Goal: Task Accomplishment & Management: Manage account settings

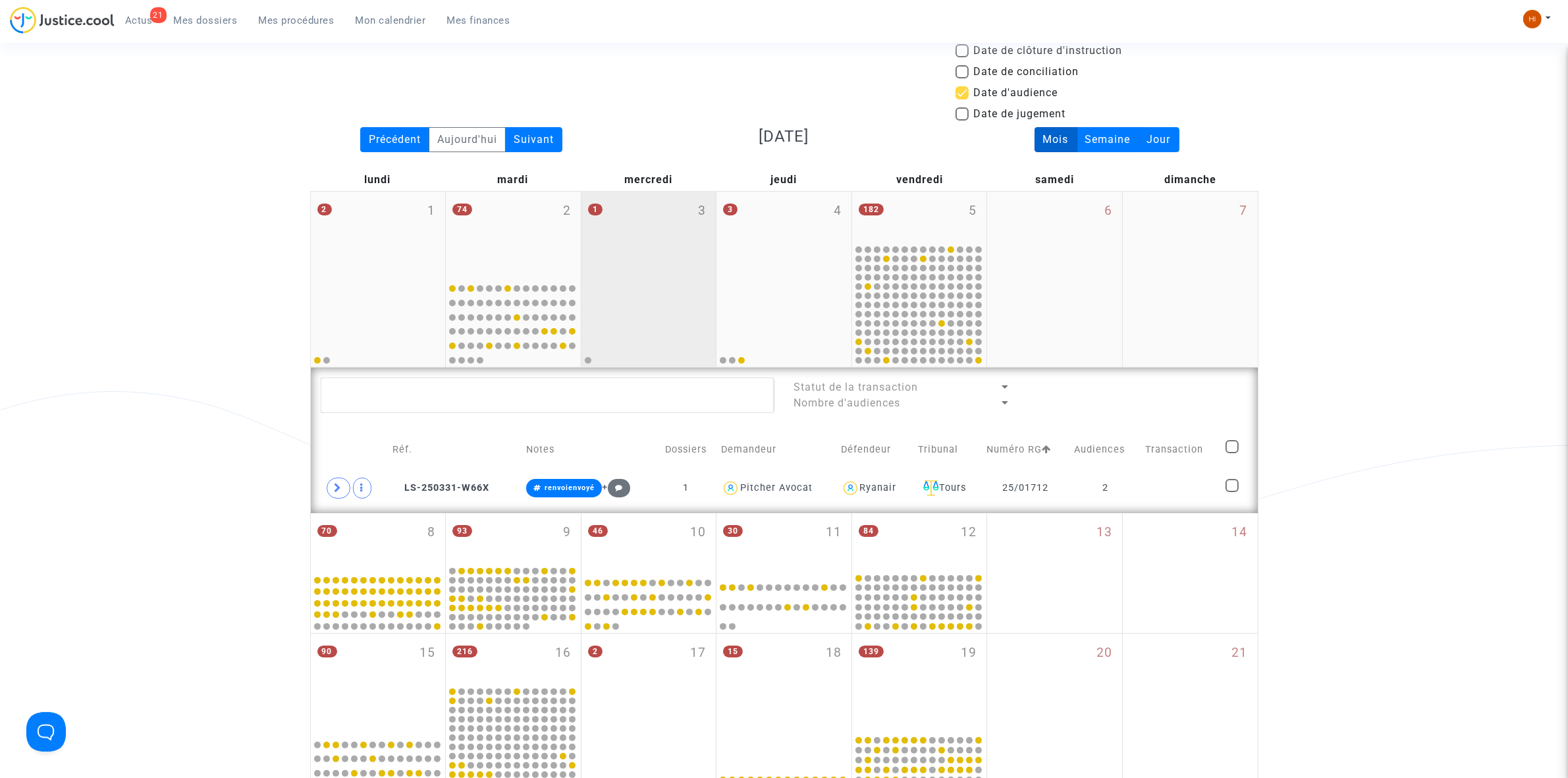
click at [602, 255] on div "1 3" at bounding box center [649, 234] width 135 height 85
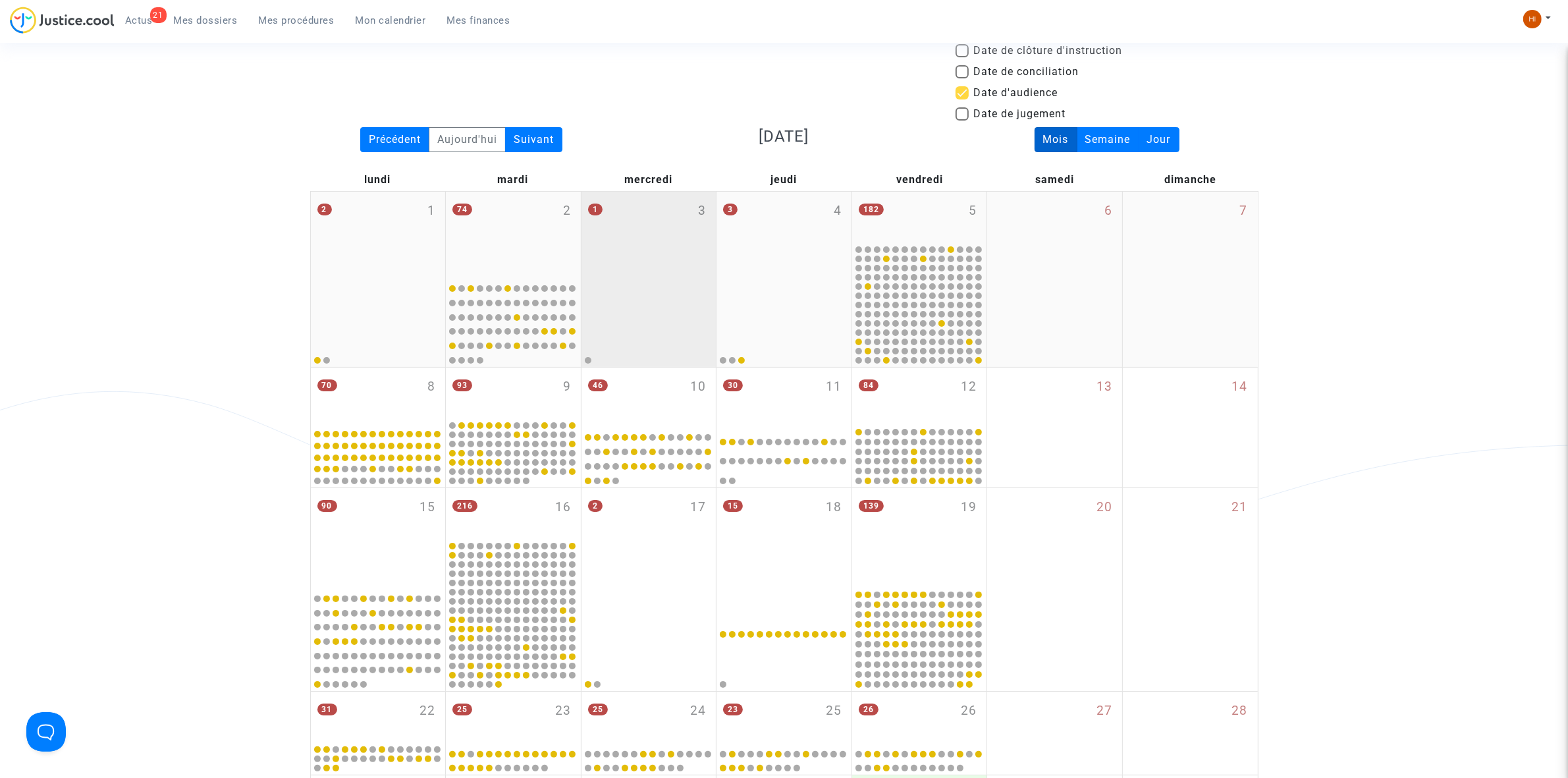
click at [602, 255] on div "1 3" at bounding box center [649, 234] width 135 height 85
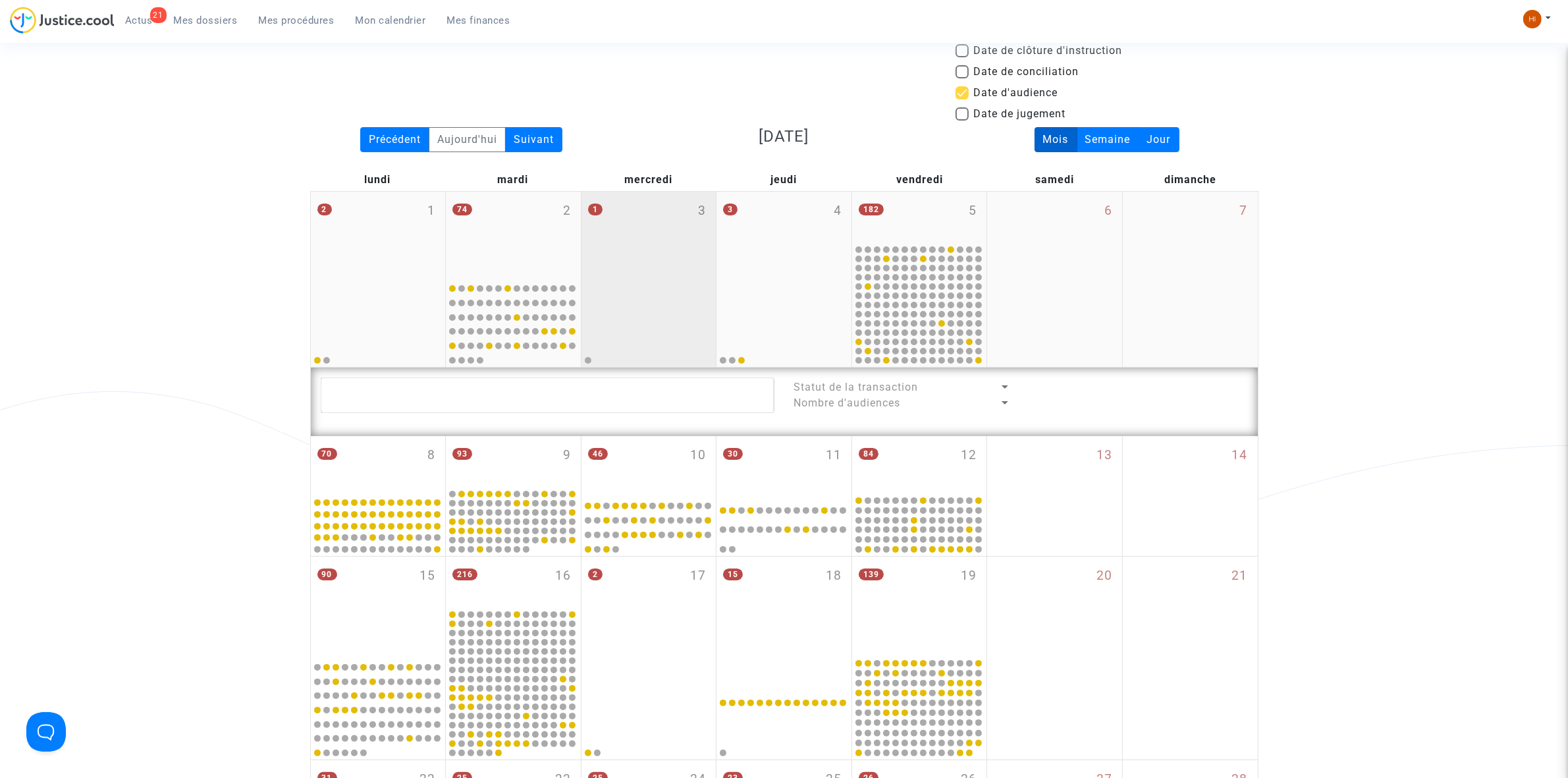
click at [602, 255] on div "1 3" at bounding box center [649, 234] width 135 height 85
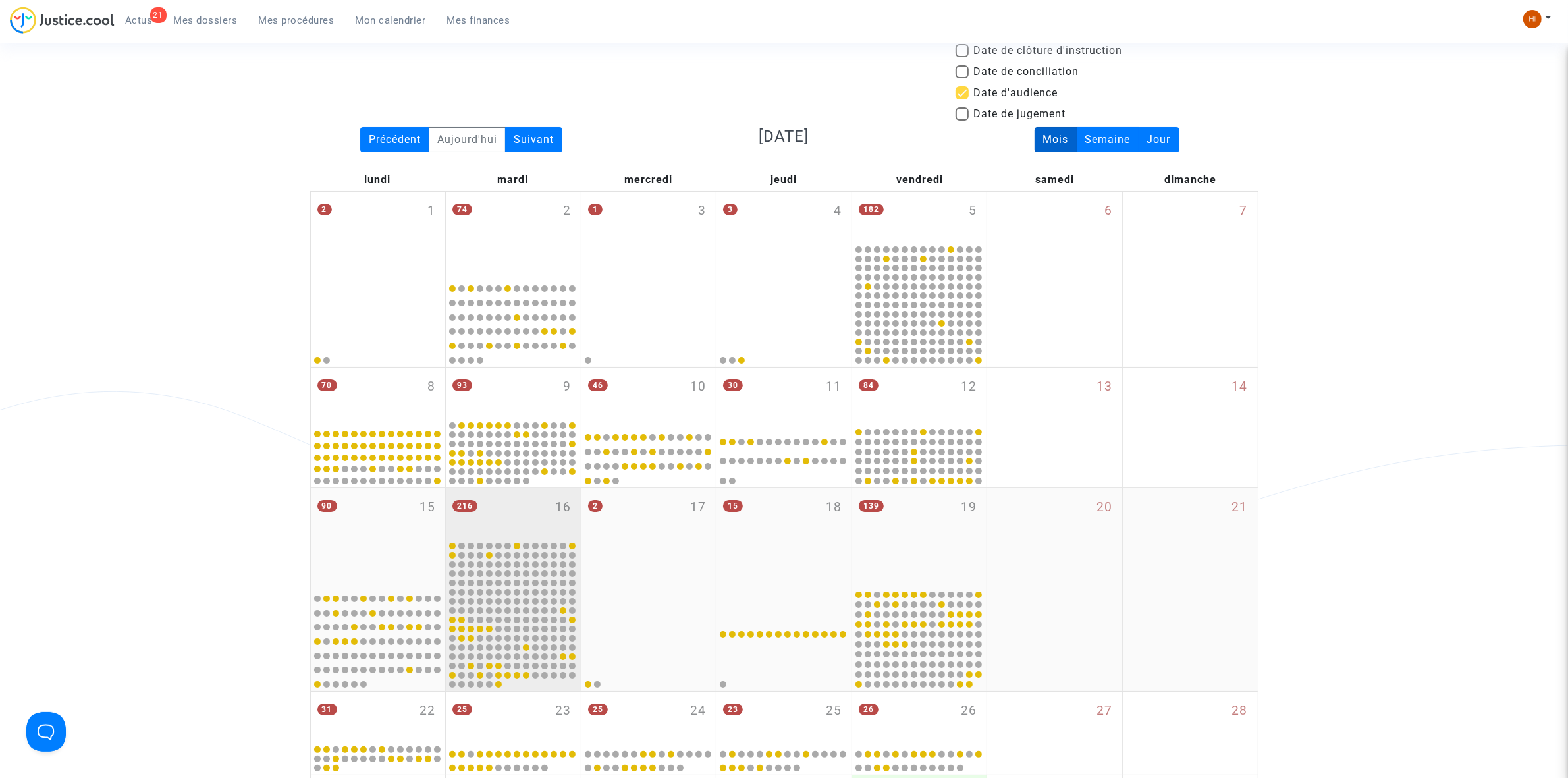
click at [500, 534] on div "216 16" at bounding box center [513, 514] width 135 height 51
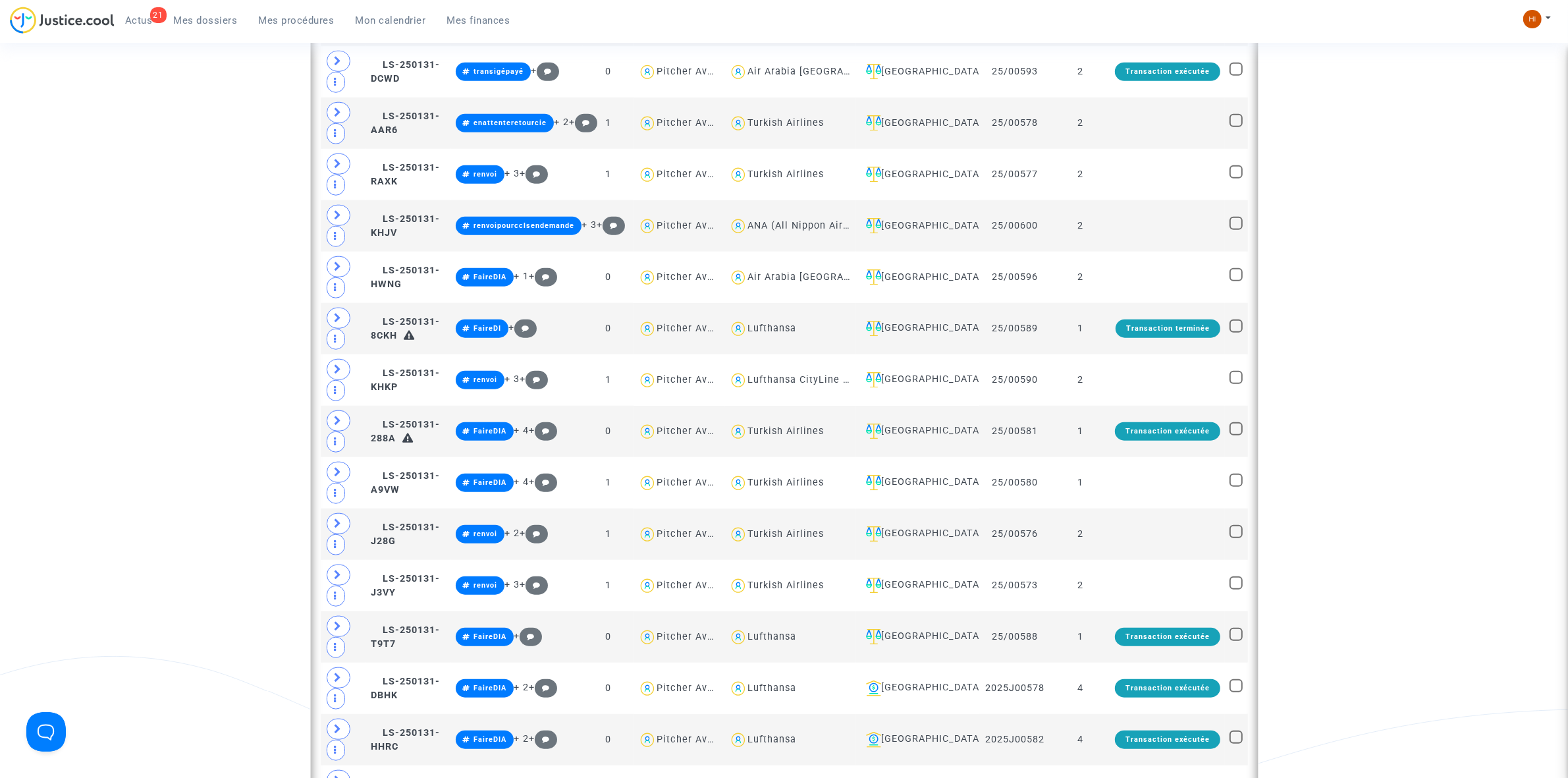
scroll to position [1628, 0]
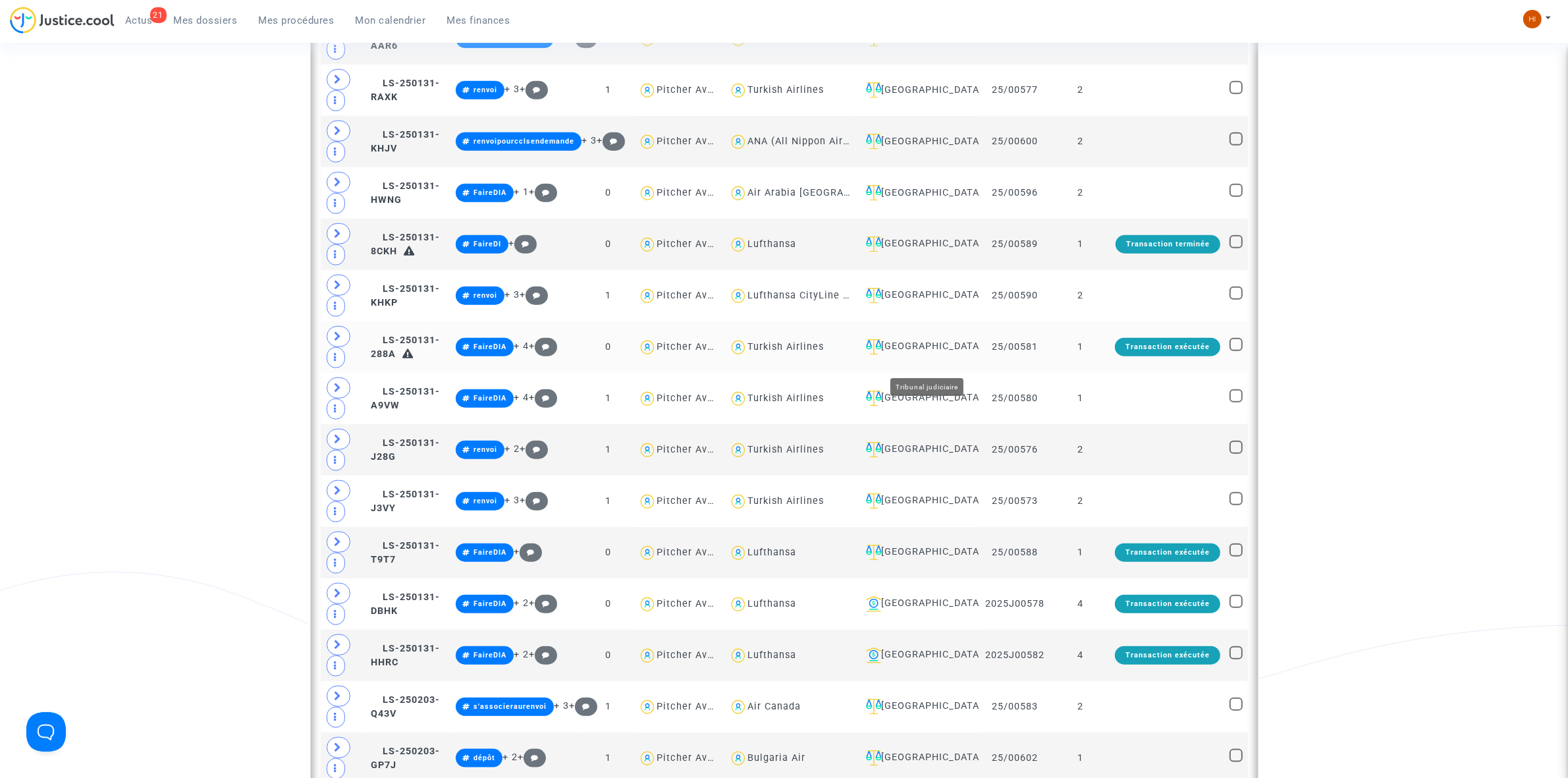
click at [952, 354] on div "[GEOGRAPHIC_DATA]" at bounding box center [918, 347] width 114 height 16
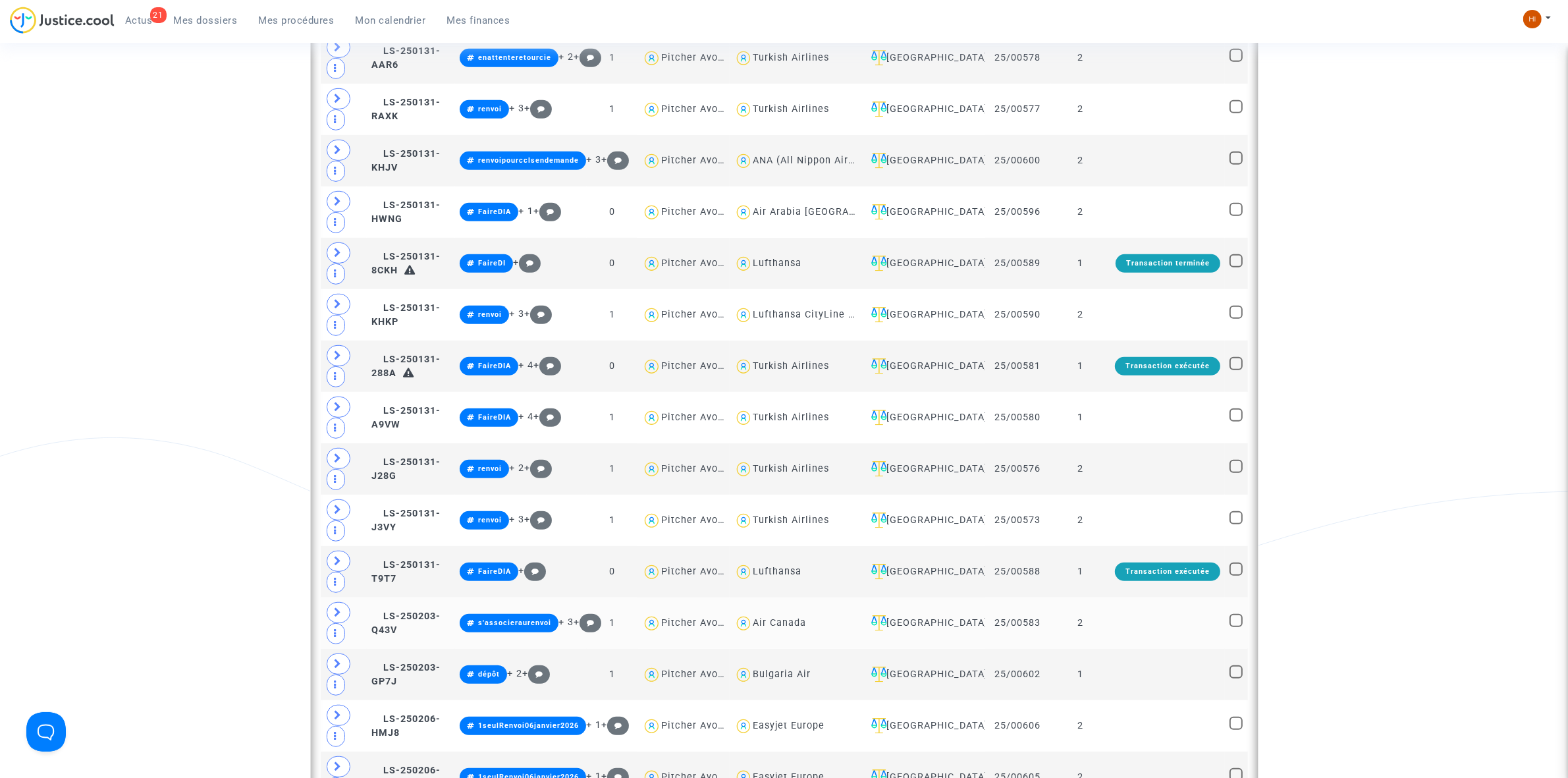
scroll to position [888, 0]
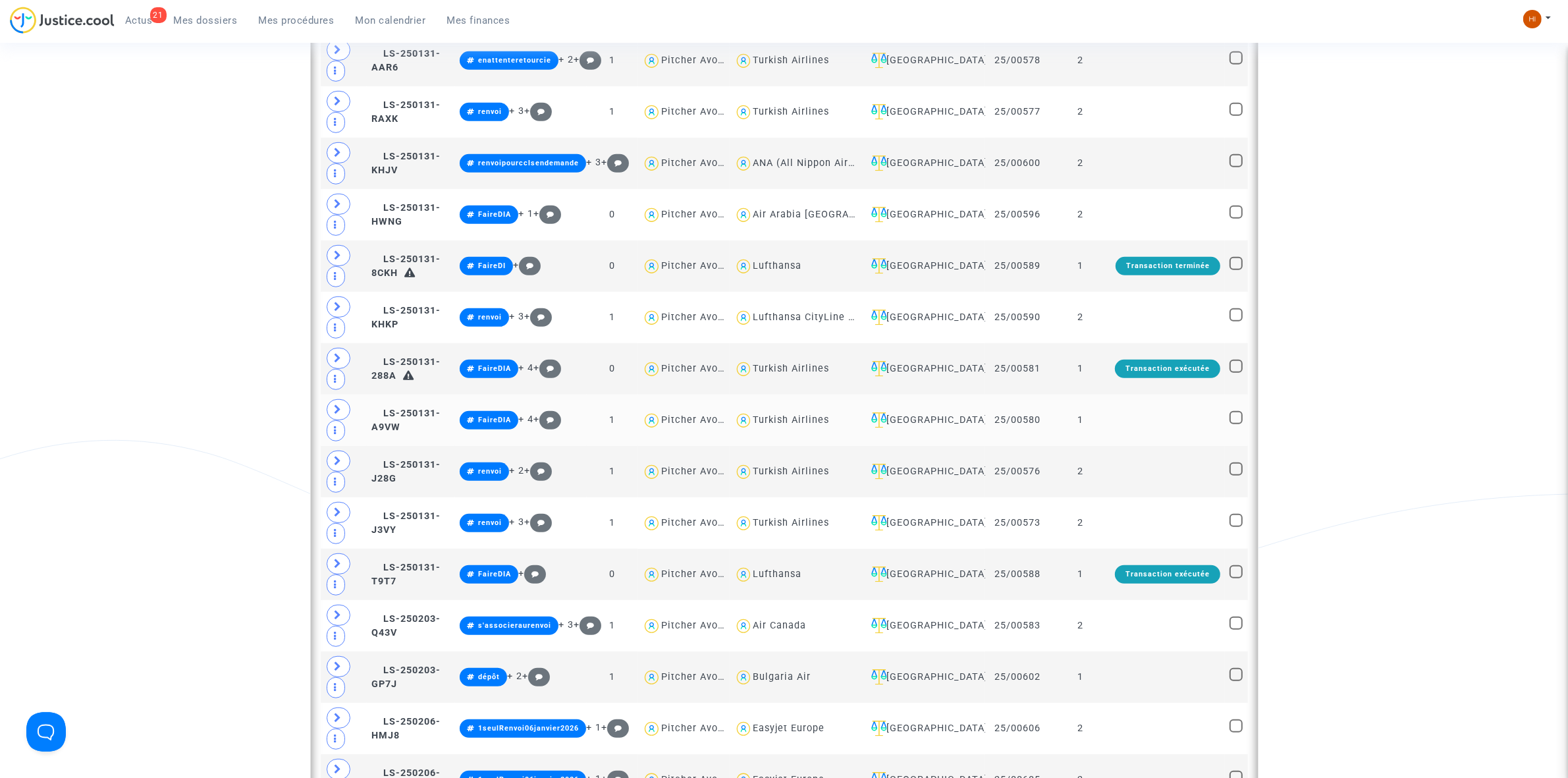
click at [1104, 424] on td "1" at bounding box center [1080, 420] width 60 height 51
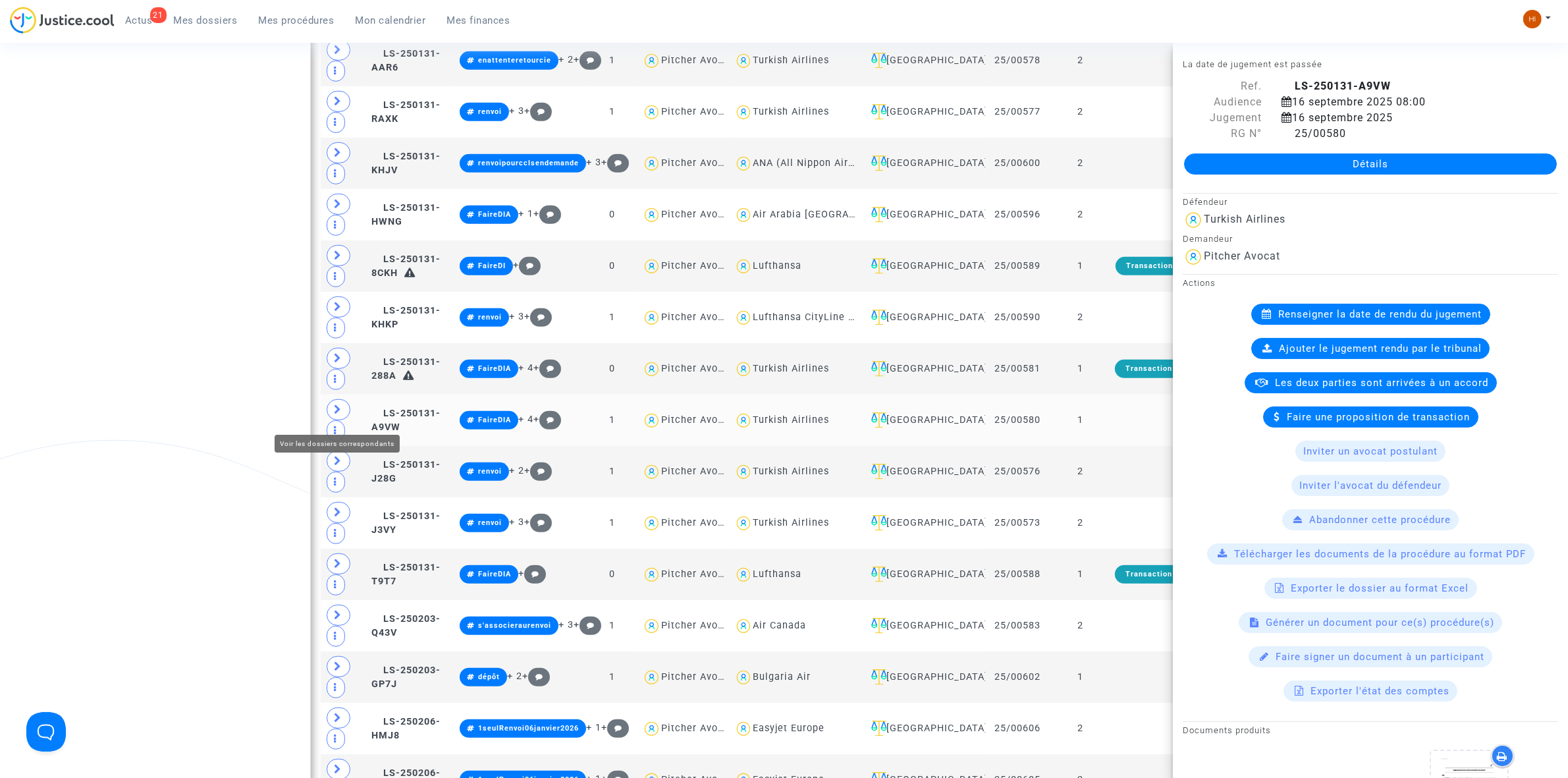
click at [334, 406] on span at bounding box center [338, 409] width 24 height 21
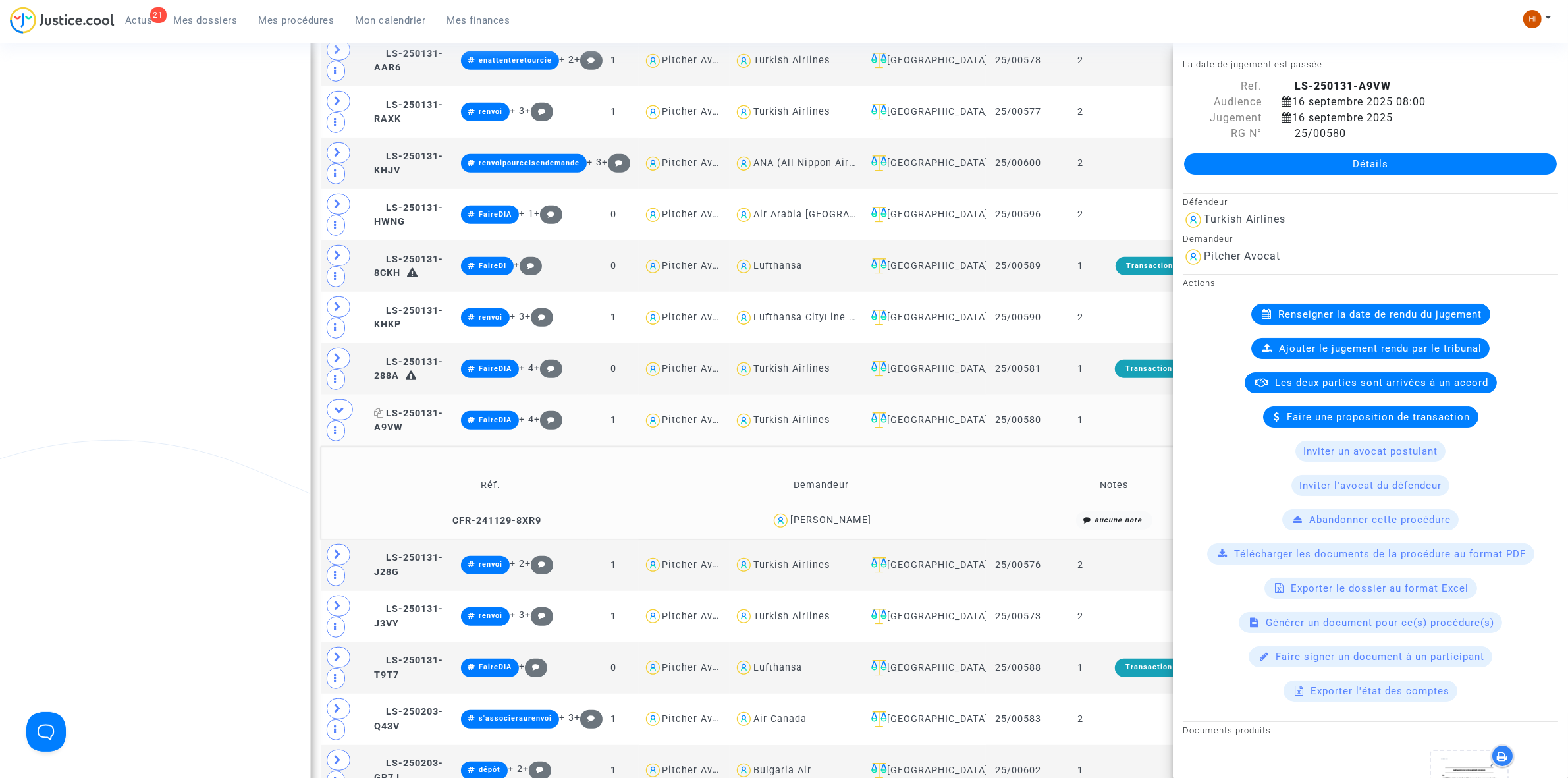
click at [383, 415] on icon at bounding box center [379, 412] width 10 height 9
click at [417, 417] on span "LS-250131-A9VW" at bounding box center [408, 420] width 69 height 26
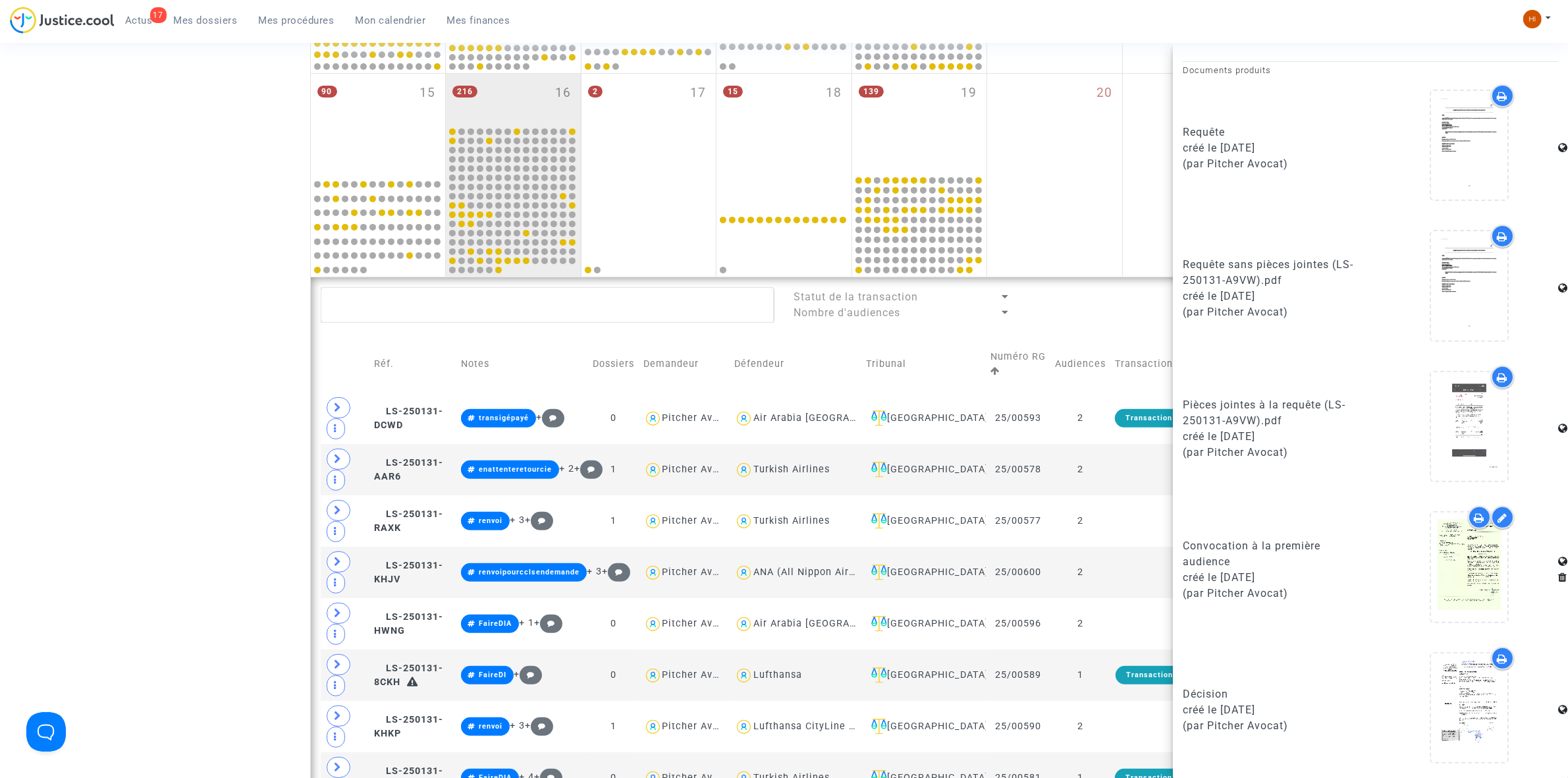
scroll to position [476, 0]
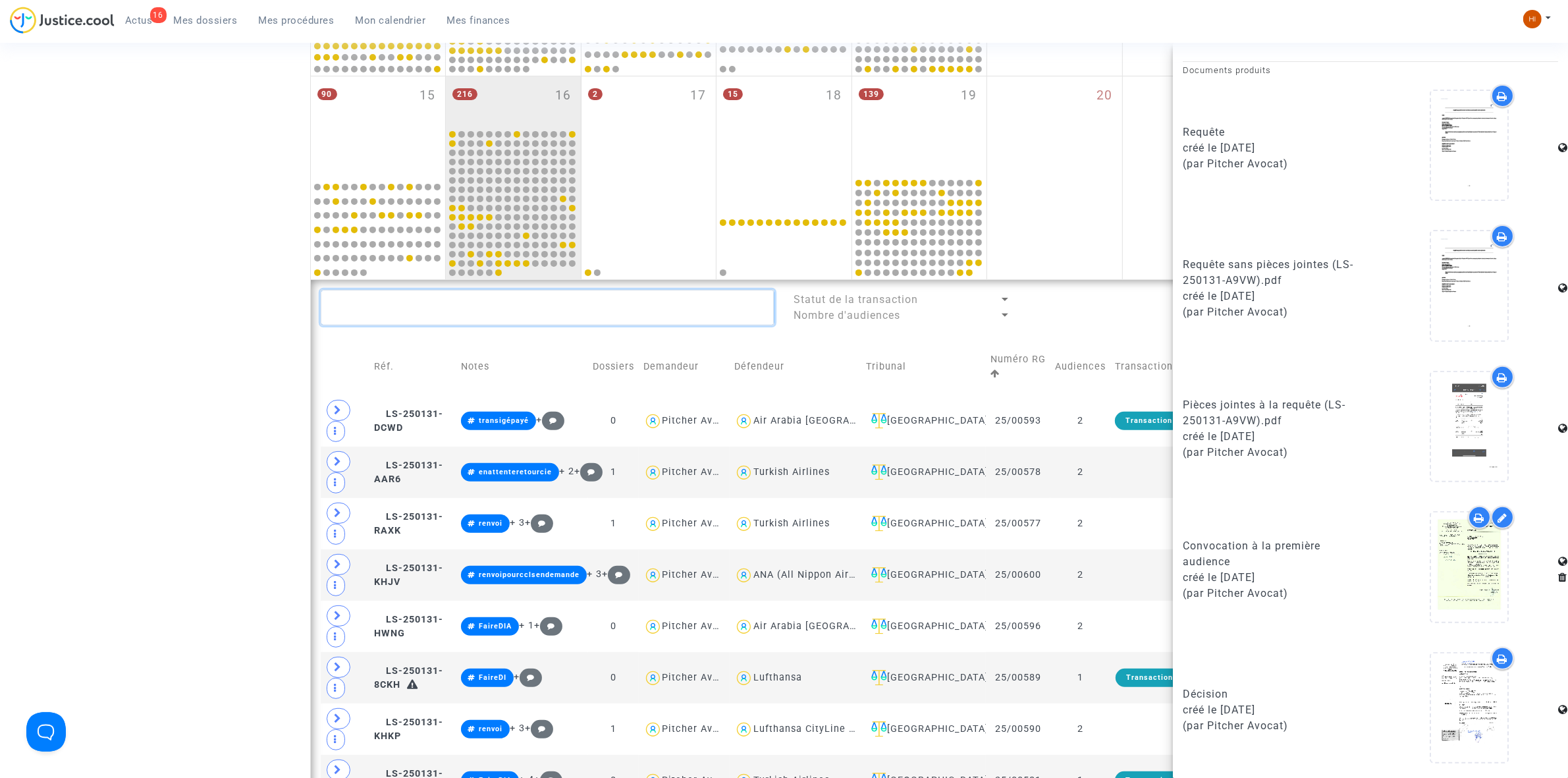
click at [462, 323] on textarea at bounding box center [547, 308] width 453 height 36
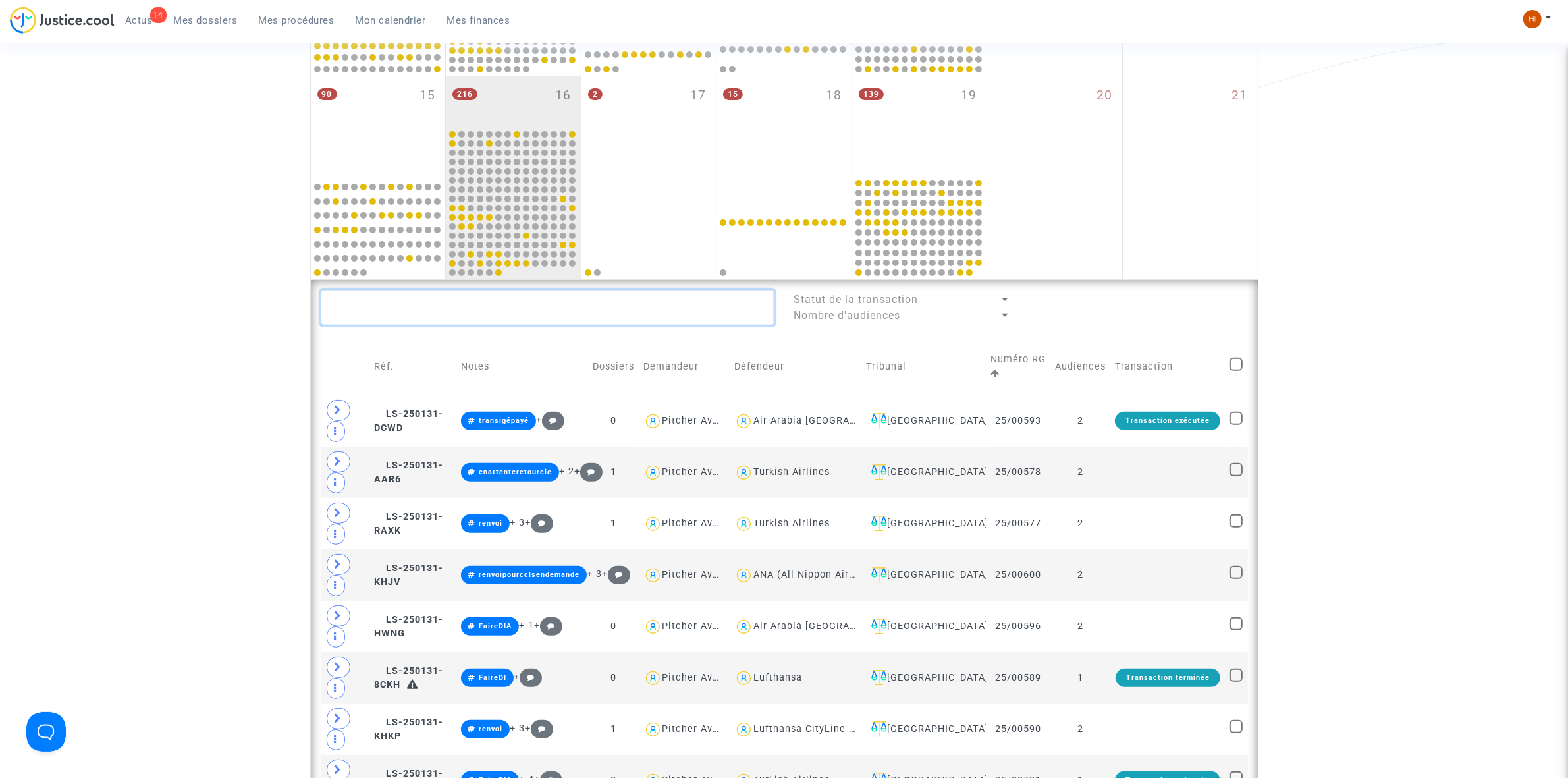
click at [492, 308] on textarea at bounding box center [547, 308] width 453 height 36
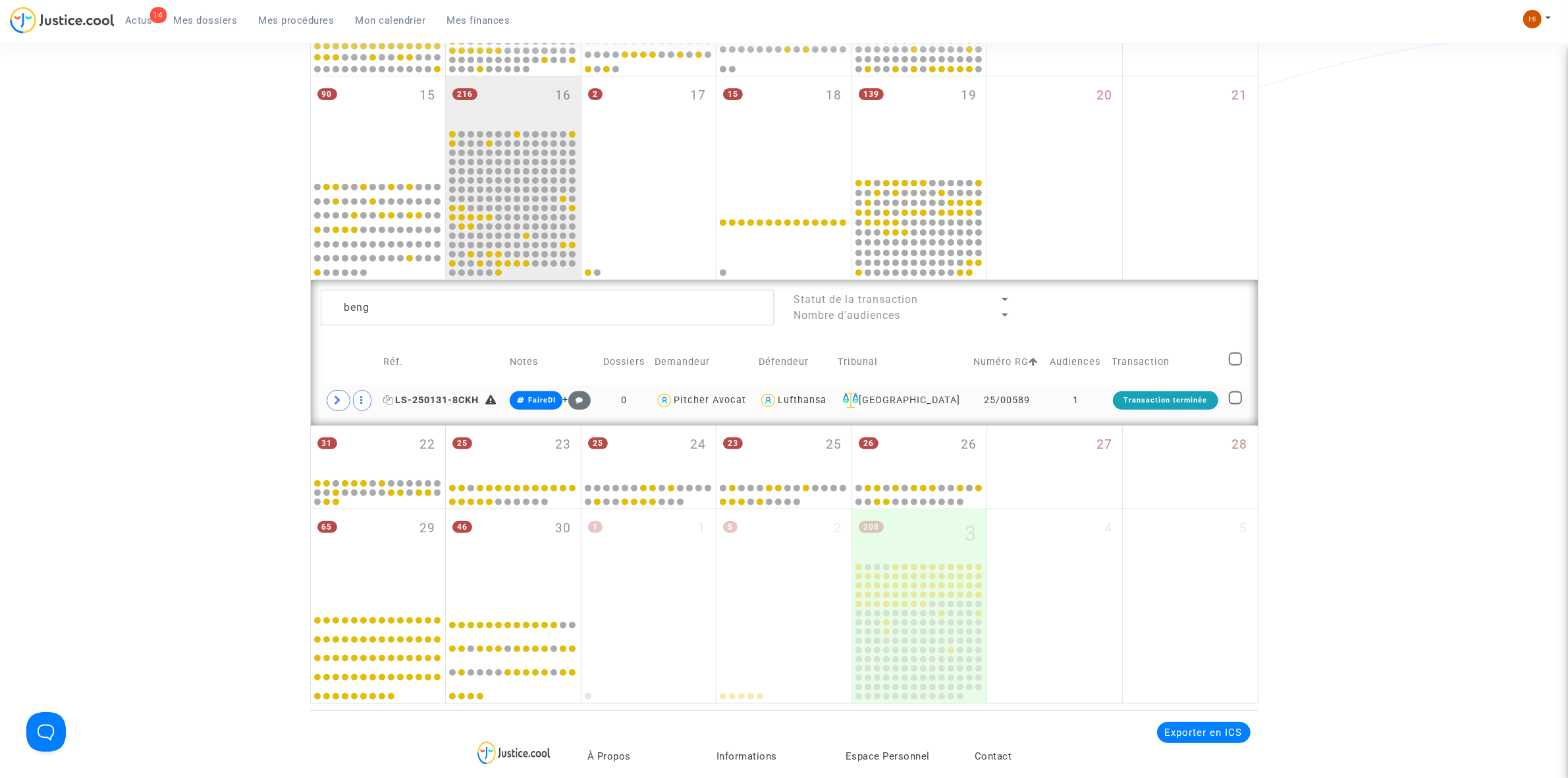
click at [389, 395] on icon at bounding box center [389, 400] width 10 height 9
drag, startPoint x: 455, startPoint y: 317, endPoint x: 277, endPoint y: 316, distance: 178.0
click at [279, 316] on div "Date de clôture d'instruction Date de conciliation Date d'audience Date de juge…" at bounding box center [784, 167] width 1568 height 1072
click at [337, 396] on icon at bounding box center [338, 401] width 8 height 10
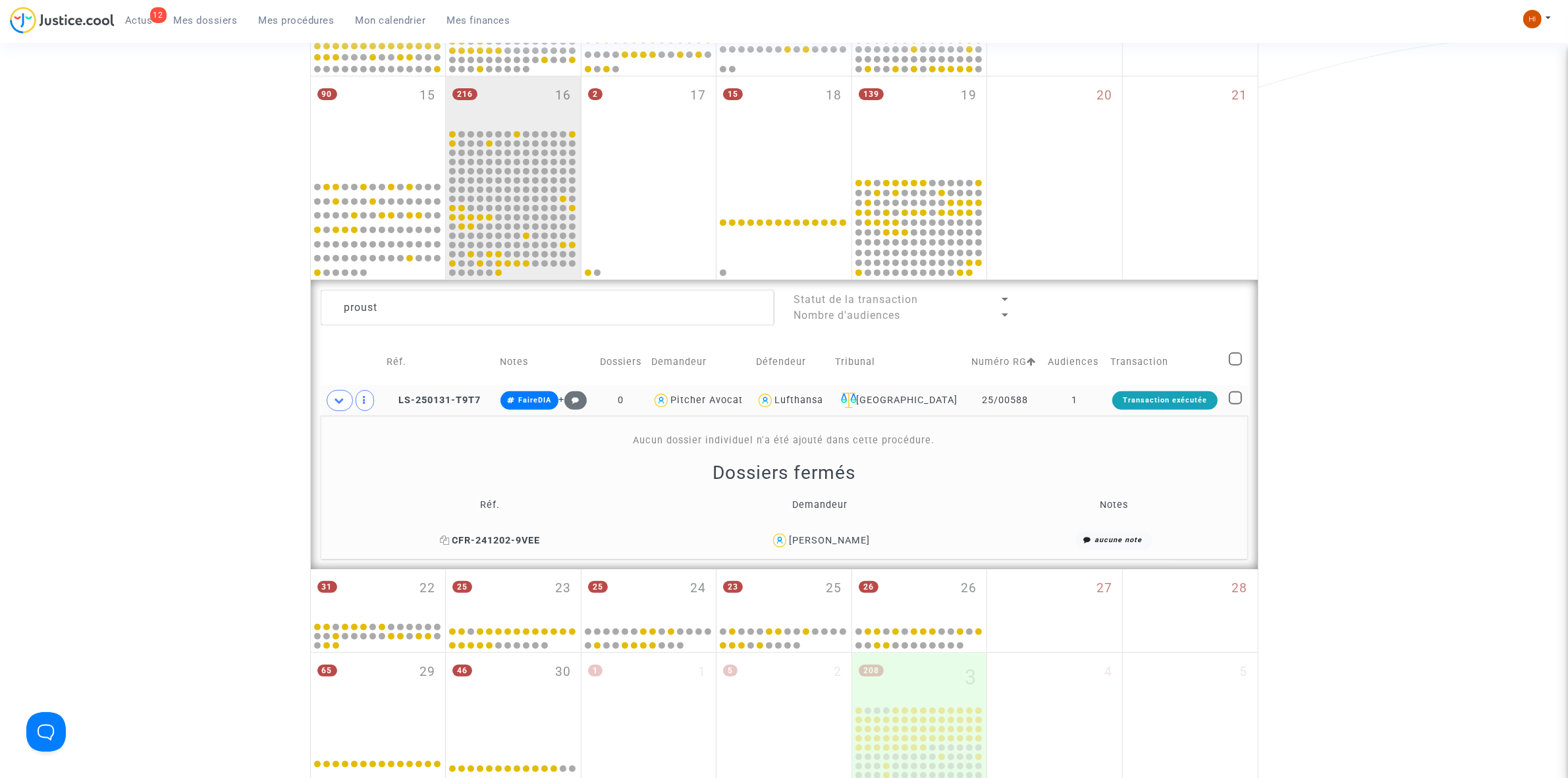
click at [450, 541] on icon at bounding box center [445, 539] width 10 height 9
click at [392, 399] on icon at bounding box center [392, 400] width 10 height 9
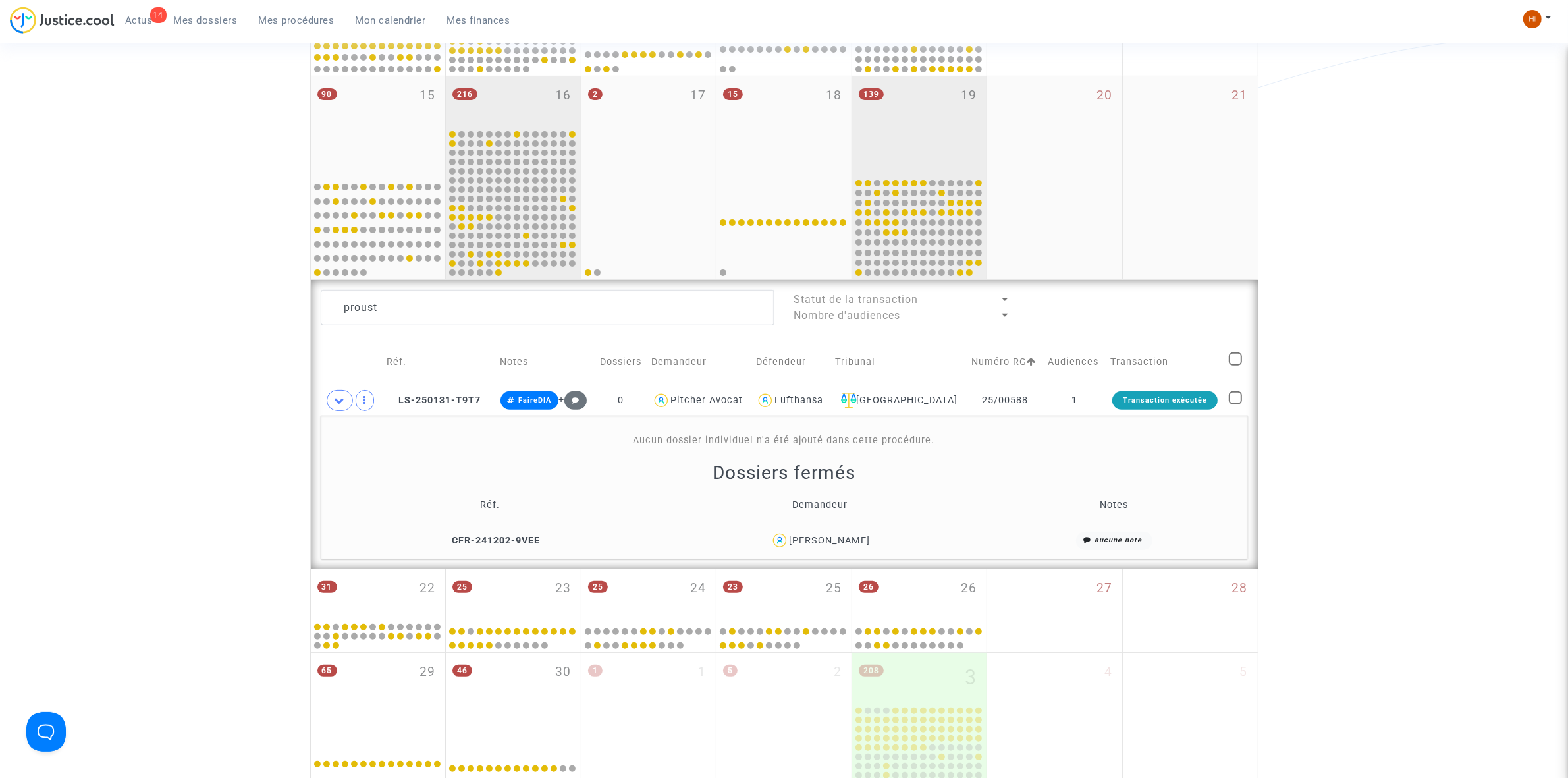
drag, startPoint x: 912, startPoint y: 110, endPoint x: 923, endPoint y: 247, distance: 137.4
click at [912, 110] on div "139 19" at bounding box center [919, 126] width 135 height 100
type textarea "proust"
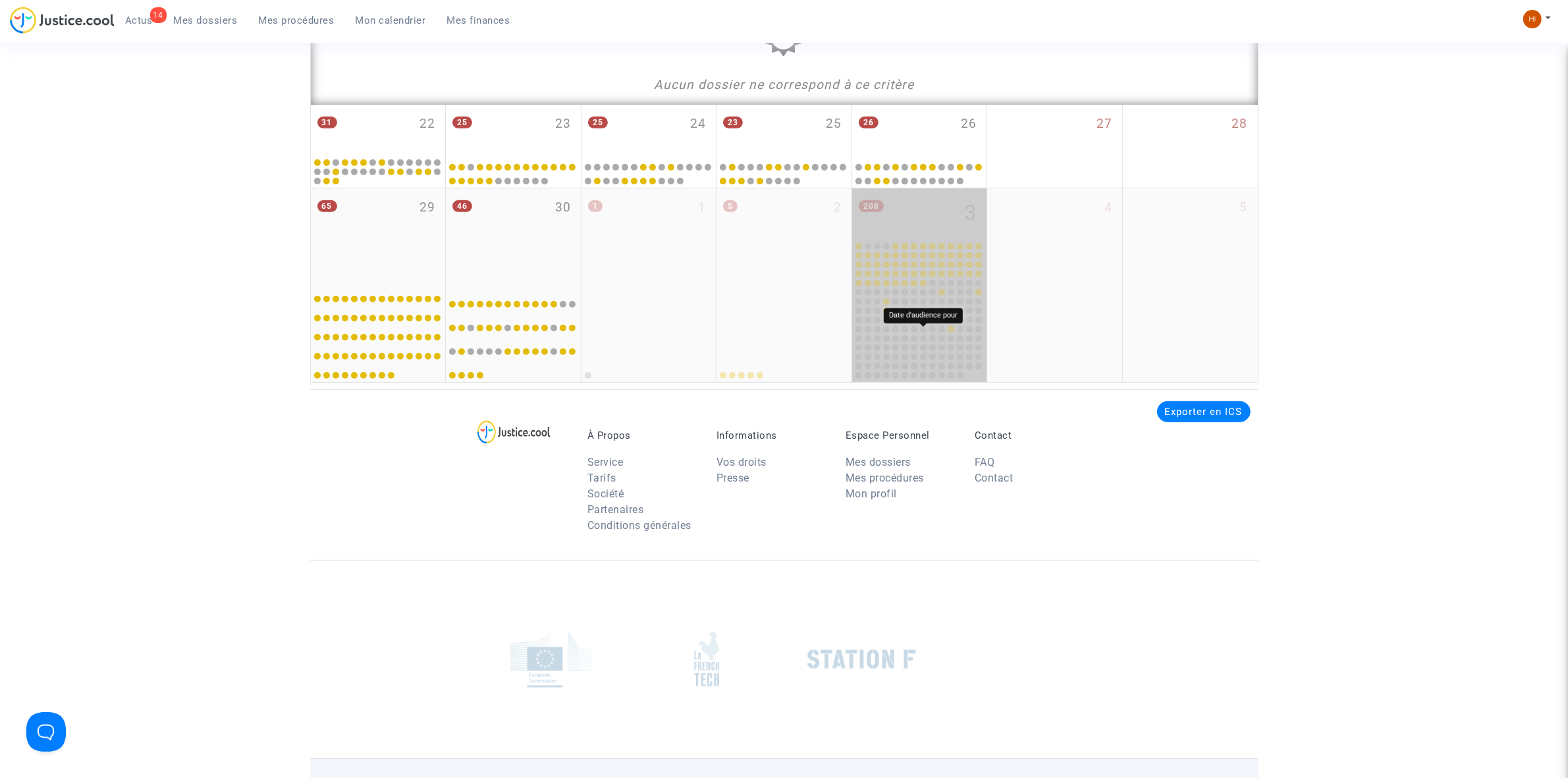
scroll to position [888, 0]
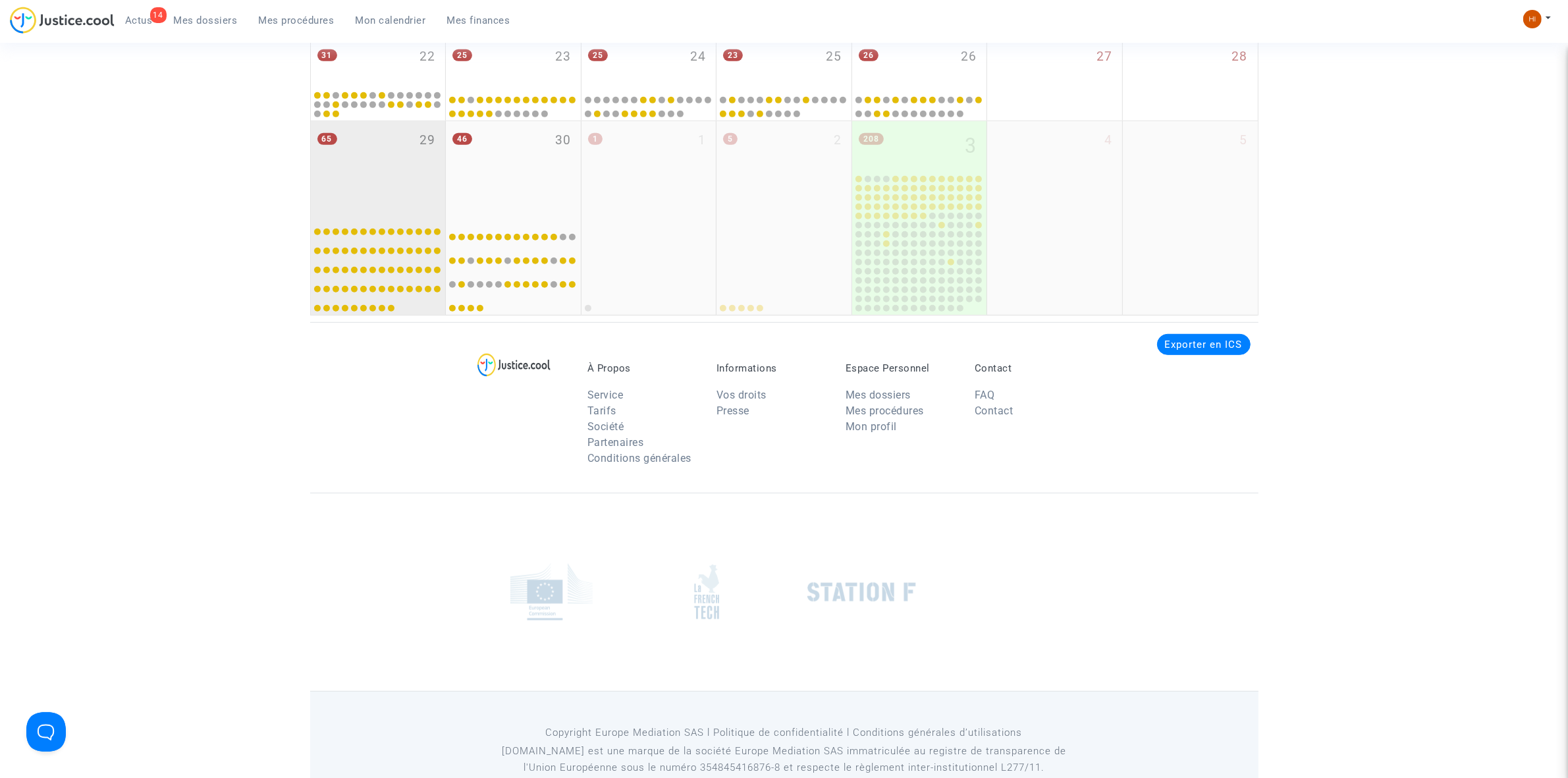
click at [395, 173] on div "65 29" at bounding box center [378, 168] width 135 height 95
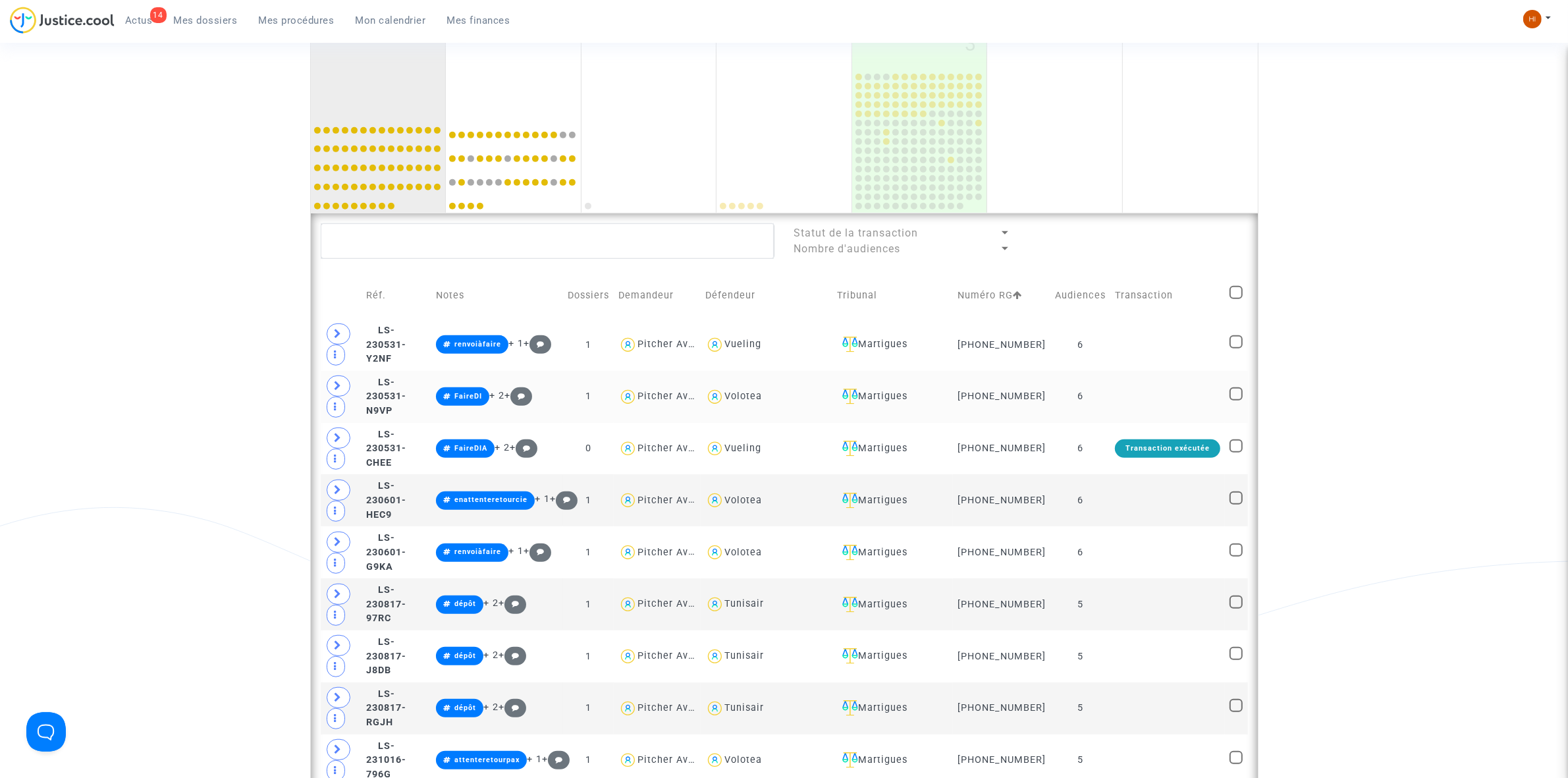
scroll to position [888, 0]
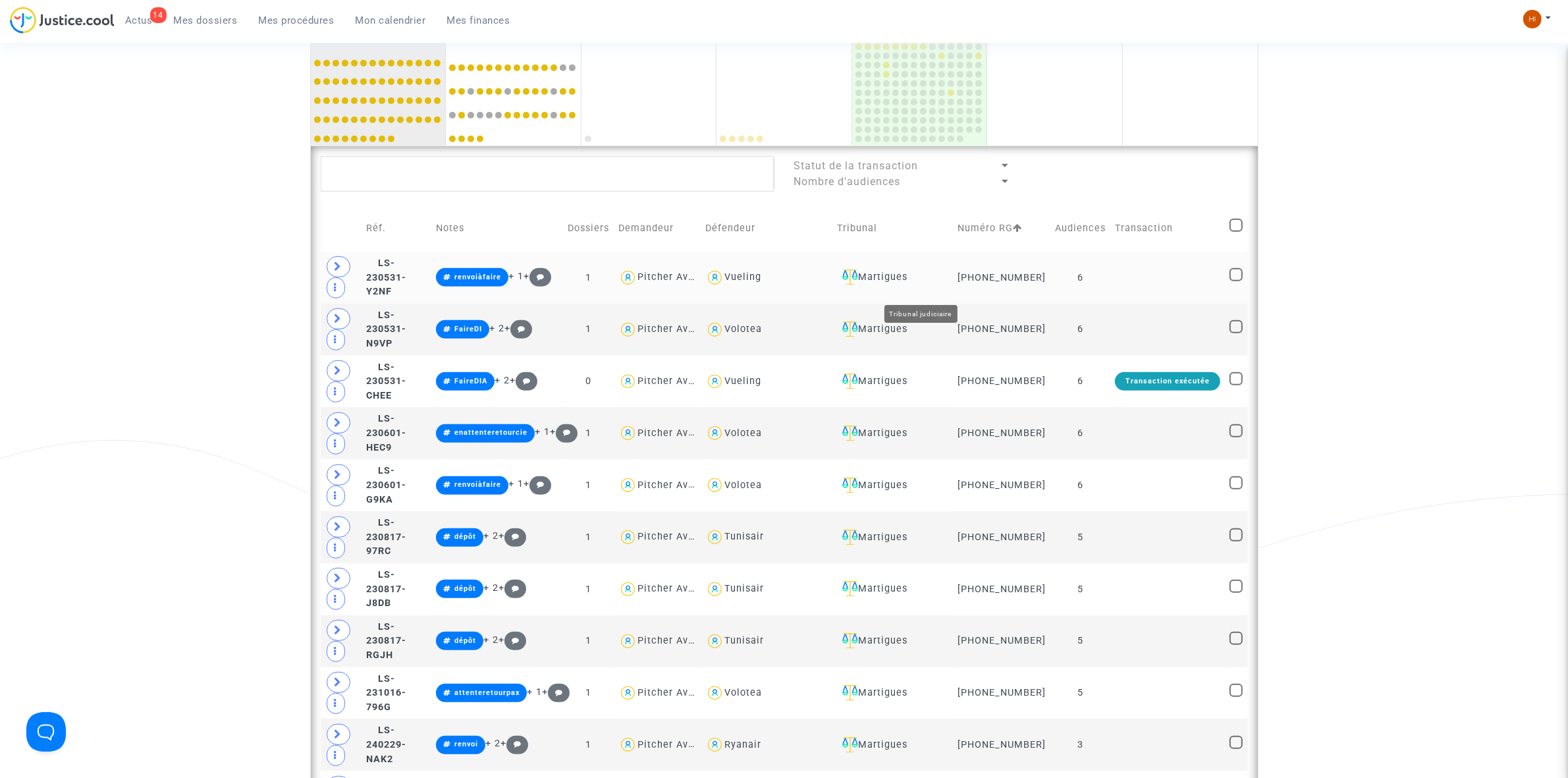
click at [929, 285] on div "Martigues" at bounding box center [892, 277] width 112 height 16
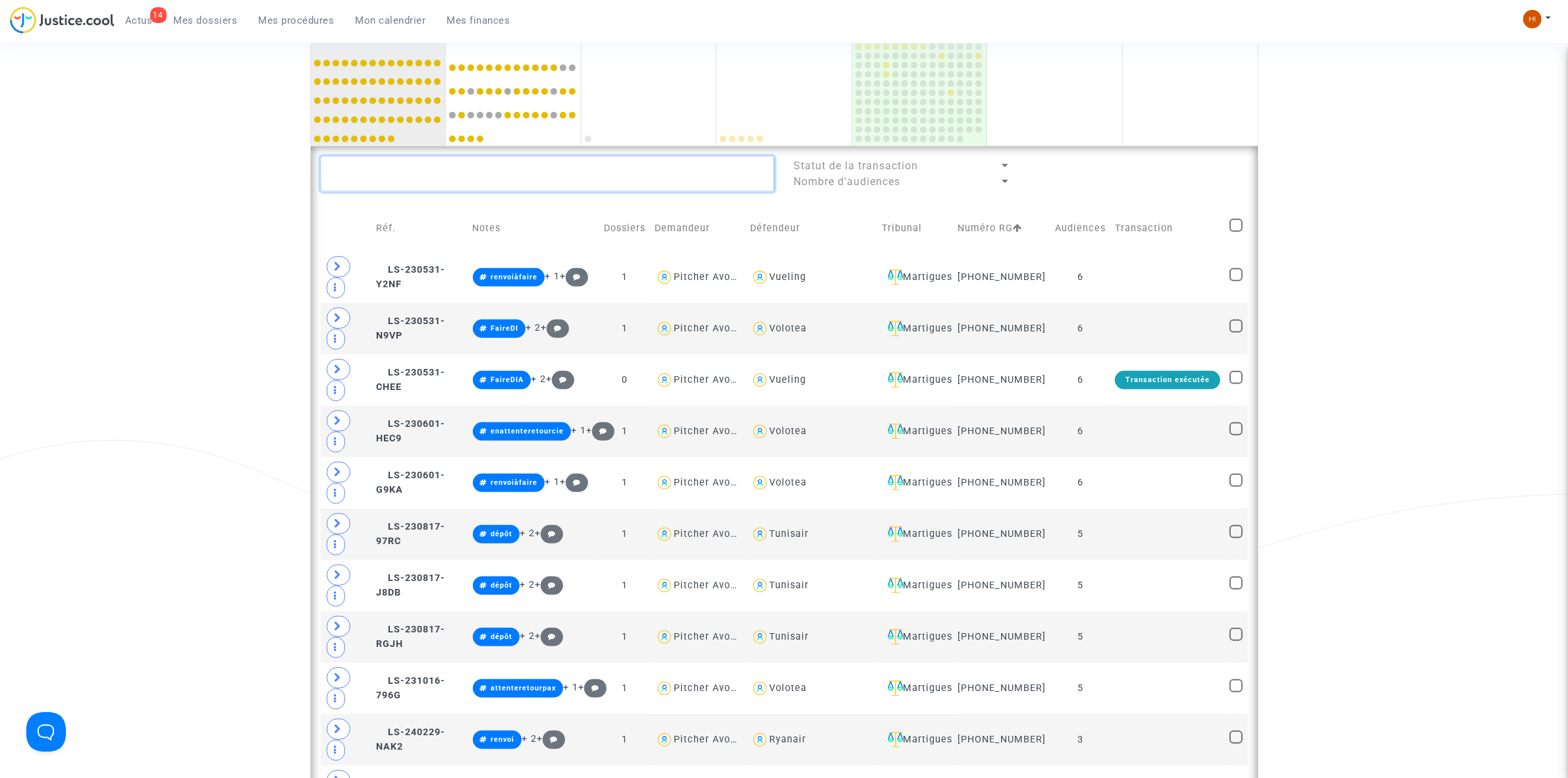
click at [659, 191] on textarea at bounding box center [547, 174] width 453 height 36
type textarea "J"
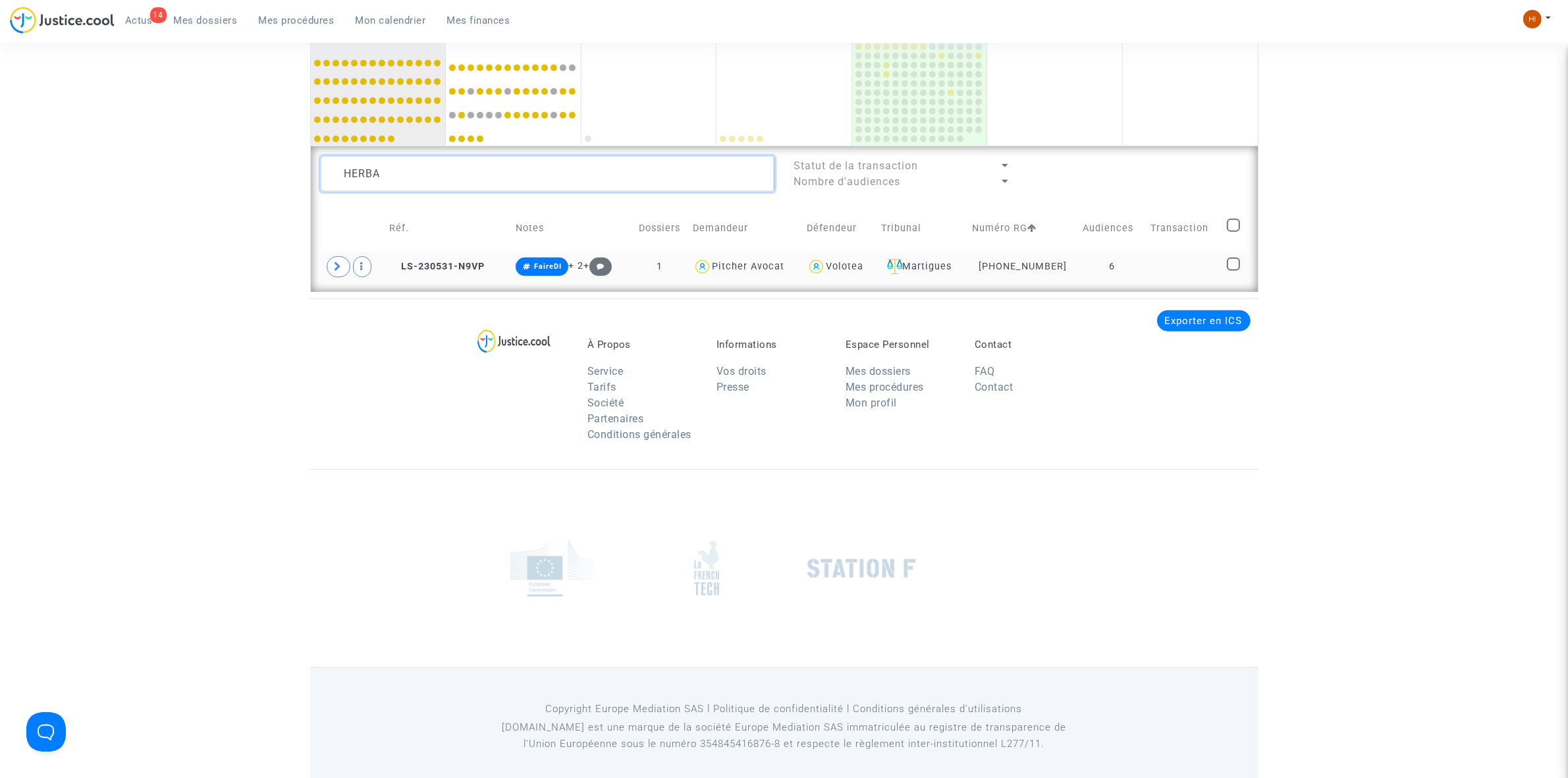
type textarea "HERBA"
click at [1156, 267] on td at bounding box center [1184, 267] width 77 height 31
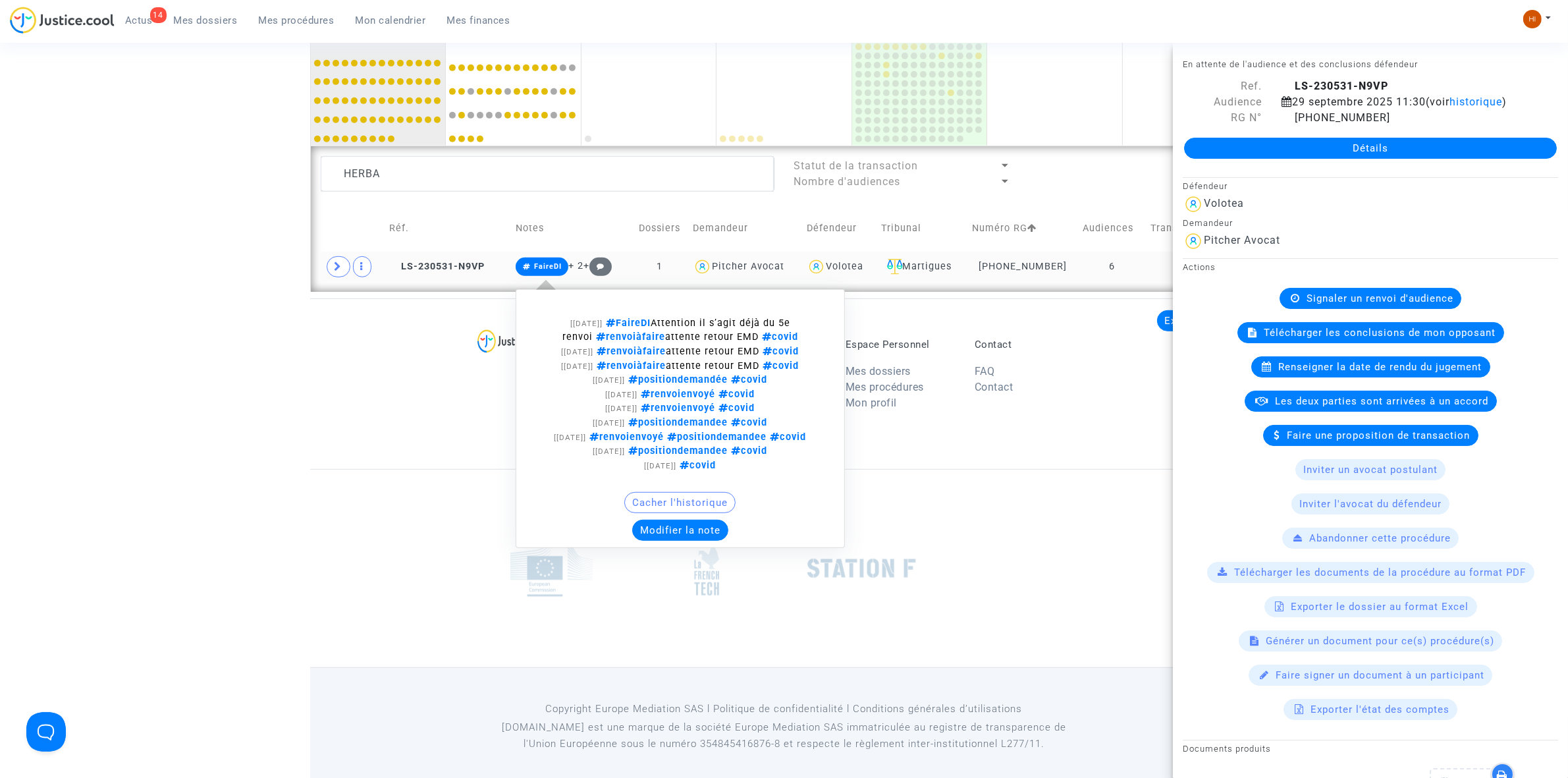
click at [540, 265] on span "FaireDI" at bounding box center [548, 267] width 27 height 9
click at [680, 530] on button "Modifier la note" at bounding box center [680, 530] width 96 height 21
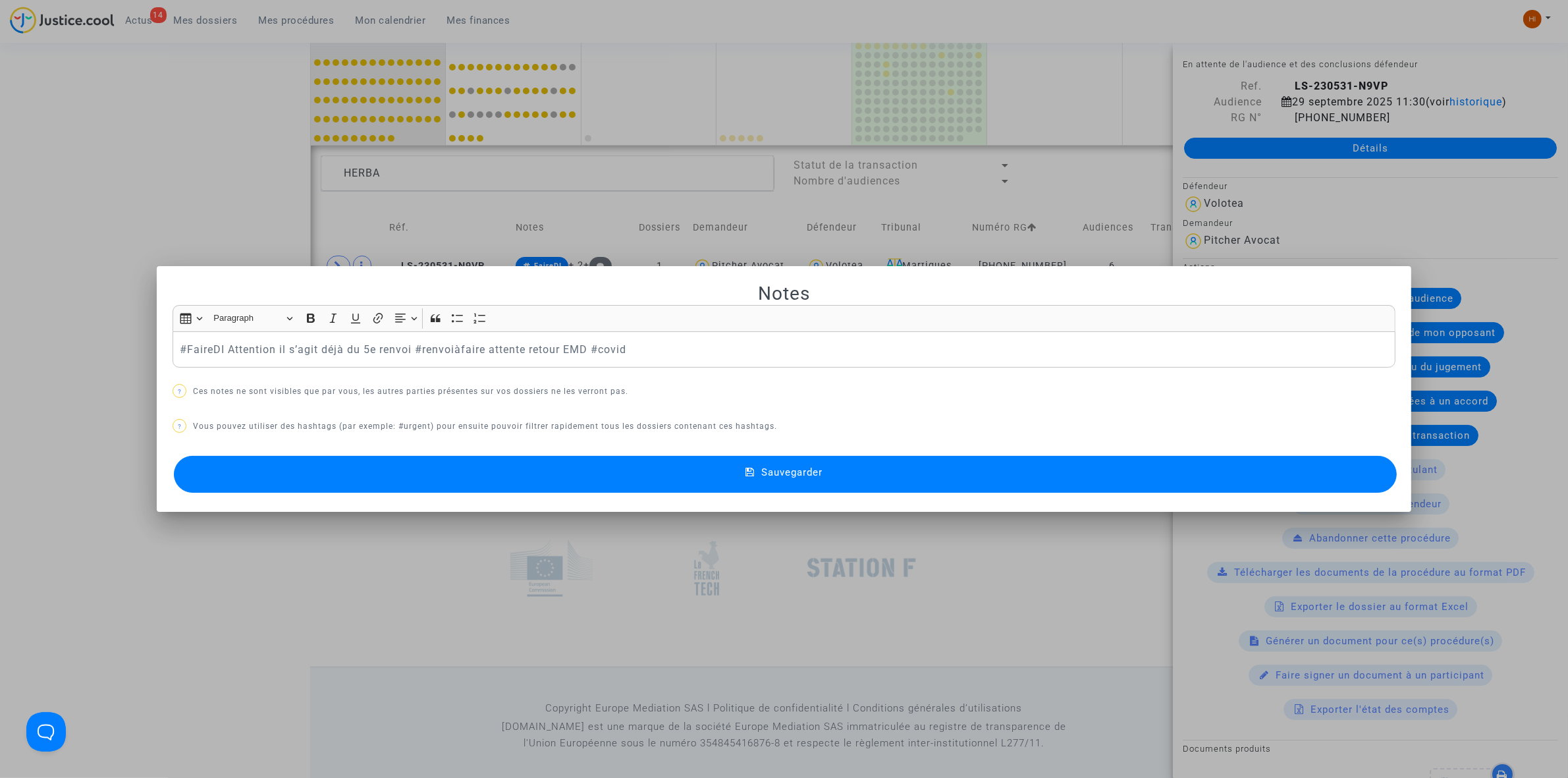
click at [180, 350] on p "#FaireDI Attention il s’agit déjà du 5e renvoi #renvoiàfaire attente retour EMD…" at bounding box center [784, 349] width 1209 height 16
click at [689, 484] on button "Sauvegarder" at bounding box center [785, 474] width 1223 height 37
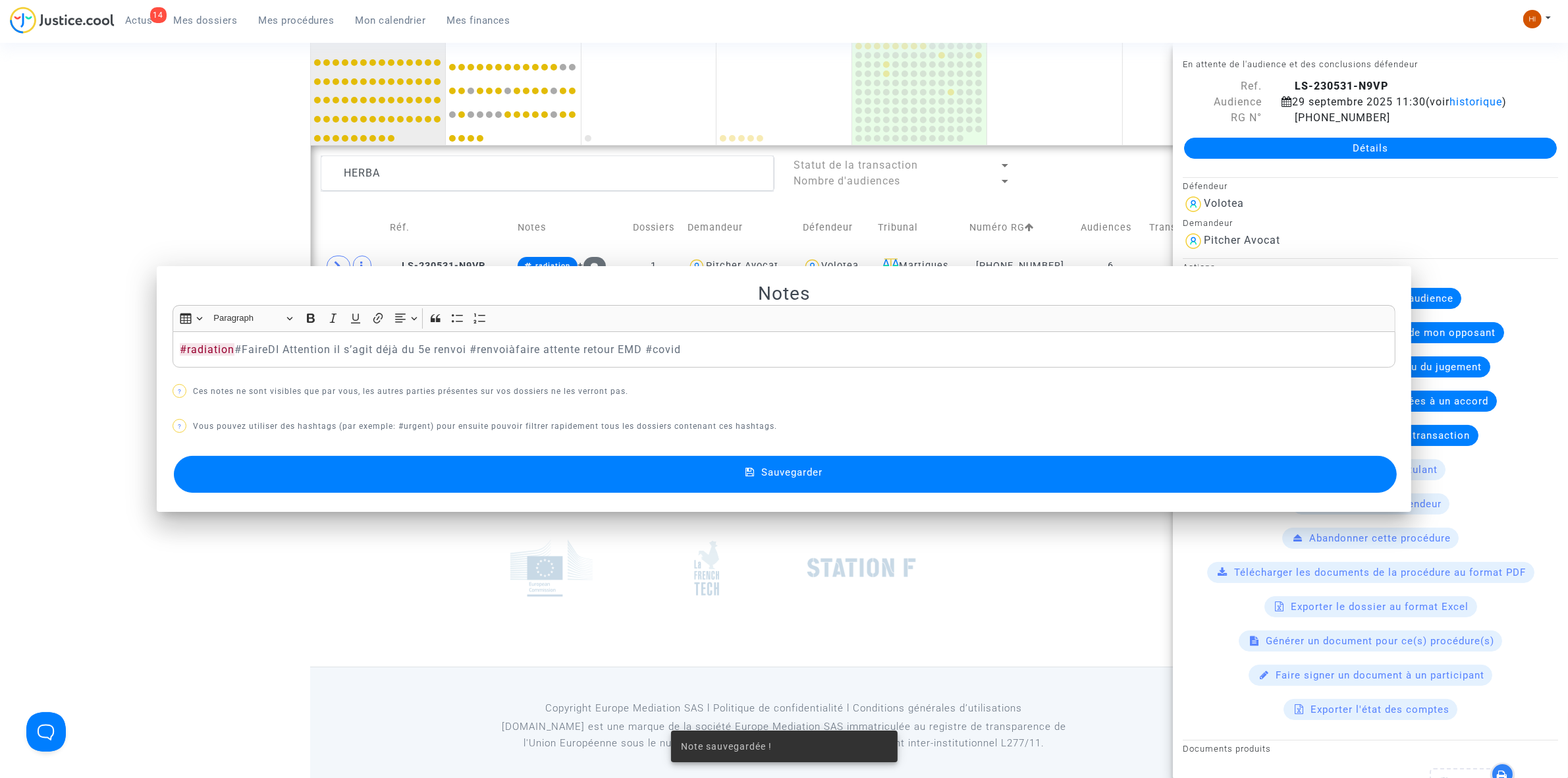
scroll to position [888, 0]
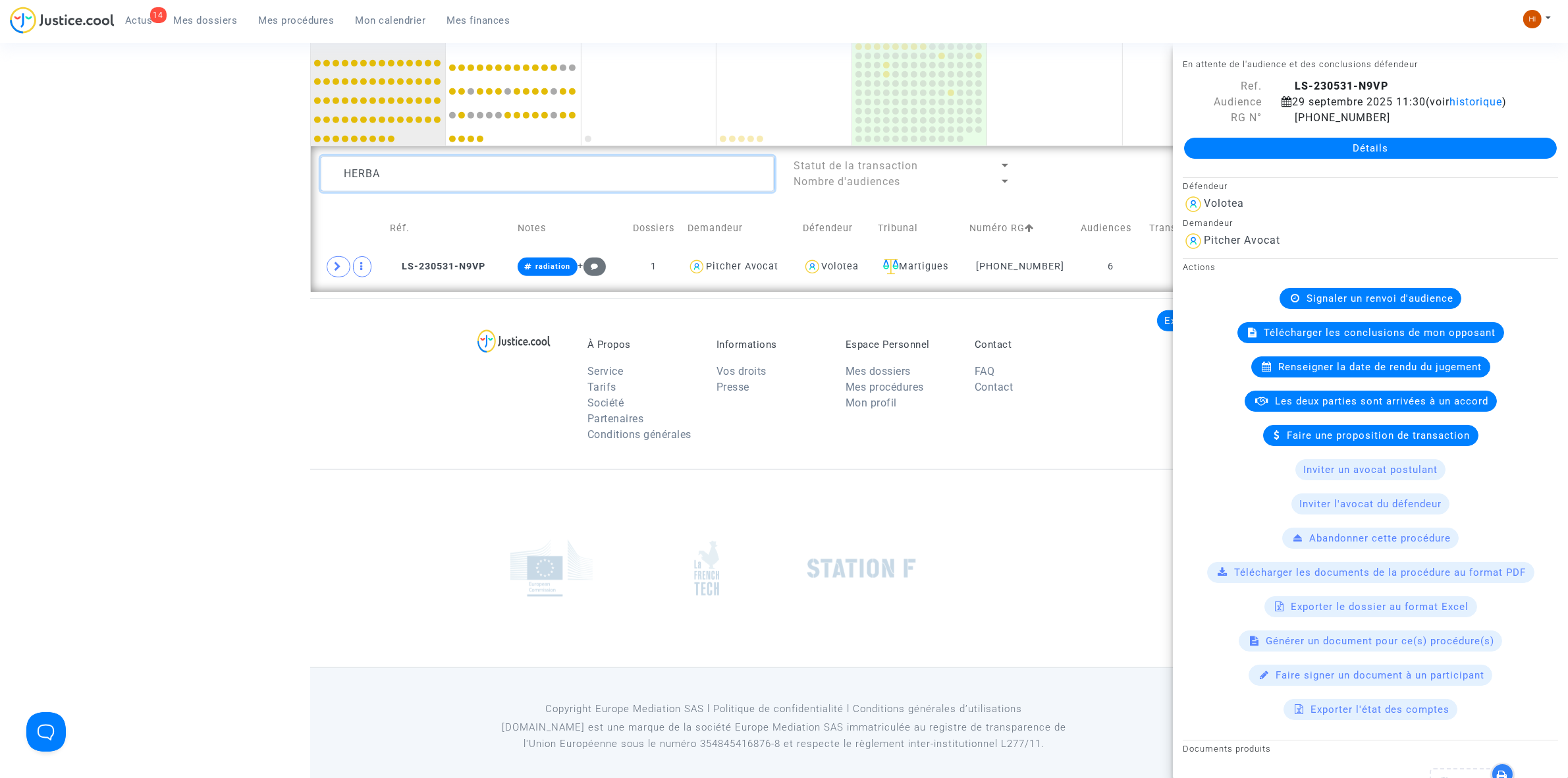
drag, startPoint x: 424, startPoint y: 172, endPoint x: 310, endPoint y: 180, distance: 114.3
click at [311, 180] on div "HERBA" at bounding box center [548, 174] width 474 height 36
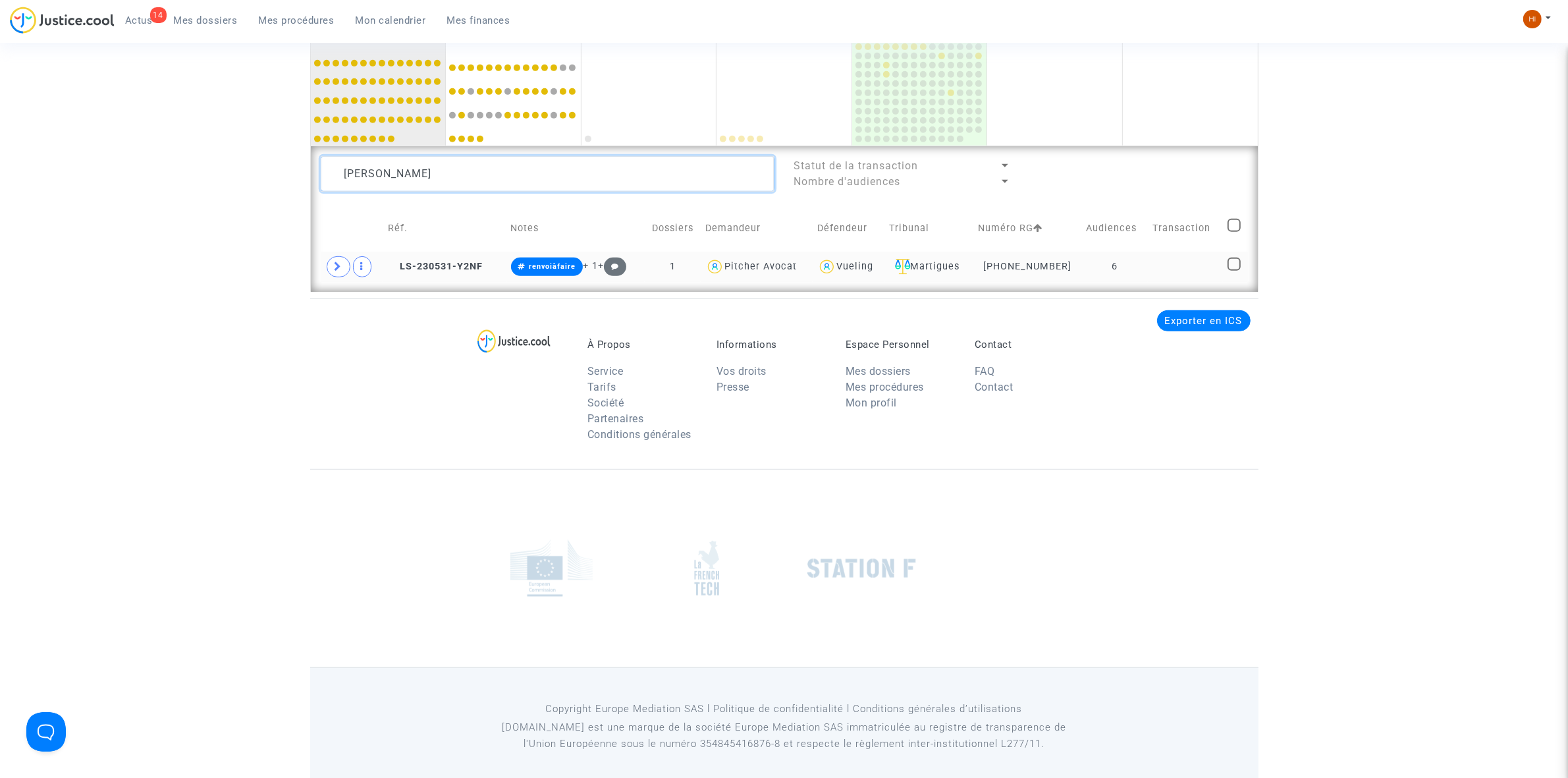
type textarea "[PERSON_NAME]"
click at [1166, 278] on td at bounding box center [1185, 267] width 74 height 31
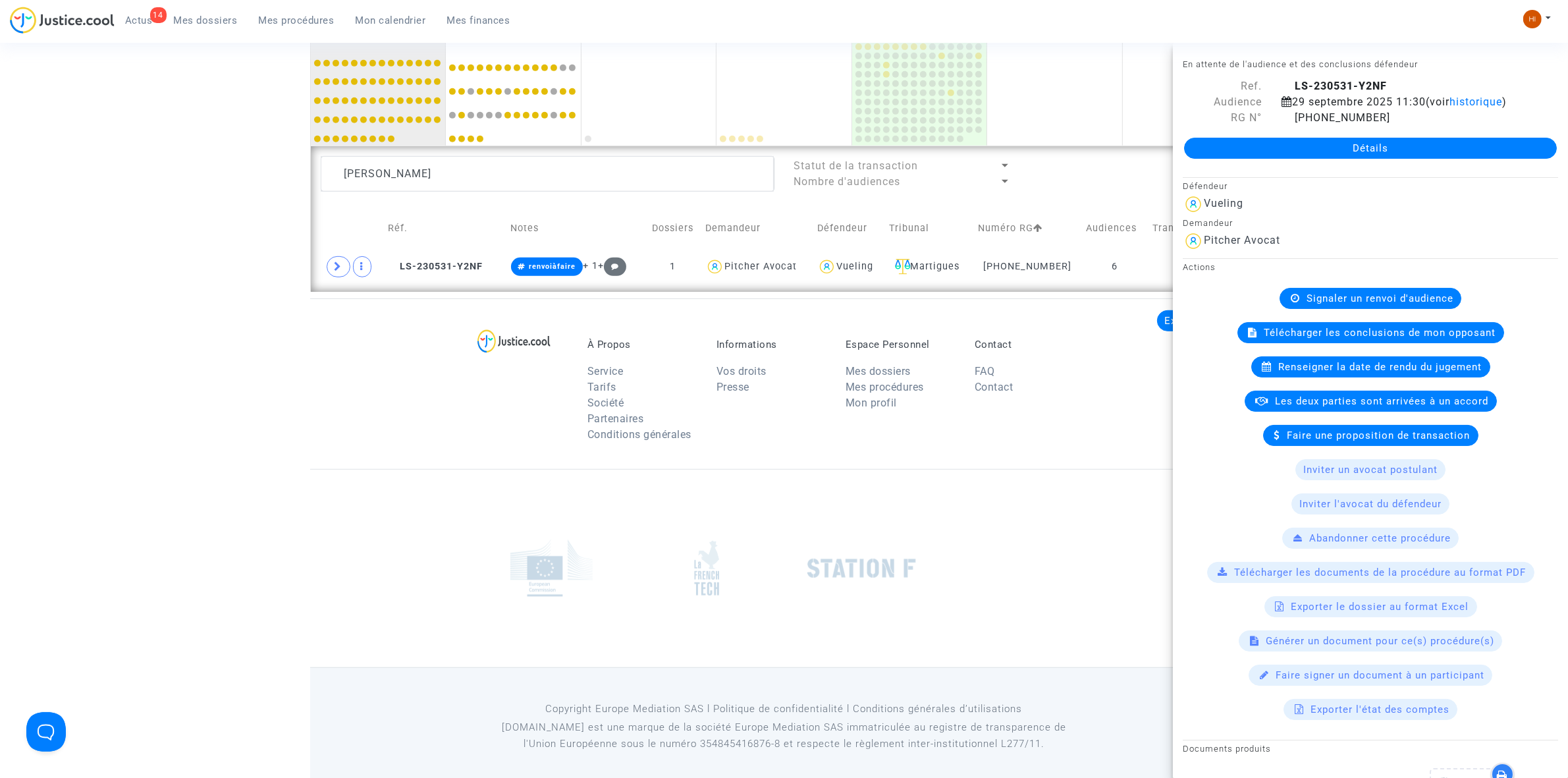
click at [1321, 304] on span "Signaler un renvoi d'audience" at bounding box center [1380, 298] width 147 height 12
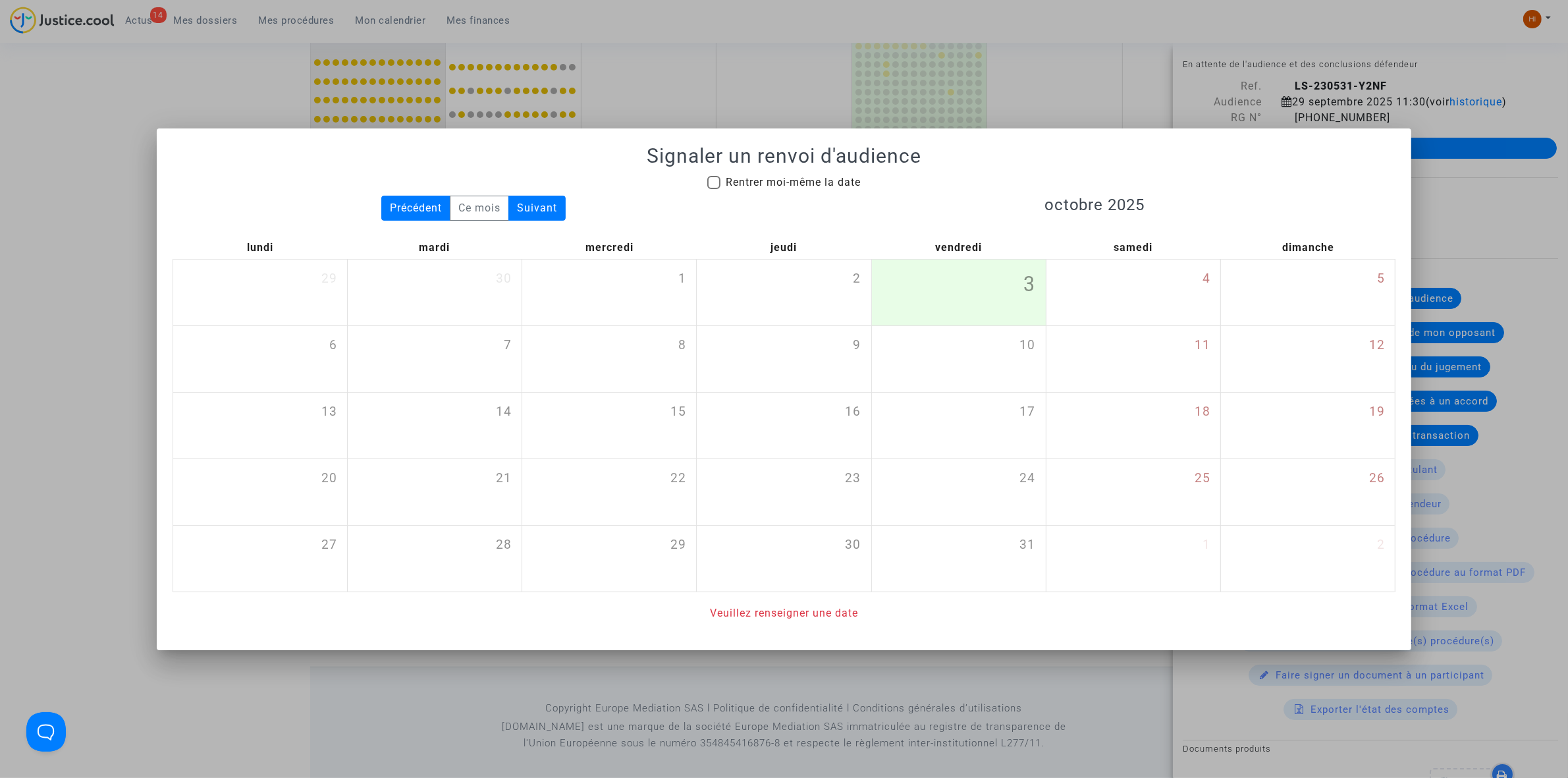
click at [764, 186] on span "Rentrer moi-même la date" at bounding box center [793, 182] width 135 height 13
click at [714, 189] on input "Rentrer moi-même la date" at bounding box center [713, 189] width 1 height 1
checkbox input "true"
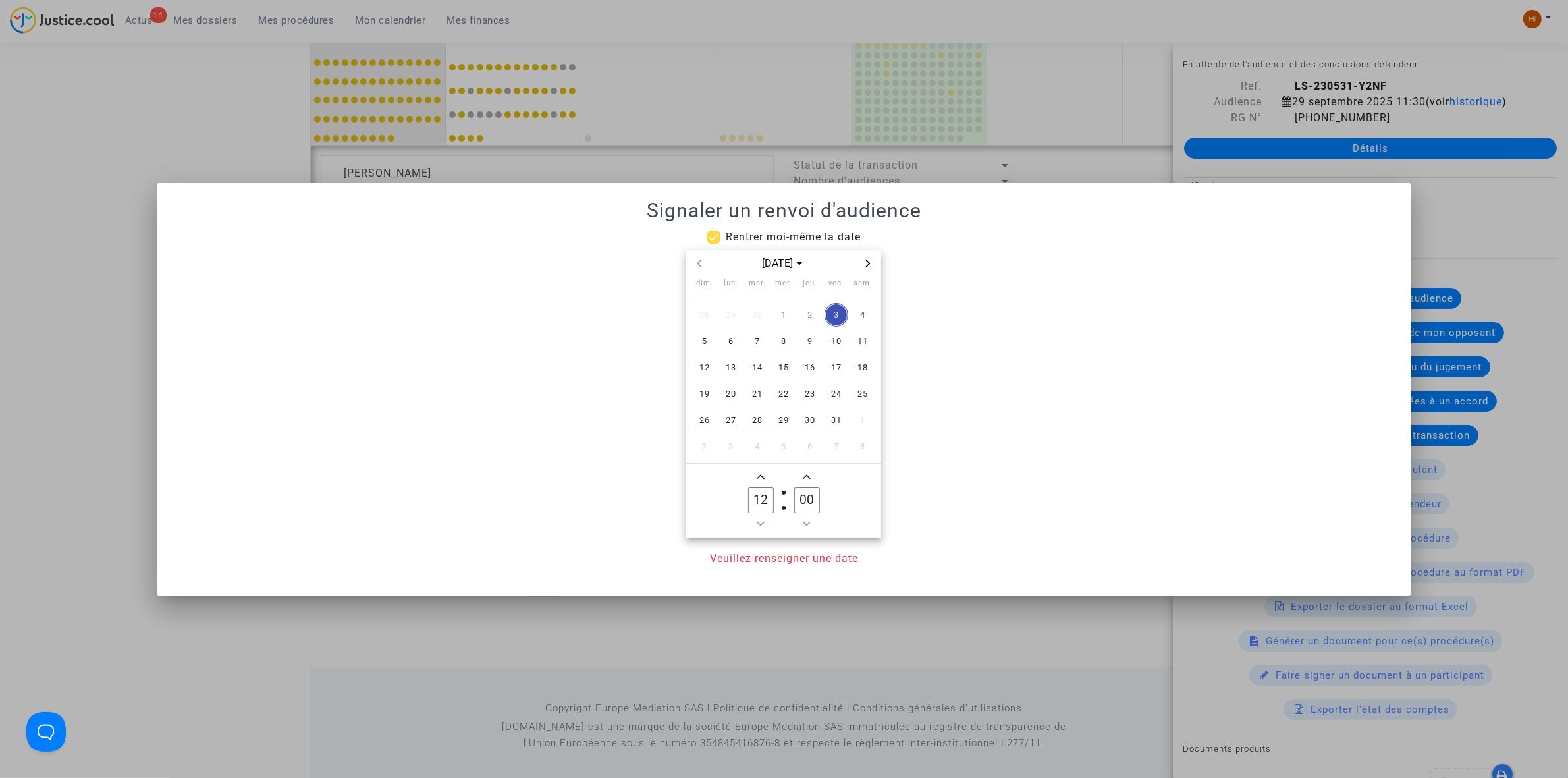
click at [868, 265] on icon "Next month" at bounding box center [868, 262] width 8 height 8
click at [873, 265] on span "Next month" at bounding box center [868, 263] width 16 height 16
click at [869, 262] on icon "Next month" at bounding box center [868, 262] width 4 height 8
click at [731, 366] on span "12" at bounding box center [731, 367] width 24 height 24
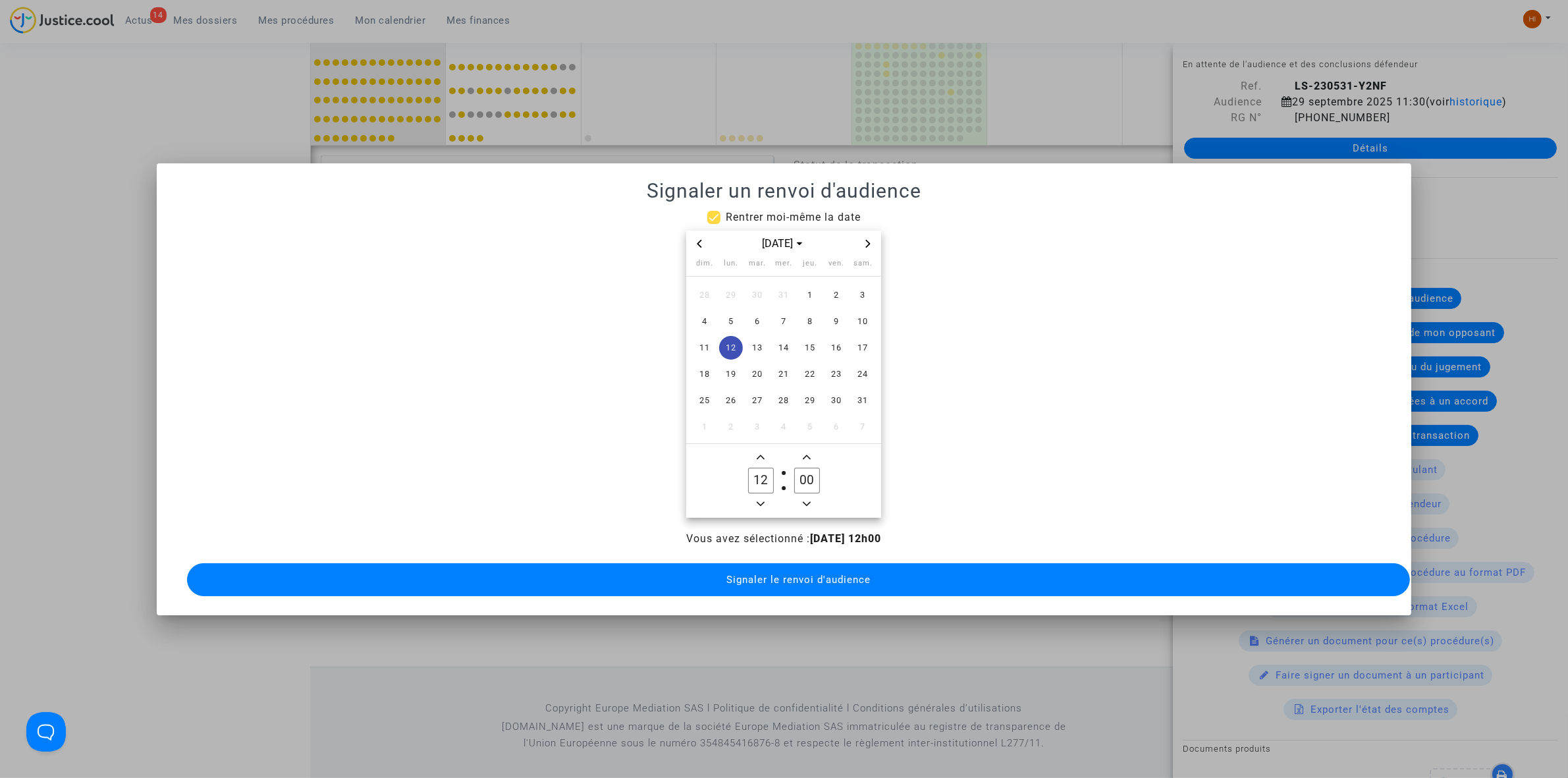
click at [758, 453] on icon "Add a hour" at bounding box center [760, 457] width 8 height 8
type input "13"
drag, startPoint x: 805, startPoint y: 476, endPoint x: 774, endPoint y: 472, distance: 31.3
click at [774, 472] on owl-date-time-timer "13 Hour 00 Minute" at bounding box center [783, 481] width 195 height 74
type input "30"
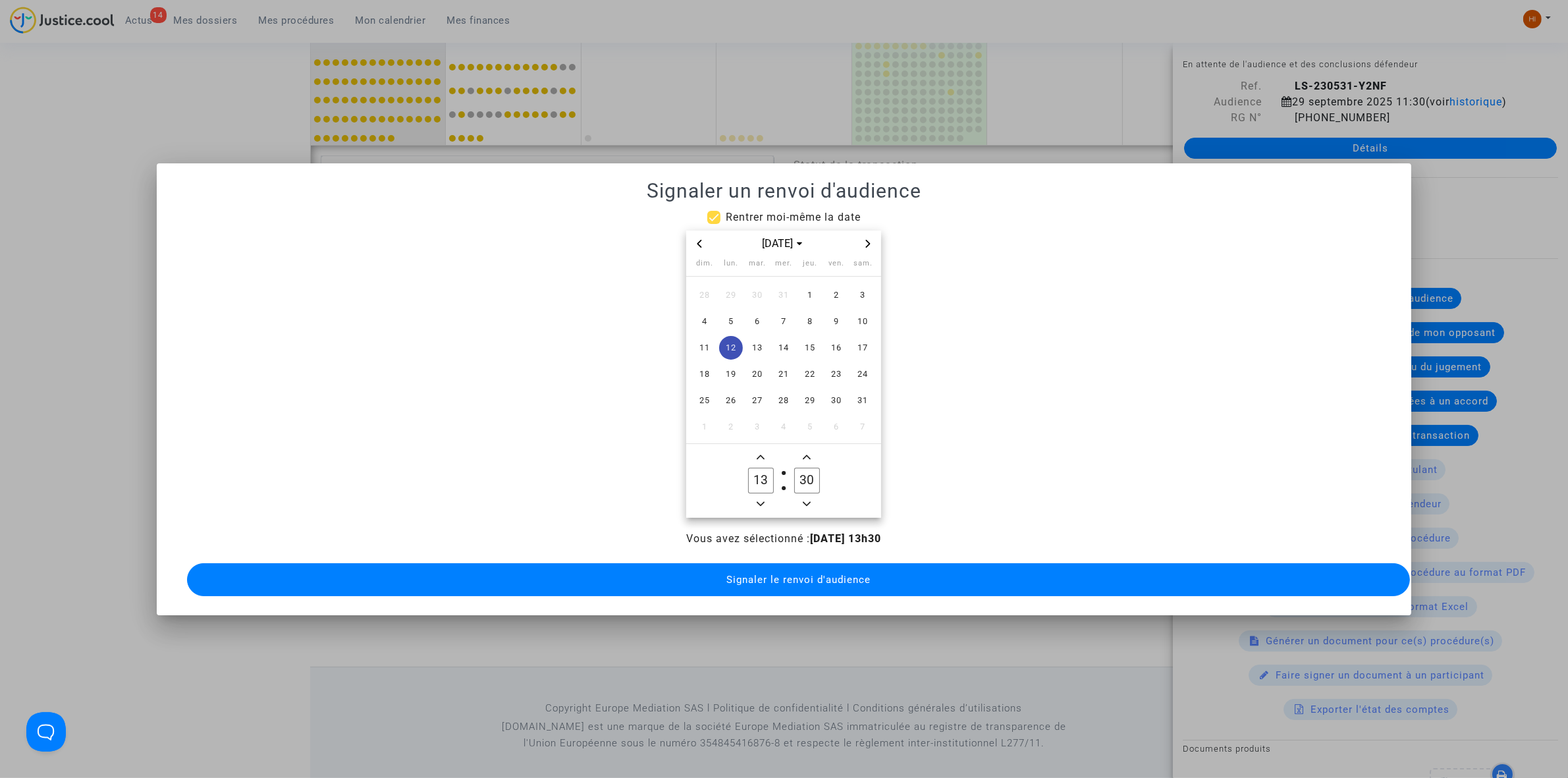
click at [813, 574] on span "Signaler le renvoi d'audience" at bounding box center [798, 579] width 144 height 12
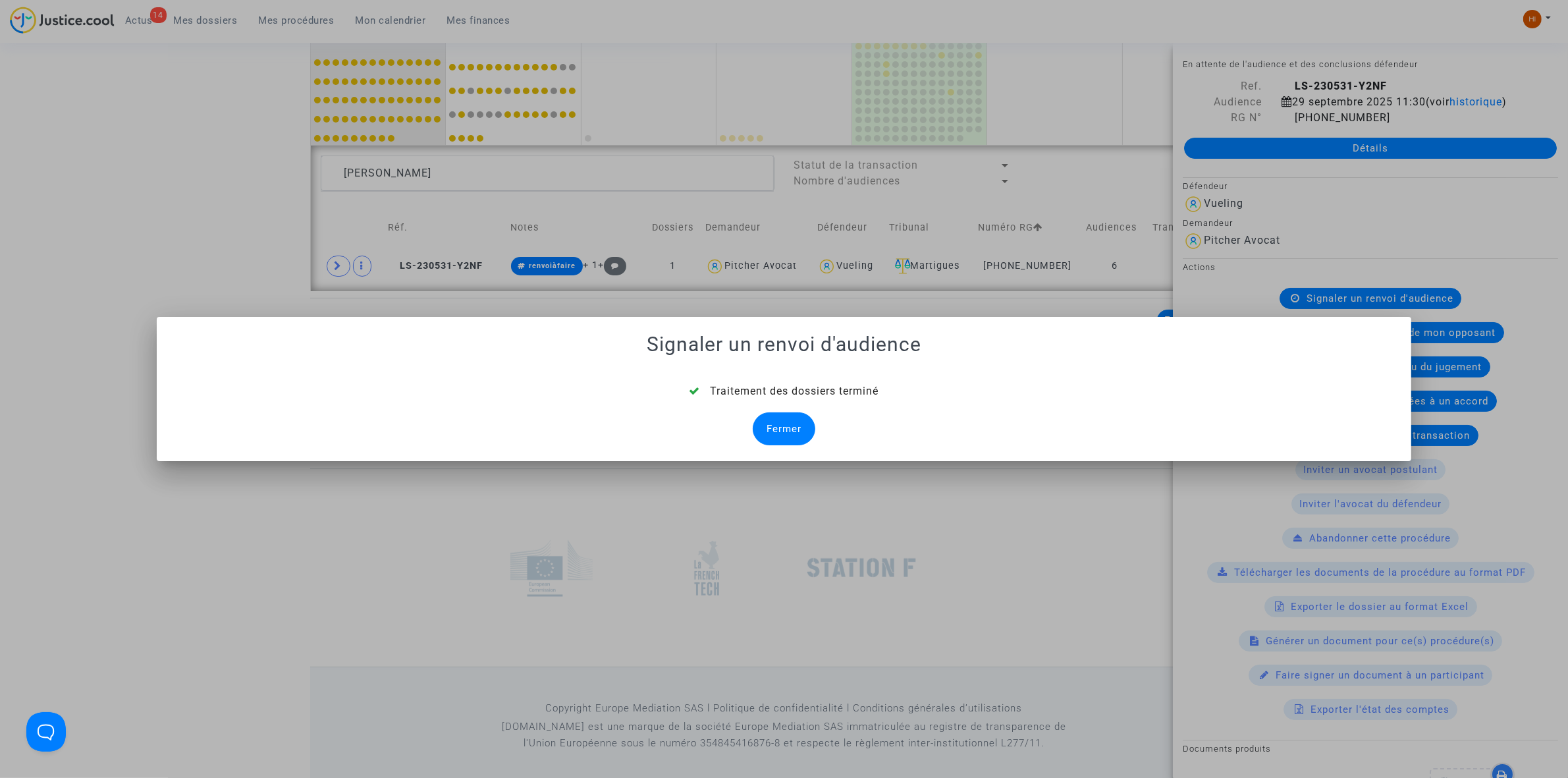
drag, startPoint x: 798, startPoint y: 422, endPoint x: 87, endPoint y: 768, distance: 790.7
click at [798, 422] on div "Fermer" at bounding box center [783, 429] width 62 height 33
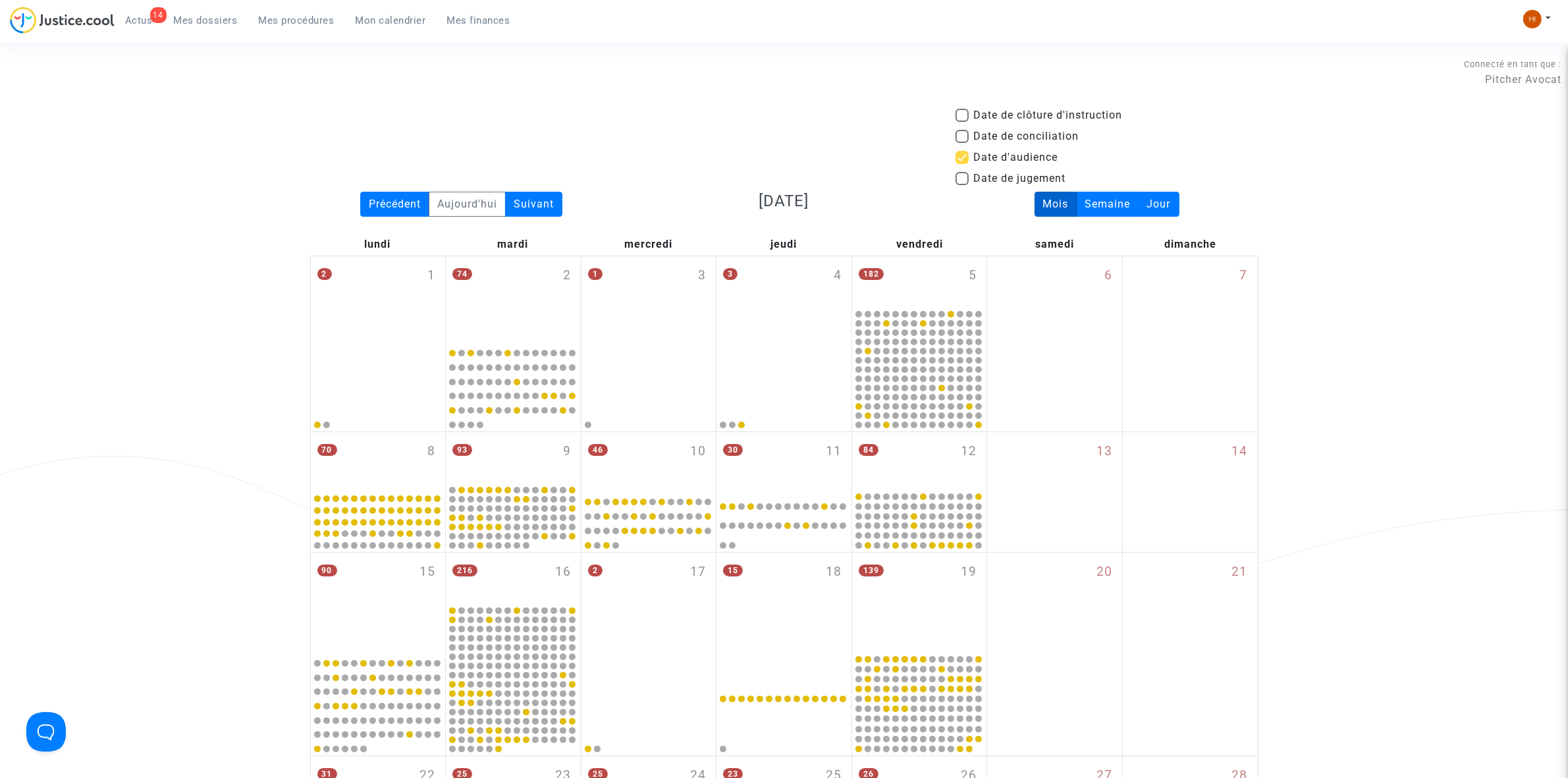
scroll to position [888, 0]
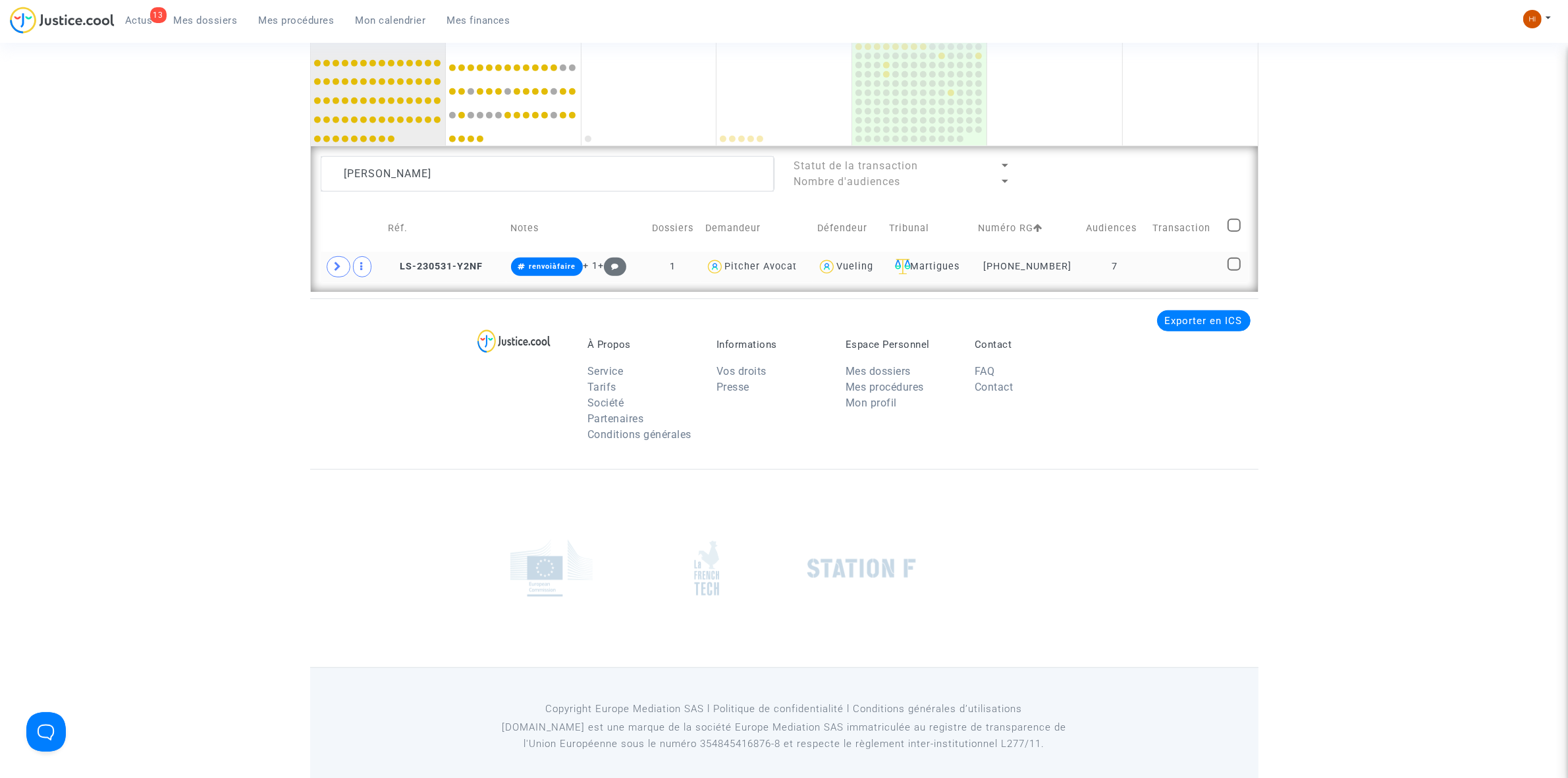
click at [1153, 274] on td at bounding box center [1185, 267] width 74 height 31
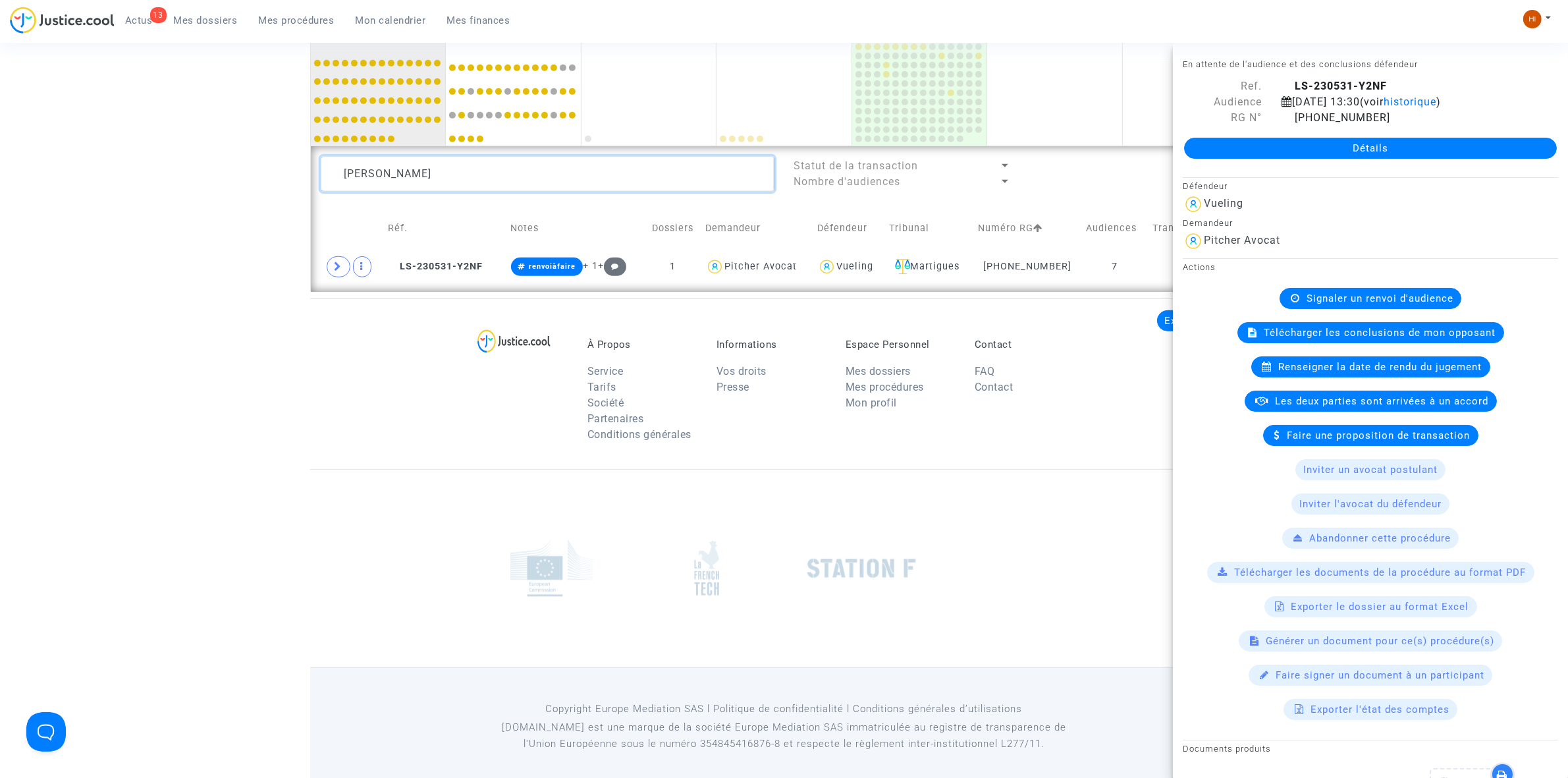
drag, startPoint x: 505, startPoint y: 170, endPoint x: 271, endPoint y: 162, distance: 234.1
click at [314, 162] on div "[PERSON_NAME]" at bounding box center [548, 174] width 474 height 36
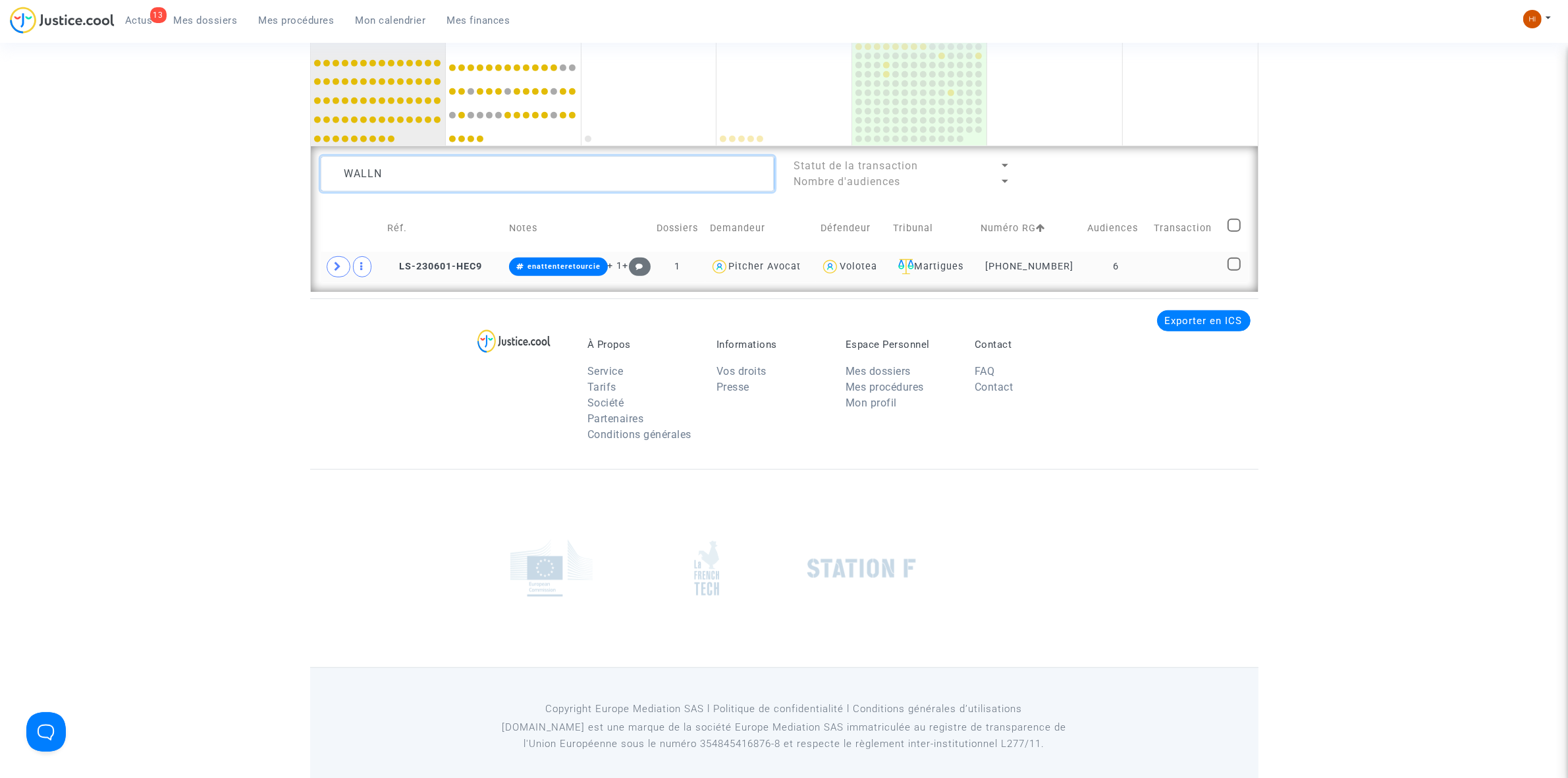
type textarea "WALLN"
click at [1186, 274] on td at bounding box center [1185, 267] width 74 height 31
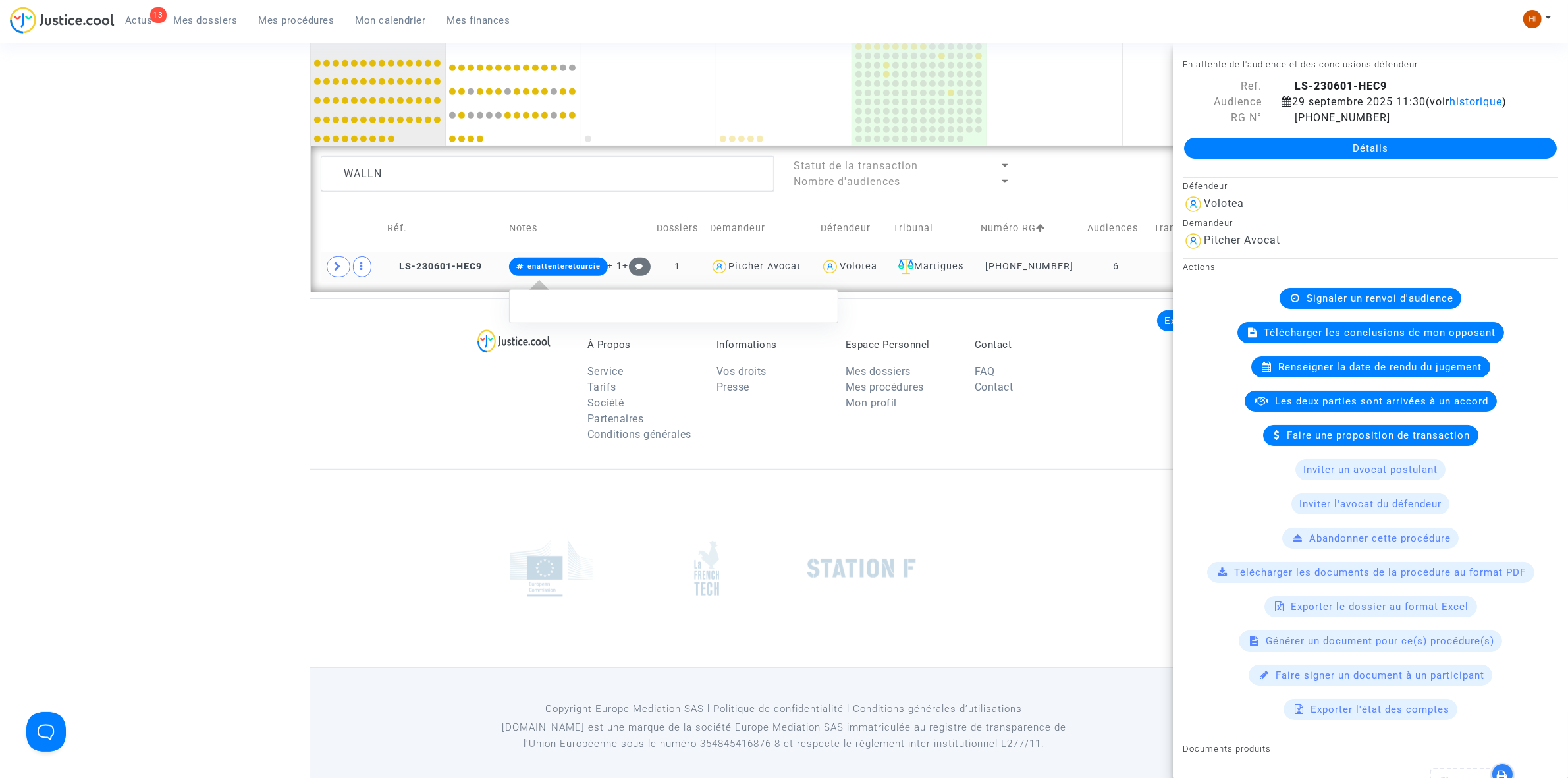
click at [562, 274] on span "enattenteretourcie" at bounding box center [558, 267] width 99 height 19
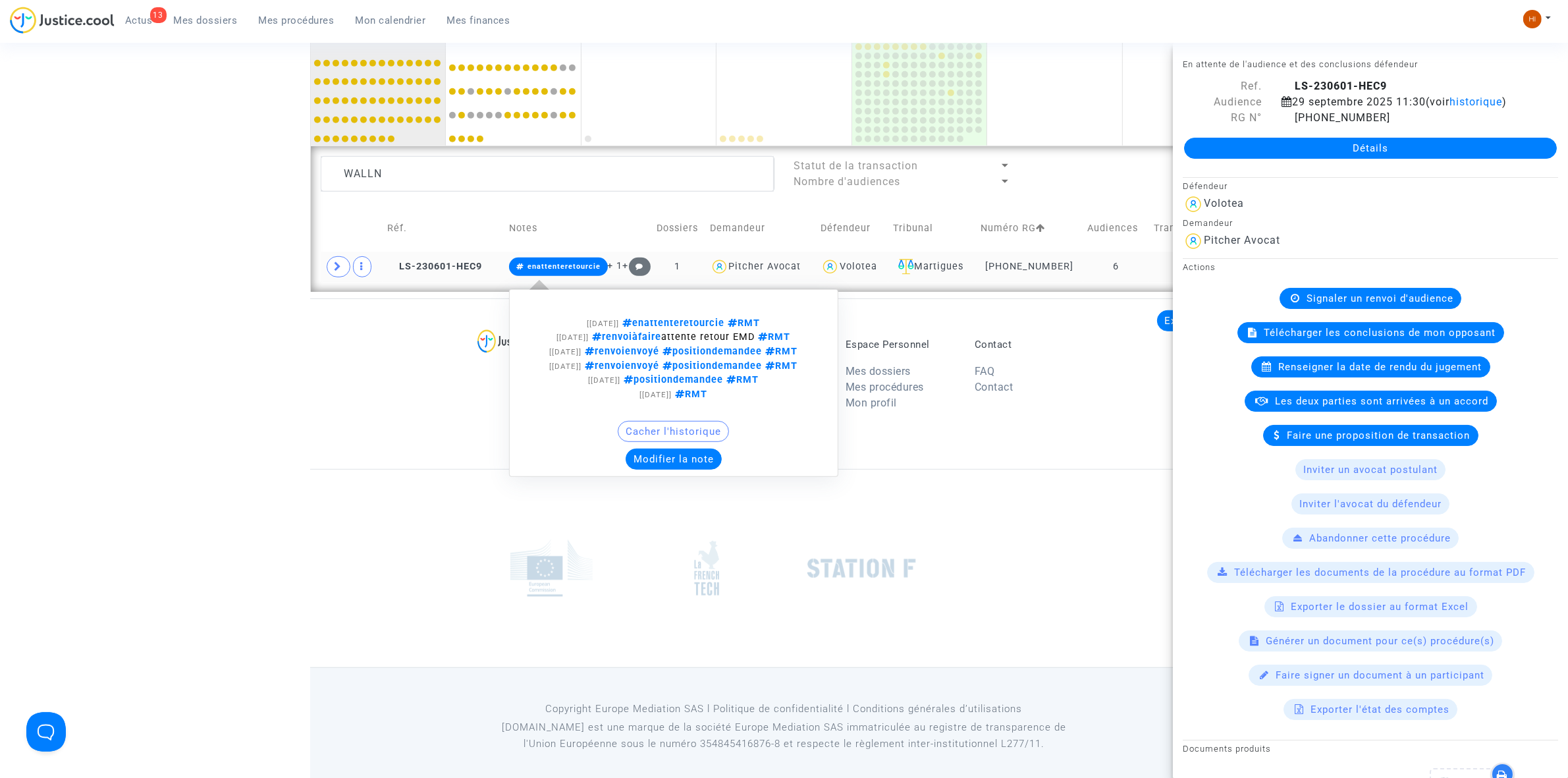
click at [662, 458] on button "Modifier la note" at bounding box center [673, 458] width 96 height 21
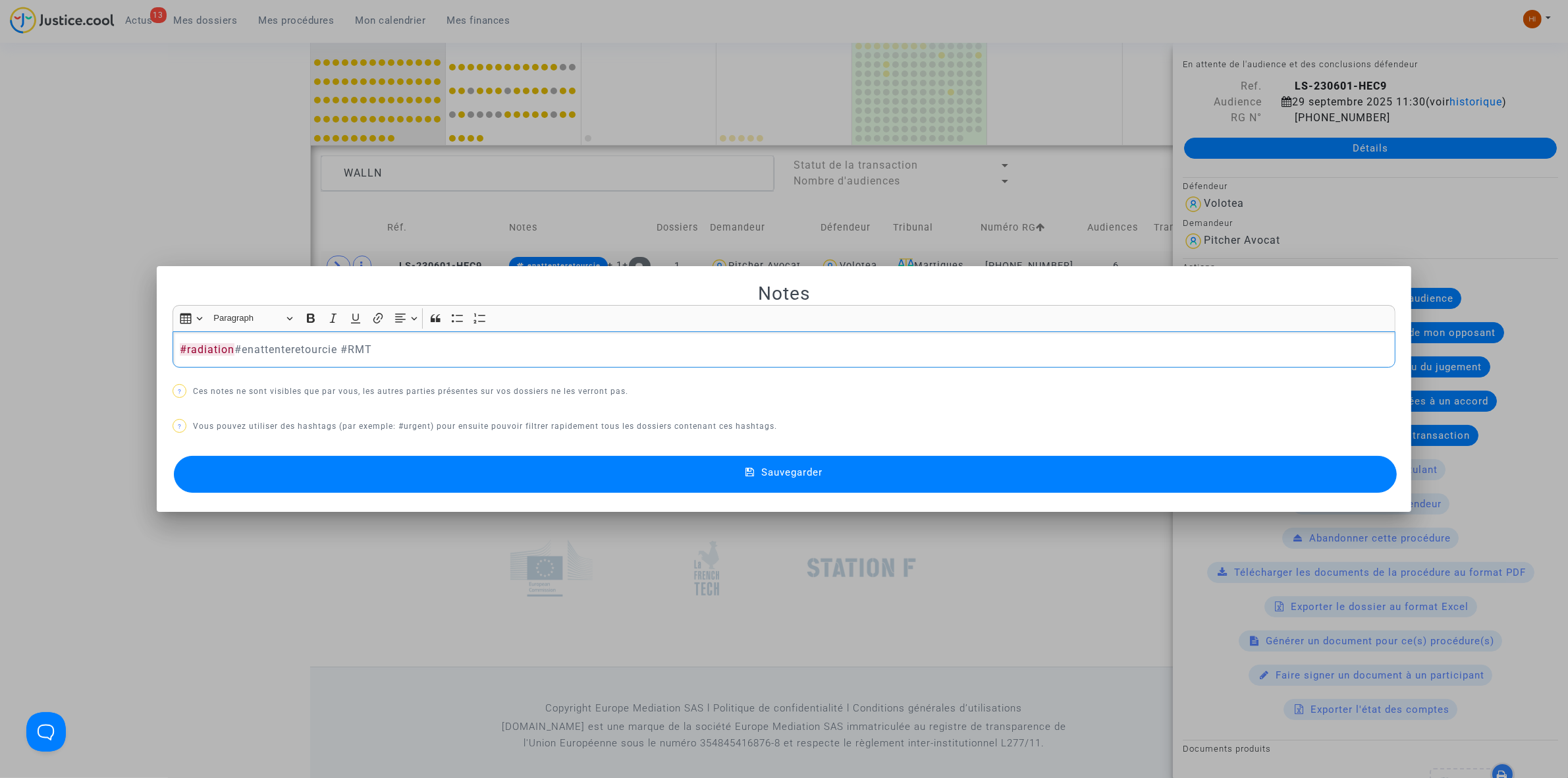
click at [505, 481] on button "Sauvegarder" at bounding box center [785, 474] width 1223 height 37
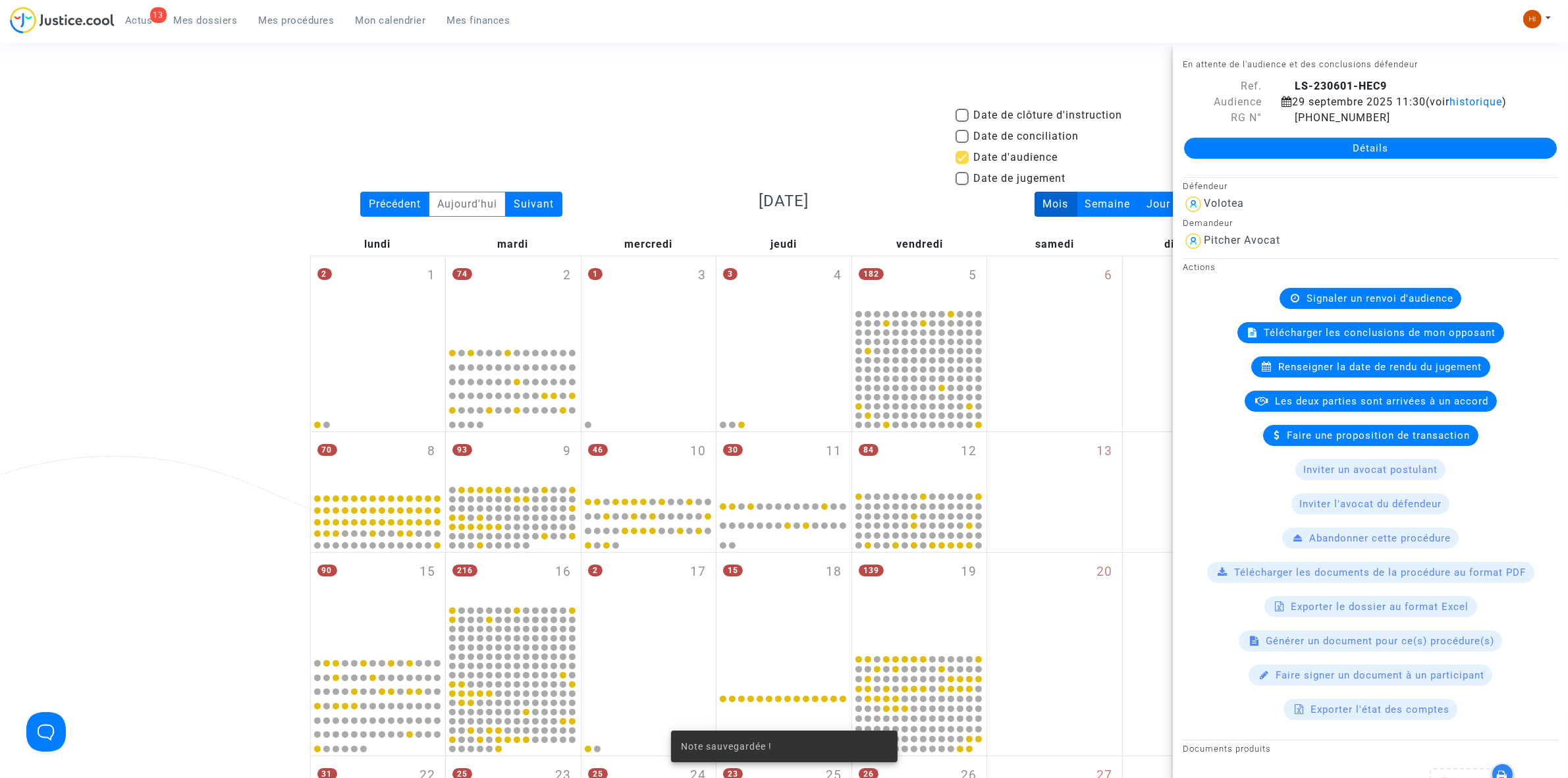
scroll to position [888, 0]
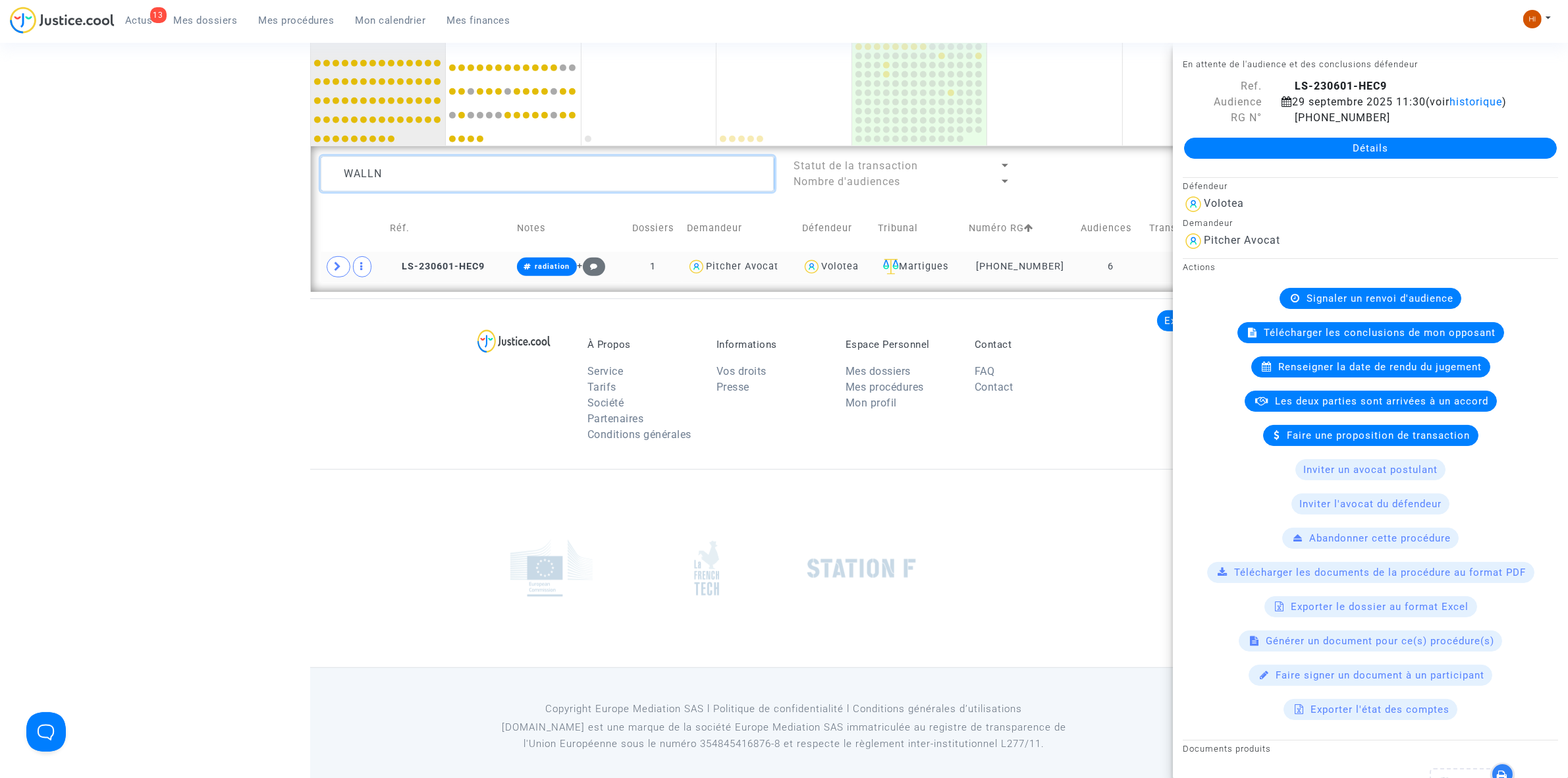
drag, startPoint x: 543, startPoint y: 166, endPoint x: 114, endPoint y: 148, distance: 429.4
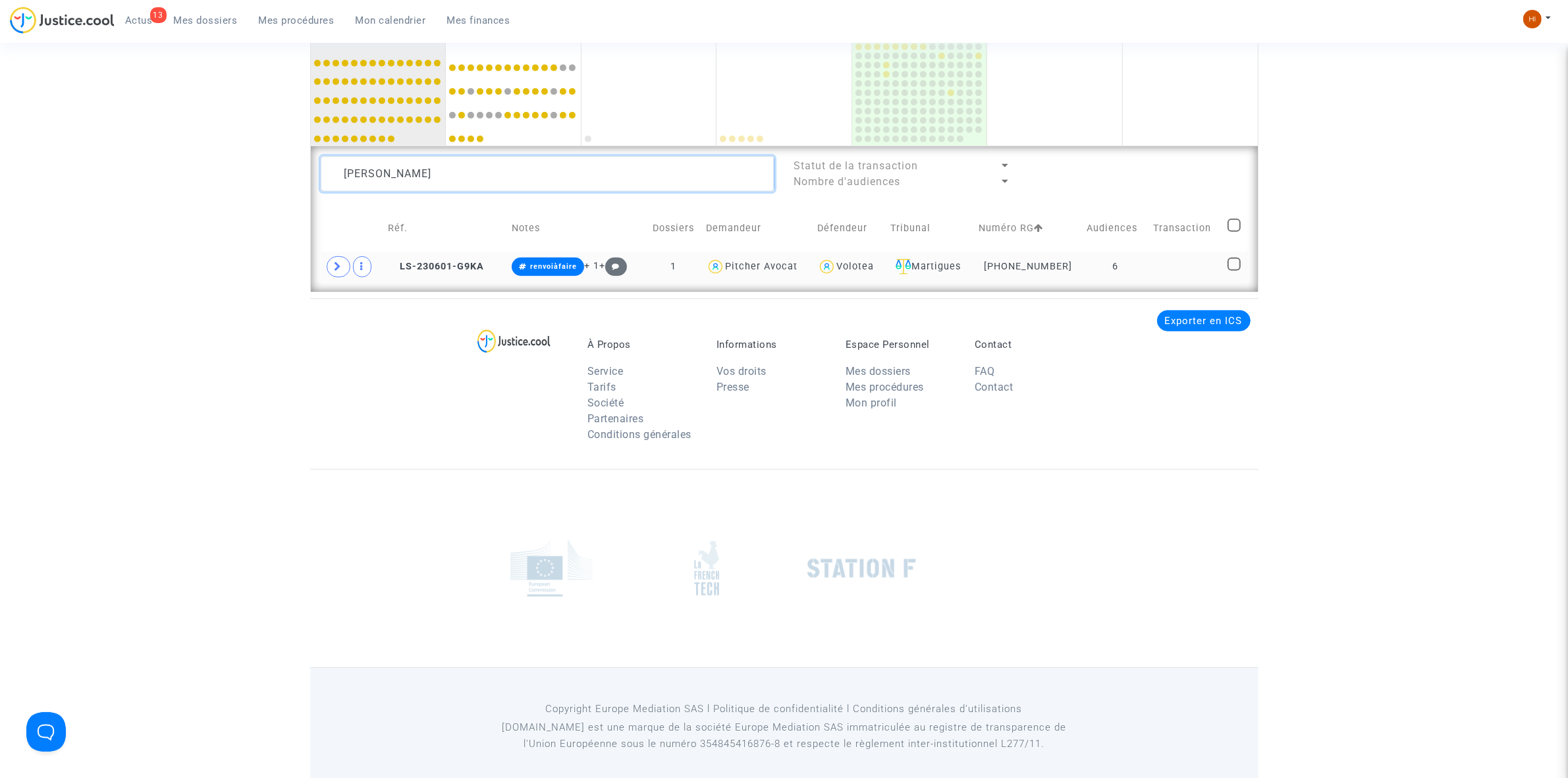
type textarea "[PERSON_NAME]"
click at [1156, 274] on td at bounding box center [1185, 267] width 74 height 31
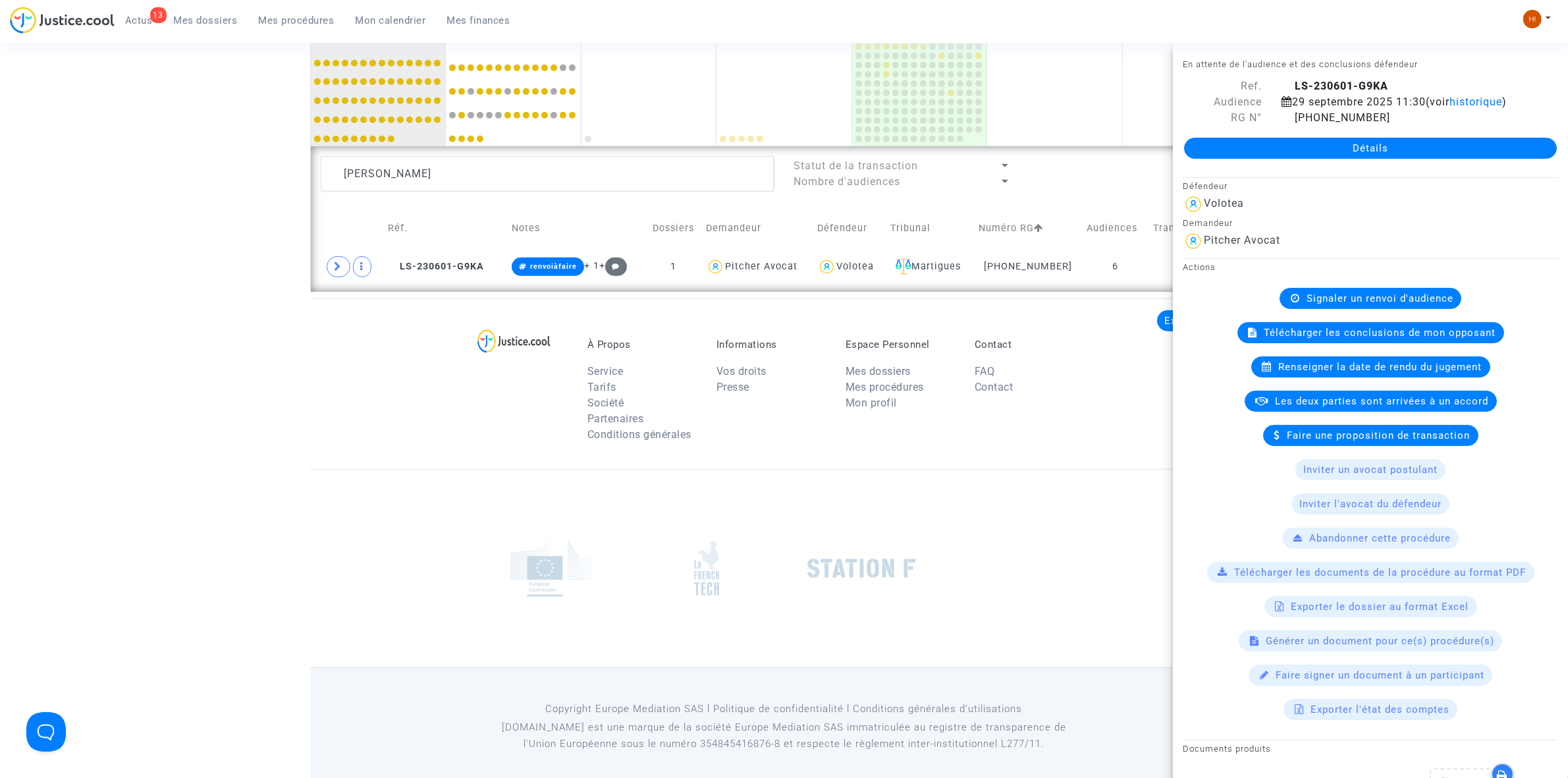
click at [1346, 304] on span "Signaler un renvoi d'audience" at bounding box center [1380, 298] width 147 height 12
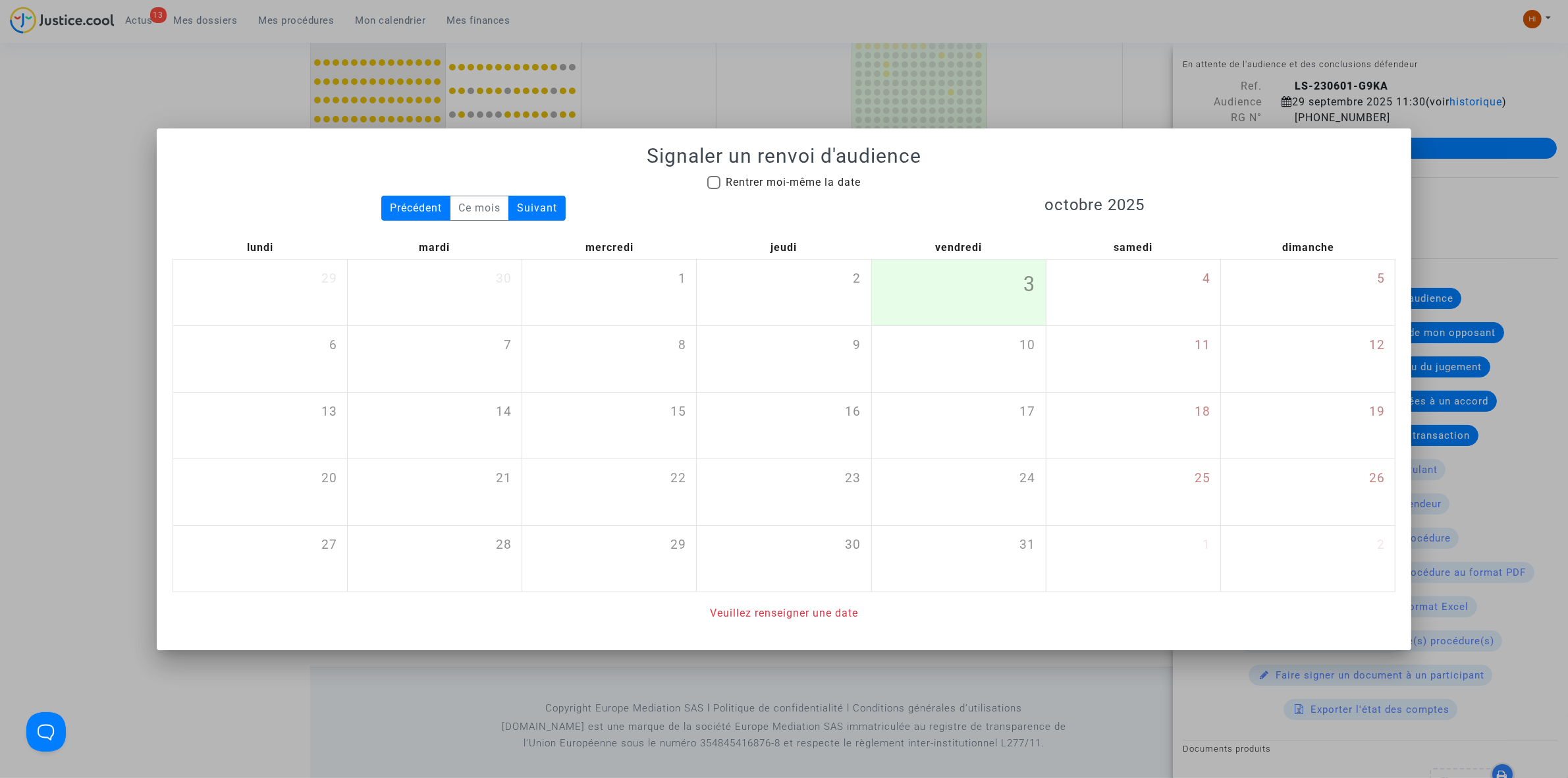
click at [830, 185] on span "Rentrer moi-même la date" at bounding box center [793, 182] width 135 height 13
click at [714, 189] on input "Rentrer moi-même la date" at bounding box center [713, 189] width 1 height 1
checkbox input "true"
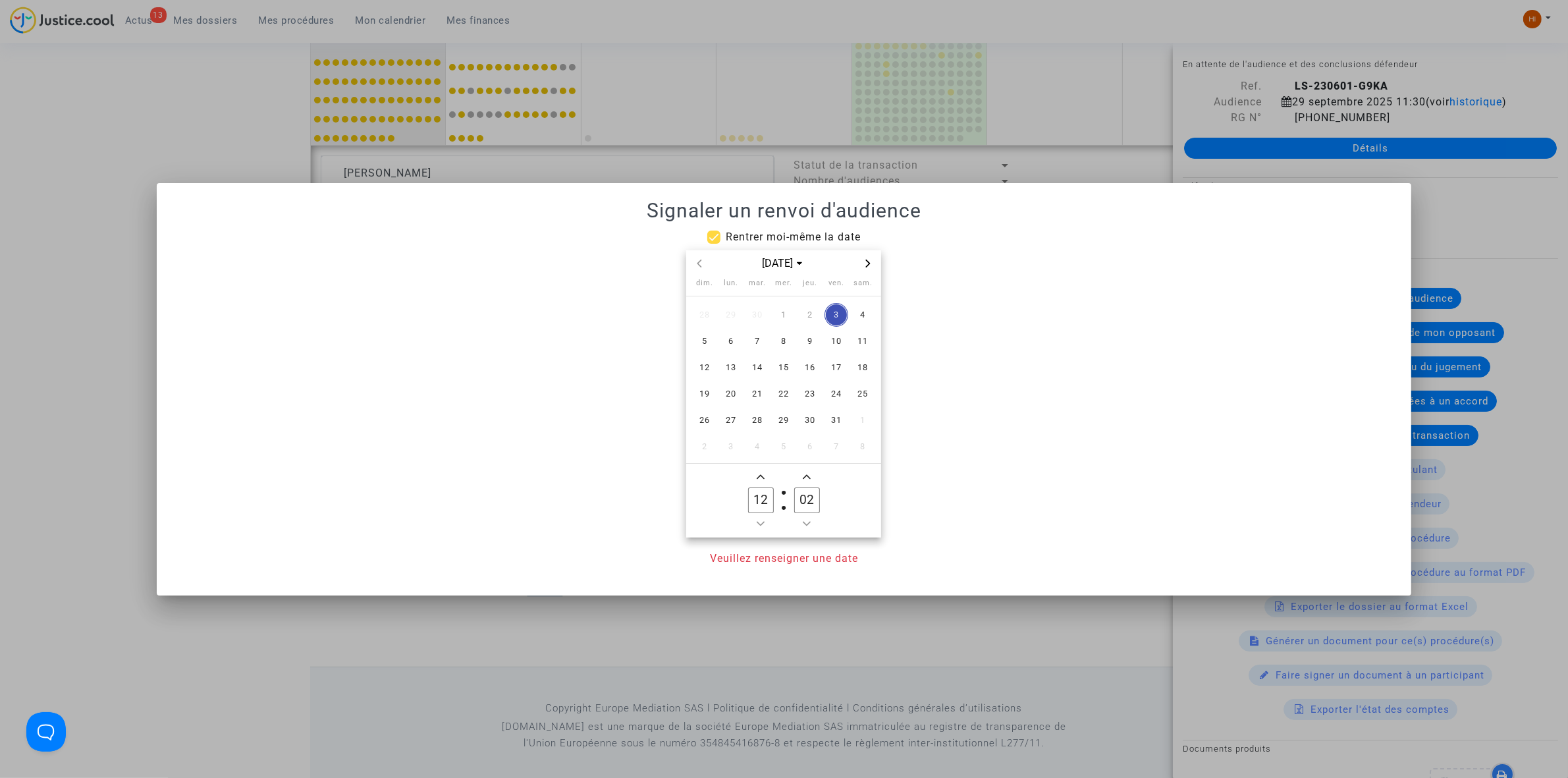
click at [869, 259] on icon "Next month" at bounding box center [868, 262] width 8 height 8
click at [732, 371] on span "12" at bounding box center [731, 367] width 24 height 24
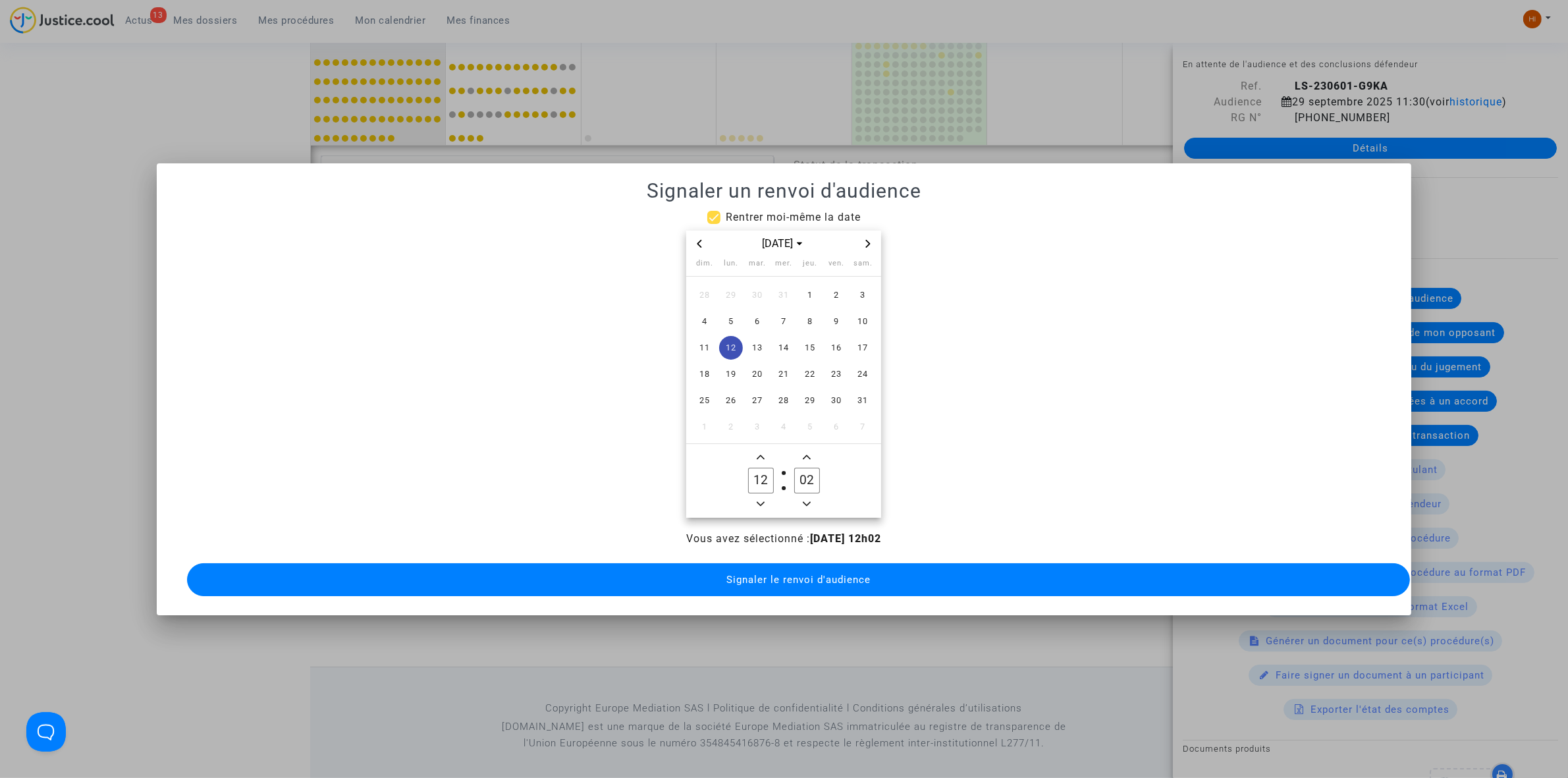
drag, startPoint x: 766, startPoint y: 448, endPoint x: 798, endPoint y: 448, distance: 32.0
click at [764, 449] on span "Add a hour" at bounding box center [760, 457] width 16 height 16
type input "13"
drag, startPoint x: 807, startPoint y: 474, endPoint x: 778, endPoint y: 474, distance: 29.0
click at [778, 474] on owl-date-time-timer "13 Hour 02 Minute" at bounding box center [783, 481] width 195 height 74
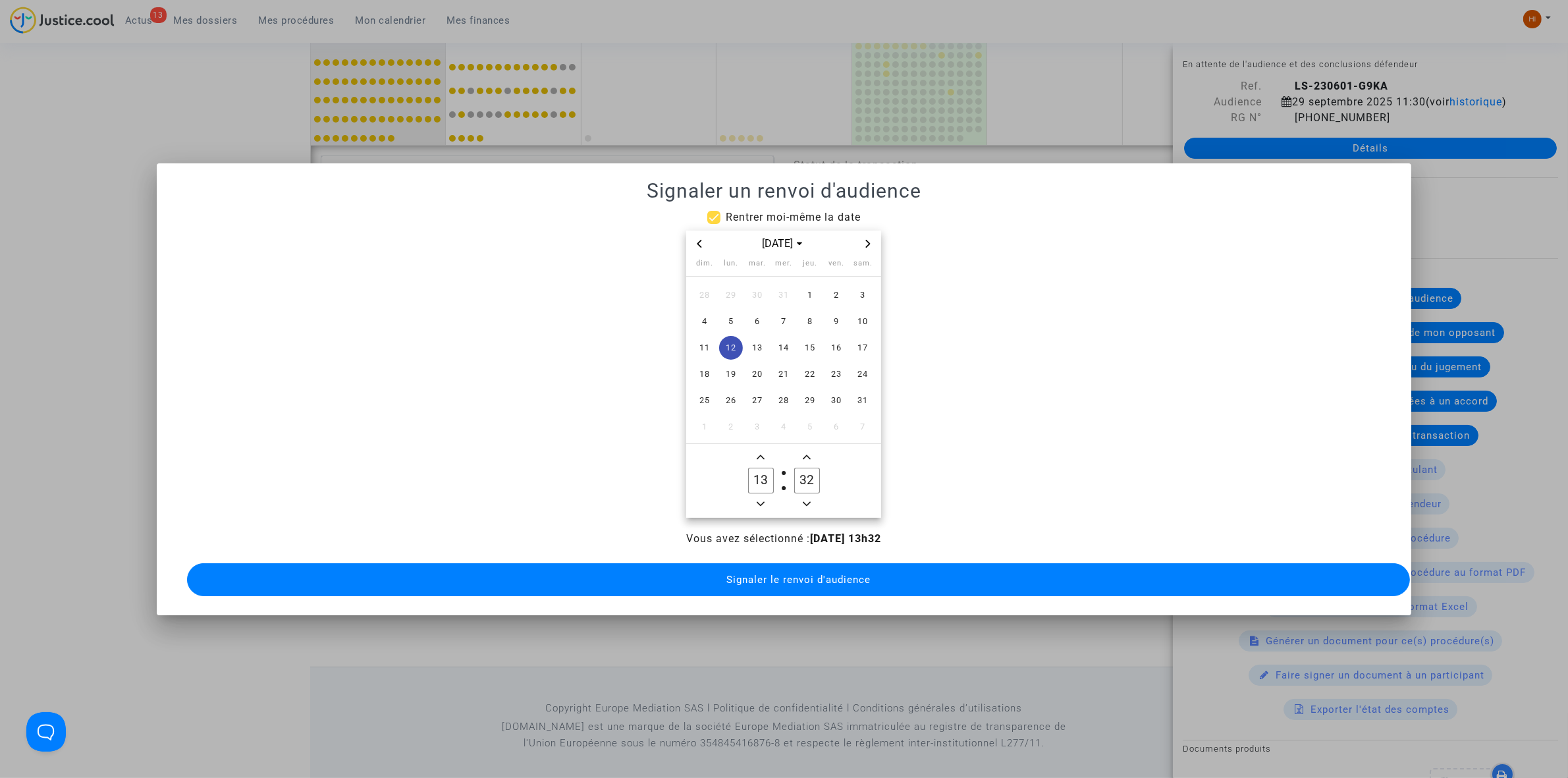
click at [797, 468] on input "32" at bounding box center [806, 480] width 25 height 25
click at [810, 504] on span "Minus a minute" at bounding box center [806, 504] width 16 height 16
type input "30"
click at [807, 573] on span "Signaler le renvoi d'audience" at bounding box center [798, 579] width 144 height 12
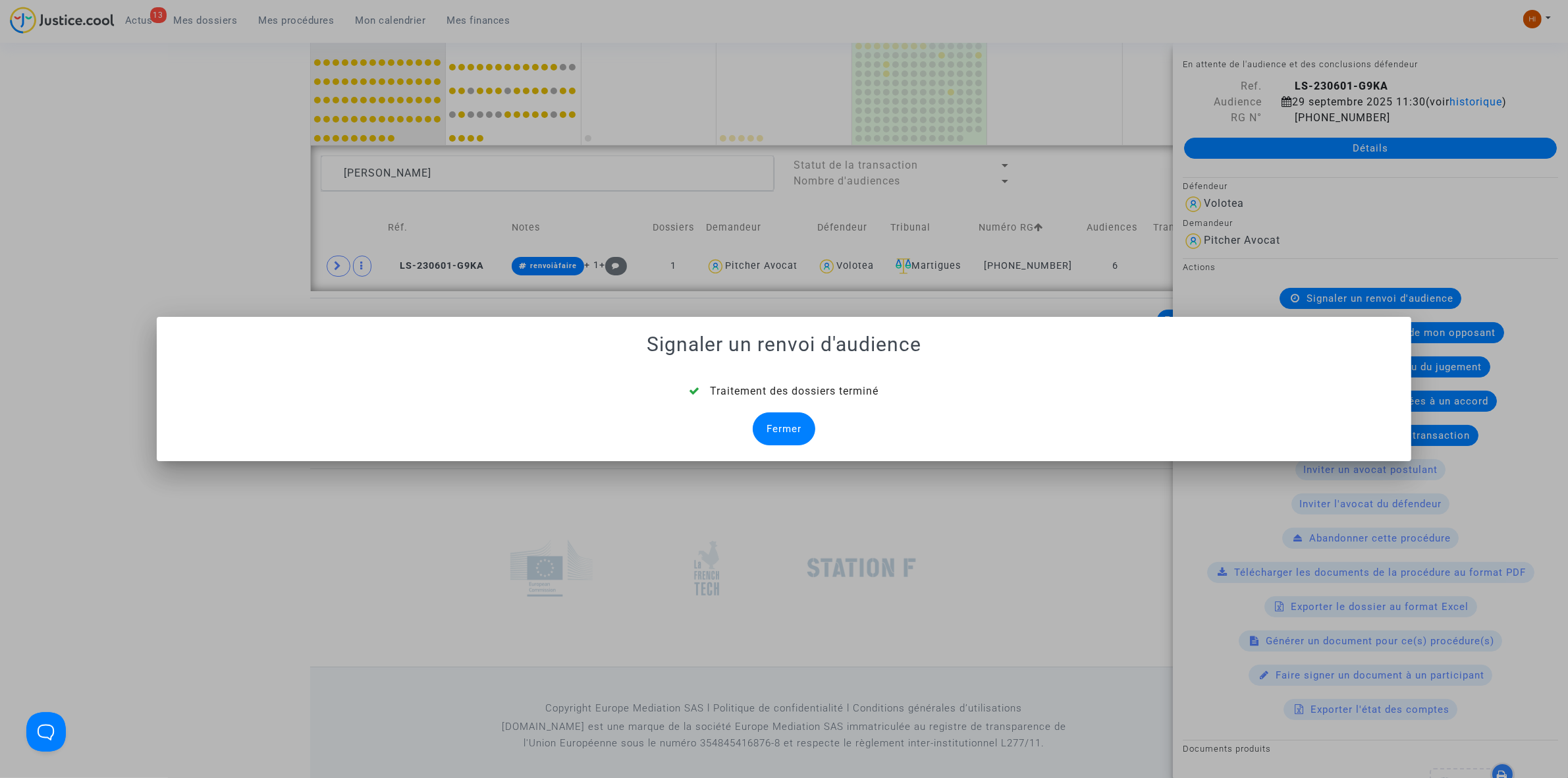
click at [791, 432] on div "Fermer" at bounding box center [783, 429] width 62 height 33
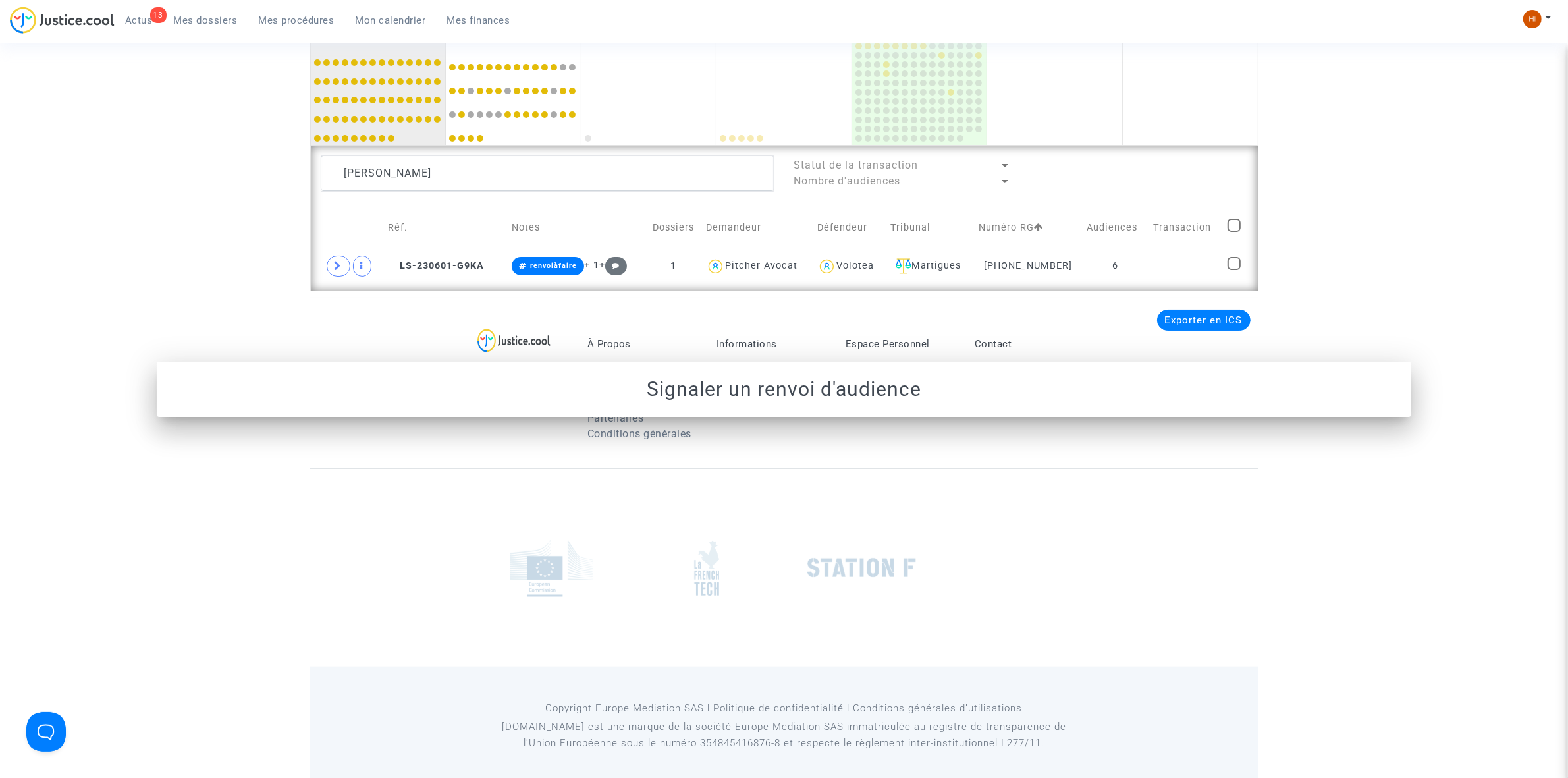
scroll to position [888, 0]
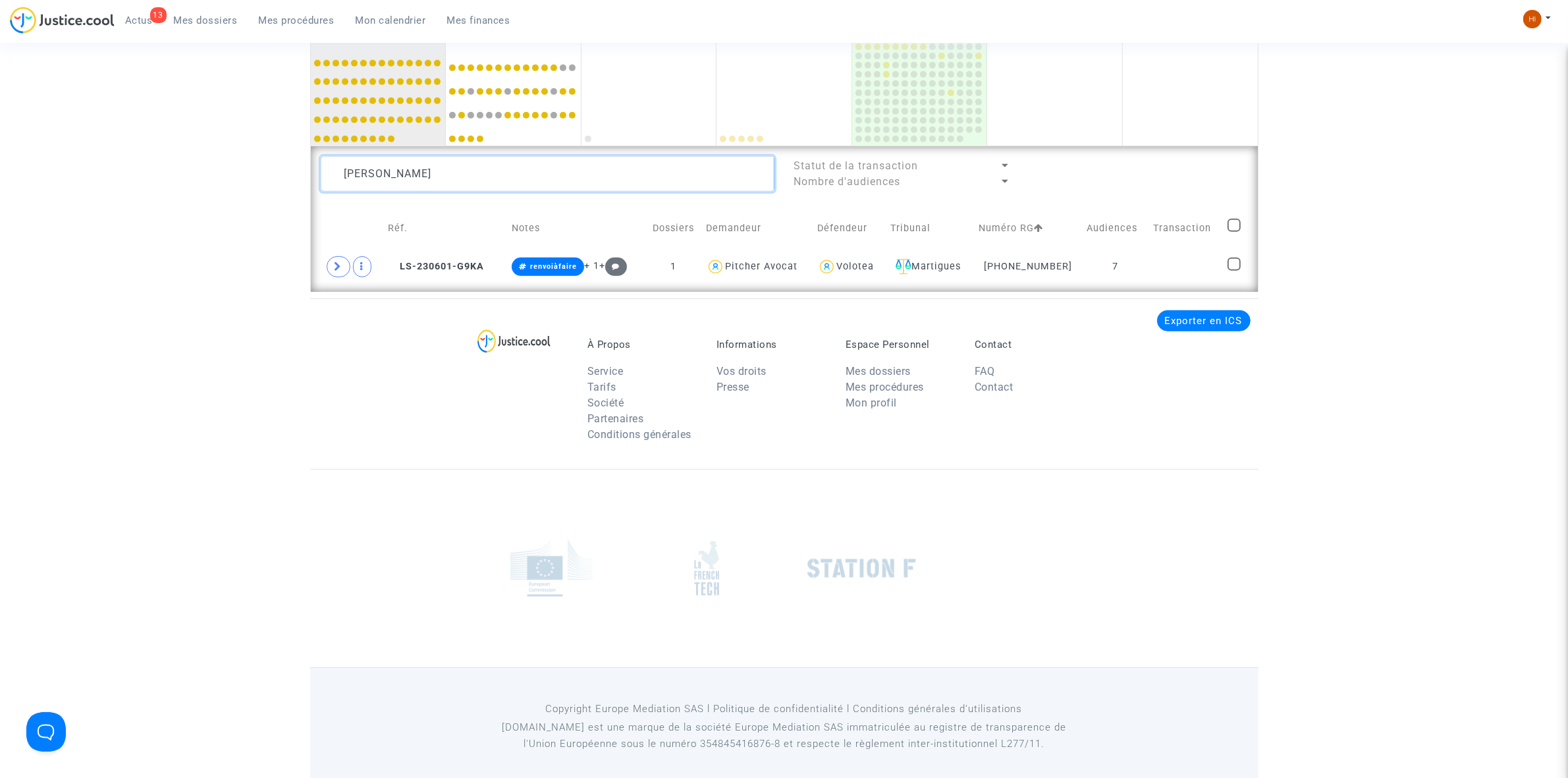
drag, startPoint x: 569, startPoint y: 173, endPoint x: 118, endPoint y: 188, distance: 451.2
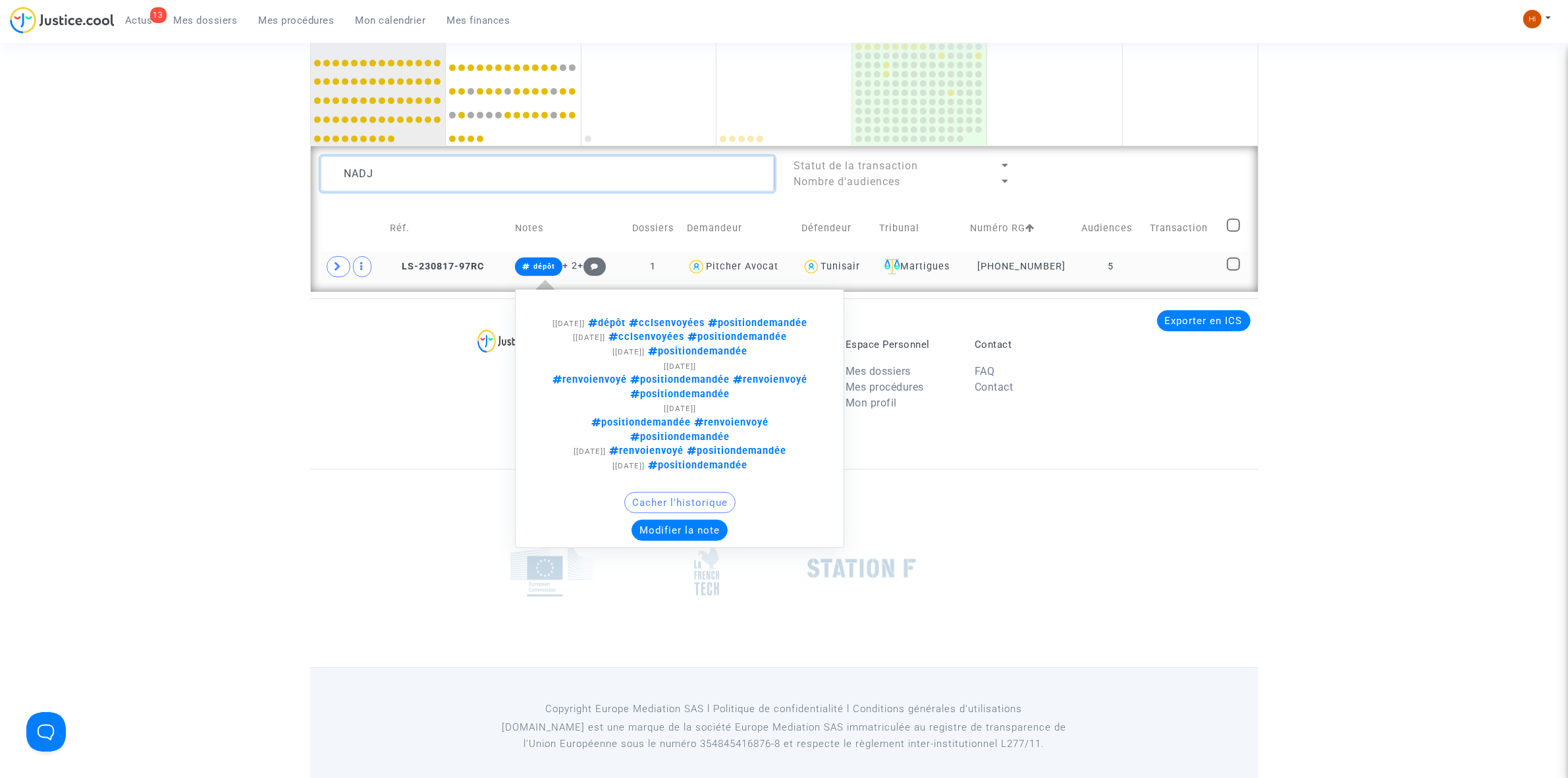
type textarea "NADJ"
drag, startPoint x: 540, startPoint y: 267, endPoint x: 695, endPoint y: 428, distance: 223.5
click at [539, 267] on span "dépôt" at bounding box center [544, 267] width 21 height 9
click at [690, 520] on button "Modifier la note" at bounding box center [679, 530] width 96 height 21
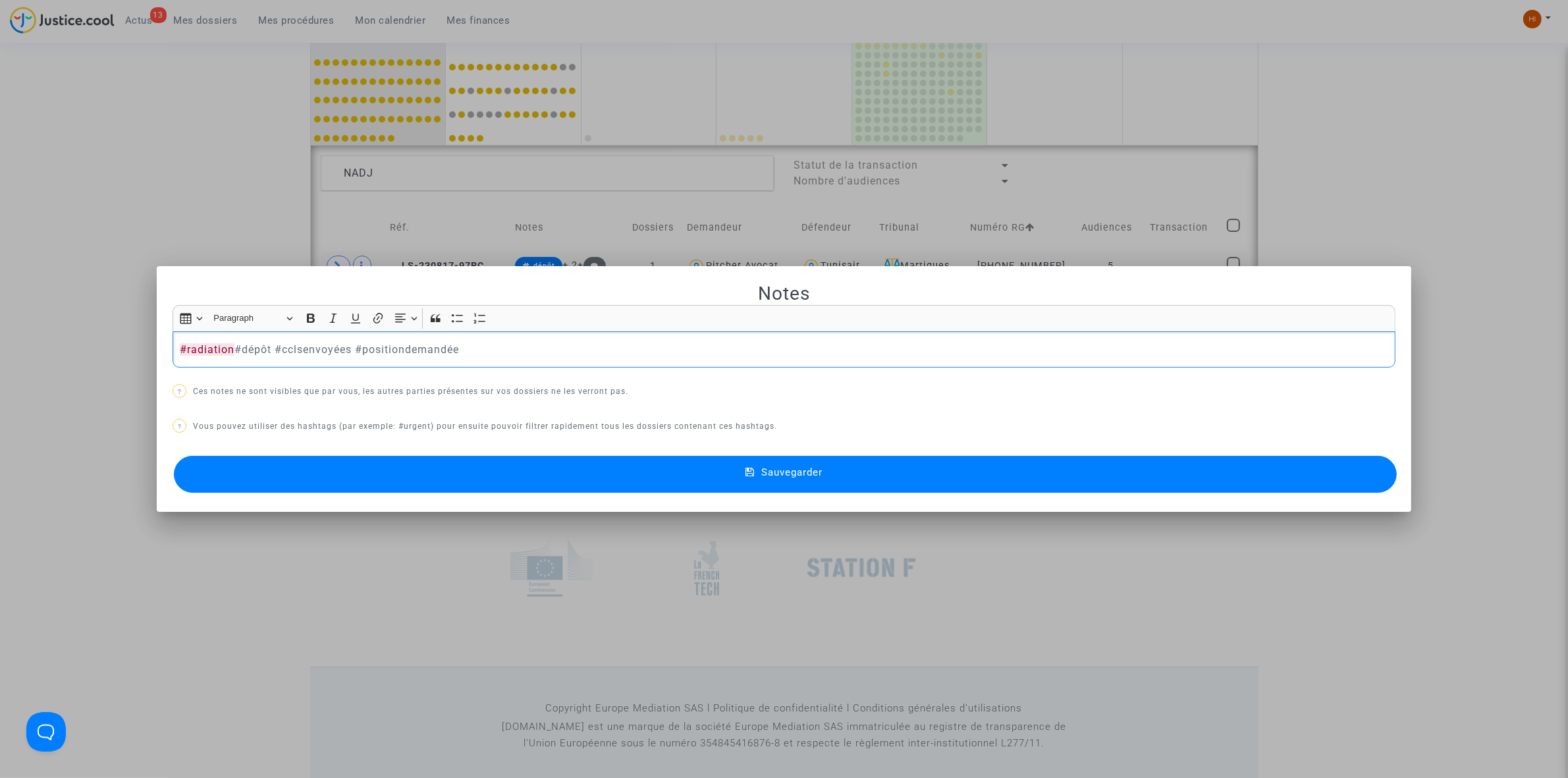
click at [645, 481] on button "Sauvegarder" at bounding box center [785, 474] width 1223 height 37
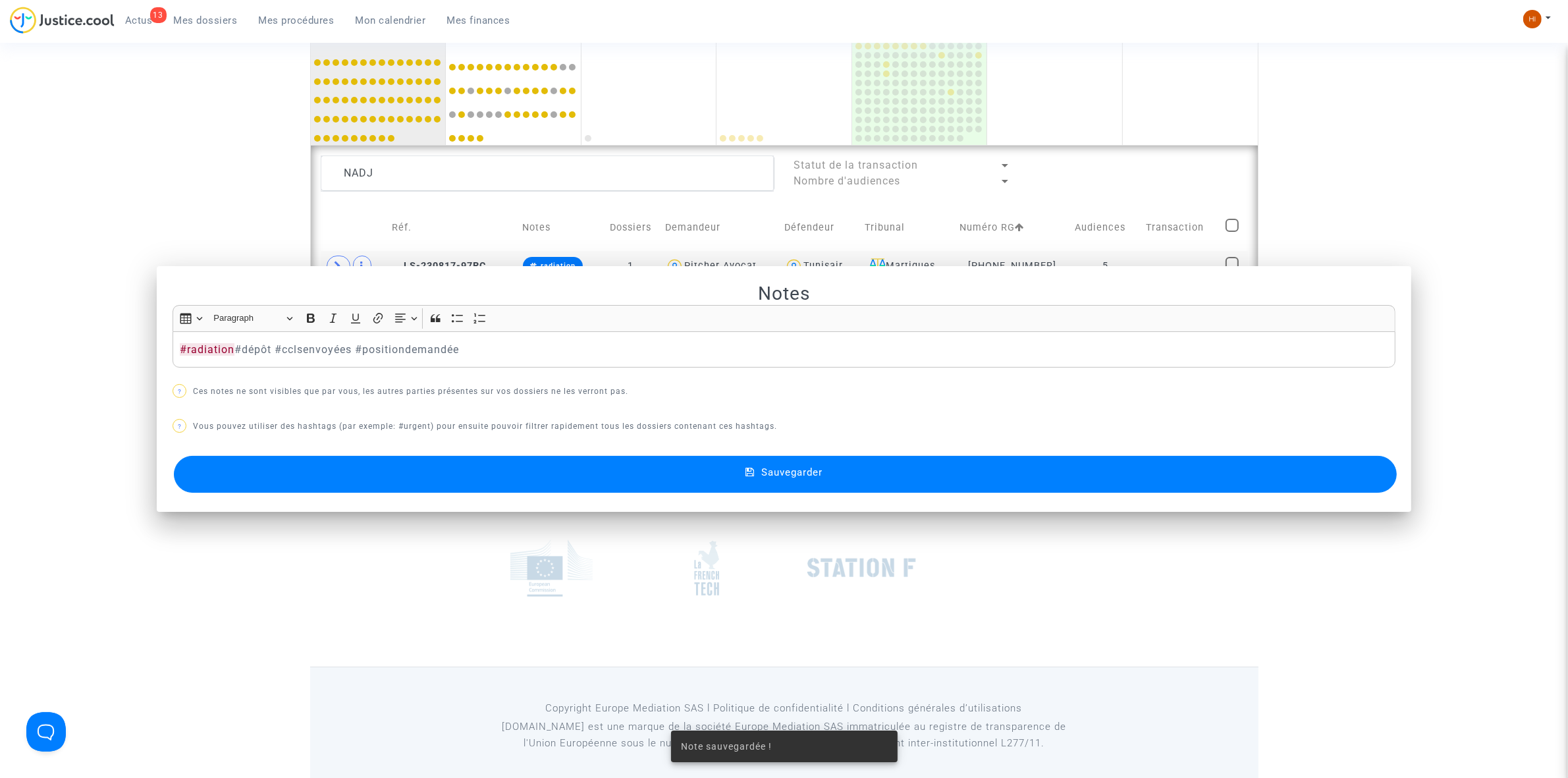
scroll to position [888, 0]
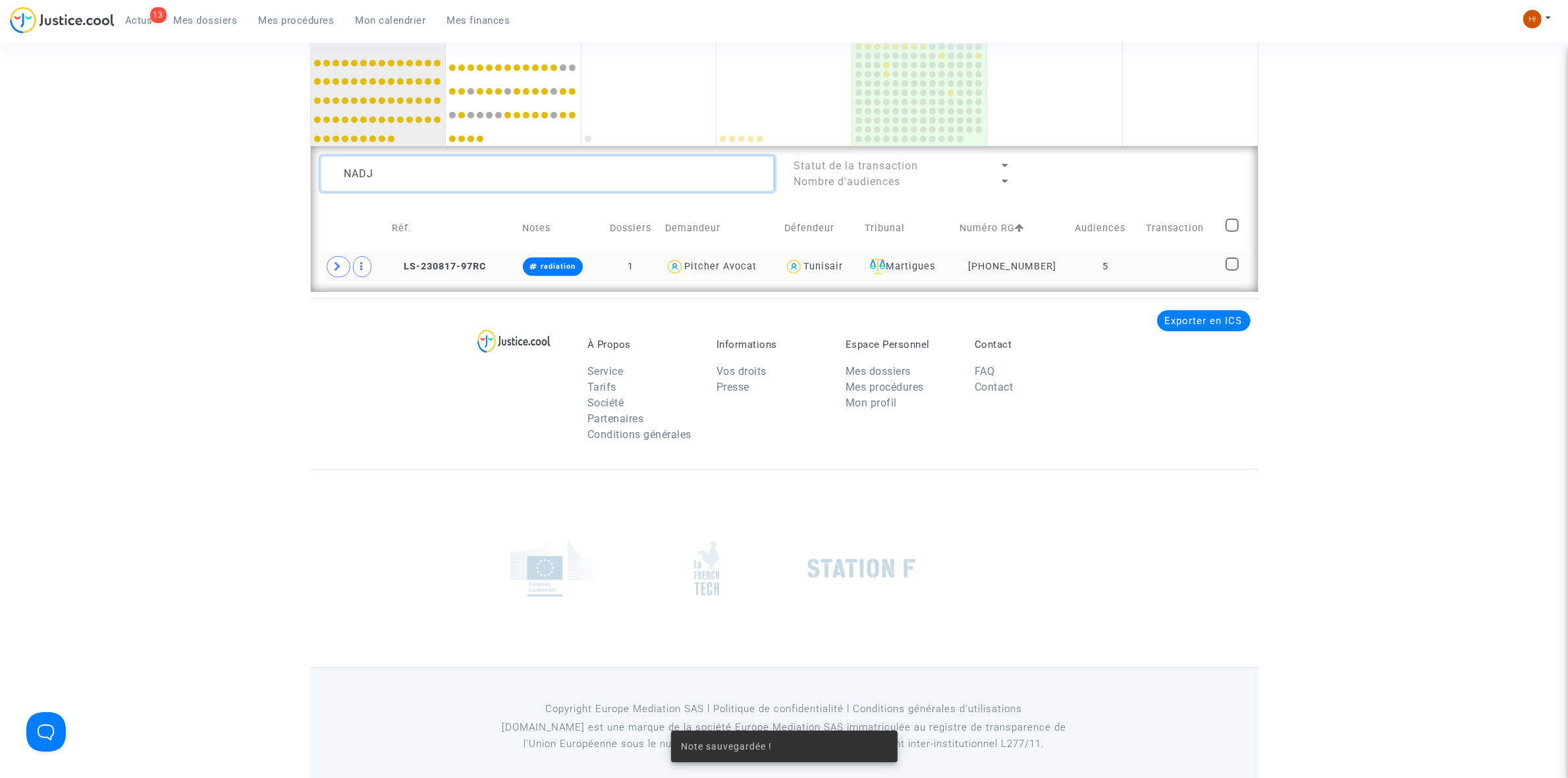
drag, startPoint x: 503, startPoint y: 182, endPoint x: 47, endPoint y: 172, distance: 456.1
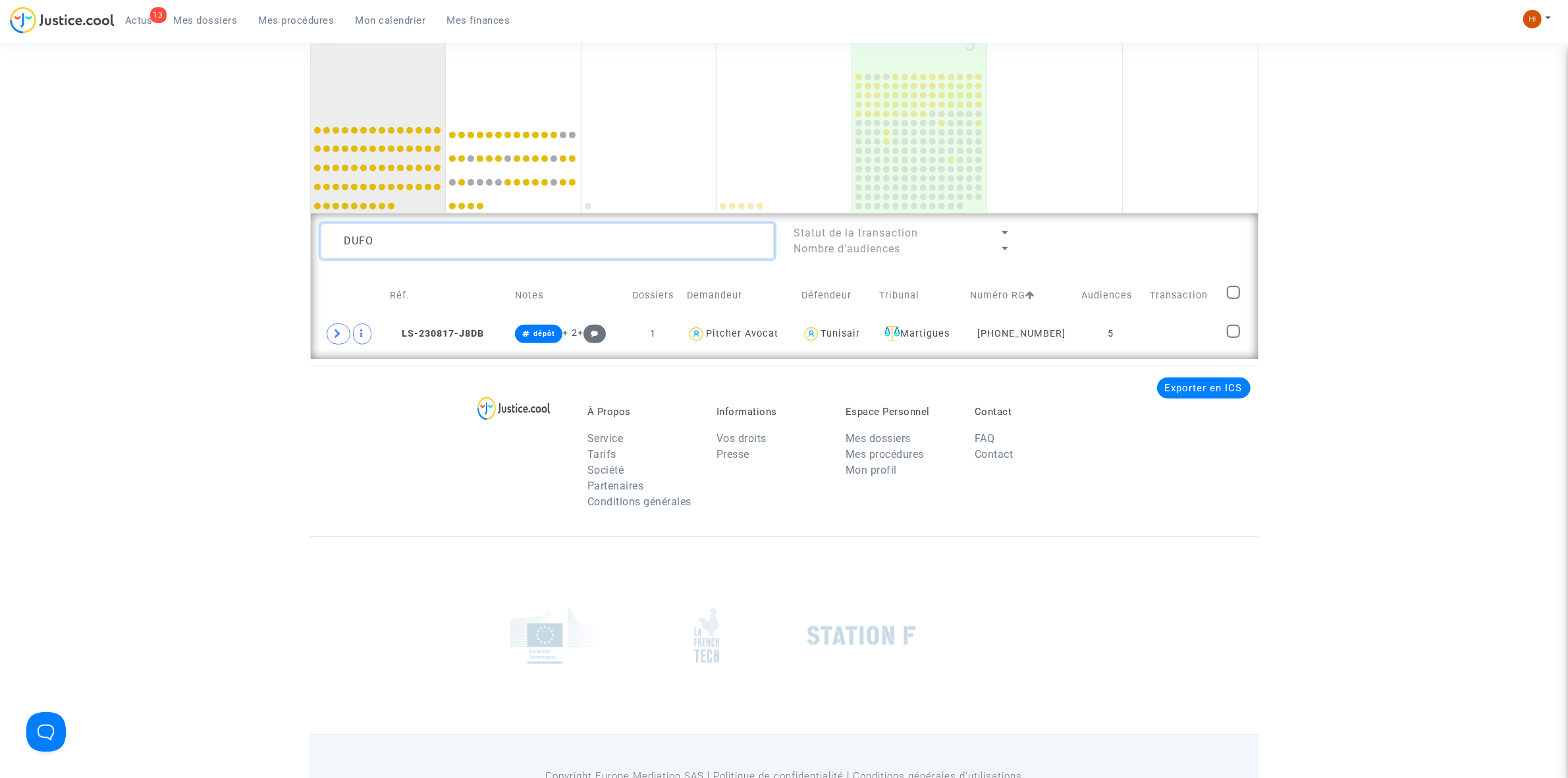
scroll to position [888, 0]
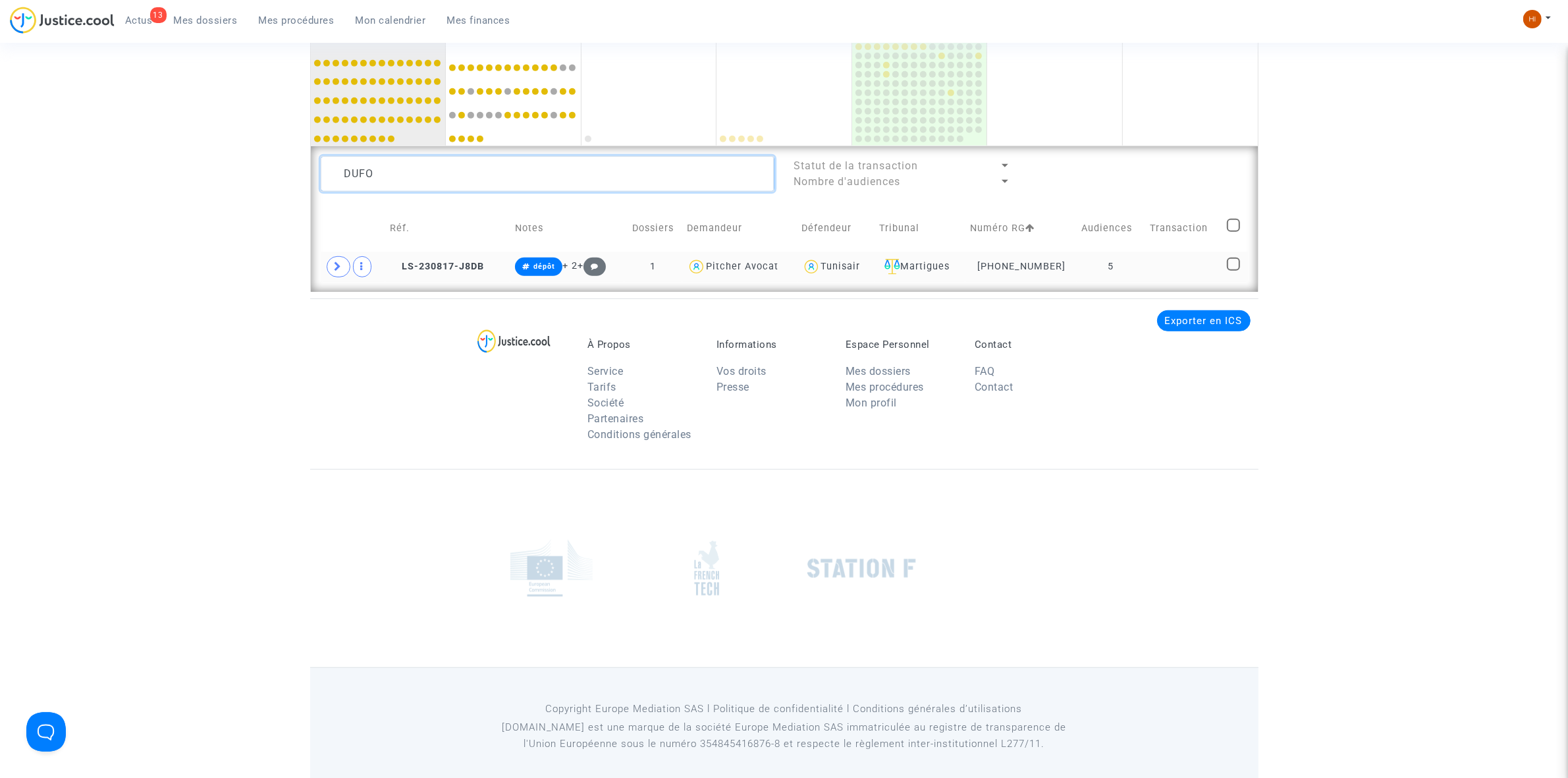
type textarea "DUFO"
click at [1163, 267] on td at bounding box center [1184, 267] width 77 height 31
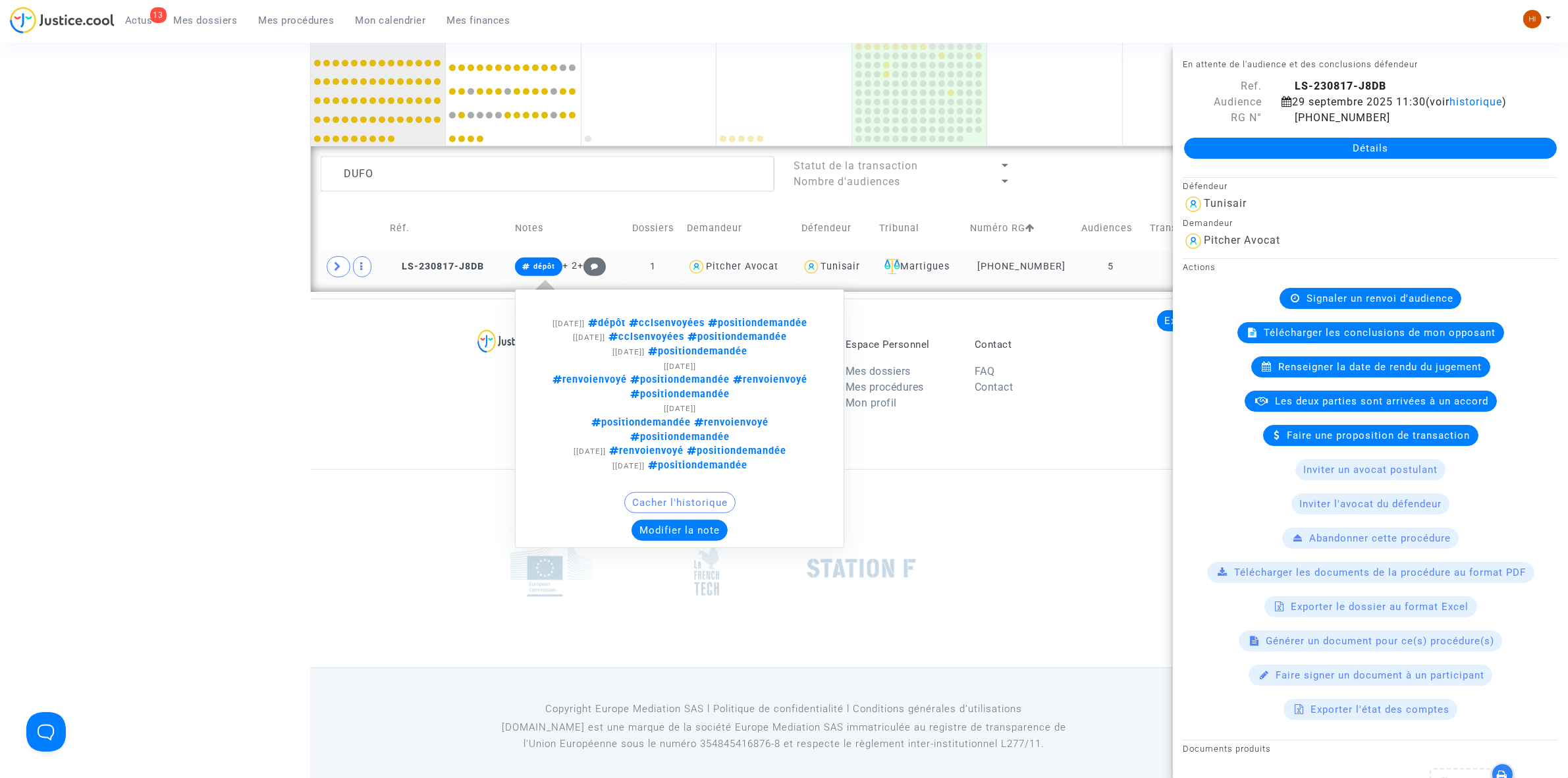
click at [540, 265] on span "dépôt" at bounding box center [544, 267] width 21 height 9
click at [656, 520] on button "Modifier la note" at bounding box center [679, 530] width 96 height 21
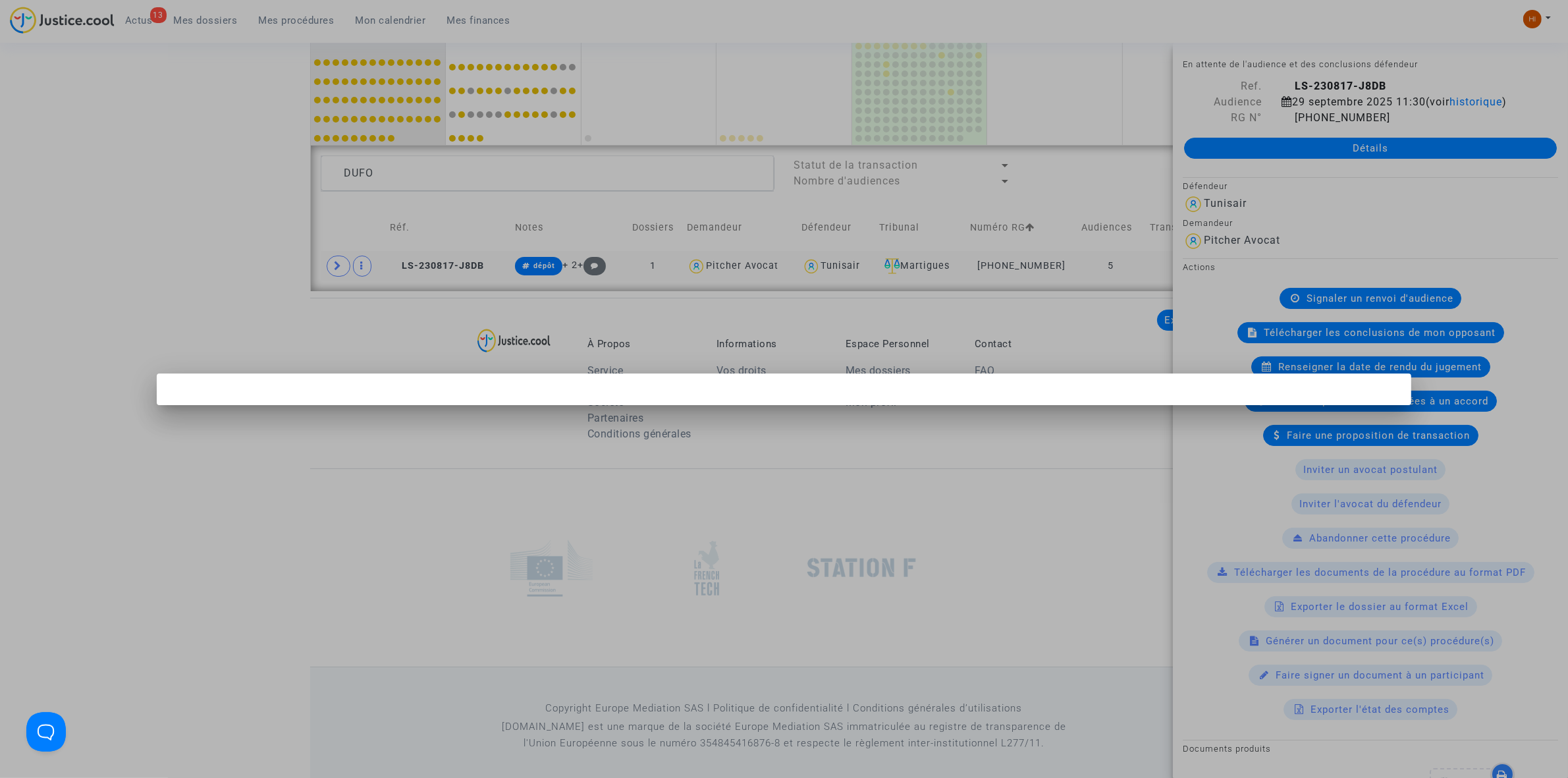
scroll to position [0, 0]
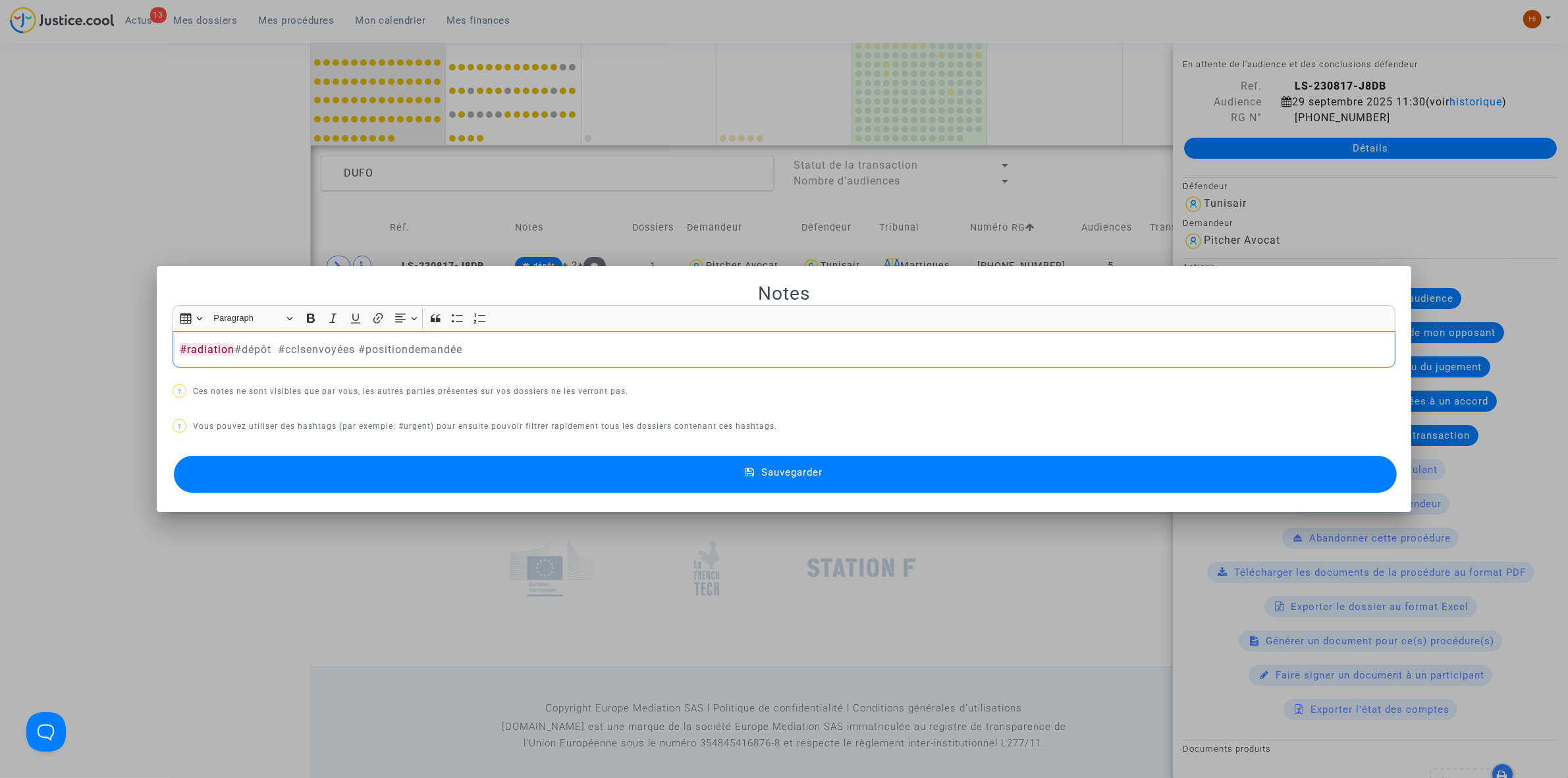
click at [526, 474] on button "Sauvegarder" at bounding box center [785, 474] width 1223 height 37
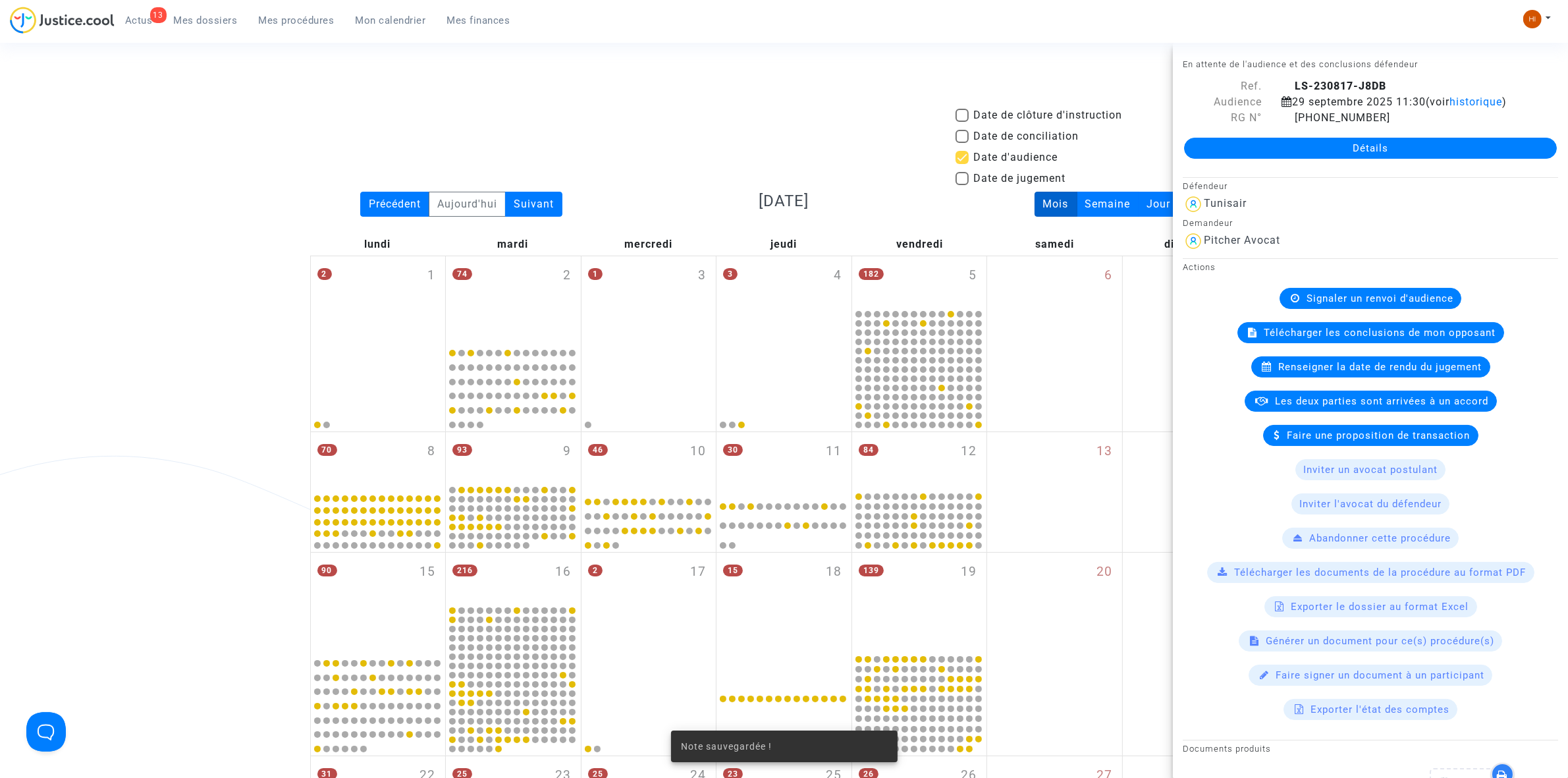
scroll to position [888, 0]
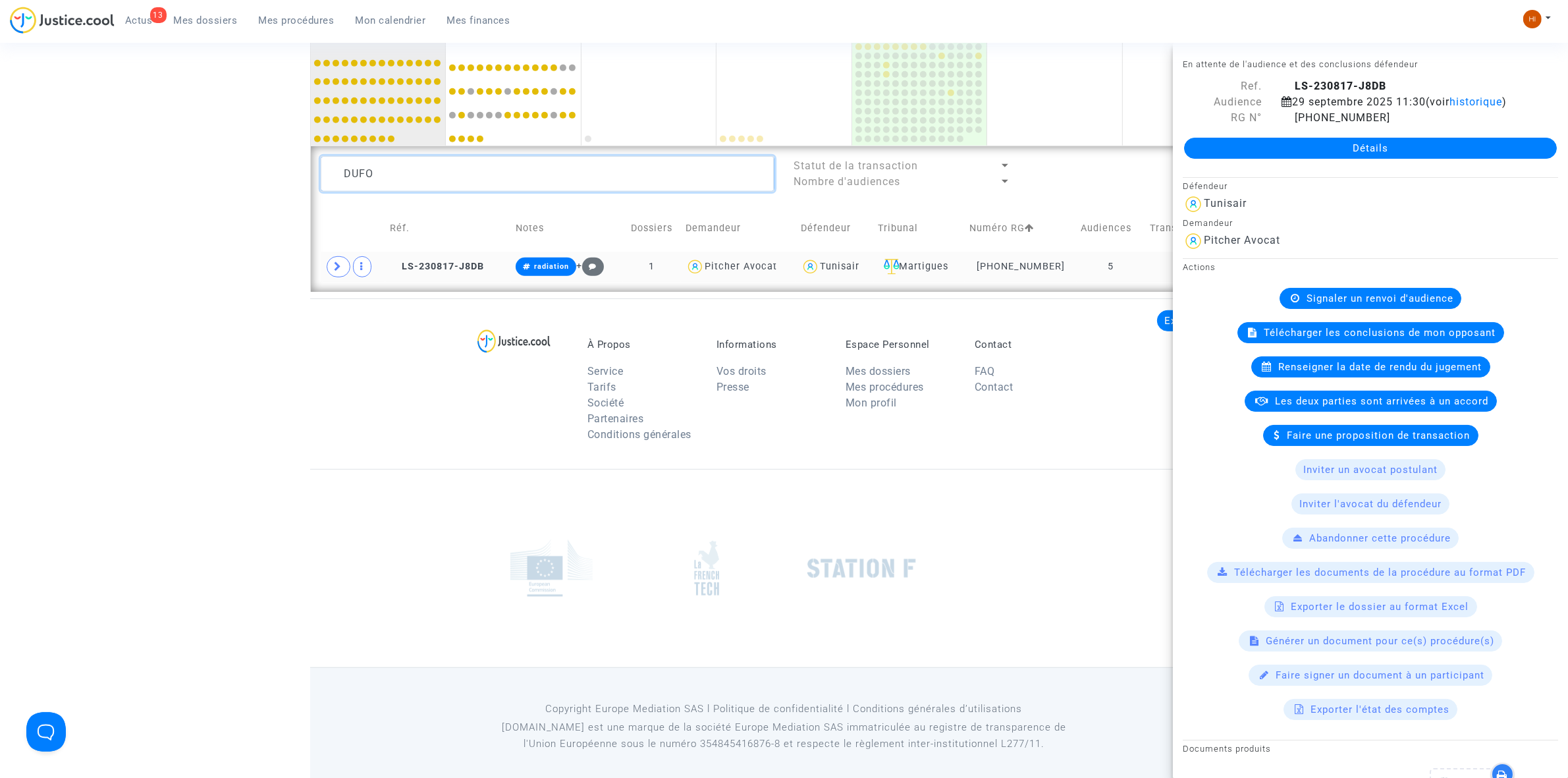
drag, startPoint x: 71, startPoint y: 116, endPoint x: 30, endPoint y: 109, distance: 41.6
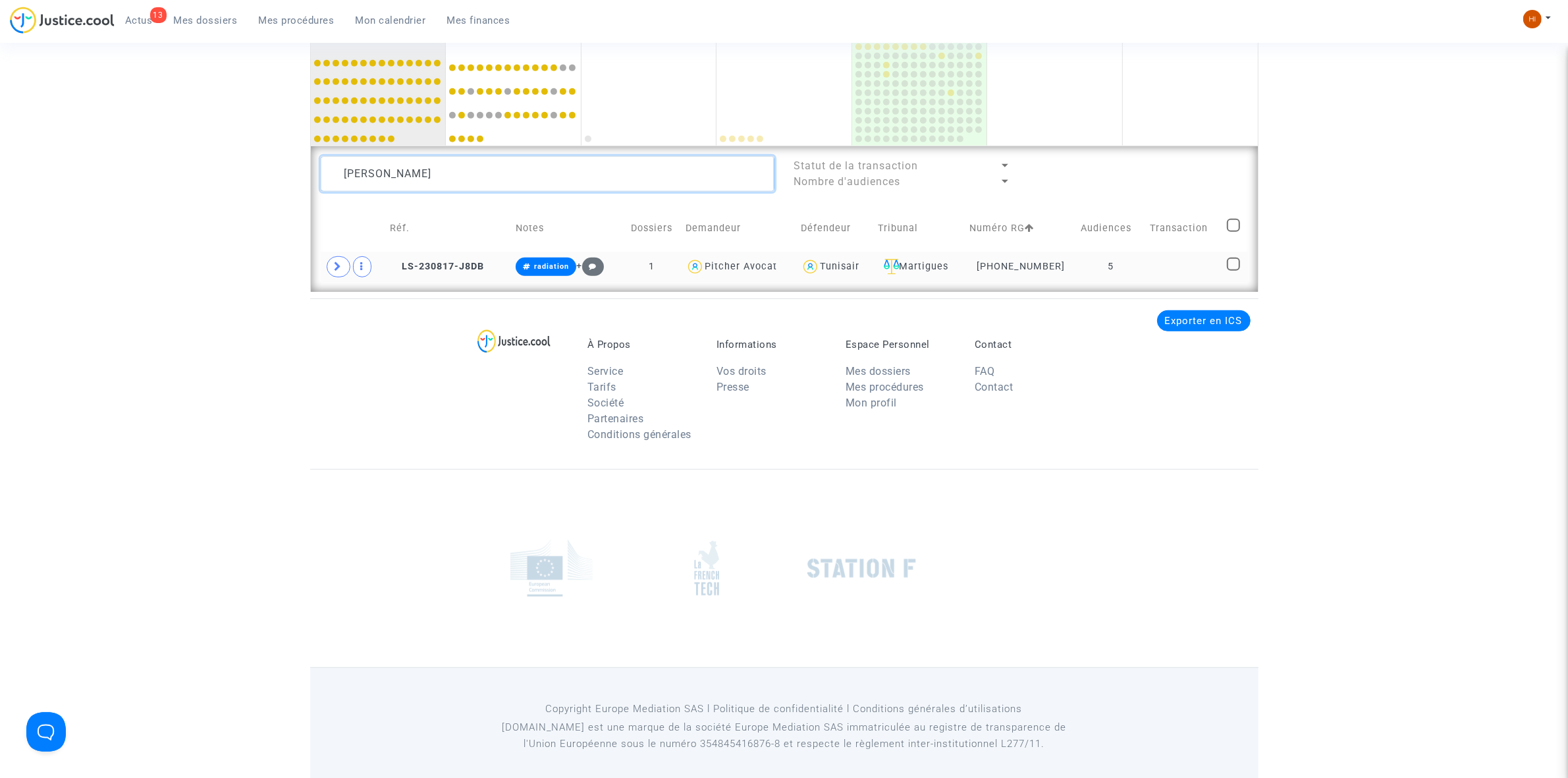
scroll to position [888, 0]
type textarea "[PERSON_NAME]"
click at [1159, 271] on td at bounding box center [1184, 267] width 77 height 31
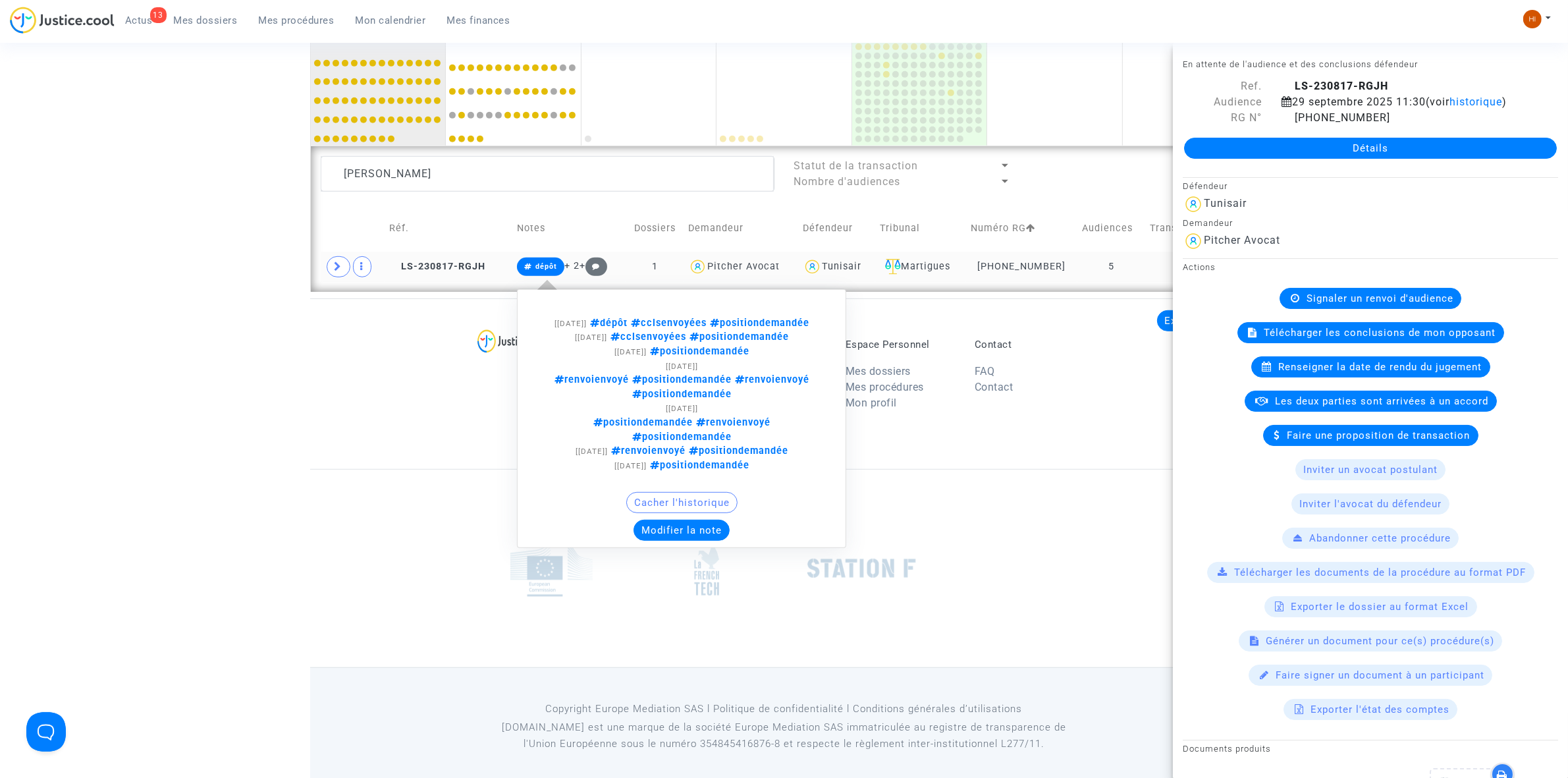
click at [549, 257] on span "dépôt" at bounding box center [541, 267] width 48 height 19
click at [660, 520] on button "Modifier la note" at bounding box center [681, 530] width 96 height 21
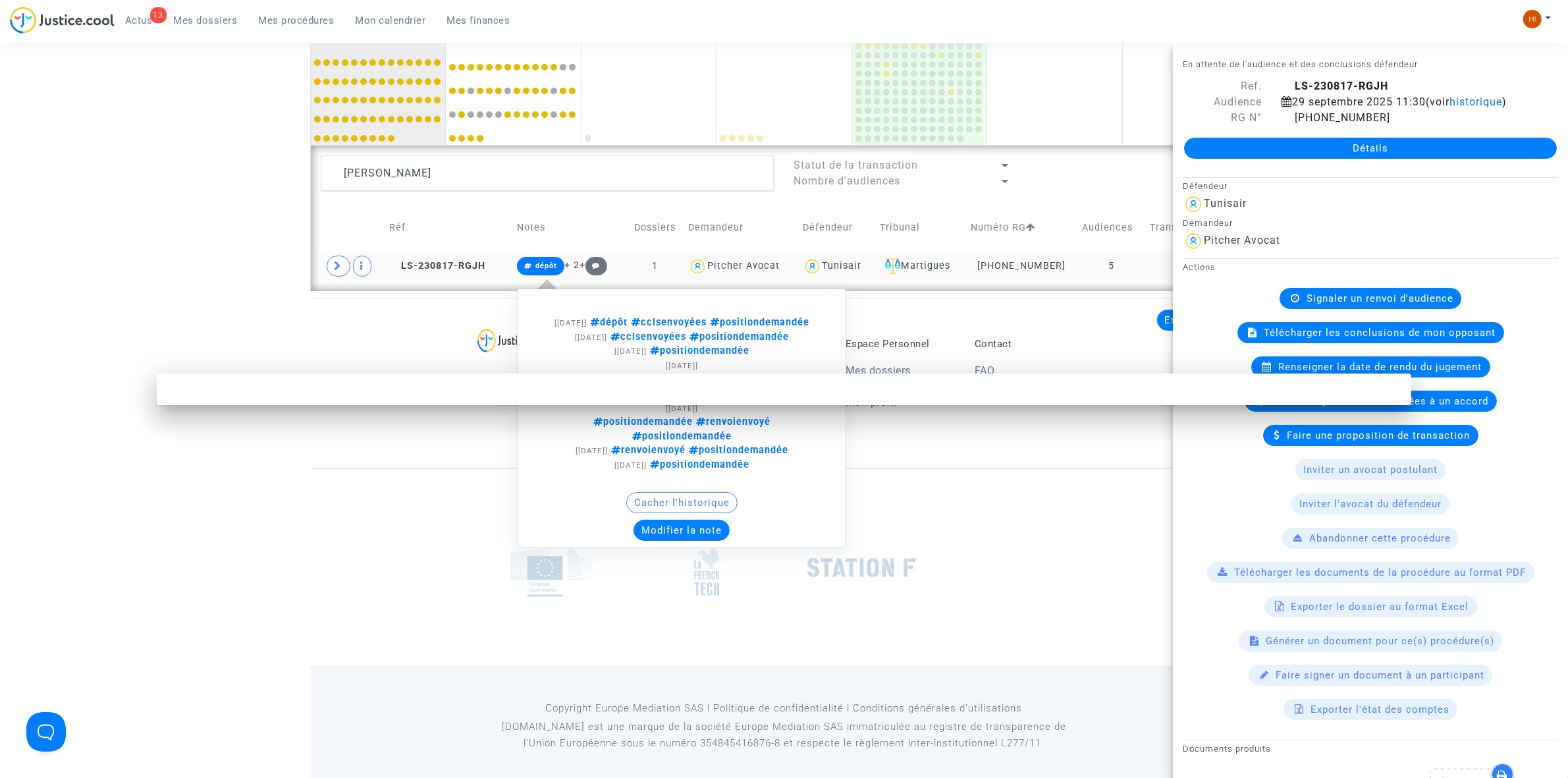
scroll to position [0, 0]
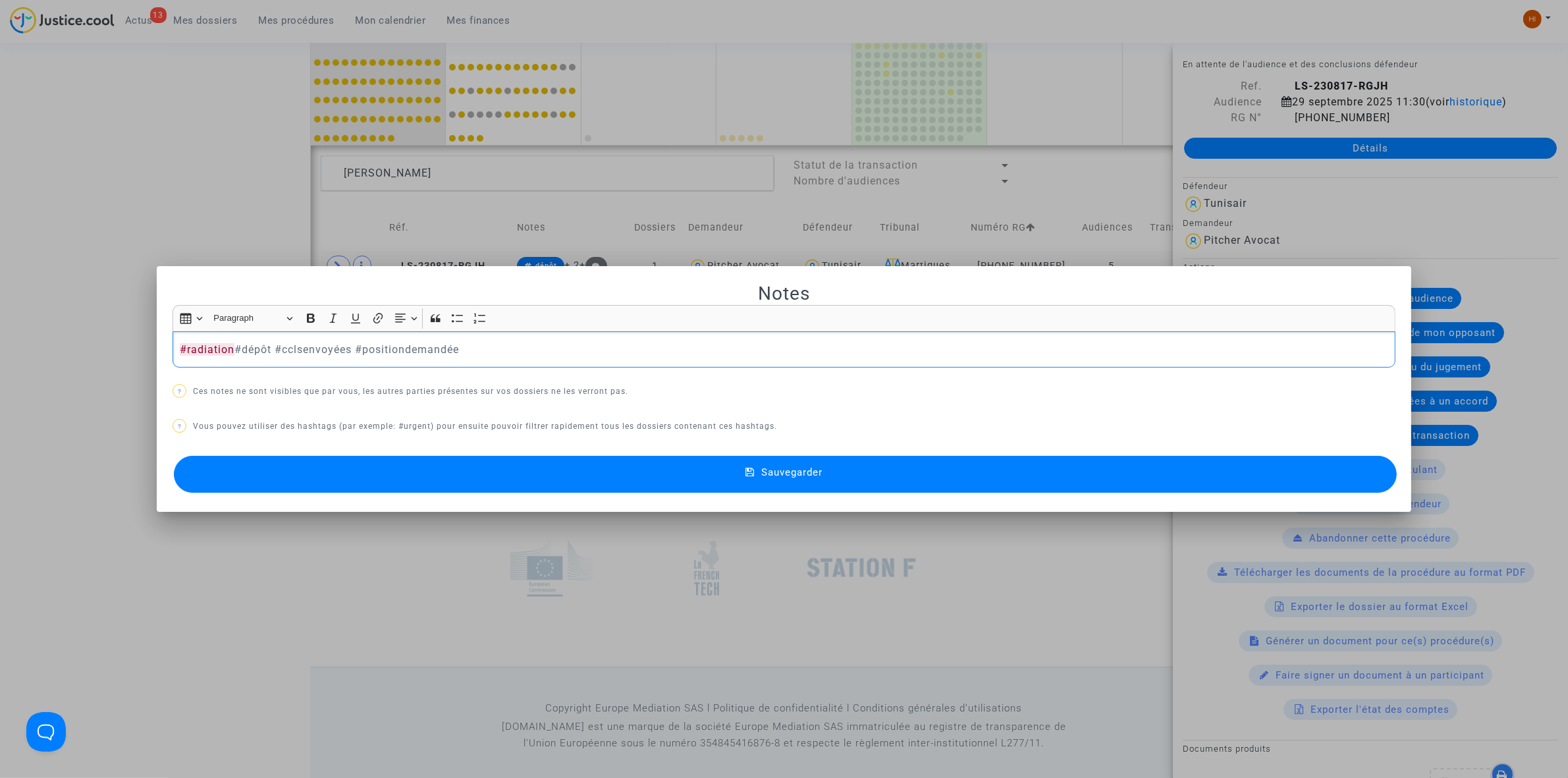
click at [471, 479] on button "Sauvegarder" at bounding box center [785, 474] width 1223 height 37
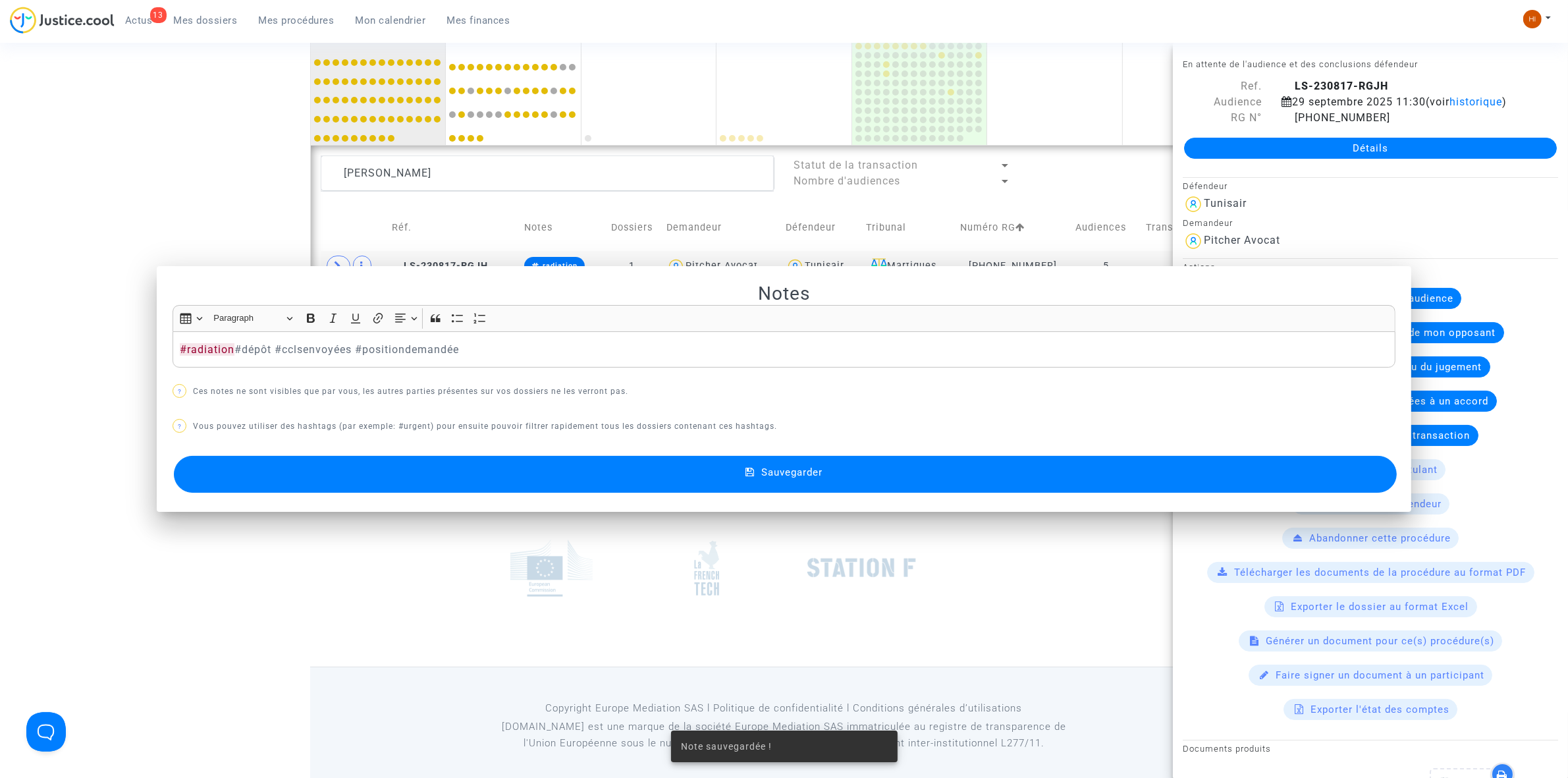
scroll to position [888, 0]
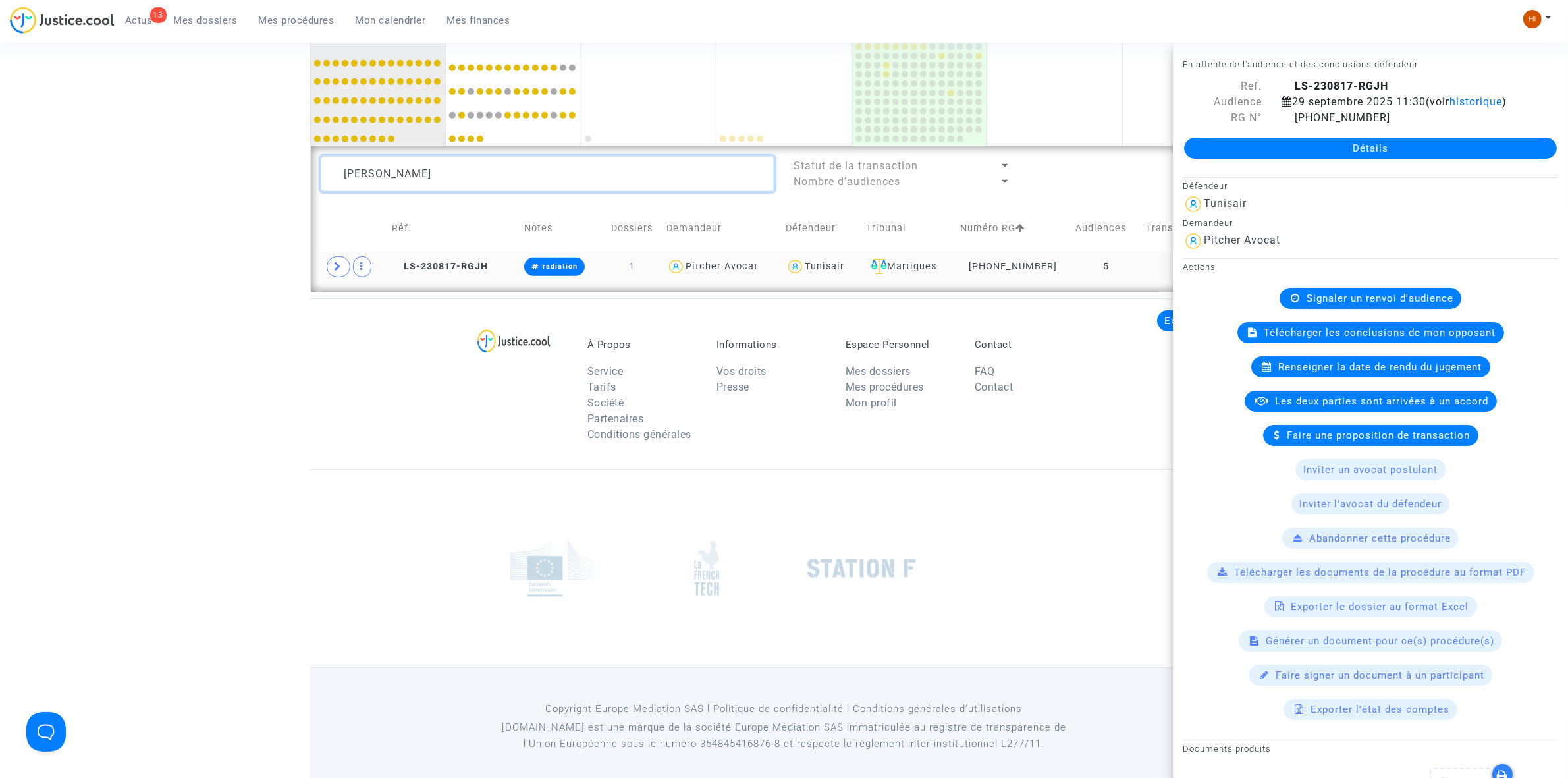
drag, startPoint x: 492, startPoint y: 180, endPoint x: 320, endPoint y: 178, distance: 172.0
click at [321, 176] on textarea at bounding box center [547, 174] width 453 height 36
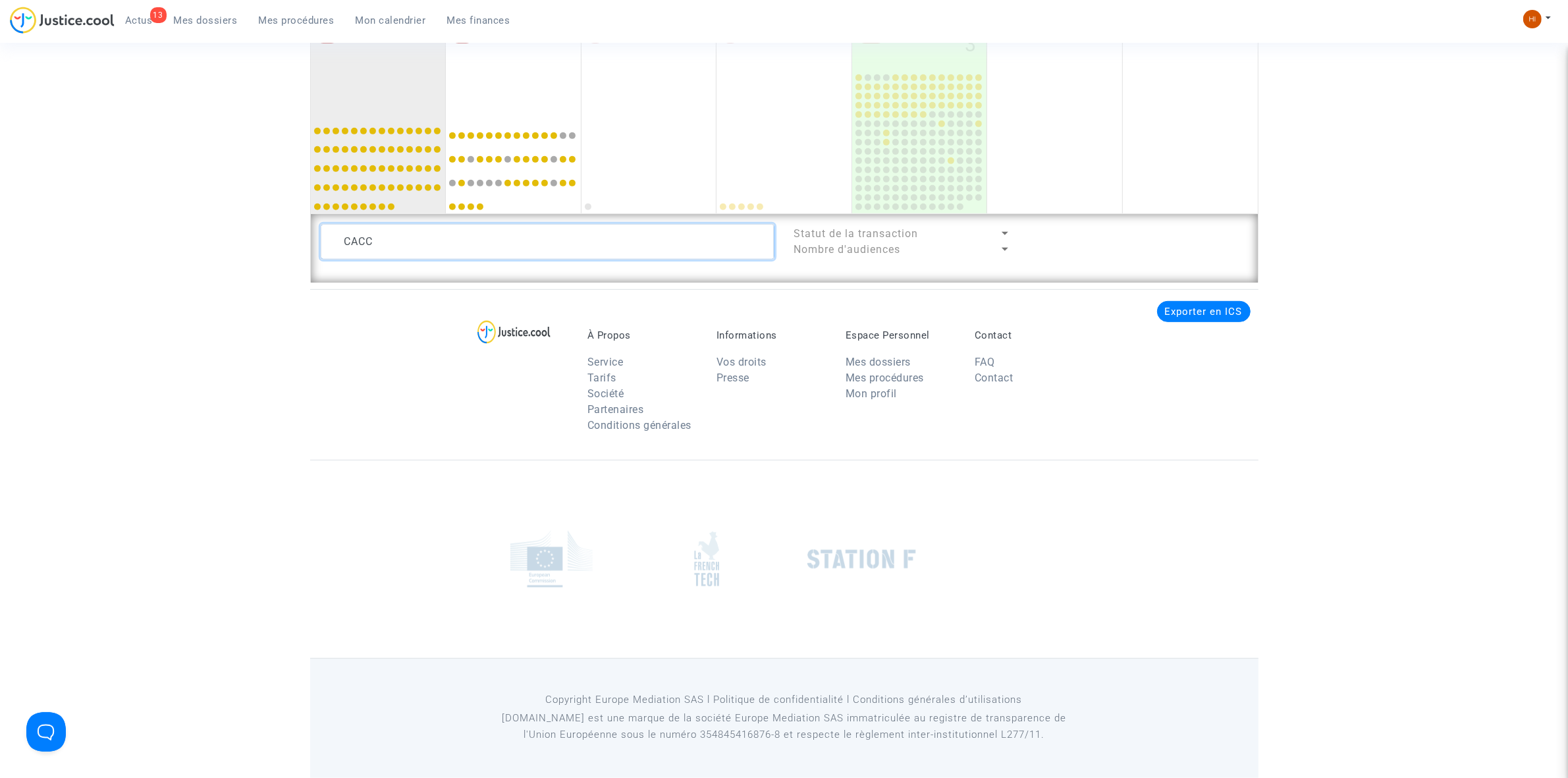
scroll to position [888, 0]
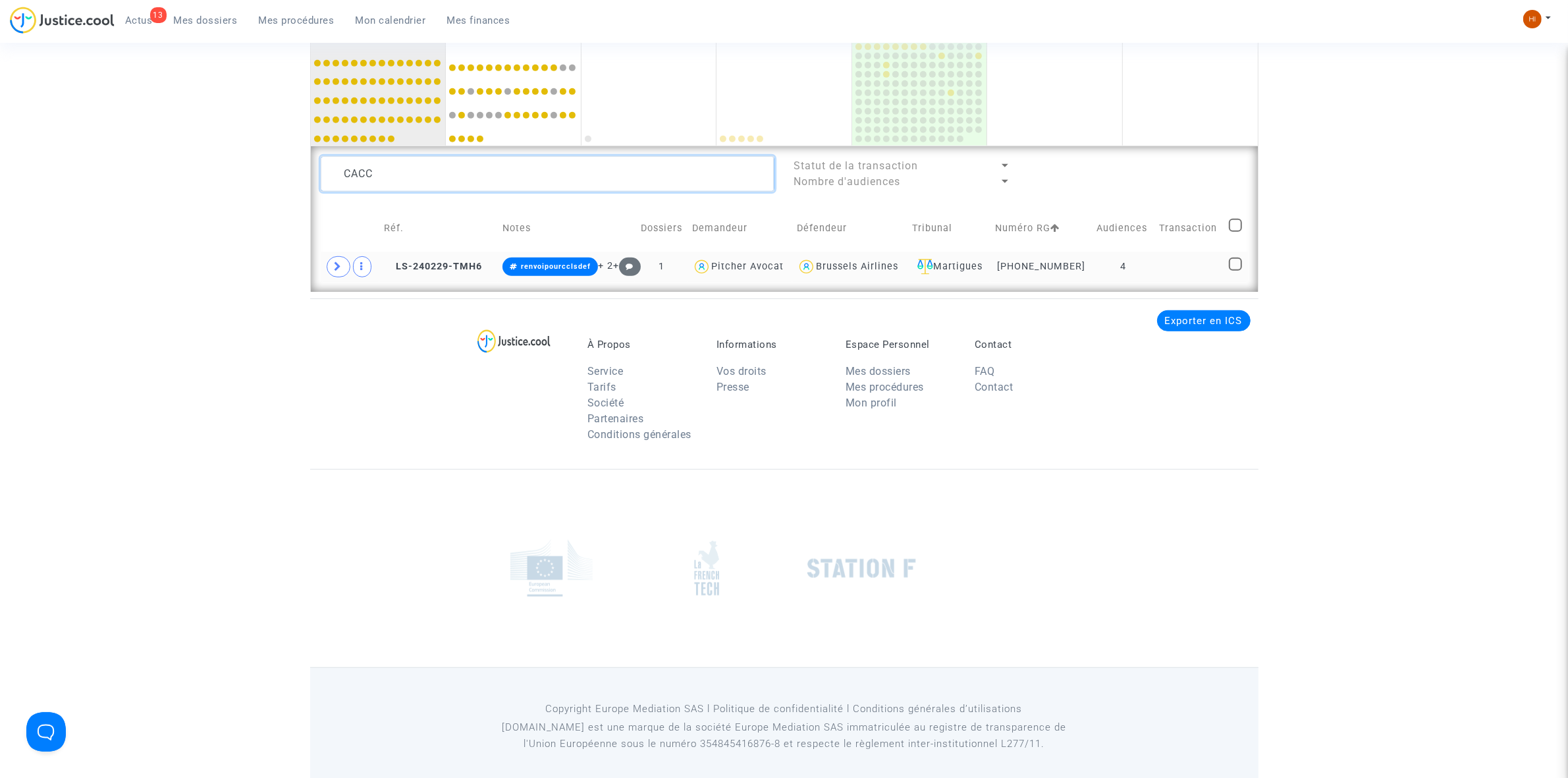
type textarea "CACC"
click at [1194, 265] on td at bounding box center [1190, 267] width 70 height 31
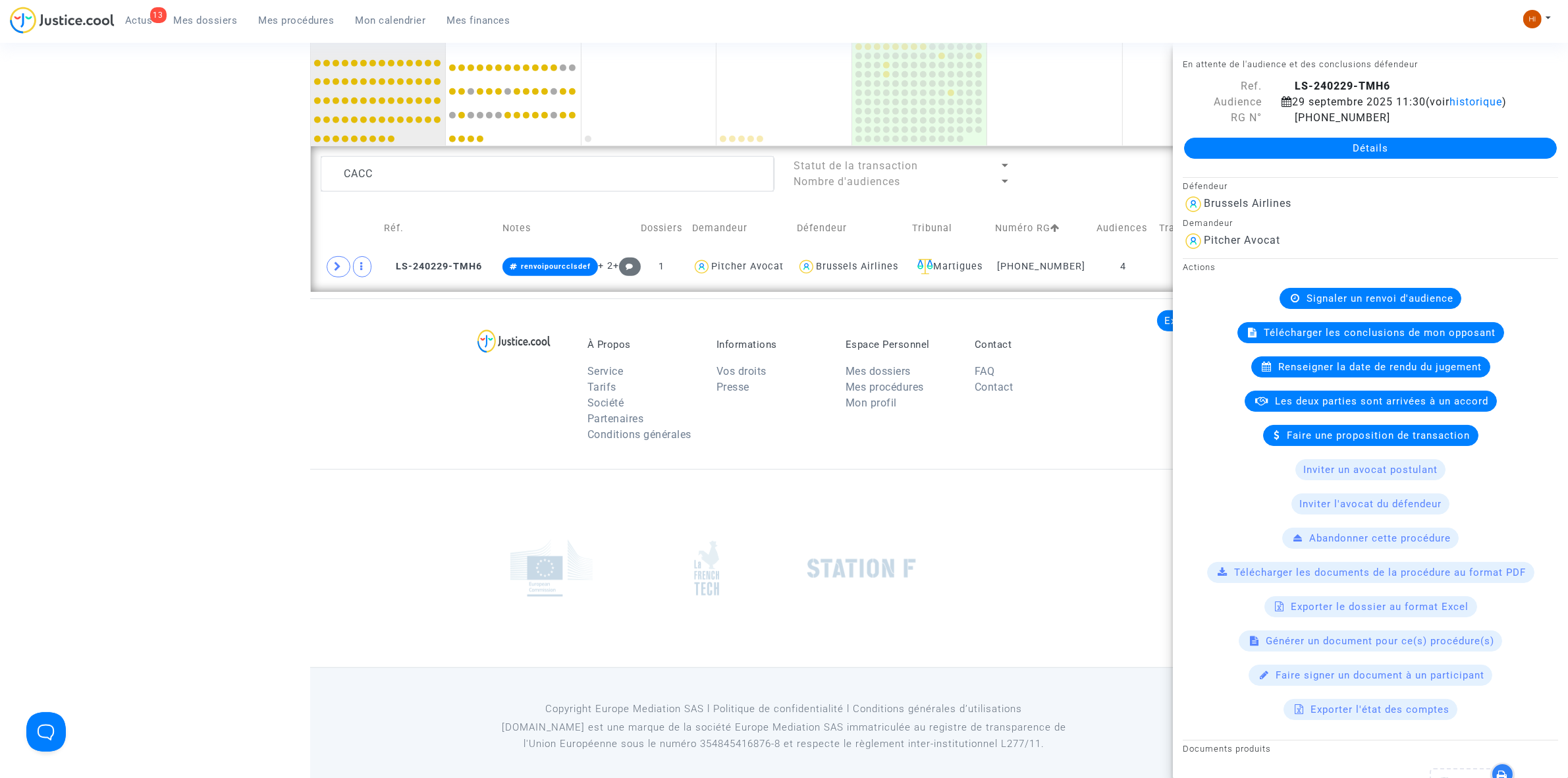
click at [1323, 304] on span "Signaler un renvoi d'audience" at bounding box center [1380, 298] width 147 height 12
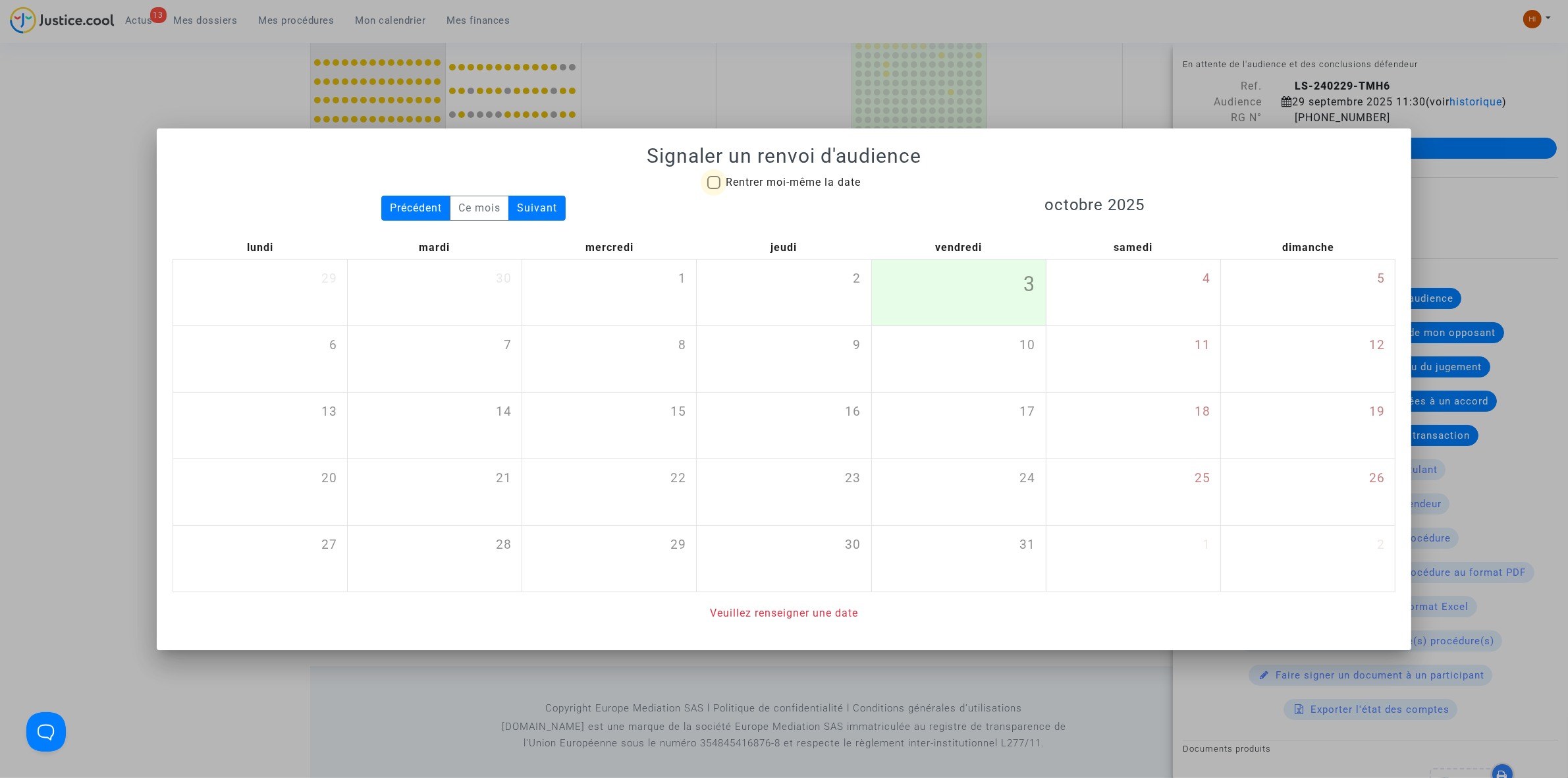
click at [760, 178] on span "Rentrer moi-même la date" at bounding box center [793, 182] width 135 height 13
click at [714, 189] on input "Rentrer moi-même la date" at bounding box center [713, 189] width 1 height 1
checkbox input "true"
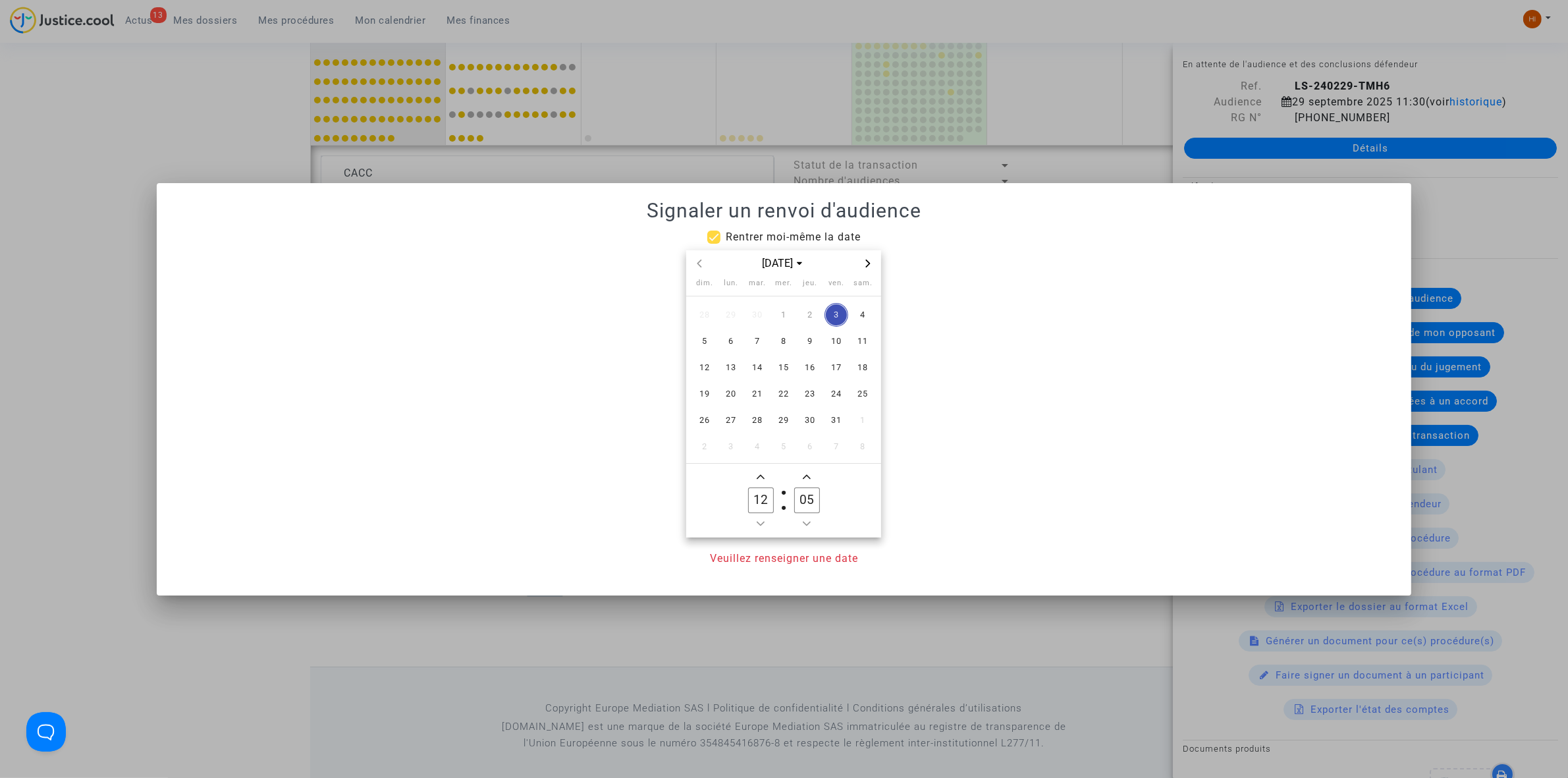
click at [863, 261] on span "Next month" at bounding box center [868, 263] width 16 height 16
click at [728, 360] on span "12" at bounding box center [731, 367] width 24 height 24
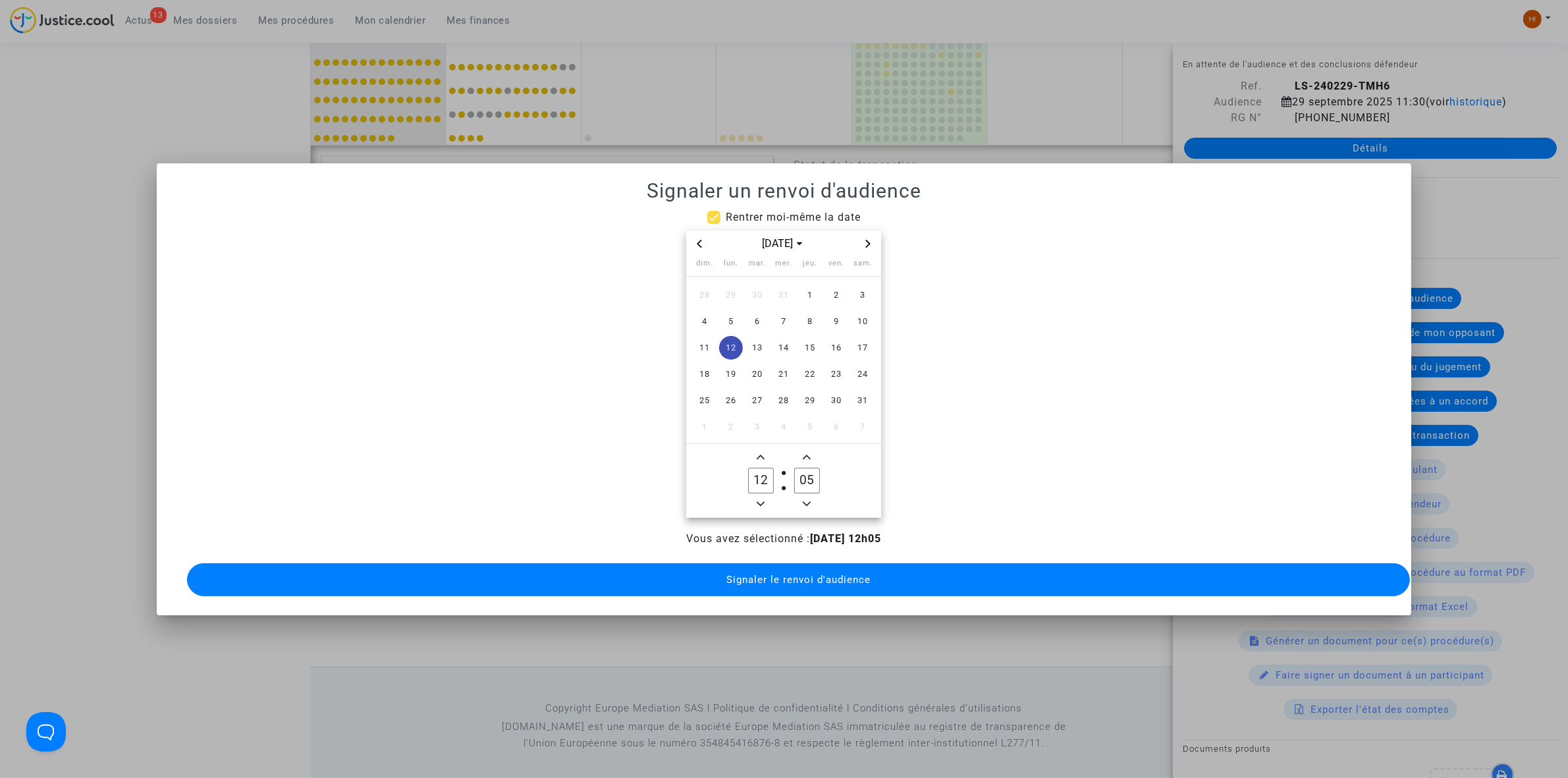
click at [755, 445] on owl-date-time-timer "12 Hour 05 Minute" at bounding box center [783, 481] width 195 height 74
click at [758, 454] on icon "Add a hour" at bounding box center [760, 456] width 8 height 4
type input "13"
drag, startPoint x: 809, startPoint y: 474, endPoint x: 758, endPoint y: 477, distance: 51.1
click at [758, 477] on owl-date-time-timer "13 Hour 05 Minute" at bounding box center [783, 481] width 195 height 74
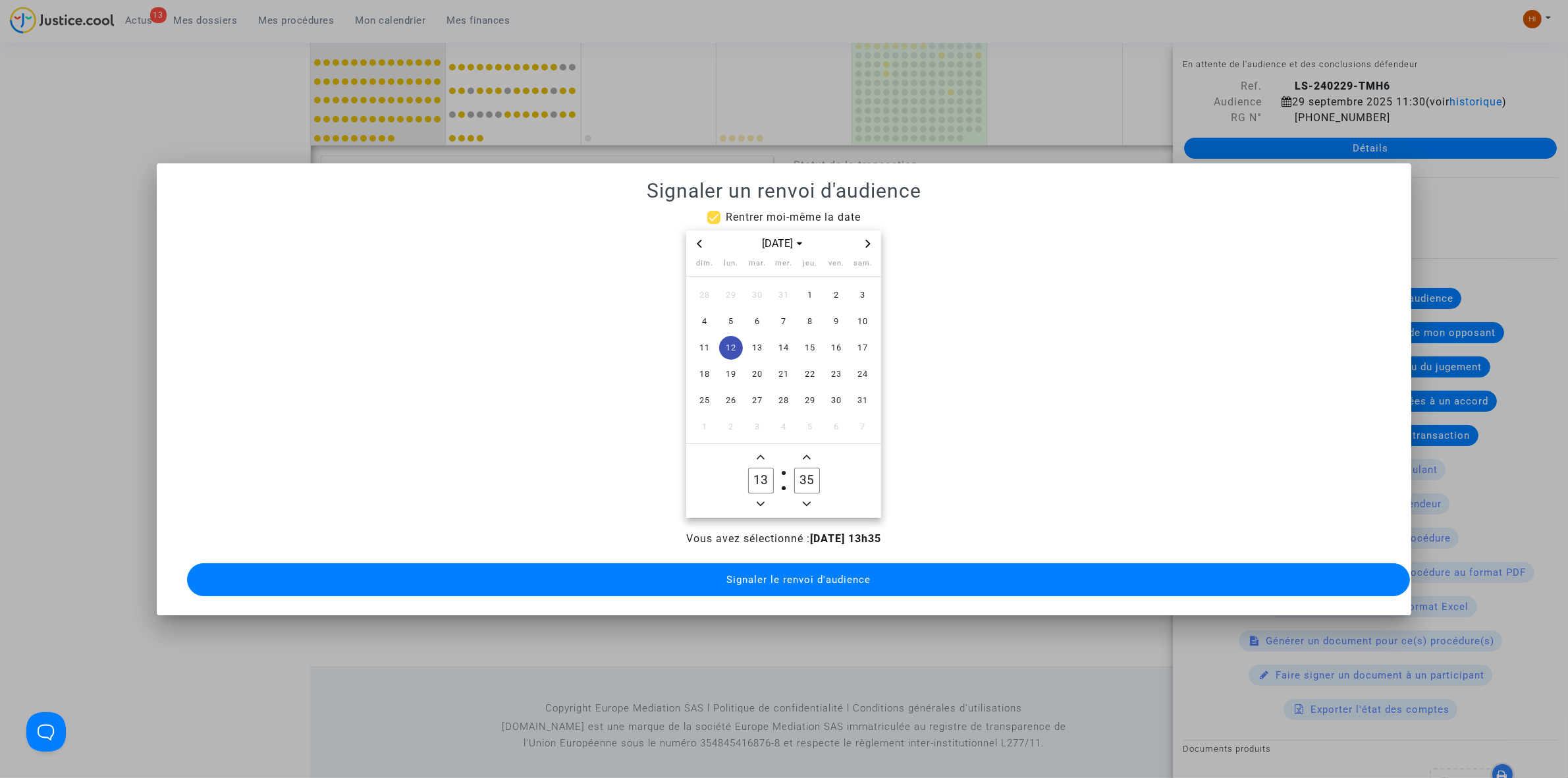
click at [808, 499] on icon "Minus a minute" at bounding box center [806, 503] width 8 height 8
click at [807, 499] on icon "Minus a minute" at bounding box center [806, 503] width 8 height 8
click at [807, 501] on icon "Minus a minute" at bounding box center [806, 503] width 8 height 4
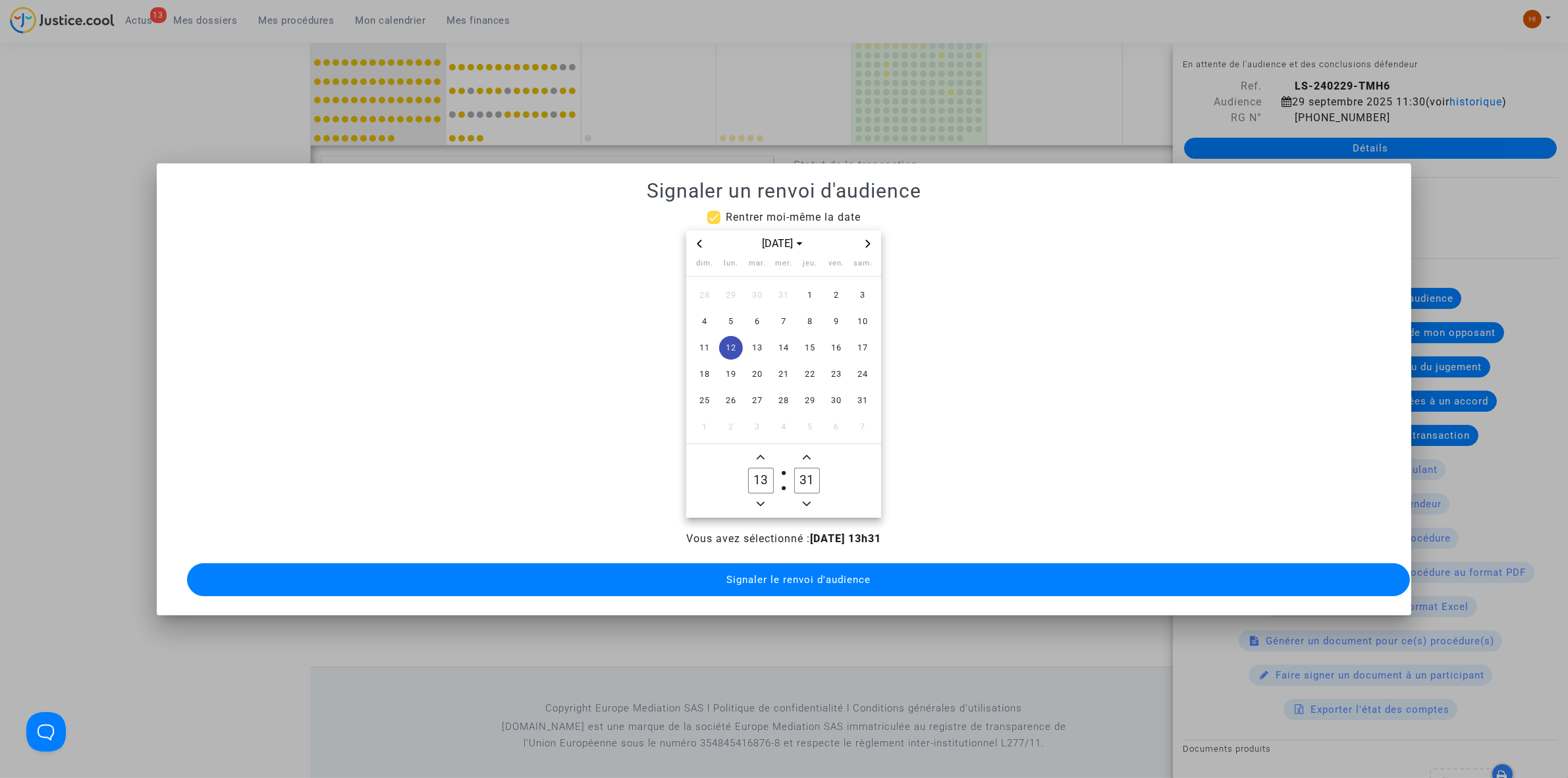
type input "30"
click at [810, 573] on span "Signaler le renvoi d'audience" at bounding box center [798, 579] width 144 height 12
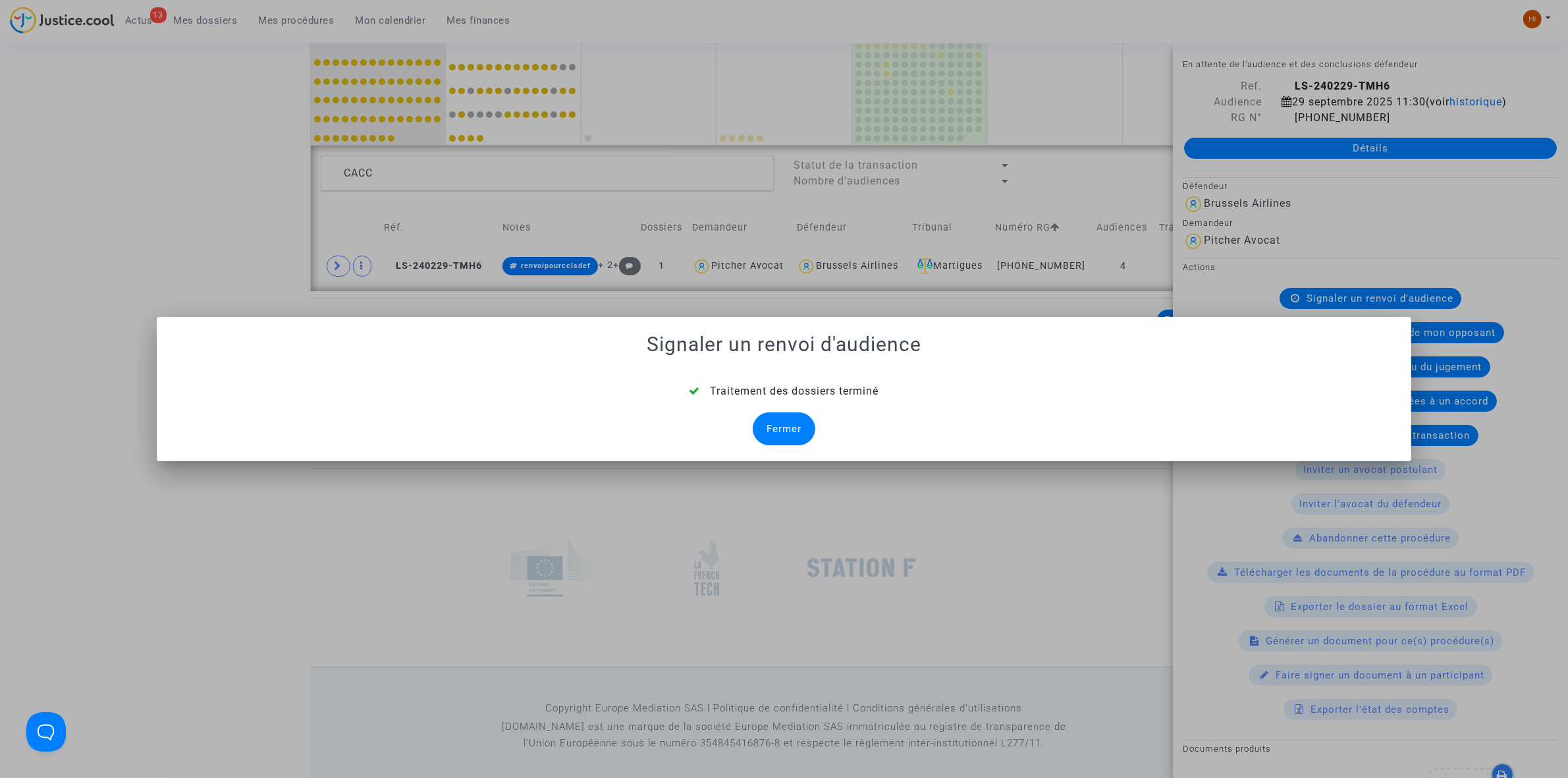
click at [786, 436] on div "Fermer" at bounding box center [783, 429] width 62 height 33
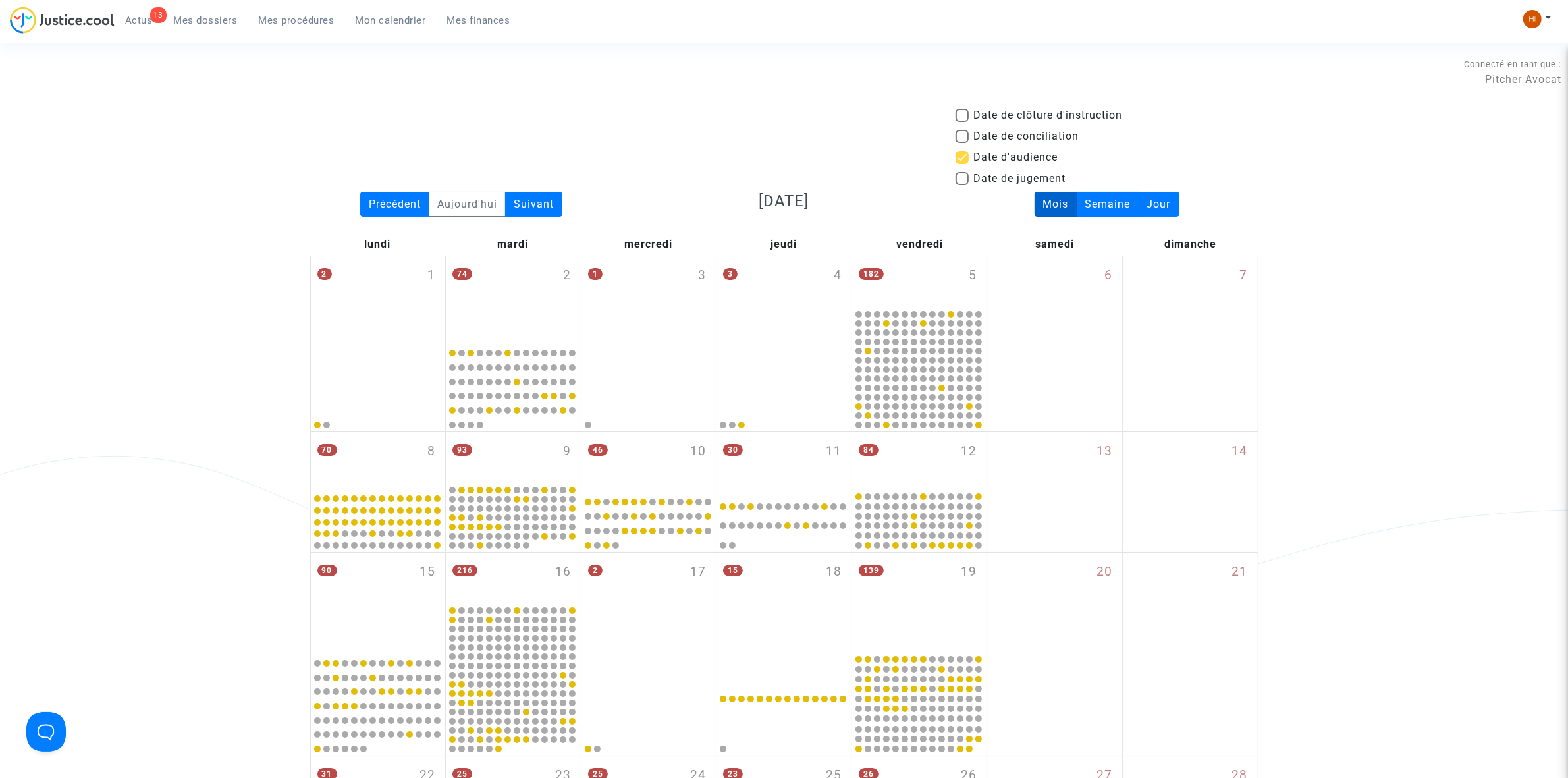
scroll to position [888, 0]
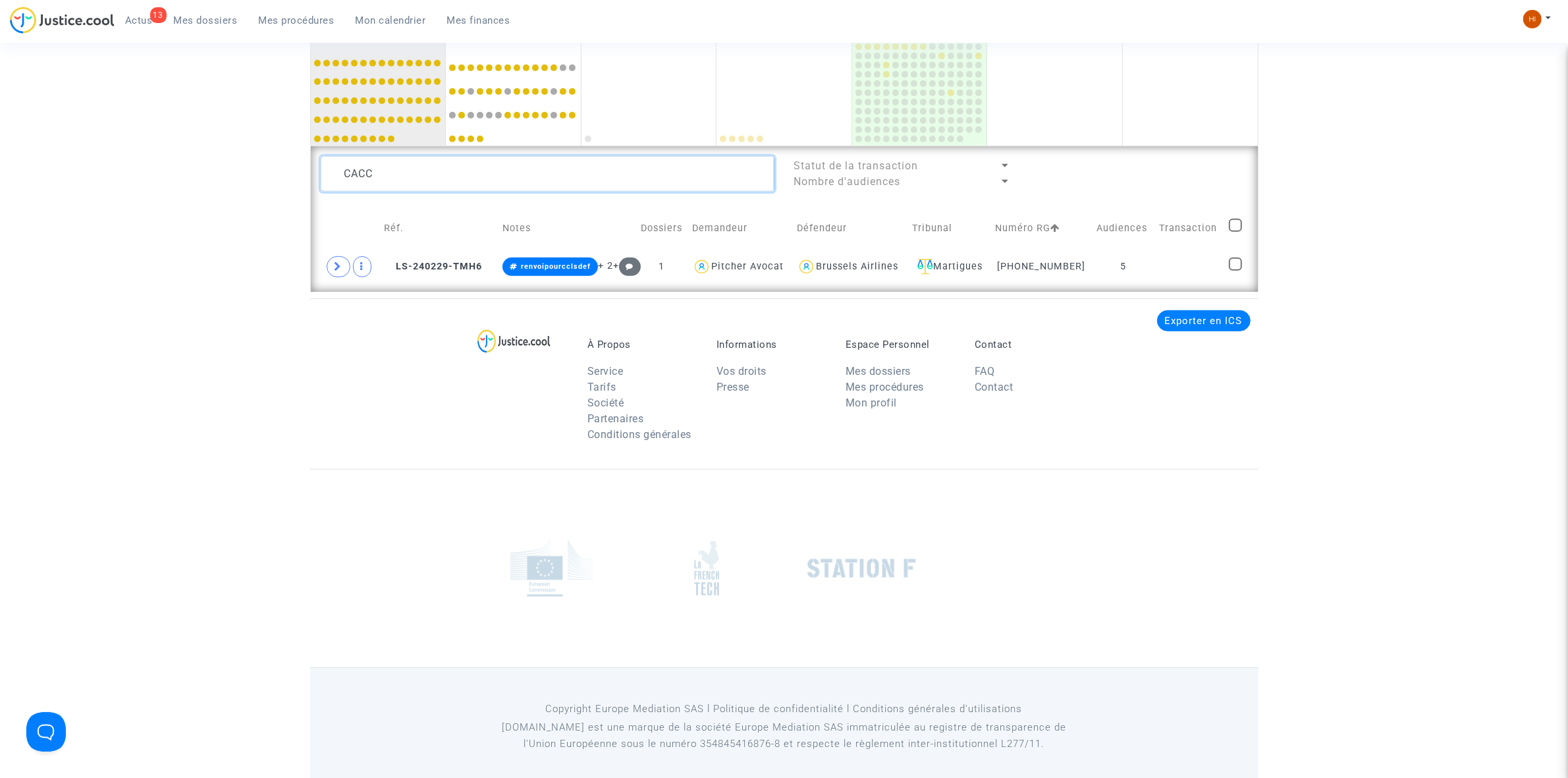
drag, startPoint x: 569, startPoint y: 169, endPoint x: 316, endPoint y: 152, distance: 253.6
click at [316, 152] on div "CACC Statut de la transaction Nombre d'audiences Réf. Notes Dossiers Demandeur …" at bounding box center [784, 219] width 947 height 146
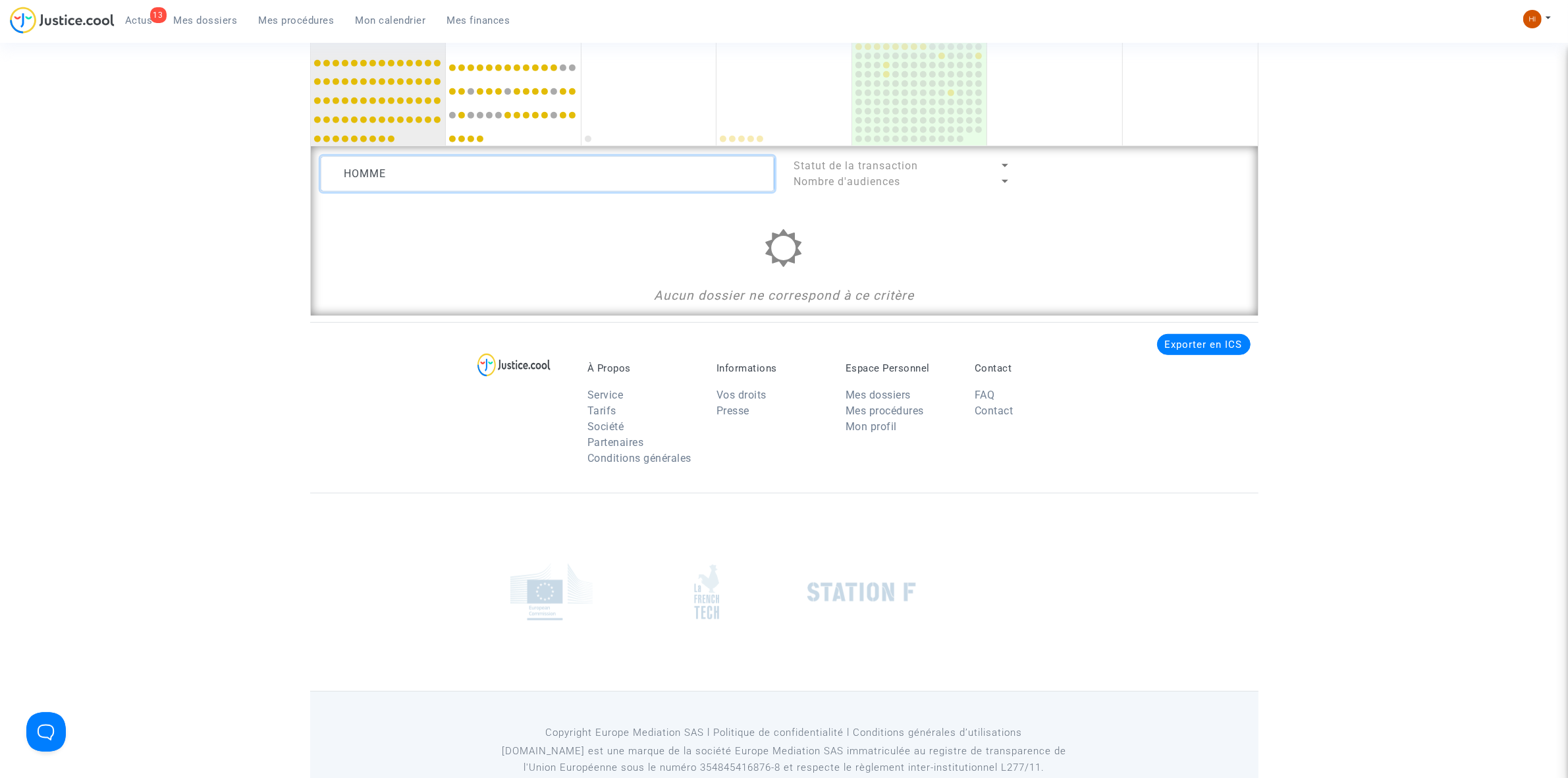
drag, startPoint x: 451, startPoint y: 176, endPoint x: 287, endPoint y: 184, distance: 164.2
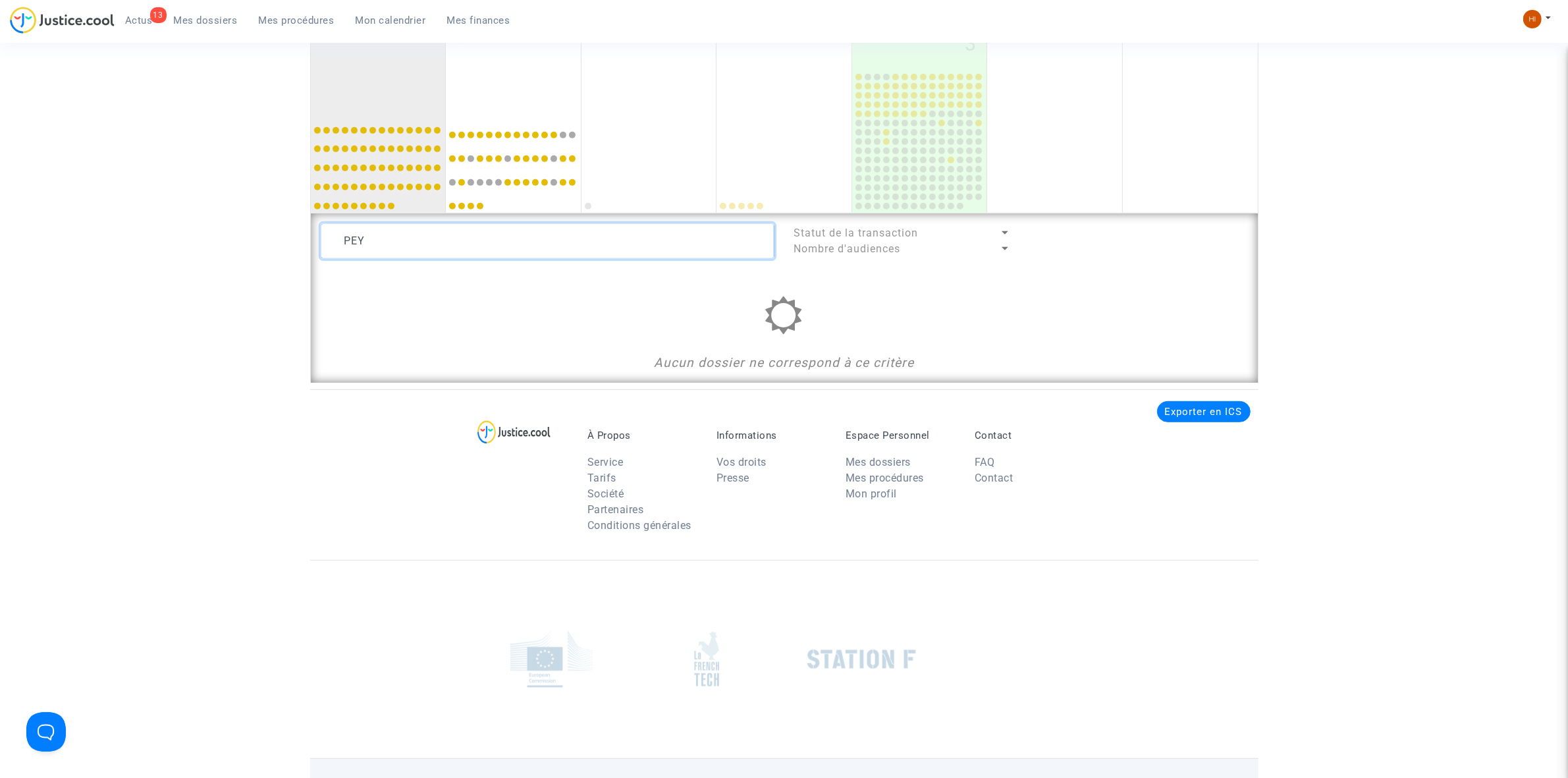
scroll to position [888, 0]
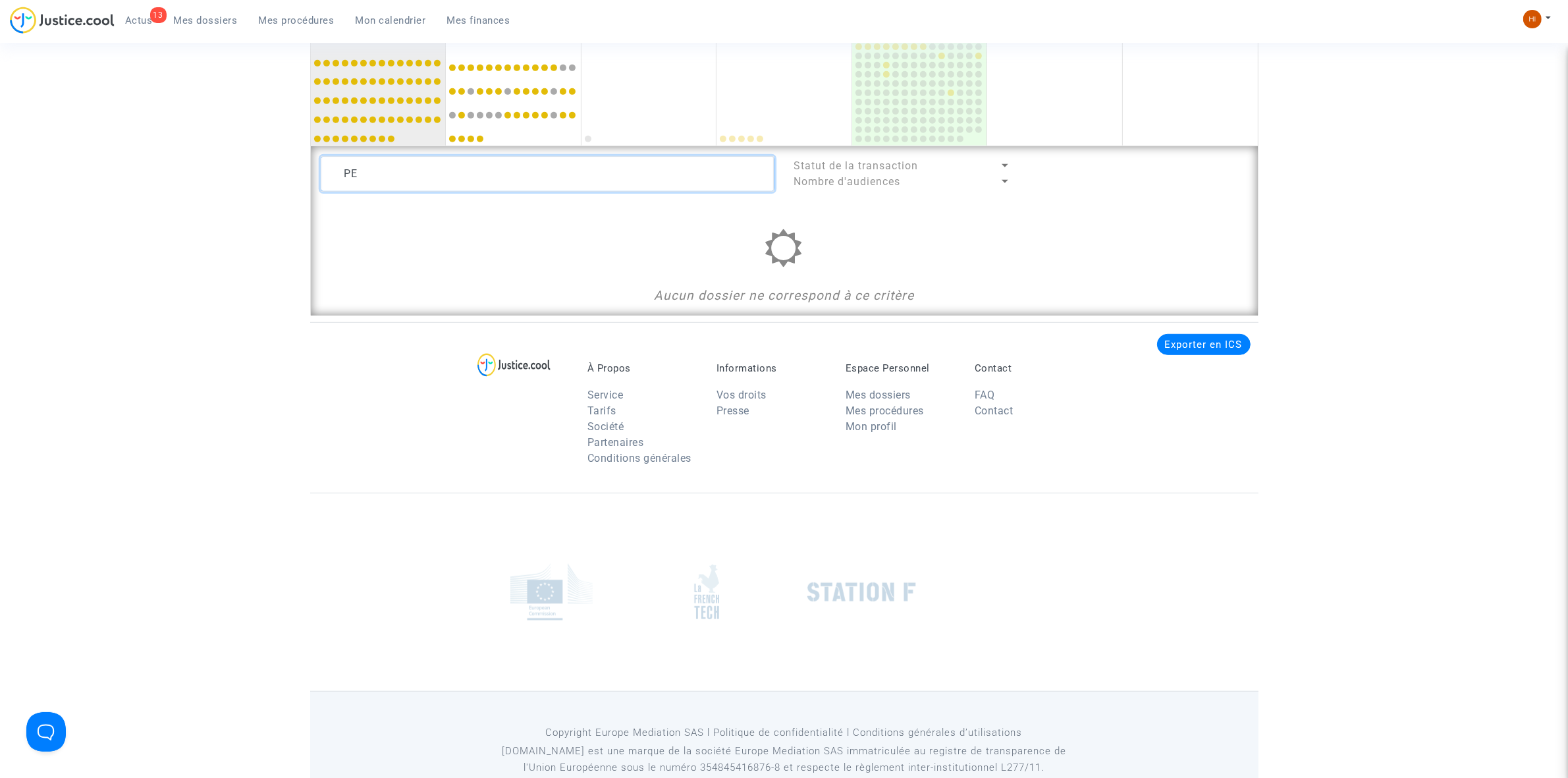
type textarea "P"
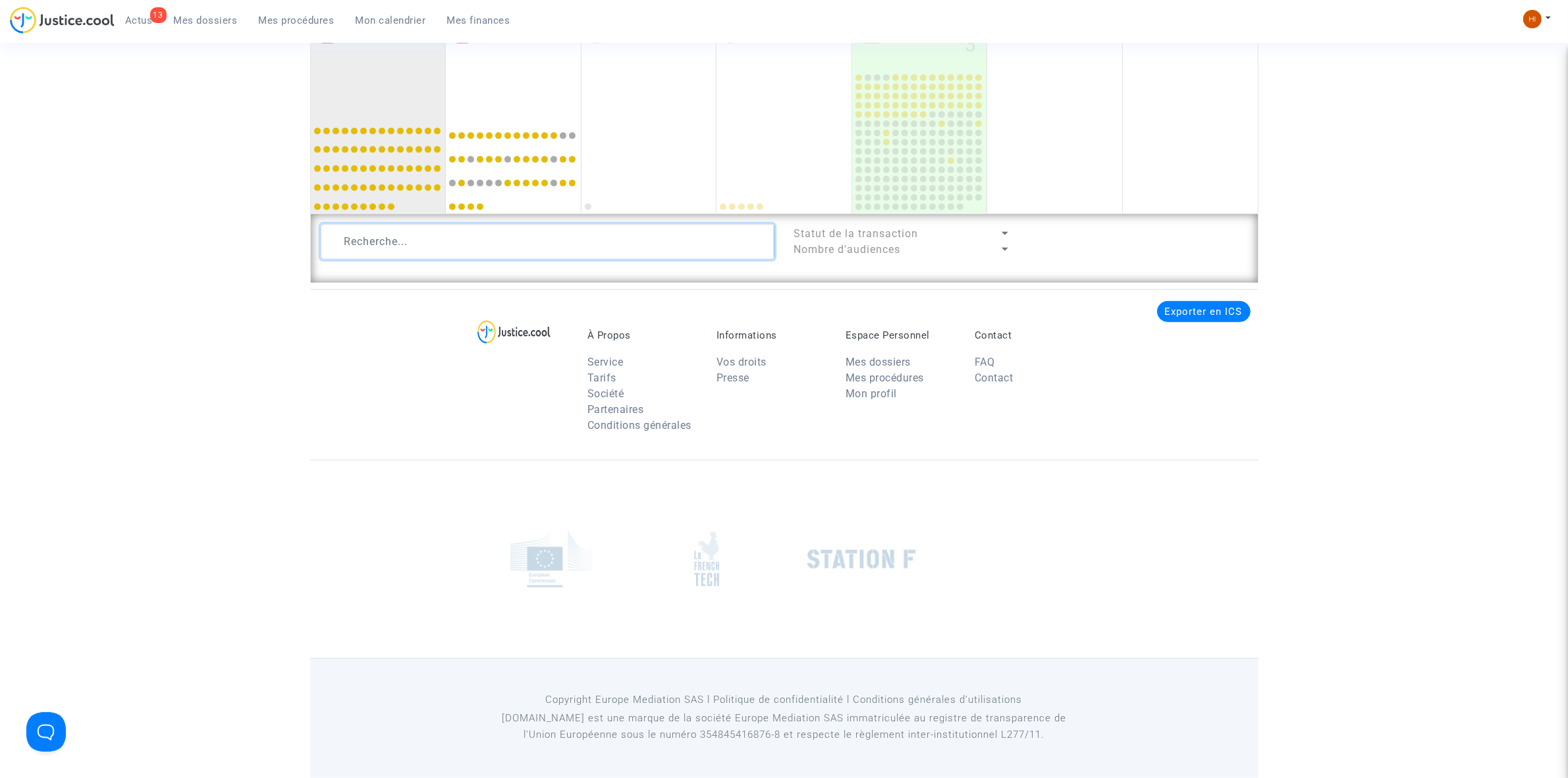
scroll to position [888, 0]
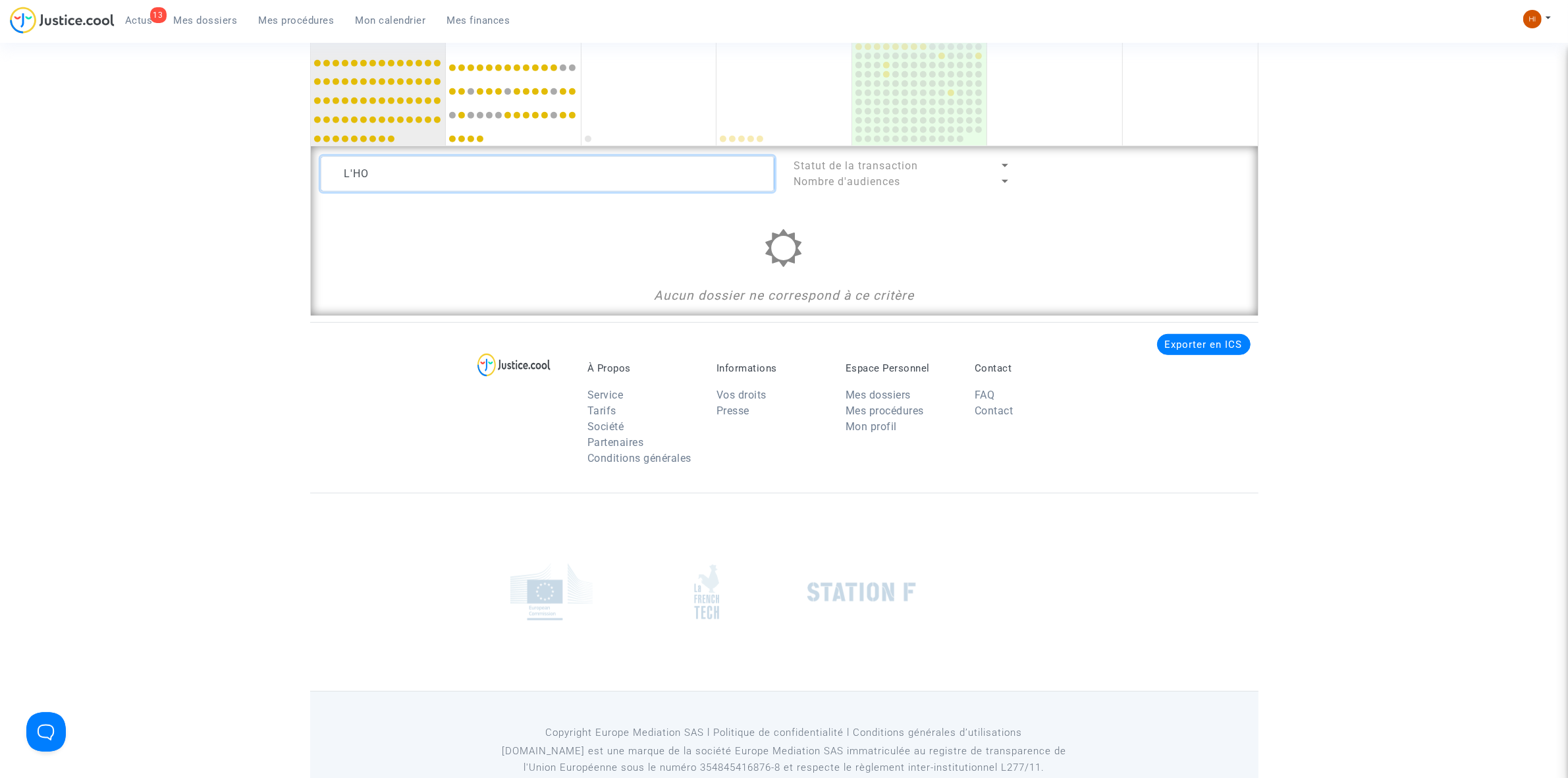
drag, startPoint x: 660, startPoint y: 190, endPoint x: 219, endPoint y: 214, distance: 441.7
drag, startPoint x: 643, startPoint y: 166, endPoint x: 450, endPoint y: 164, distance: 193.0
click at [456, 164] on textarea at bounding box center [547, 174] width 453 height 36
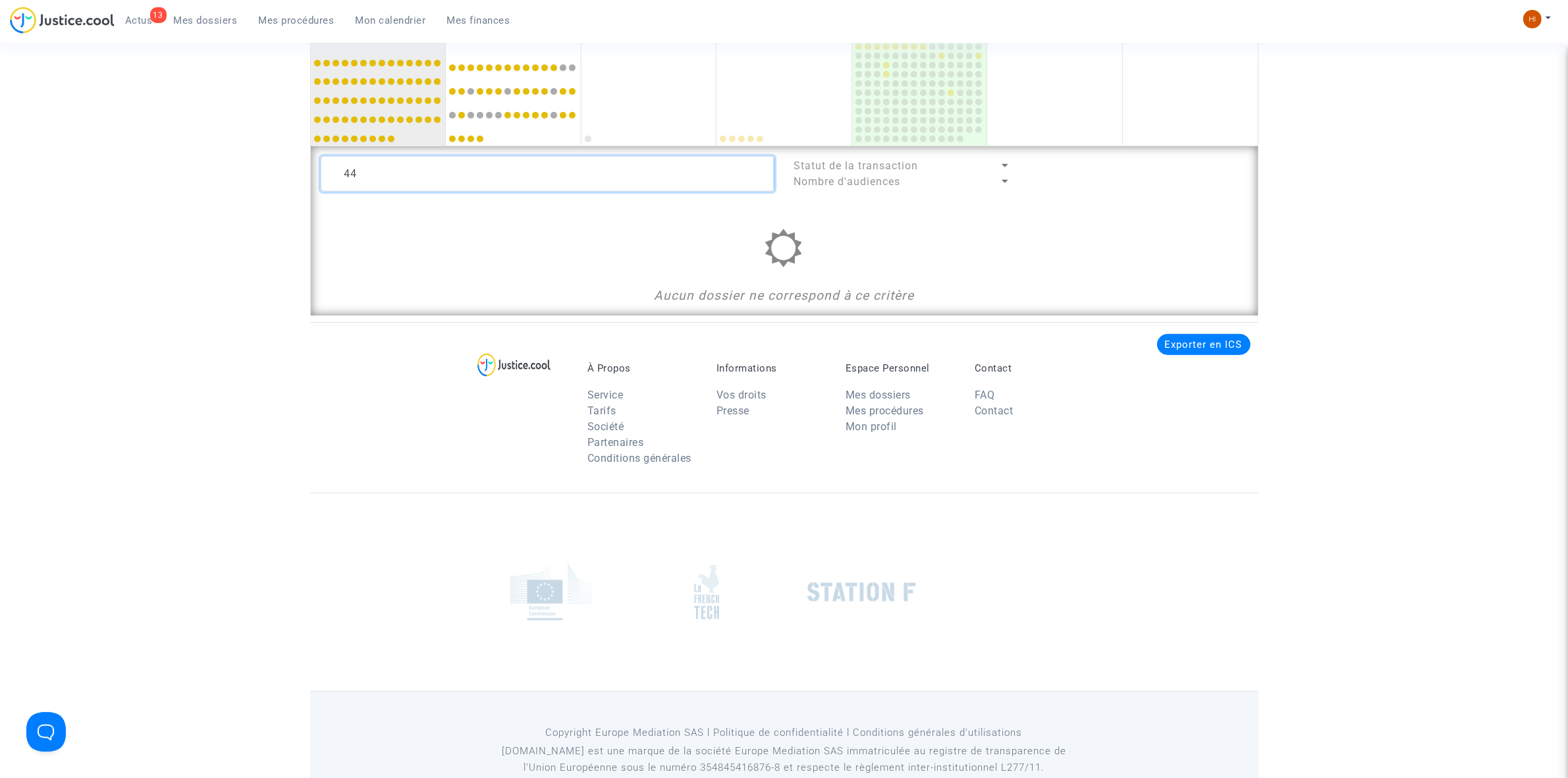
type textarea "4"
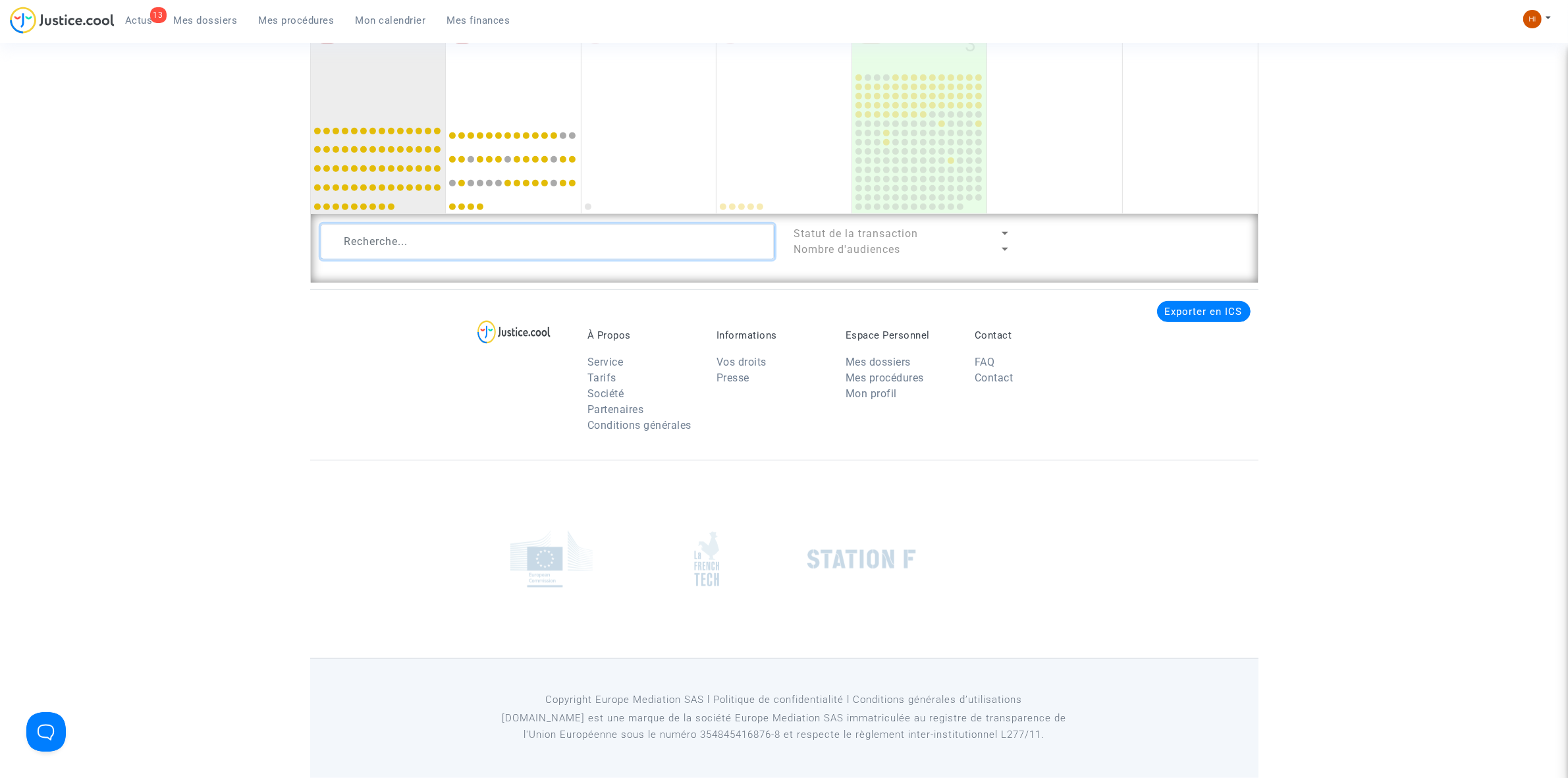
scroll to position [888, 0]
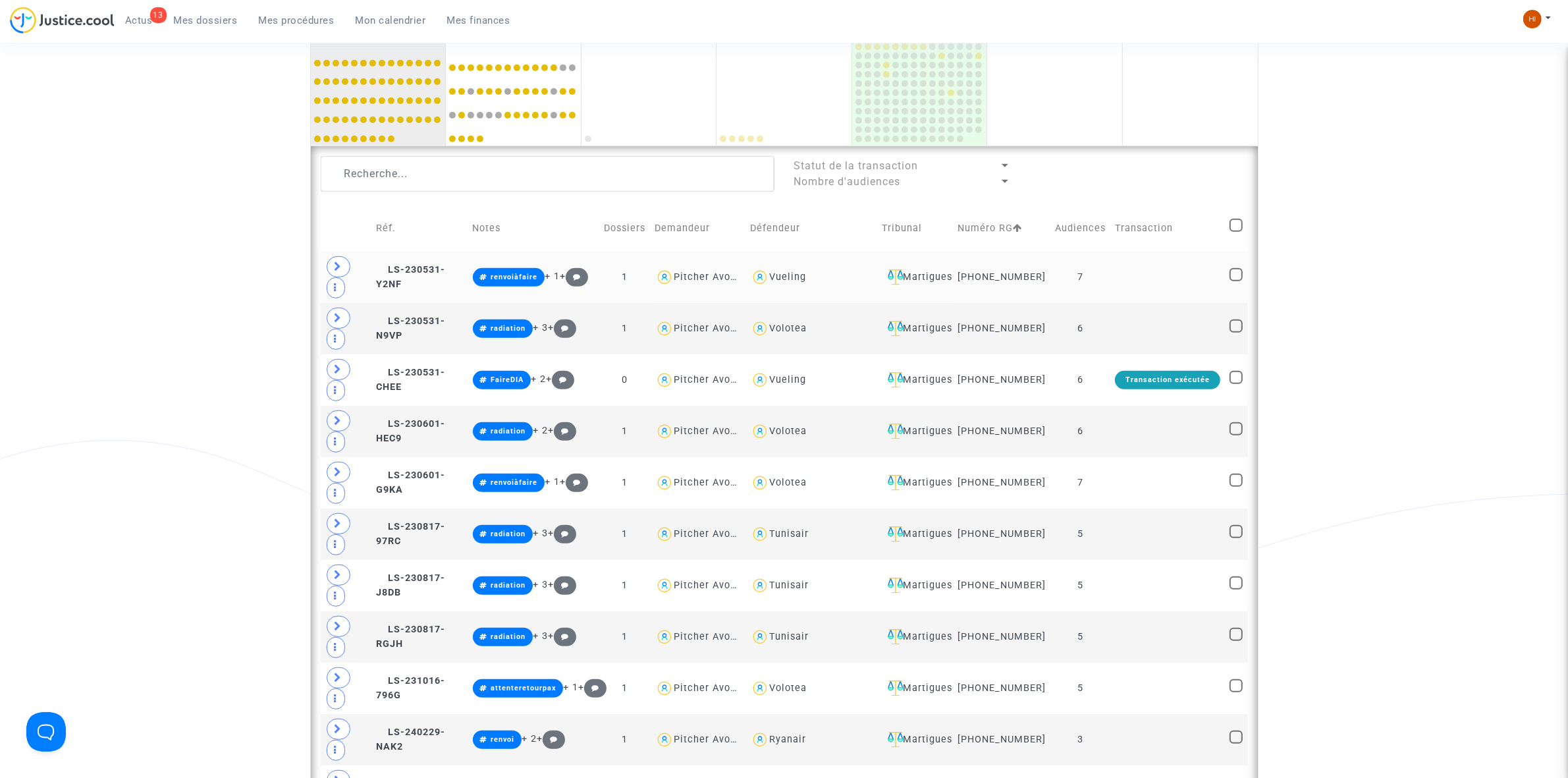
click at [1120, 290] on td at bounding box center [1167, 277] width 114 height 51
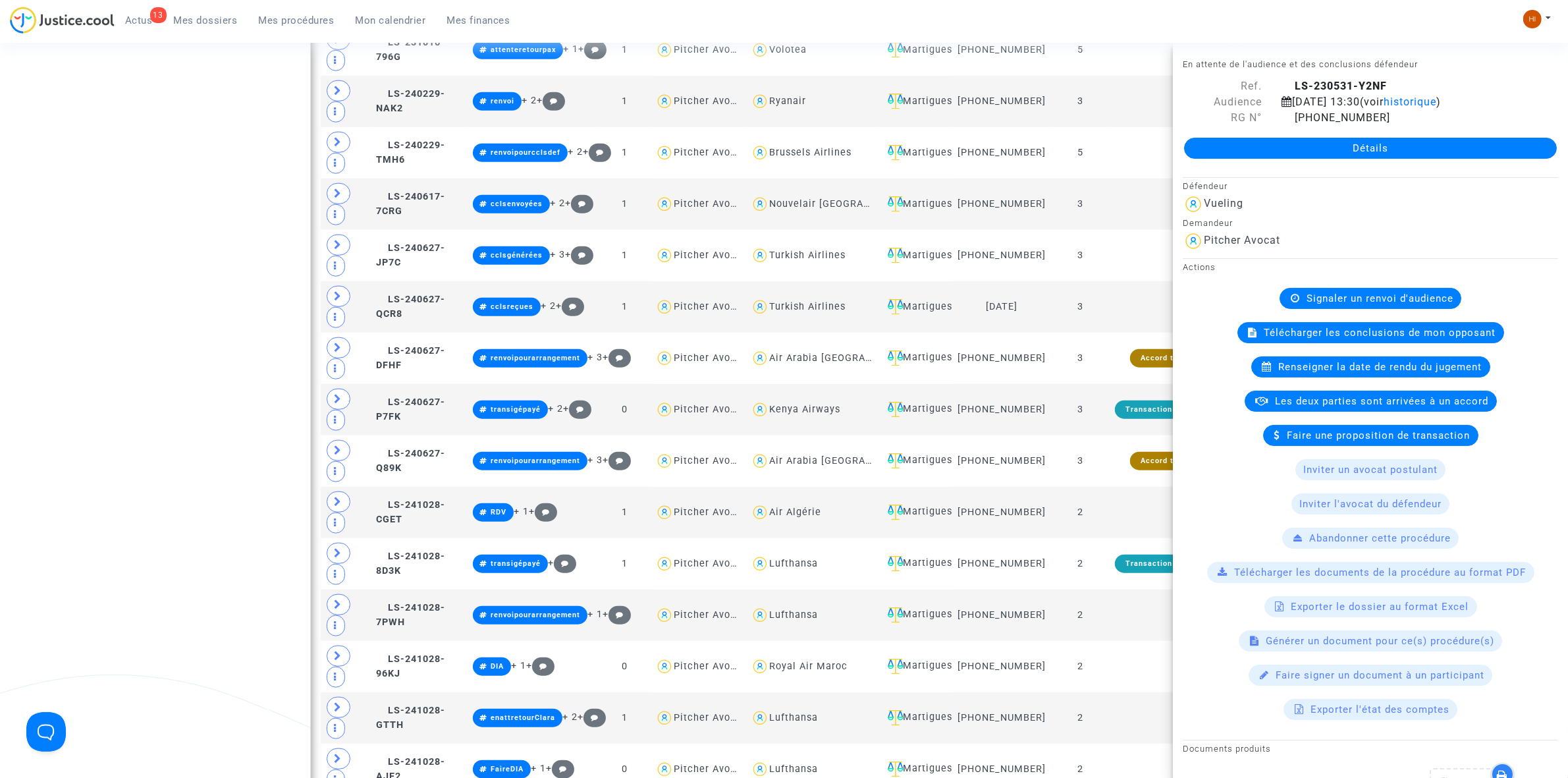
scroll to position [1546, 0]
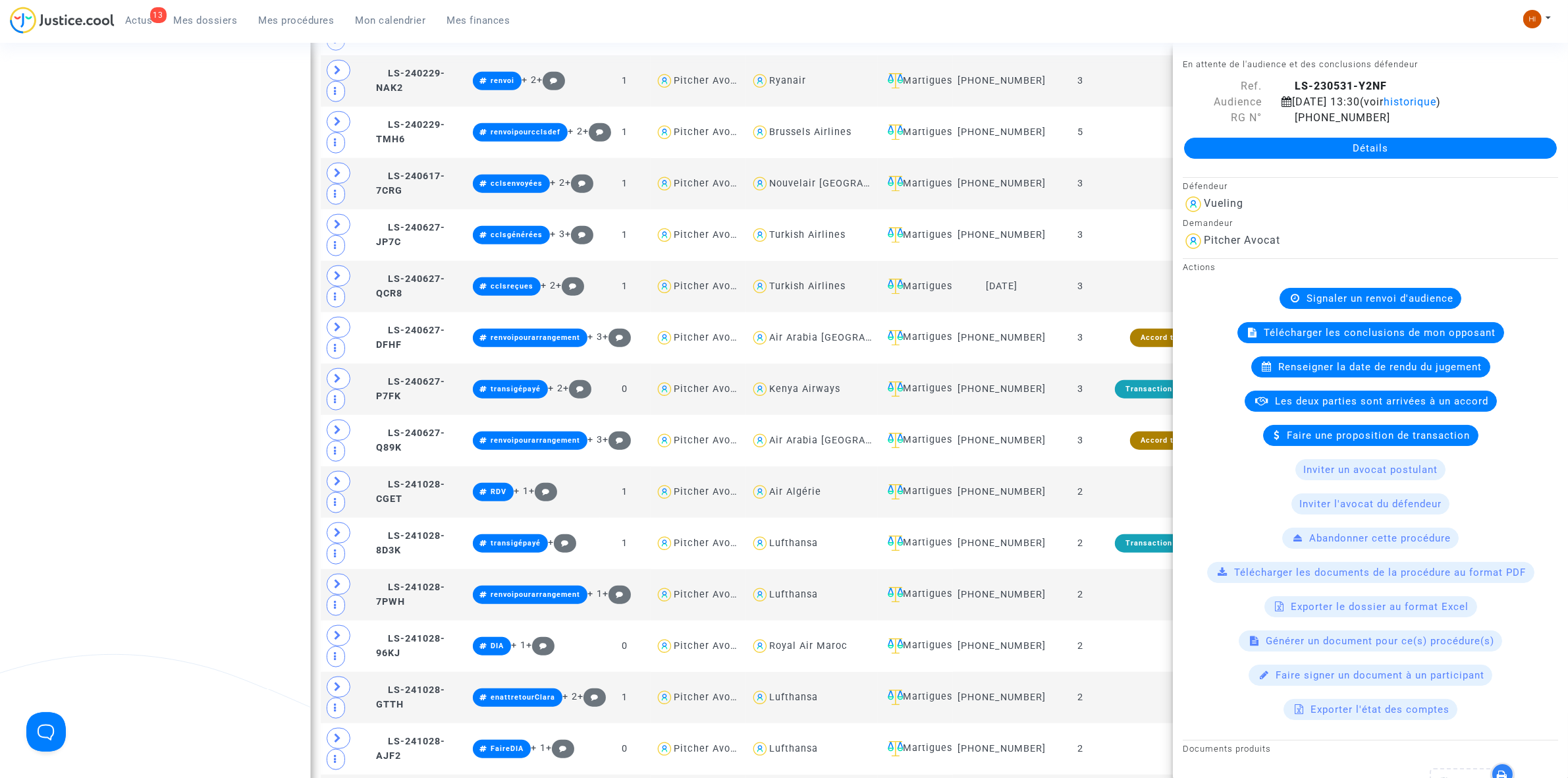
click at [1285, 124] on div "[PHONE_NUMBER]" at bounding box center [1420, 118] width 297 height 16
click at [1285, 120] on icon at bounding box center [1287, 117] width 11 height 10
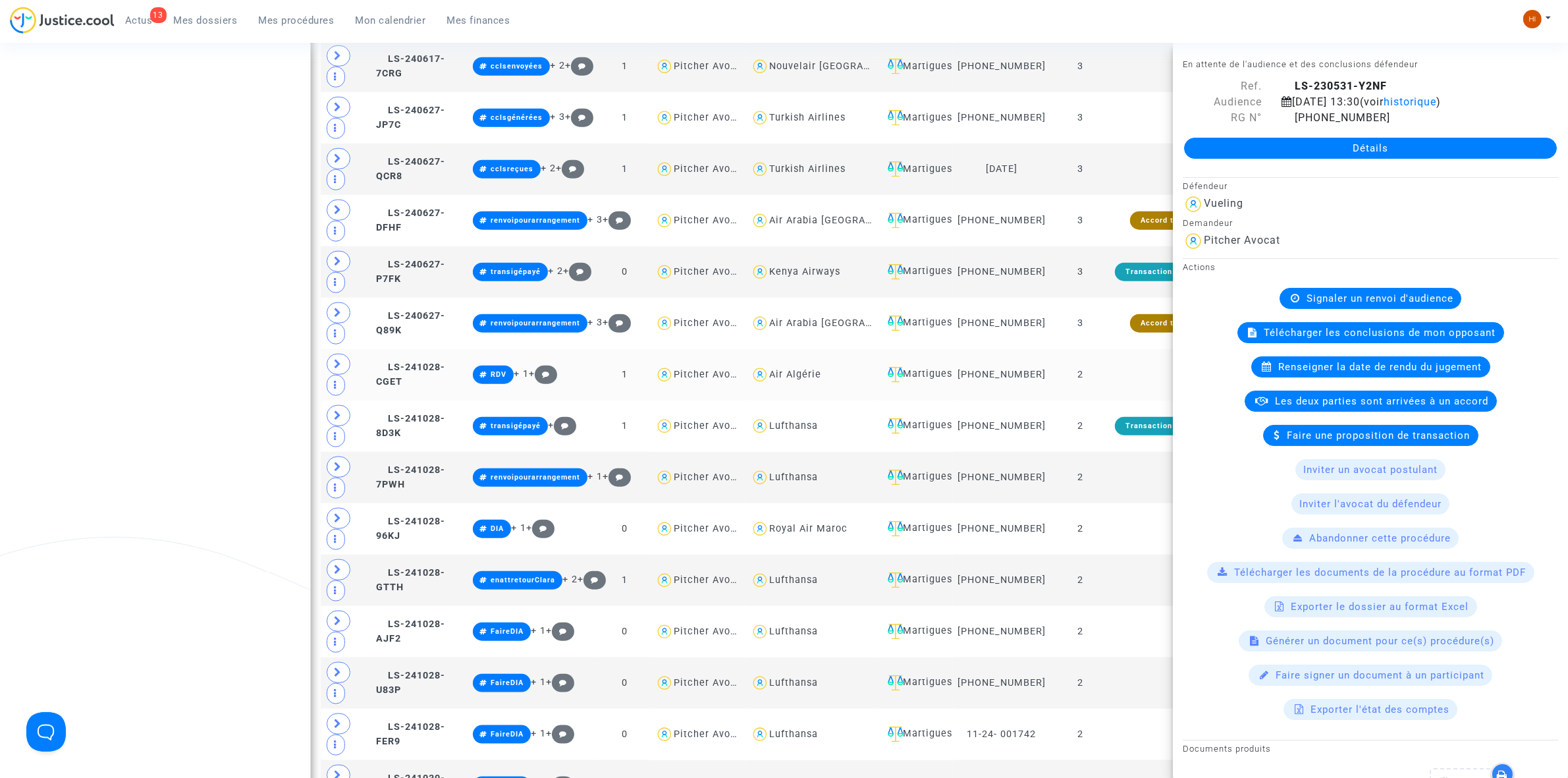
scroll to position [1876, 0]
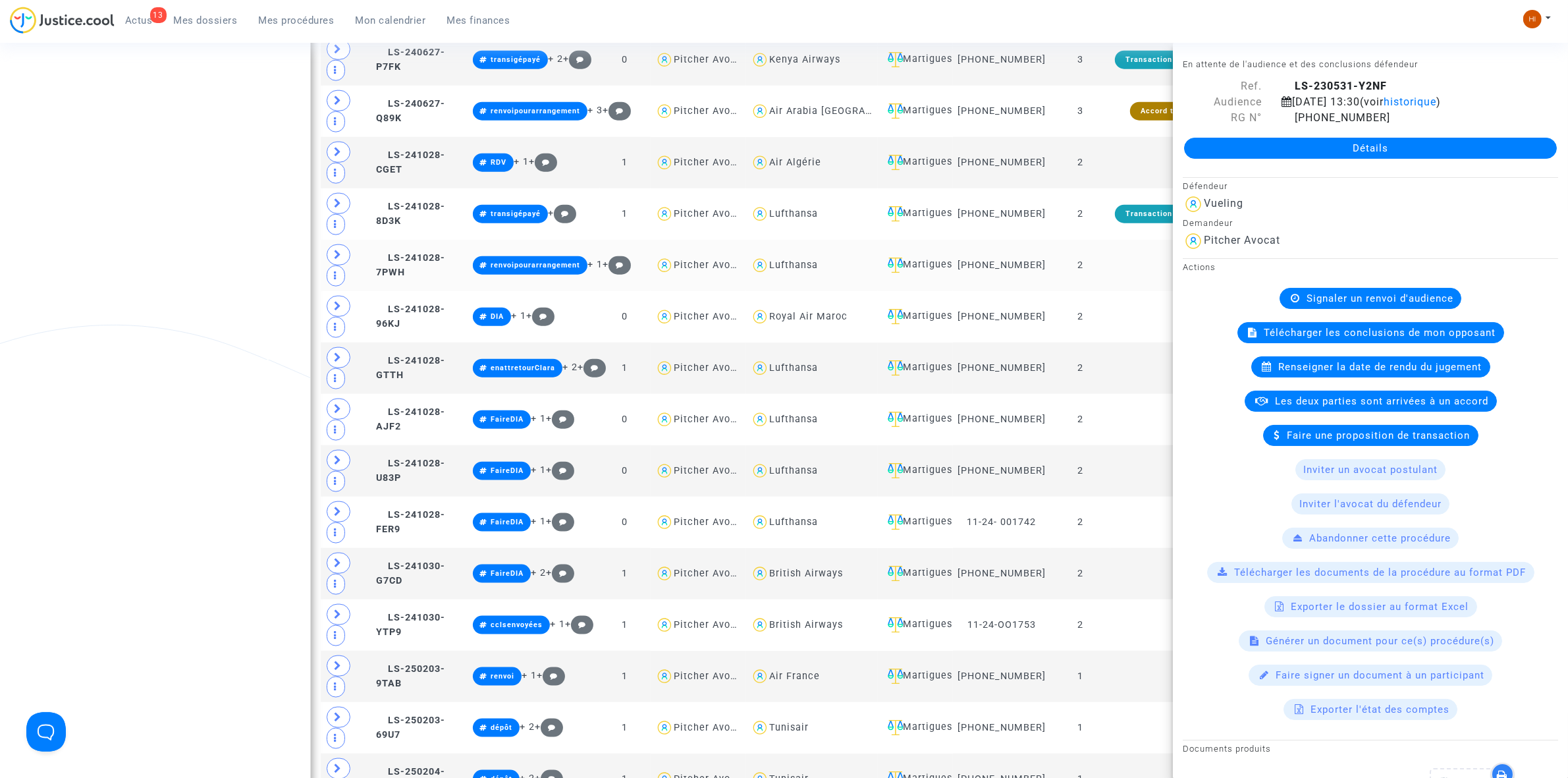
click at [1111, 279] on td at bounding box center [1167, 265] width 114 height 51
click at [1285, 123] on icon at bounding box center [1287, 117] width 11 height 10
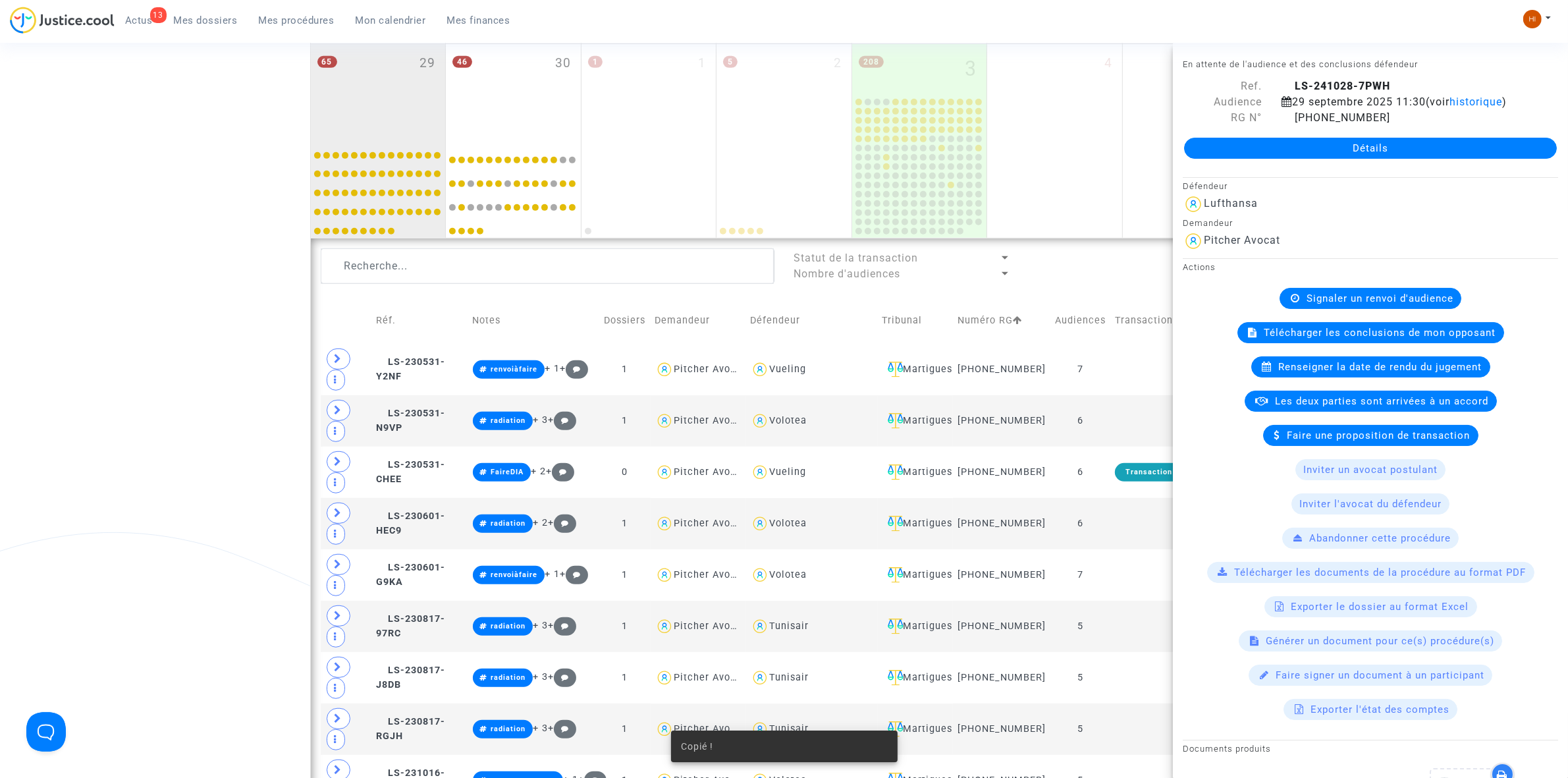
scroll to position [641, 0]
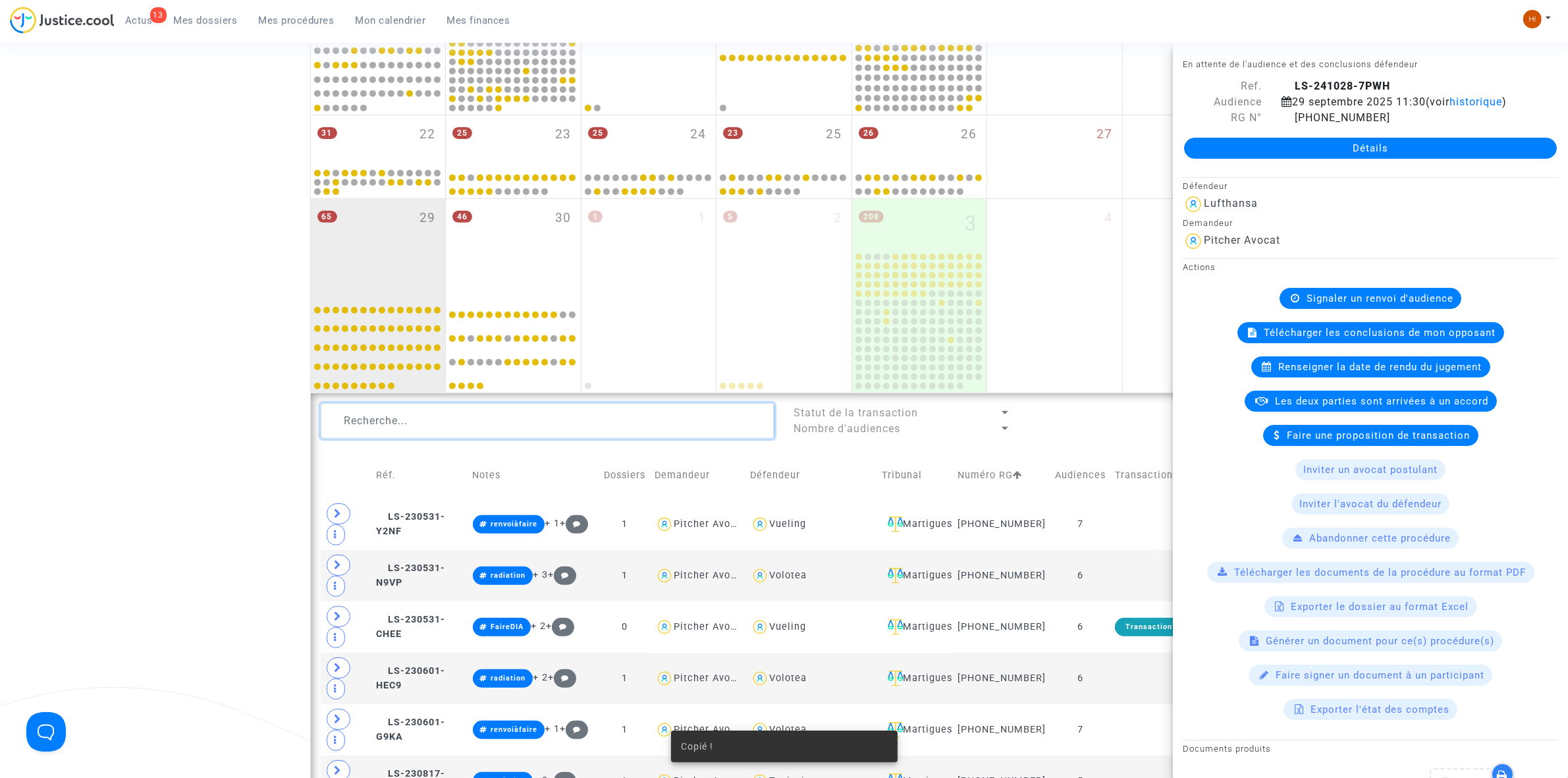
click at [524, 410] on textarea at bounding box center [547, 421] width 453 height 36
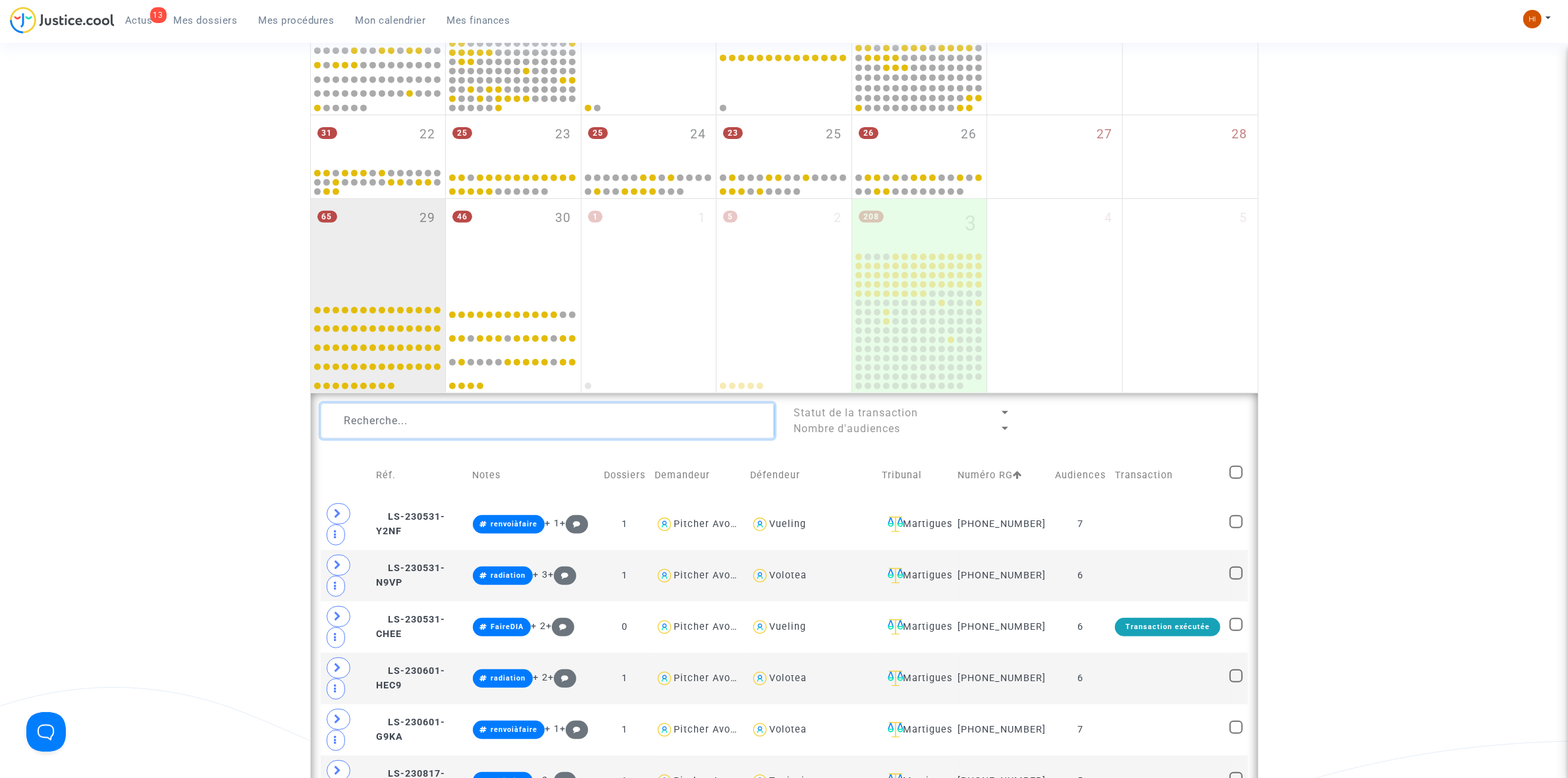
paste textarea "[PHONE_NUMBER]"
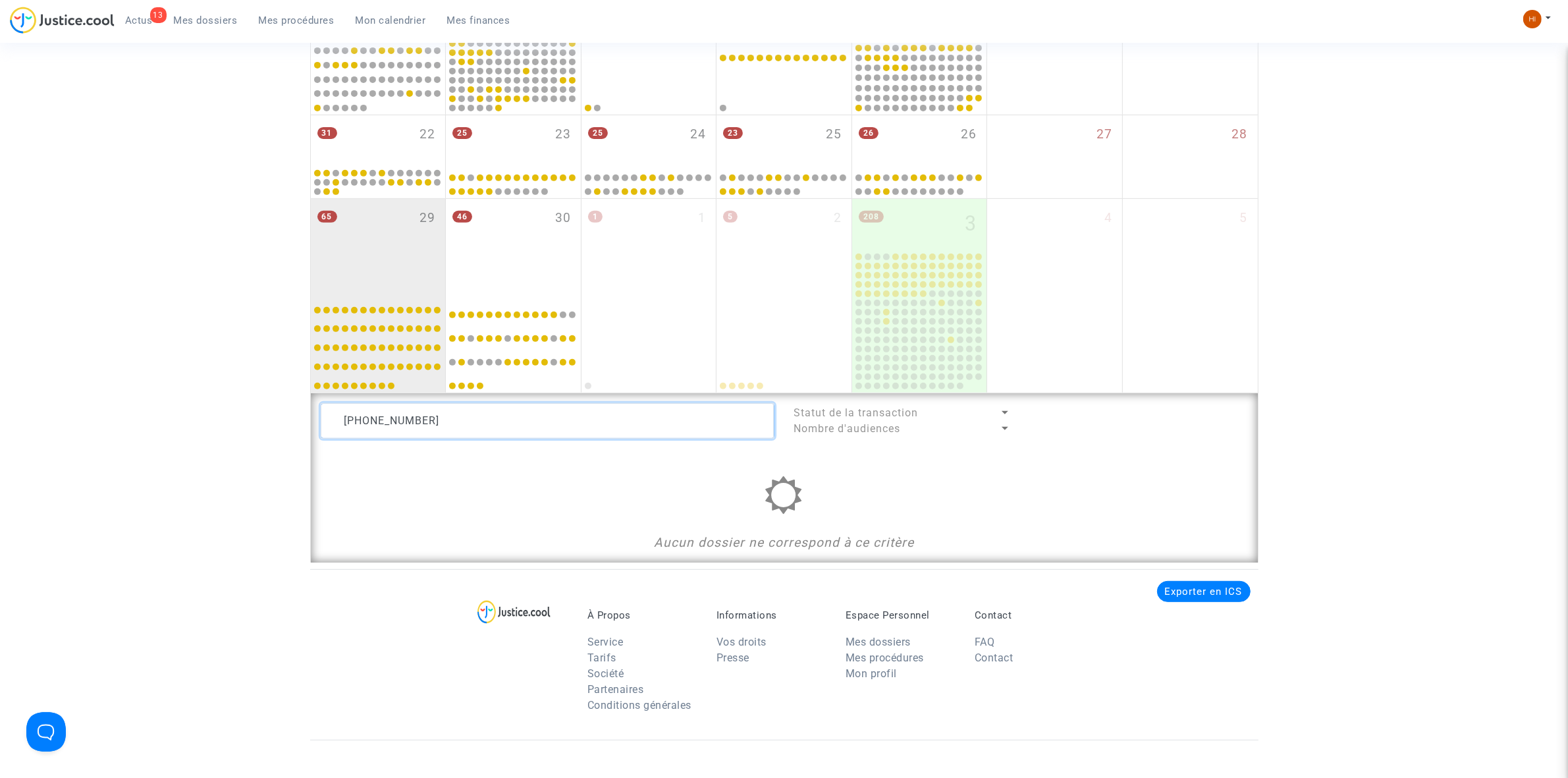
type textarea "[PHONE_NUMBER]"
drag, startPoint x: 442, startPoint y: 415, endPoint x: 107, endPoint y: 406, distance: 335.1
click at [90, 419] on div "Date de clôture d'instruction Date de conciliation Date d'audience Date de juge…" at bounding box center [784, 14] width 1568 height 1096
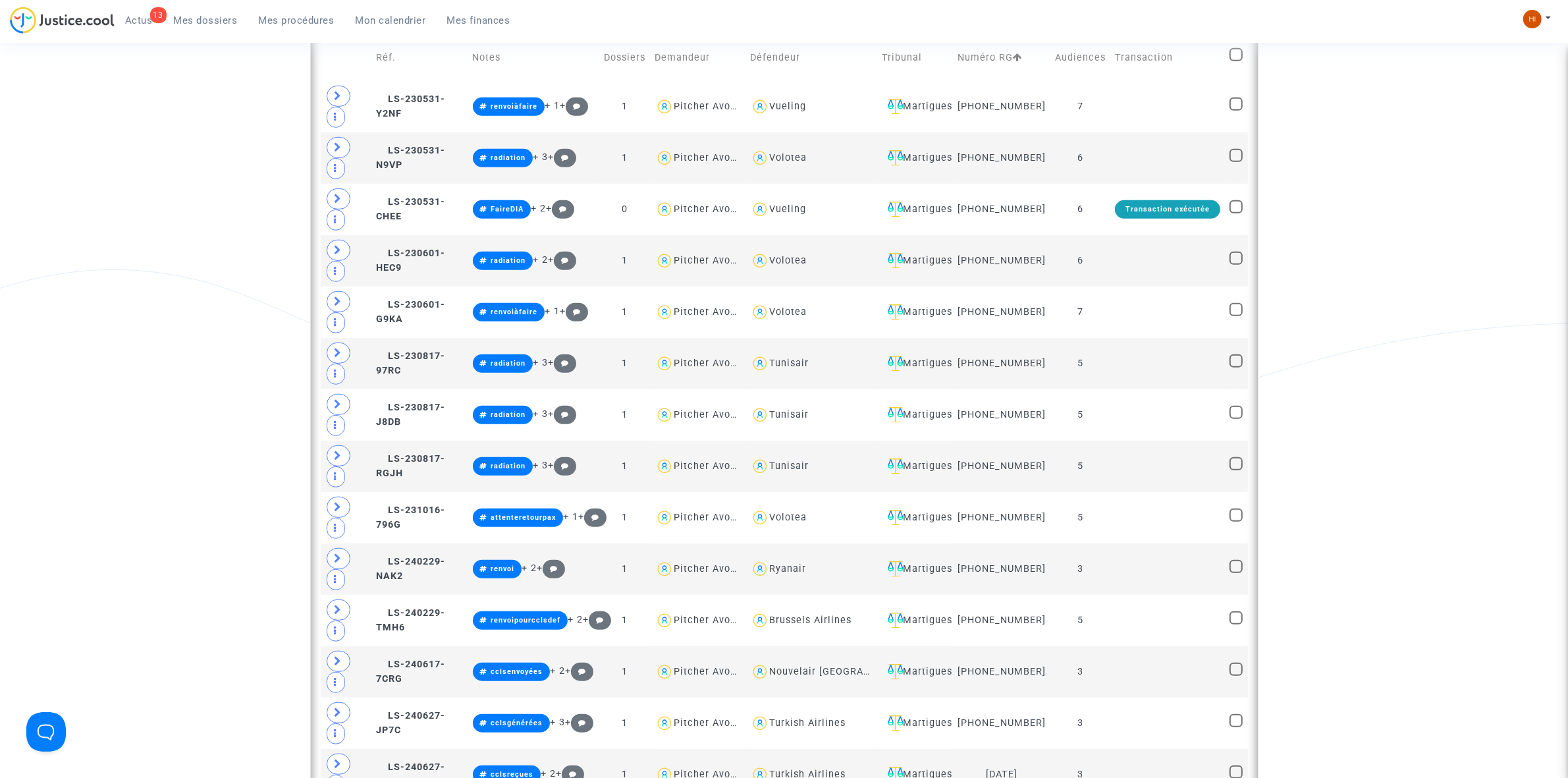
scroll to position [1052, 0]
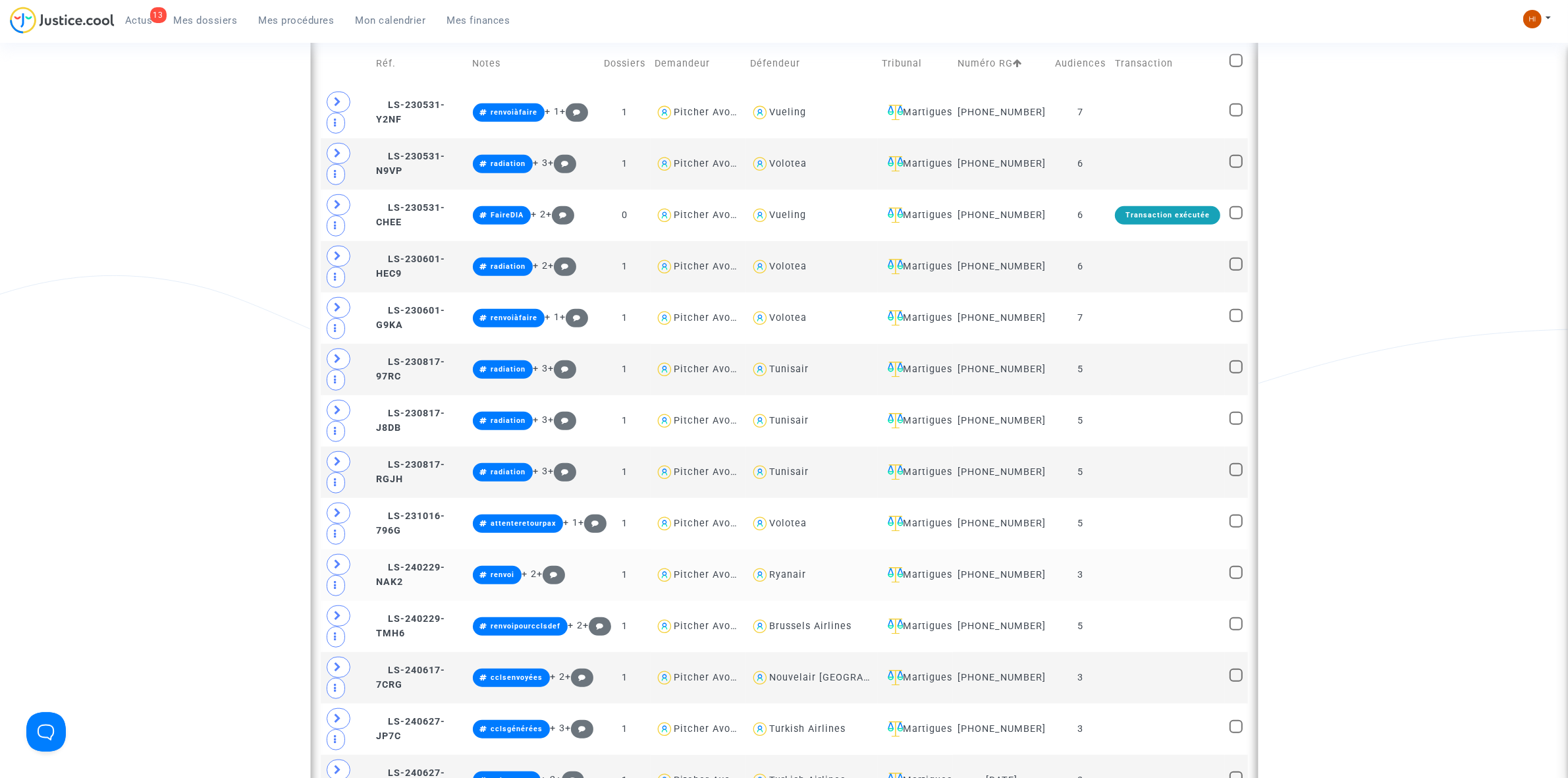
click at [1111, 591] on td at bounding box center [1167, 574] width 114 height 51
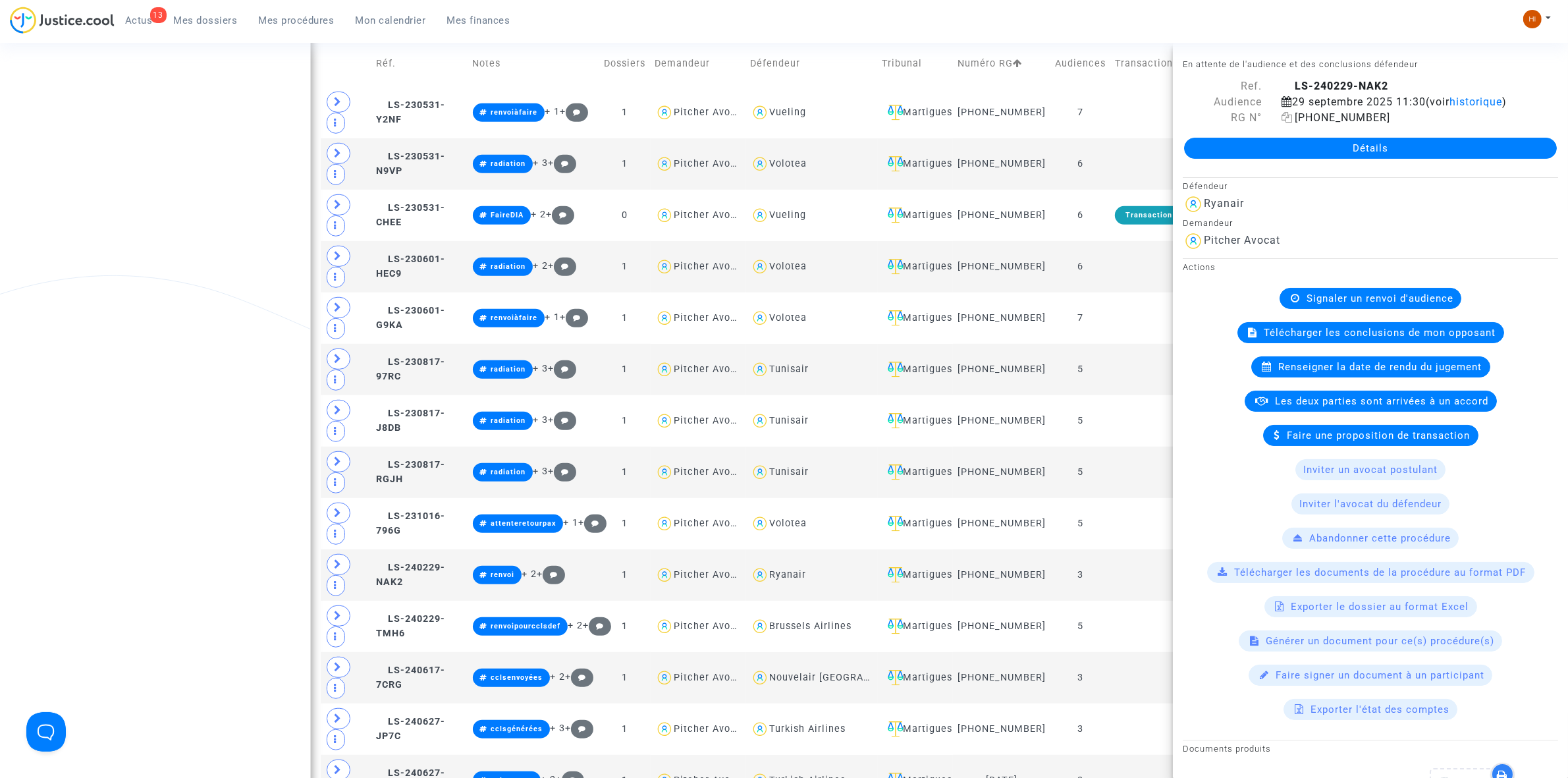
click at [1288, 123] on icon at bounding box center [1287, 117] width 11 height 10
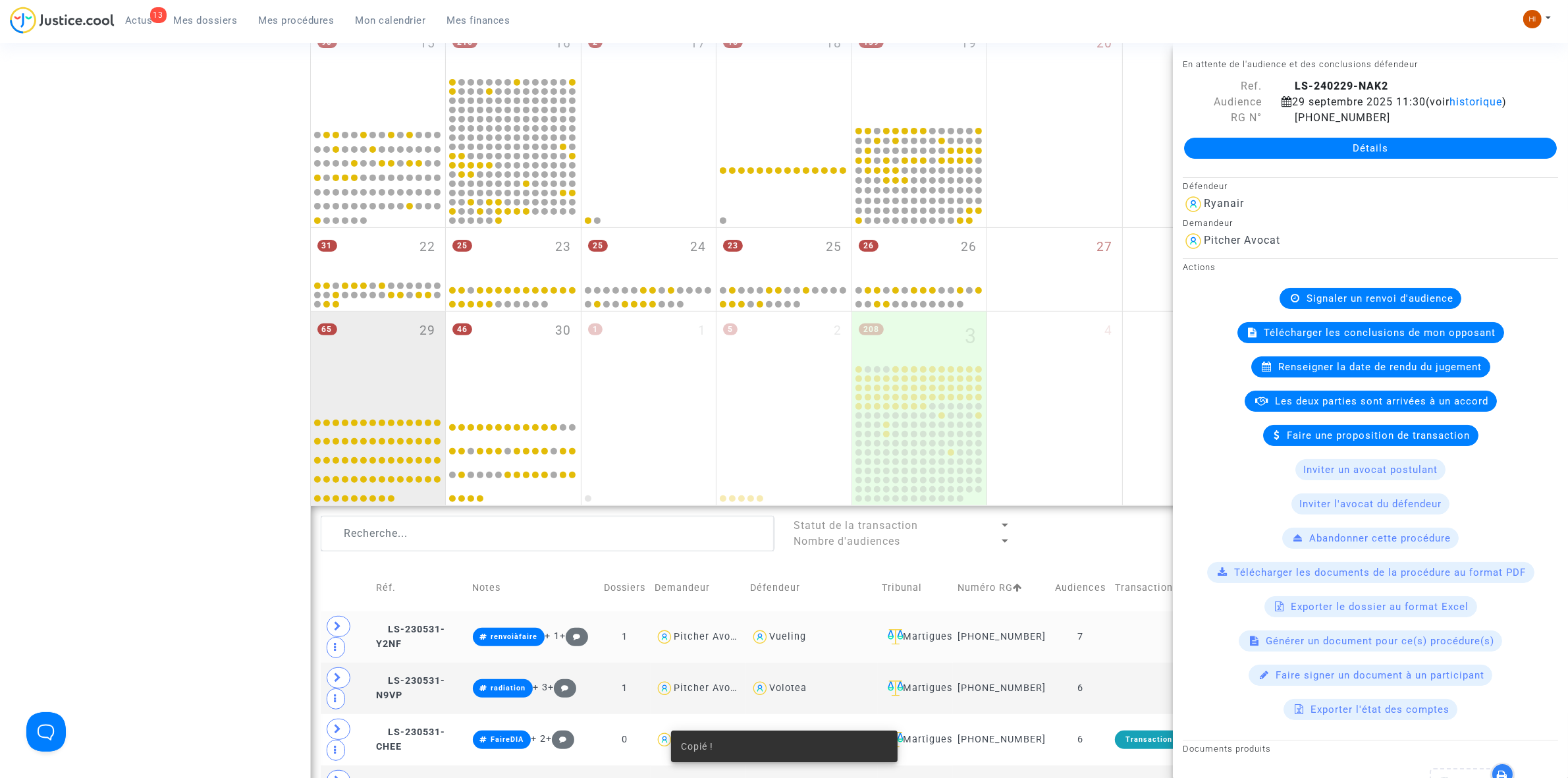
scroll to position [641, 0]
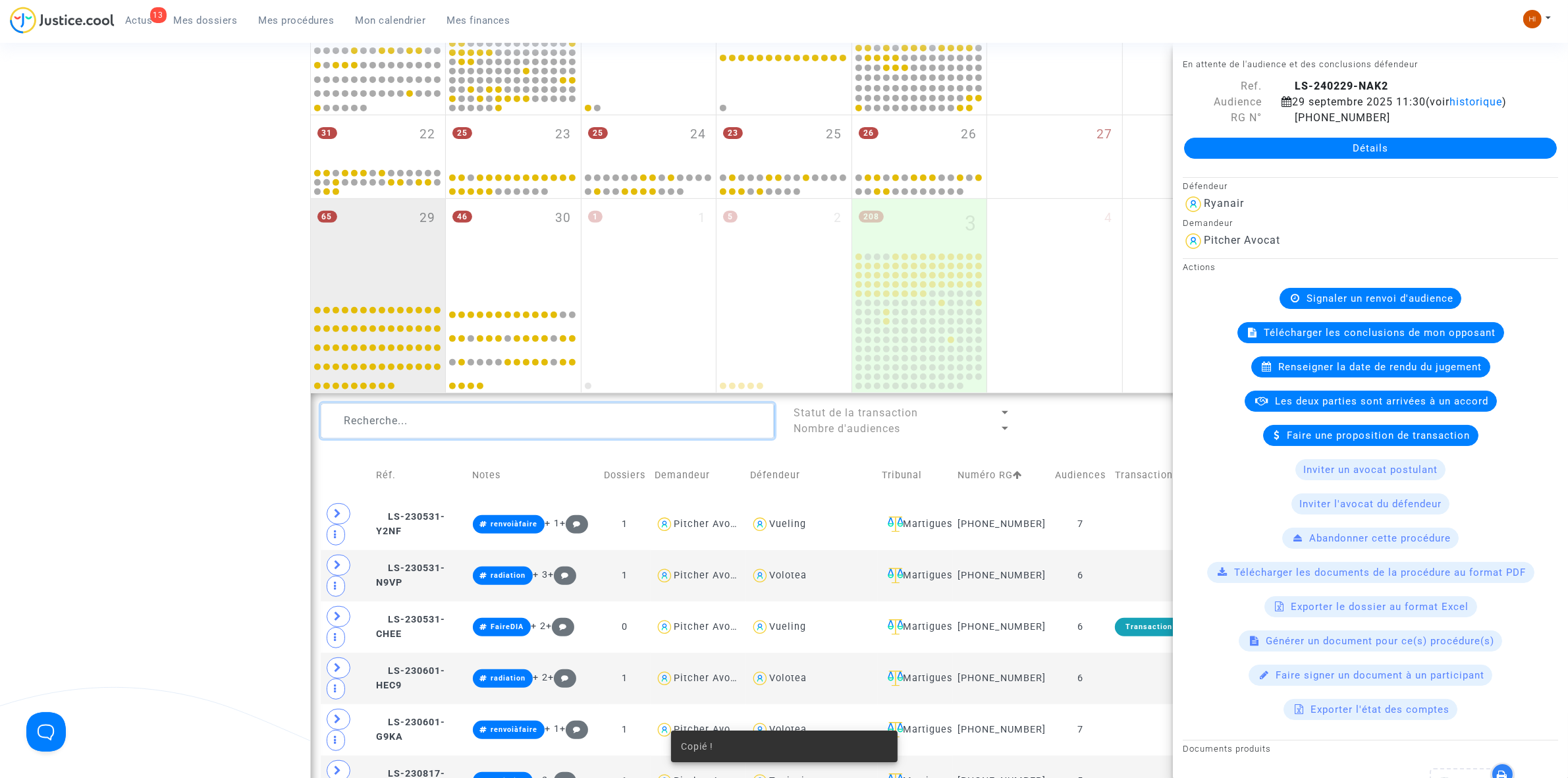
click at [588, 425] on textarea at bounding box center [547, 421] width 453 height 36
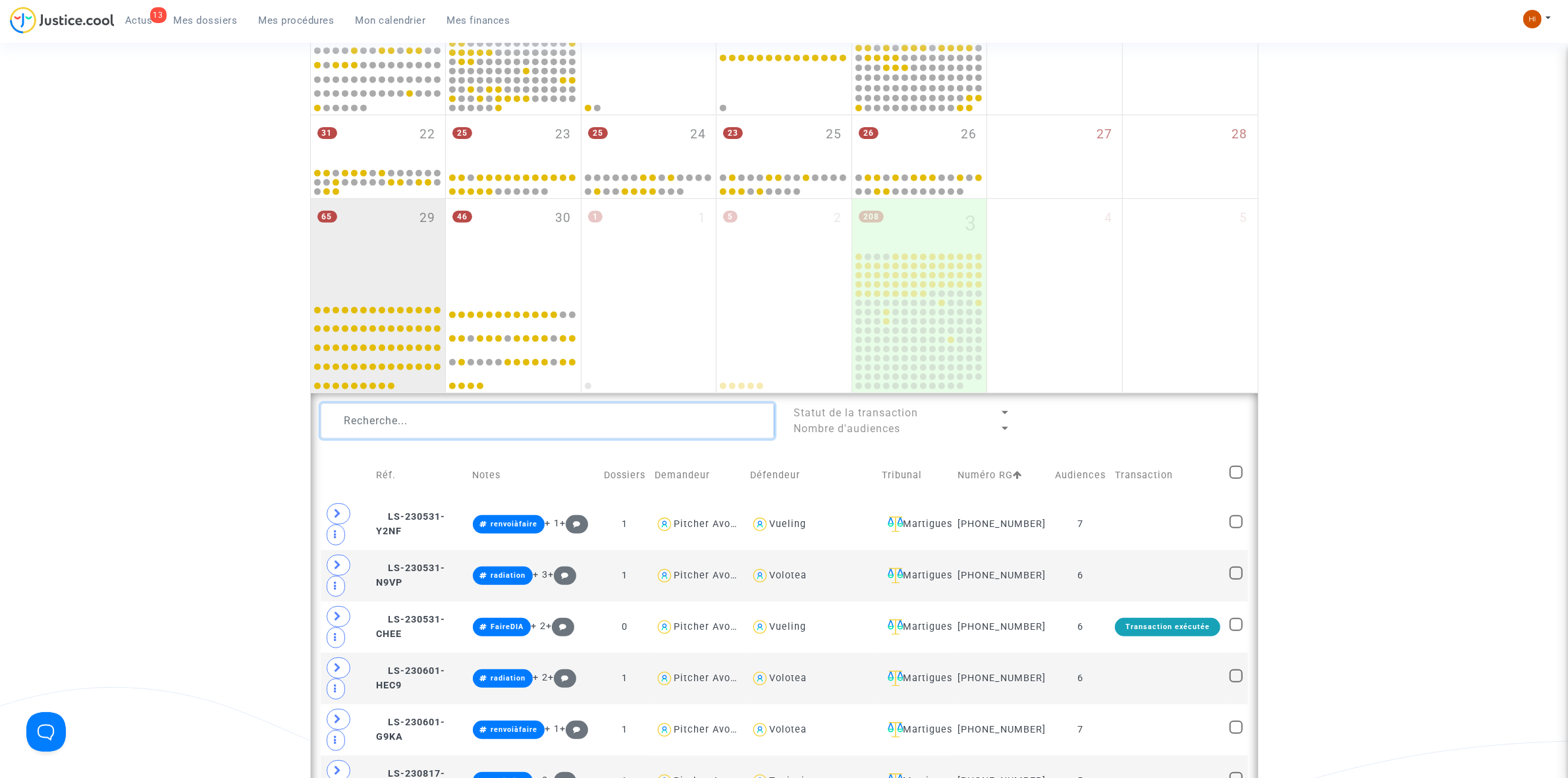
paste textarea "[PHONE_NUMBER]"
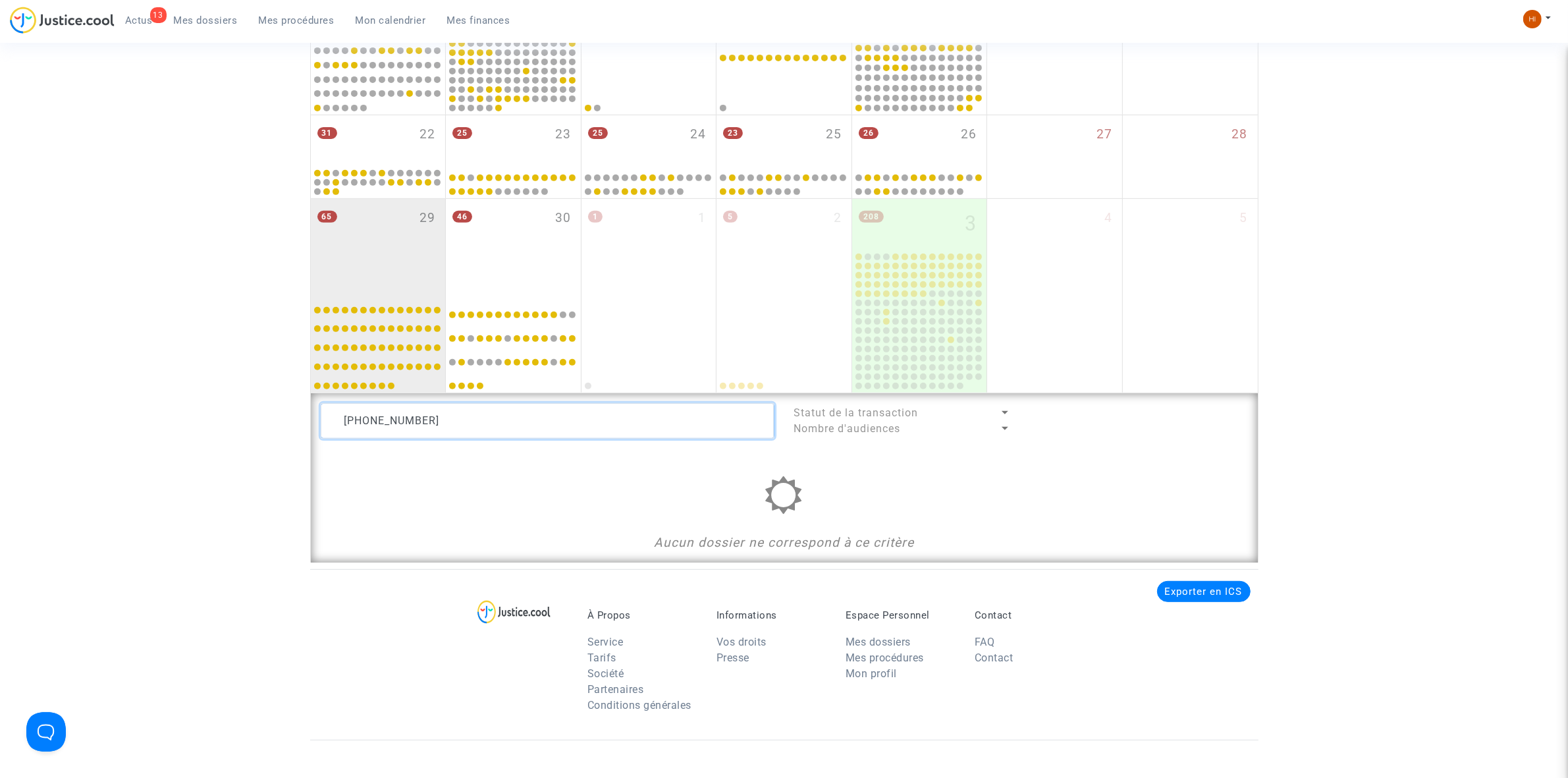
drag, startPoint x: 445, startPoint y: 412, endPoint x: 261, endPoint y: 424, distance: 184.4
click at [265, 426] on div "Date de clôture d'instruction Date de conciliation Date d'audience Date de juge…" at bounding box center [784, 14] width 1568 height 1096
drag, startPoint x: 637, startPoint y: 410, endPoint x: 187, endPoint y: 380, distance: 451.0
click at [170, 380] on div "Date de clôture d'instruction Date de conciliation Date d'audience Date de juge…" at bounding box center [784, 14] width 1568 height 1096
click at [439, 412] on textarea at bounding box center [547, 421] width 453 height 36
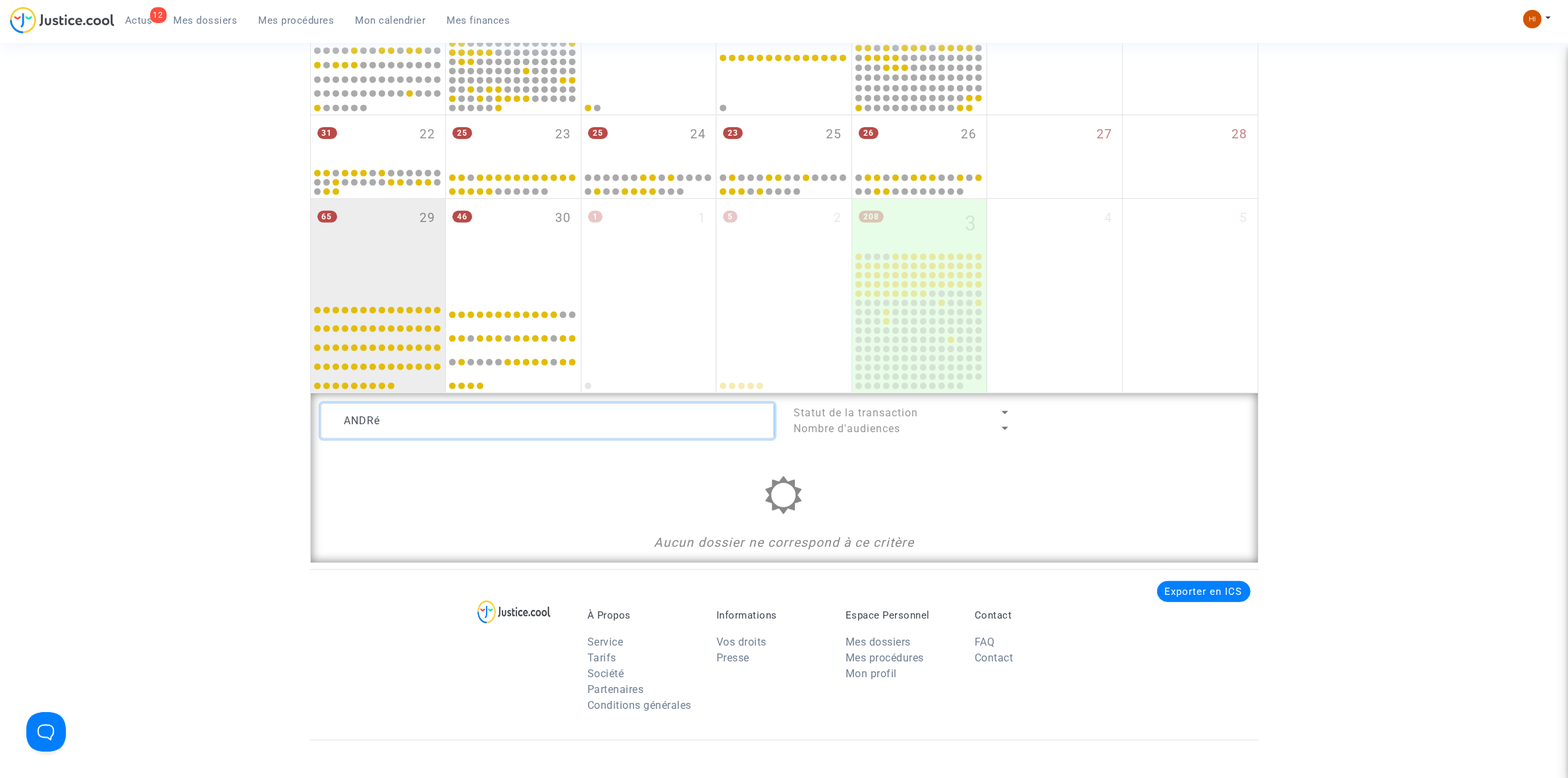
drag, startPoint x: 459, startPoint y: 410, endPoint x: 248, endPoint y: 438, distance: 212.8
click at [248, 438] on div "Date de clôture d'instruction Date de conciliation Date d'audience Date de juge…" at bounding box center [784, 14] width 1568 height 1096
type textarea "a"
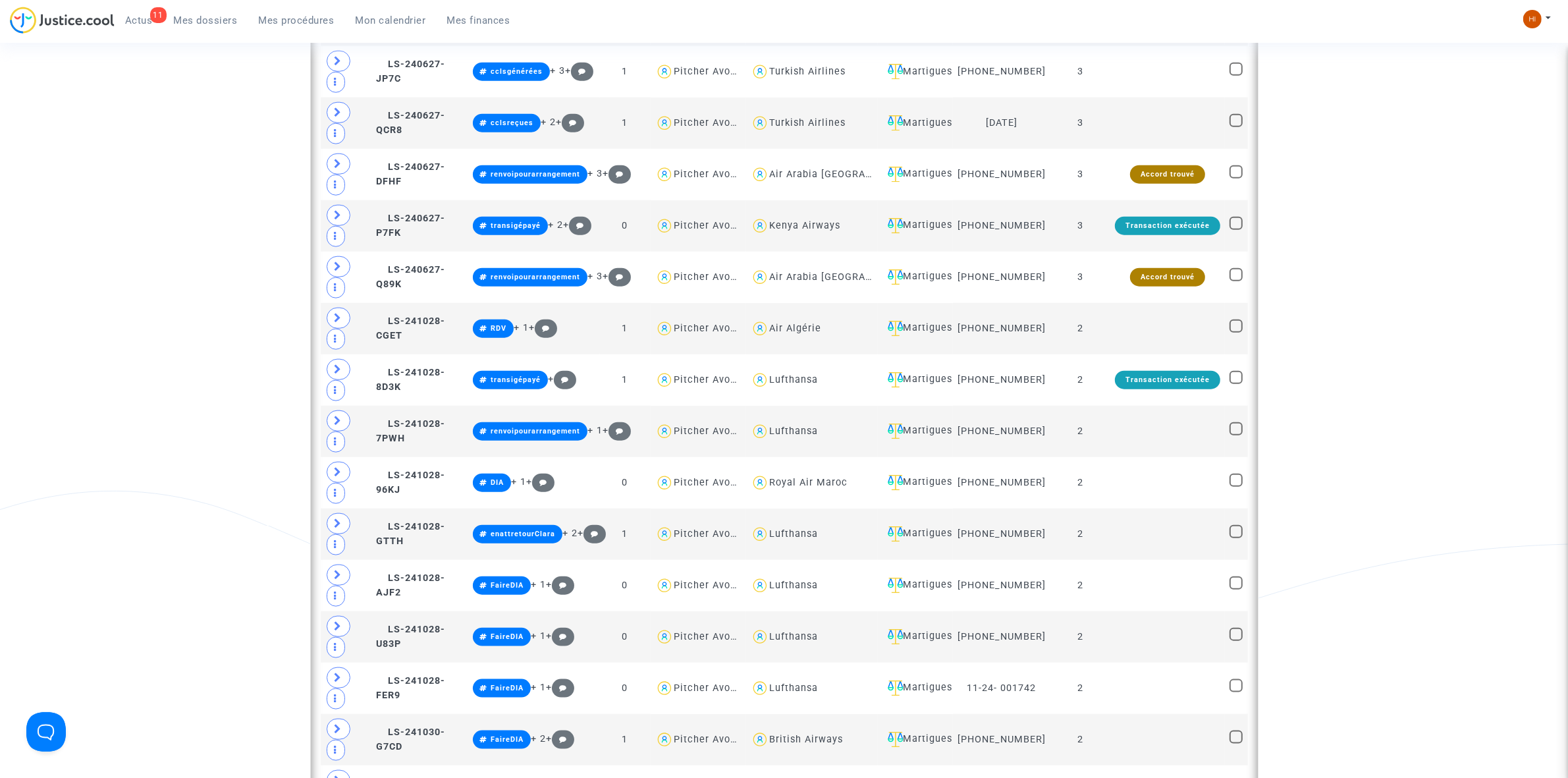
scroll to position [1710, 0]
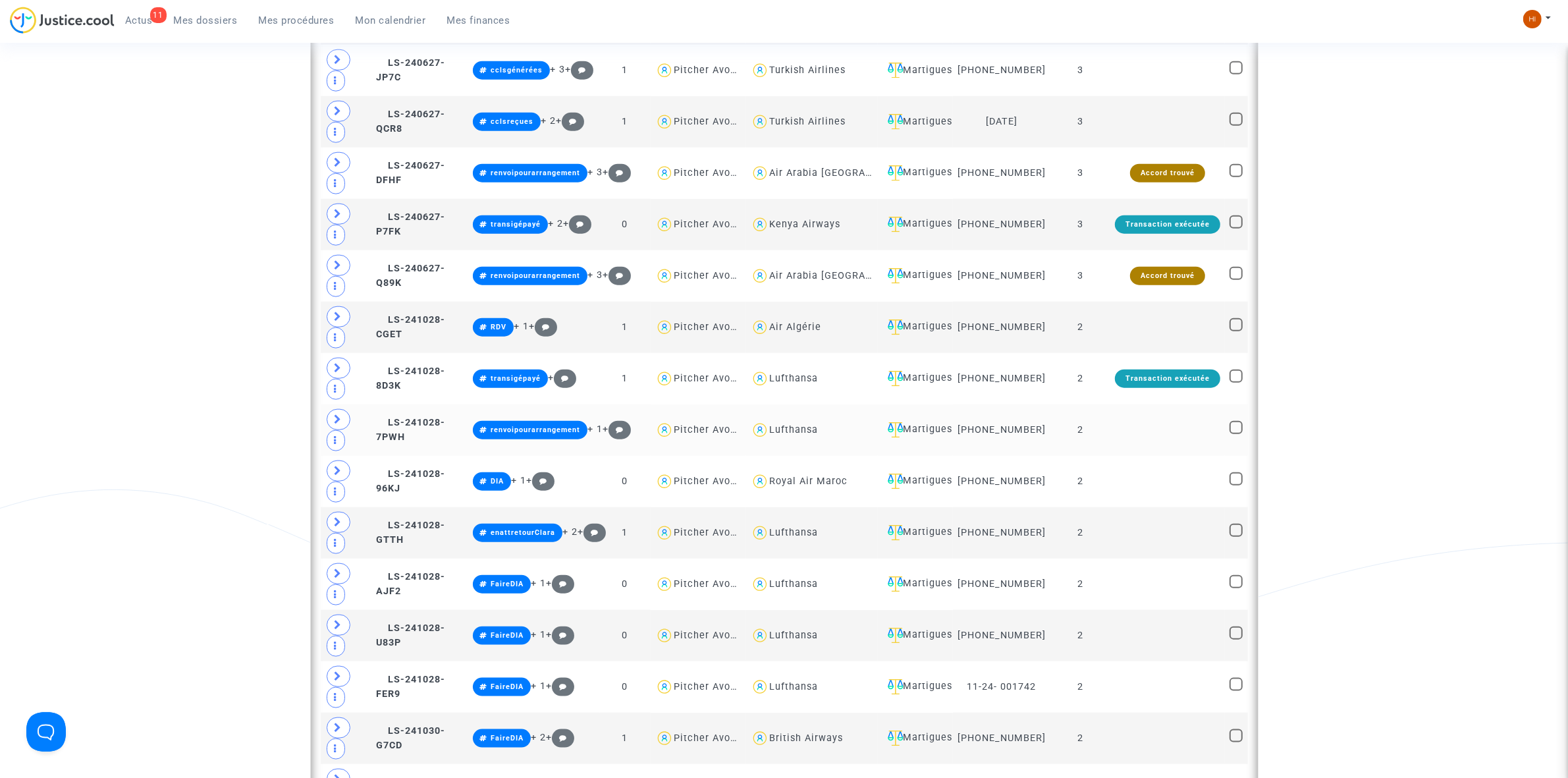
click at [800, 435] on div "Lufthansa" at bounding box center [793, 429] width 49 height 11
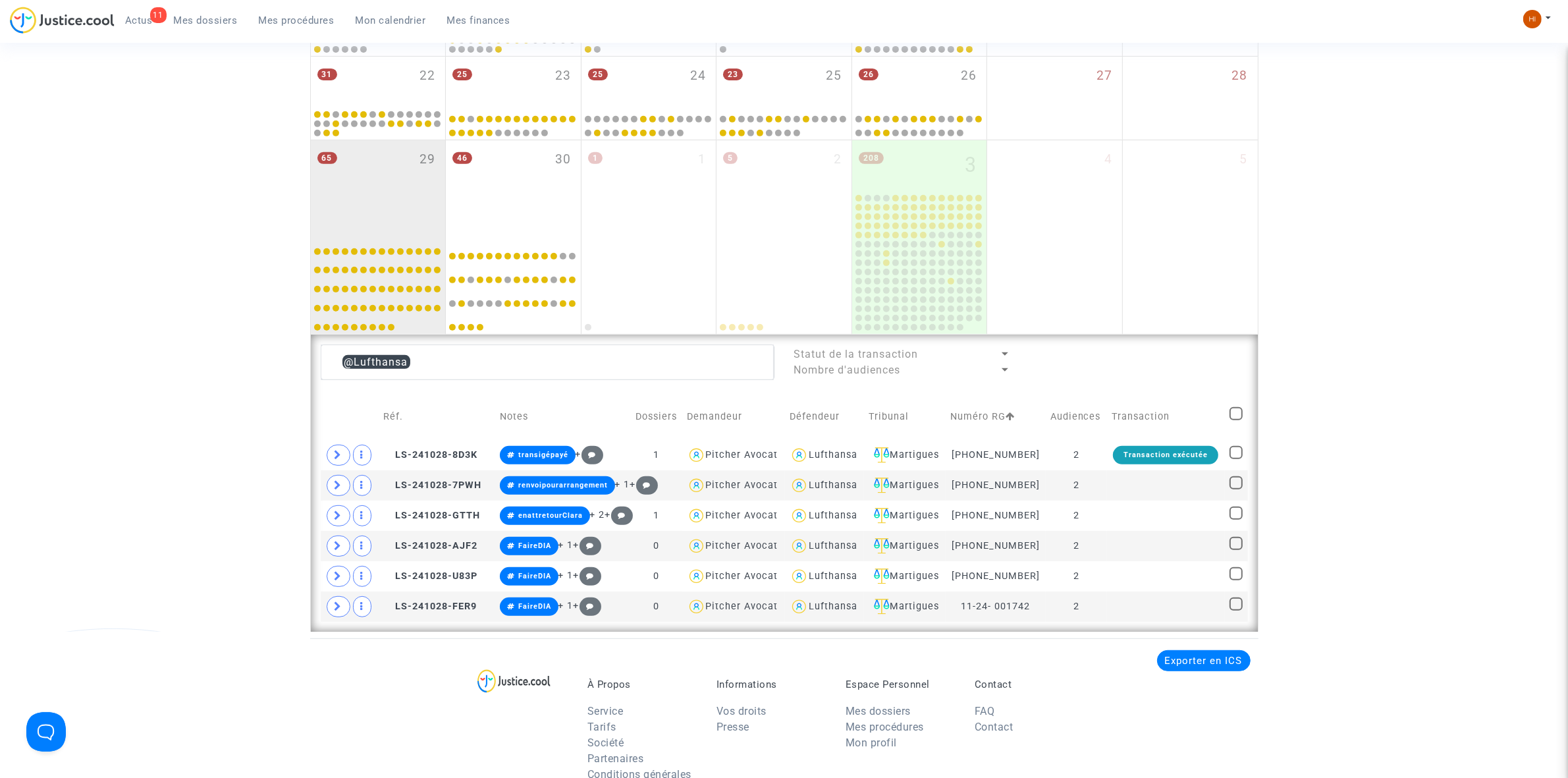
scroll to position [639, 0]
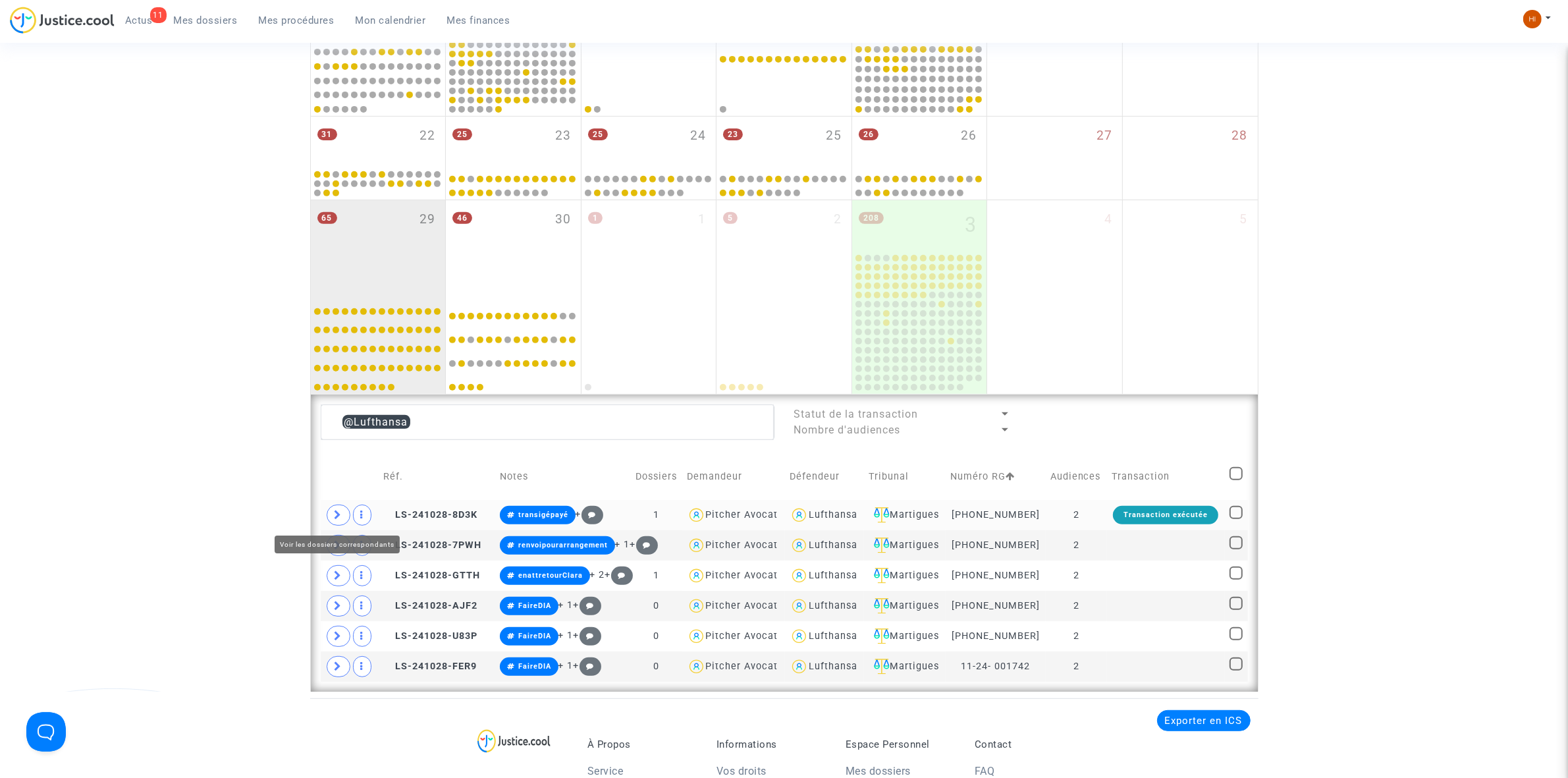
click at [335, 514] on icon at bounding box center [338, 515] width 8 height 10
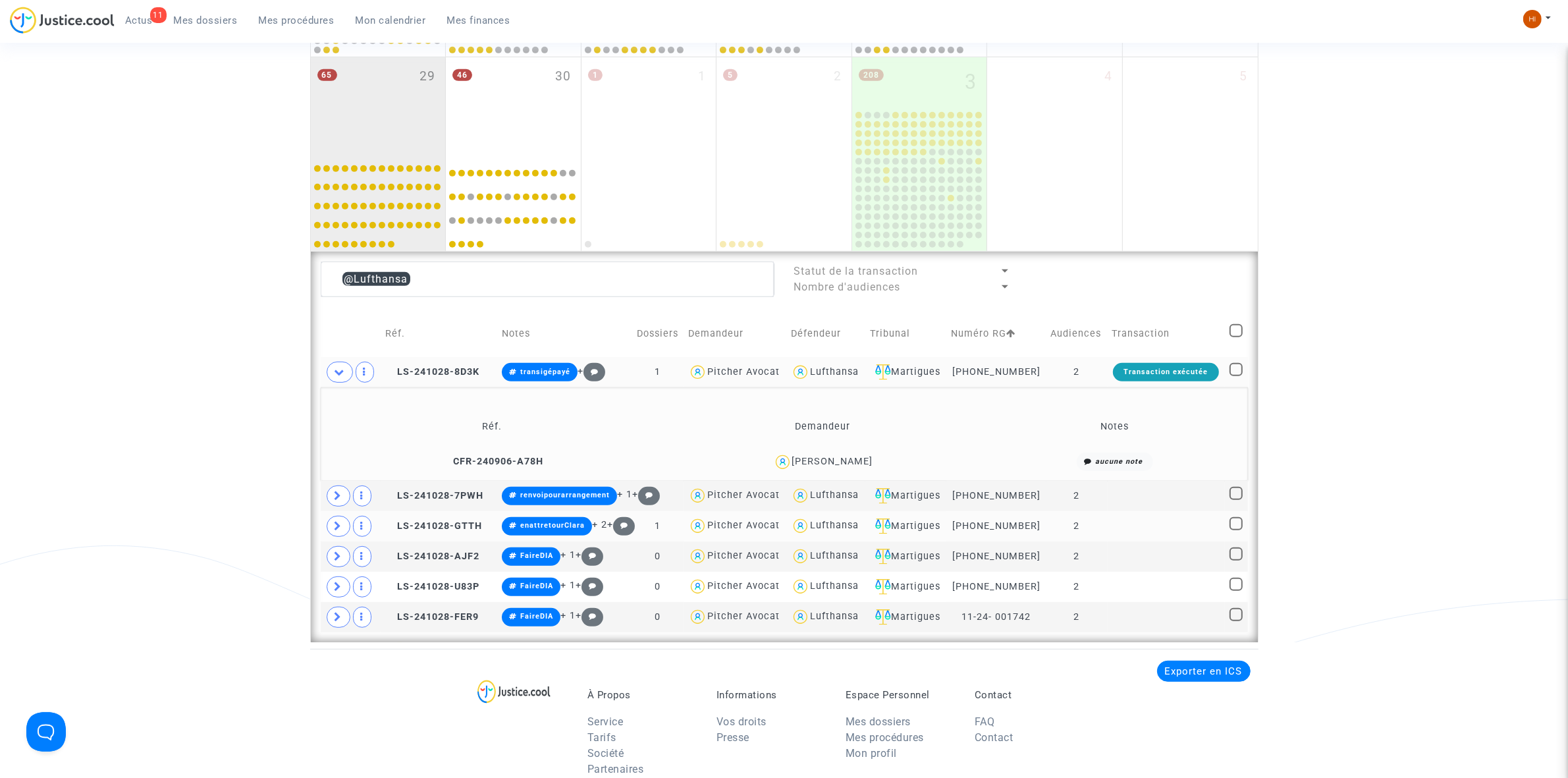
scroll to position [804, 0]
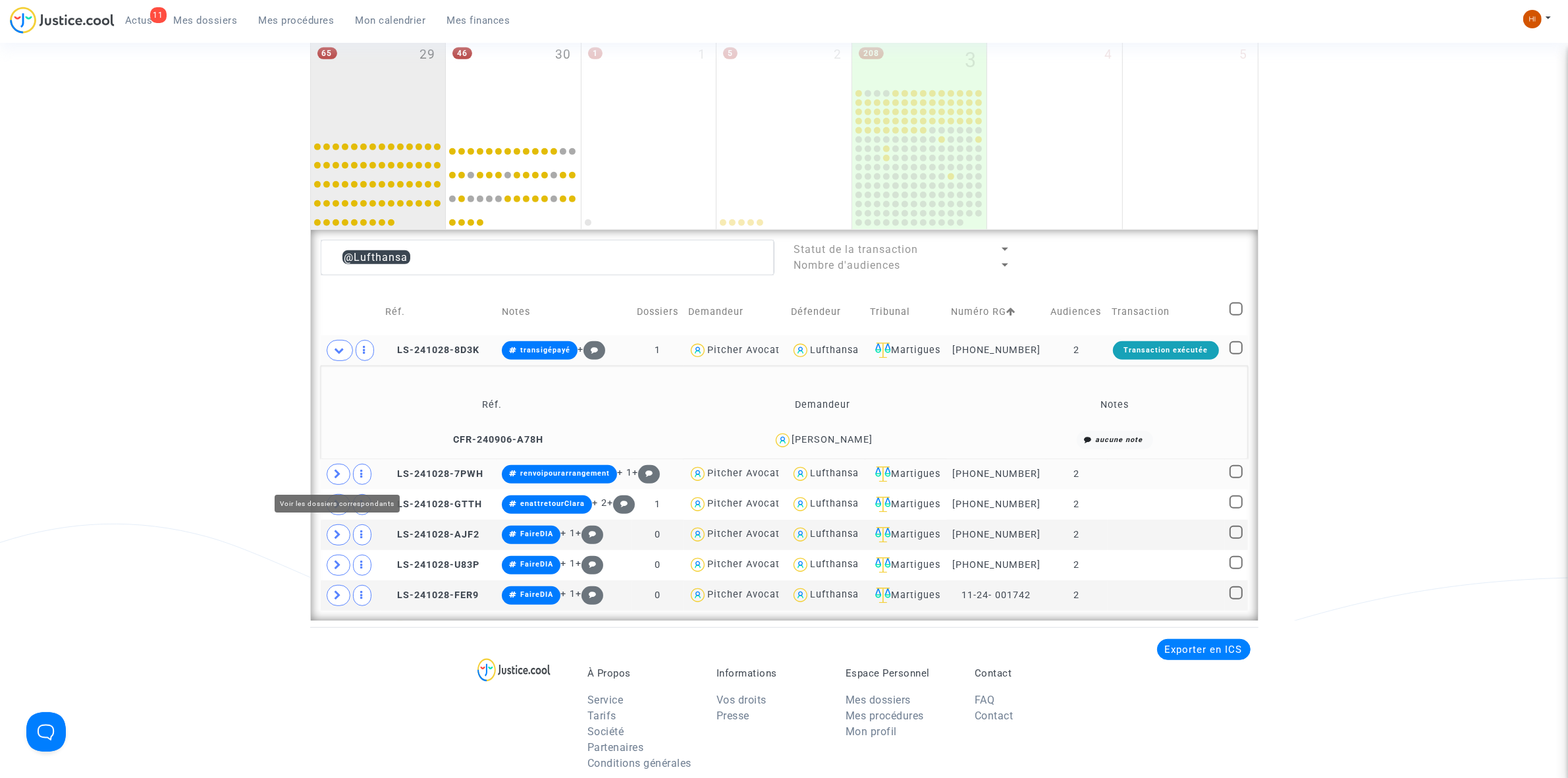
click at [337, 476] on icon at bounding box center [338, 474] width 8 height 10
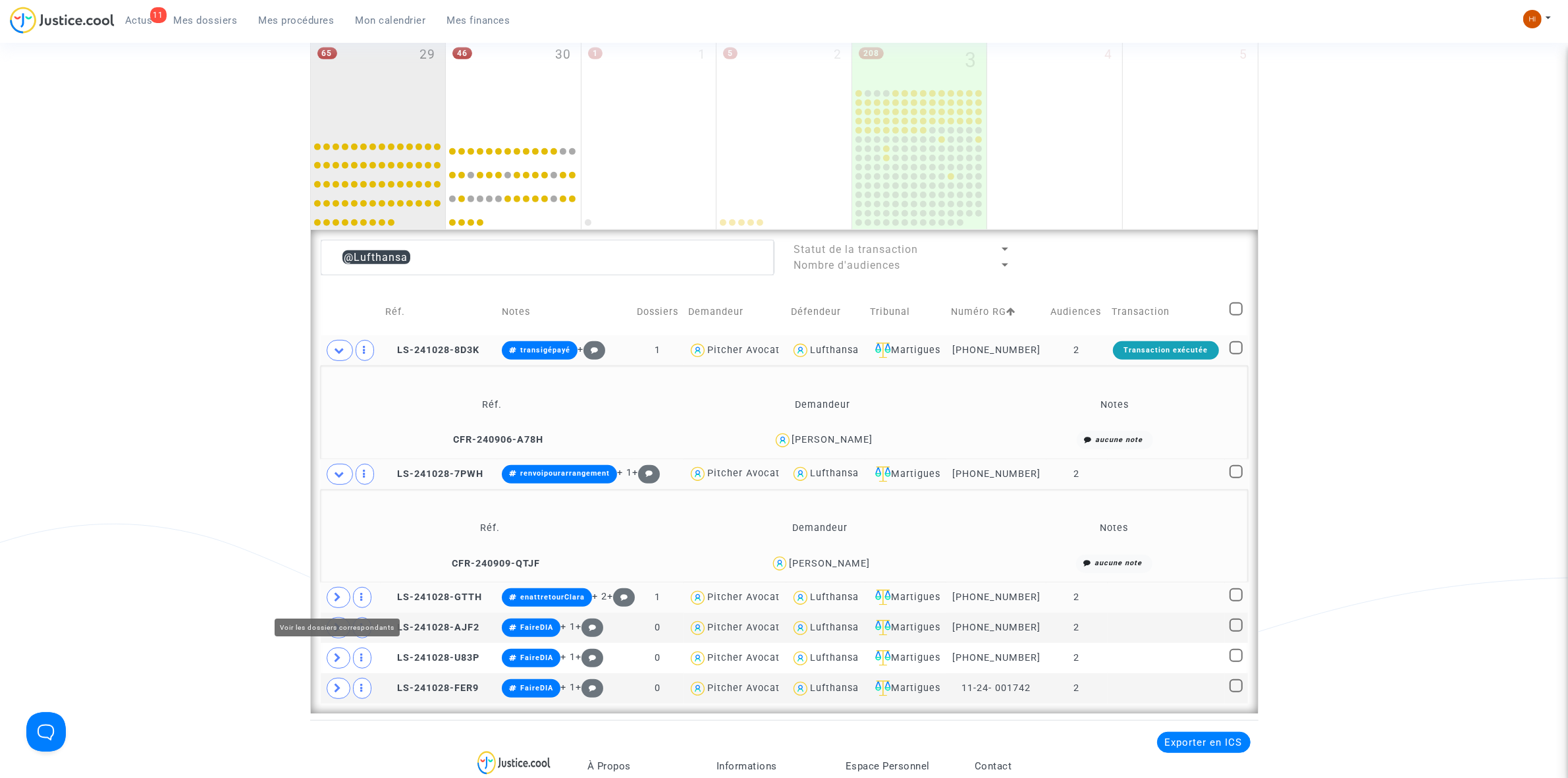
click at [339, 598] on icon at bounding box center [338, 597] width 8 height 10
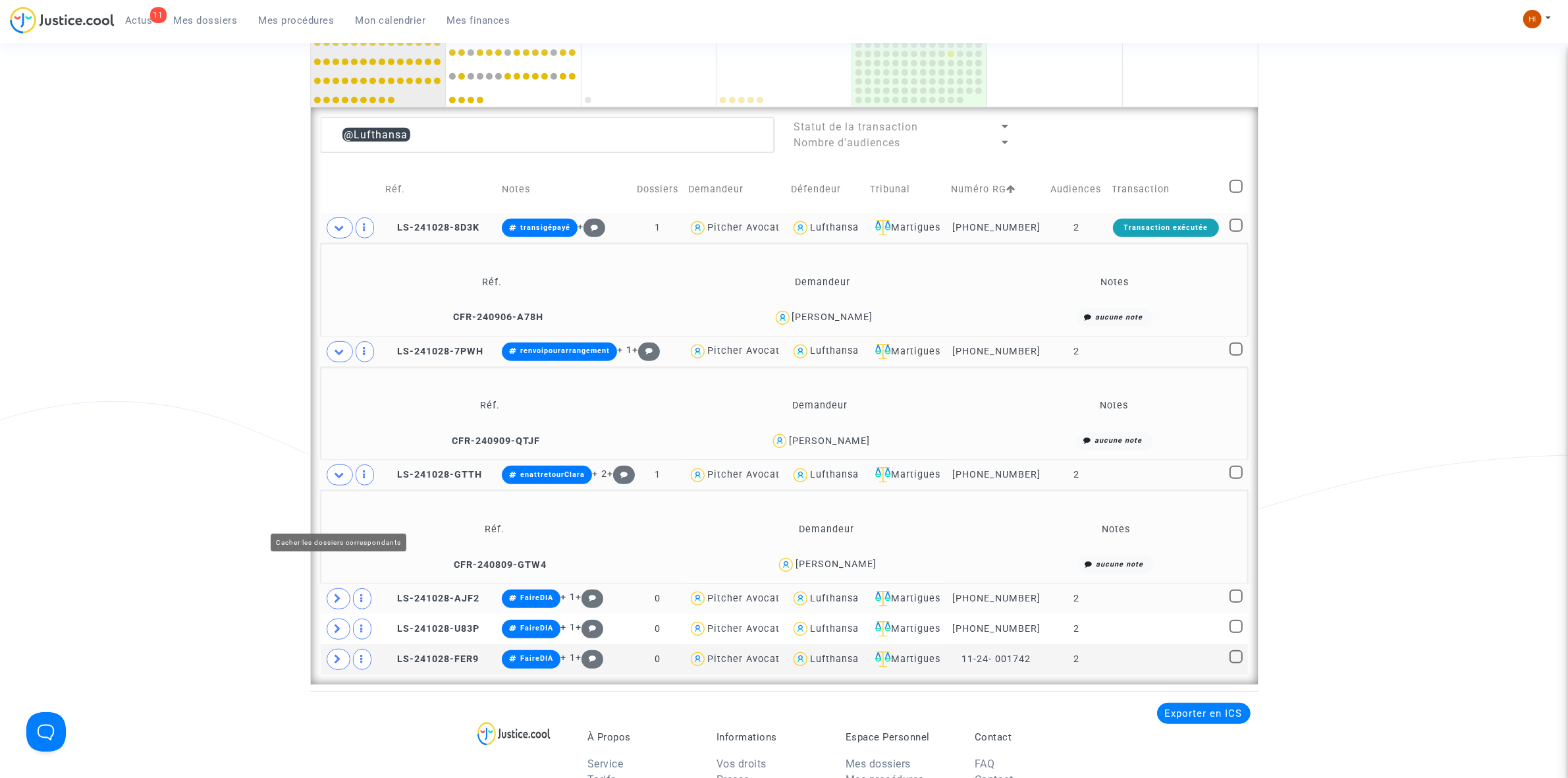
scroll to position [969, 0]
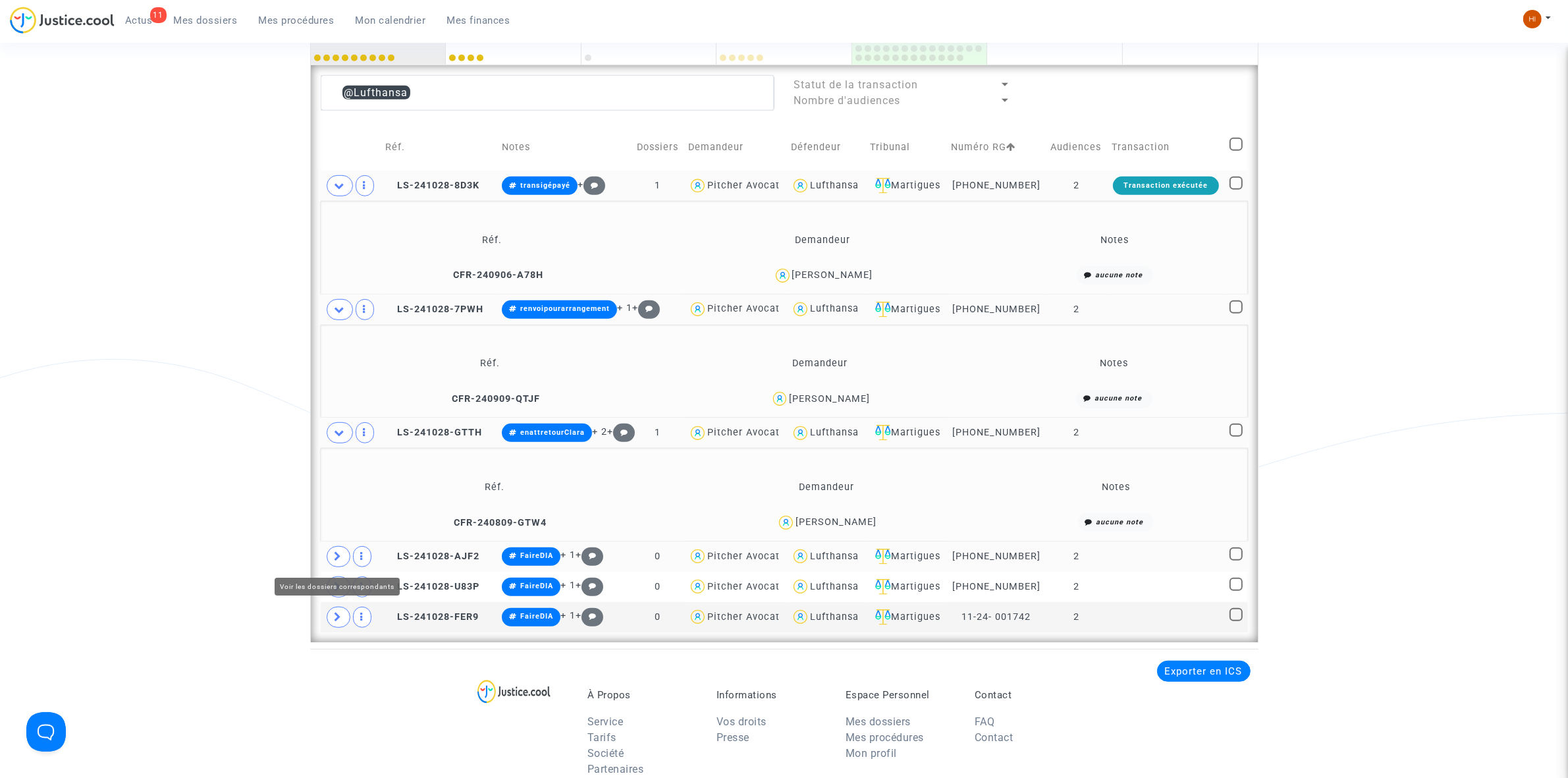
click at [340, 561] on icon at bounding box center [338, 556] width 8 height 10
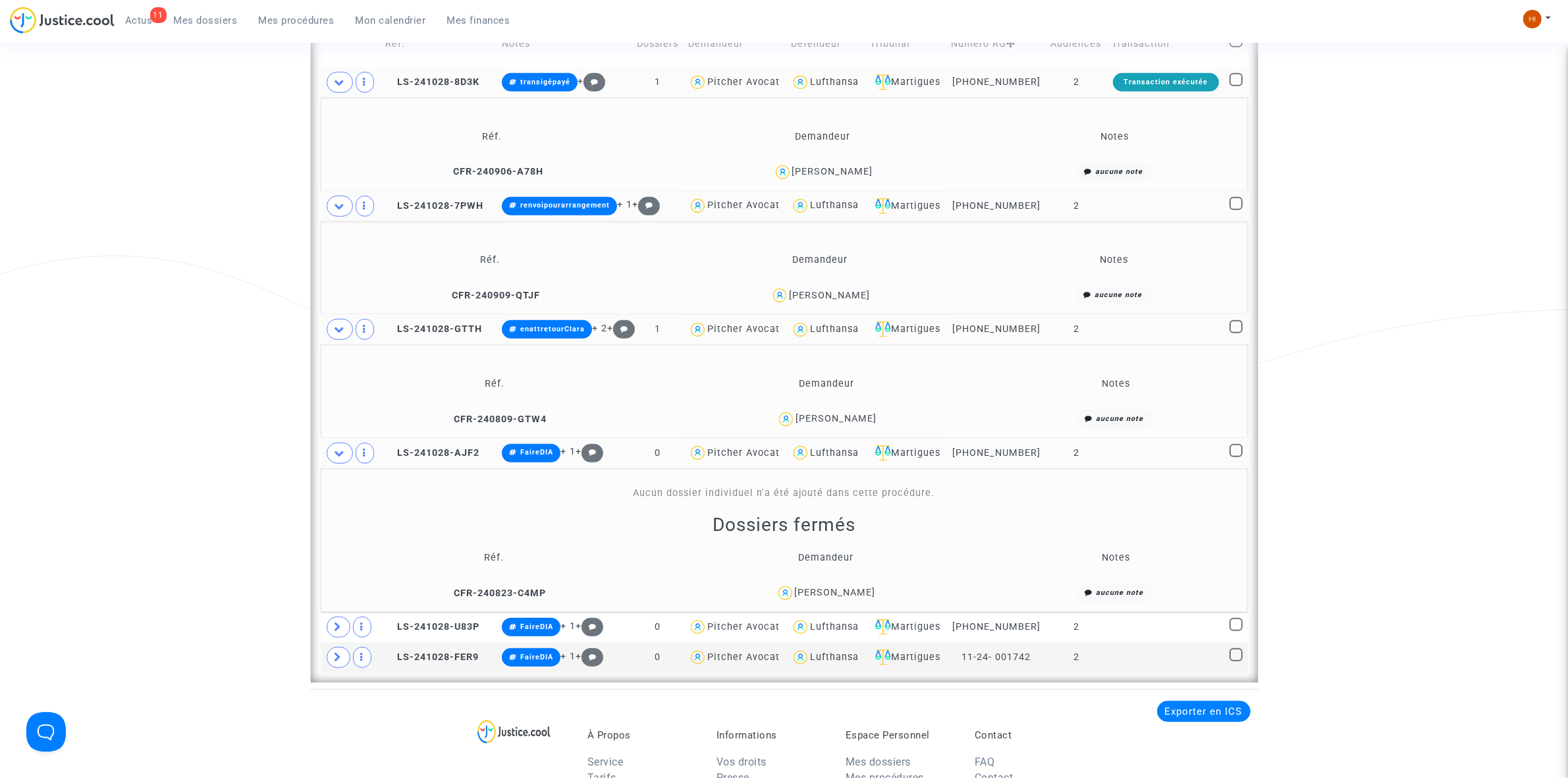
scroll to position [1215, 0]
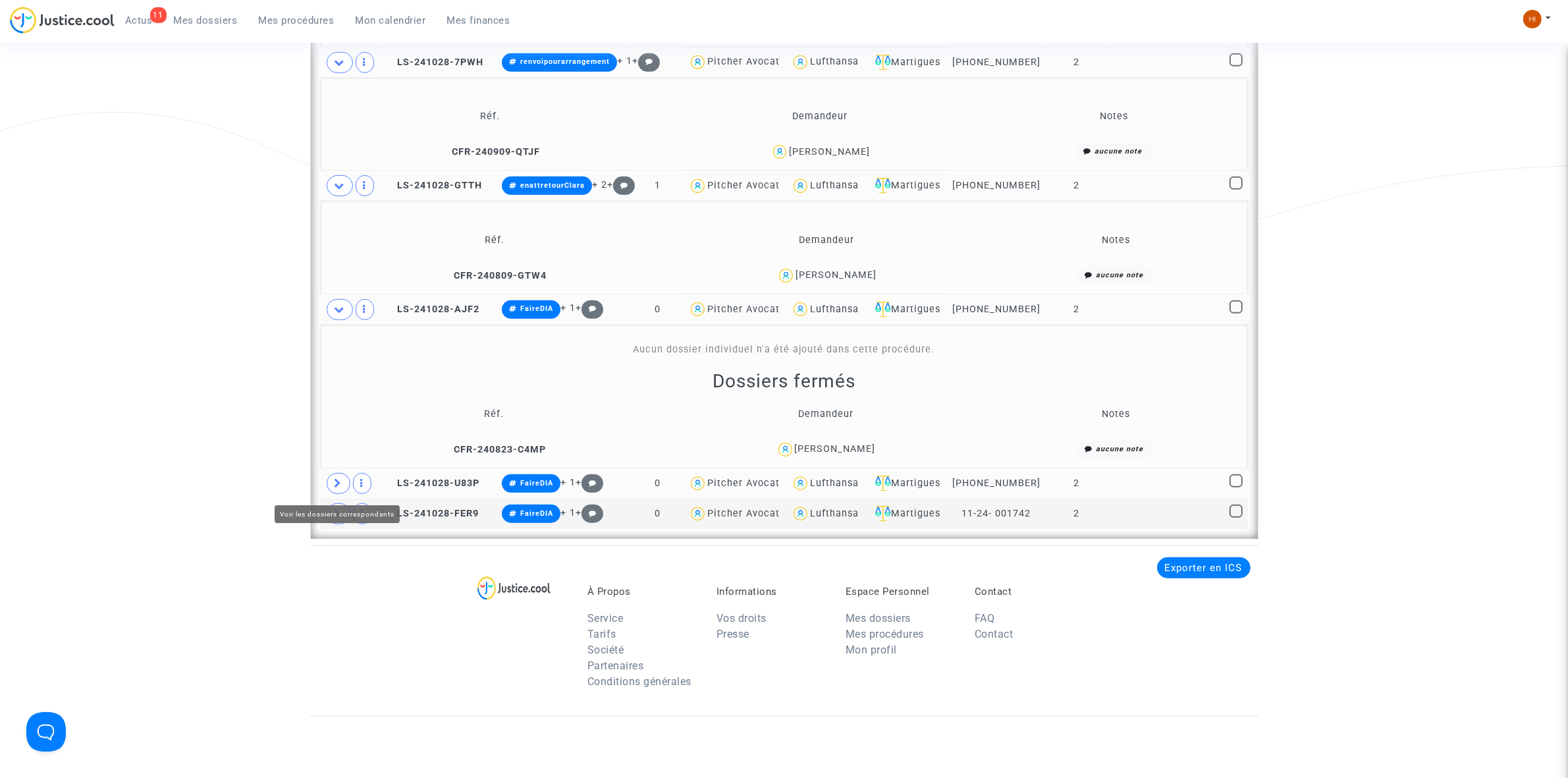
drag, startPoint x: 339, startPoint y: 482, endPoint x: 355, endPoint y: 493, distance: 19.4
click at [339, 481] on icon at bounding box center [338, 483] width 8 height 10
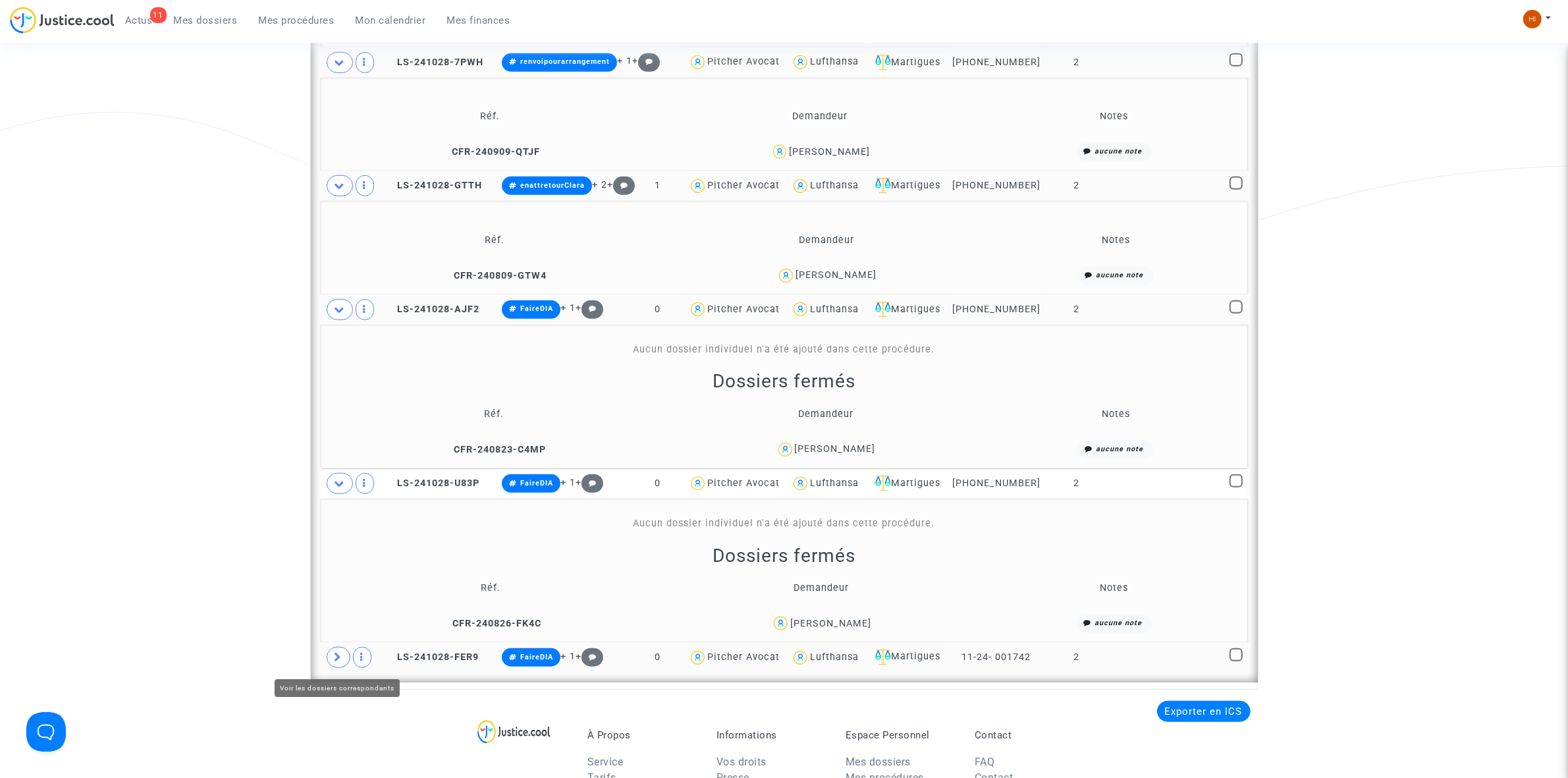
click at [343, 655] on span at bounding box center [338, 657] width 24 height 21
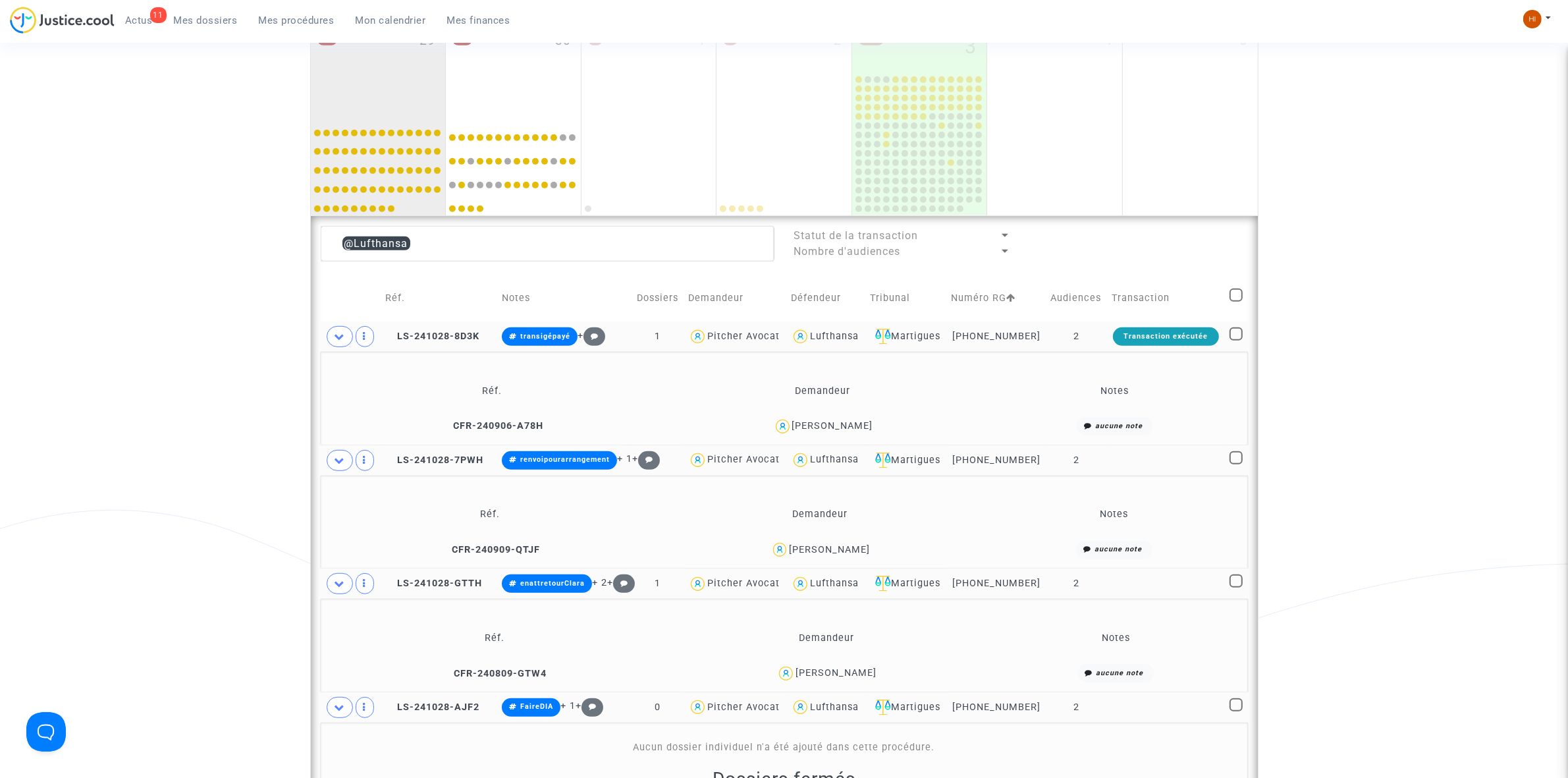
scroll to position [804, 0]
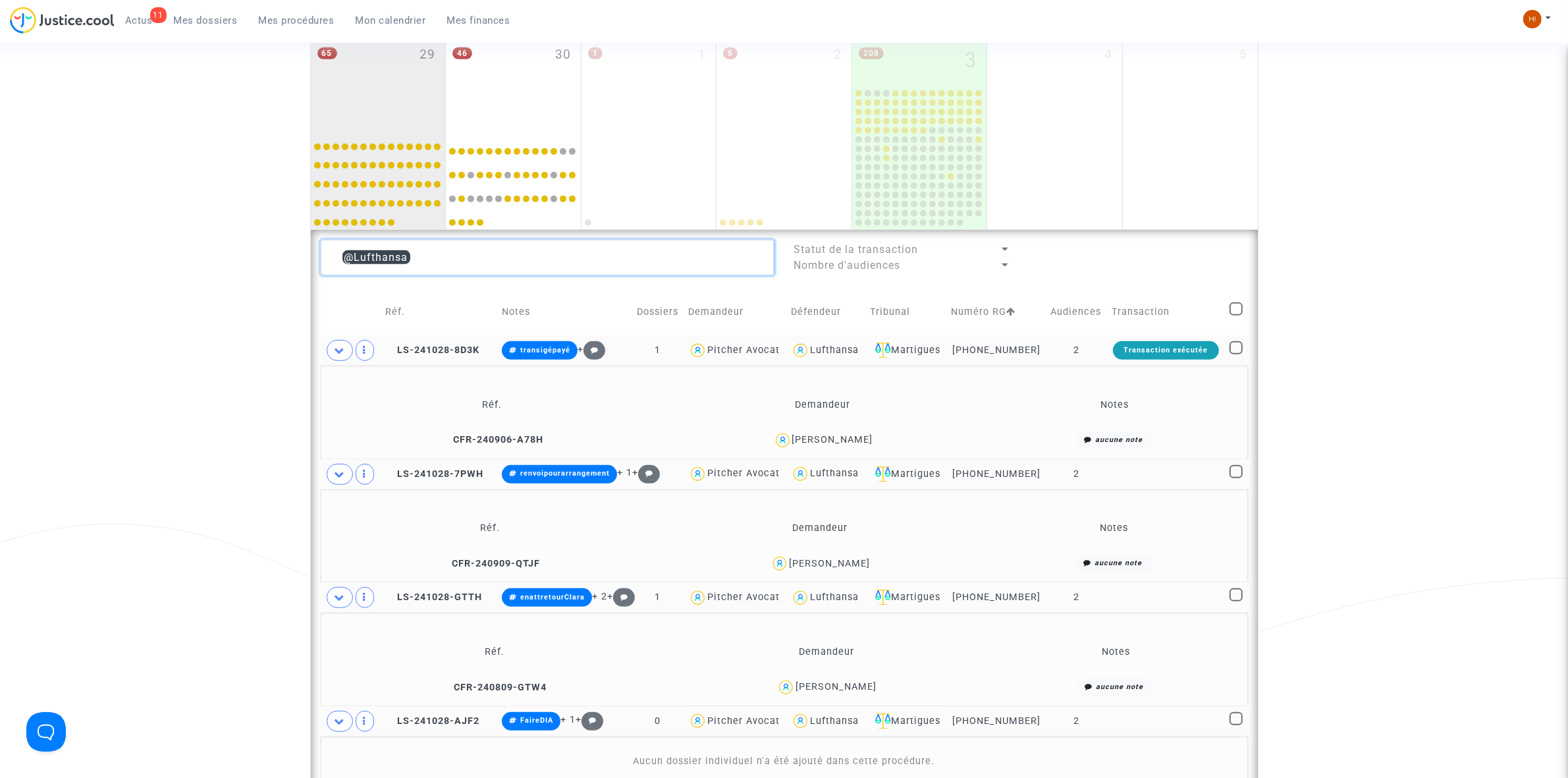
drag, startPoint x: 611, startPoint y: 245, endPoint x: 604, endPoint y: 251, distance: 9.2
click at [610, 245] on textarea at bounding box center [547, 257] width 453 height 36
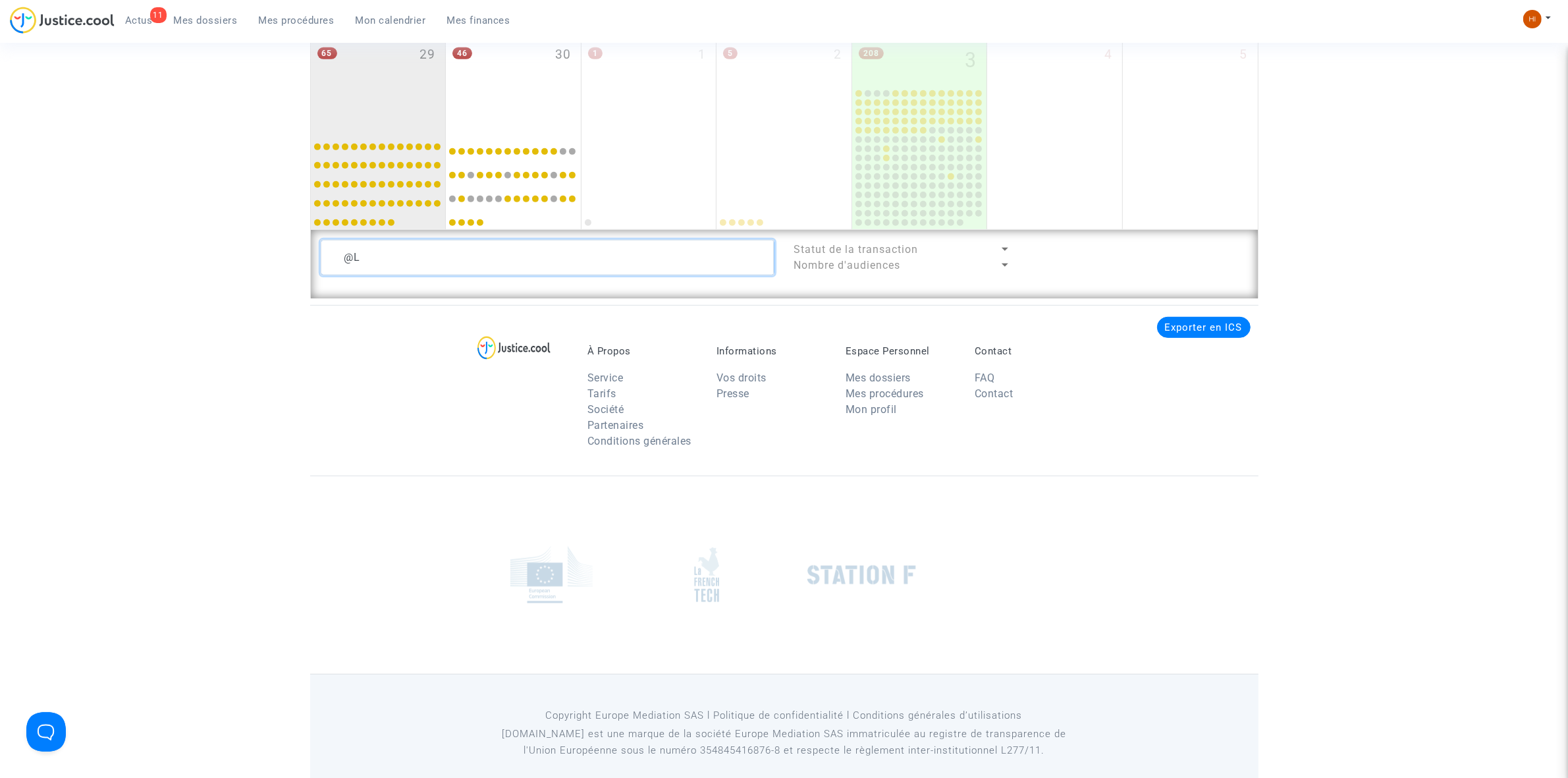
type textarea "@"
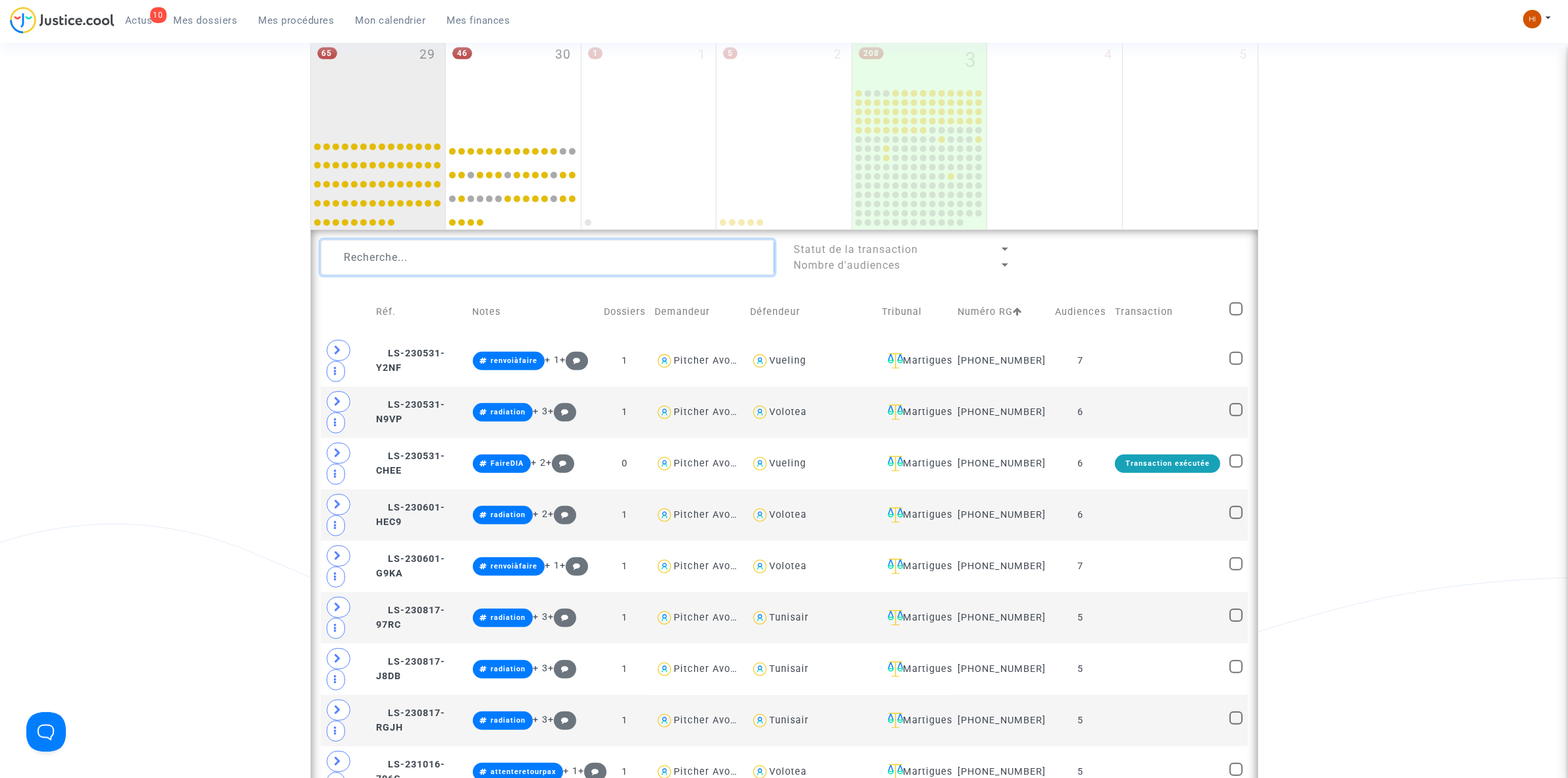
click at [557, 263] on textarea at bounding box center [547, 257] width 453 height 36
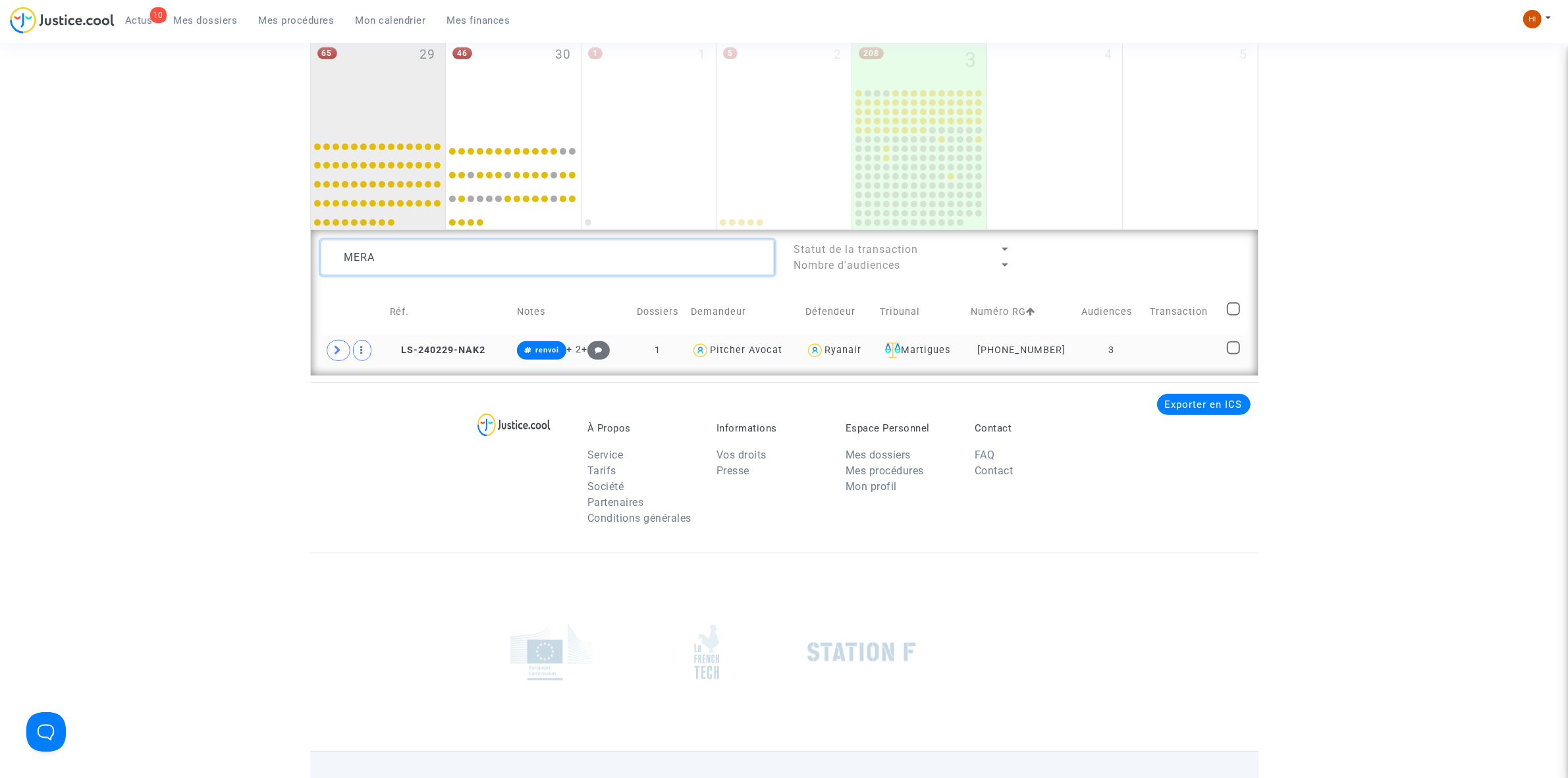
type textarea "MERA"
click at [1118, 354] on td "3" at bounding box center [1111, 350] width 68 height 31
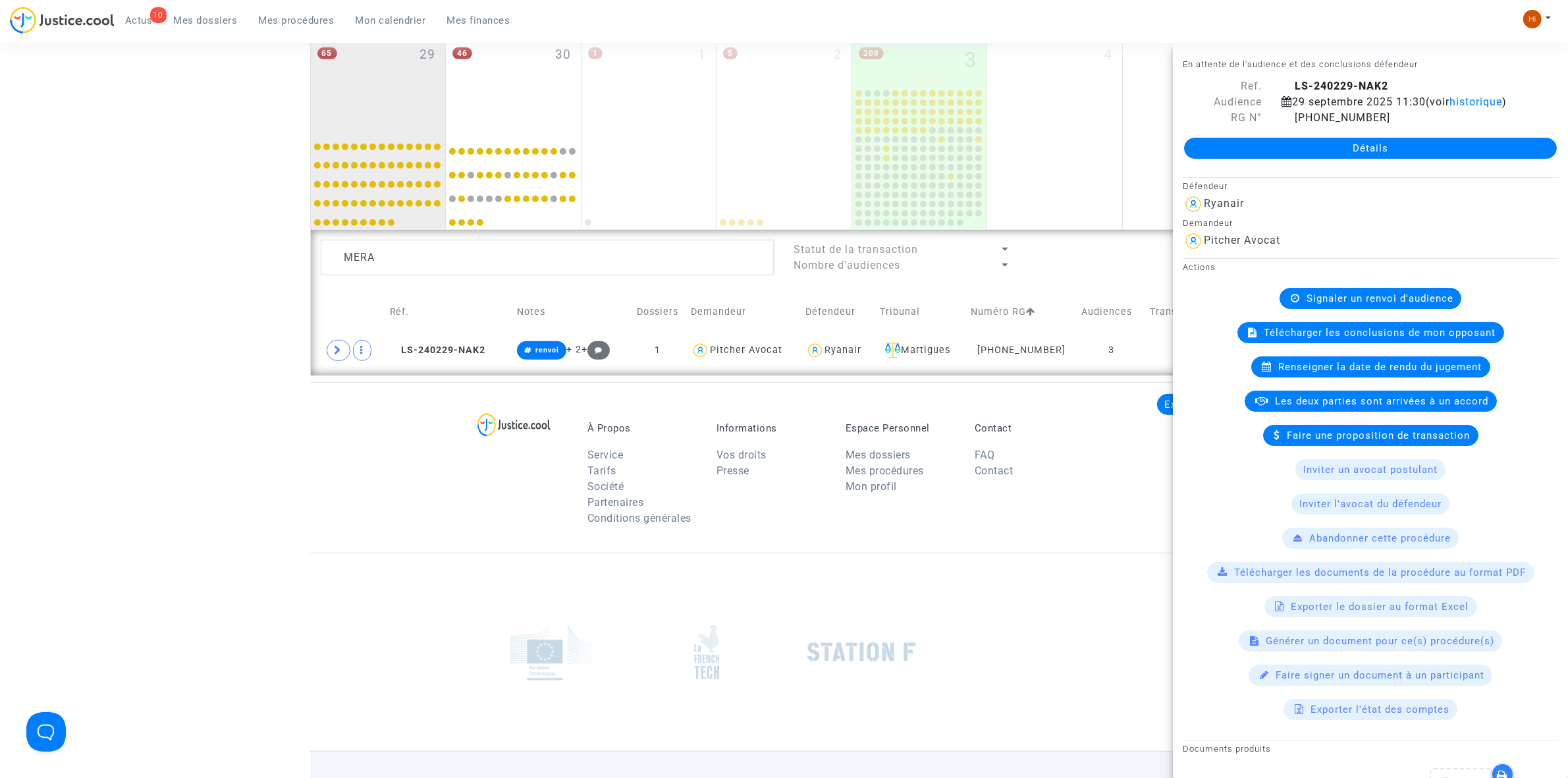
click at [1360, 304] on span "Signaler un renvoi d'audience" at bounding box center [1380, 298] width 147 height 12
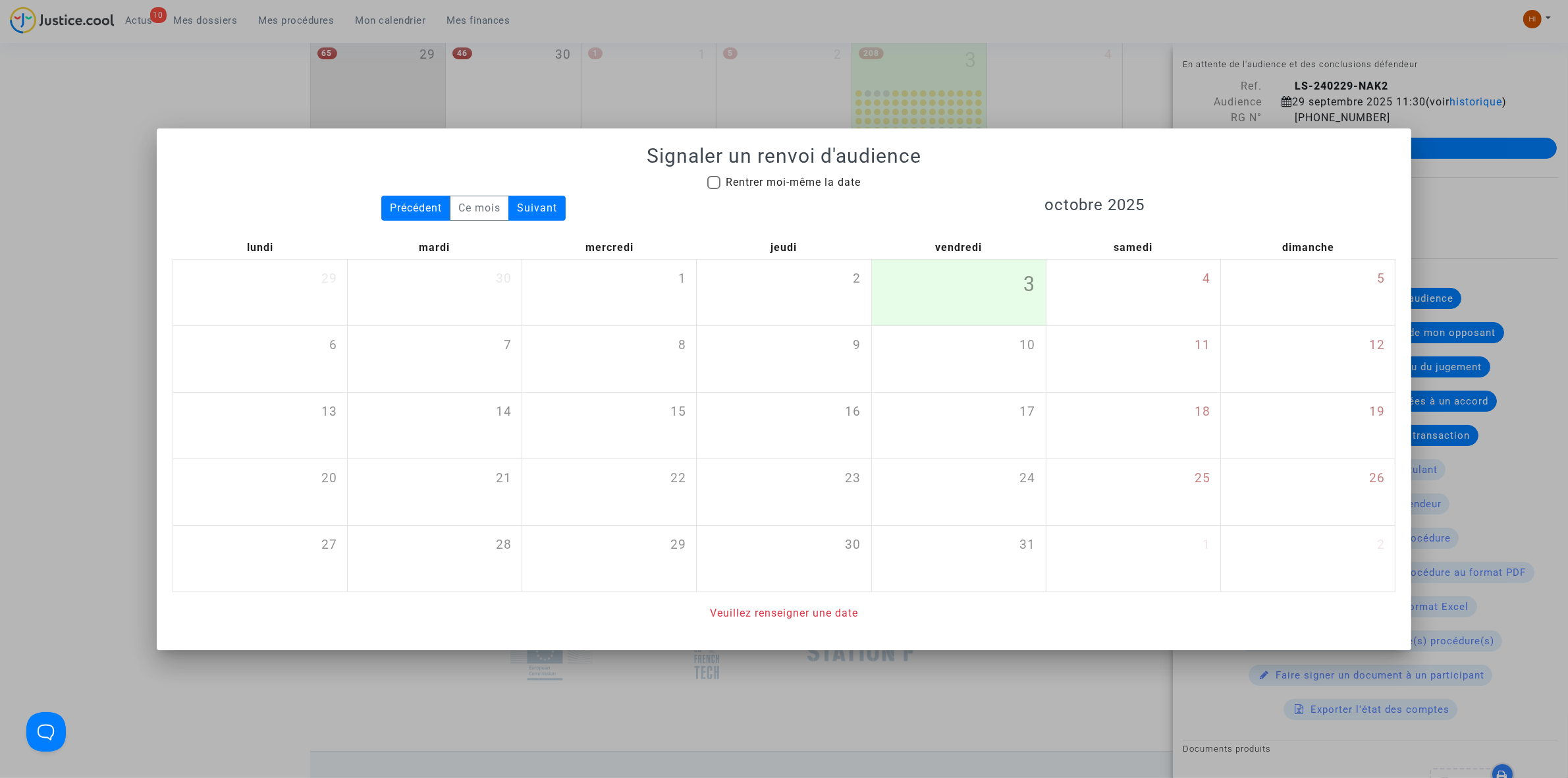
click at [749, 176] on span "Rentrer moi-même la date" at bounding box center [793, 182] width 135 height 13
click at [714, 189] on input "Rentrer moi-même la date" at bounding box center [713, 189] width 1 height 1
checkbox input "true"
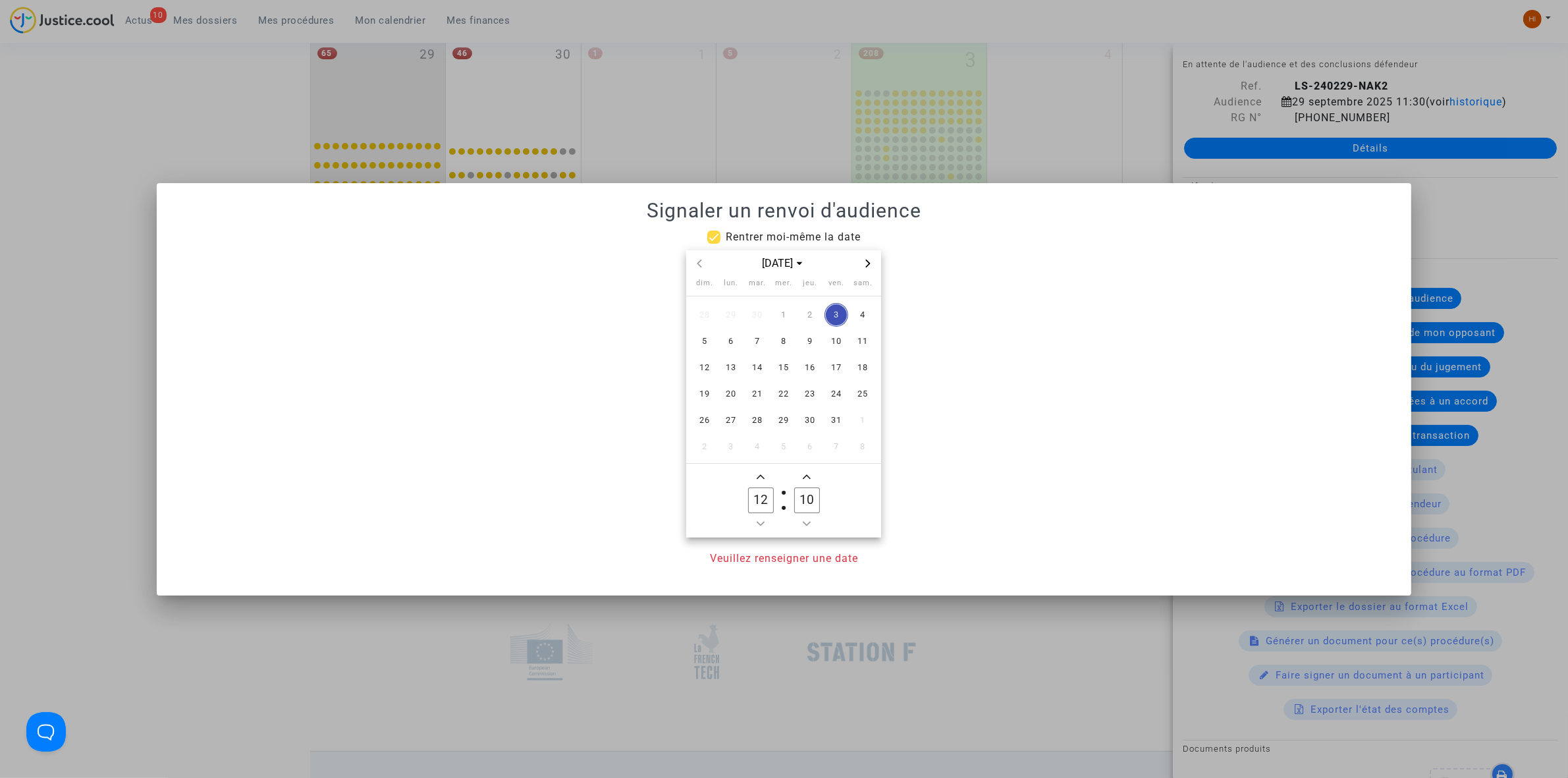
click at [870, 268] on span "Next month" at bounding box center [868, 263] width 16 height 16
click at [735, 369] on span "12" at bounding box center [731, 367] width 24 height 24
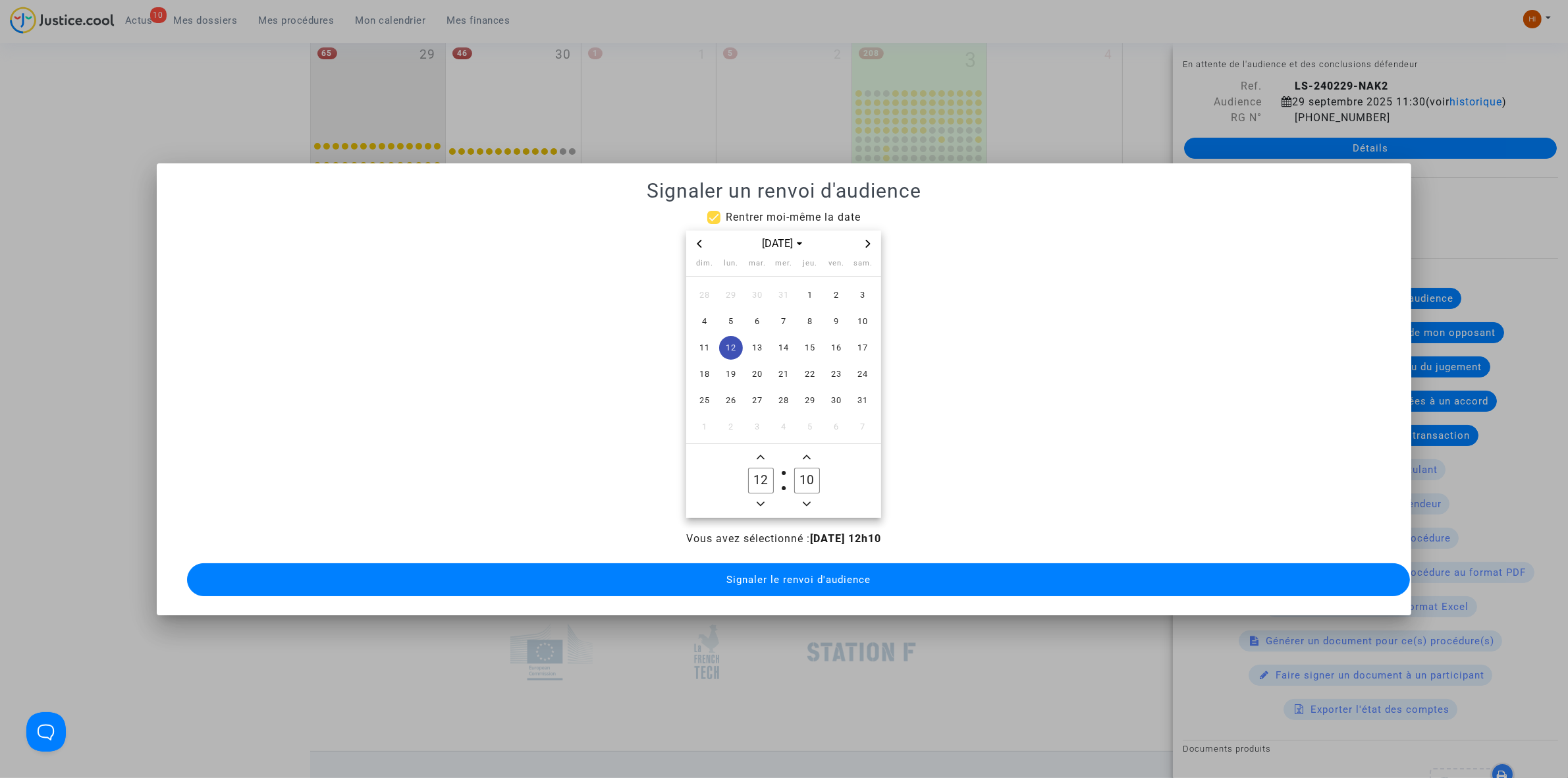
drag, startPoint x: 762, startPoint y: 445, endPoint x: 760, endPoint y: 455, distance: 10.2
click at [760, 449] on span "Add a hour" at bounding box center [760, 457] width 16 height 16
type input "13"
drag, startPoint x: 804, startPoint y: 468, endPoint x: 793, endPoint y: 468, distance: 11.0
click at [793, 468] on label "10 Minute" at bounding box center [806, 481] width 46 height 26
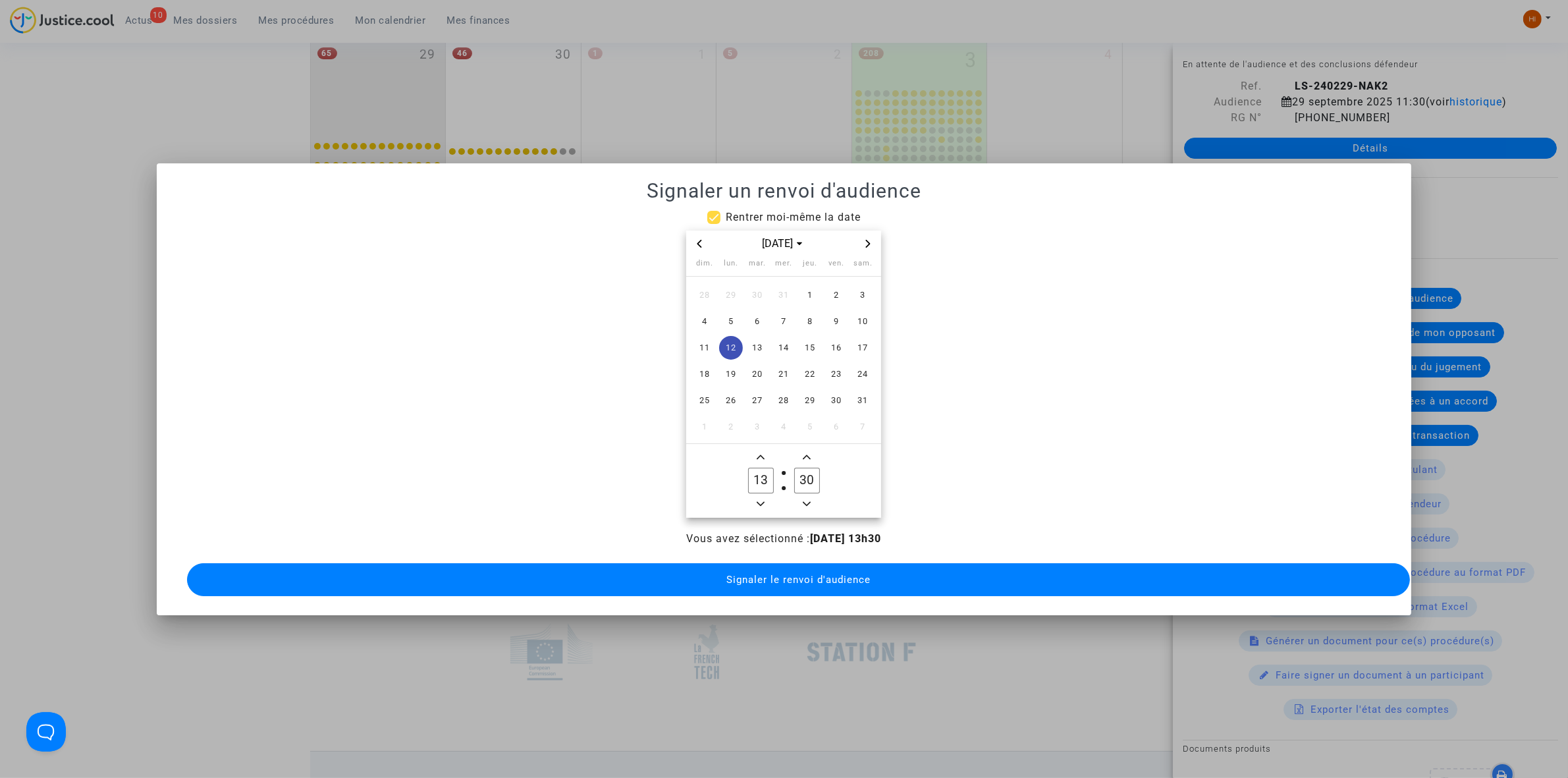
type input "30"
click at [768, 583] on button "Signaler le renvoi d'audience" at bounding box center [798, 579] width 1223 height 33
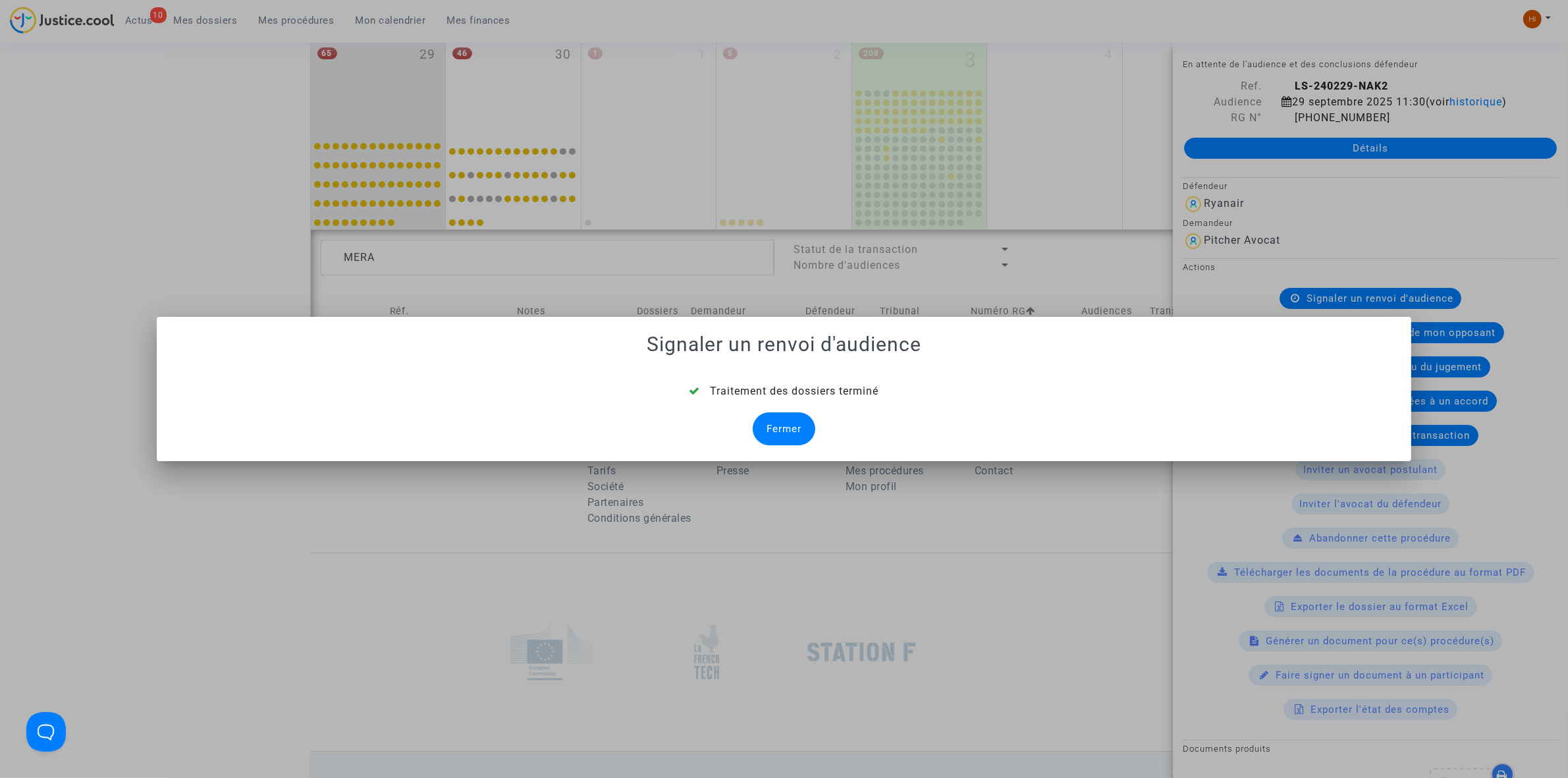
click at [781, 424] on div "Fermer" at bounding box center [783, 429] width 62 height 33
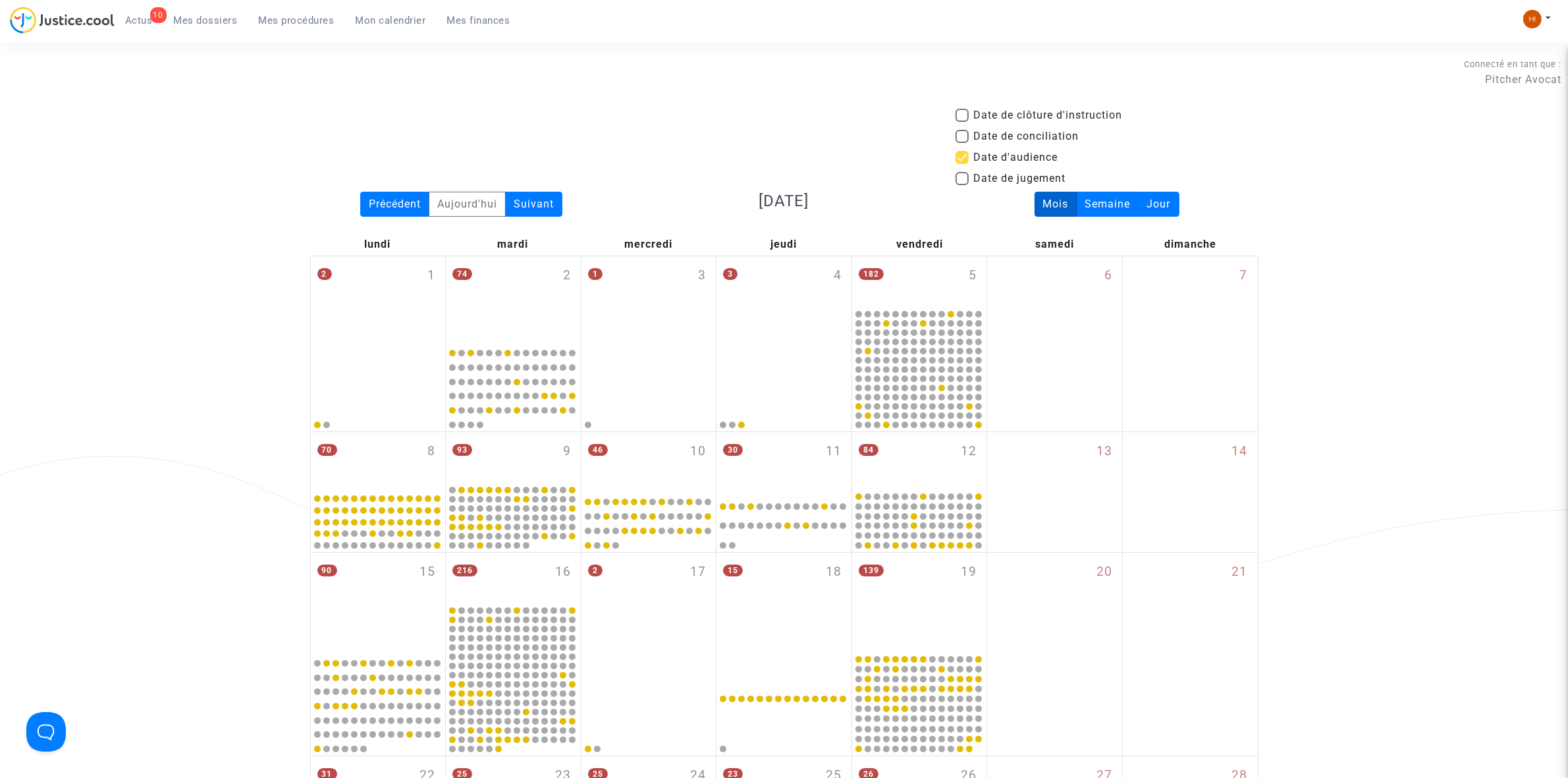
scroll to position [804, 0]
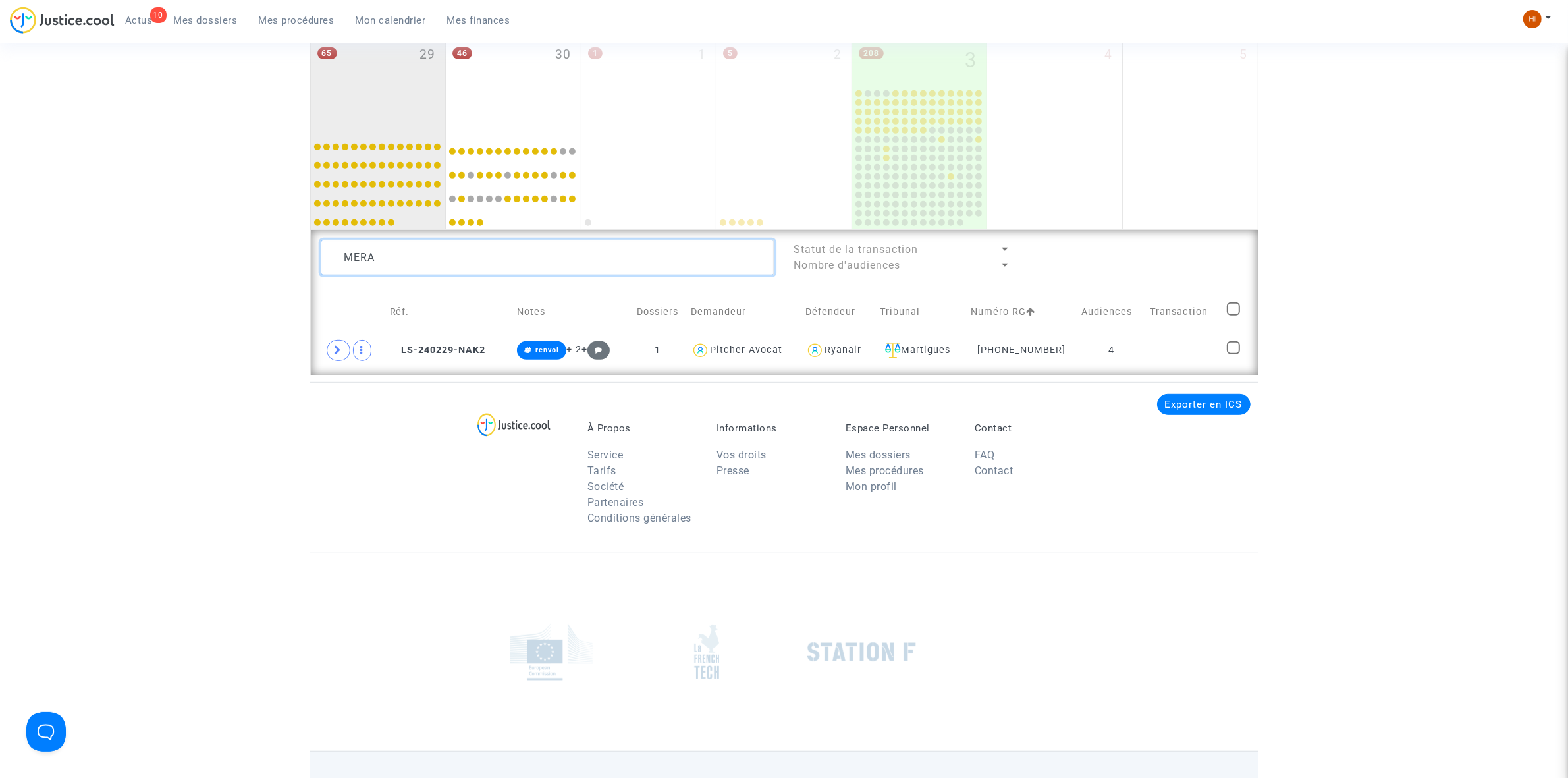
drag, startPoint x: 417, startPoint y: 248, endPoint x: 209, endPoint y: 209, distance: 211.6
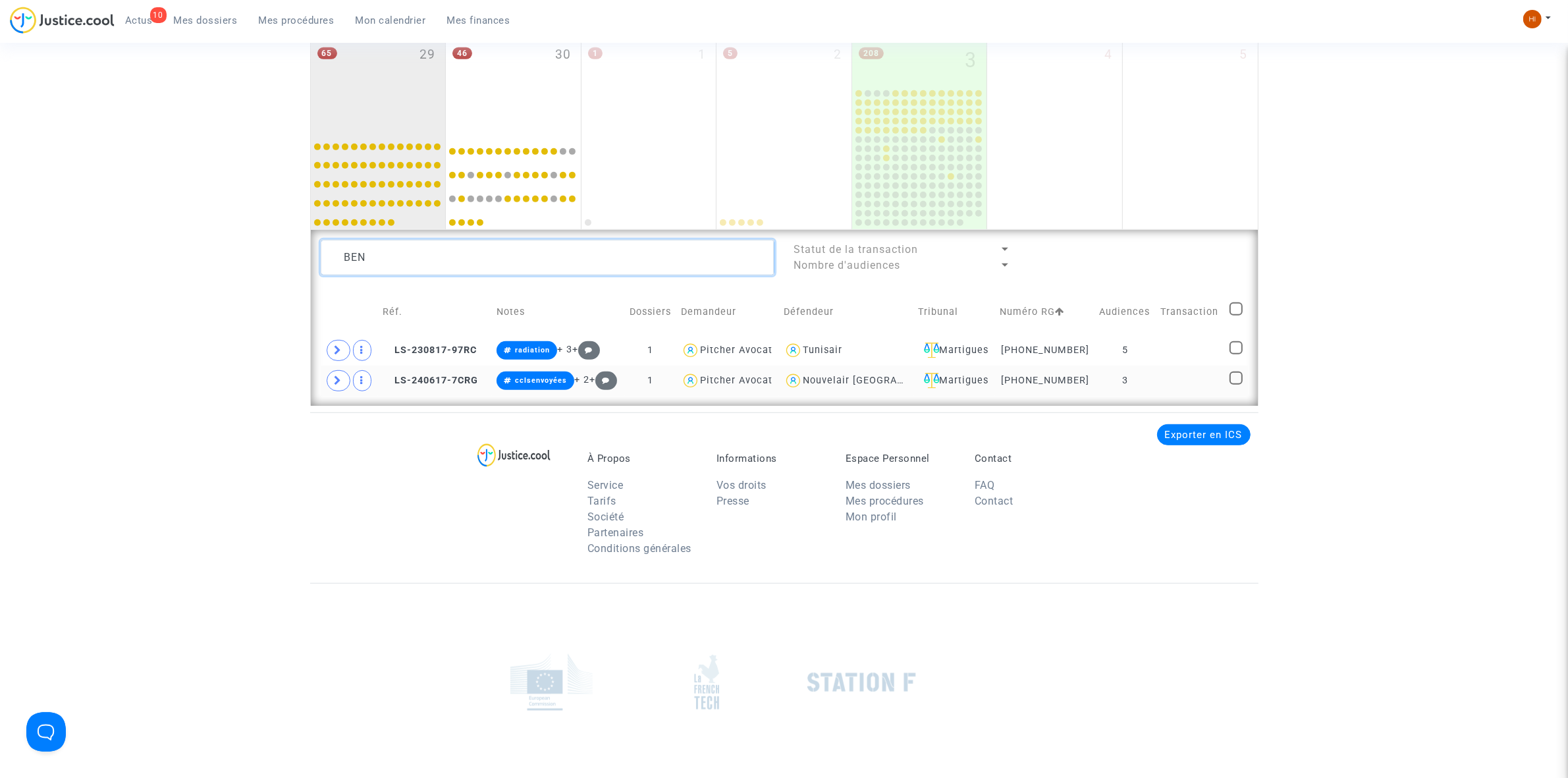
type textarea "BEN"
click at [1134, 372] on td "3" at bounding box center [1125, 381] width 61 height 31
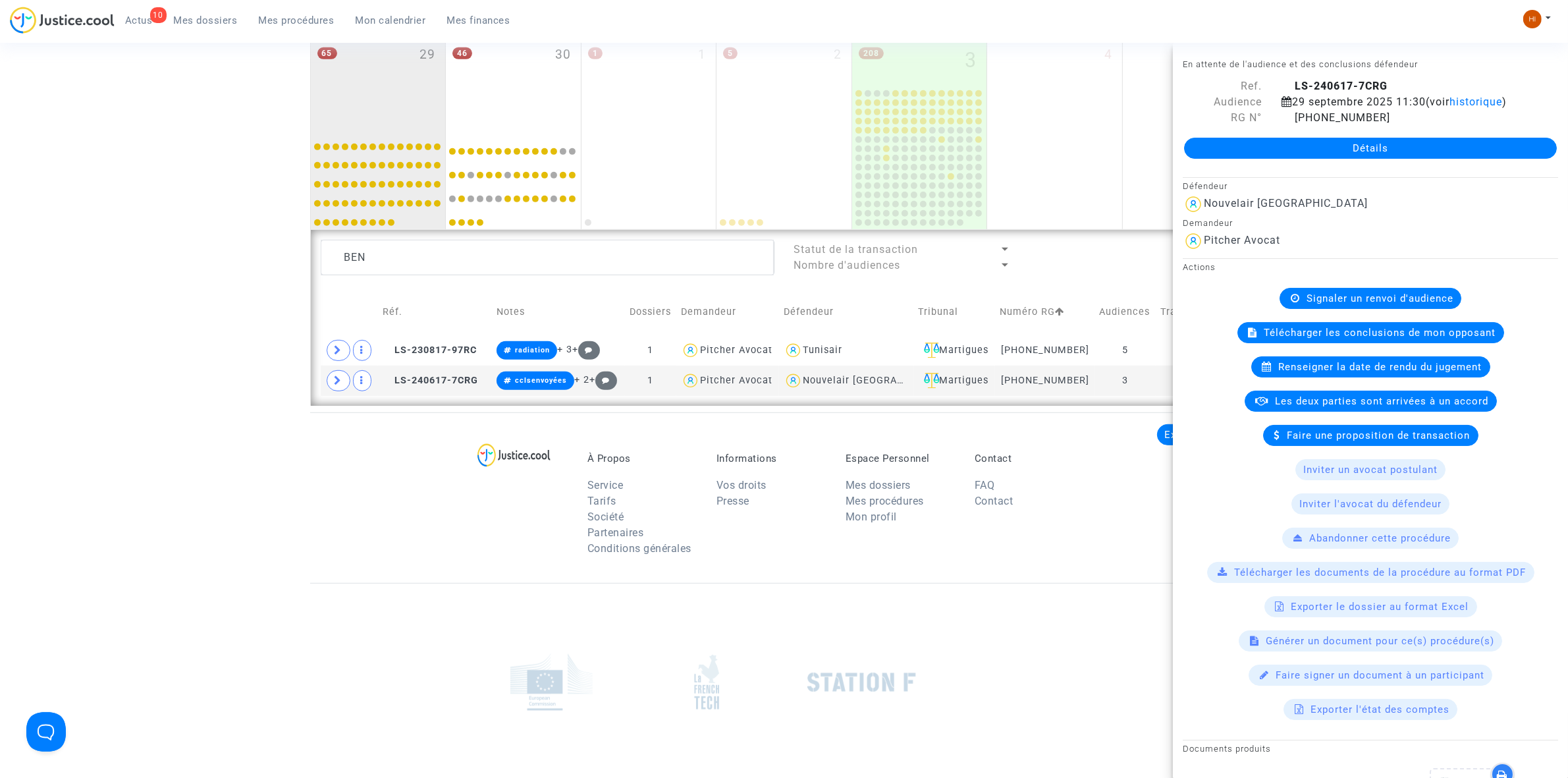
click at [1345, 308] on div "Signaler un renvoi d'audience" at bounding box center [1369, 298] width 182 height 21
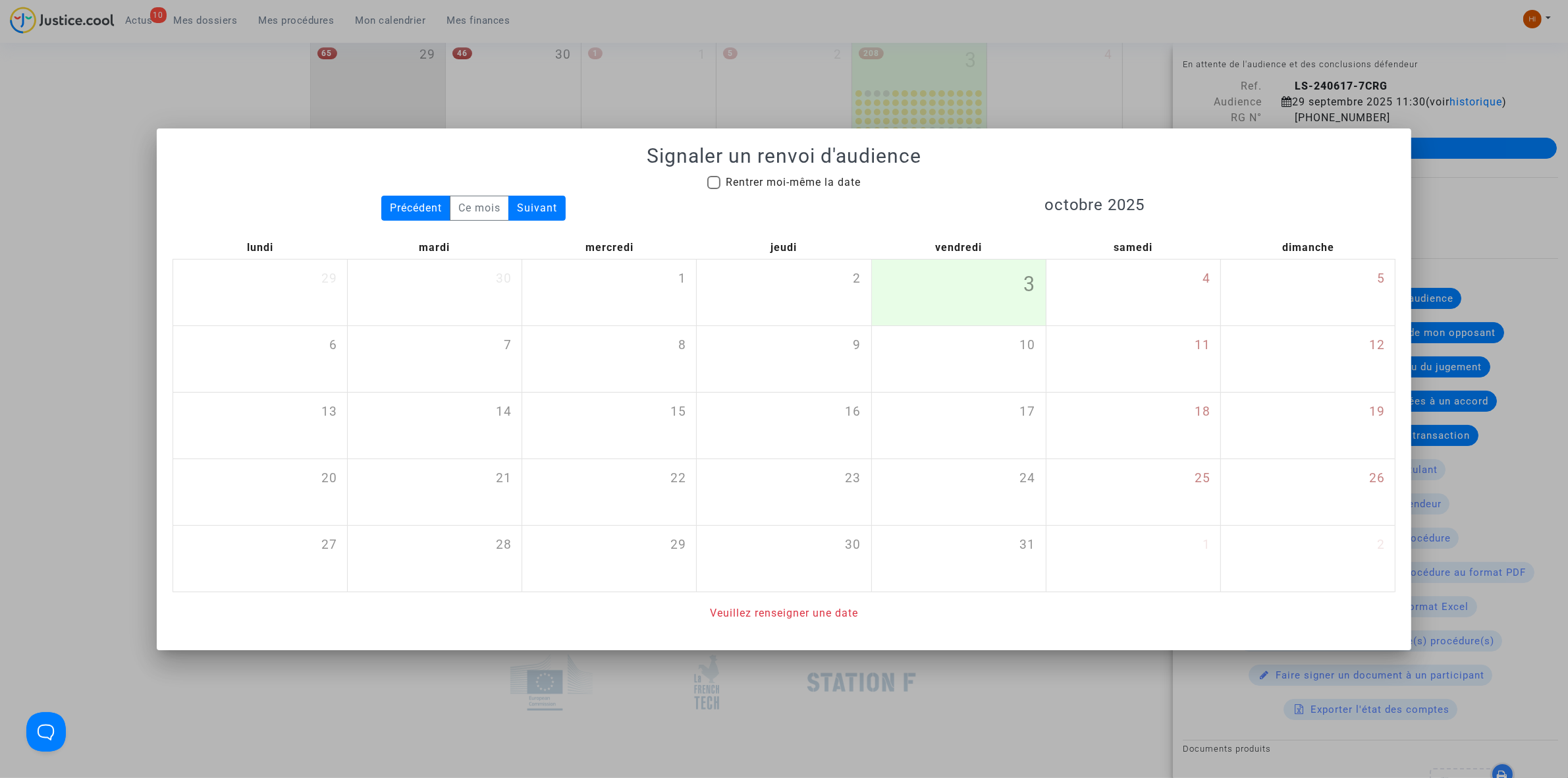
click at [818, 180] on span "Rentrer moi-même la date" at bounding box center [793, 182] width 135 height 13
click at [714, 189] on input "Rentrer moi-même la date" at bounding box center [713, 189] width 1 height 1
checkbox input "true"
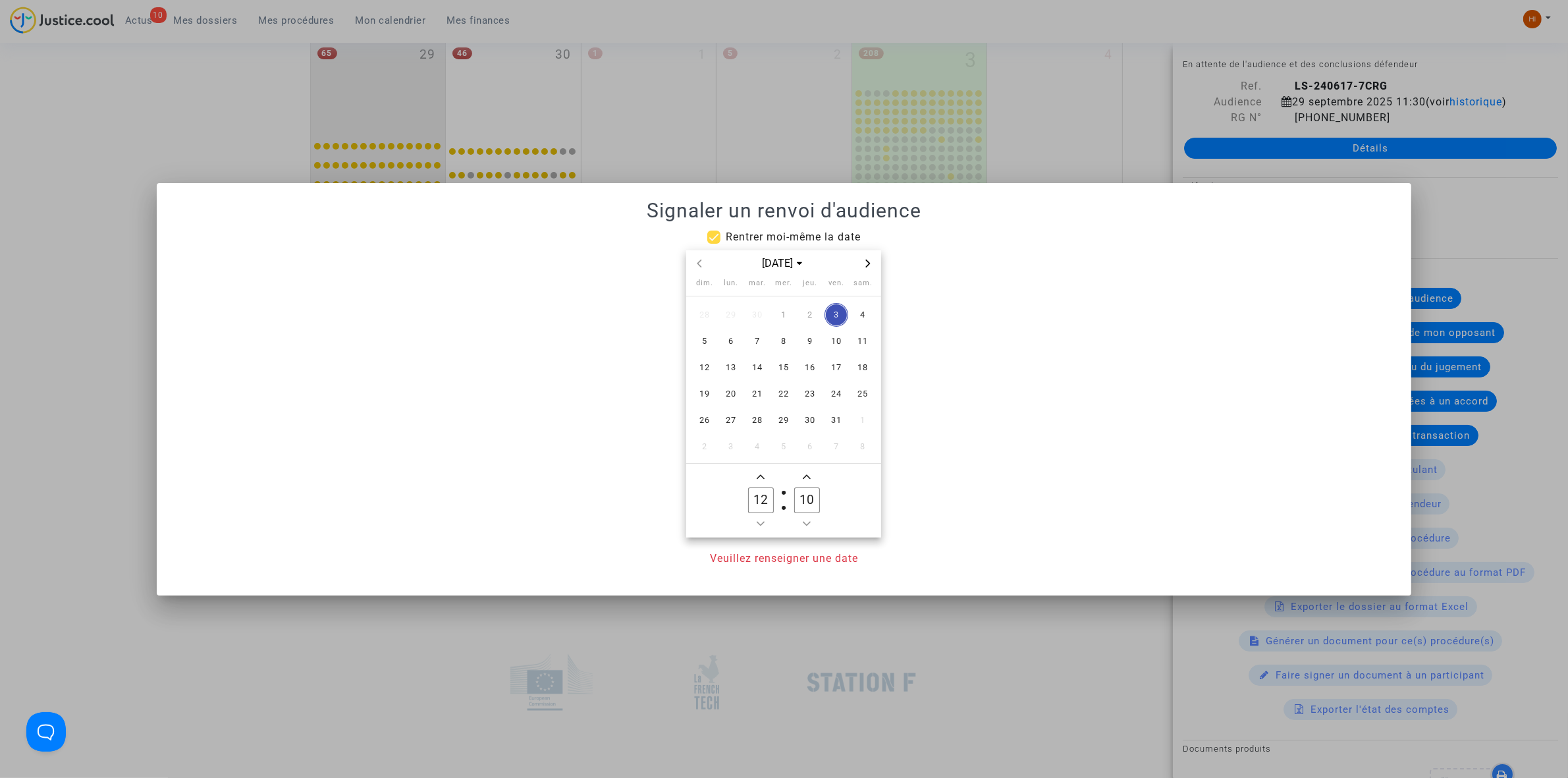
click at [870, 267] on icon "Next month" at bounding box center [868, 262] width 8 height 8
click at [862, 261] on span "Next month" at bounding box center [868, 263] width 16 height 16
click at [863, 261] on span "Next month" at bounding box center [868, 263] width 16 height 16
click at [731, 366] on span "12" at bounding box center [731, 367] width 24 height 24
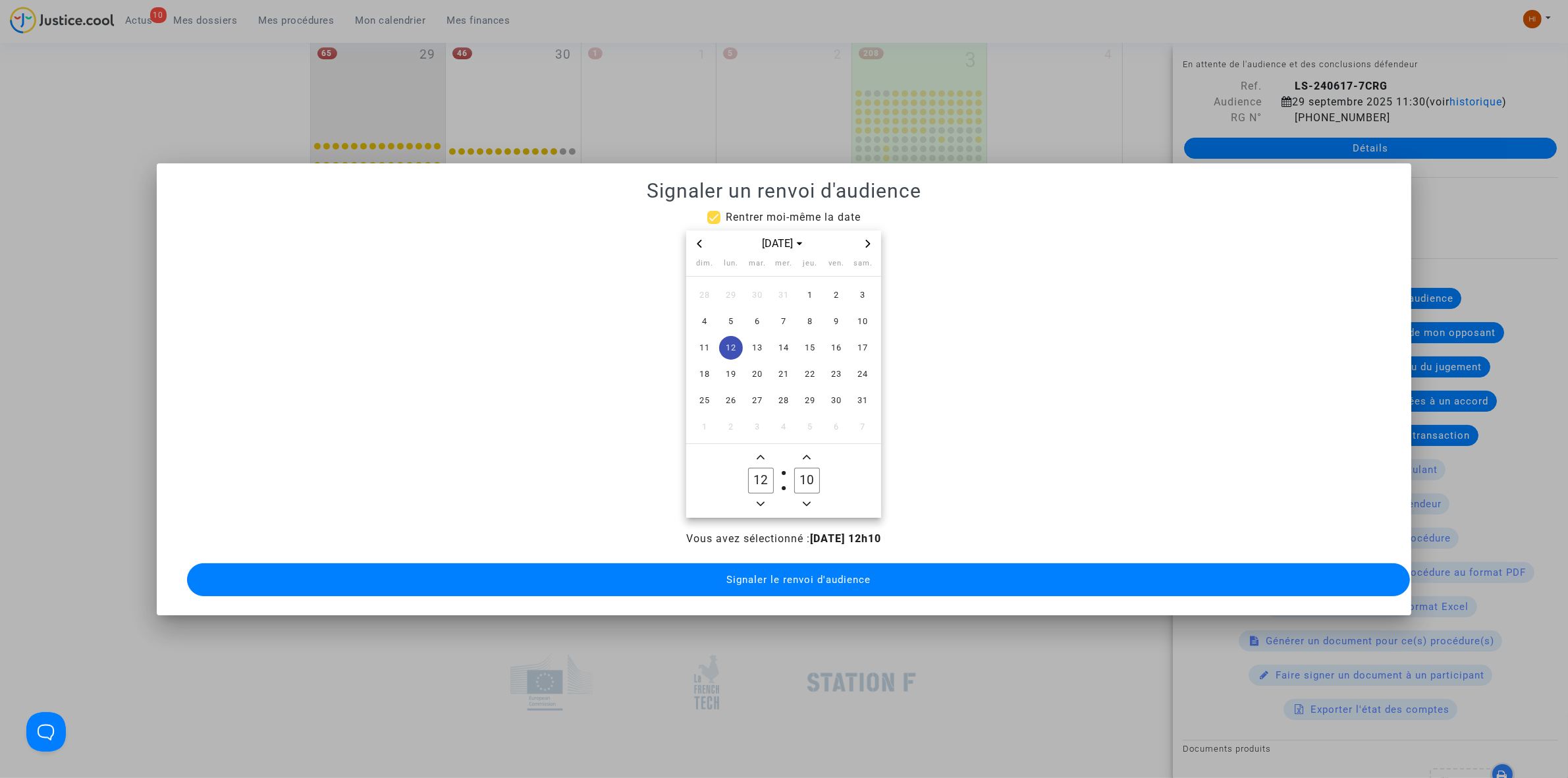
click at [769, 468] on label "12 Hour" at bounding box center [760, 481] width 46 height 26
click at [769, 468] on input "12" at bounding box center [760, 480] width 25 height 25
click at [758, 453] on icon "Add a hour" at bounding box center [760, 457] width 8 height 8
type input "13"
click at [804, 476] on input "10" at bounding box center [806, 480] width 25 height 25
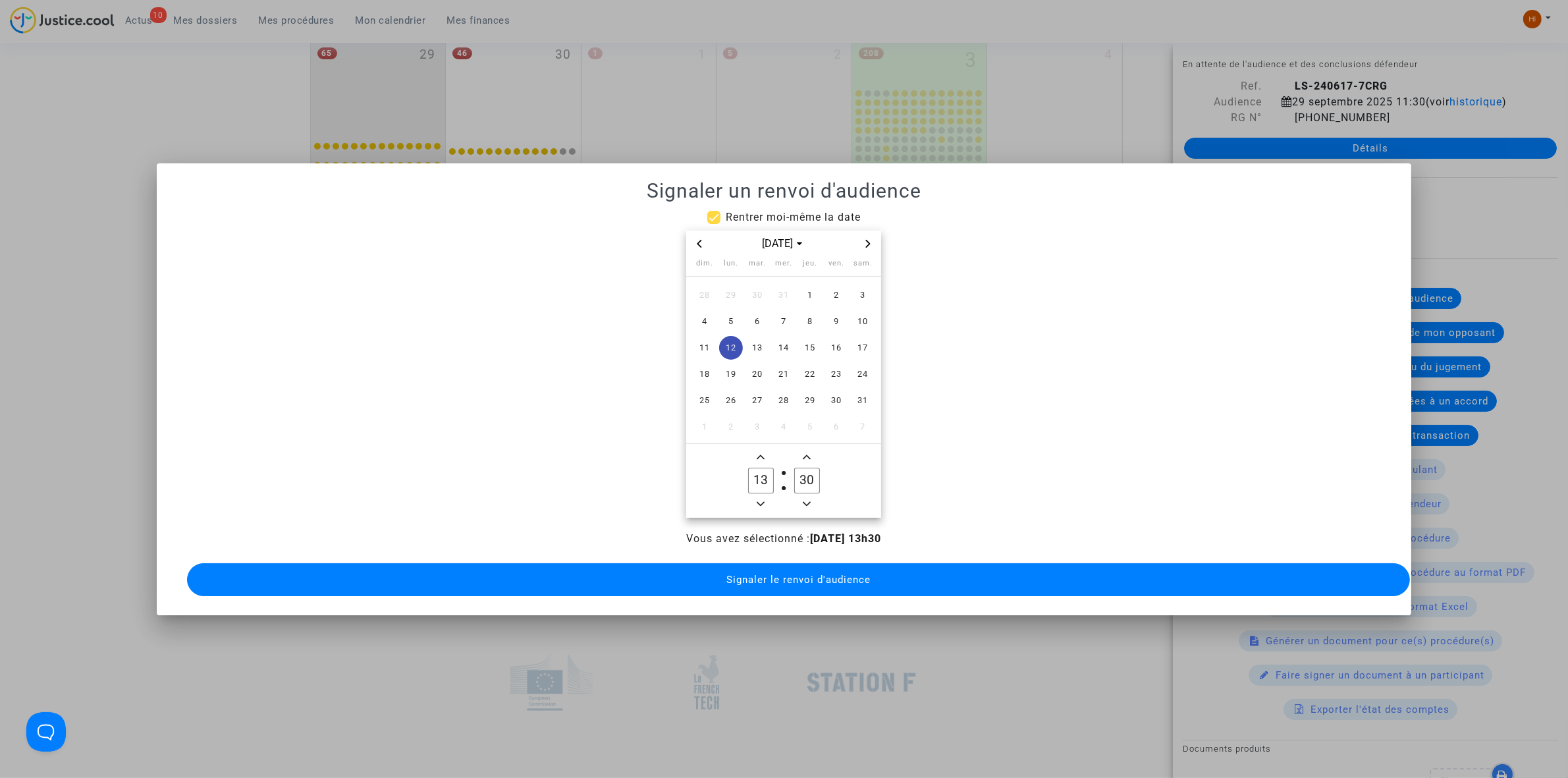
type input "30"
click at [813, 578] on span "Signaler le renvoi d'audience" at bounding box center [798, 579] width 144 height 12
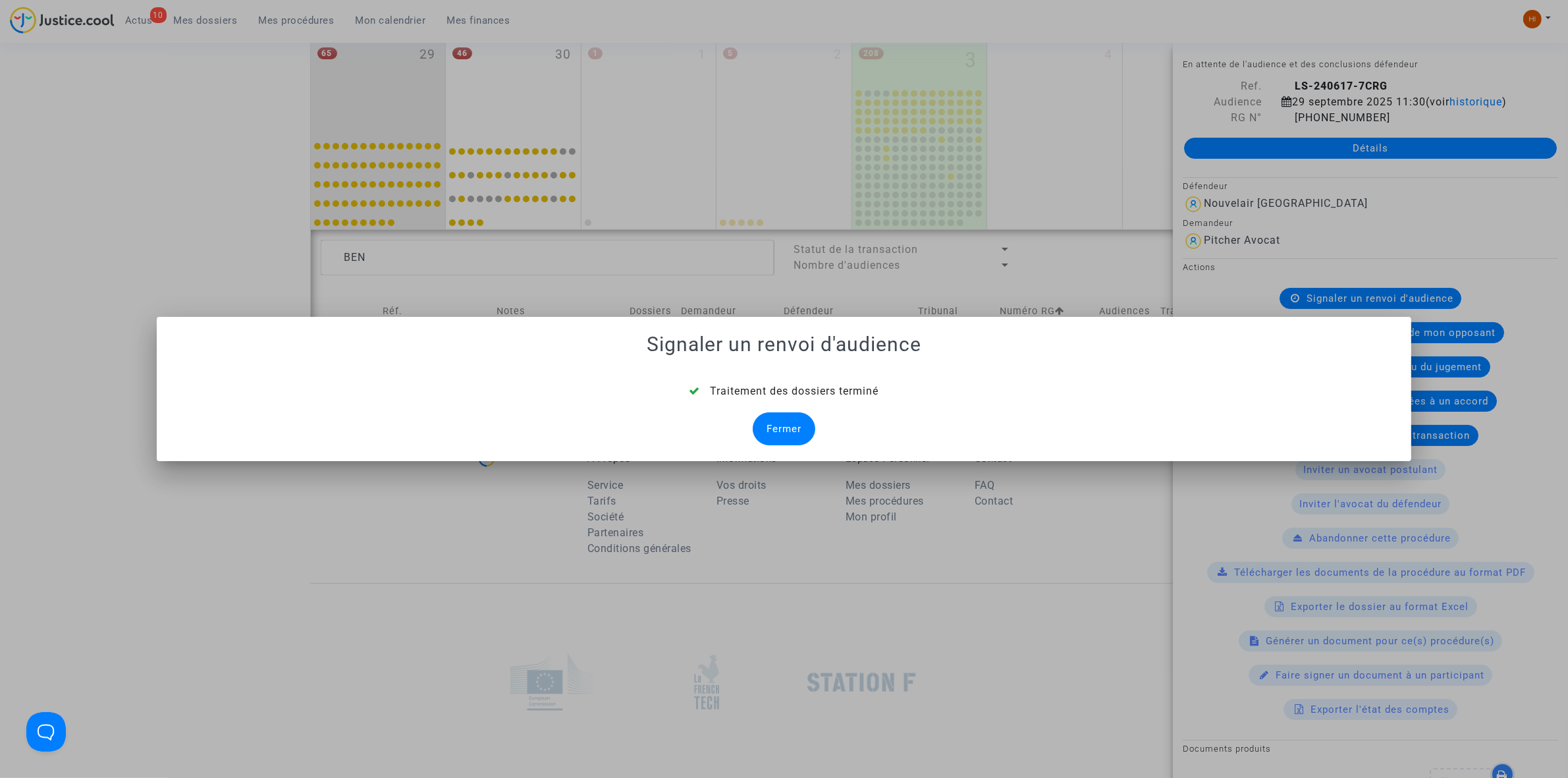
click at [788, 417] on div "Fermer" at bounding box center [783, 429] width 62 height 33
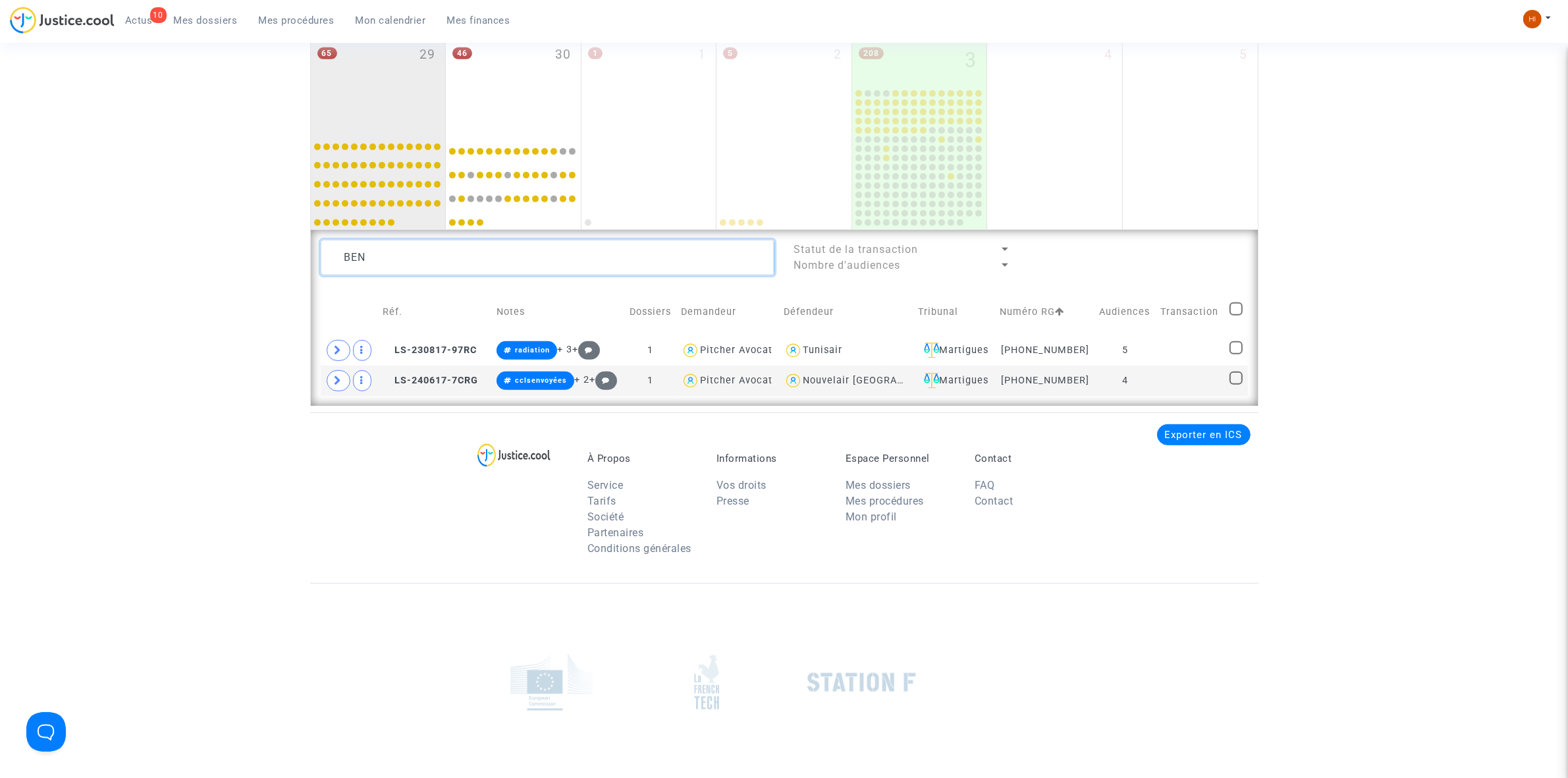
click at [650, 262] on textarea at bounding box center [547, 257] width 453 height 36
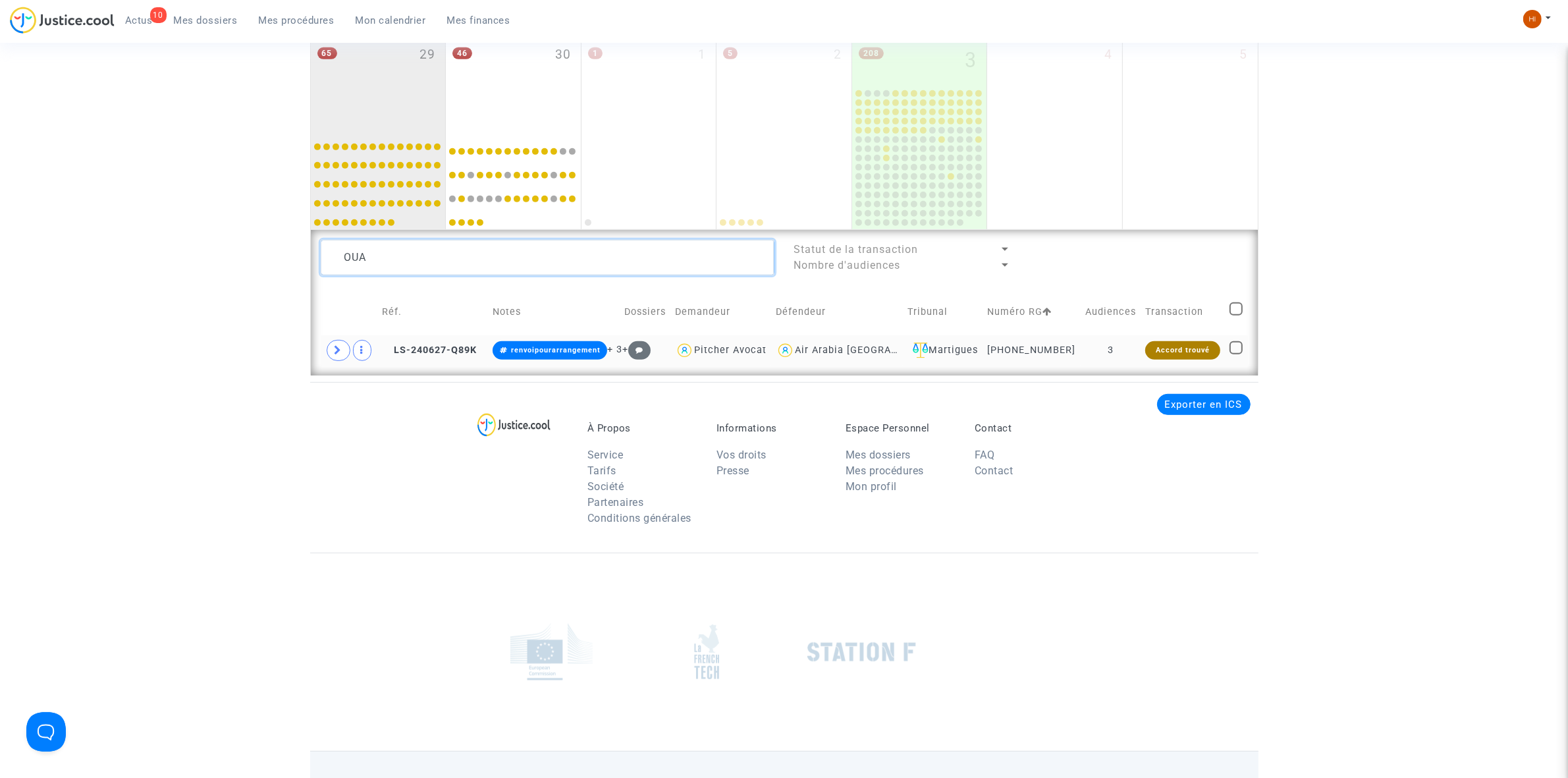
type textarea "OUA"
drag, startPoint x: 1094, startPoint y: 358, endPoint x: 1156, endPoint y: 340, distance: 64.6
click at [1097, 359] on td "3" at bounding box center [1110, 350] width 60 height 31
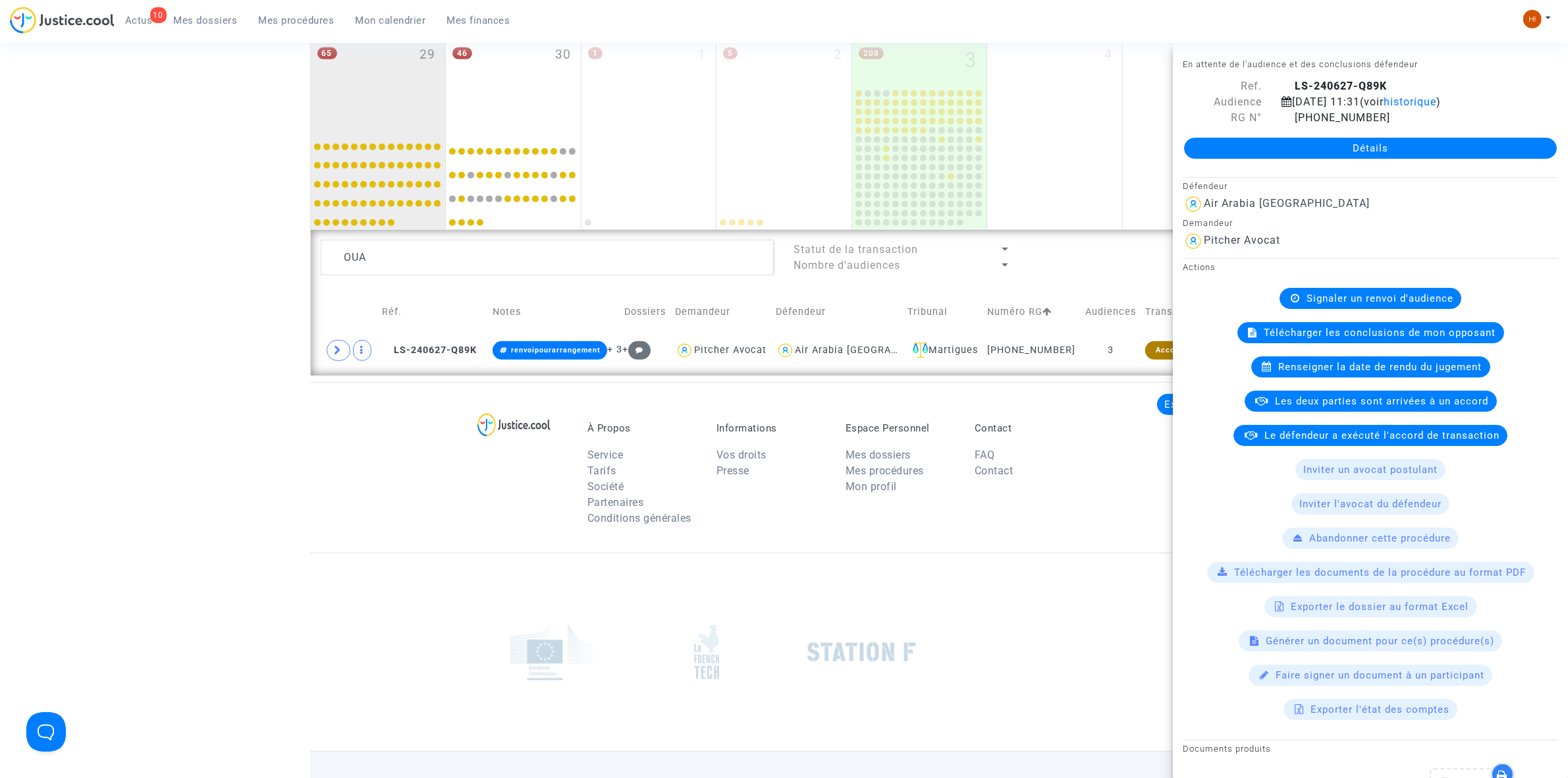
click at [1340, 304] on span "Signaler un renvoi d'audience" at bounding box center [1380, 298] width 147 height 12
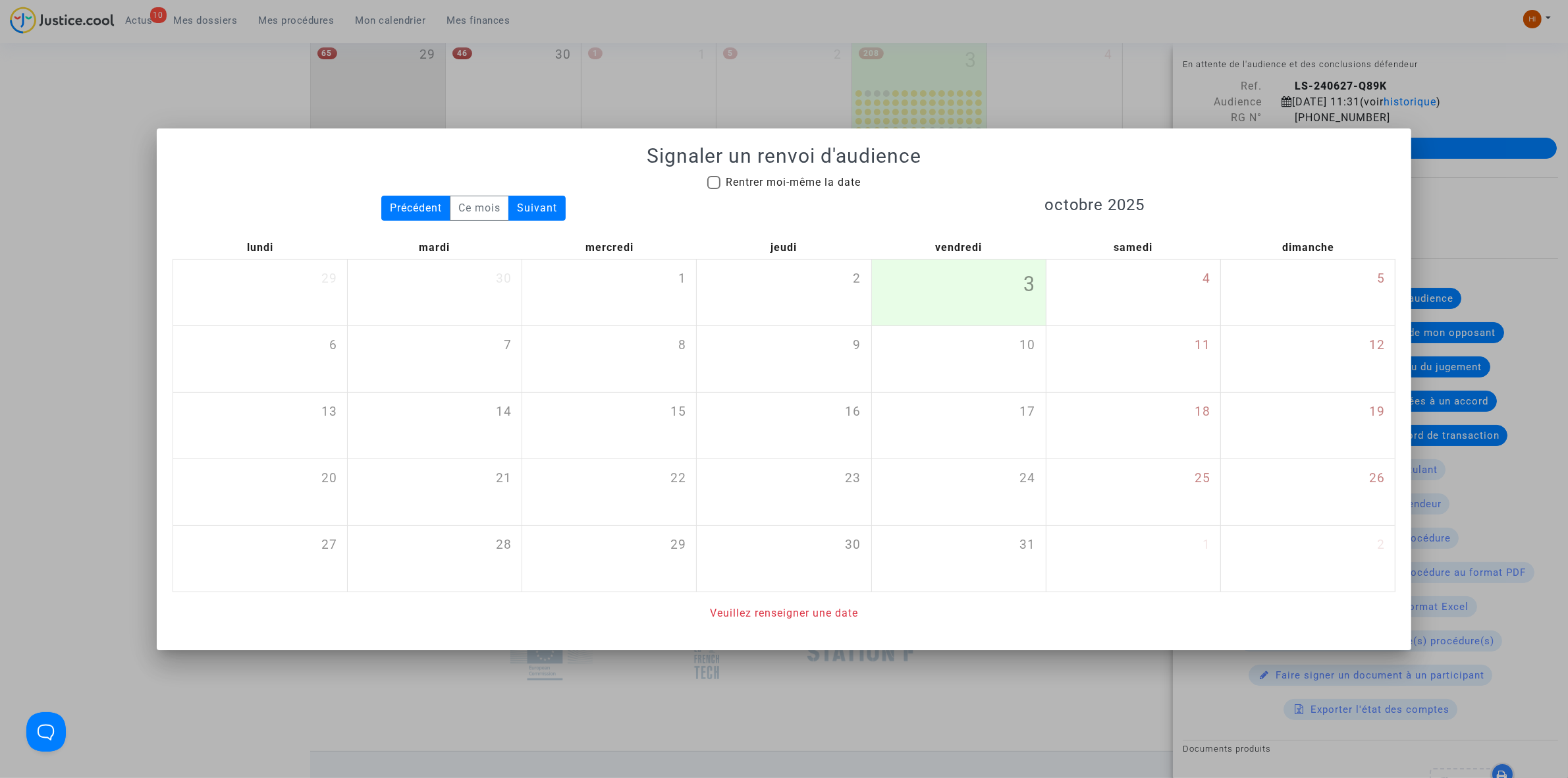
drag, startPoint x: 765, startPoint y: 190, endPoint x: 784, endPoint y: 187, distance: 19.2
click at [766, 190] on mat-checkbox "Rentrer moi-même la date" at bounding box center [784, 185] width 153 height 21
click at [816, 191] on mat-checkbox "Rentrer moi-même la date" at bounding box center [784, 185] width 153 height 21
click at [846, 186] on span "Rentrer moi-même la date" at bounding box center [793, 182] width 135 height 13
click at [714, 189] on input "Rentrer moi-même la date" at bounding box center [713, 189] width 1 height 1
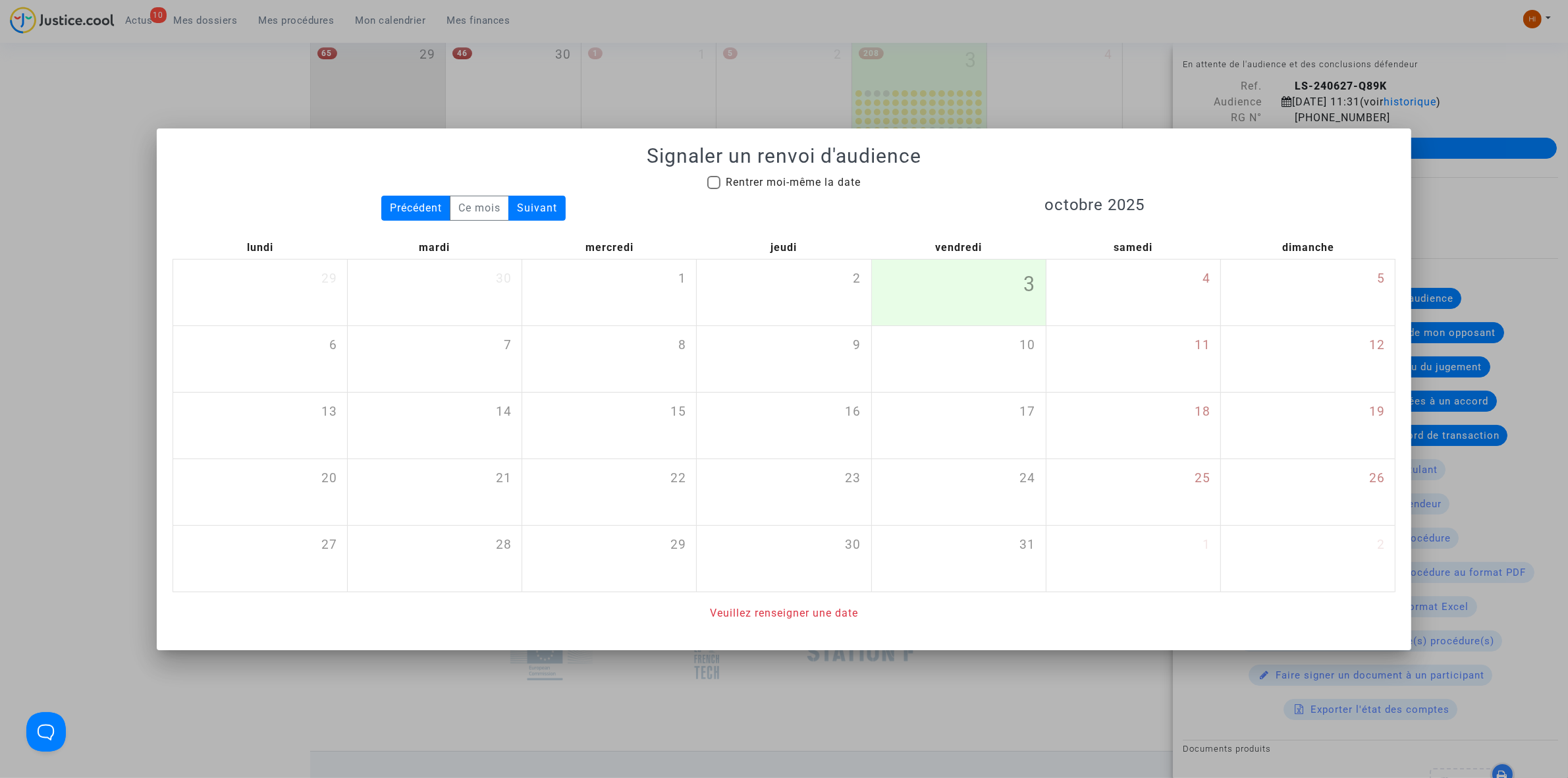
checkbox input "true"
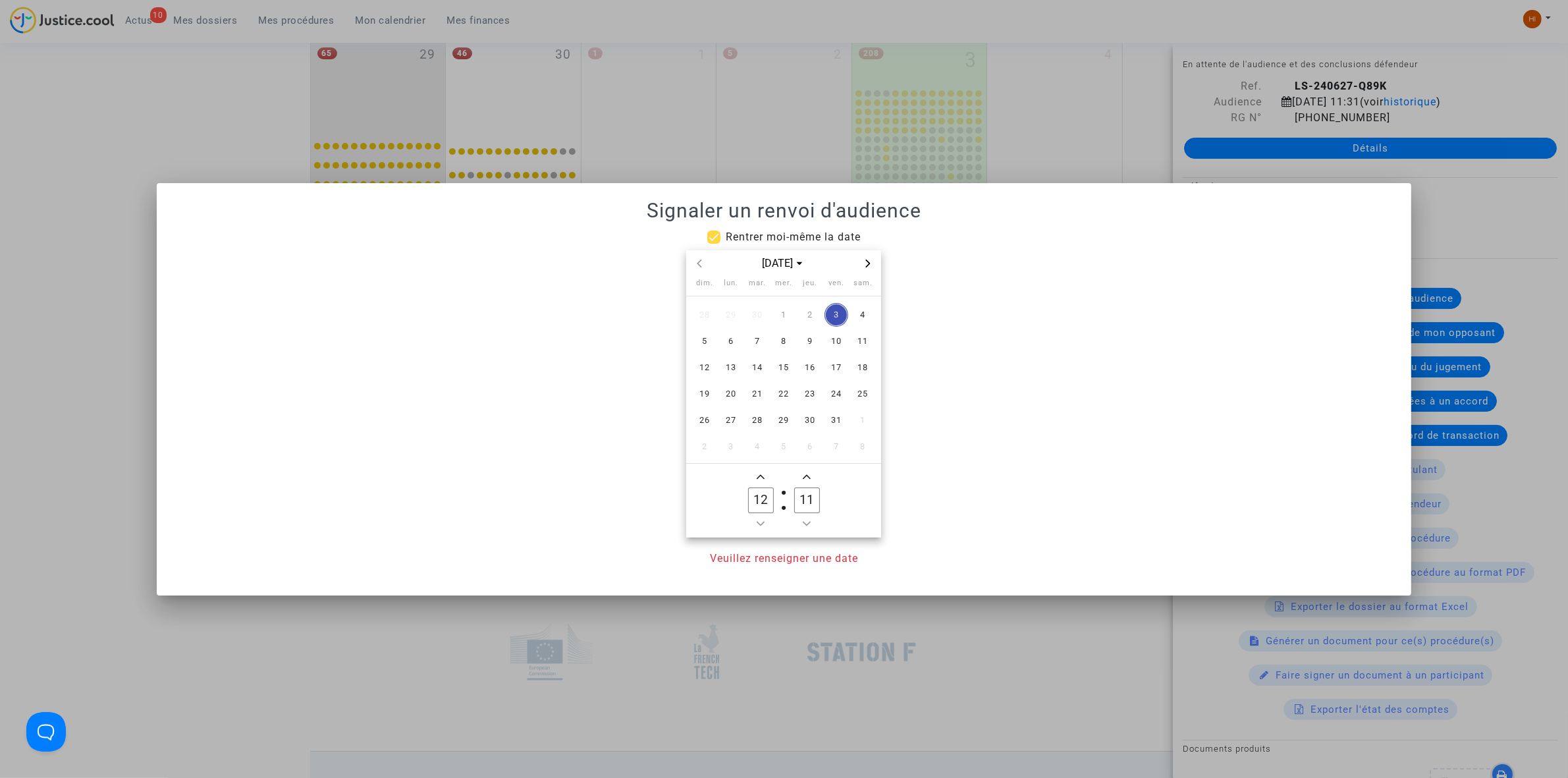
click at [873, 259] on span "Next month" at bounding box center [868, 263] width 16 height 16
click at [695, 261] on span "Previous month" at bounding box center [699, 263] width 16 height 16
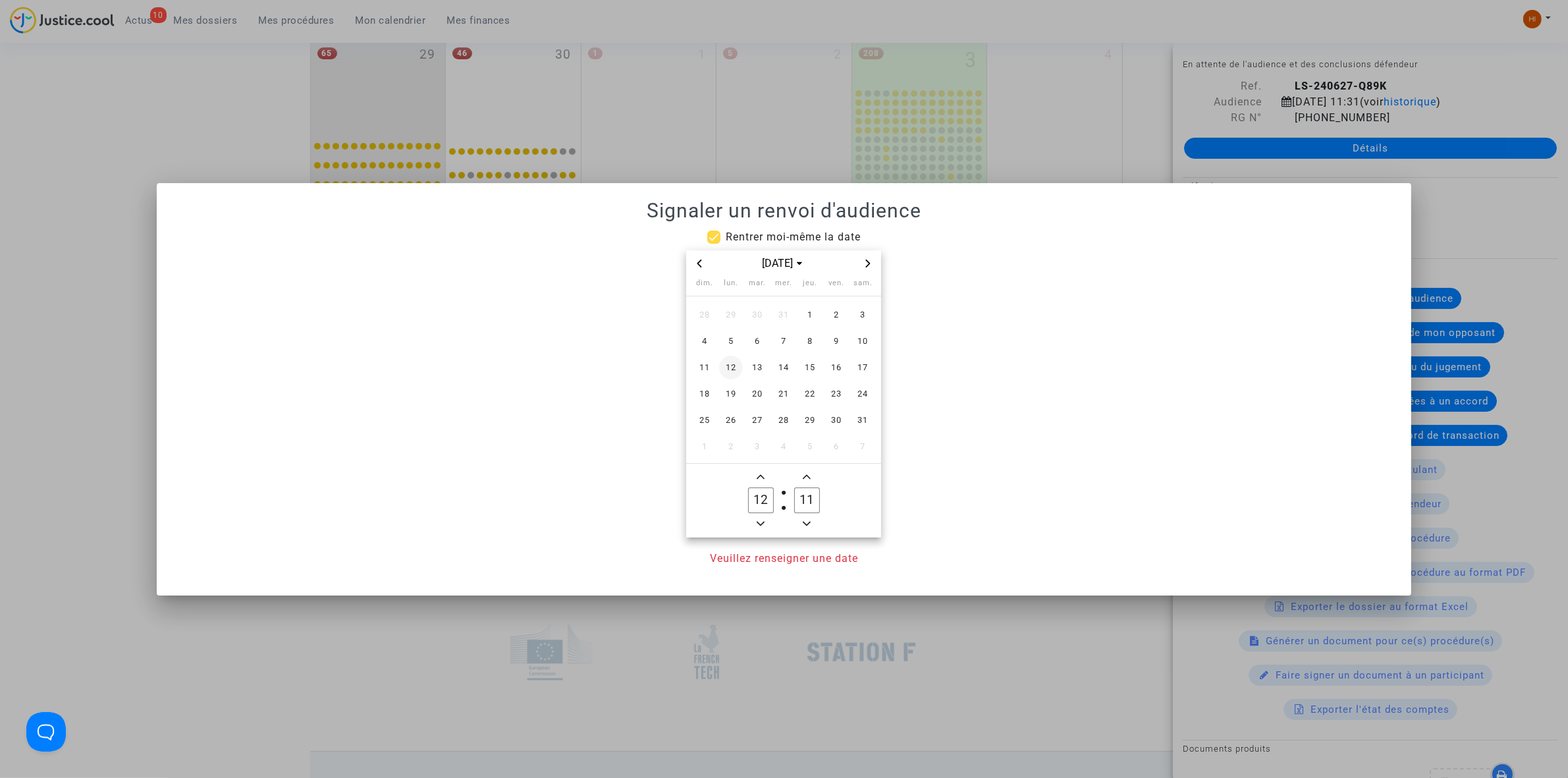
click at [733, 369] on span "12" at bounding box center [731, 367] width 24 height 24
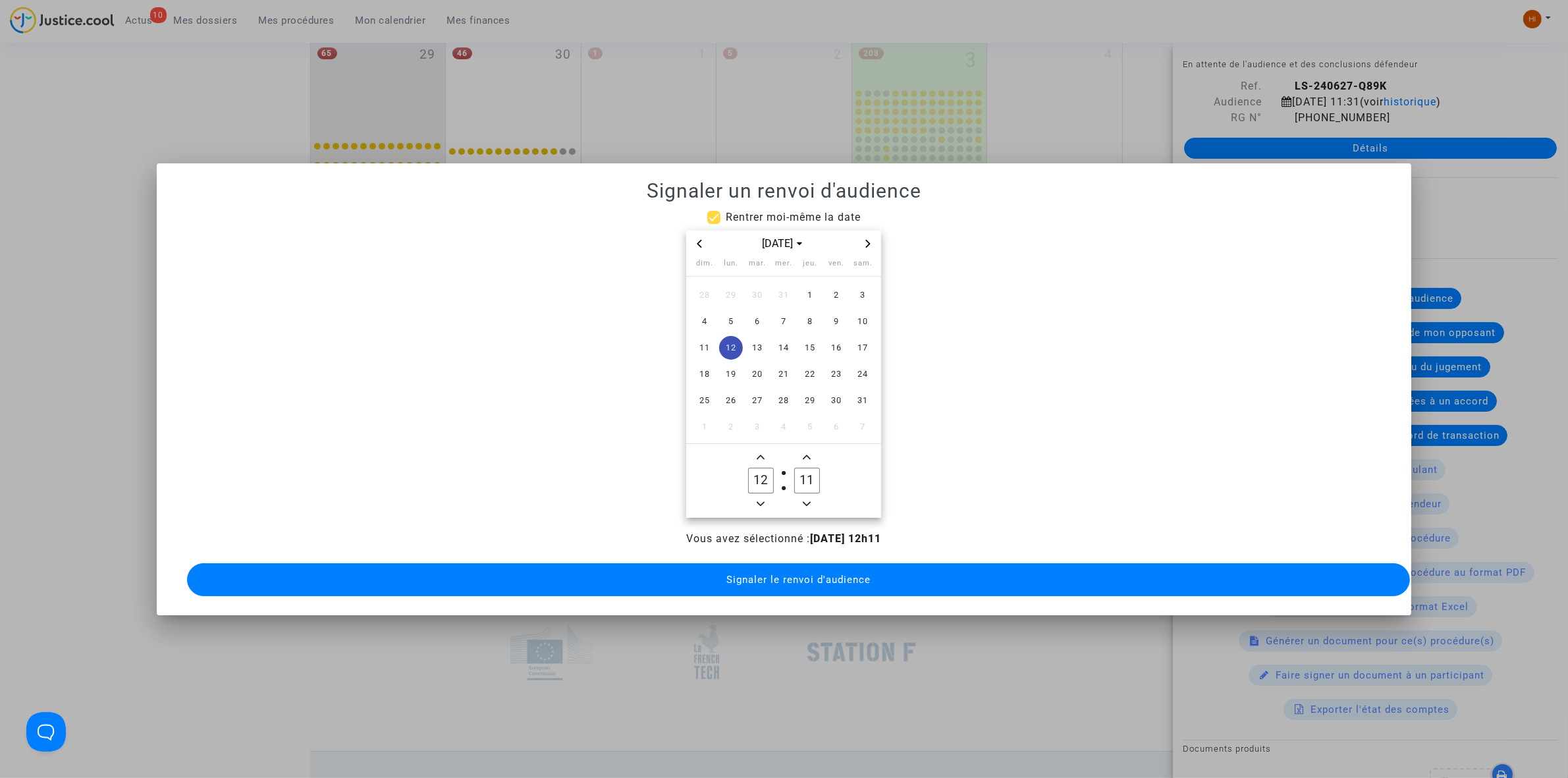
click at [763, 453] on icon "Add a hour" at bounding box center [760, 457] width 8 height 8
type input "13"
click at [804, 470] on input "11" at bounding box center [806, 480] width 25 height 25
drag, startPoint x: 809, startPoint y: 494, endPoint x: 794, endPoint y: 548, distance: 56.0
click at [808, 509] on owl-date-time-timer "13 Hour 31 Minute" at bounding box center [783, 481] width 195 height 74
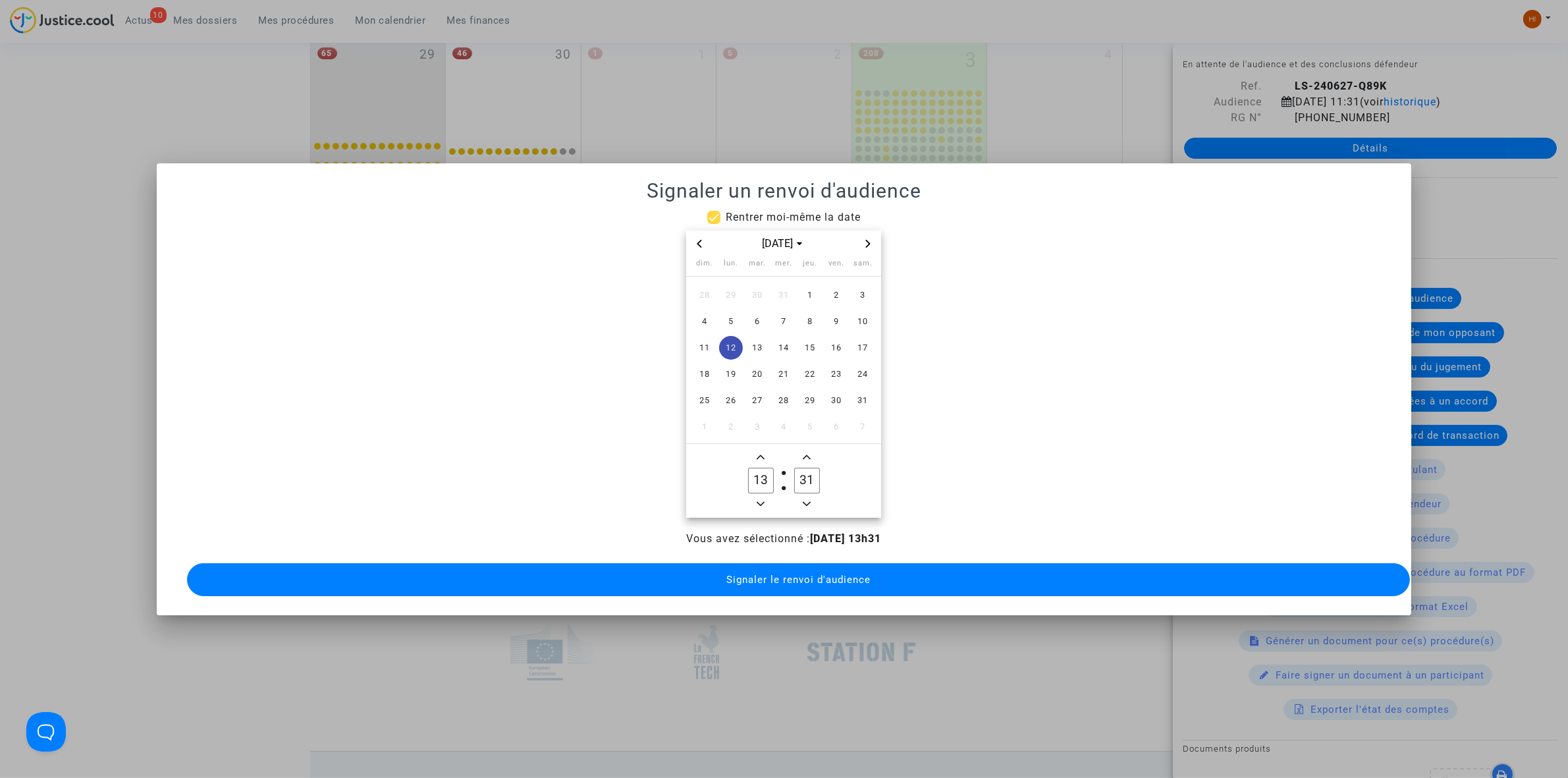
click at [810, 502] on span "Minus a minute" at bounding box center [806, 504] width 16 height 16
type input "30"
click at [798, 573] on span "Signaler le renvoi d'audience" at bounding box center [798, 579] width 144 height 12
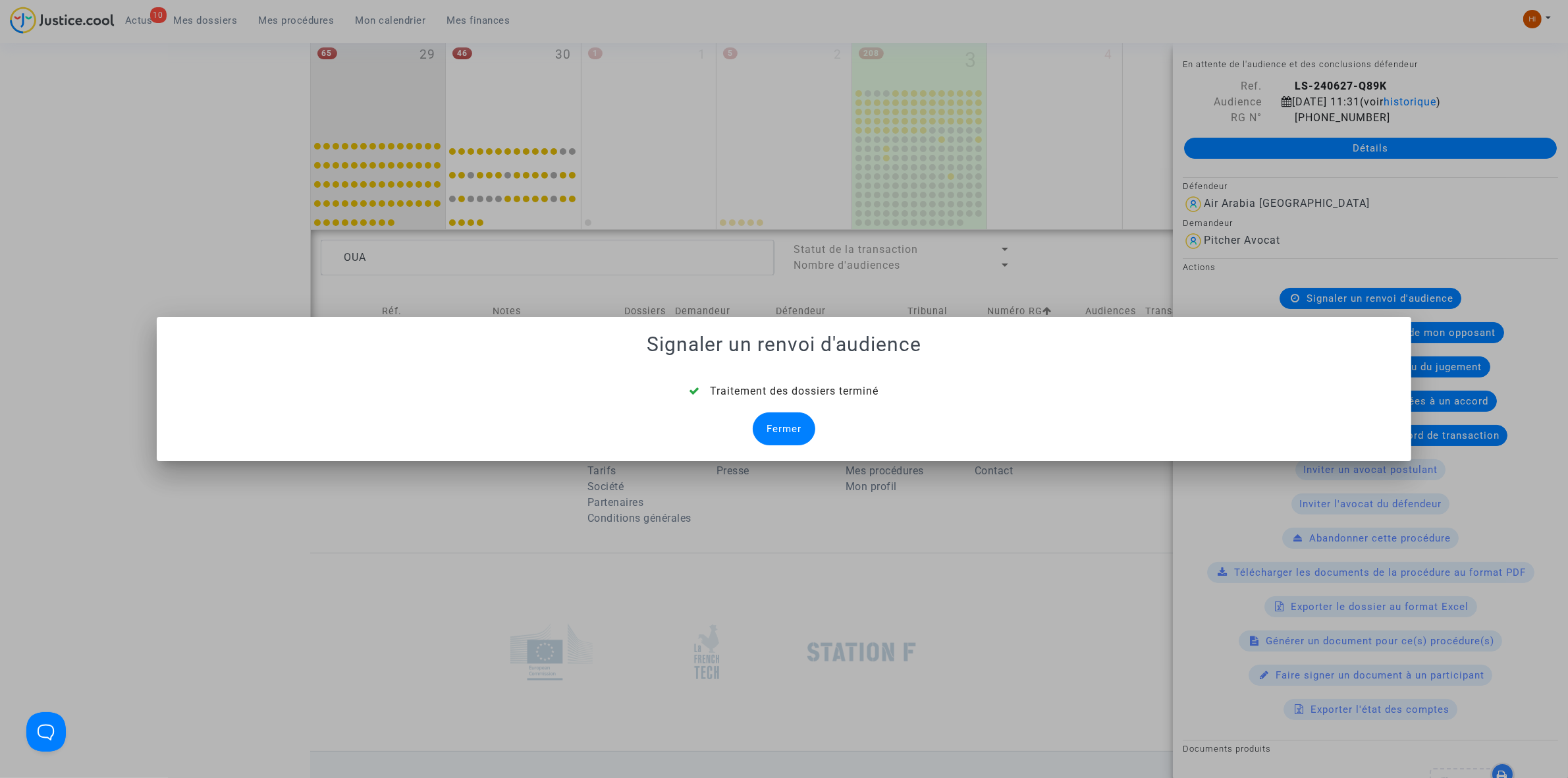
click at [769, 424] on div "Fermer" at bounding box center [783, 429] width 62 height 33
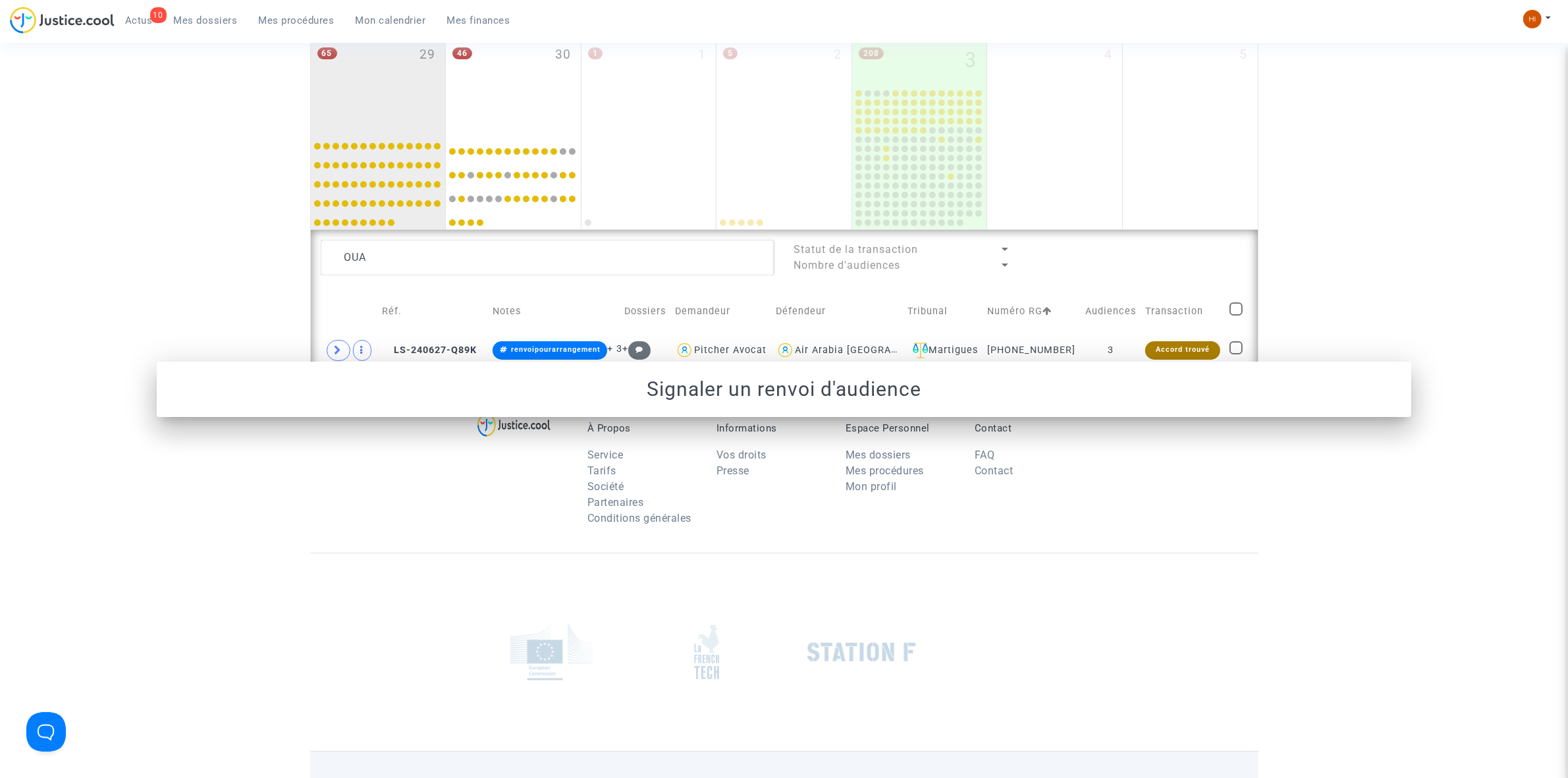
scroll to position [804, 0]
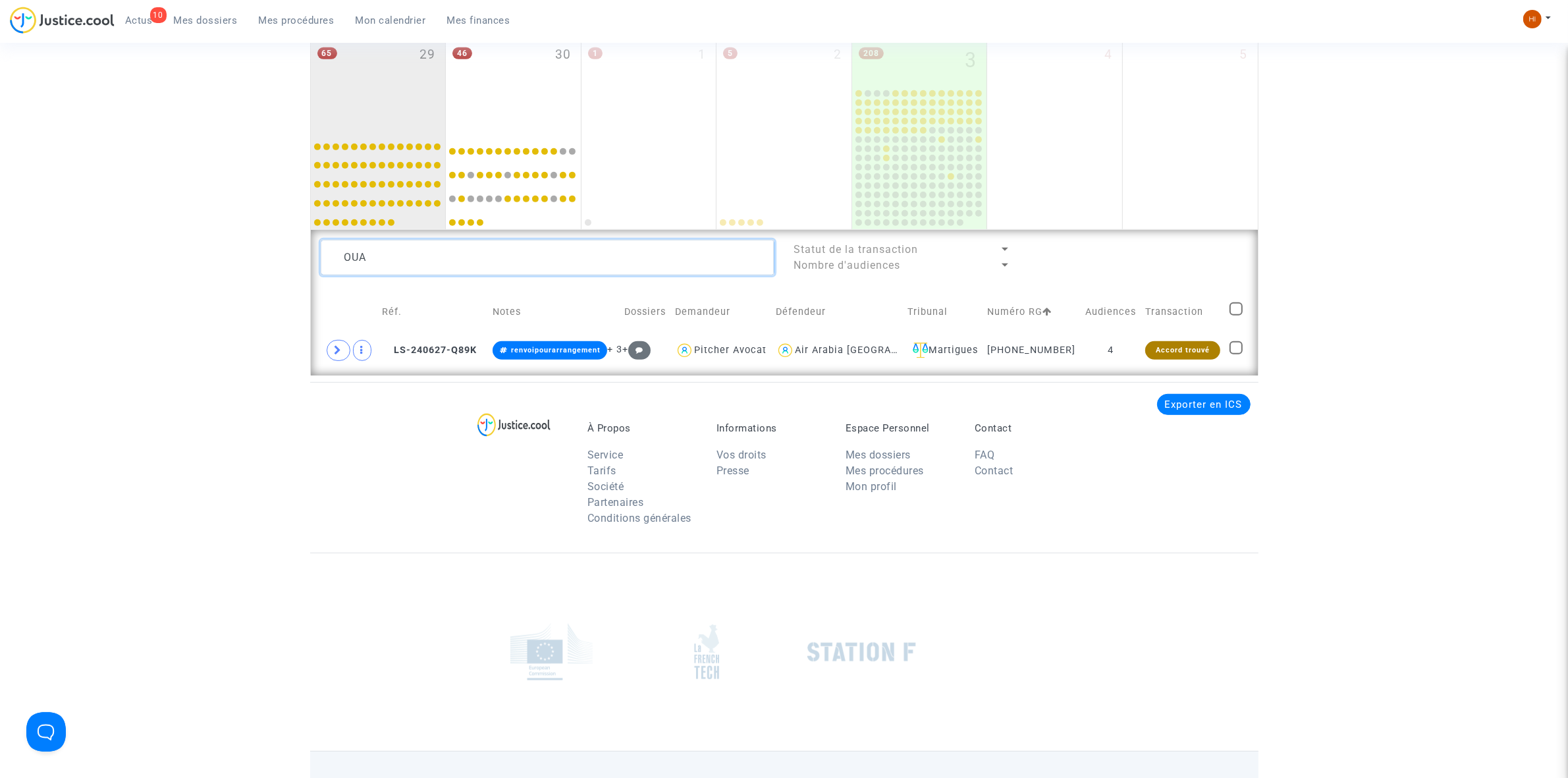
click at [562, 259] on textarea at bounding box center [547, 257] width 453 height 36
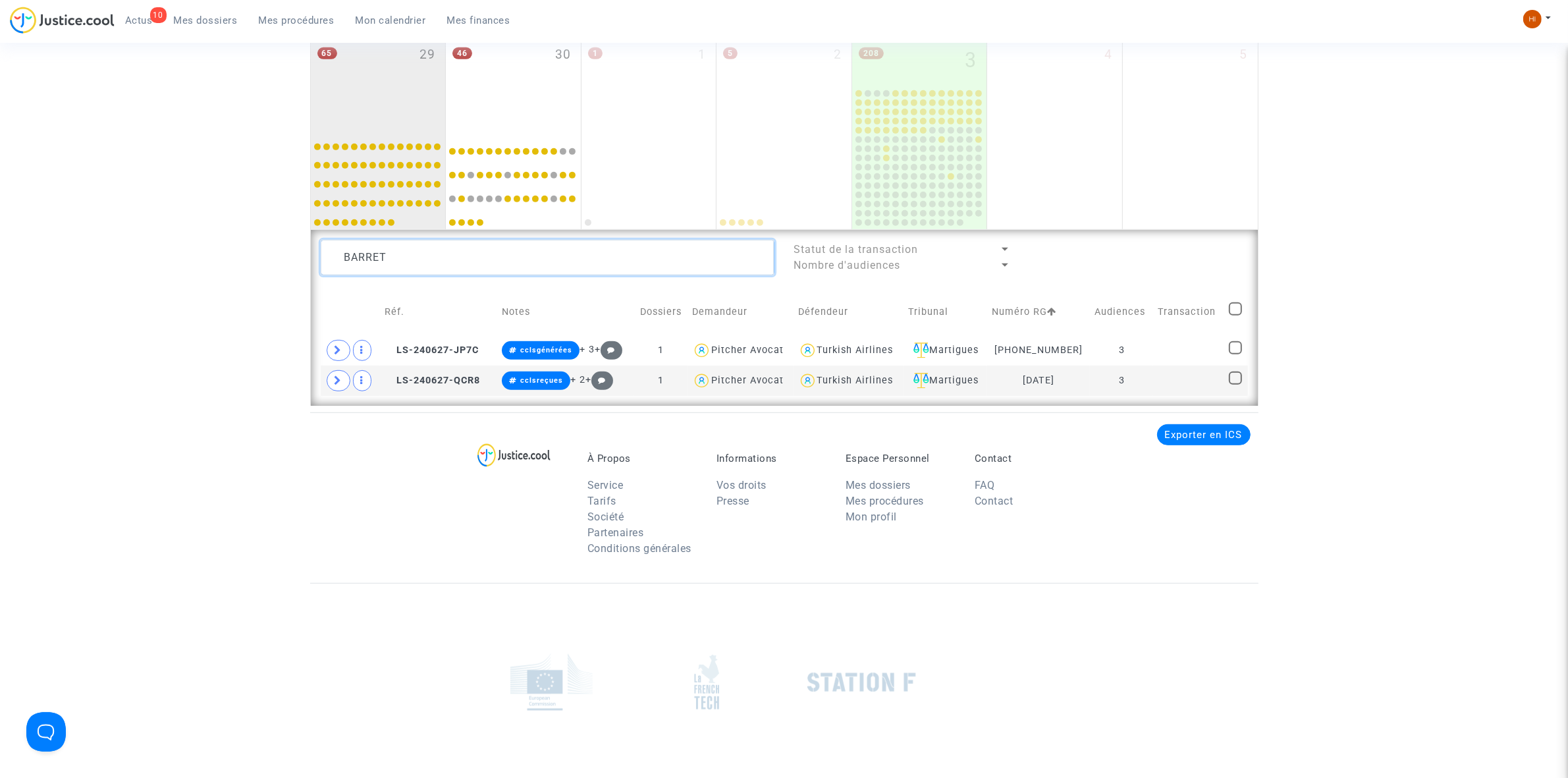
type textarea "BARRET"
click at [1237, 308] on span at bounding box center [1235, 308] width 13 height 13
click at [1236, 315] on input "checkbox" at bounding box center [1235, 315] width 1 height 1
checkbox input "true"
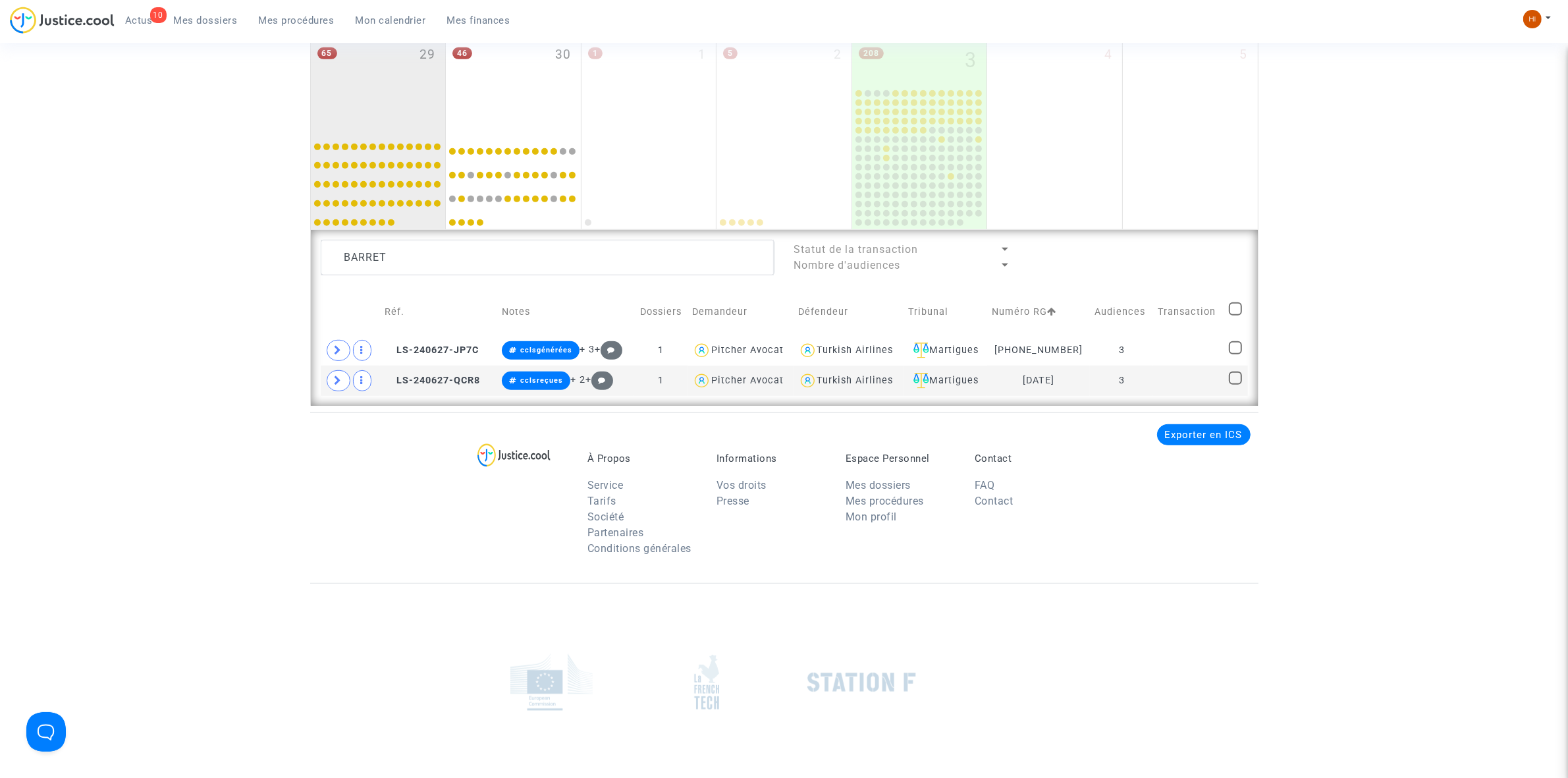
checkbox input "true"
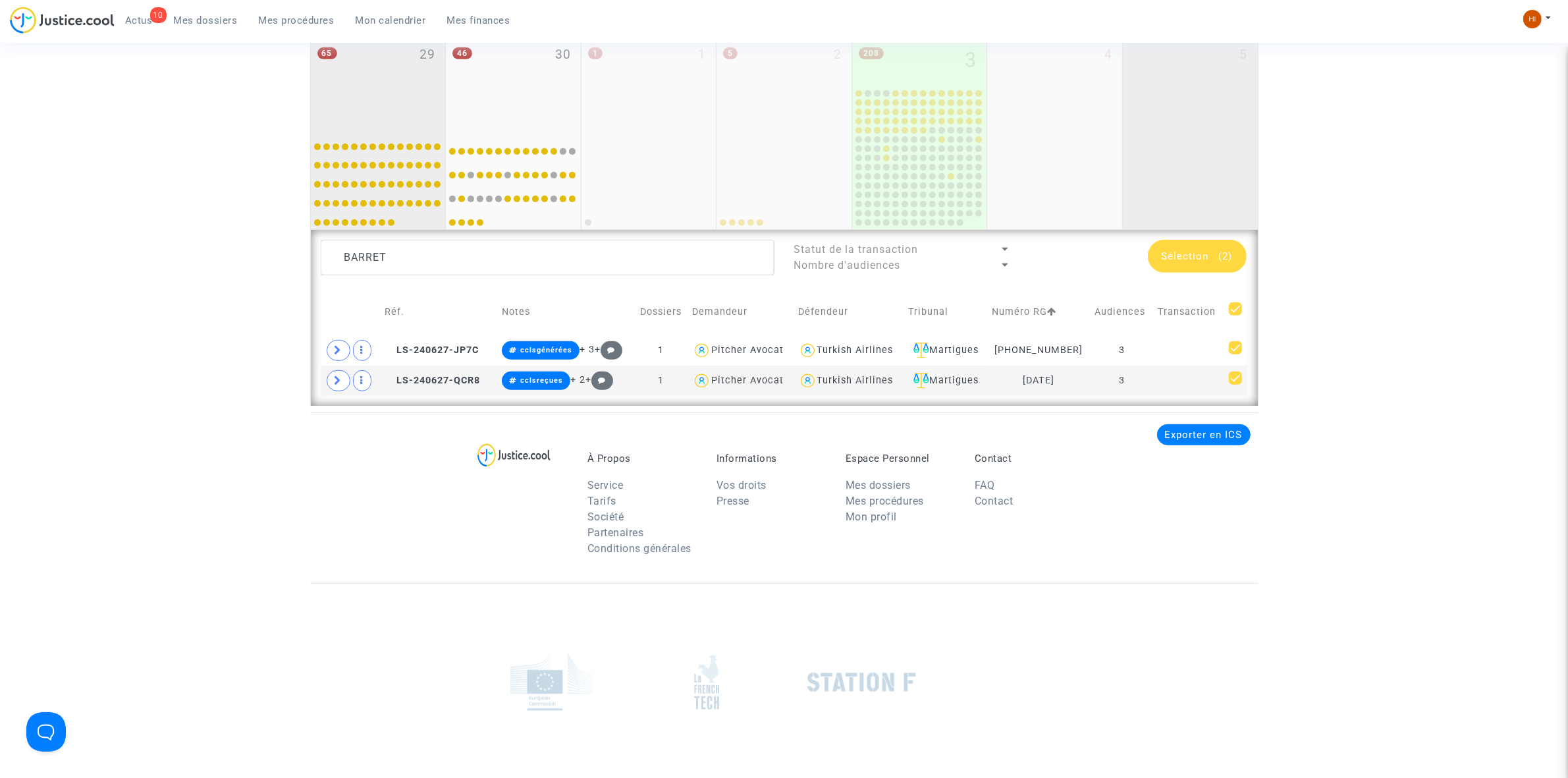
click at [1167, 228] on div "5" at bounding box center [1190, 132] width 135 height 193
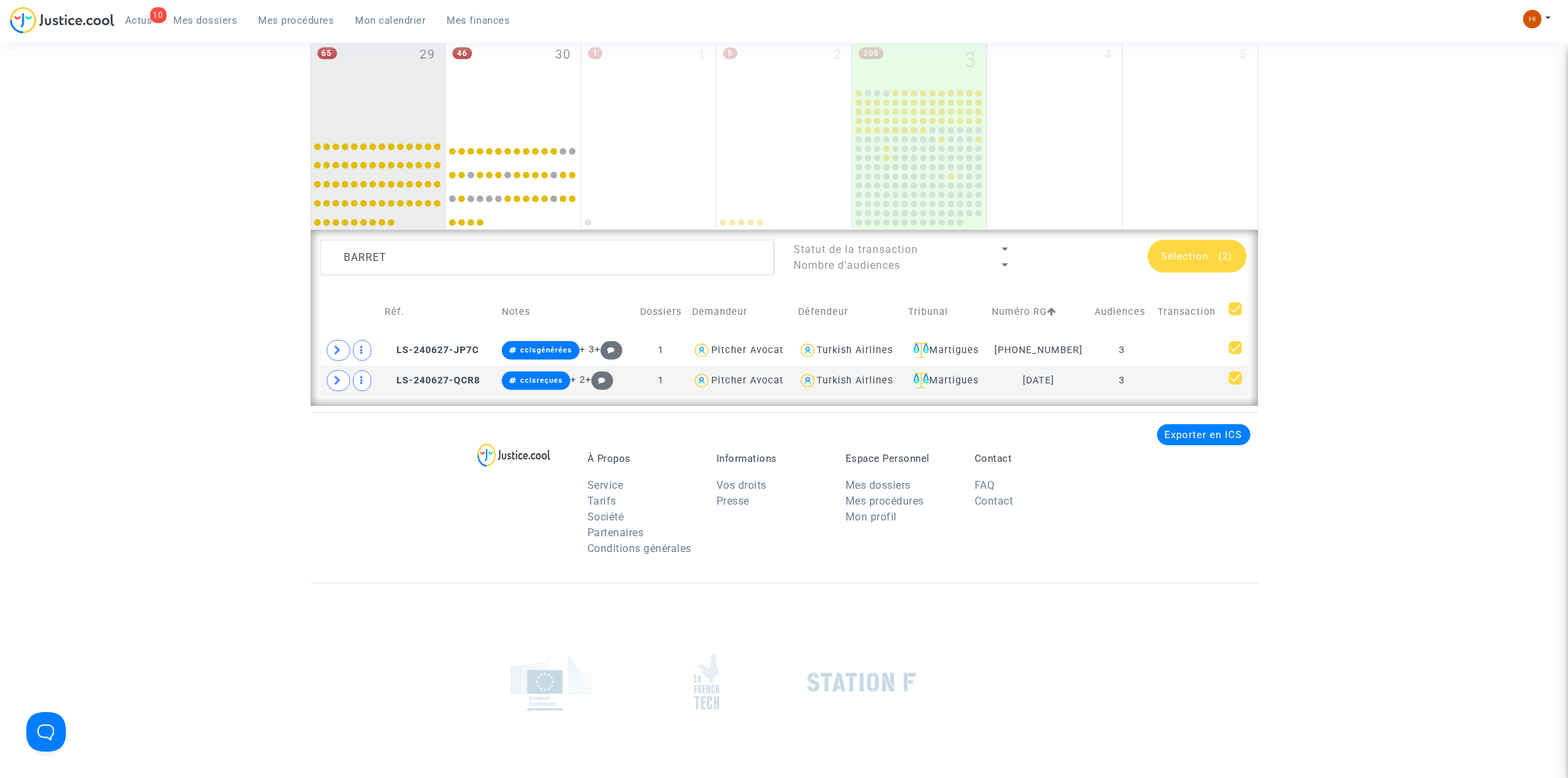
click at [1180, 253] on span "Sélection" at bounding box center [1185, 256] width 48 height 12
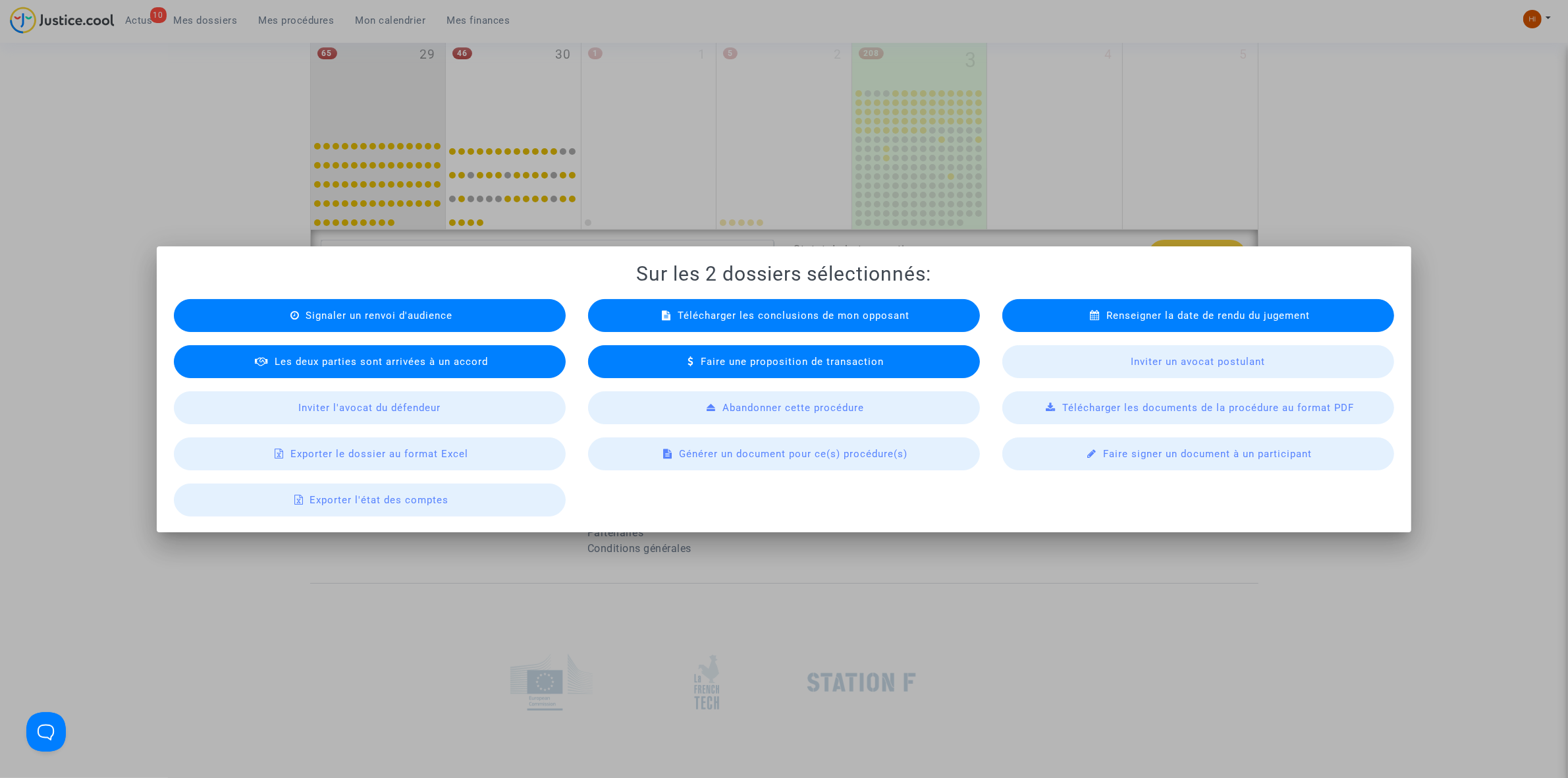
click at [401, 328] on div "Signaler un renvoi d'audience" at bounding box center [370, 315] width 392 height 33
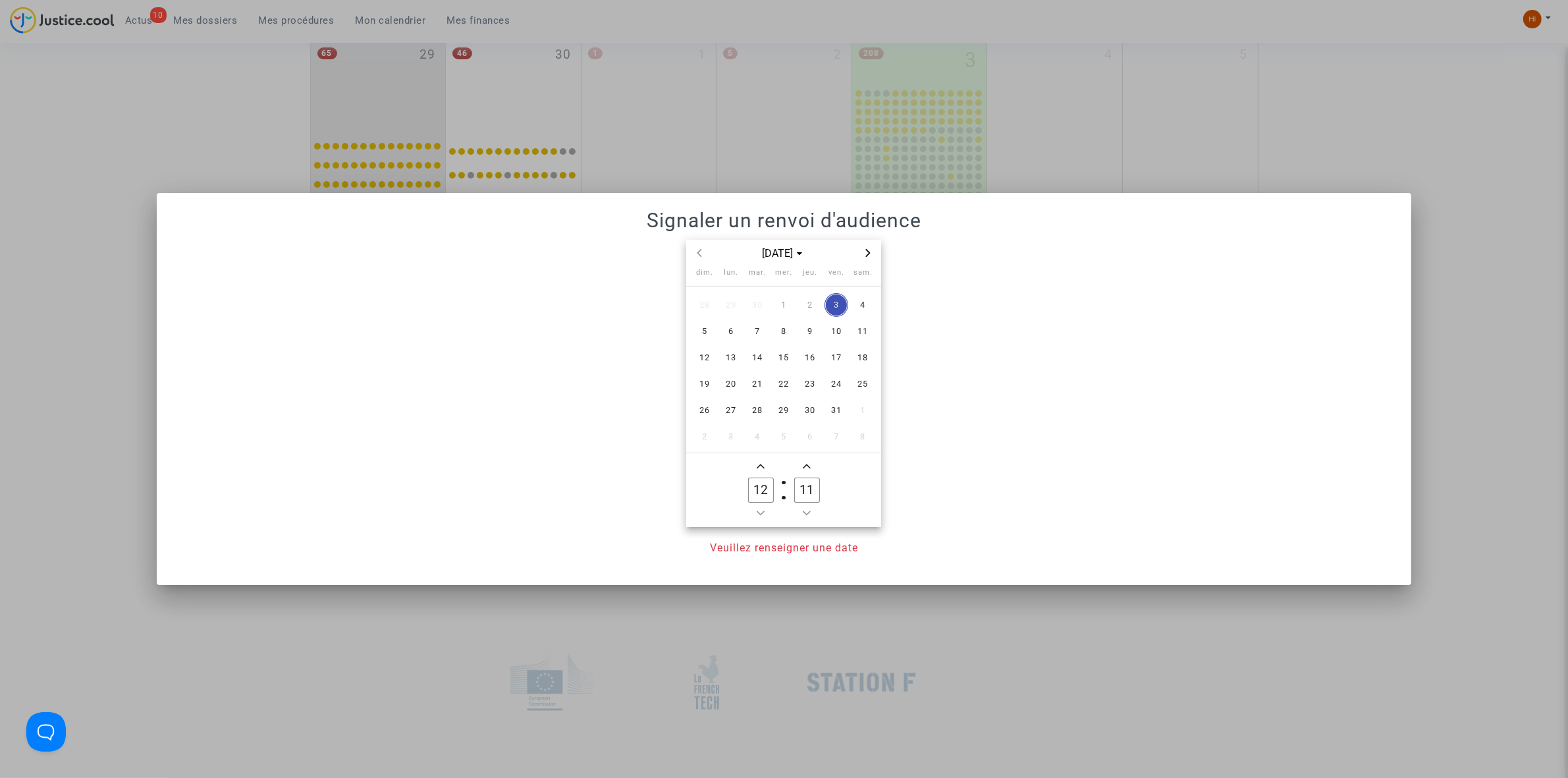
click at [873, 251] on span "Next month" at bounding box center [868, 252] width 16 height 16
click at [722, 363] on span "12" at bounding box center [731, 358] width 24 height 24
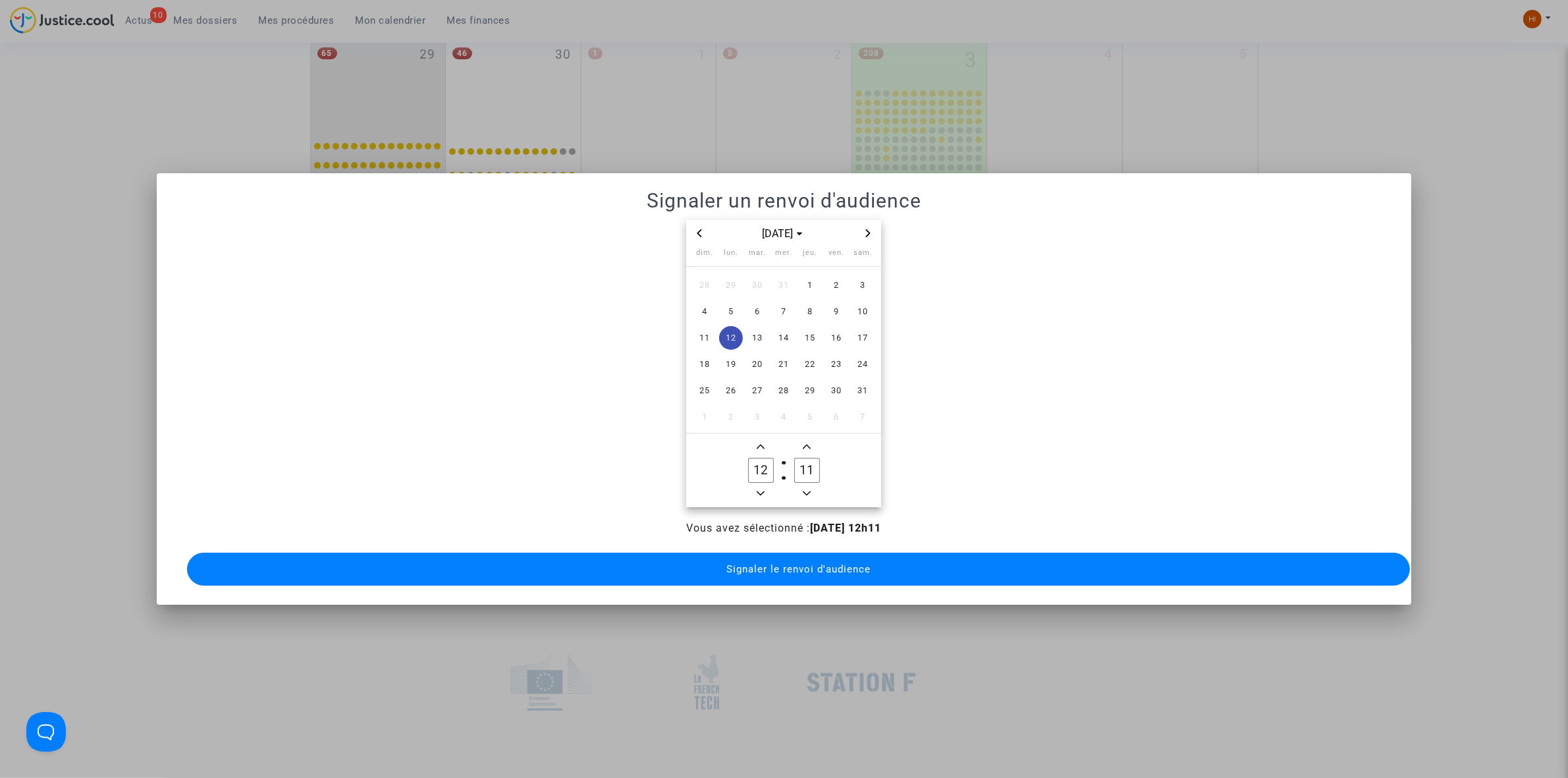
click at [764, 442] on icon "Add a hour" at bounding box center [760, 446] width 8 height 8
type input "13"
drag, startPoint x: 804, startPoint y: 456, endPoint x: 779, endPoint y: 455, distance: 25.0
click at [779, 455] on owl-date-time-timer "13 Hour 11 Minute" at bounding box center [783, 470] width 195 height 74
click at [801, 485] on span "Minus a minute" at bounding box center [806, 493] width 16 height 16
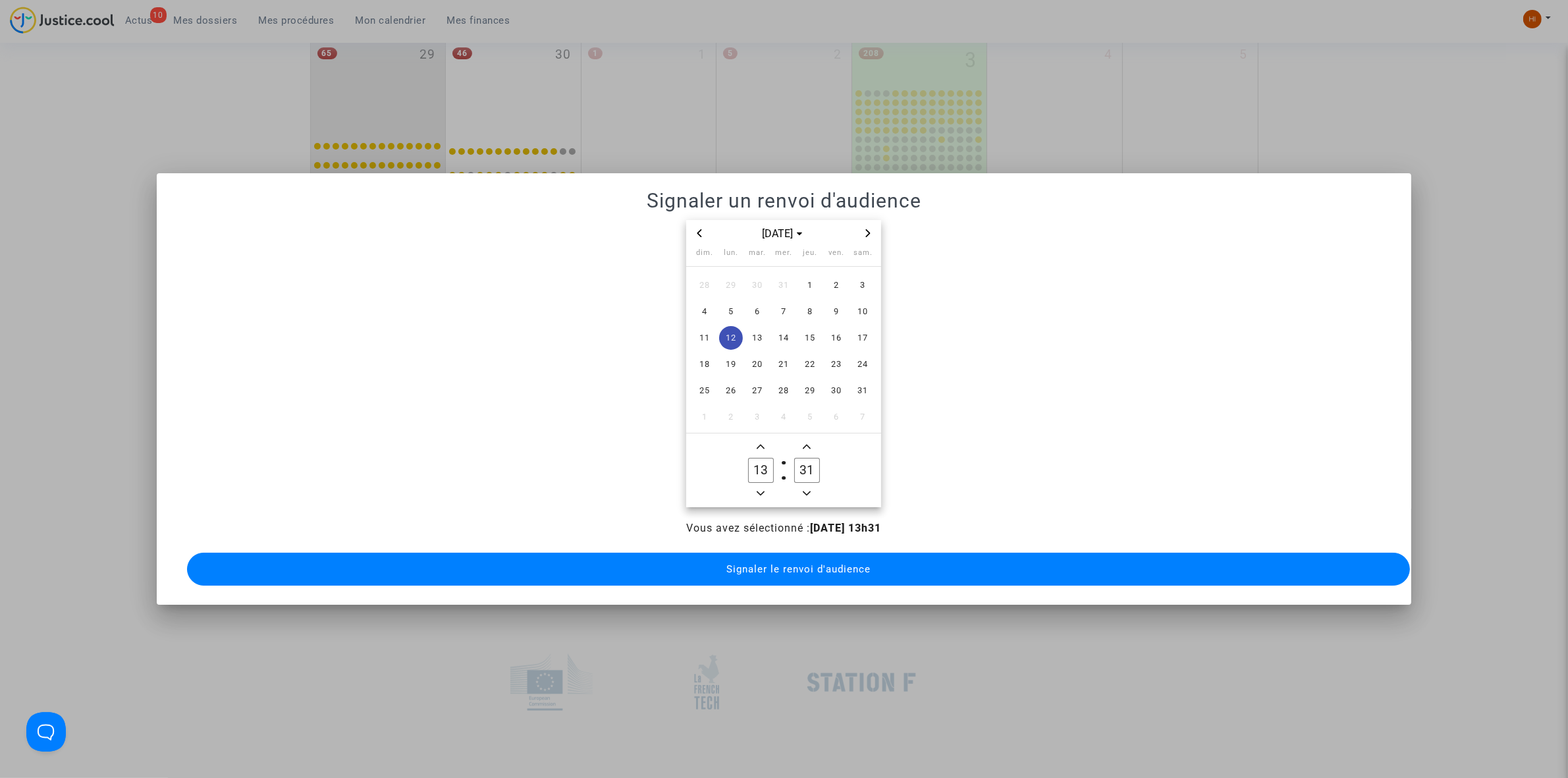
type input "30"
click at [797, 555] on button "Signaler le renvoi d'audience" at bounding box center [798, 568] width 1223 height 33
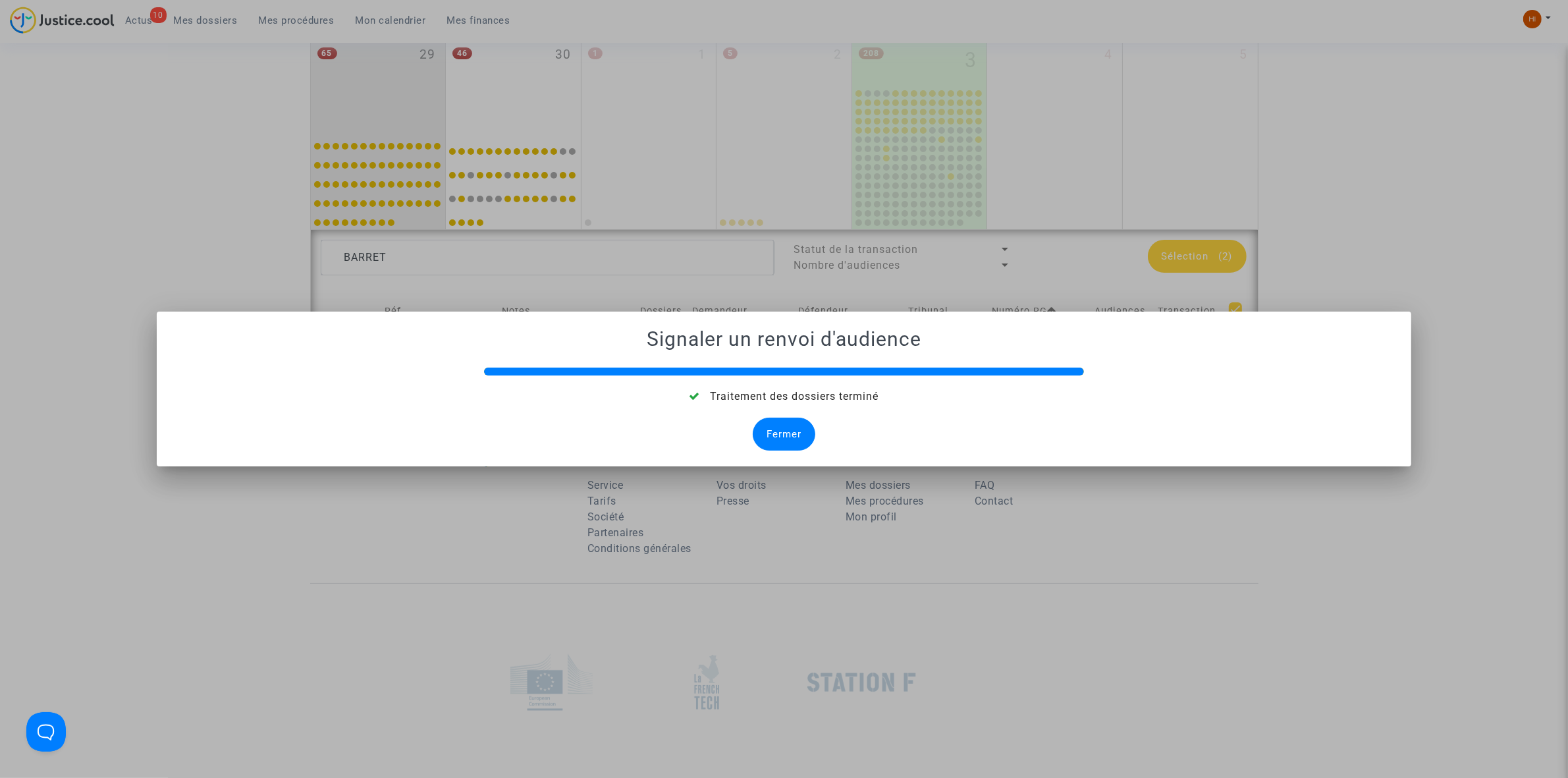
click at [784, 427] on div "Fermer" at bounding box center [783, 434] width 62 height 33
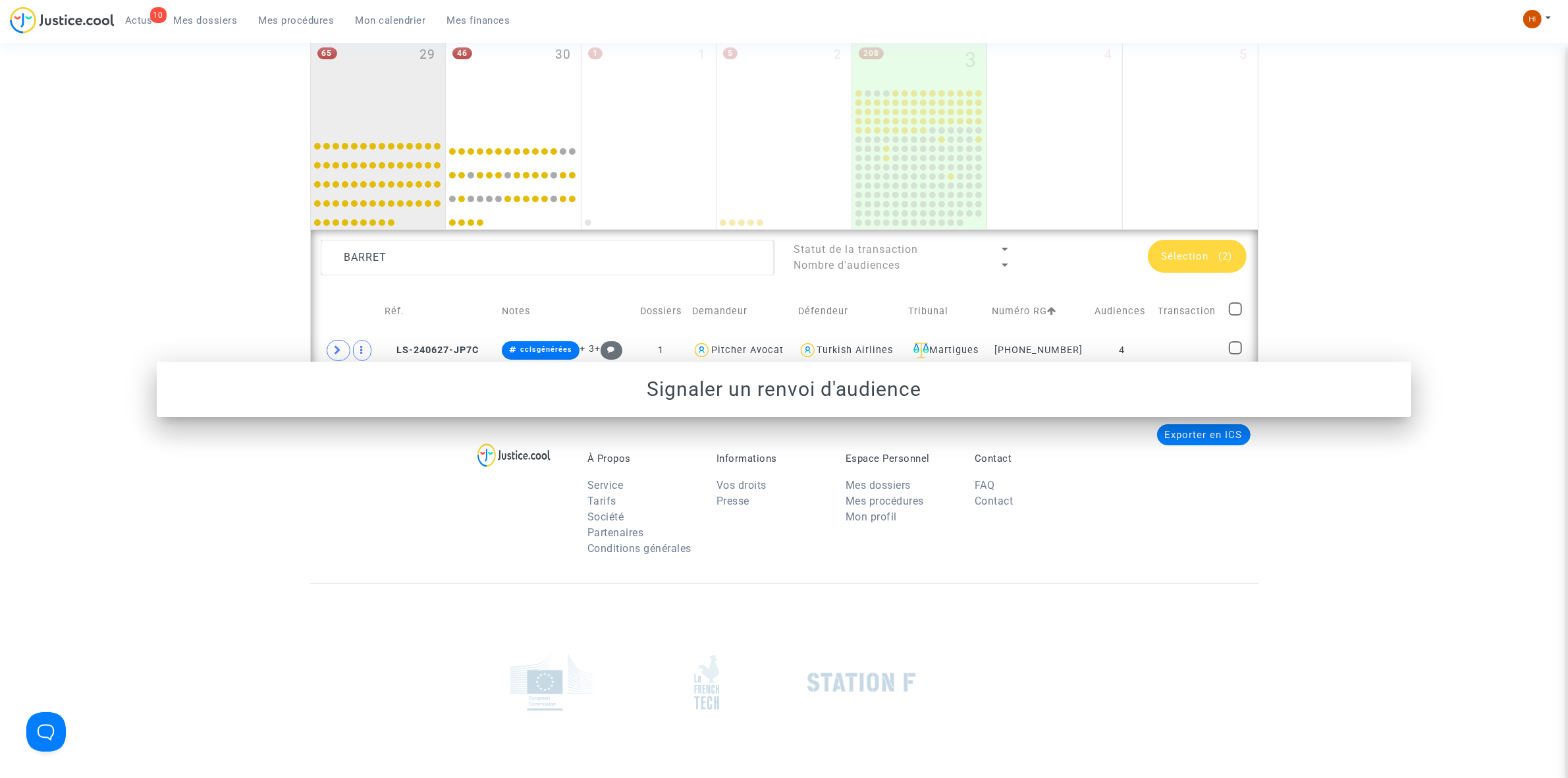
scroll to position [804, 0]
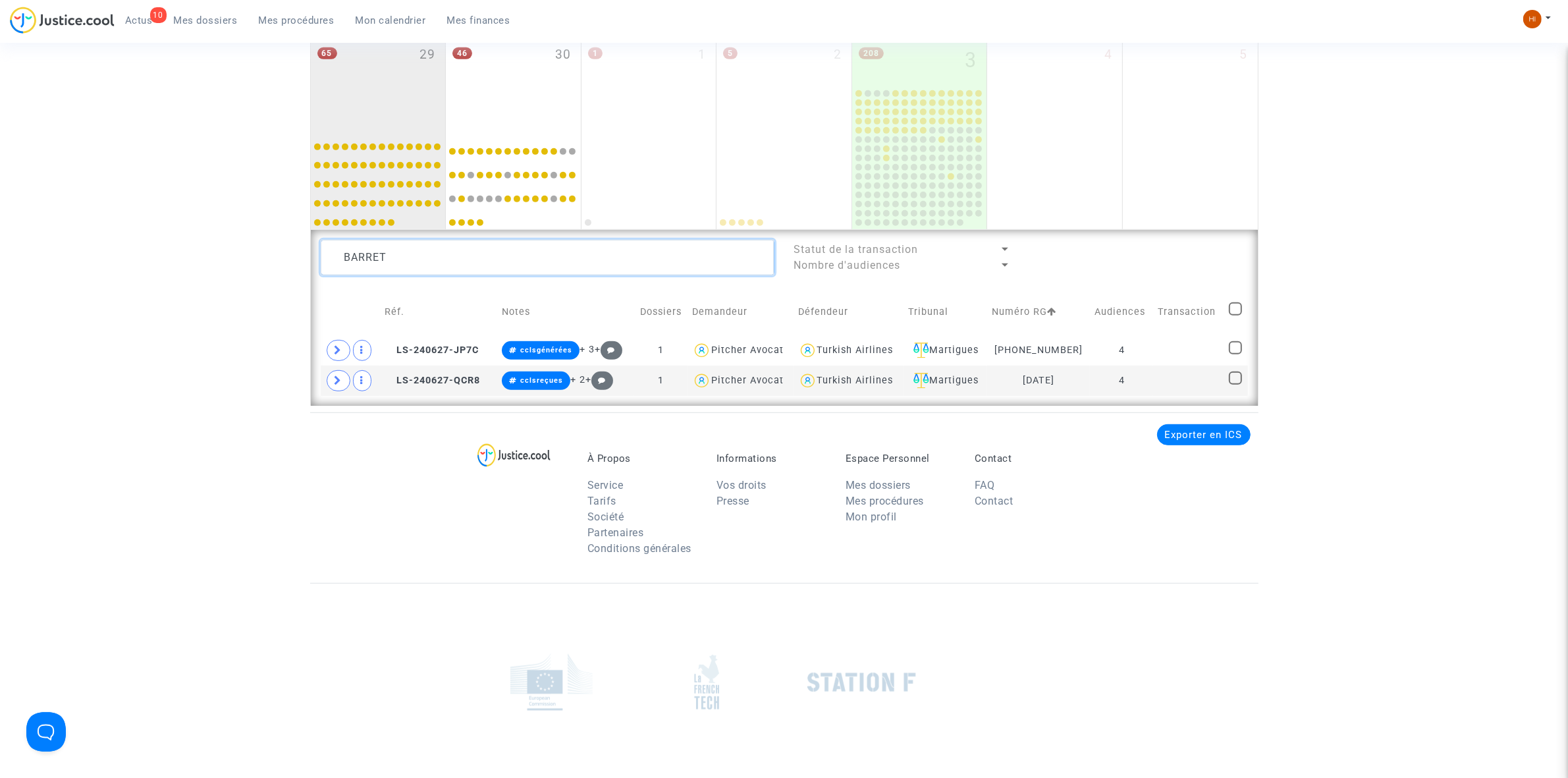
drag, startPoint x: 568, startPoint y: 265, endPoint x: 155, endPoint y: 242, distance: 413.6
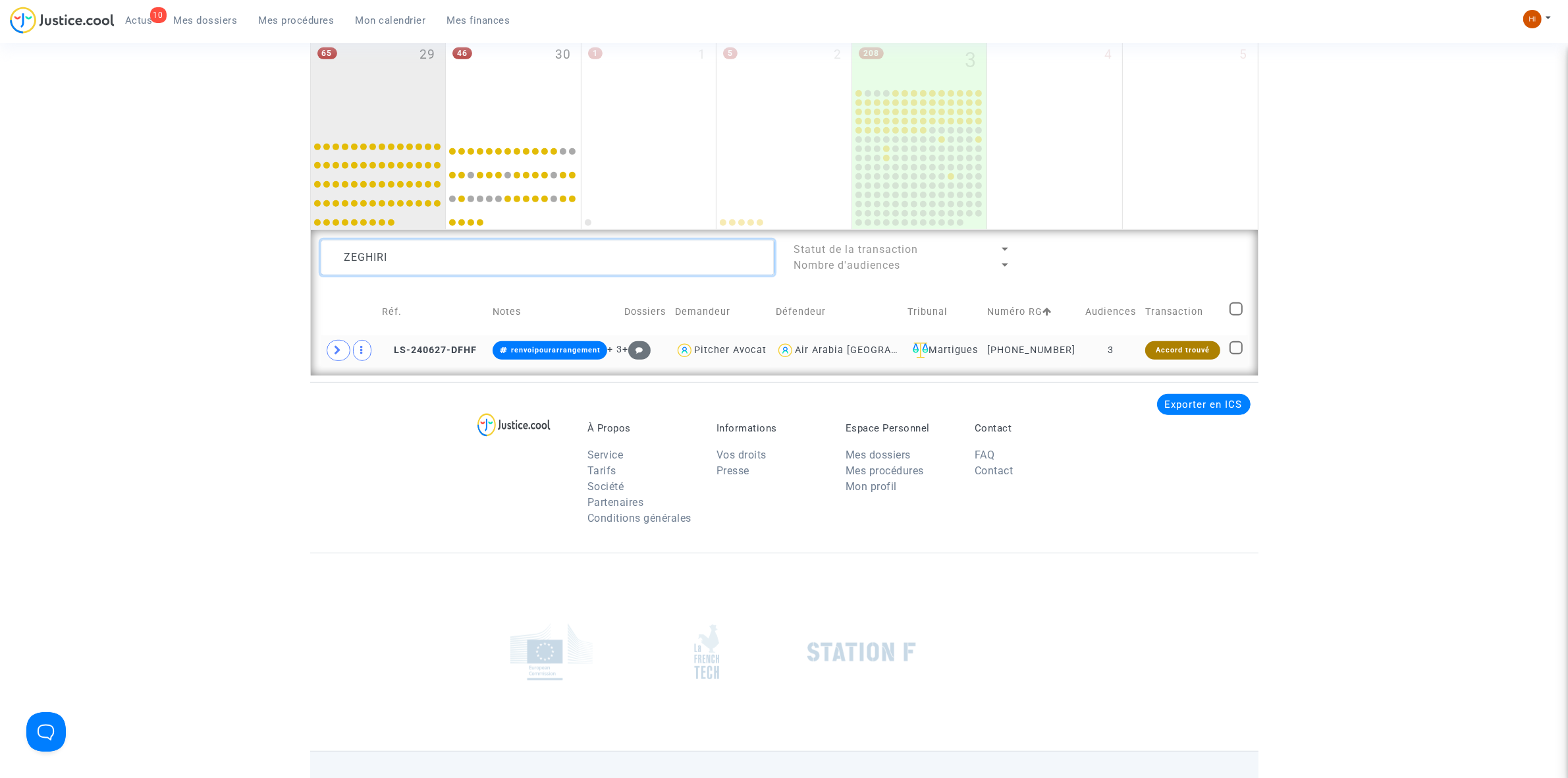
type textarea "ZEGHIRI"
click at [1123, 351] on td "3" at bounding box center [1110, 350] width 60 height 31
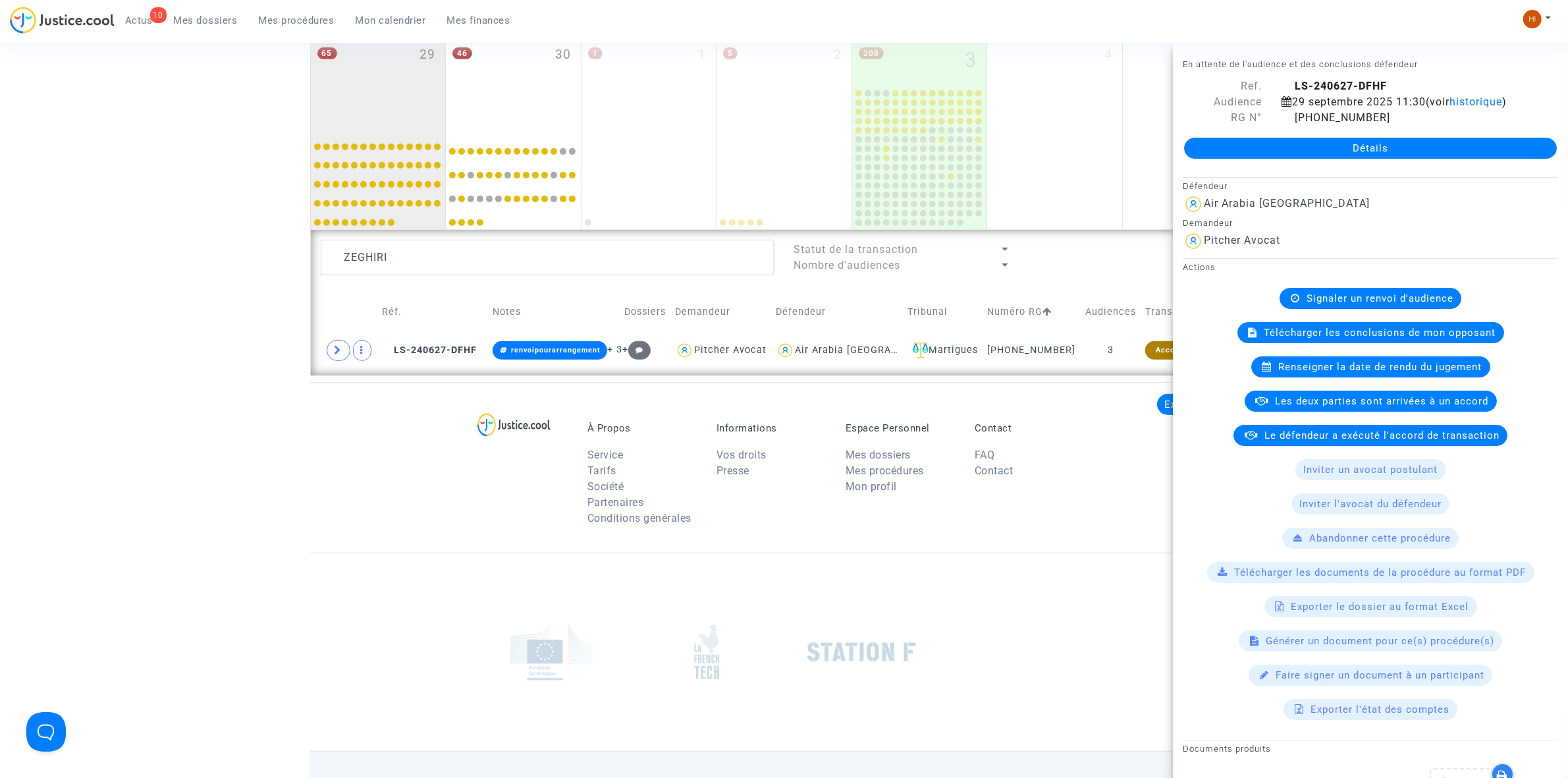
click at [1392, 304] on span "Signaler un renvoi d'audience" at bounding box center [1380, 298] width 147 height 12
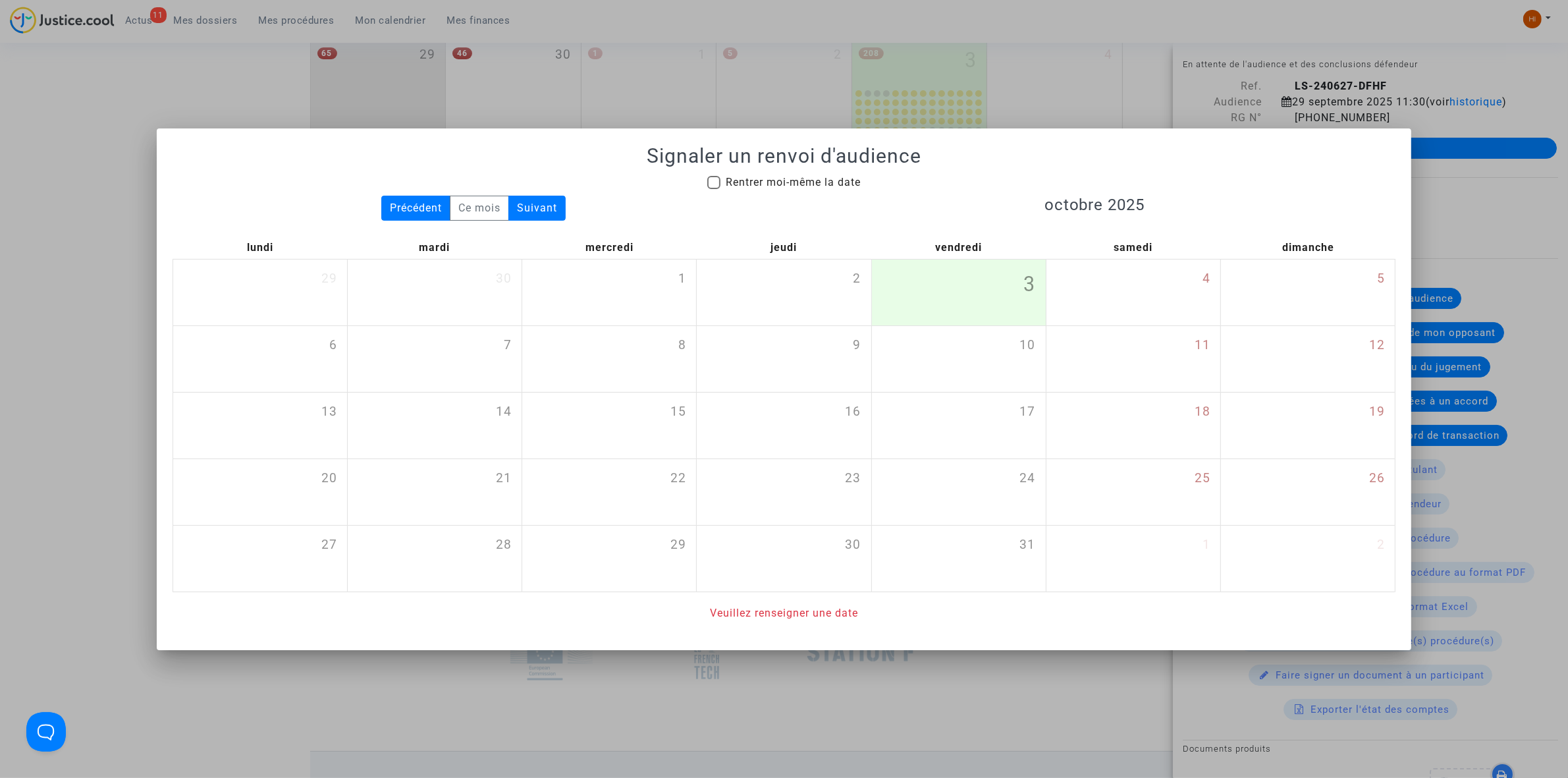
click at [791, 180] on span "Rentrer moi-même la date" at bounding box center [793, 182] width 135 height 13
click at [714, 189] on input "Rentrer moi-même la date" at bounding box center [713, 189] width 1 height 1
checkbox input "true"
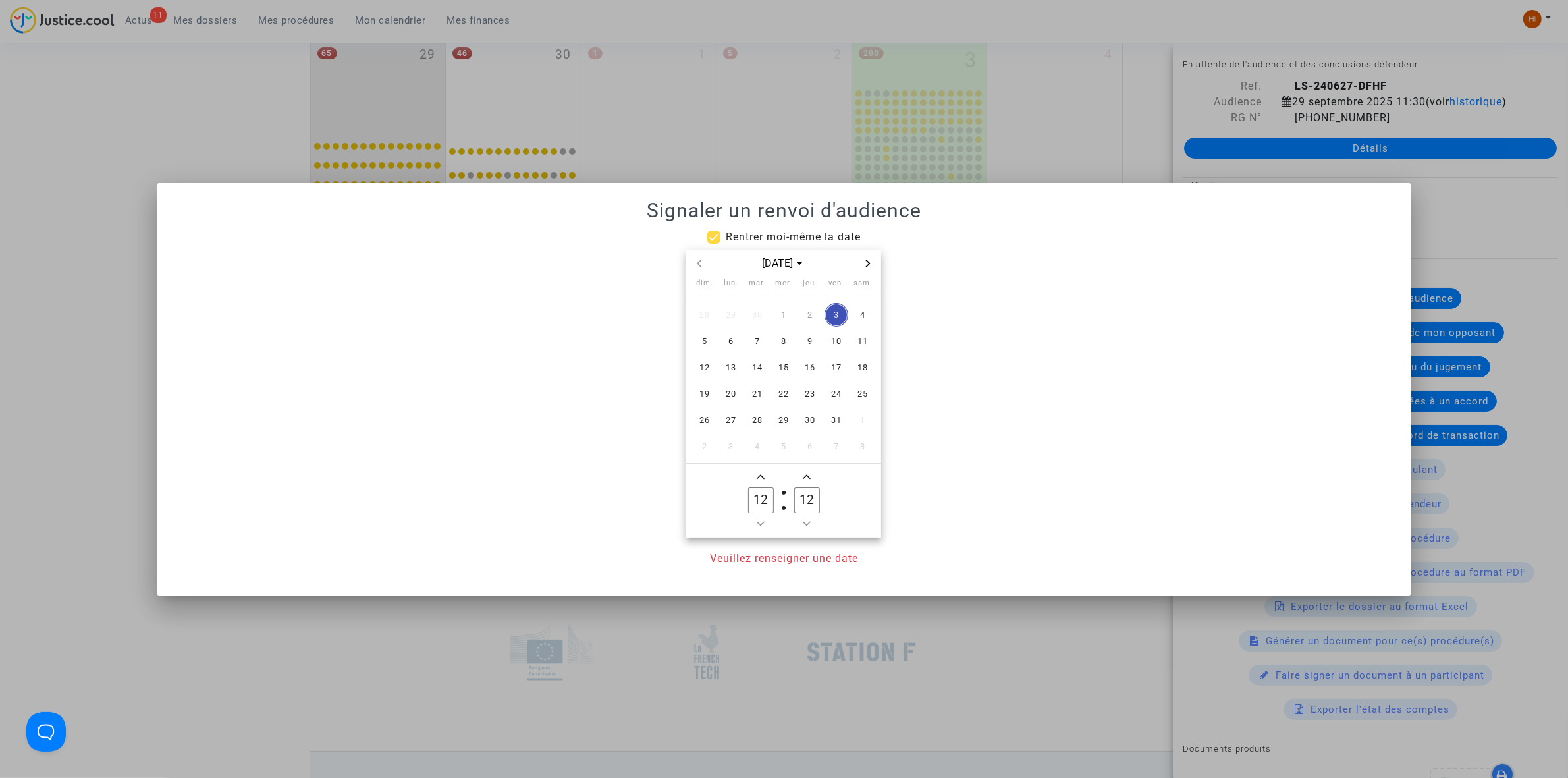
click at [868, 263] on icon "Next month" at bounding box center [868, 262] width 8 height 8
click at [867, 259] on icon "Next month" at bounding box center [868, 262] width 4 height 8
click at [729, 369] on span "12" at bounding box center [731, 367] width 24 height 24
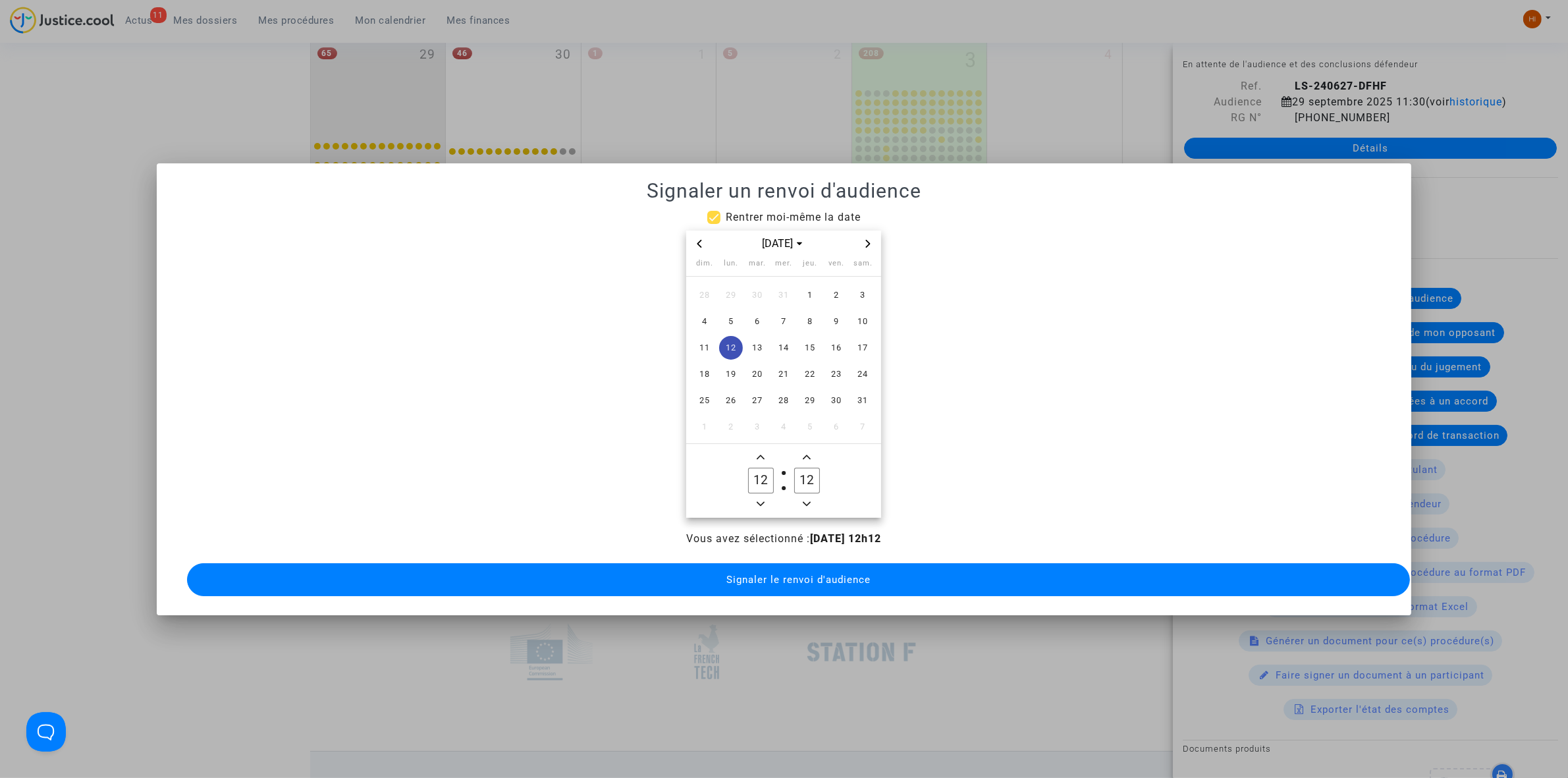
click at [761, 453] on icon "Add a hour" at bounding box center [760, 457] width 8 height 8
type input "13"
drag, startPoint x: 804, startPoint y: 475, endPoint x: 781, endPoint y: 475, distance: 23.0
click at [783, 475] on owl-date-time-timer-box "12 Minute" at bounding box center [806, 481] width 46 height 63
click at [804, 503] on span "Minus a minute" at bounding box center [806, 504] width 16 height 16
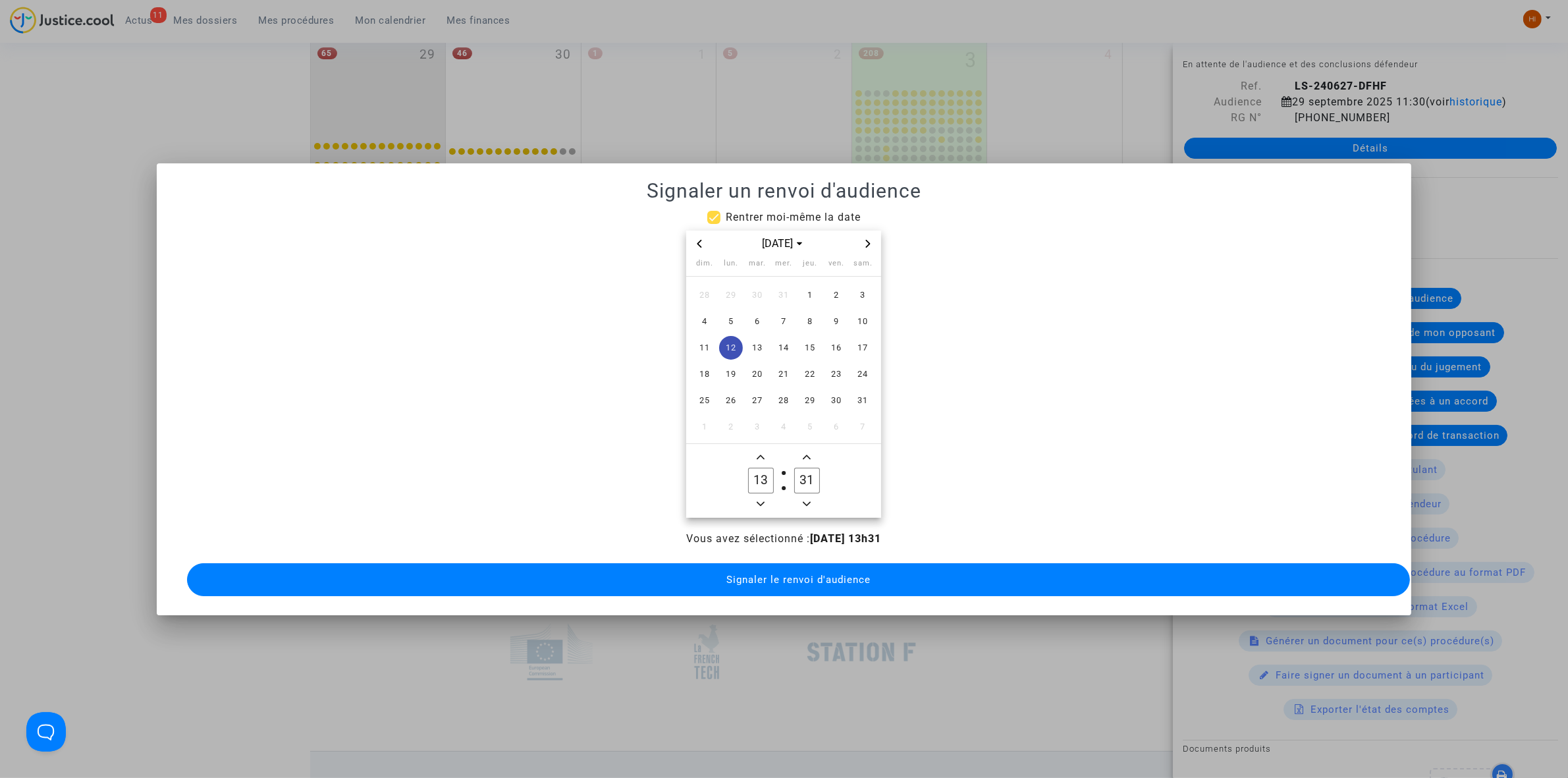
click at [804, 503] on span "Minus a minute" at bounding box center [806, 504] width 16 height 16
click at [801, 458] on button "Add a minute" at bounding box center [806, 457] width 16 height 16
type input "30"
drag, startPoint x: 790, startPoint y: 567, endPoint x: 781, endPoint y: 563, distance: 9.8
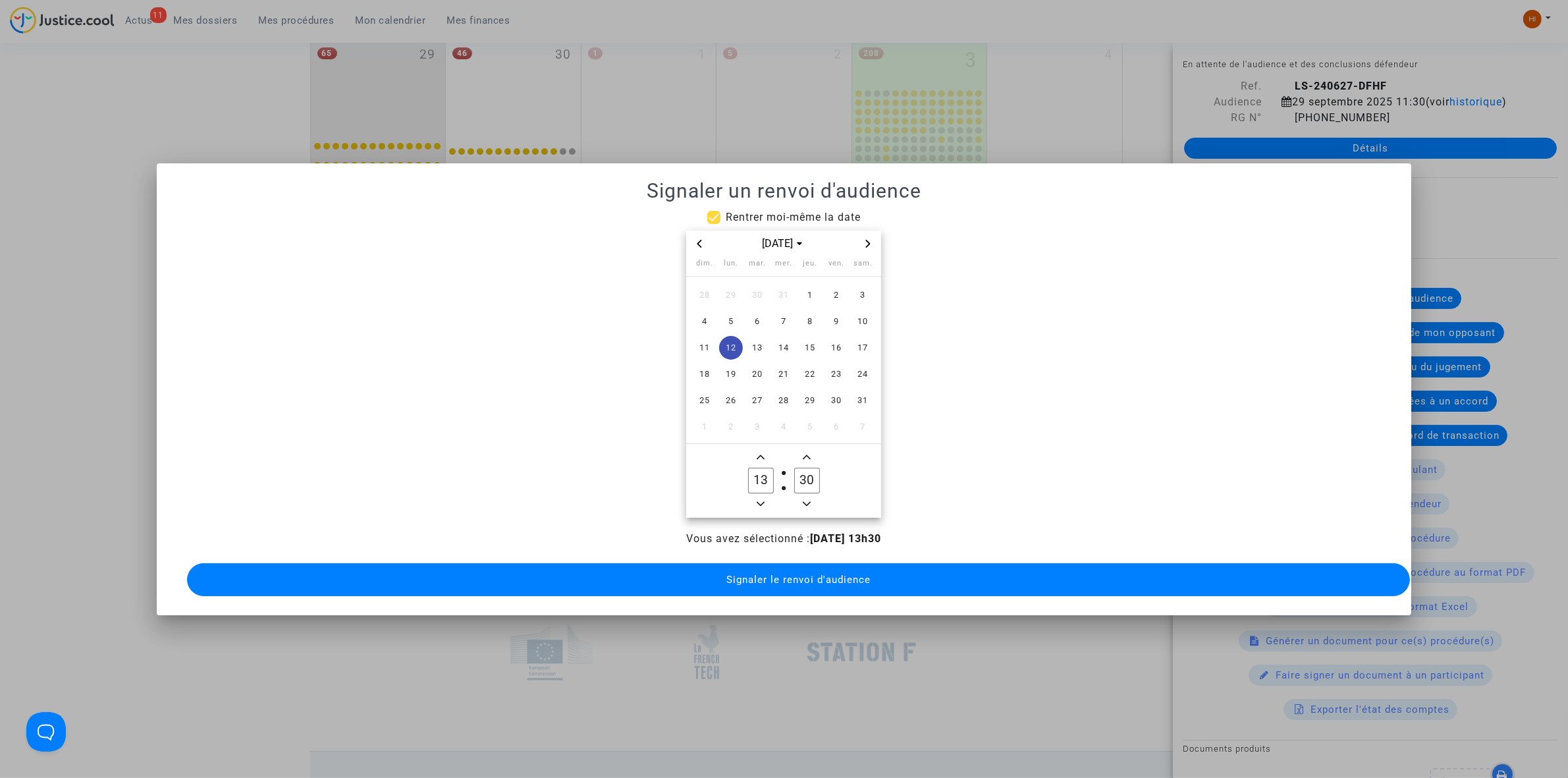
click at [790, 573] on span "Signaler le renvoi d'audience" at bounding box center [798, 579] width 144 height 12
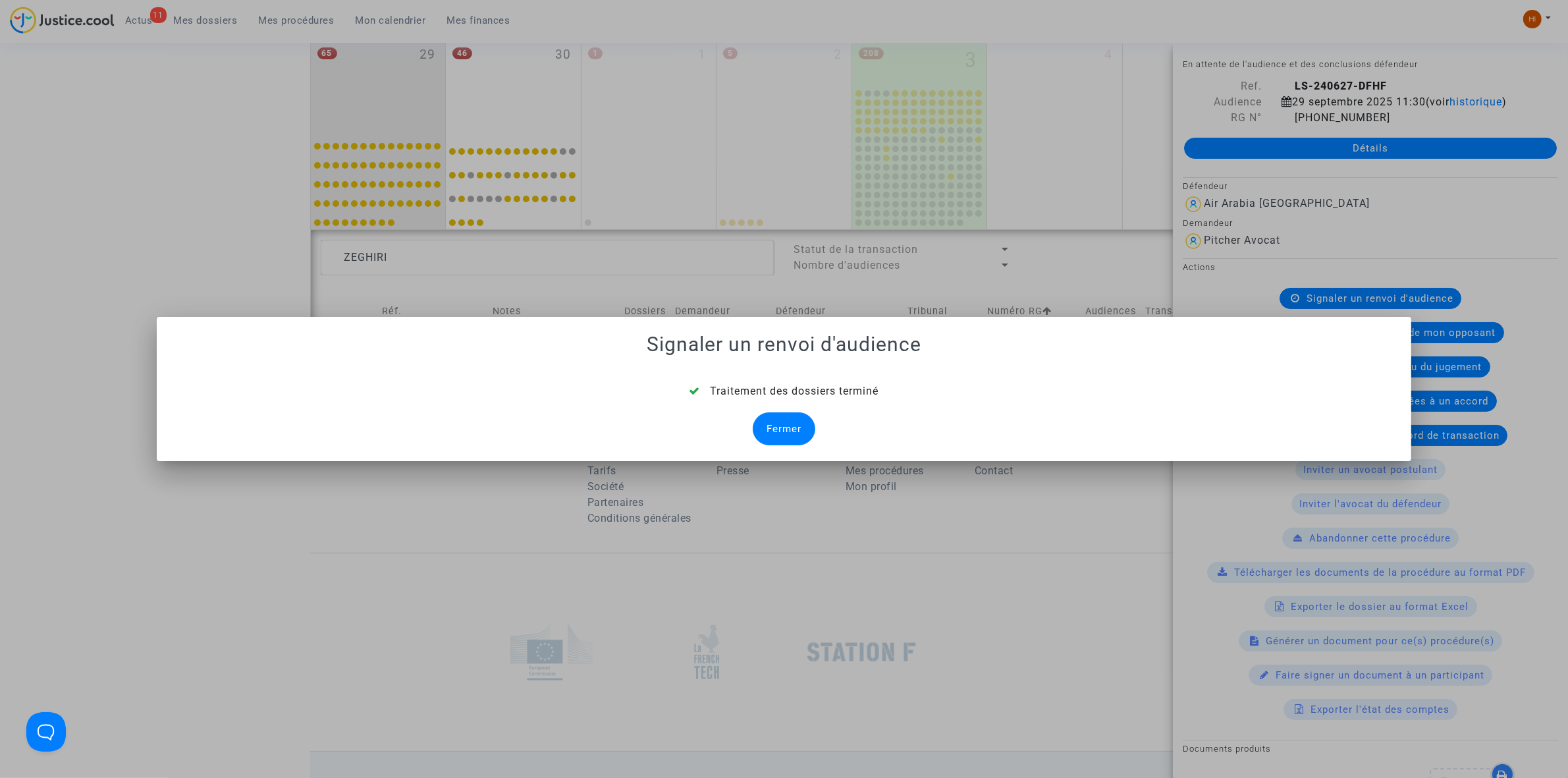
click at [805, 426] on div "Fermer" at bounding box center [783, 429] width 62 height 33
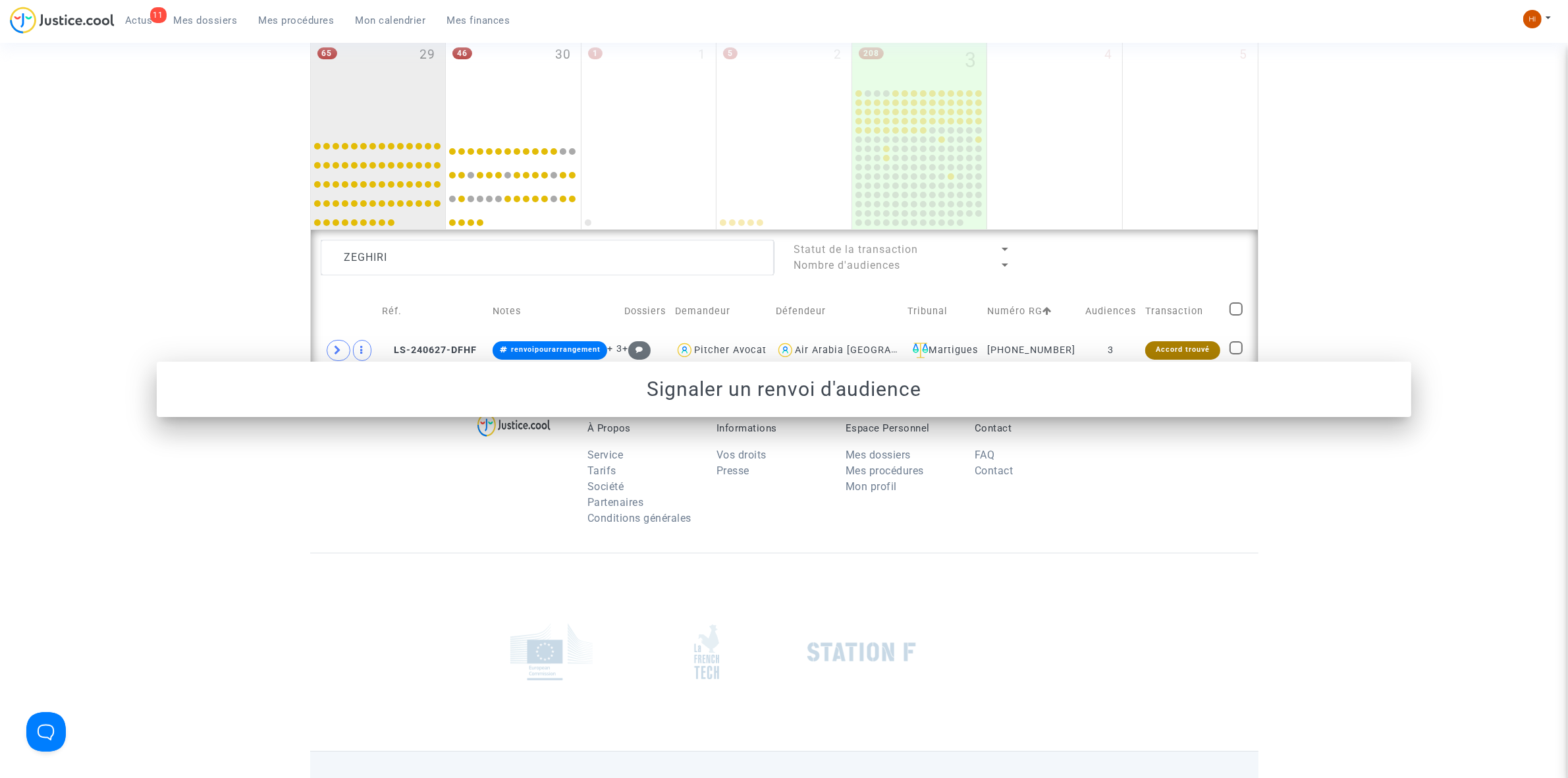
scroll to position [804, 0]
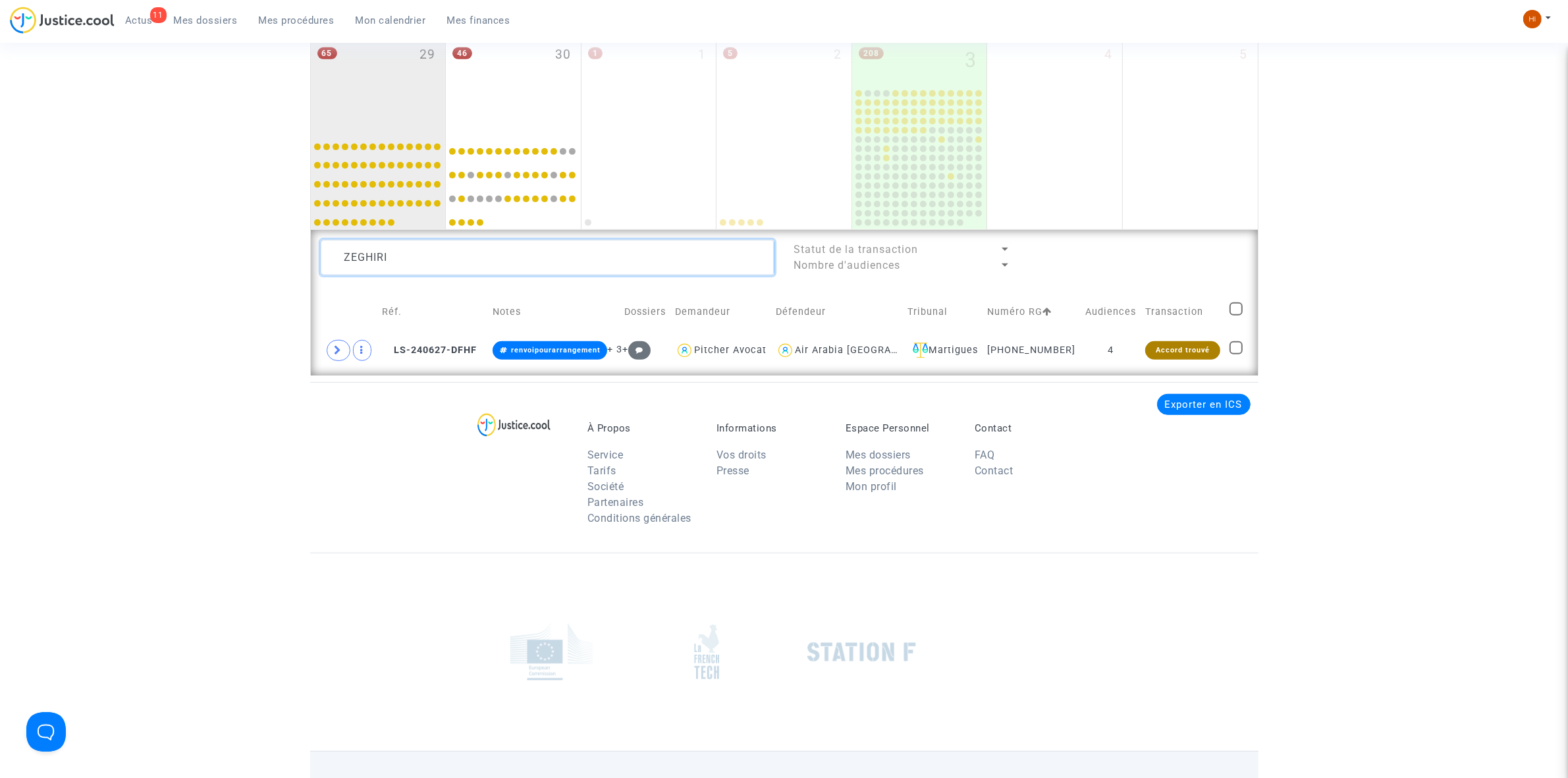
drag, startPoint x: 608, startPoint y: 265, endPoint x: 326, endPoint y: 239, distance: 283.2
click at [1057, 348] on td "3" at bounding box center [1079, 350] width 61 height 31
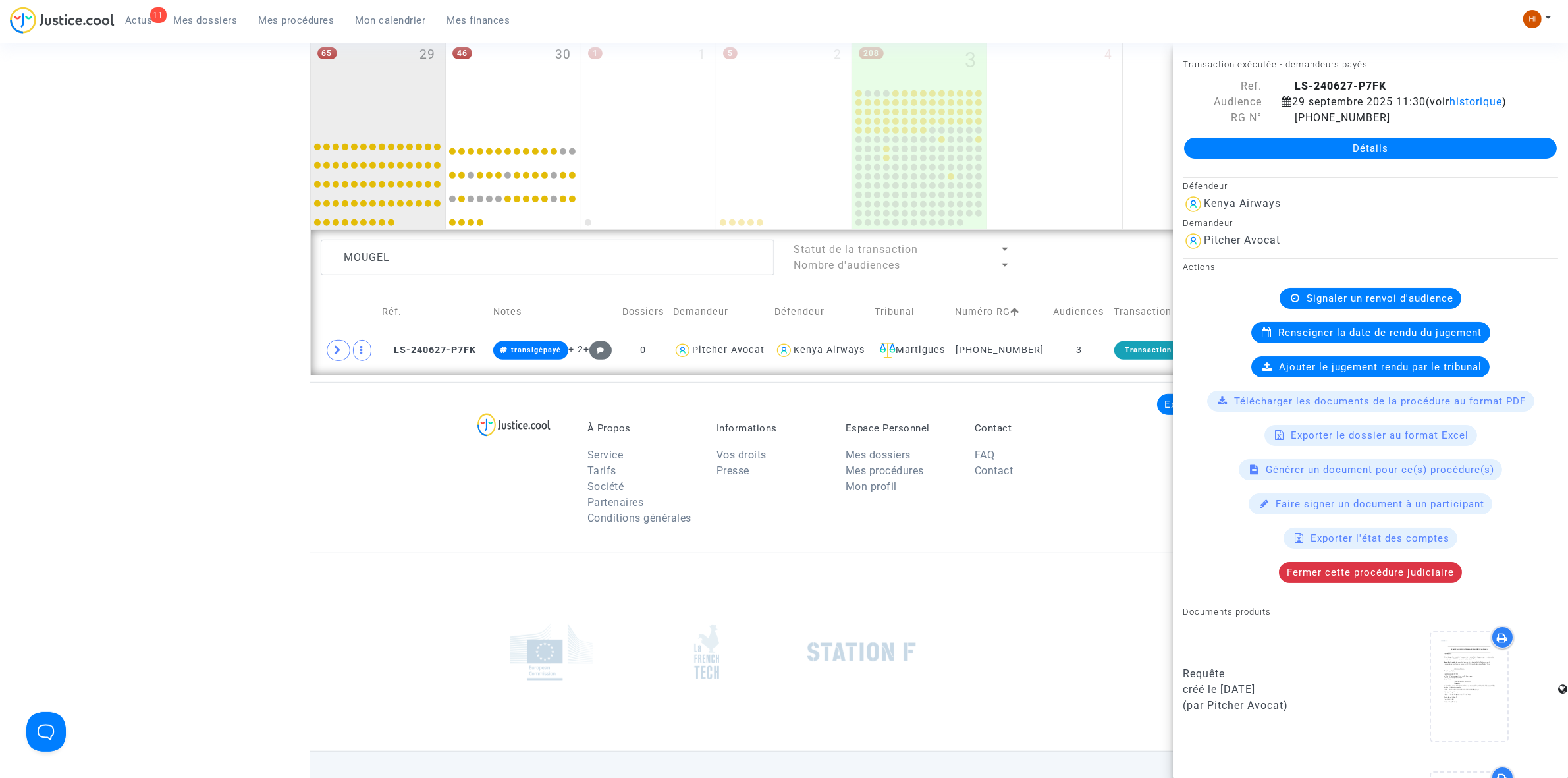
click at [1446, 338] on span "Renseigner la date de rendu du jugement" at bounding box center [1381, 332] width 204 height 12
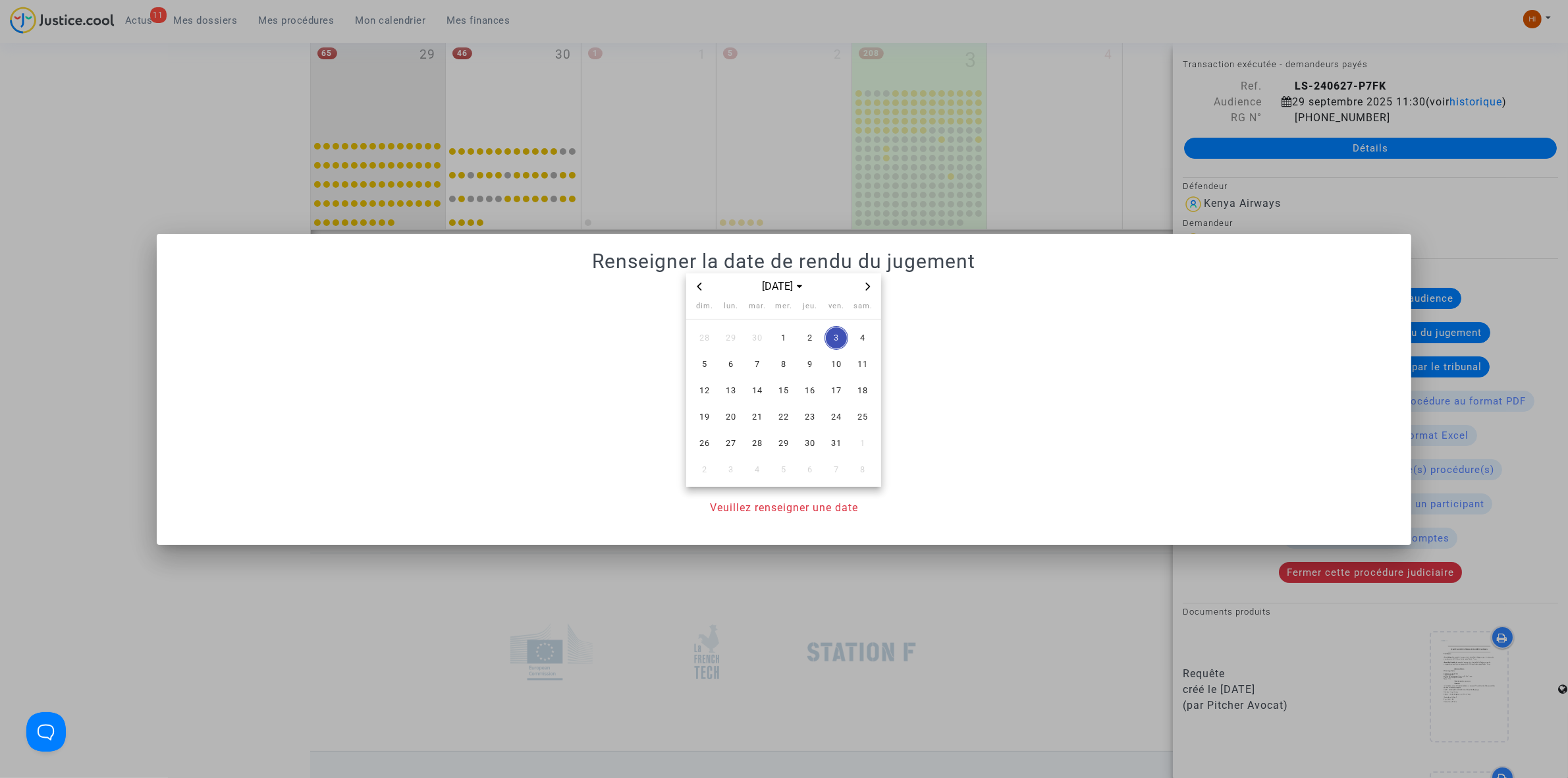
click at [690, 288] on div "[DATE]" at bounding box center [783, 287] width 195 height 27
click at [696, 285] on icon "Previous month" at bounding box center [699, 285] width 8 height 8
click at [732, 435] on span "29" at bounding box center [731, 443] width 24 height 24
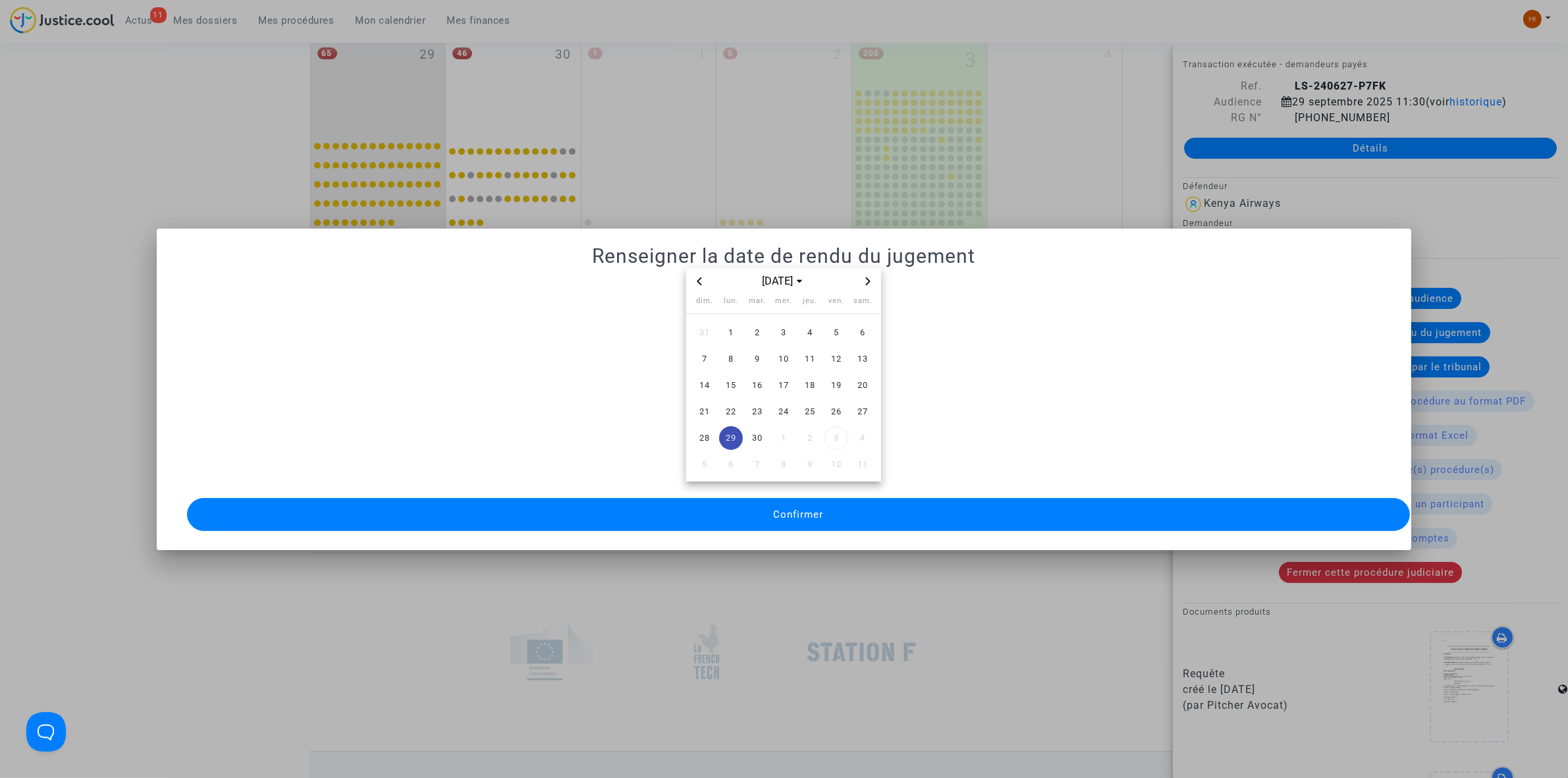
click at [731, 503] on button "Confirmer" at bounding box center [798, 514] width 1223 height 33
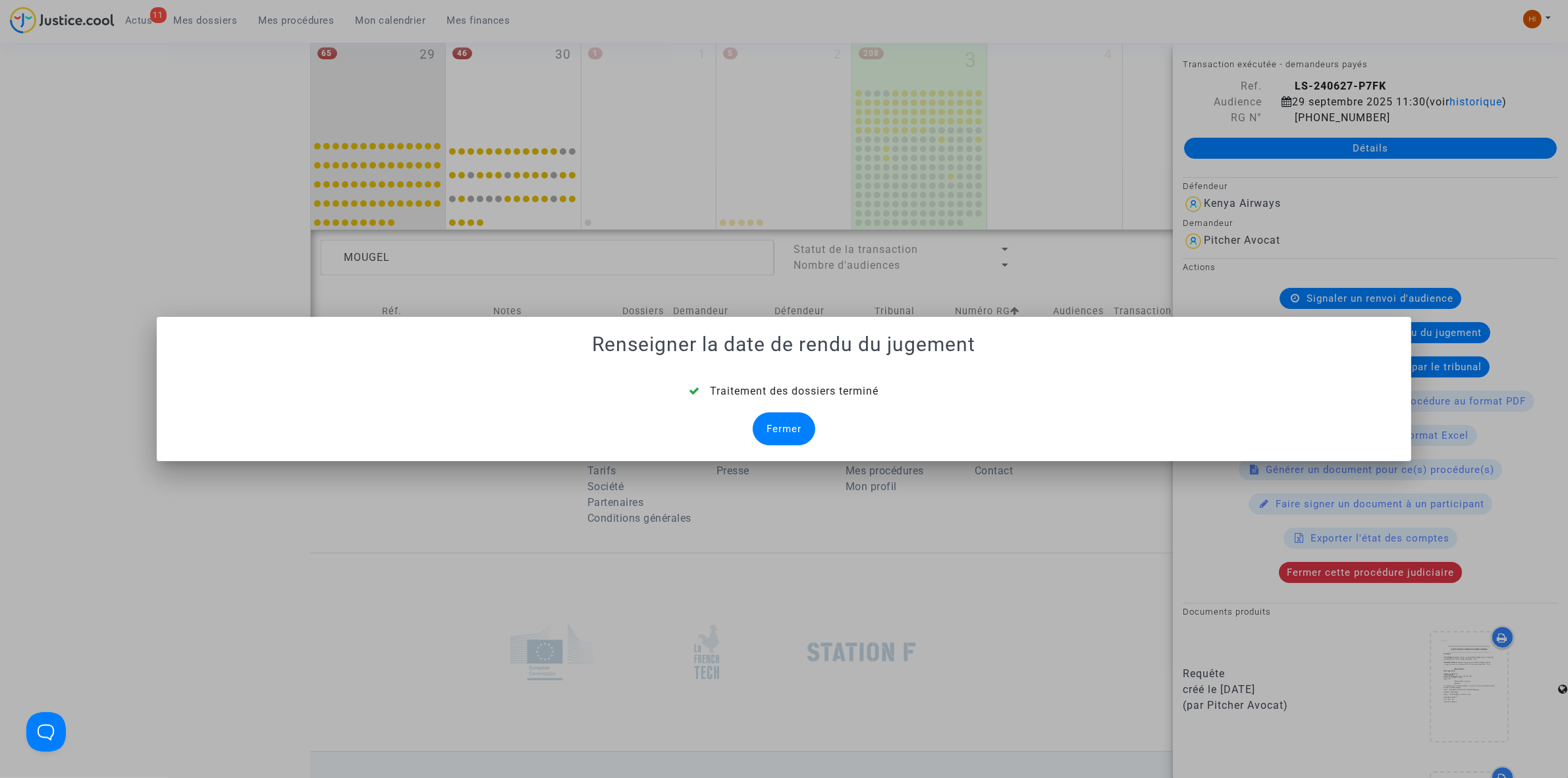
click at [786, 433] on div "Fermer" at bounding box center [783, 429] width 62 height 33
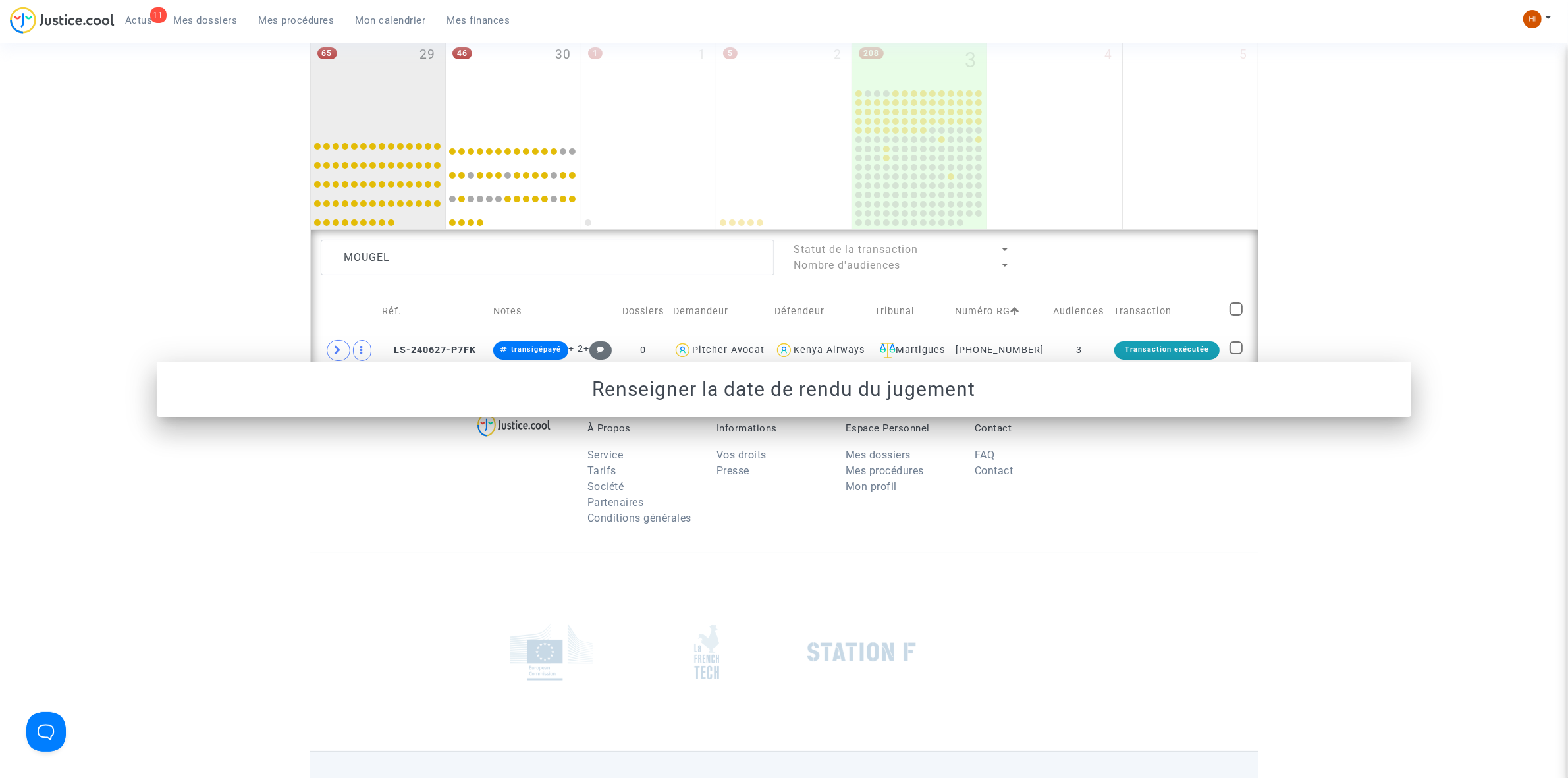
scroll to position [804, 0]
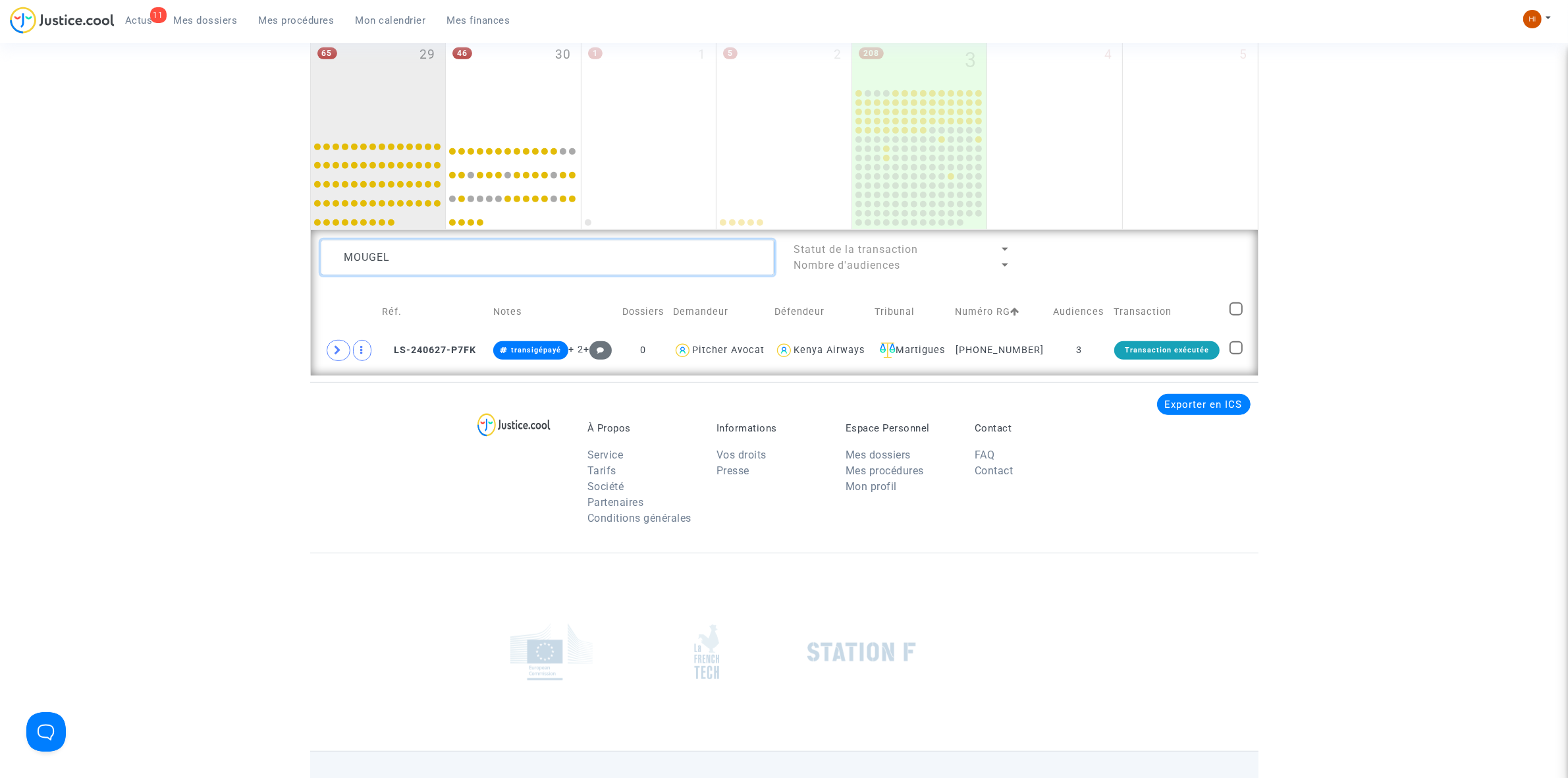
click at [652, 265] on textarea at bounding box center [547, 257] width 453 height 36
type textarea "BELK"
click at [1127, 349] on td "2" at bounding box center [1113, 350] width 68 height 31
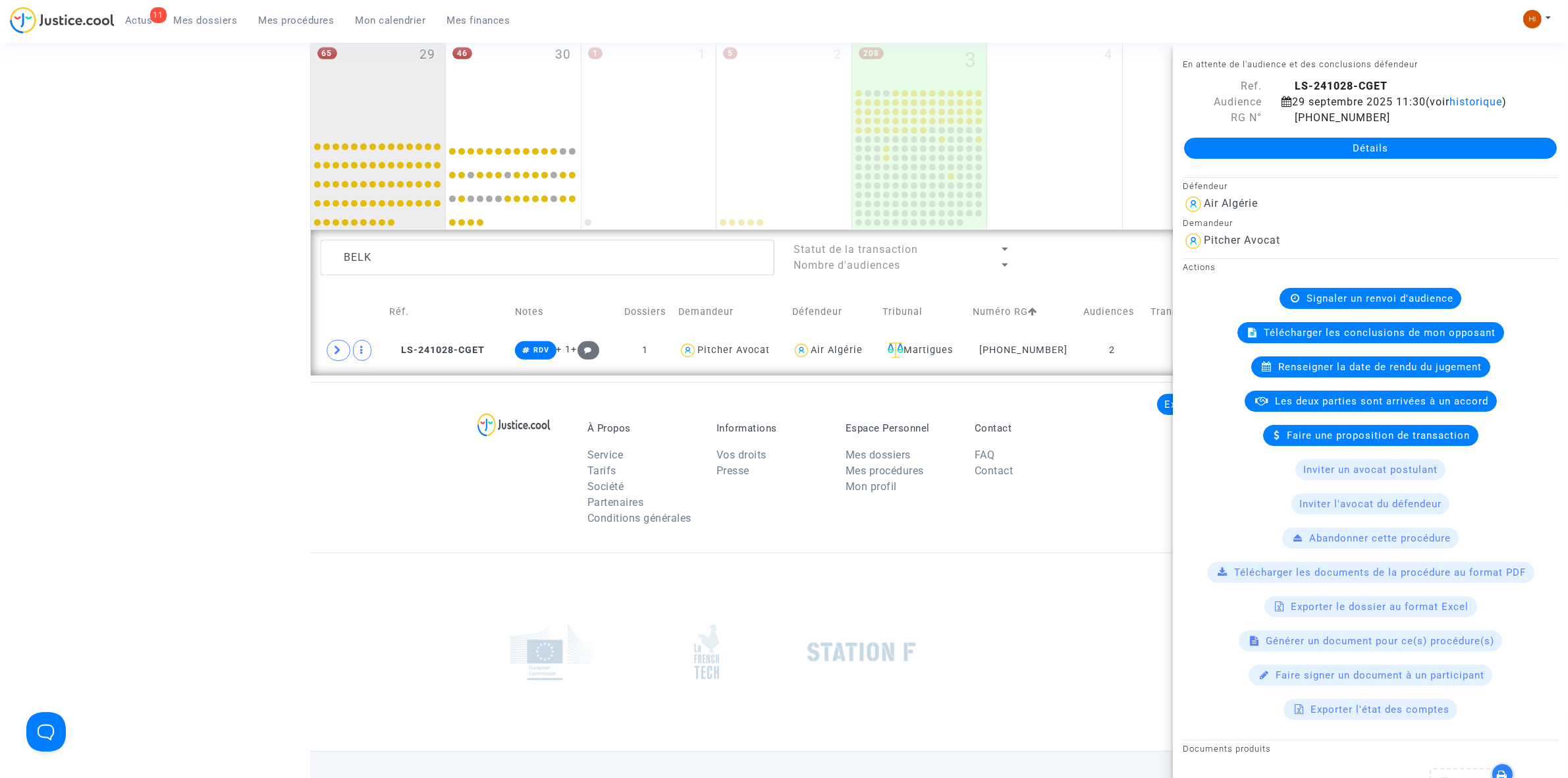
click at [1309, 304] on span "Signaler un renvoi d'audience" at bounding box center [1380, 298] width 147 height 12
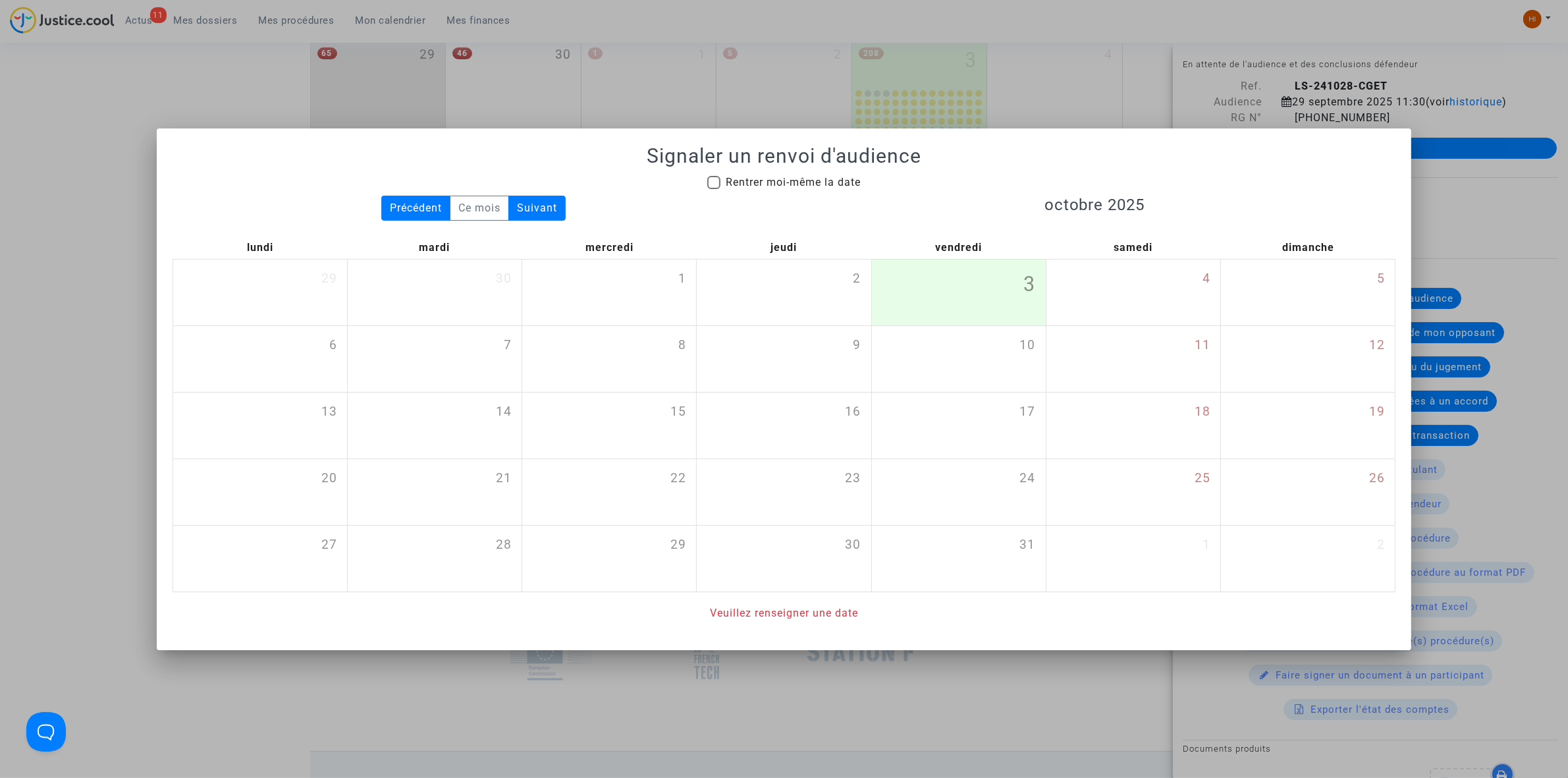
click at [801, 184] on span "Rentrer moi-même la date" at bounding box center [793, 182] width 135 height 13
click at [714, 189] on input "Rentrer moi-même la date" at bounding box center [713, 189] width 1 height 1
checkbox input "true"
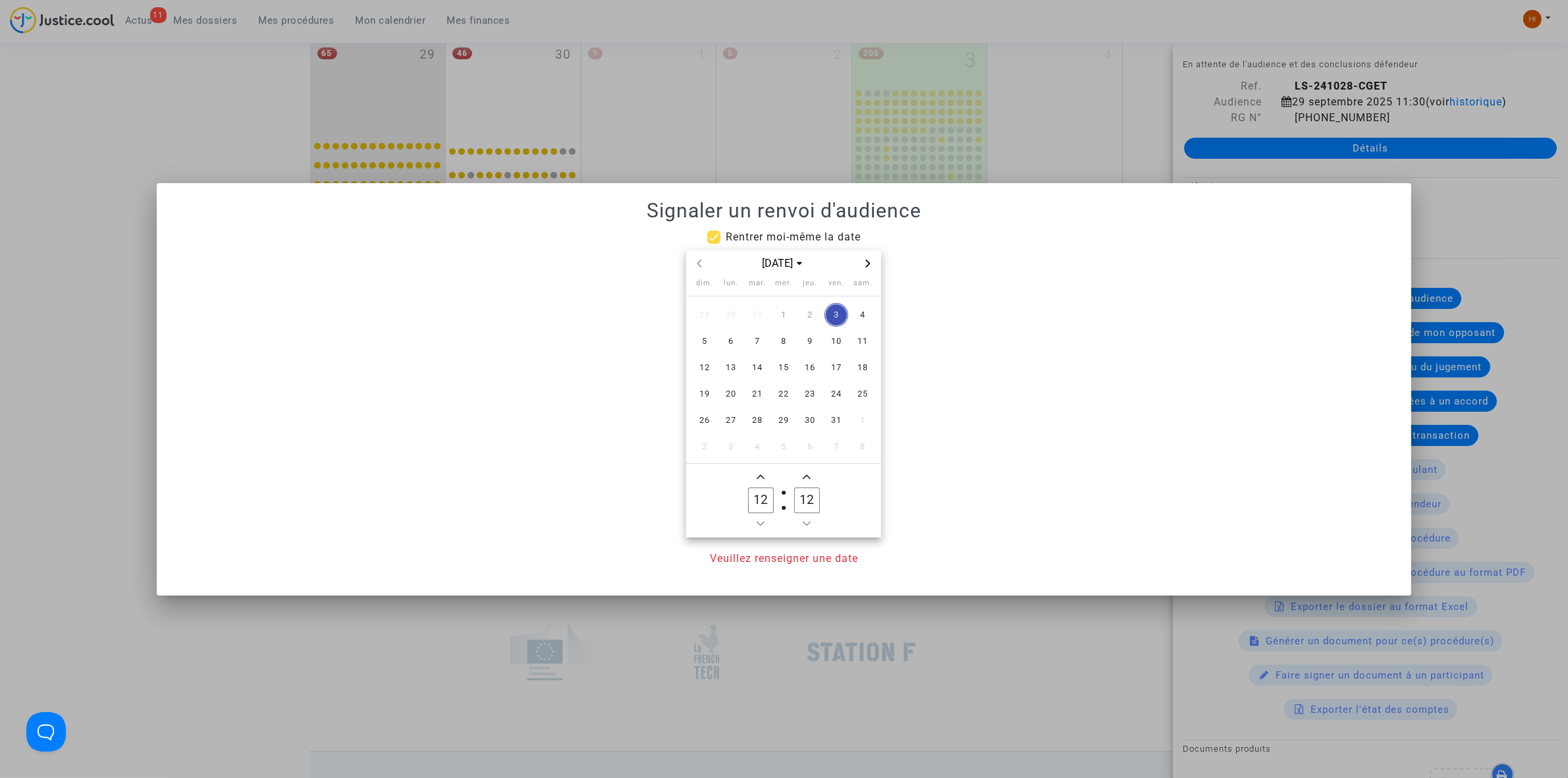
click at [870, 264] on icon "Next month" at bounding box center [868, 262] width 8 height 8
click at [702, 271] on button "Previous month" at bounding box center [699, 263] width 16 height 16
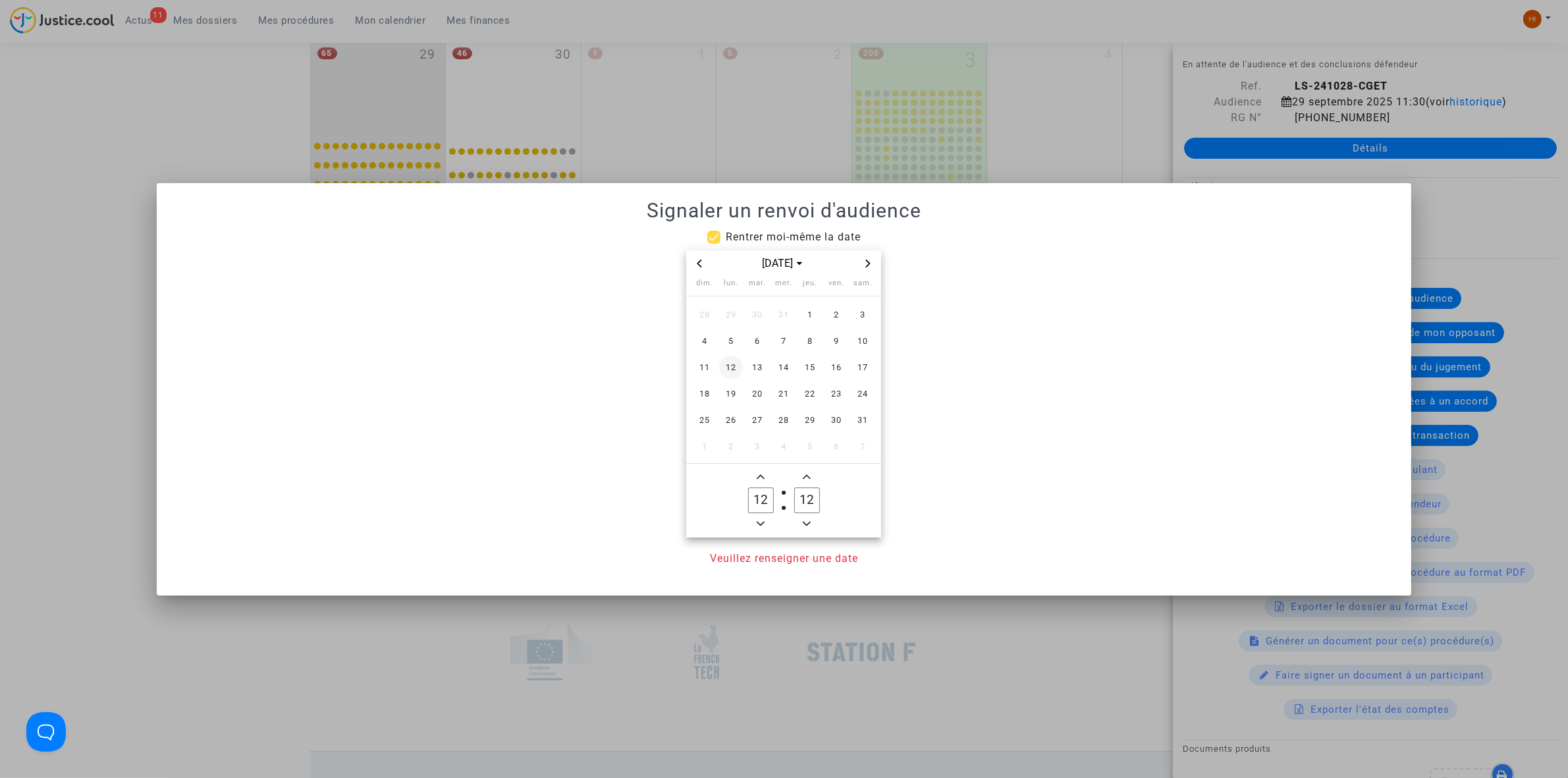
click at [735, 366] on span "12" at bounding box center [731, 367] width 24 height 24
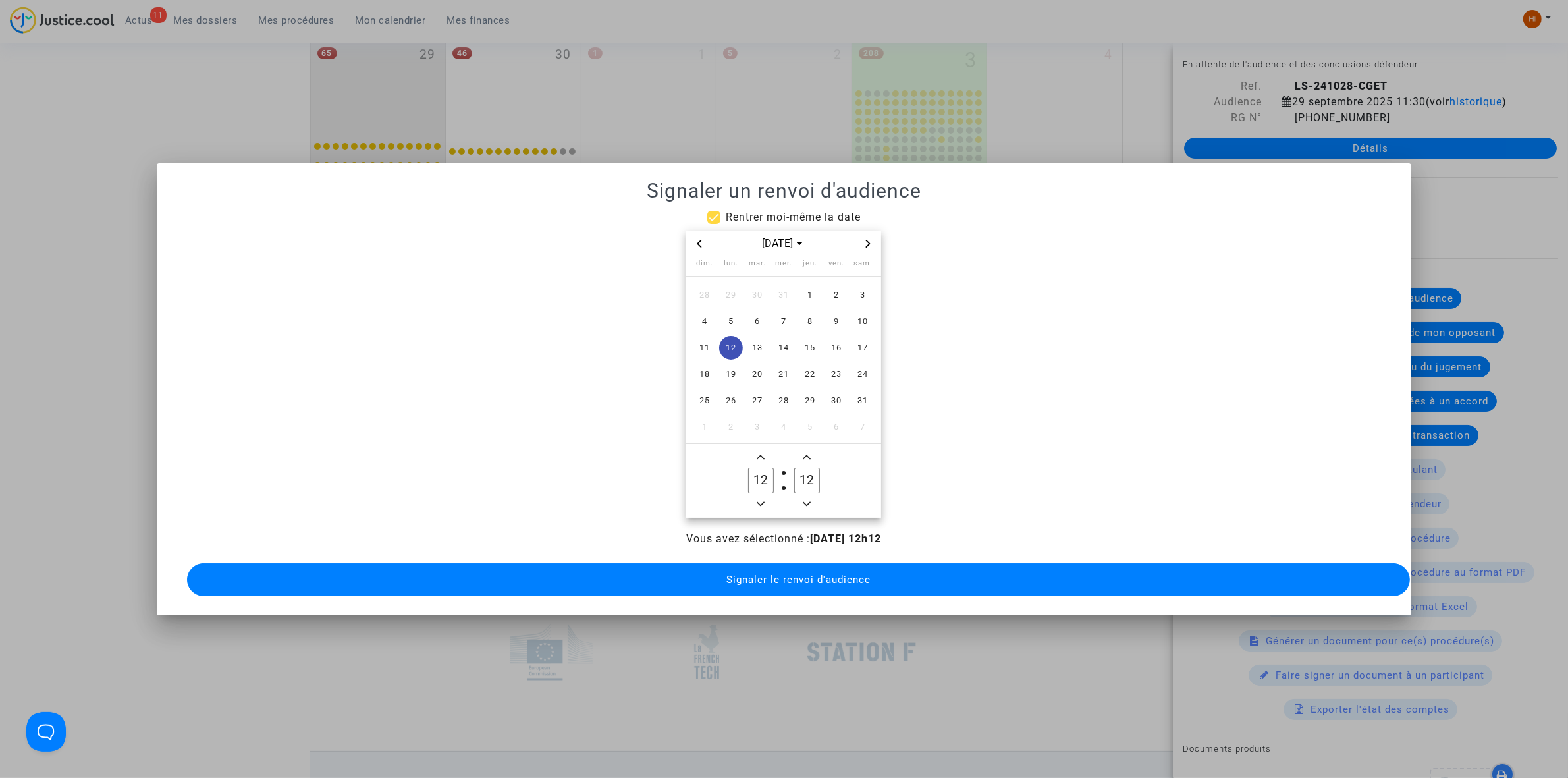
click at [756, 451] on span "Add a hour" at bounding box center [760, 457] width 16 height 16
type input "13"
drag, startPoint x: 804, startPoint y: 474, endPoint x: 810, endPoint y: 476, distance: 6.3
click at [810, 476] on input "12" at bounding box center [806, 480] width 25 height 25
click at [816, 496] on owl-date-time-timer-box "32 Minute" at bounding box center [806, 481] width 46 height 63
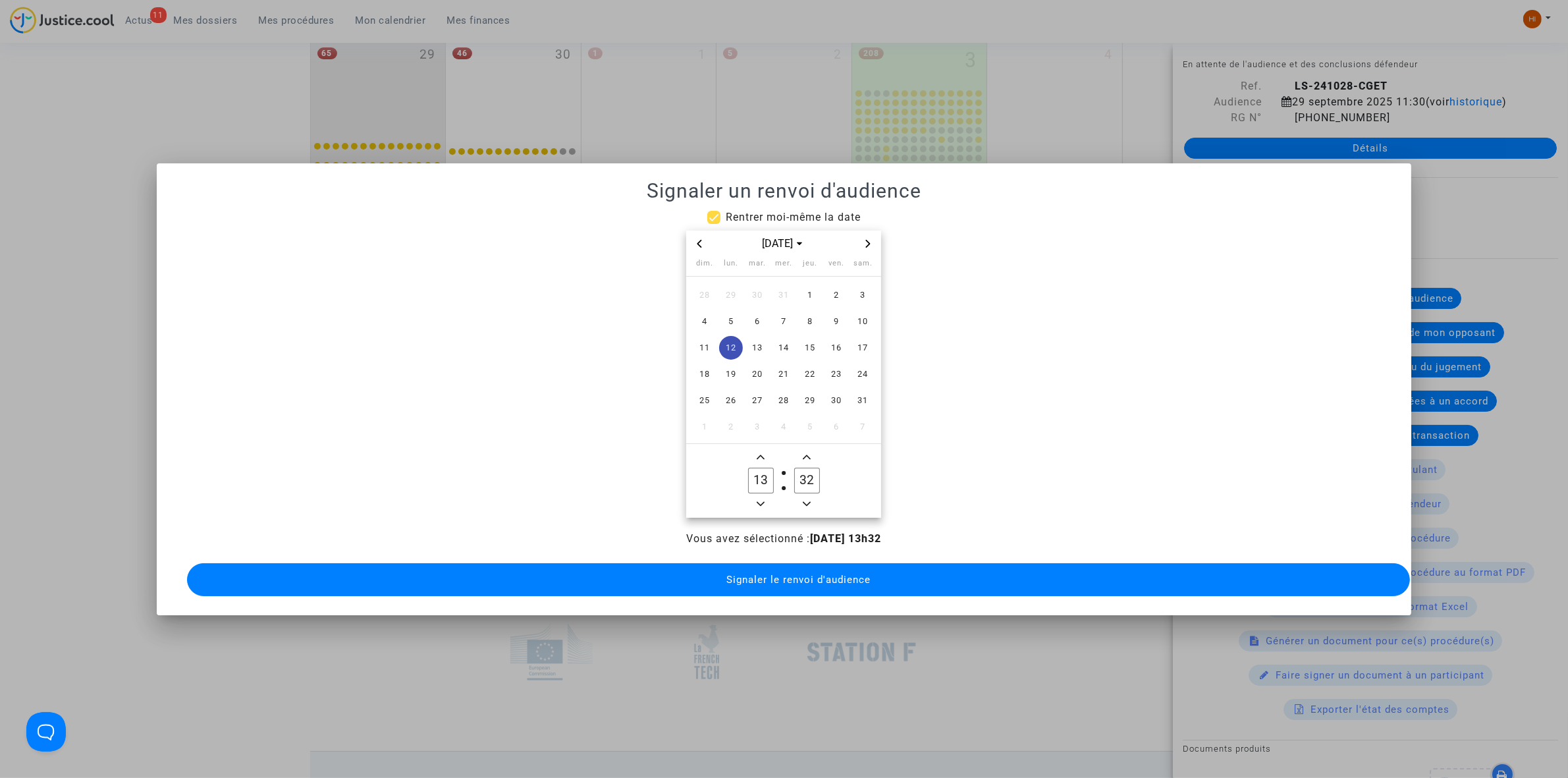
click at [808, 488] on owl-date-time-timer-box "32 Minute" at bounding box center [806, 481] width 46 height 63
drag, startPoint x: 813, startPoint y: 474, endPoint x: 805, endPoint y: 469, distance: 9.4
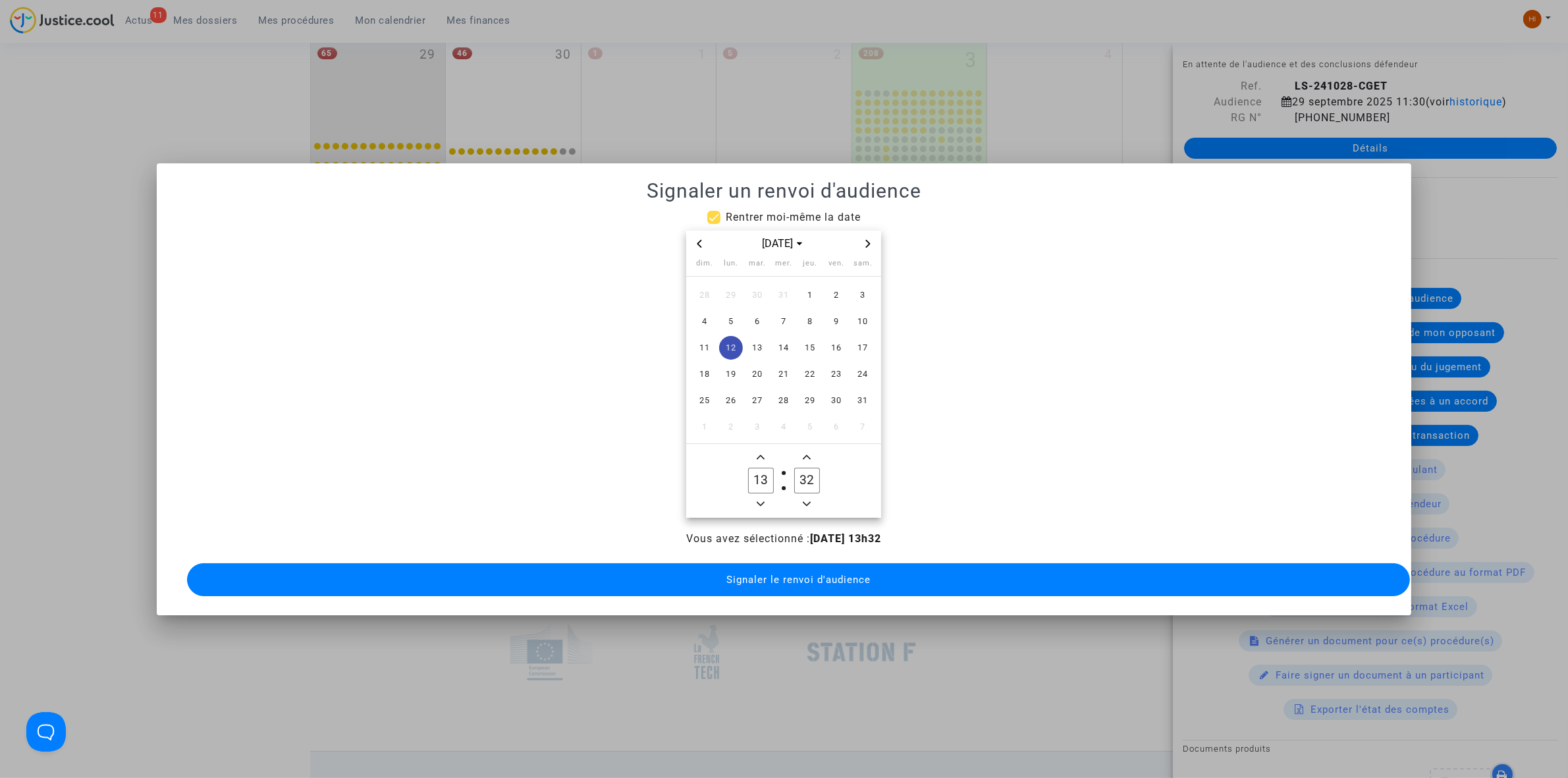
click at [805, 469] on input "32" at bounding box center [806, 480] width 25 height 25
type input "30"
click at [816, 575] on span "Signaler le renvoi d'audience" at bounding box center [798, 579] width 144 height 12
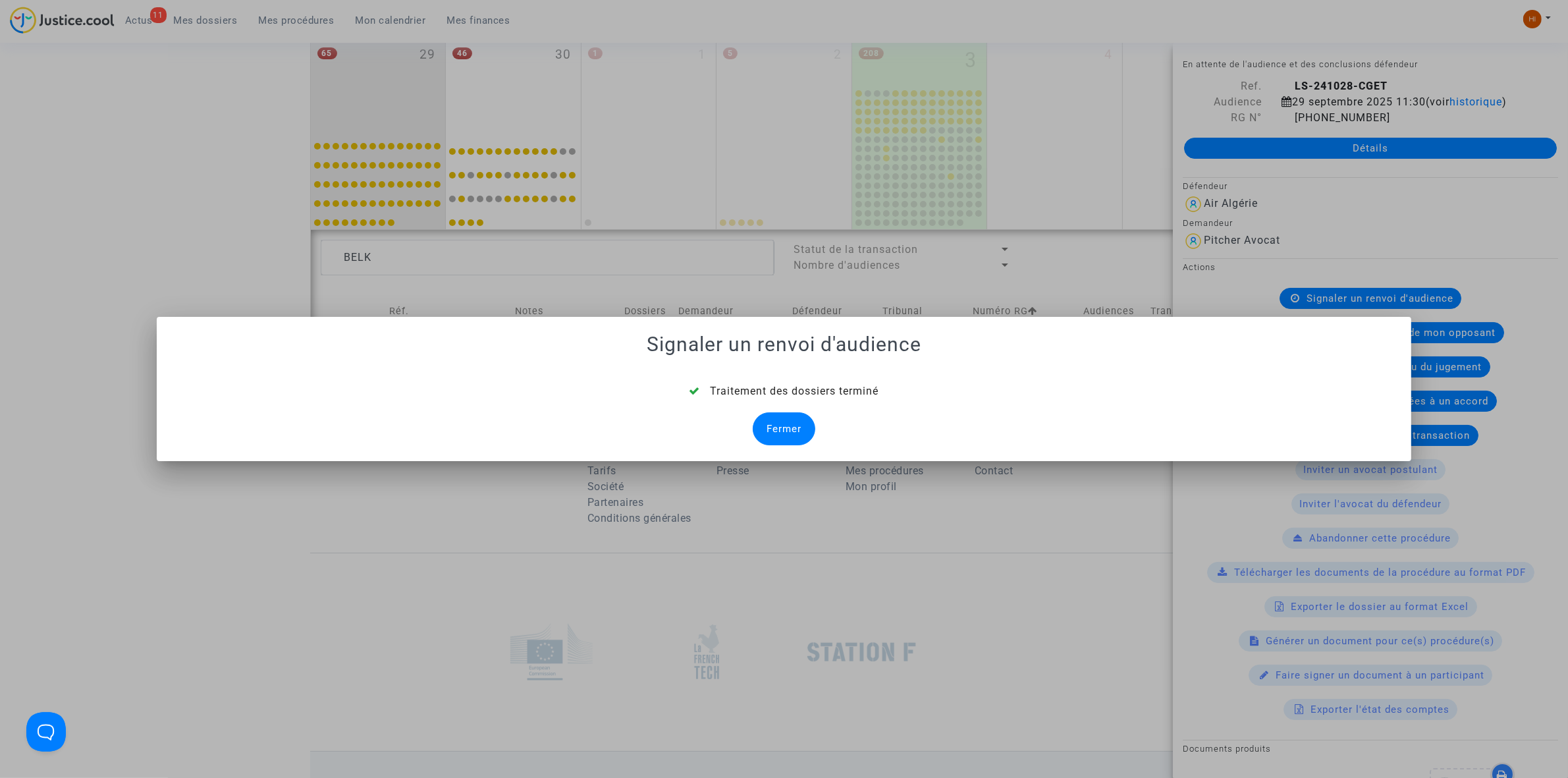
click at [781, 442] on div "Fermer" at bounding box center [783, 429] width 62 height 33
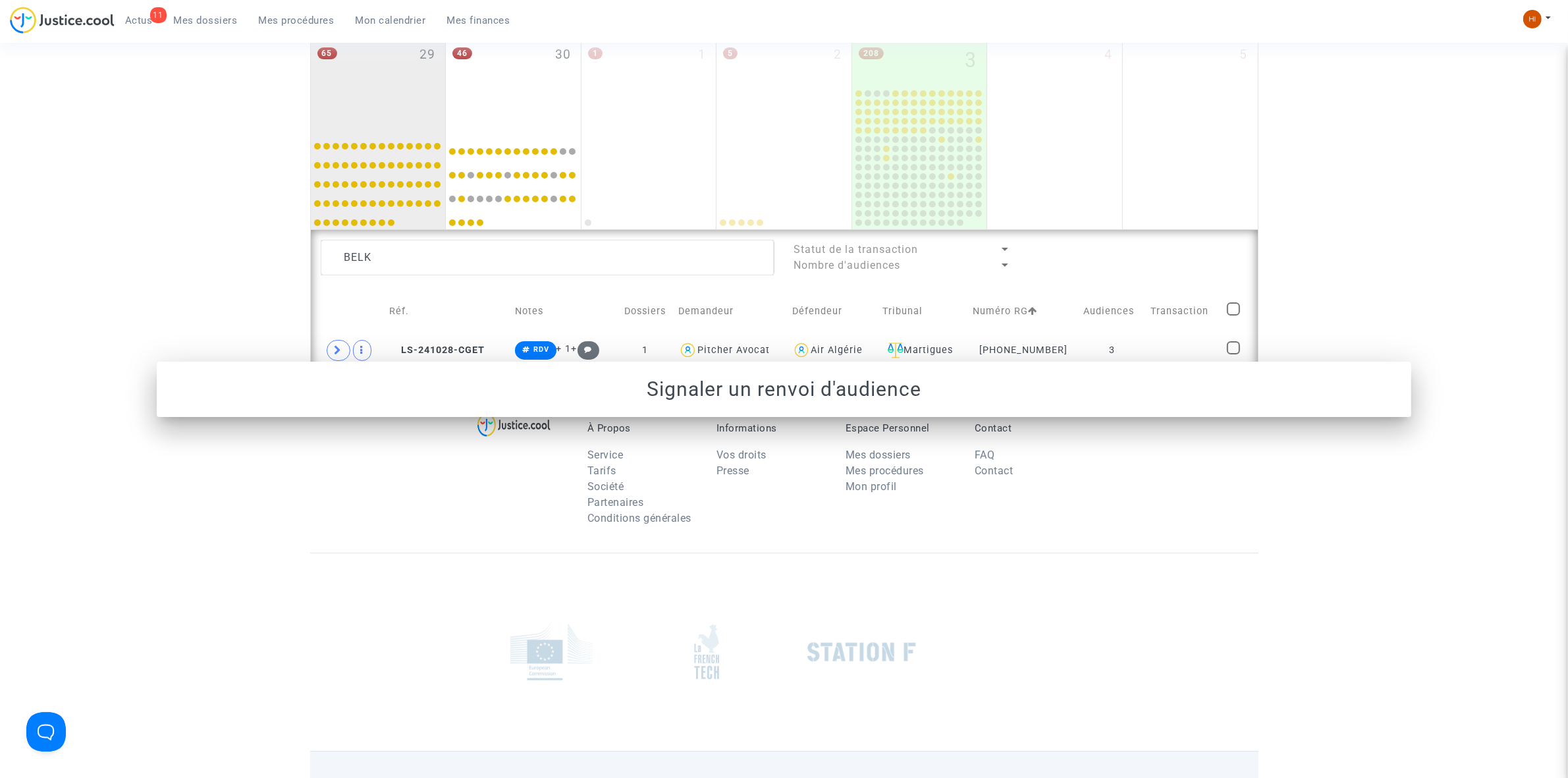
scroll to position [804, 0]
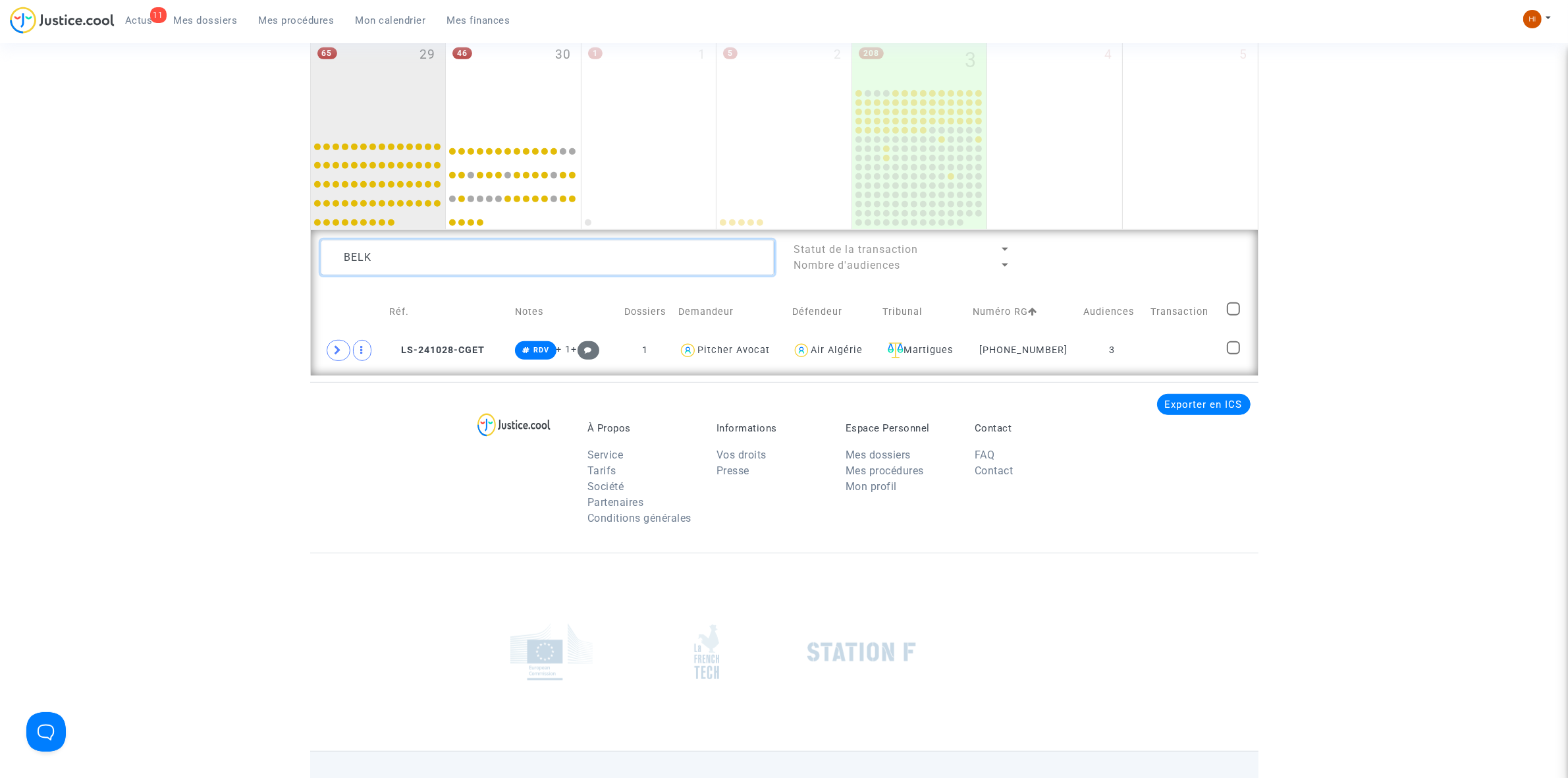
click at [509, 259] on textarea at bounding box center [547, 257] width 453 height 36
click at [1144, 364] on td "2" at bounding box center [1115, 350] width 66 height 31
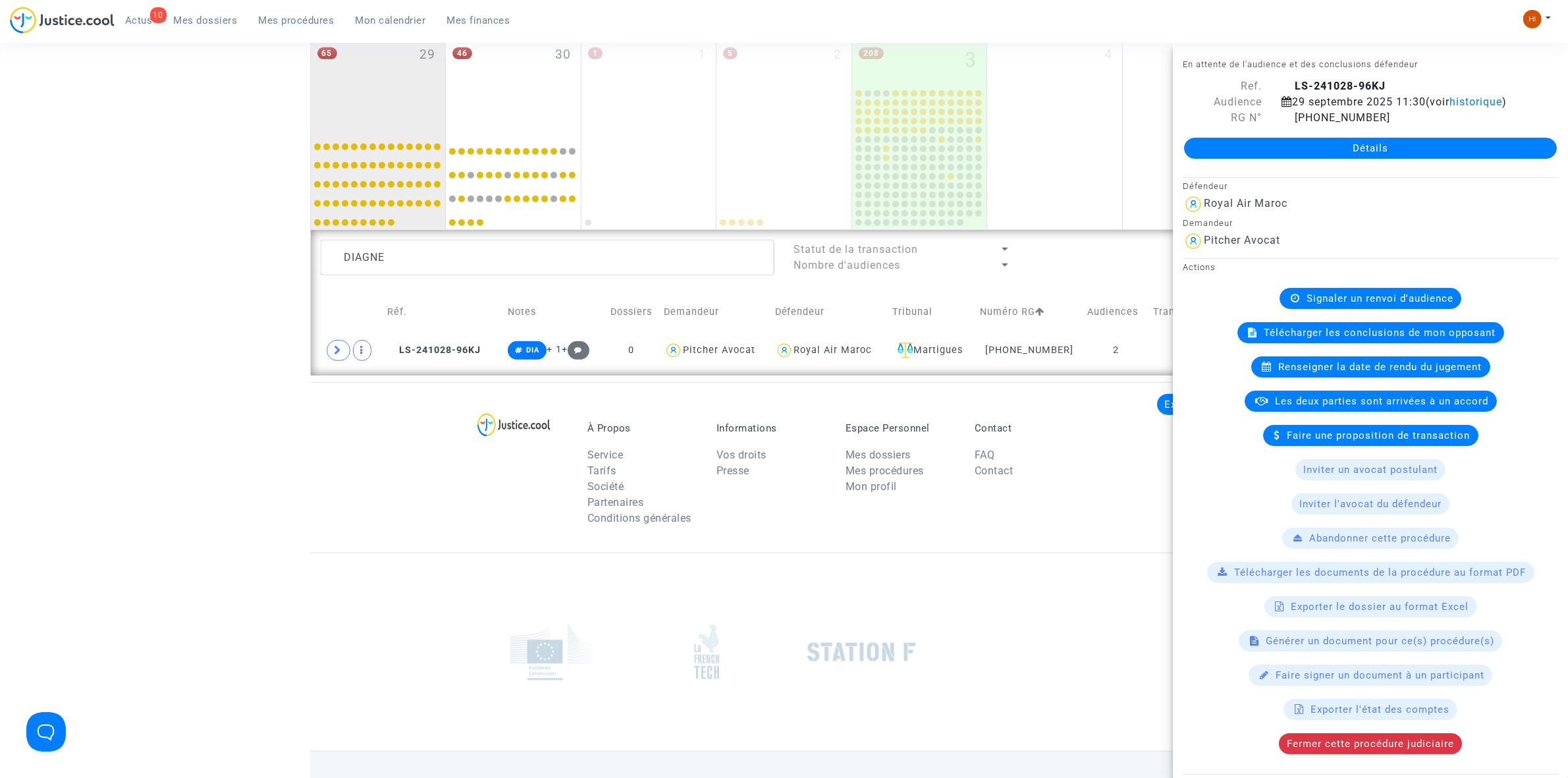
click at [1360, 377] on div "Renseigner la date de rendu du jugement" at bounding box center [1370, 366] width 239 height 21
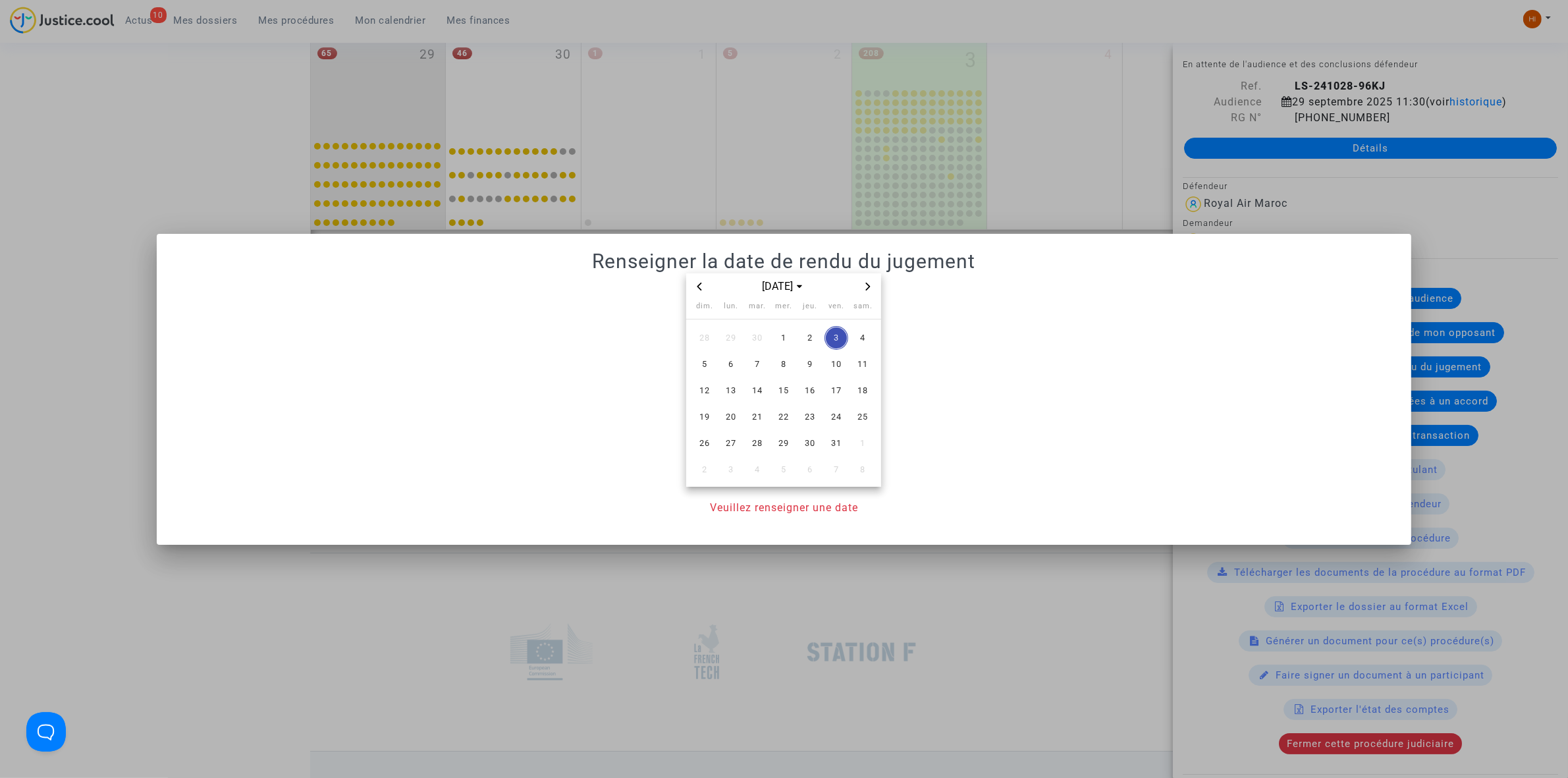
click at [696, 288] on icon "Previous month" at bounding box center [699, 285] width 8 height 8
click at [735, 441] on span "29" at bounding box center [731, 443] width 24 height 24
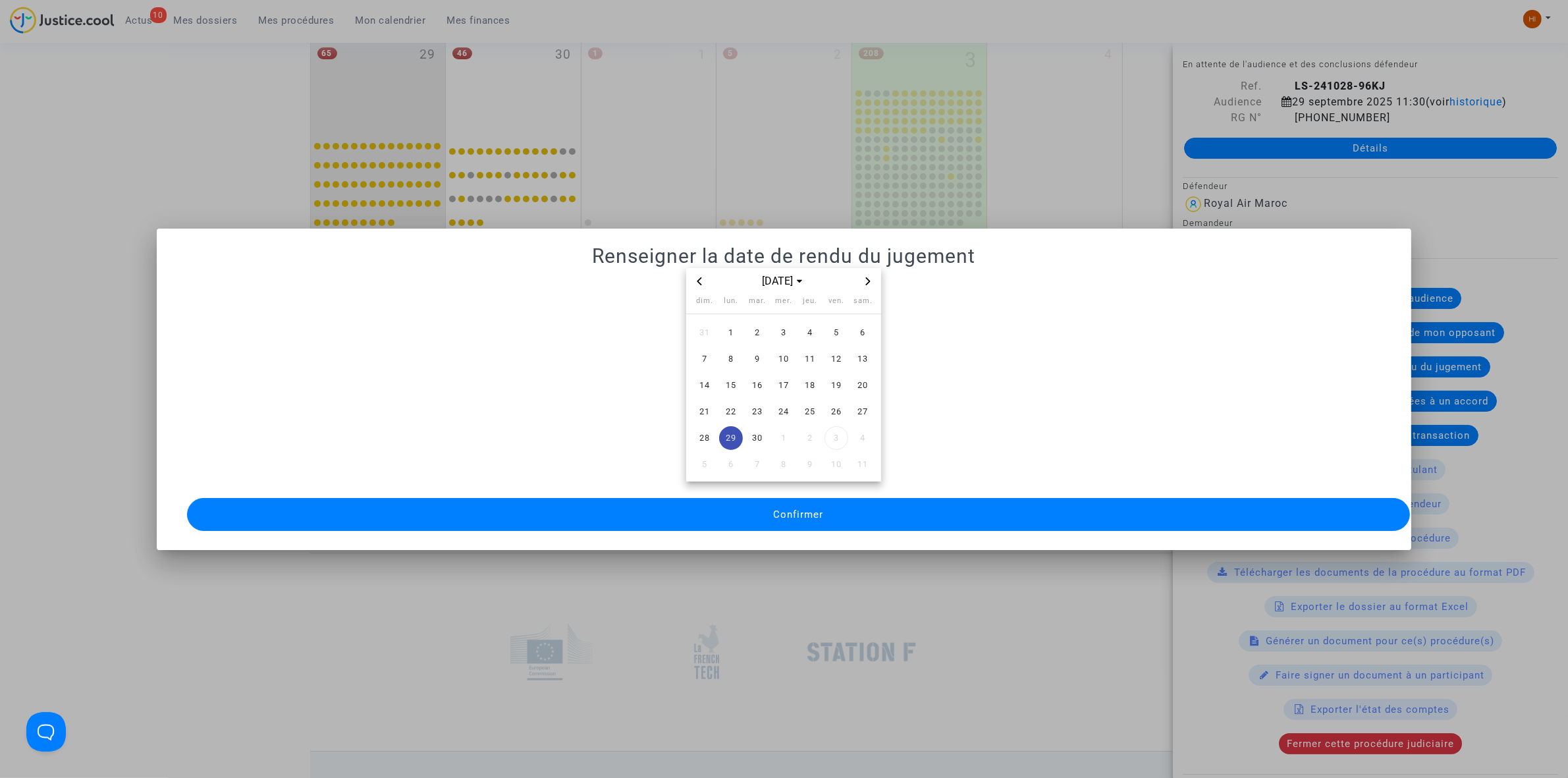
click at [728, 511] on button "Confirmer" at bounding box center [798, 514] width 1223 height 33
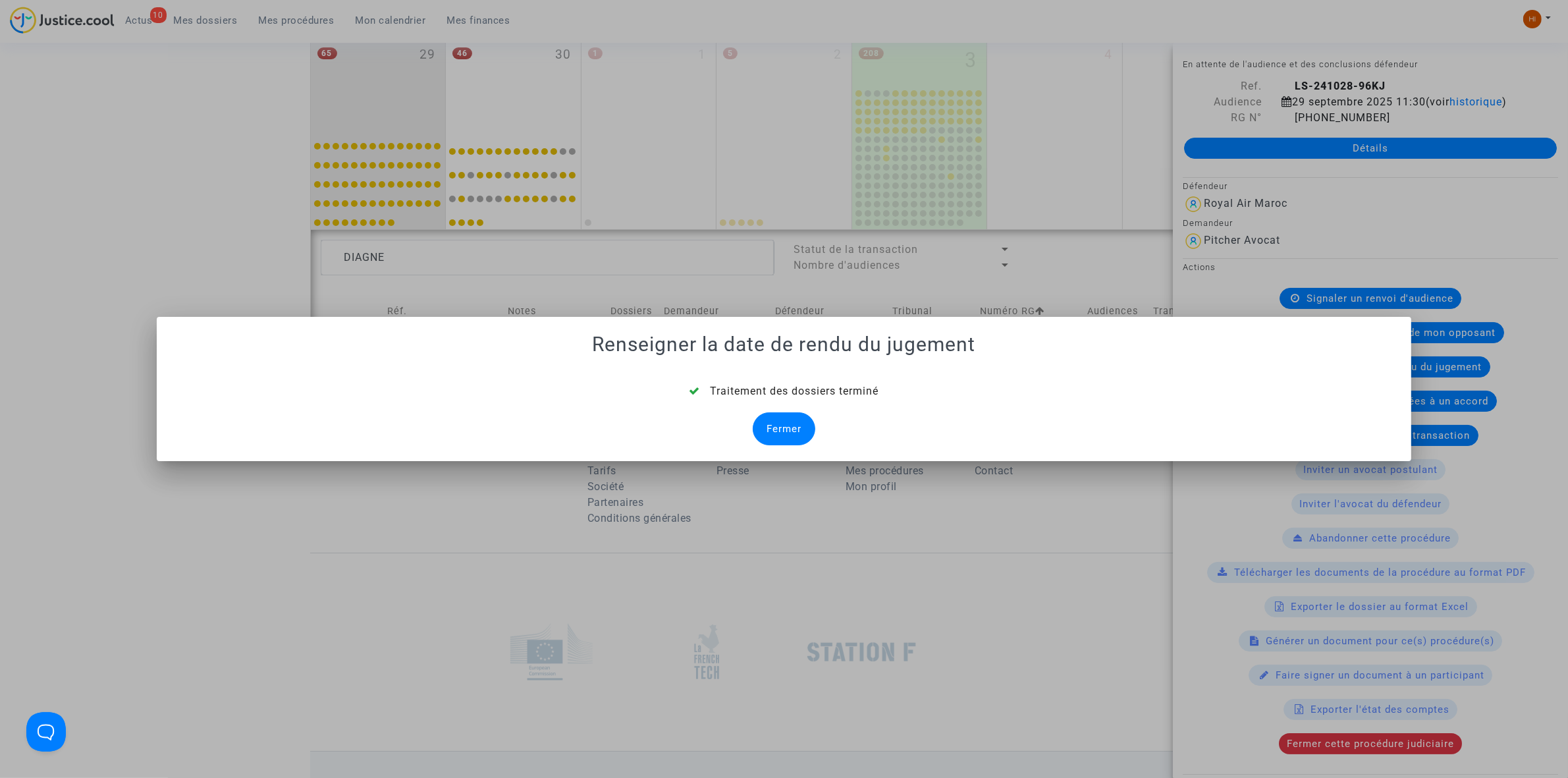
click at [784, 445] on div "Fermer" at bounding box center [783, 429] width 62 height 33
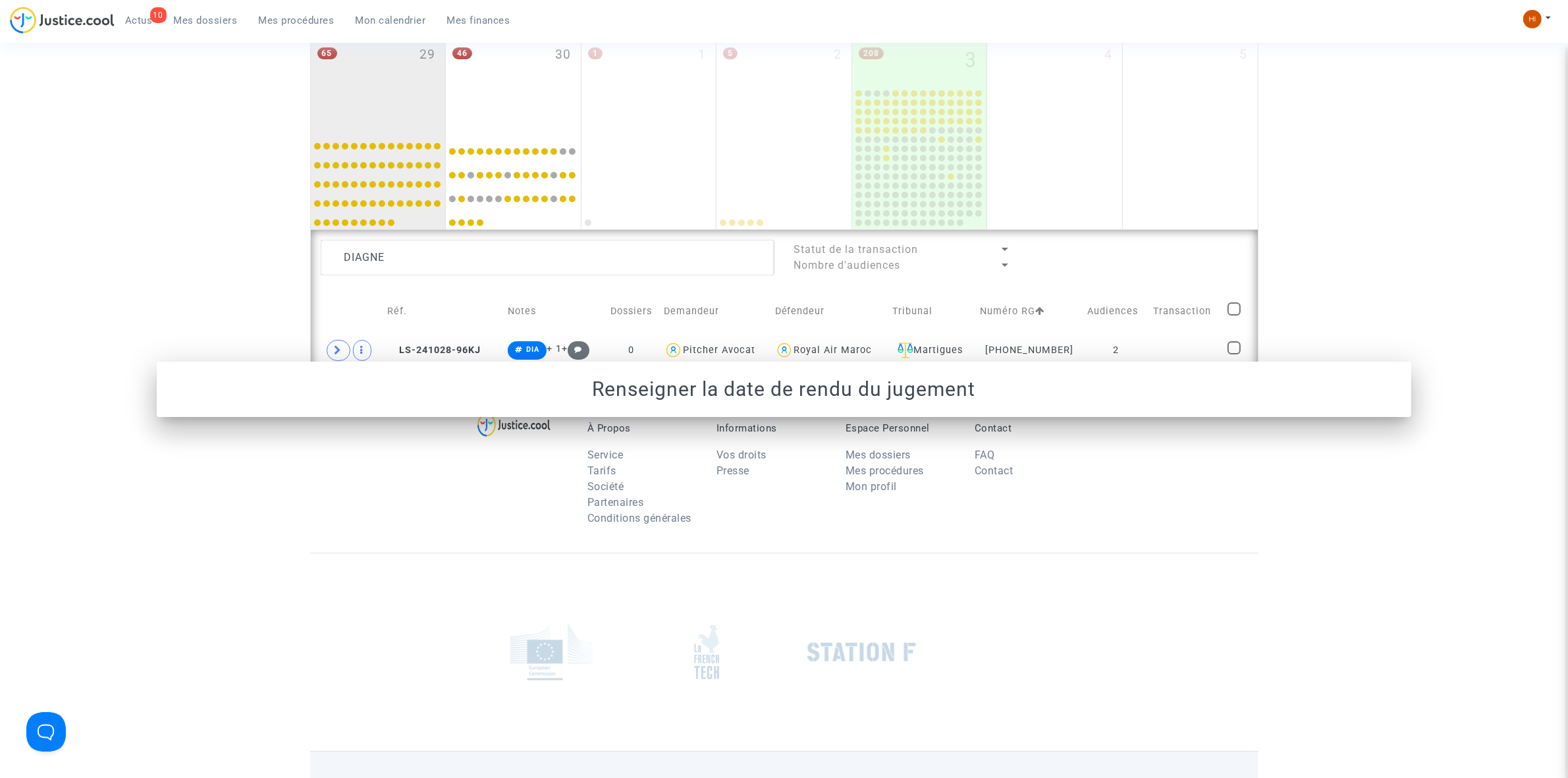
scroll to position [804, 0]
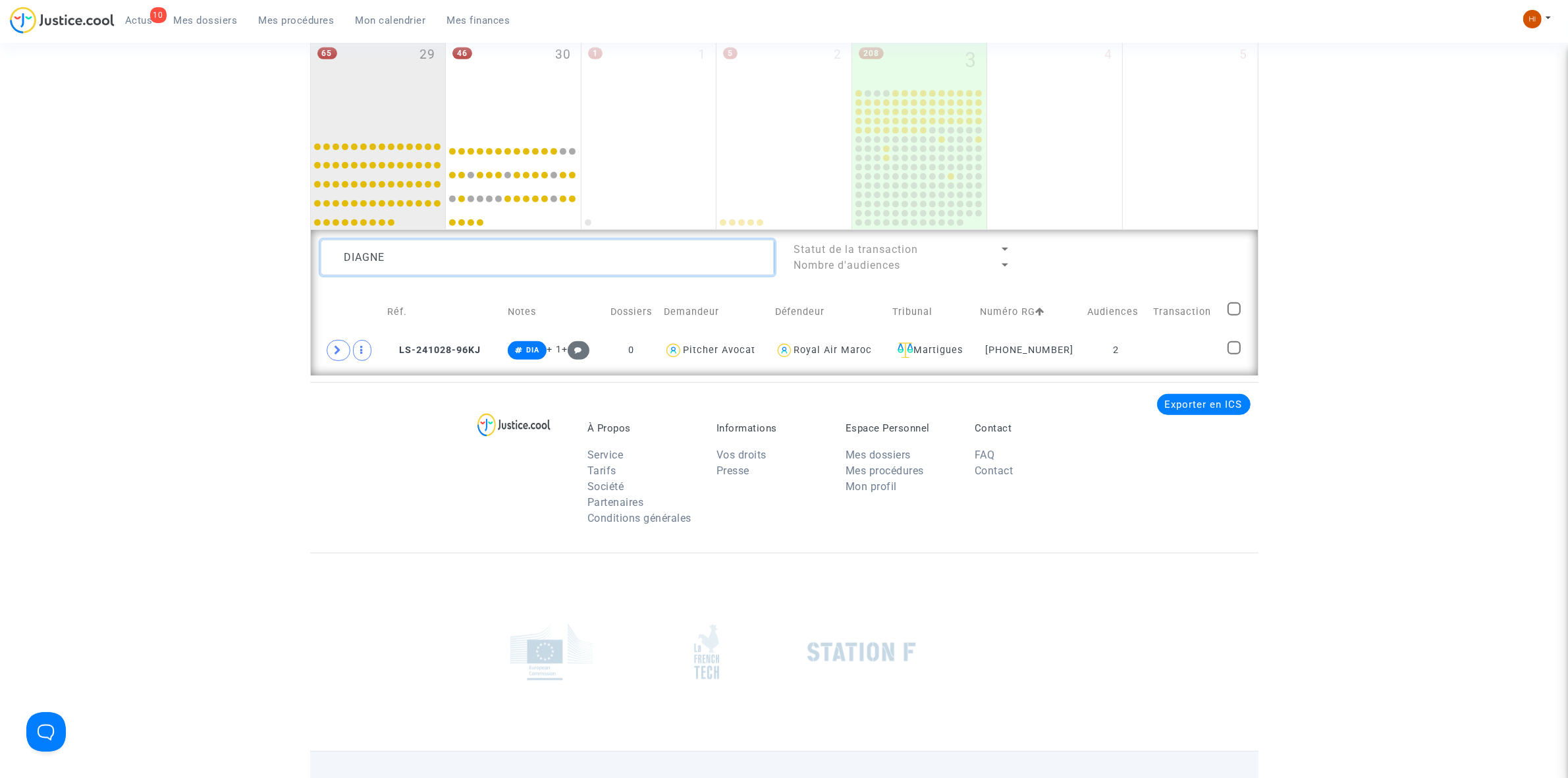
click at [440, 248] on textarea at bounding box center [547, 257] width 453 height 36
type textarea "WOLF"
click at [1079, 360] on td "2" at bounding box center [1072, 350] width 63 height 31
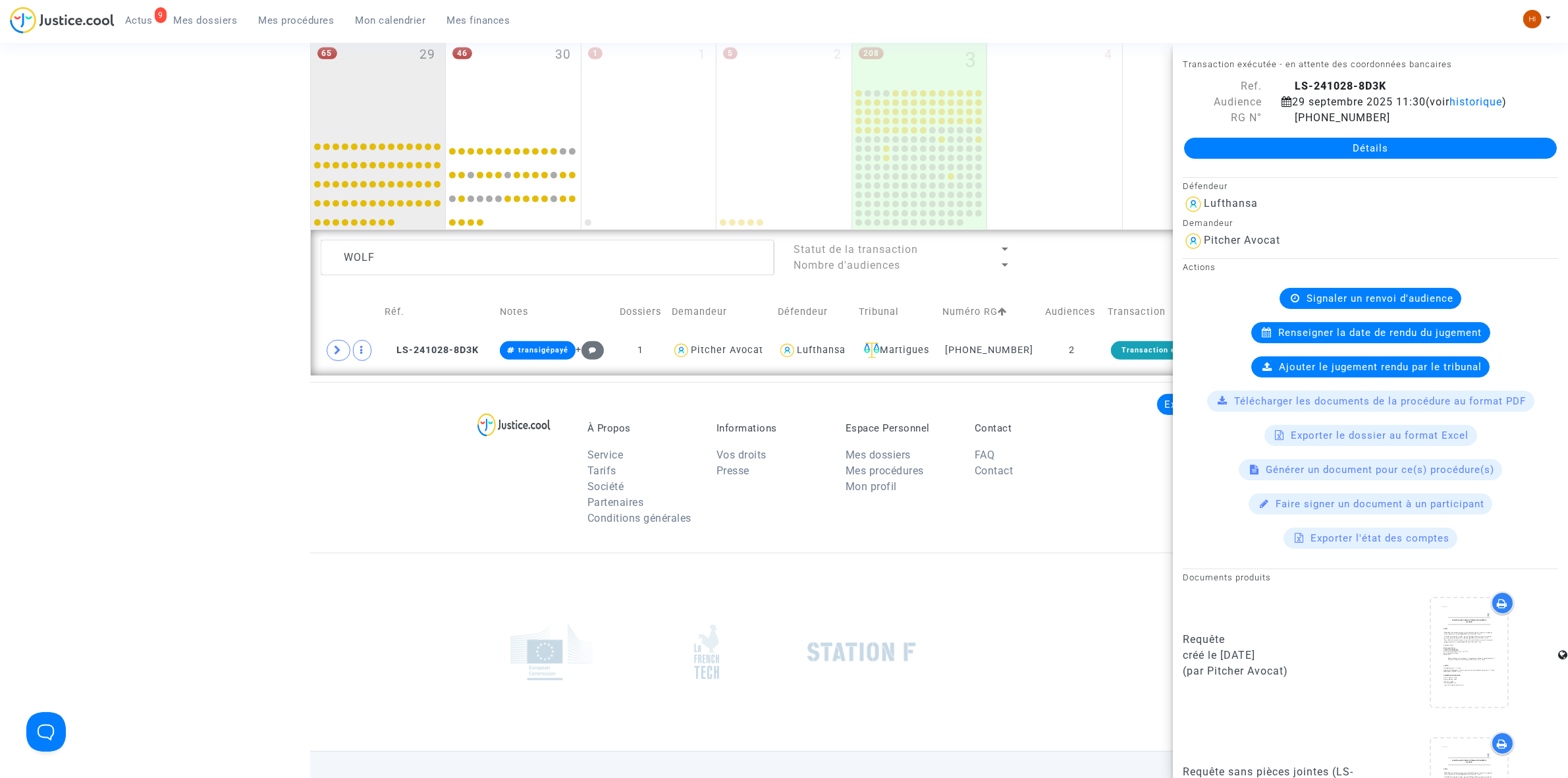
click at [1360, 303] on div "Actions Signaler un renvoi d'audience Renseigner la date de rendu du jugement A…" at bounding box center [1370, 403] width 395 height 291
click at [1358, 304] on span "Signaler un renvoi d'audience" at bounding box center [1380, 298] width 147 height 12
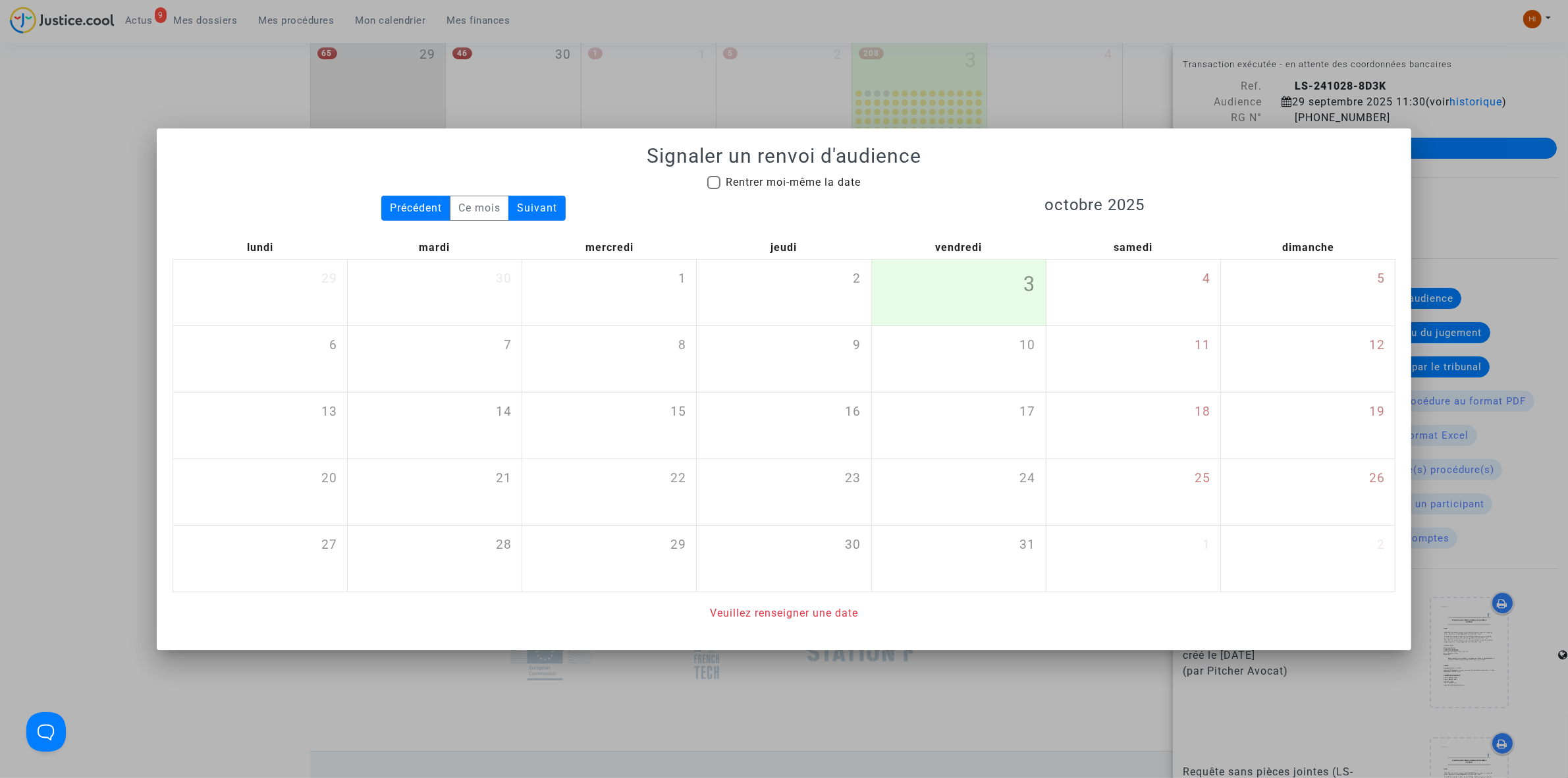
drag, startPoint x: 742, startPoint y: 182, endPoint x: 779, endPoint y: 195, distance: 39.2
click at [743, 182] on span "Rentrer moi-même la date" at bounding box center [793, 182] width 135 height 13
click at [714, 189] on input "Rentrer moi-même la date" at bounding box center [713, 189] width 1 height 1
checkbox input "true"
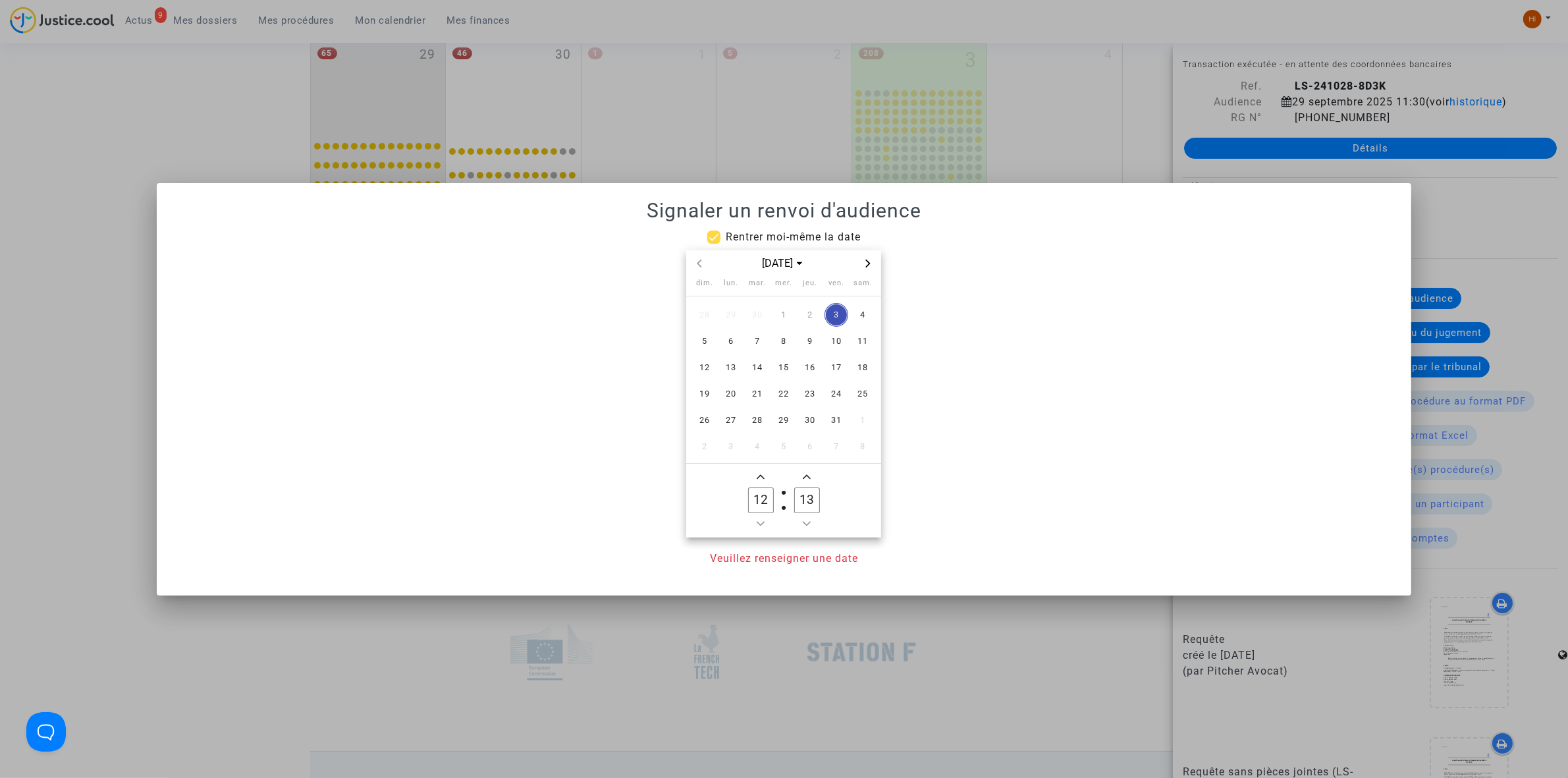
click at [853, 268] on div "[DATE]" at bounding box center [783, 263] width 153 height 16
click at [869, 268] on span "Next month" at bounding box center [868, 263] width 16 height 16
click at [728, 366] on span "12" at bounding box center [731, 367] width 24 height 24
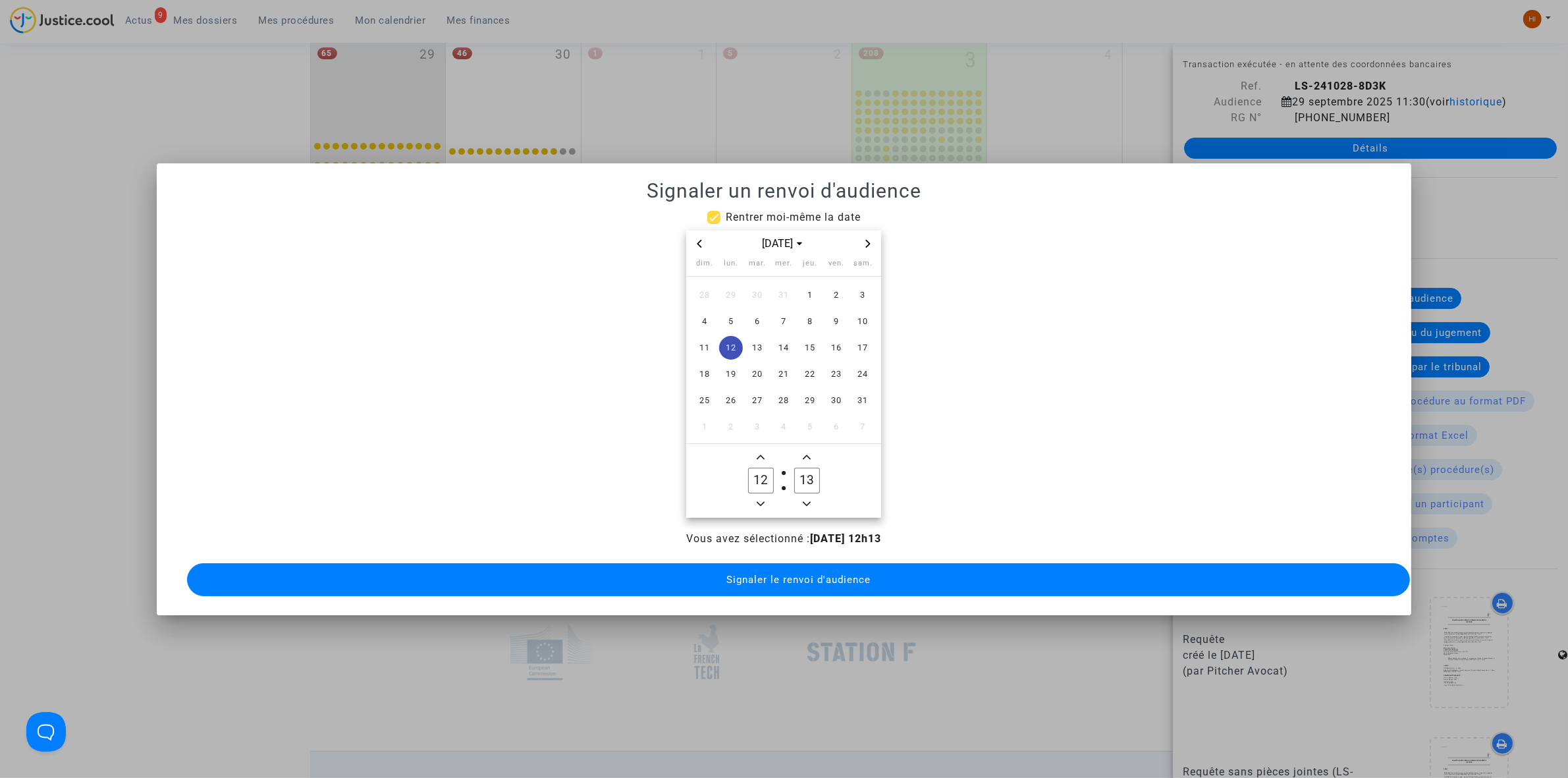
click at [761, 453] on icon "Add a hour" at bounding box center [760, 457] width 8 height 8
type input "13"
drag, startPoint x: 804, startPoint y: 475, endPoint x: 781, endPoint y: 472, distance: 23.2
click at [783, 472] on owl-date-time-timer-box "13 Minute" at bounding box center [806, 481] width 46 height 63
click at [813, 498] on span "Minus a minute" at bounding box center [806, 504] width 16 height 16
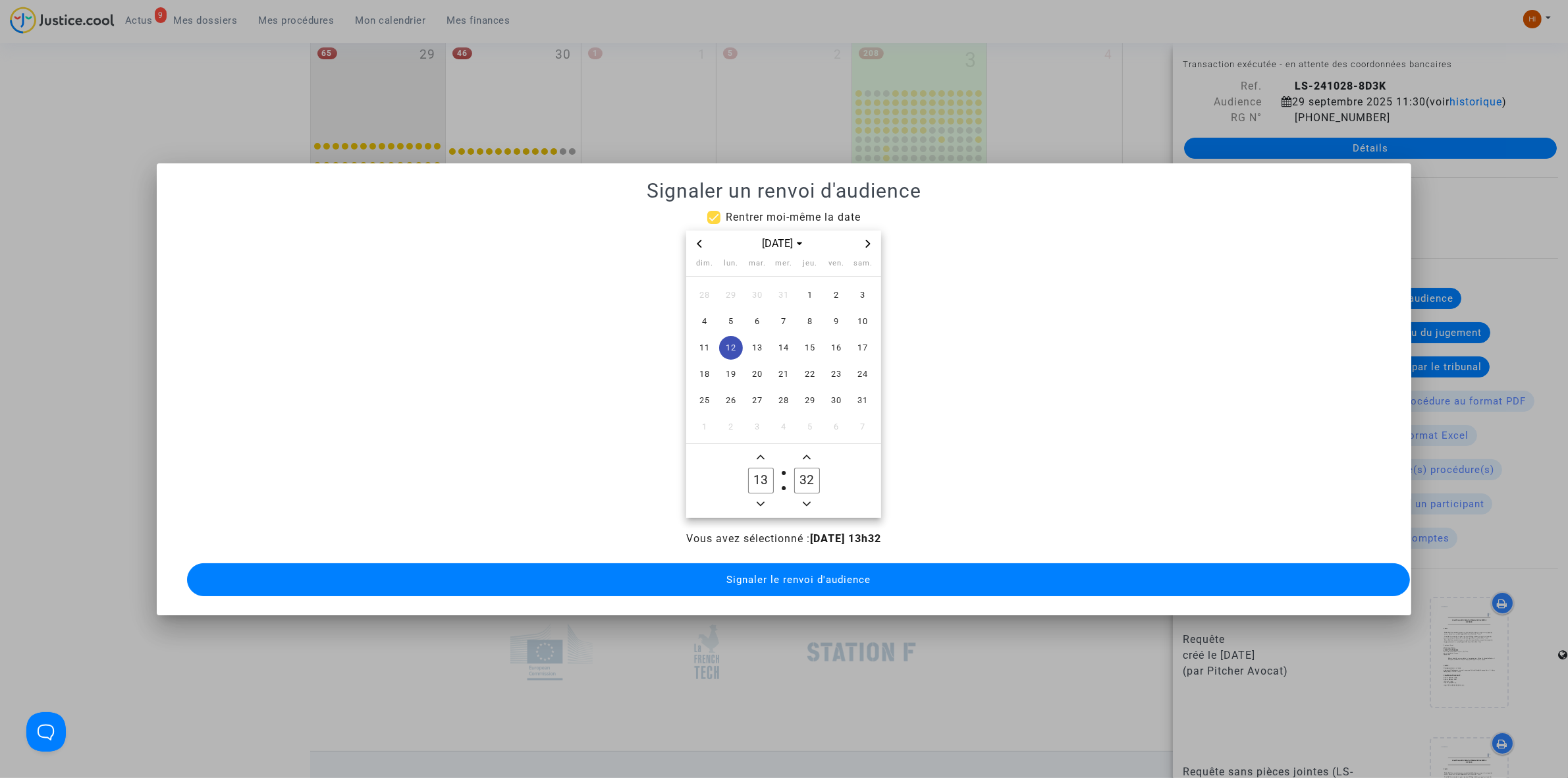
click at [813, 498] on span "Minus a minute" at bounding box center [806, 504] width 16 height 16
type input "30"
click at [794, 586] on button "Signaler le renvoi d'audience" at bounding box center [798, 579] width 1223 height 33
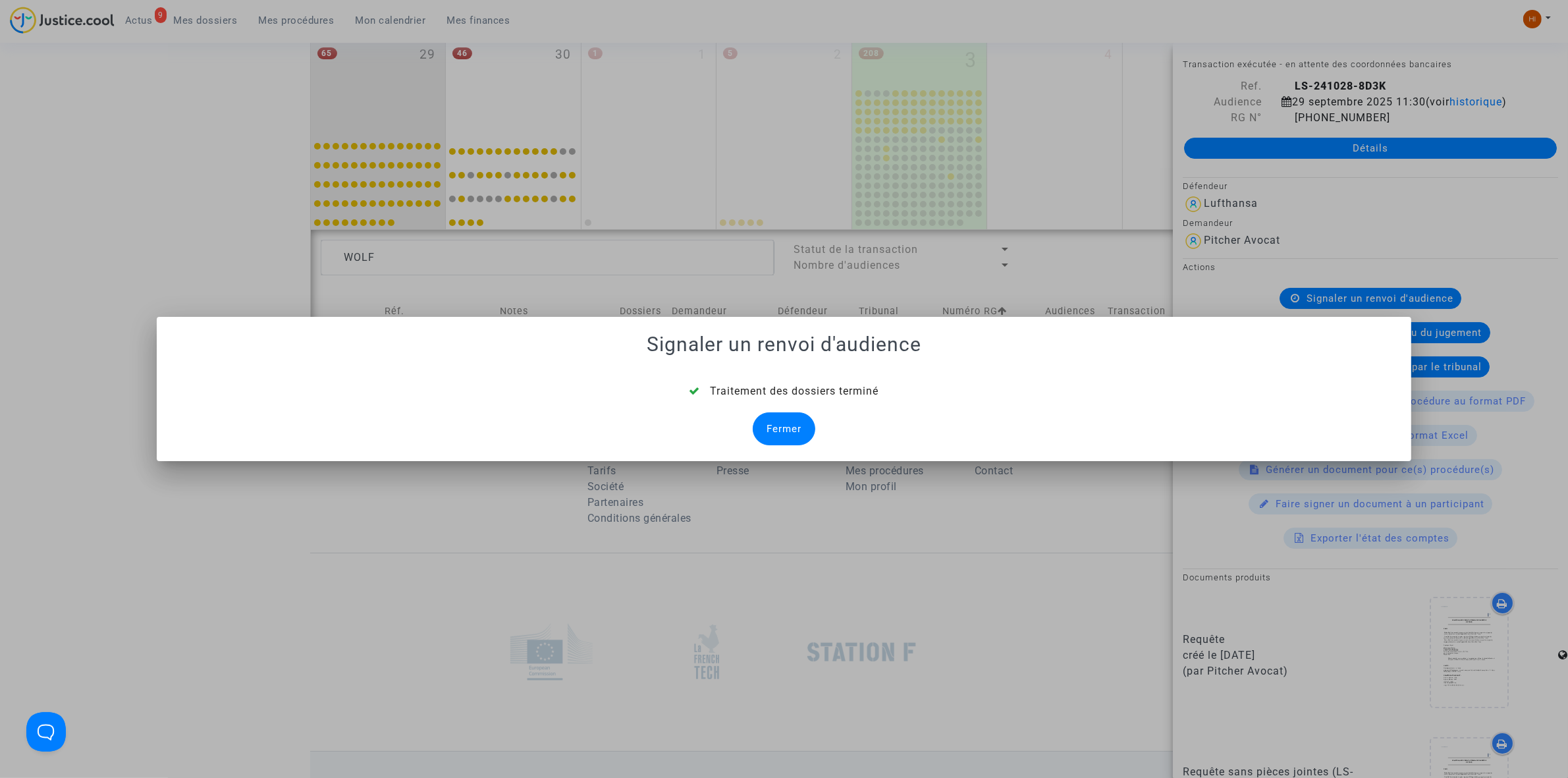
click at [798, 427] on div "Fermer" at bounding box center [783, 429] width 62 height 33
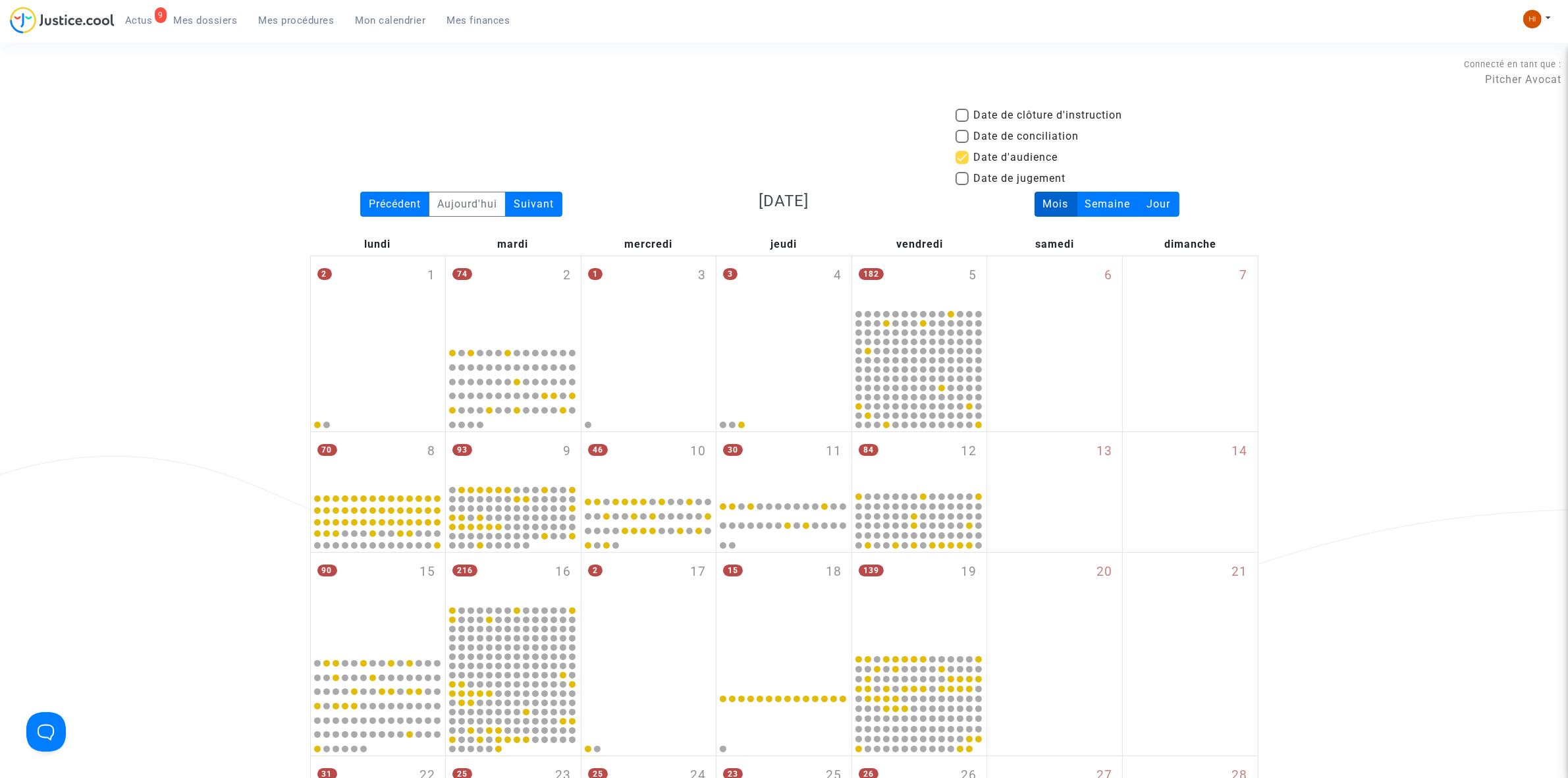
scroll to position [804, 0]
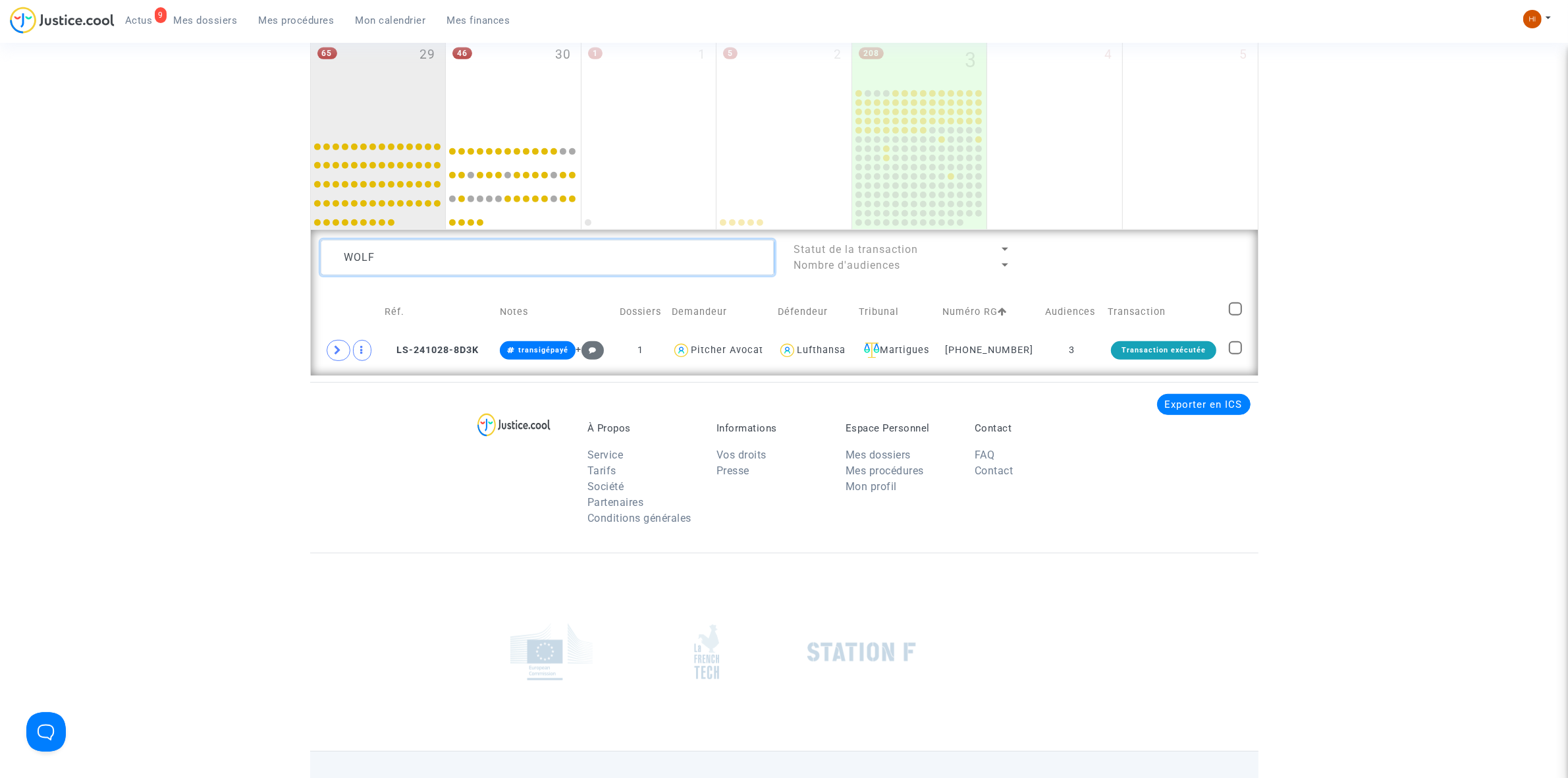
drag, startPoint x: 313, startPoint y: 257, endPoint x: 163, endPoint y: 262, distance: 150.1
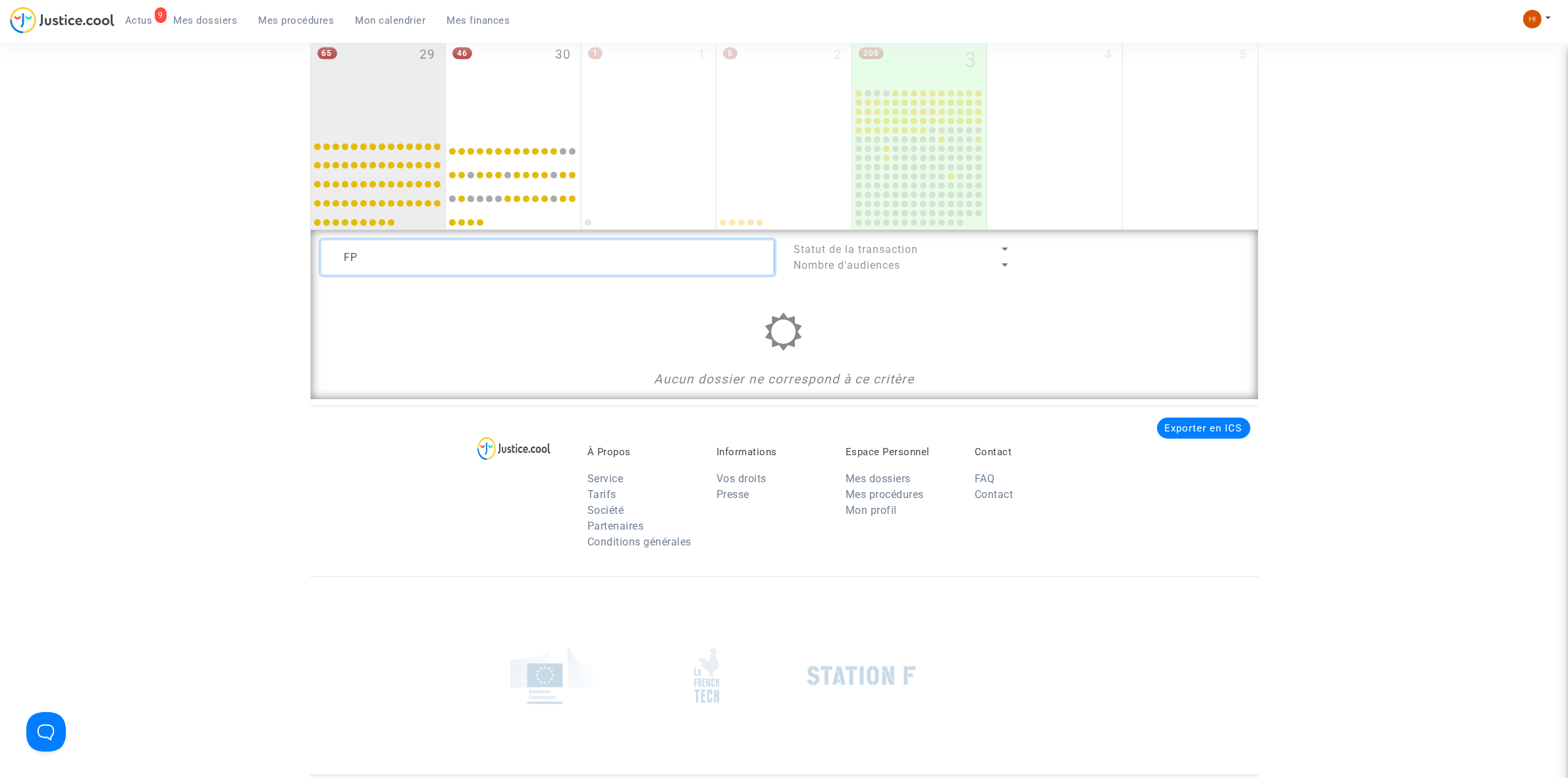
type textarea "F"
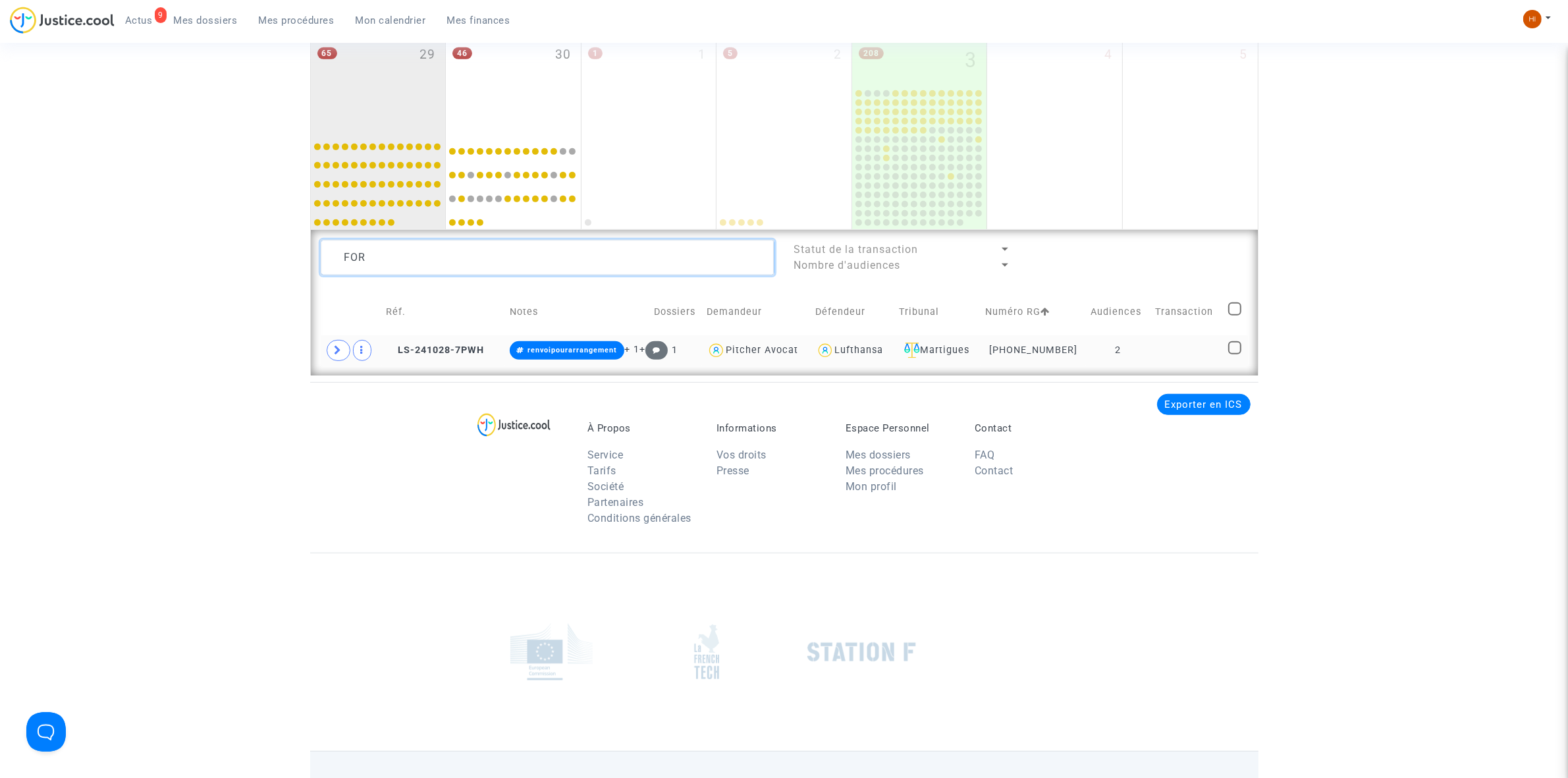
type textarea "FOR"
click at [1087, 356] on td "2" at bounding box center [1118, 350] width 65 height 31
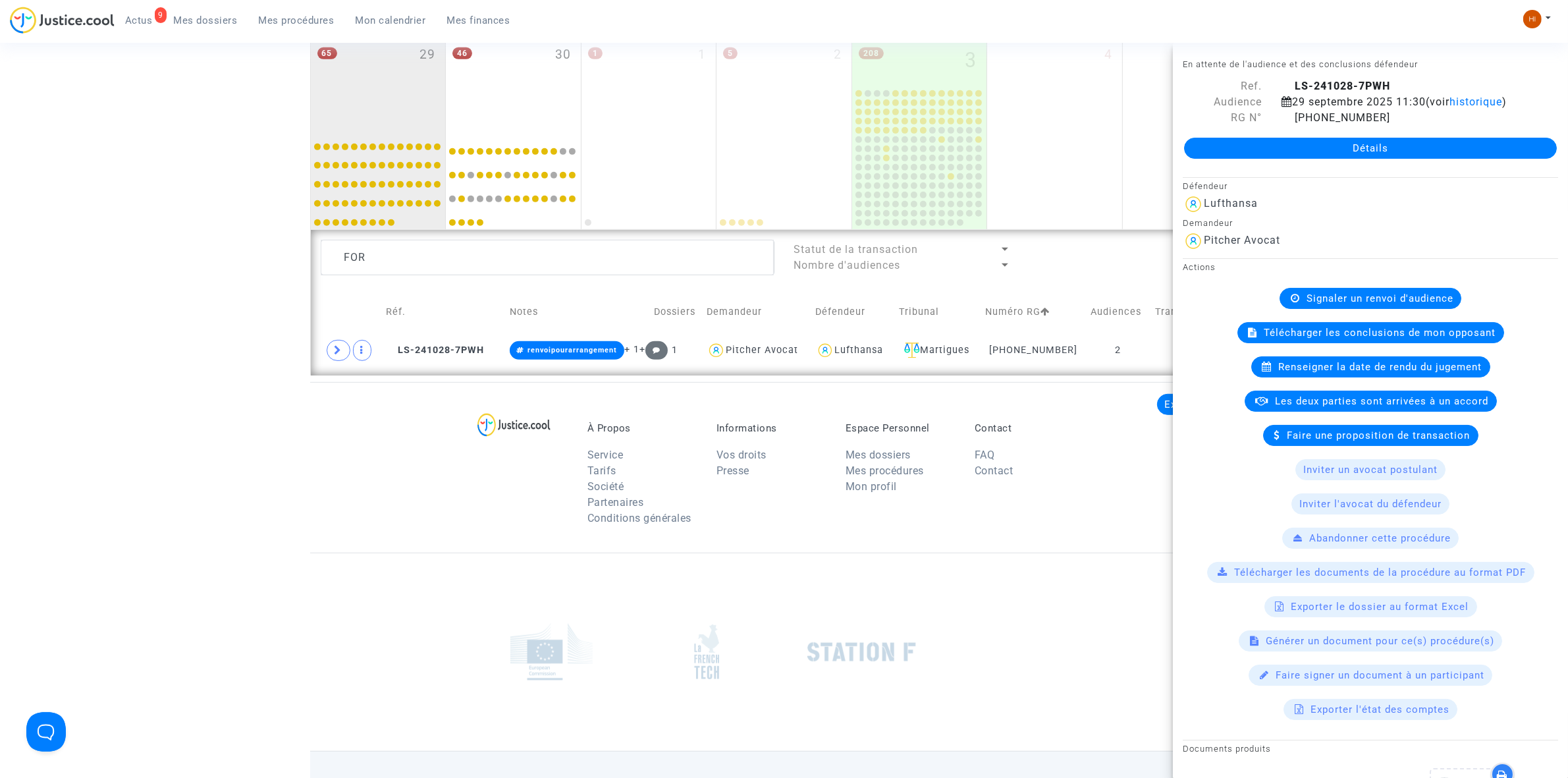
click at [1345, 304] on span "Signaler un renvoi d'audience" at bounding box center [1380, 298] width 147 height 12
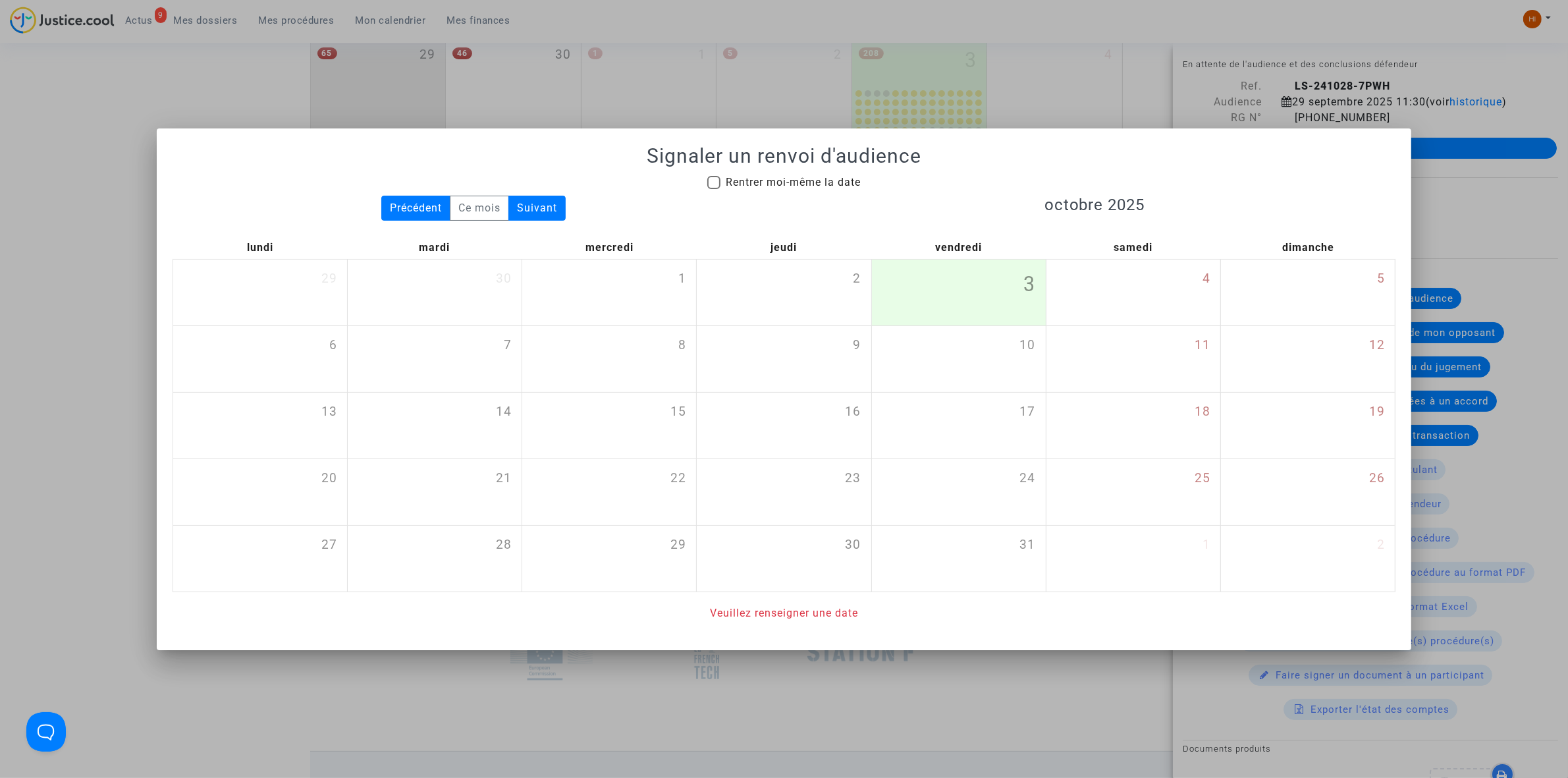
click at [787, 185] on span "Rentrer moi-même la date" at bounding box center [793, 182] width 135 height 13
click at [714, 189] on input "Rentrer moi-même la date" at bounding box center [713, 189] width 1 height 1
checkbox input "true"
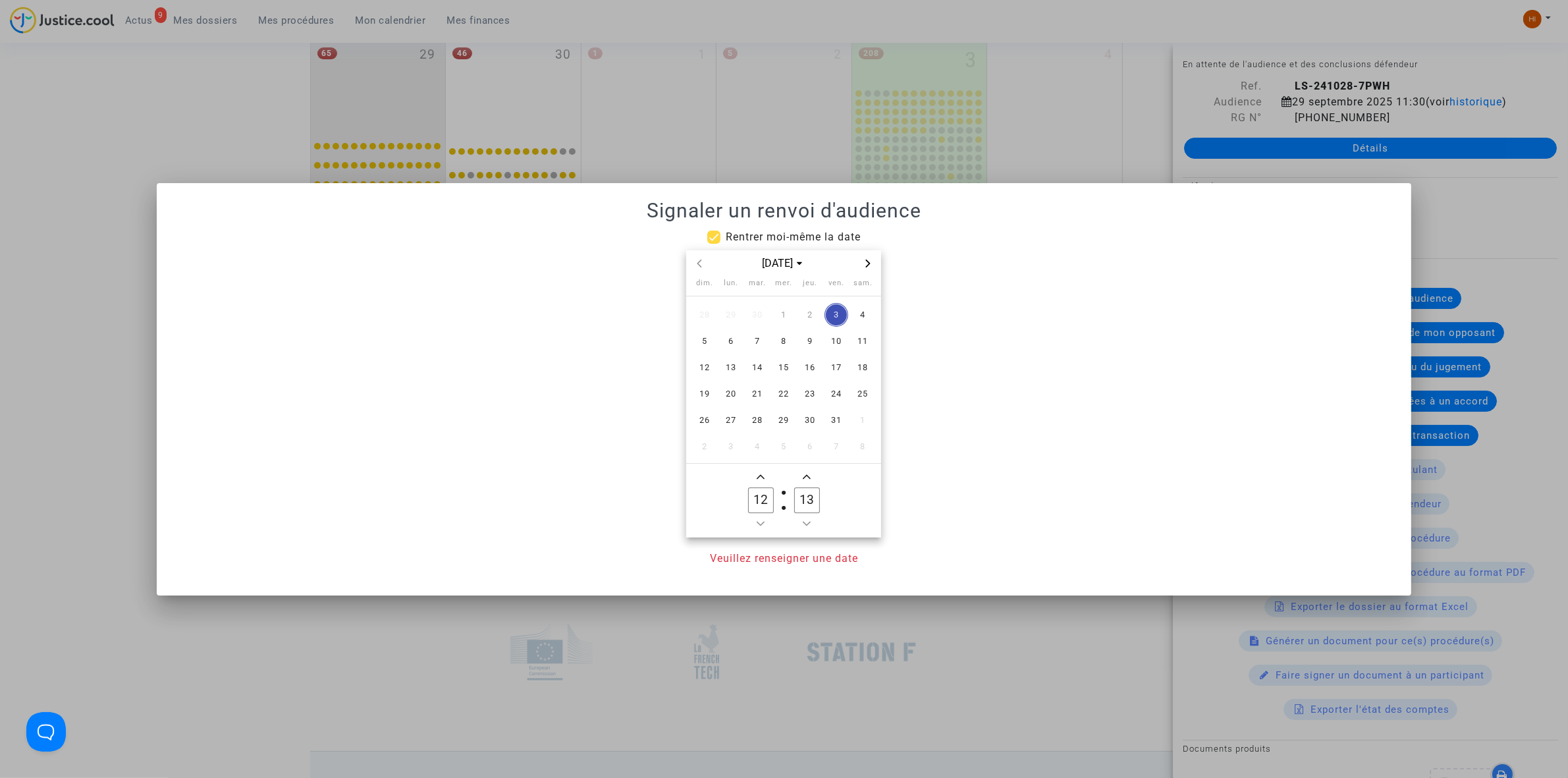
click at [876, 265] on span "Next month" at bounding box center [868, 263] width 16 height 16
click at [729, 372] on span "12" at bounding box center [731, 367] width 24 height 24
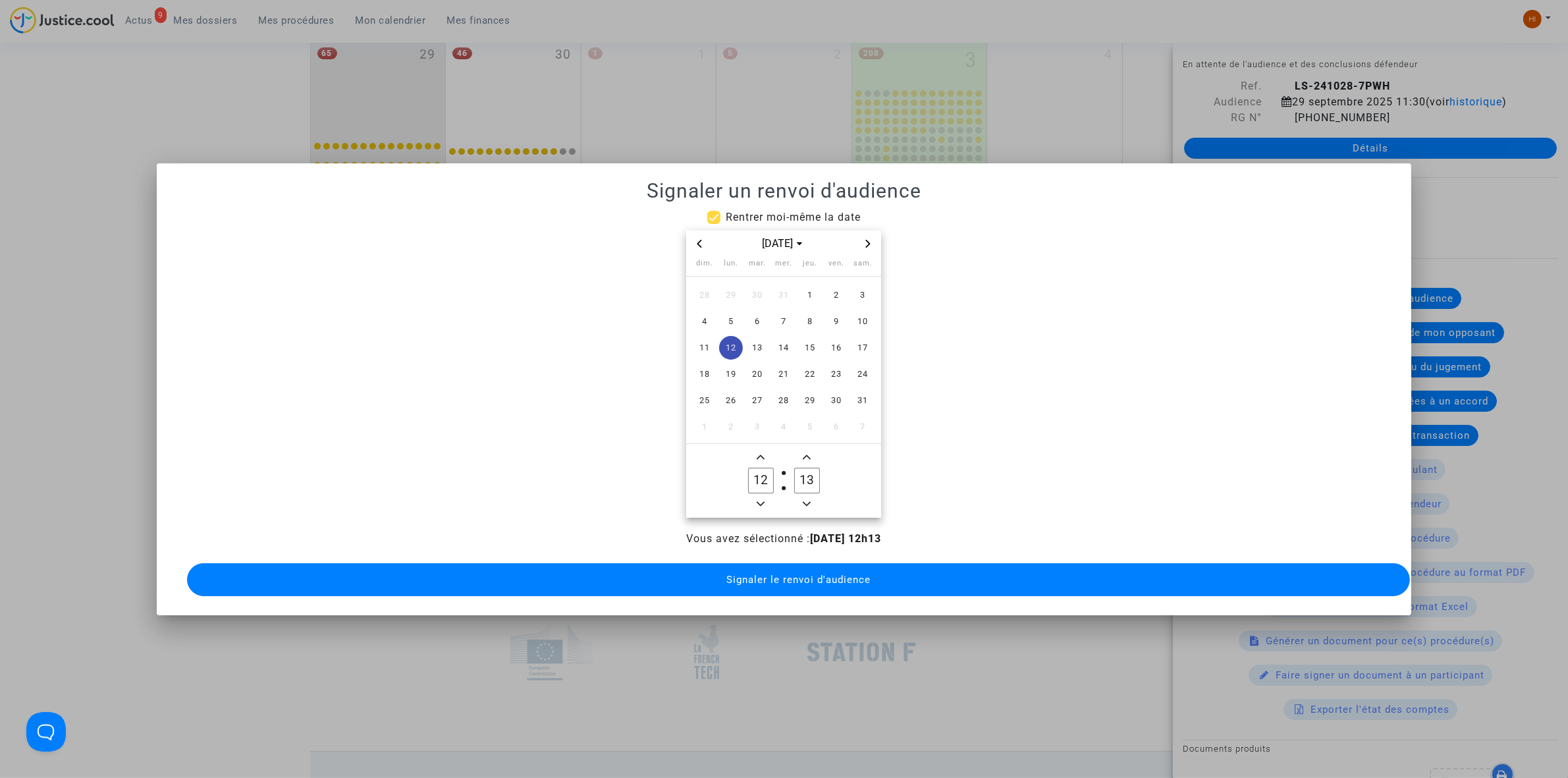
click at [764, 453] on icon "Add a hour" at bounding box center [760, 457] width 8 height 8
drag, startPoint x: 756, startPoint y: 491, endPoint x: 778, endPoint y: 485, distance: 22.8
click at [758, 496] on span "Minus a hour" at bounding box center [760, 504] width 16 height 16
type input "13"
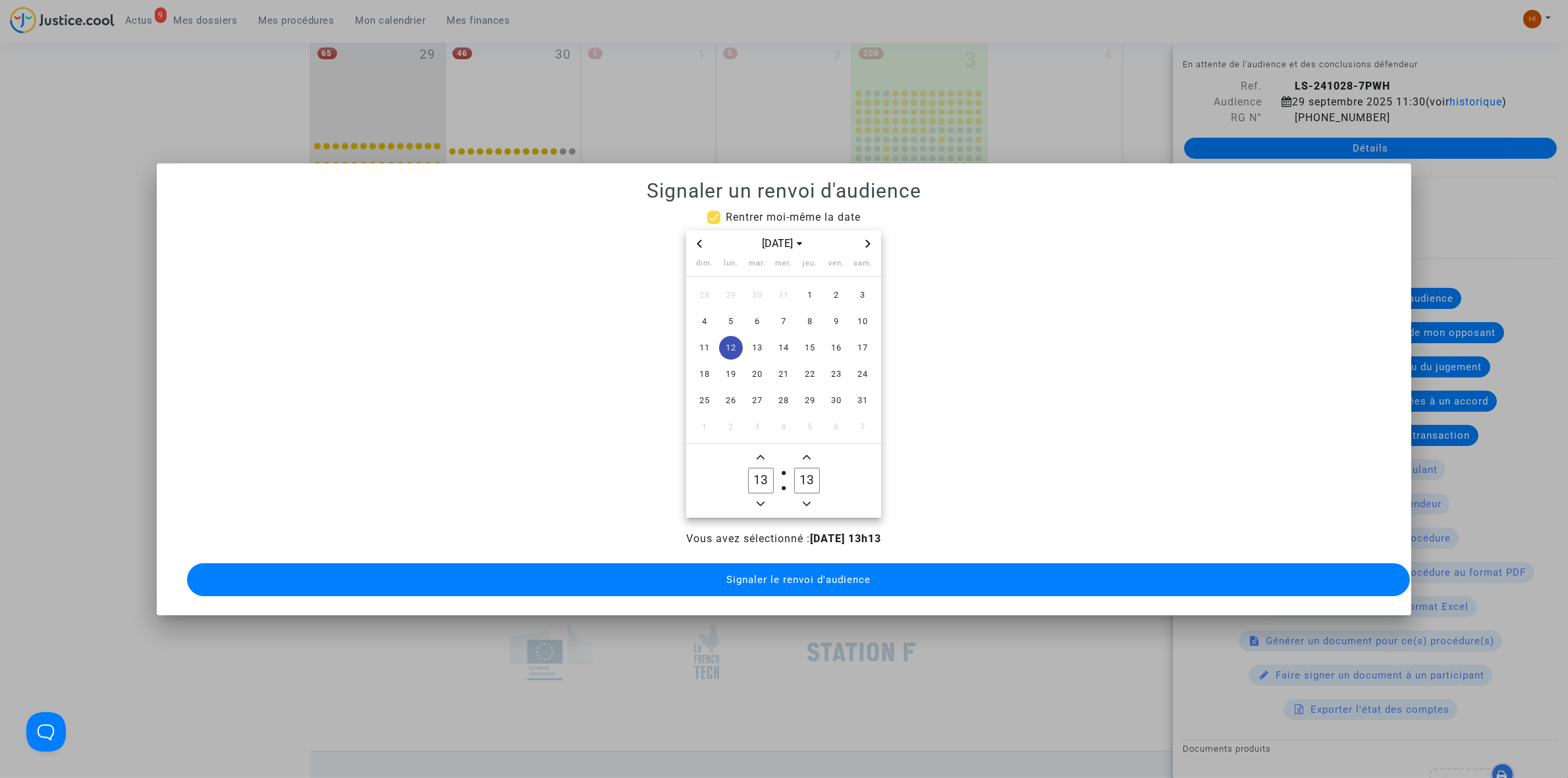
click at [809, 473] on input "13" at bounding box center [806, 480] width 25 height 25
click at [807, 496] on span "Minus a minute" at bounding box center [806, 504] width 16 height 16
type input "30"
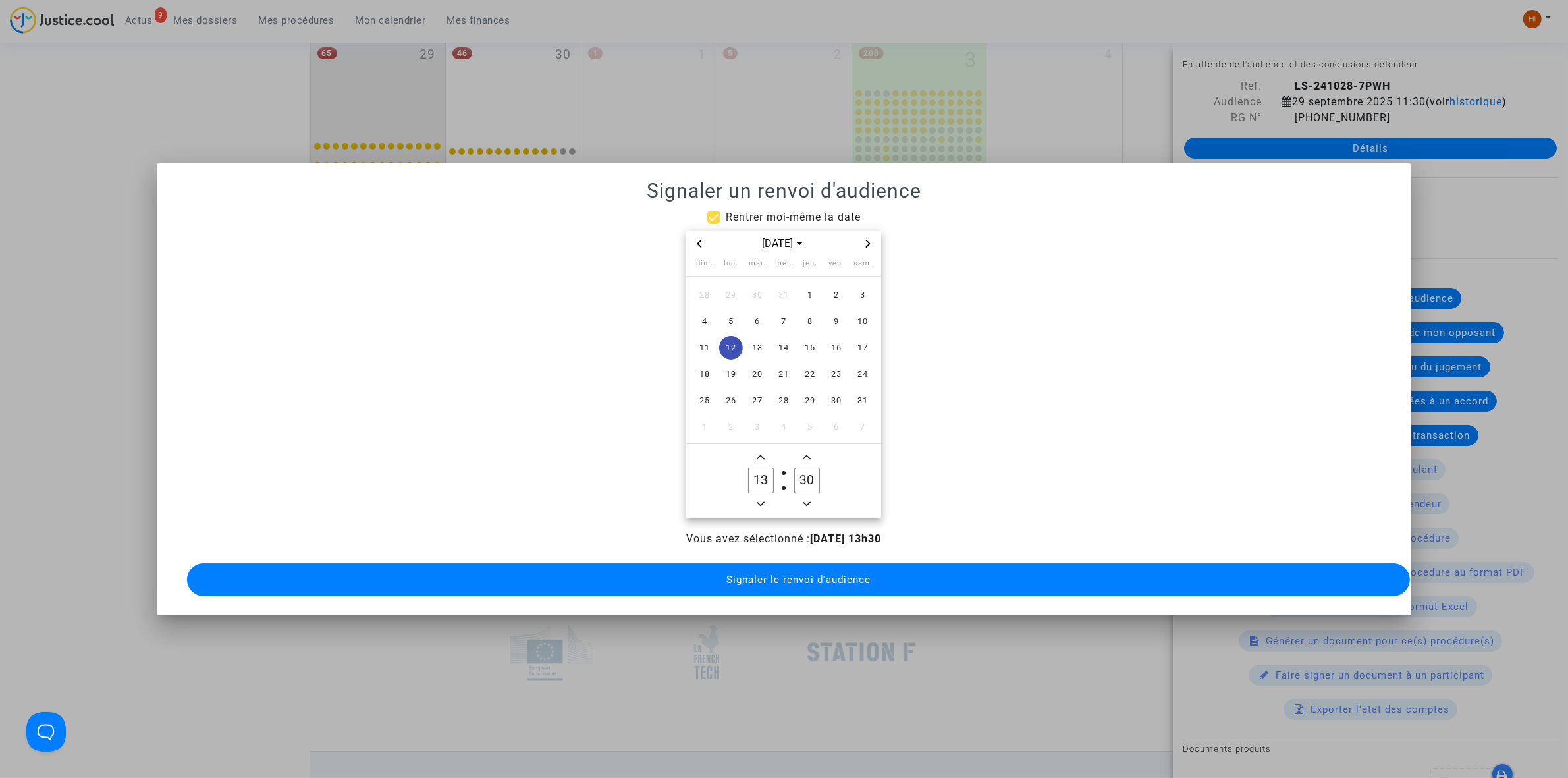
click at [787, 577] on span "Signaler le renvoi d'audience" at bounding box center [798, 579] width 144 height 12
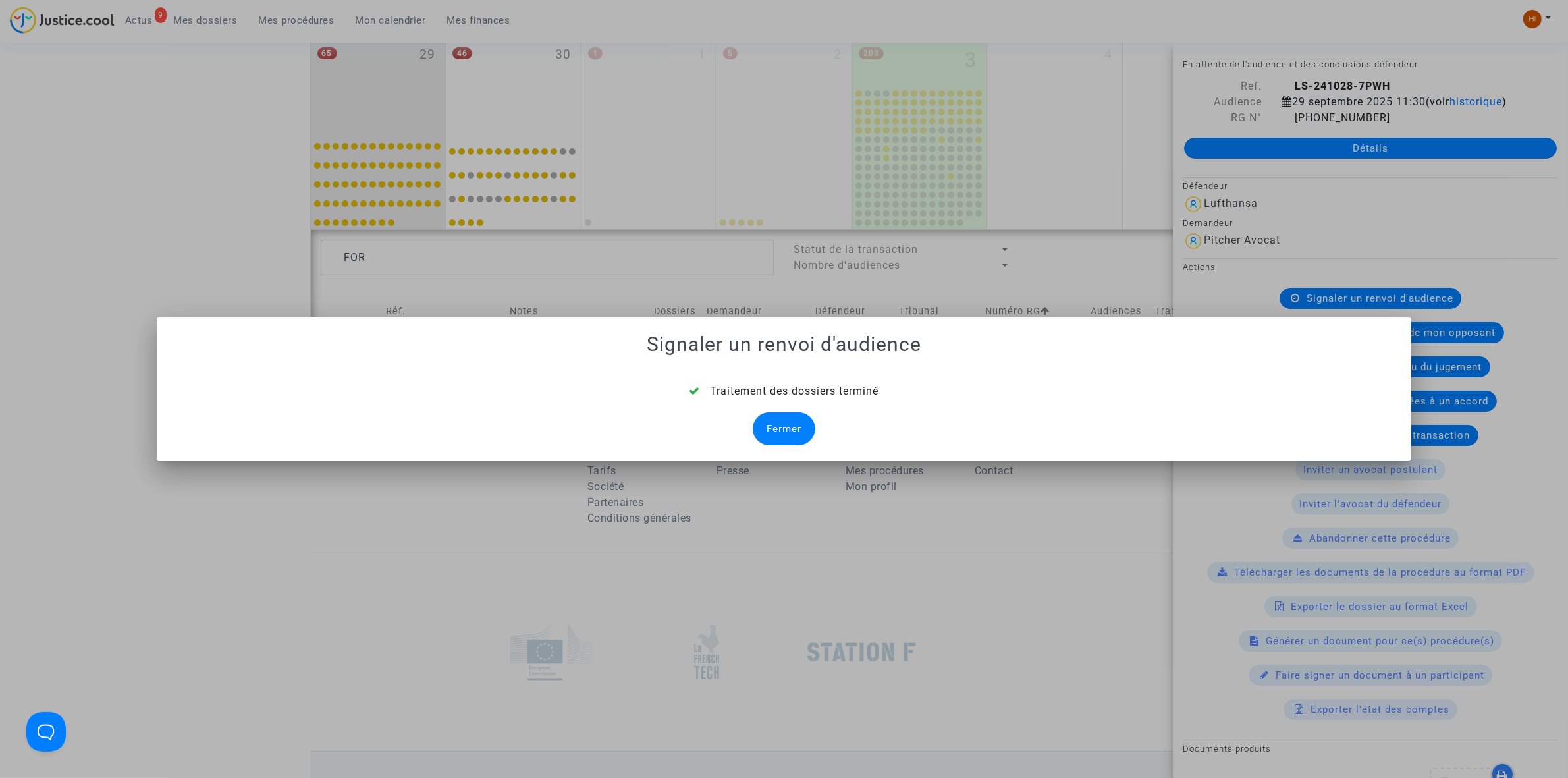
click at [775, 452] on mat-dialog-container "Signaler un renvoi d'audience Traitement des dossiers terminé Fermer" at bounding box center [784, 389] width 1254 height 144
click at [787, 438] on div "Fermer" at bounding box center [783, 429] width 62 height 33
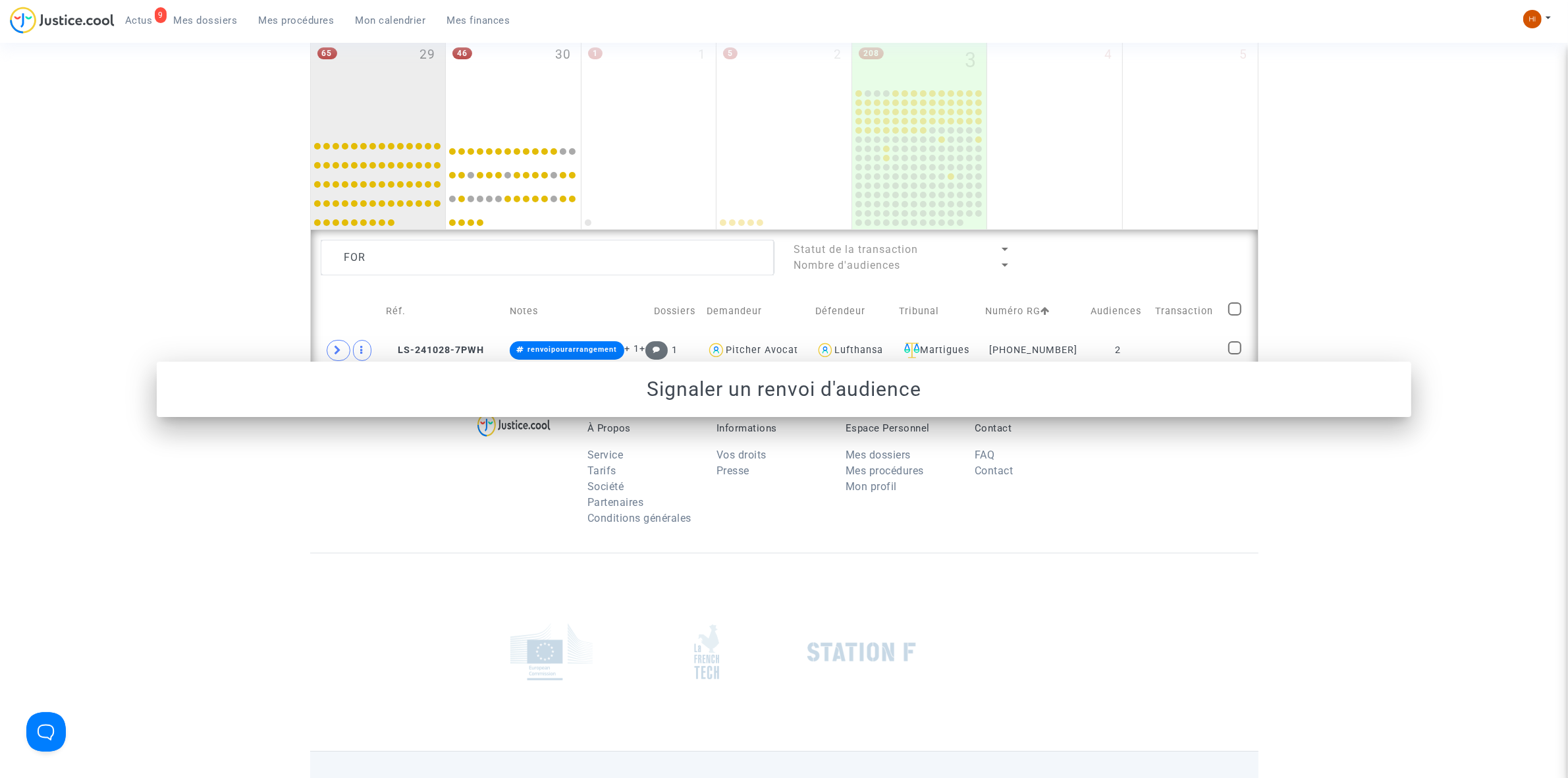
scroll to position [804, 0]
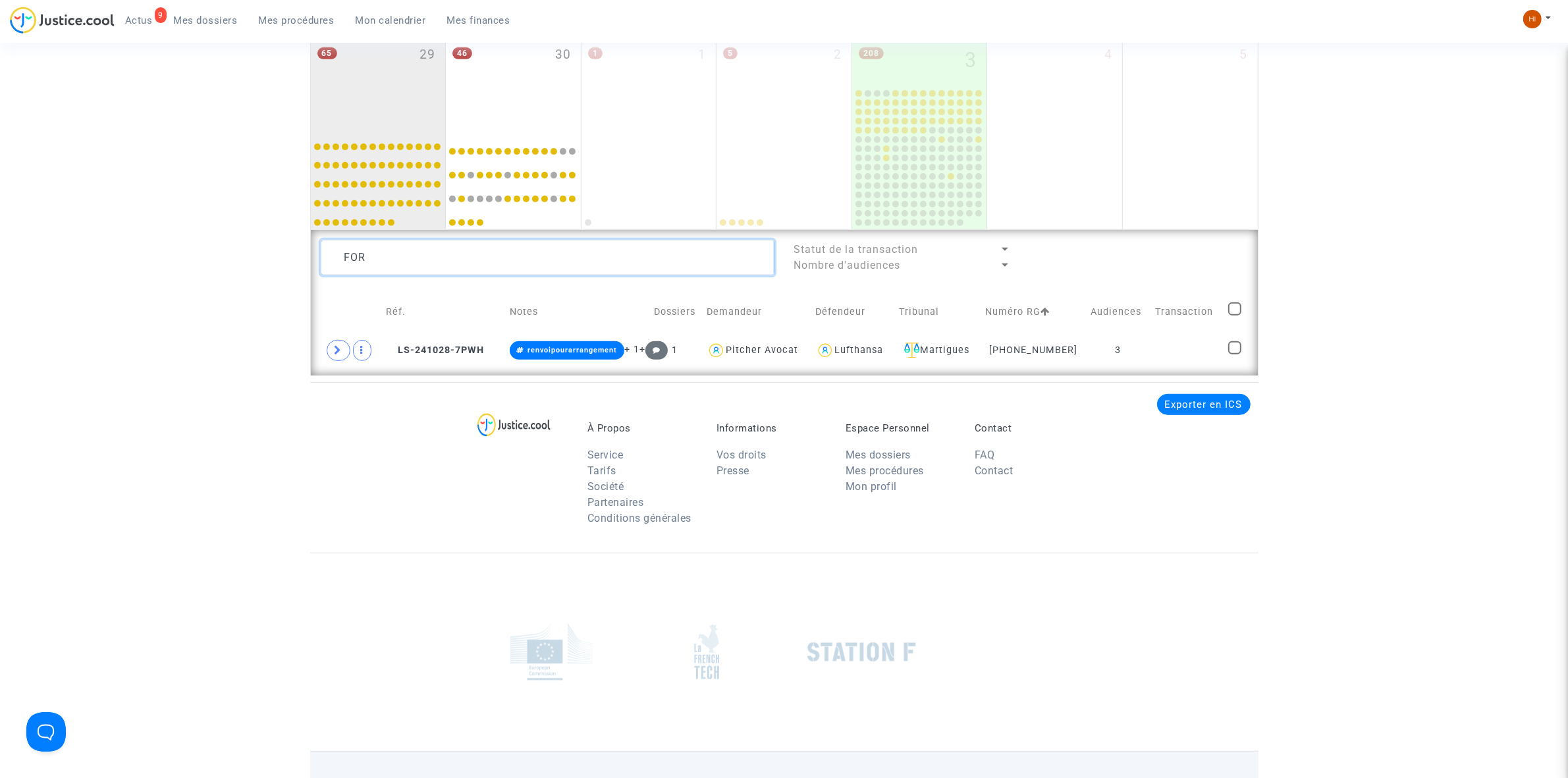
click at [379, 241] on textarea at bounding box center [547, 257] width 453 height 36
click at [1209, 354] on td at bounding box center [1185, 350] width 75 height 31
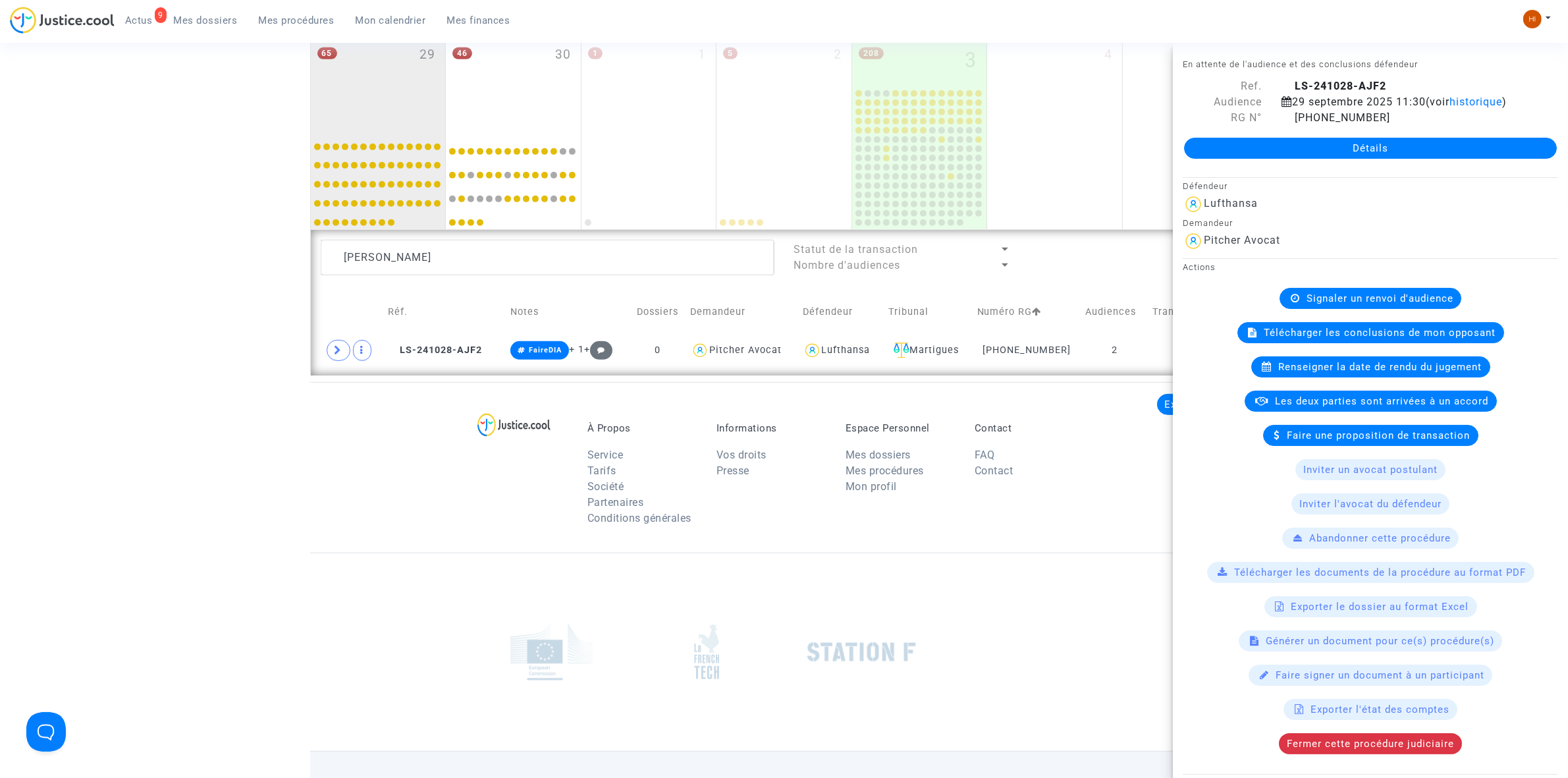
click at [1352, 343] on div "Télécharger les conclusions de mon opposant" at bounding box center [1370, 332] width 267 height 21
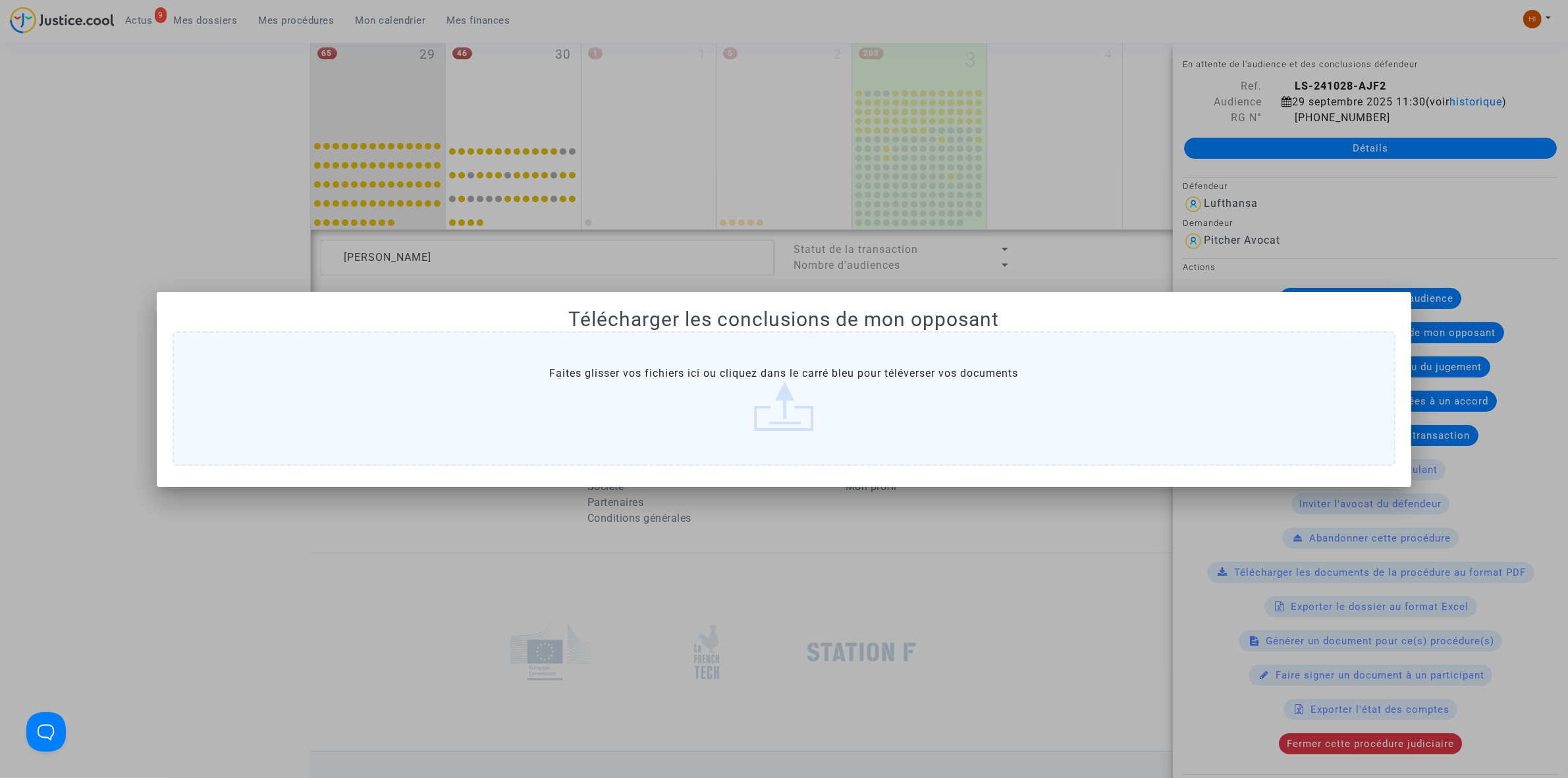
click at [1352, 360] on label "Faites glisser vos fichiers ici ou cliquez dans le carré bleu pour téléverser v…" at bounding box center [783, 399] width 1223 height 135
click at [0, 0] on input "Faites glisser vos fichiers ici ou cliquez dans le carré bleu pour téléverser v…" at bounding box center [0, 0] width 0 height 0
click at [436, 512] on div at bounding box center [784, 389] width 1568 height 778
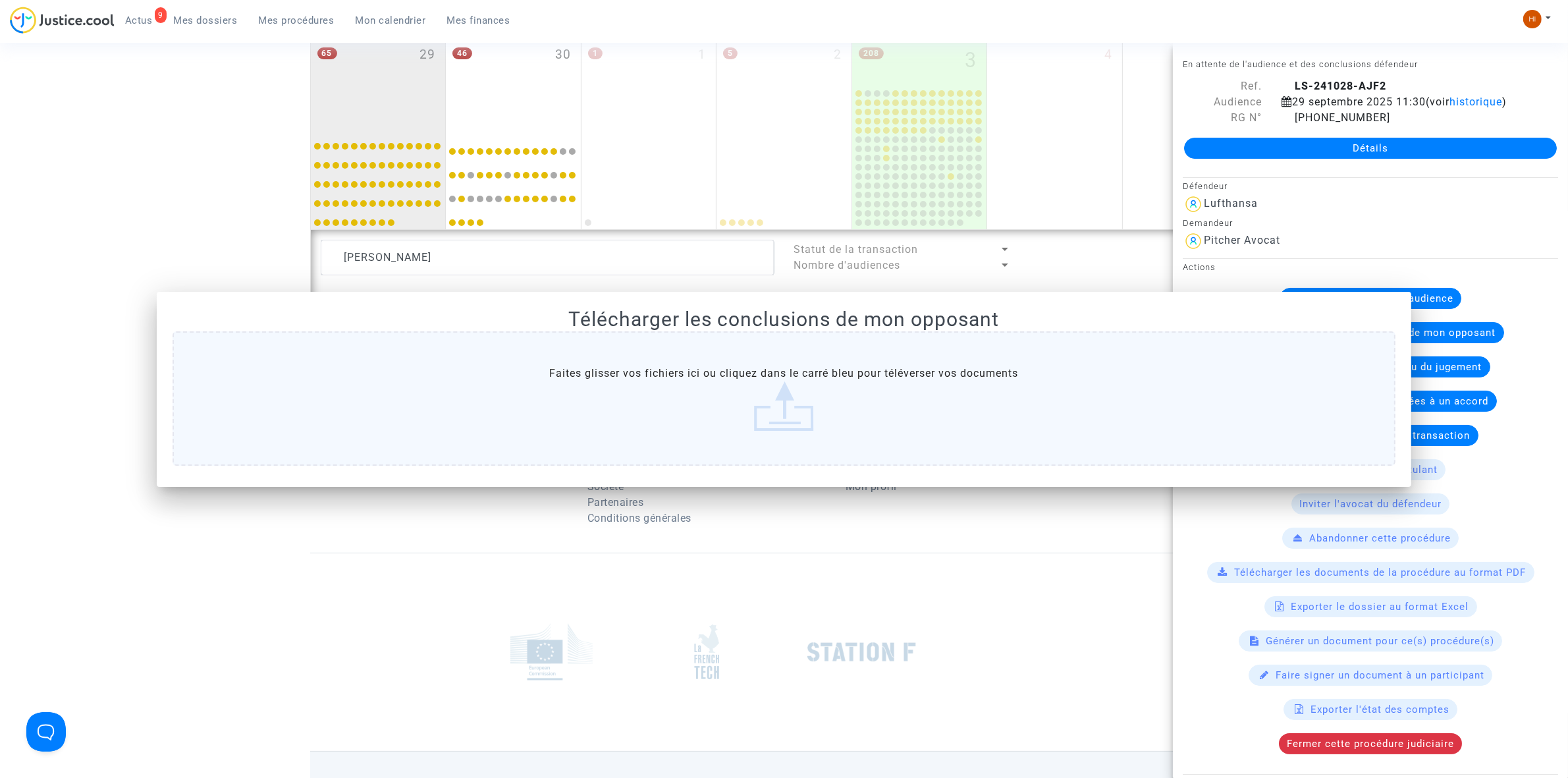
scroll to position [804, 0]
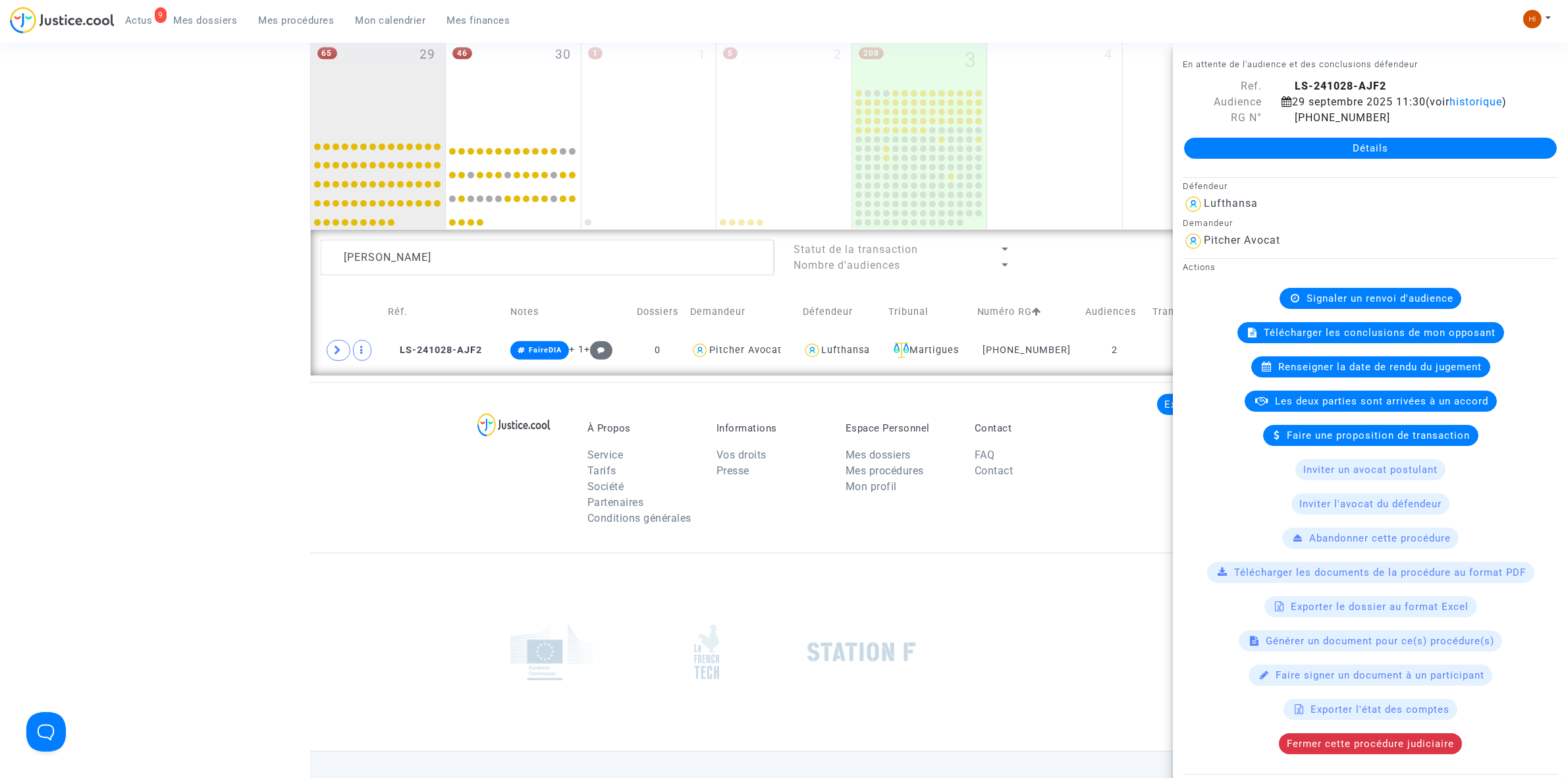
click at [1343, 373] on div "Renseigner la date de rendu du jugement" at bounding box center [1370, 366] width 239 height 21
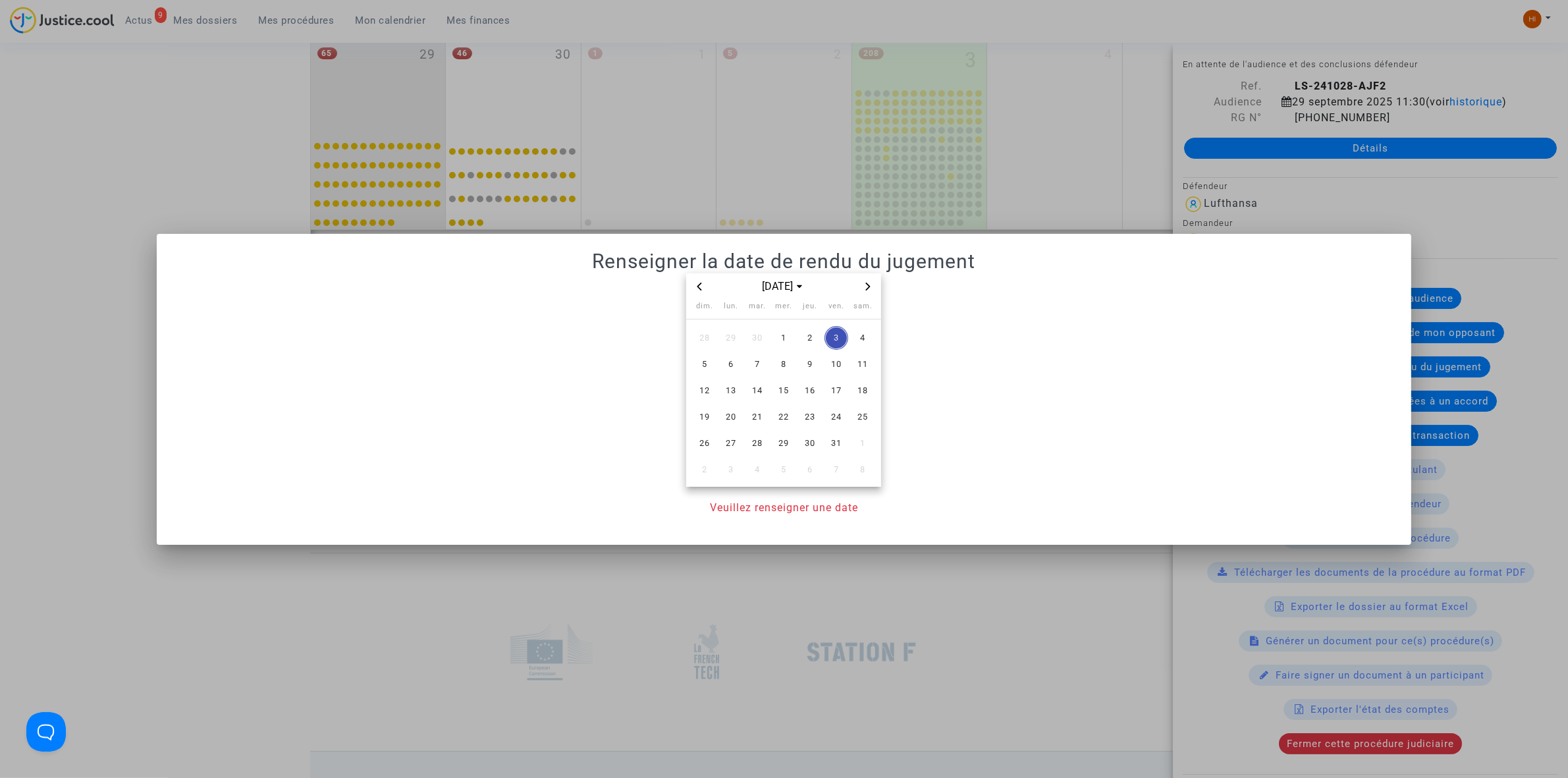
click at [696, 283] on icon "Previous month" at bounding box center [699, 285] width 8 height 8
click at [735, 439] on span "29" at bounding box center [731, 443] width 24 height 24
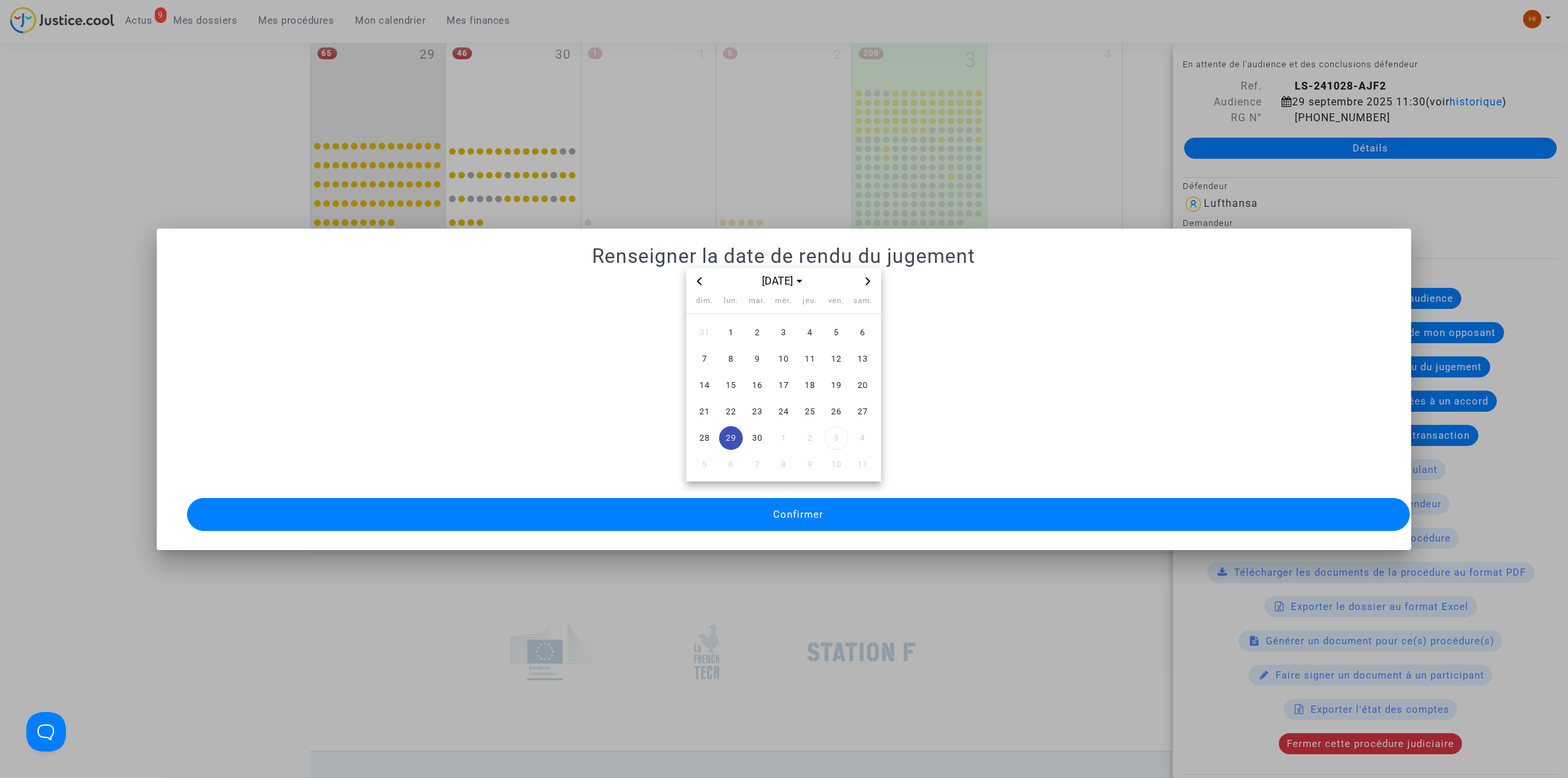
click at [731, 514] on button "Confirmer" at bounding box center [798, 514] width 1223 height 33
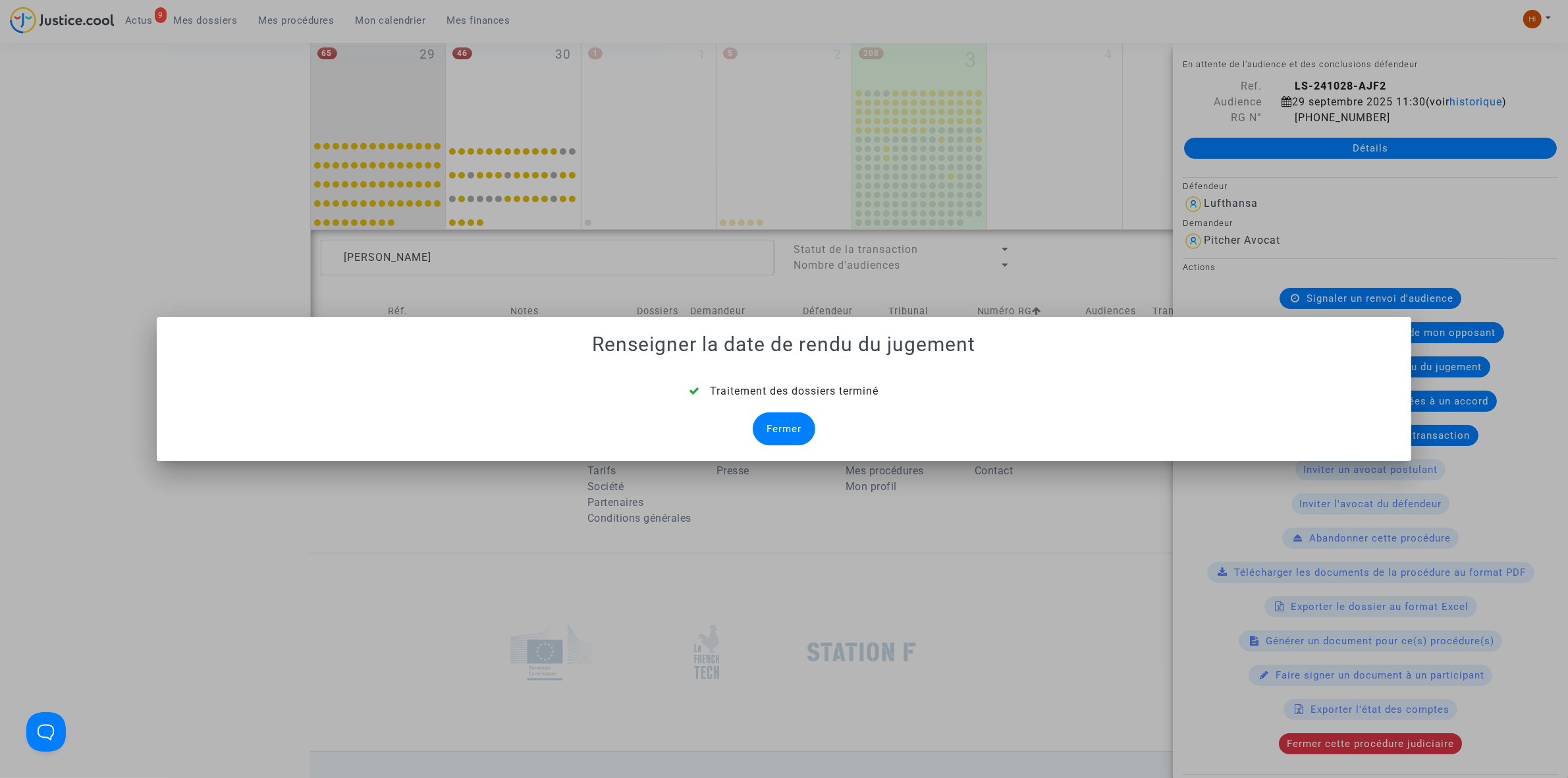
click at [781, 436] on div "Fermer" at bounding box center [783, 429] width 62 height 33
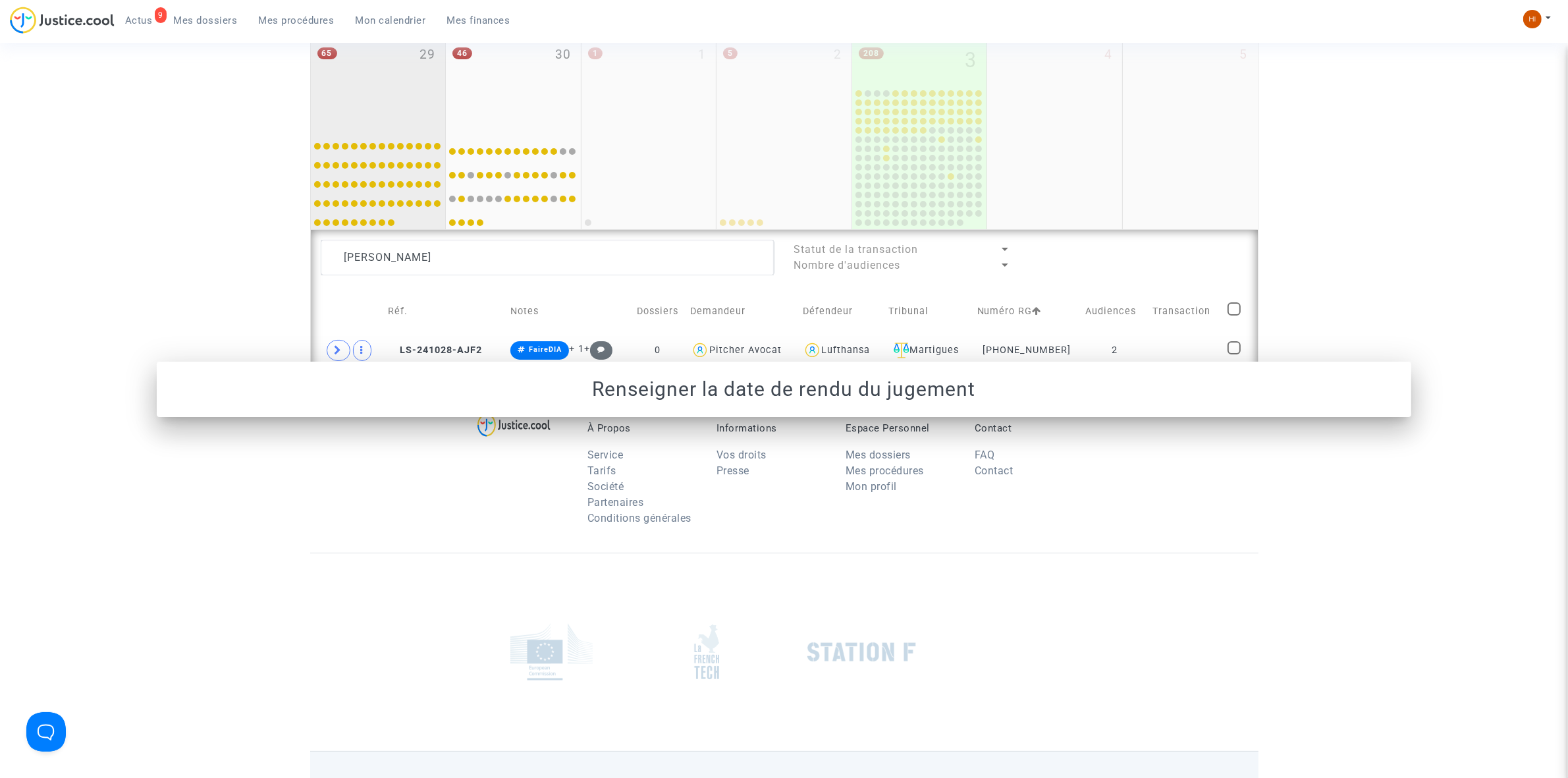
scroll to position [804, 0]
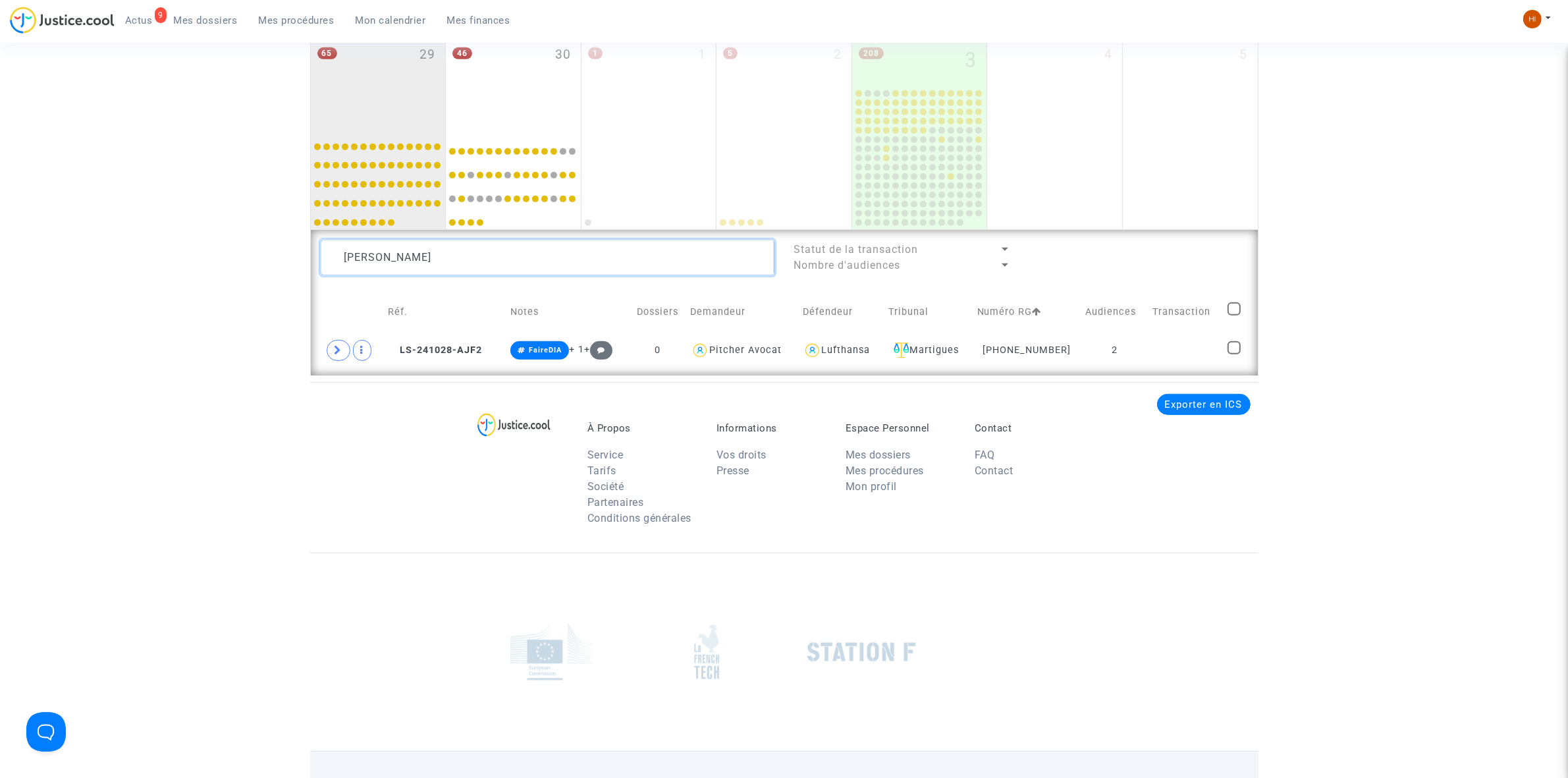
drag, startPoint x: 418, startPoint y: 268, endPoint x: -114, endPoint y: 214, distance: 534.7
click at [0, 214] on html "9 Actus Mes dossiers Mes procédures Mon calendrier Mes finances Mon profil Chan…" at bounding box center [784, 33] width 1568 height 1674
click at [1090, 364] on td "2" at bounding box center [1115, 350] width 66 height 31
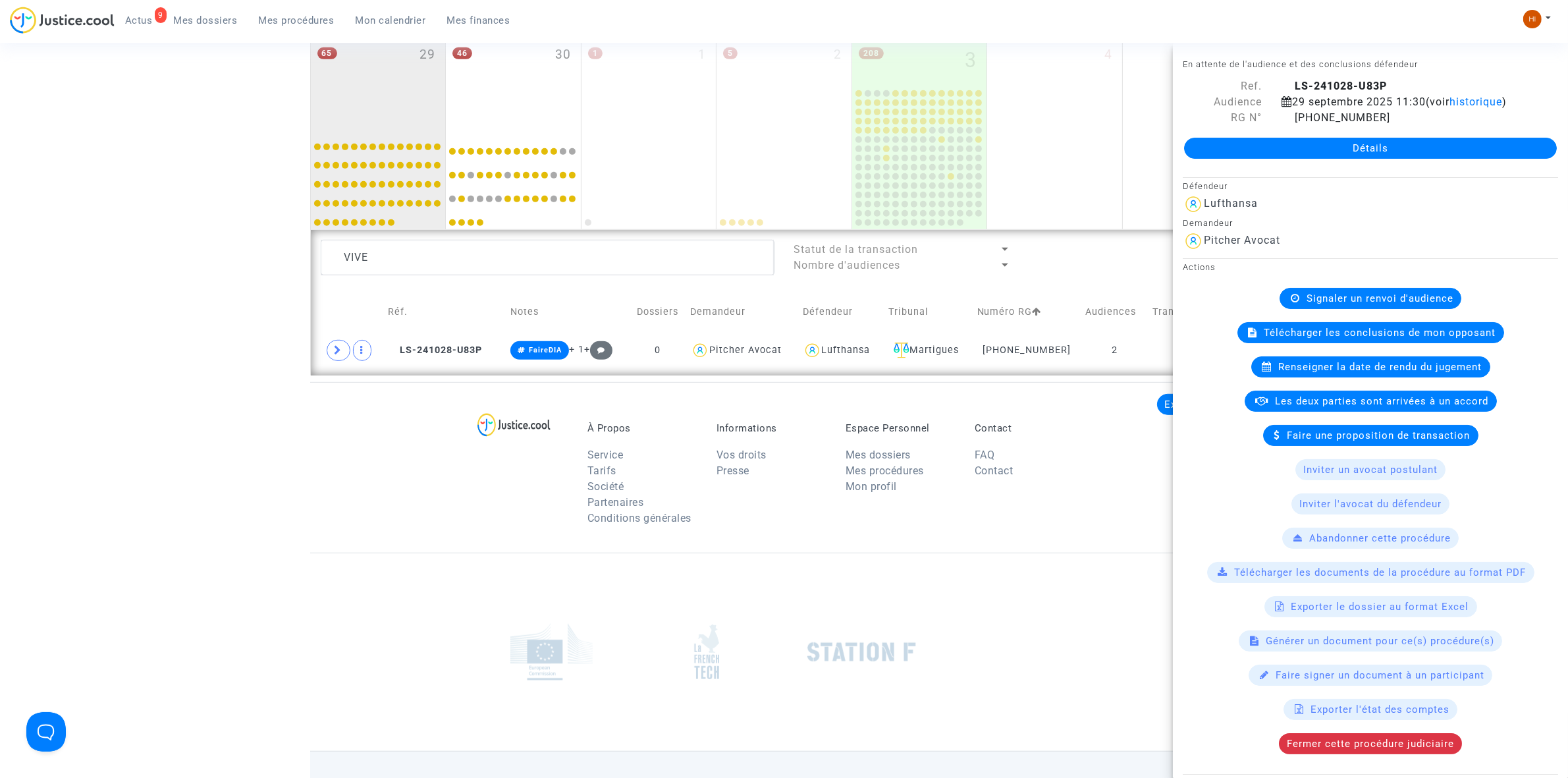
click at [1415, 397] on available-action-list "Signaler un renvoi d'audience Télécharger les conclusions de mon opposant Rense…" at bounding box center [1370, 521] width 375 height 466
click at [1279, 372] on span "Renseigner la date de rendu du jugement" at bounding box center [1381, 366] width 204 height 12
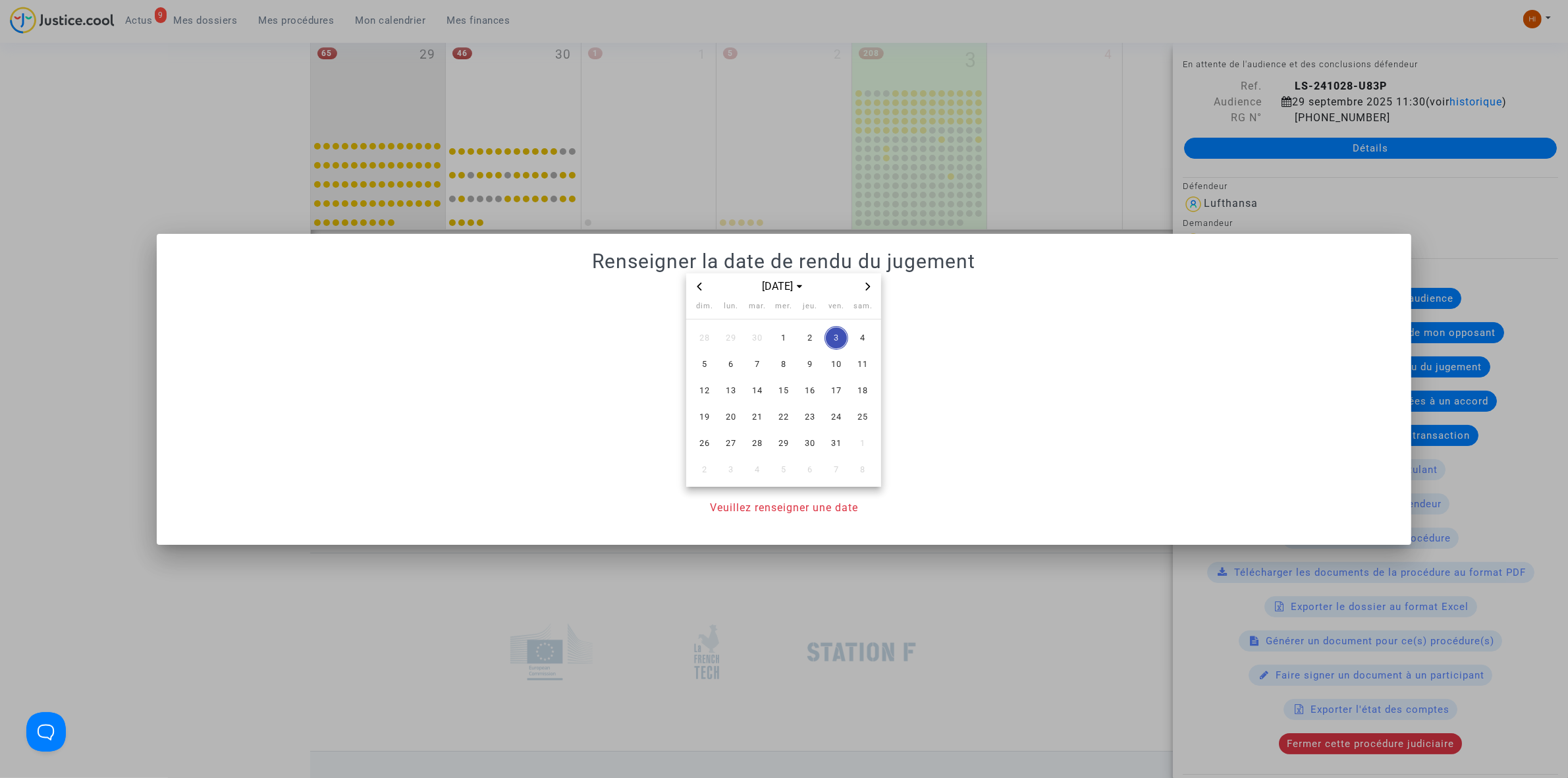
click at [696, 286] on icon "Previous month" at bounding box center [699, 285] width 8 height 8
drag, startPoint x: 738, startPoint y: 451, endPoint x: 736, endPoint y: 488, distance: 37.1
click at [740, 452] on td "29" at bounding box center [730, 443] width 26 height 26
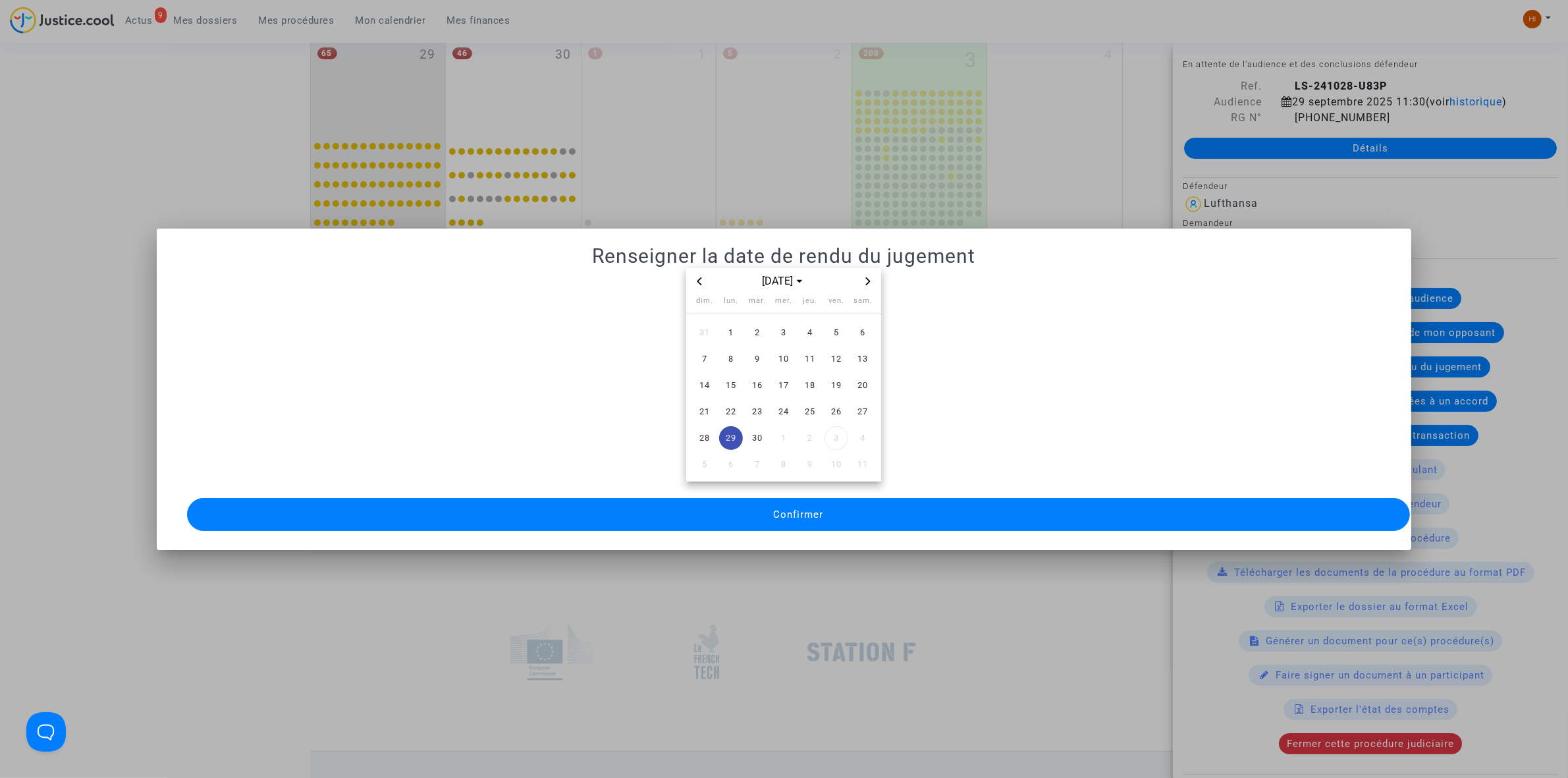
click at [736, 509] on button "Confirmer" at bounding box center [798, 514] width 1223 height 33
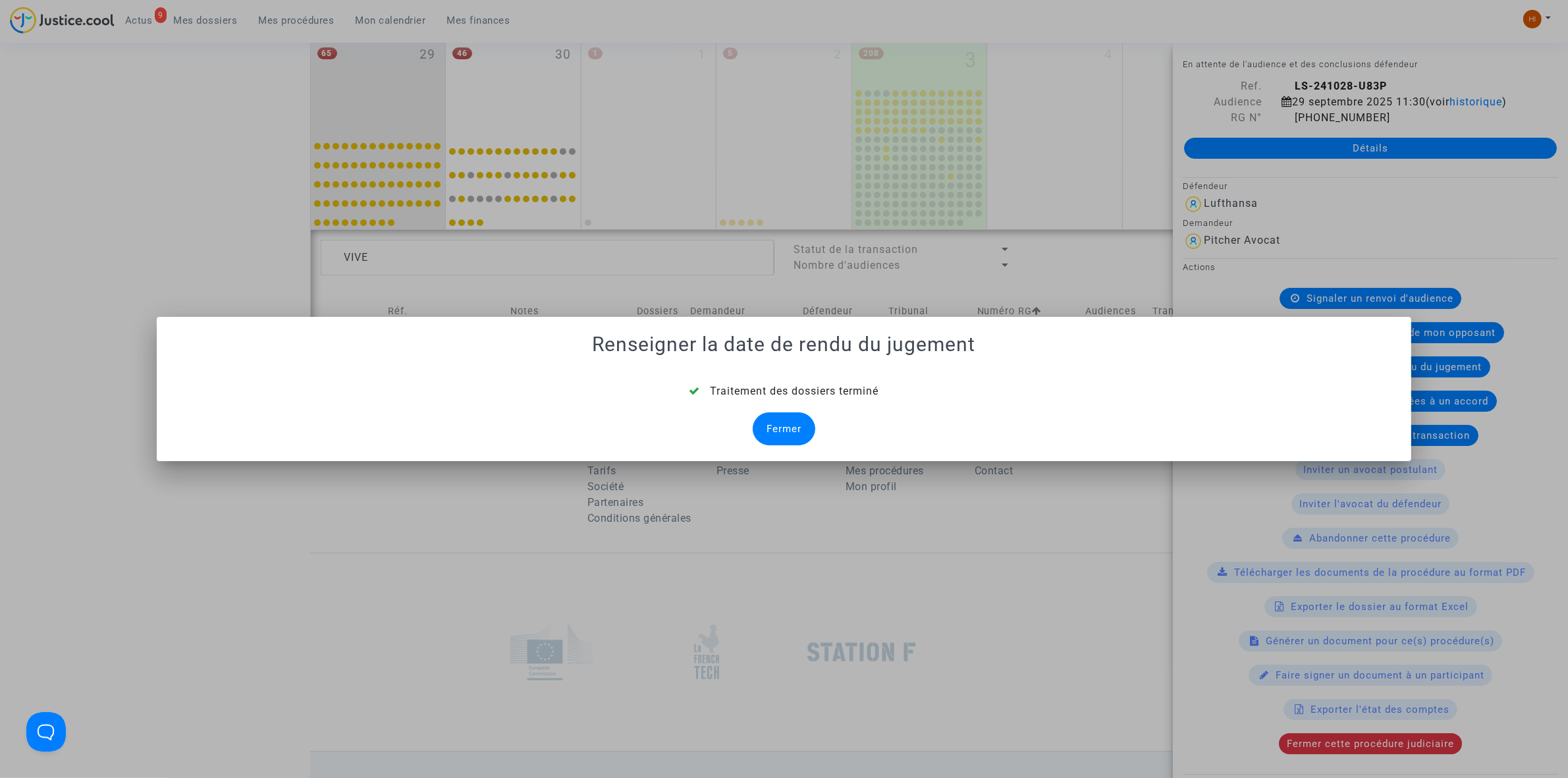
click at [792, 433] on div "Fermer" at bounding box center [783, 429] width 62 height 33
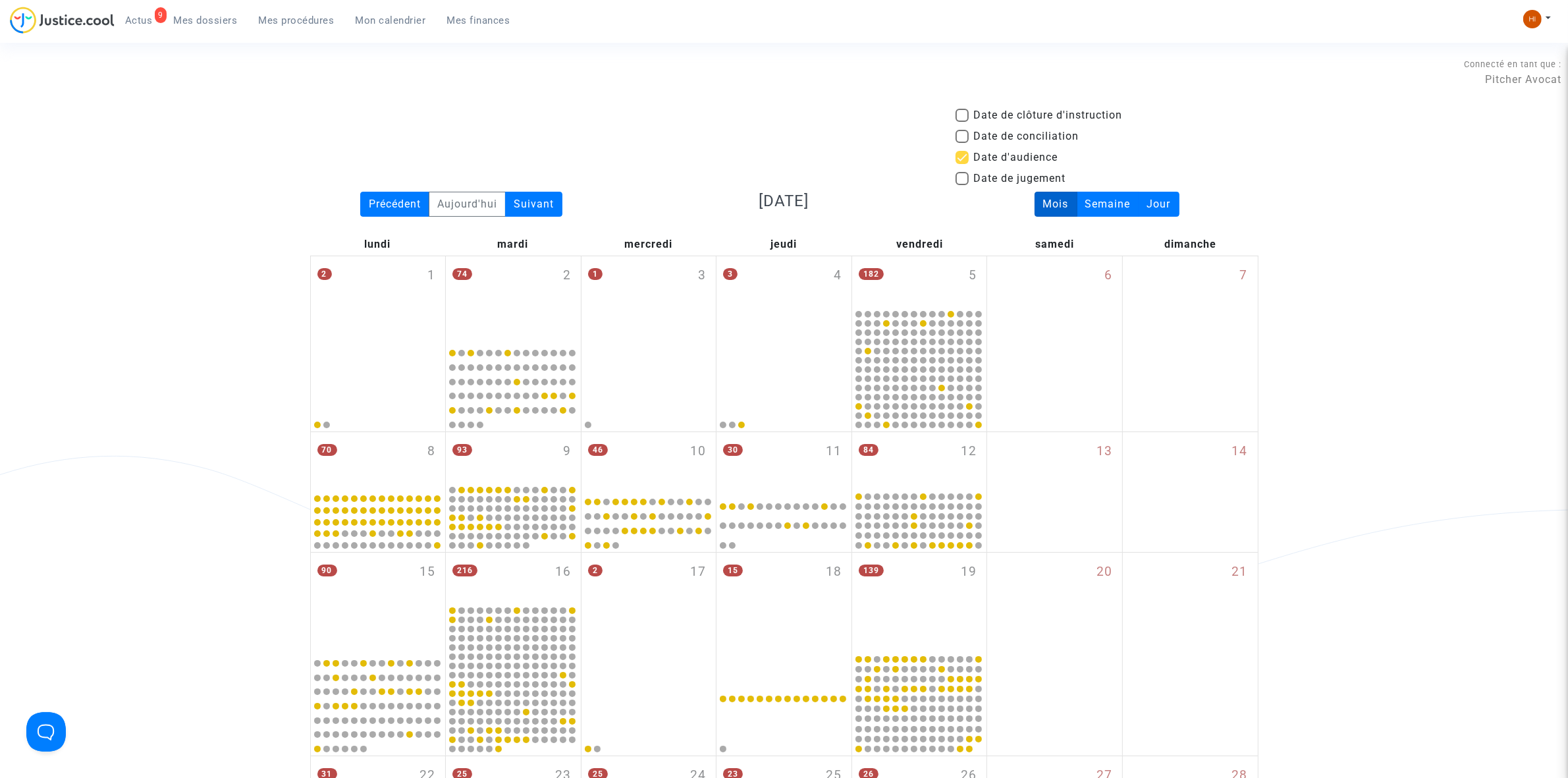
scroll to position [804, 0]
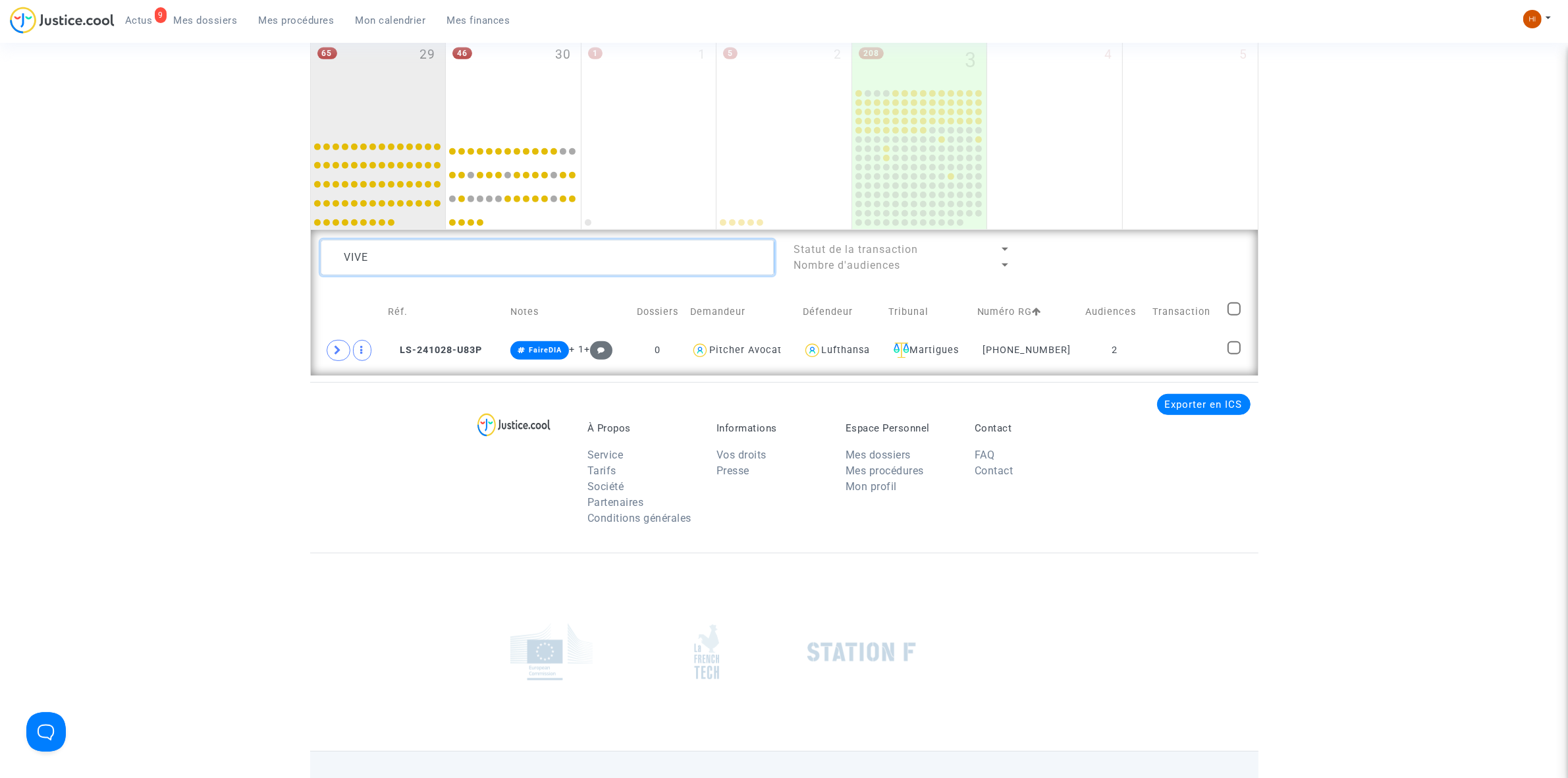
drag, startPoint x: 533, startPoint y: 265, endPoint x: -38, endPoint y: 277, distance: 571.1
click at [0, 277] on html "9 Actus Mes dossiers Mes procédures Mon calendrier Mes finances Mon profil Chan…" at bounding box center [784, 33] width 1568 height 1674
click at [1140, 346] on td "2" at bounding box center [1118, 350] width 65 height 31
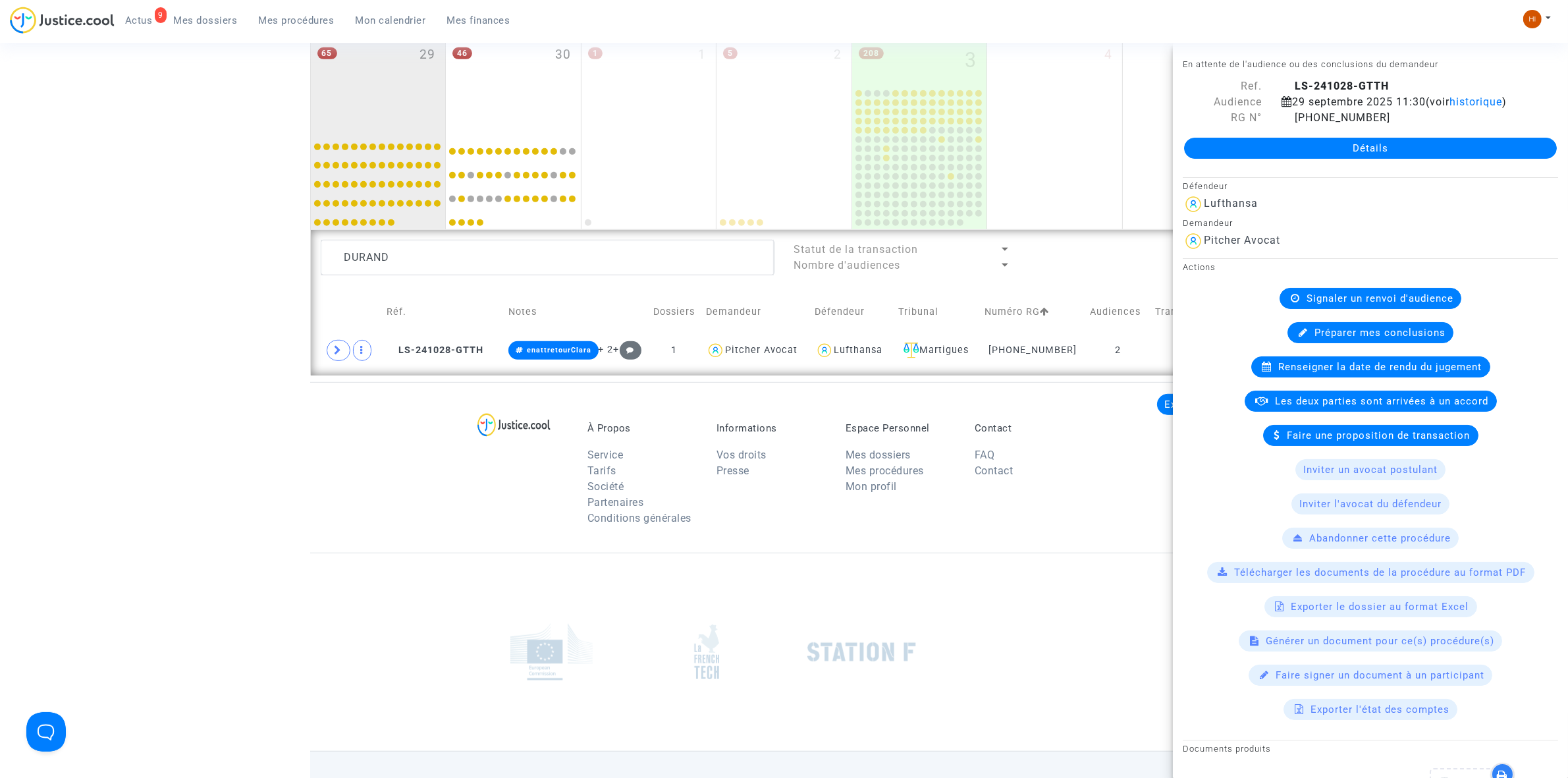
click at [1344, 372] on span "Renseigner la date de rendu du jugement" at bounding box center [1381, 366] width 204 height 12
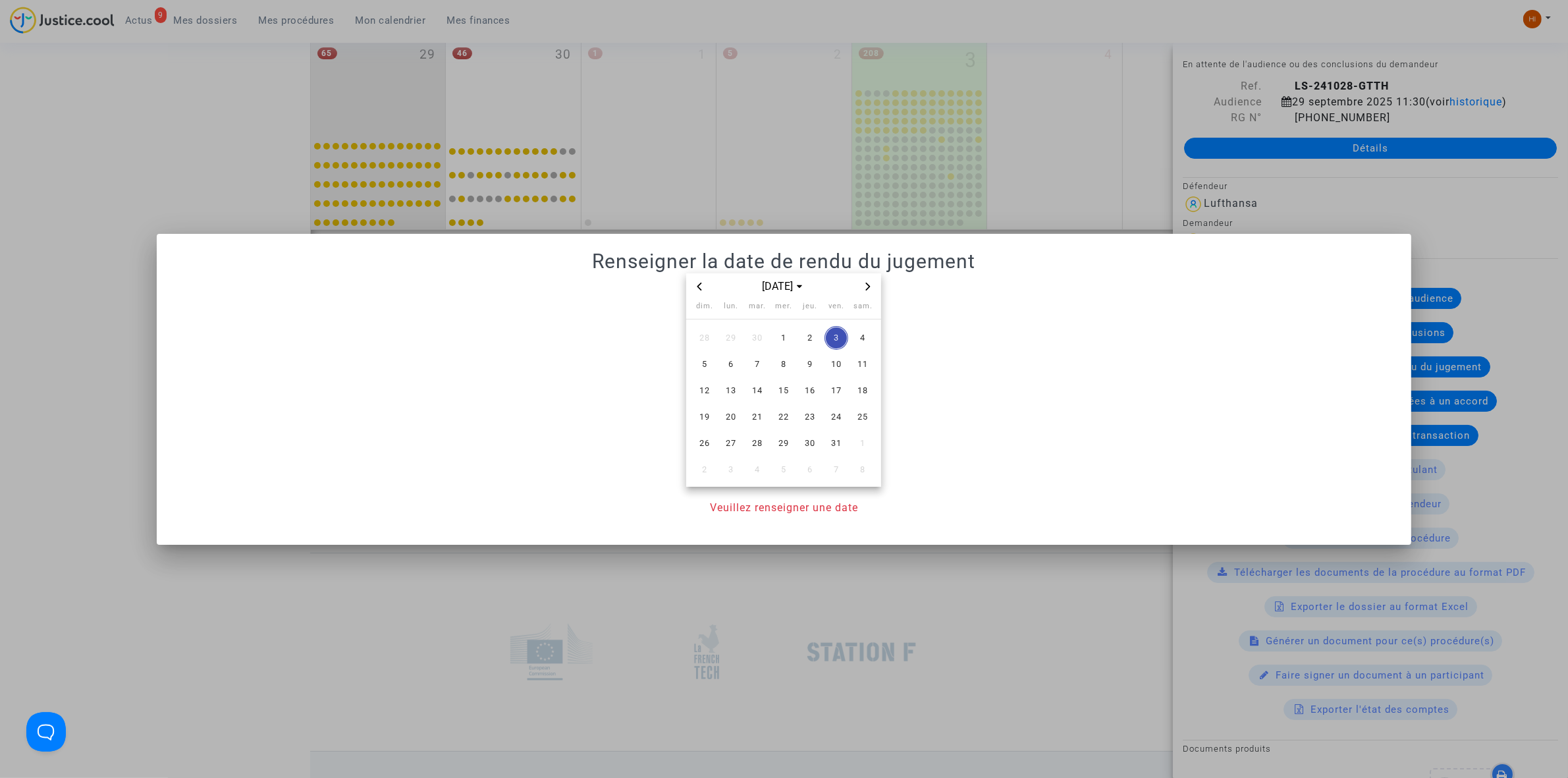
click at [702, 280] on span "Previous month" at bounding box center [699, 286] width 16 height 16
drag, startPoint x: 731, startPoint y: 443, endPoint x: 733, endPoint y: 488, distance: 45.0
click at [731, 445] on span "29" at bounding box center [731, 443] width 24 height 24
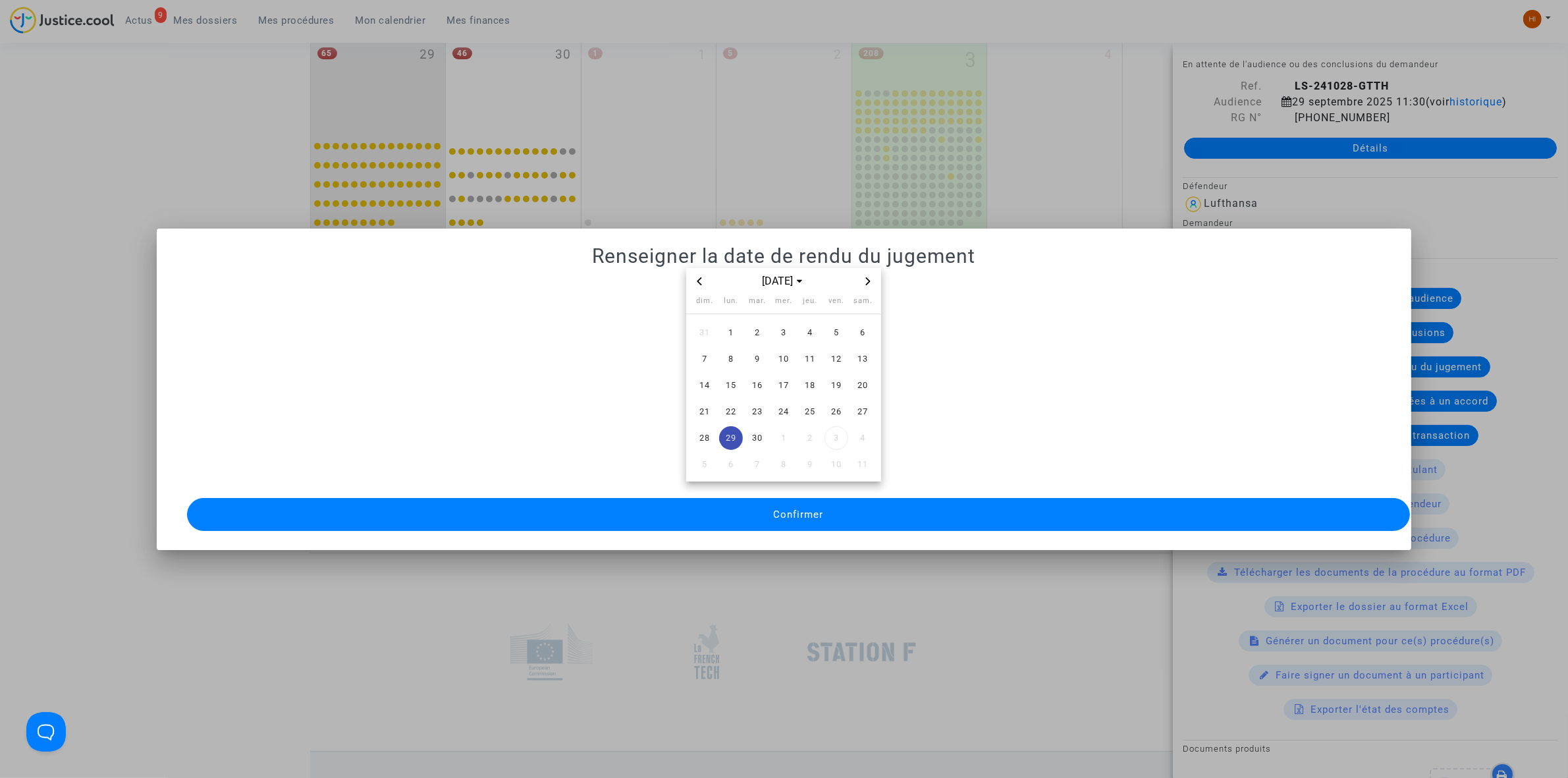
click at [735, 517] on button "Confirmer" at bounding box center [798, 514] width 1223 height 33
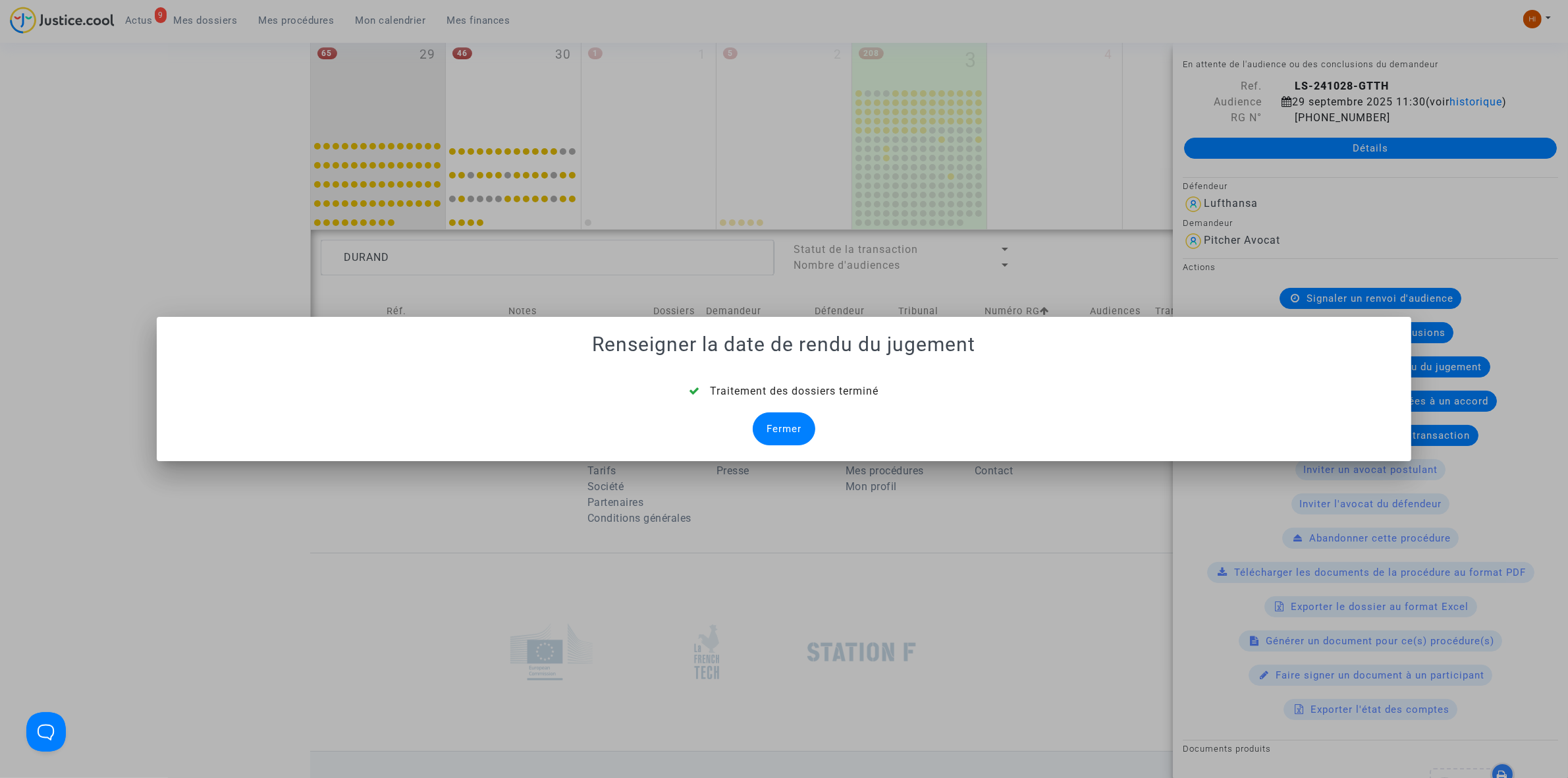
drag, startPoint x: 782, startPoint y: 428, endPoint x: 775, endPoint y: 428, distance: 7.0
click at [779, 428] on div "Fermer" at bounding box center [783, 429] width 62 height 33
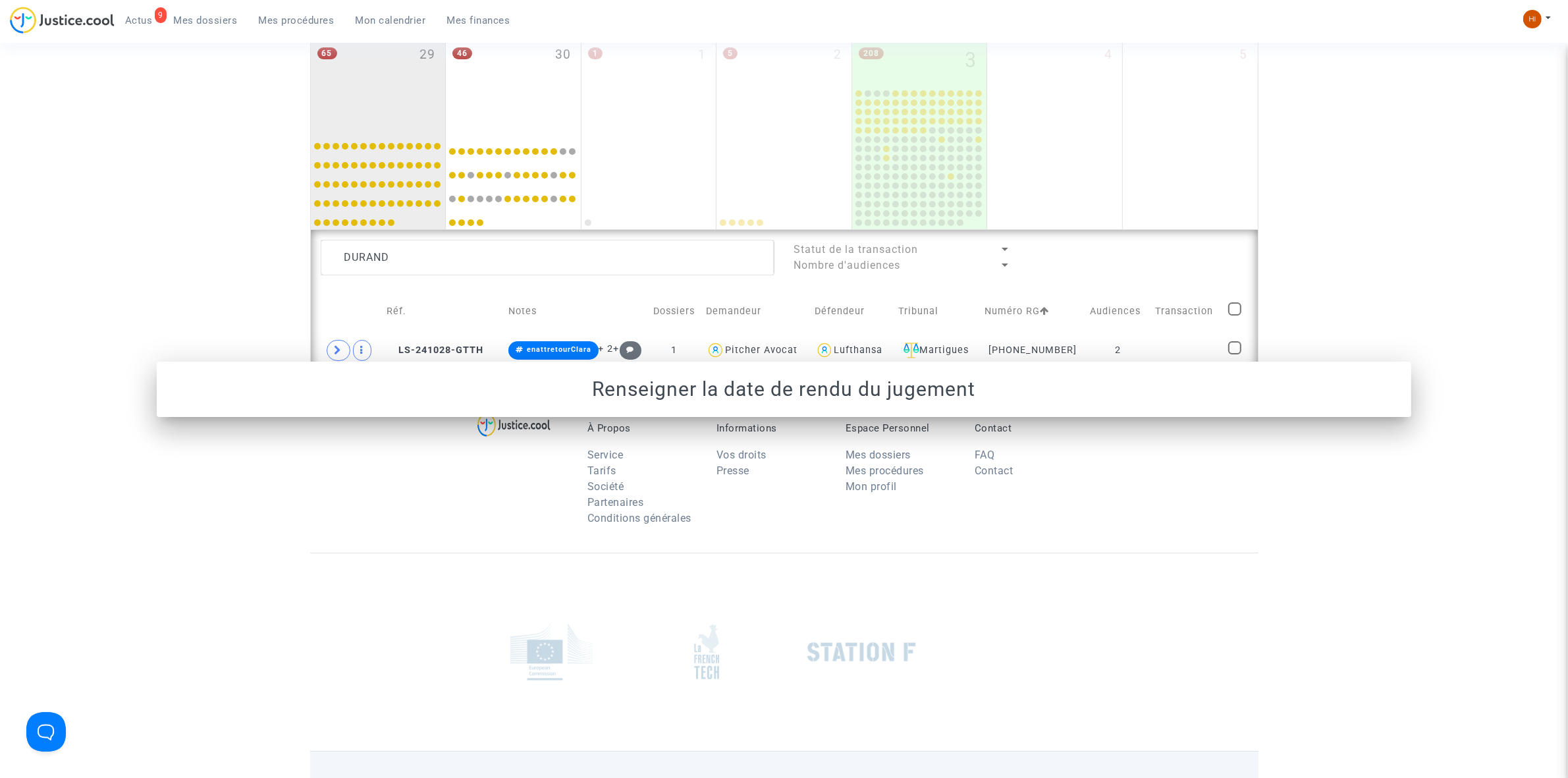
scroll to position [804, 0]
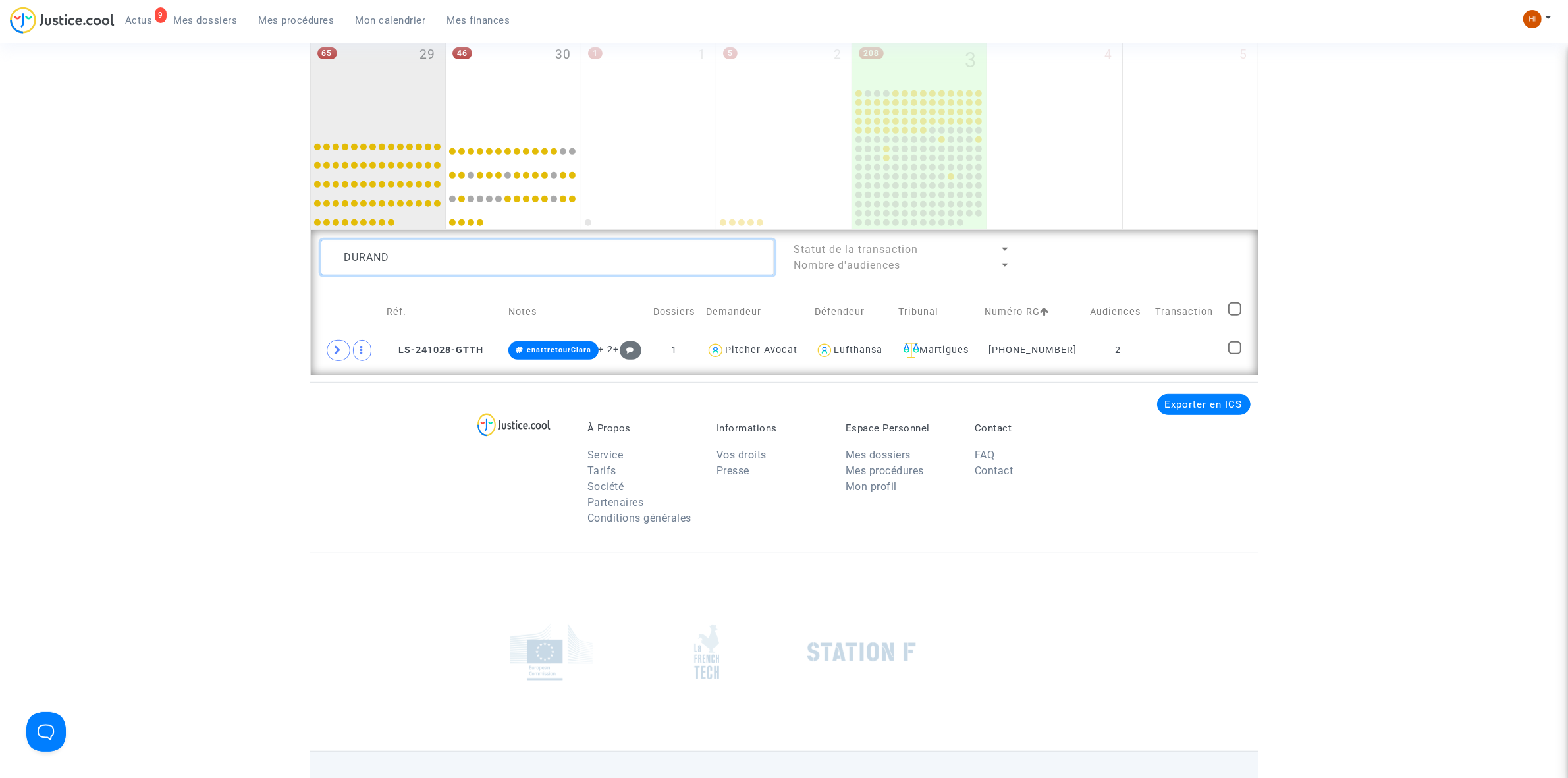
drag, startPoint x: 498, startPoint y: 261, endPoint x: 129, endPoint y: 271, distance: 369.1
click at [1131, 359] on td "2" at bounding box center [1110, 350] width 68 height 31
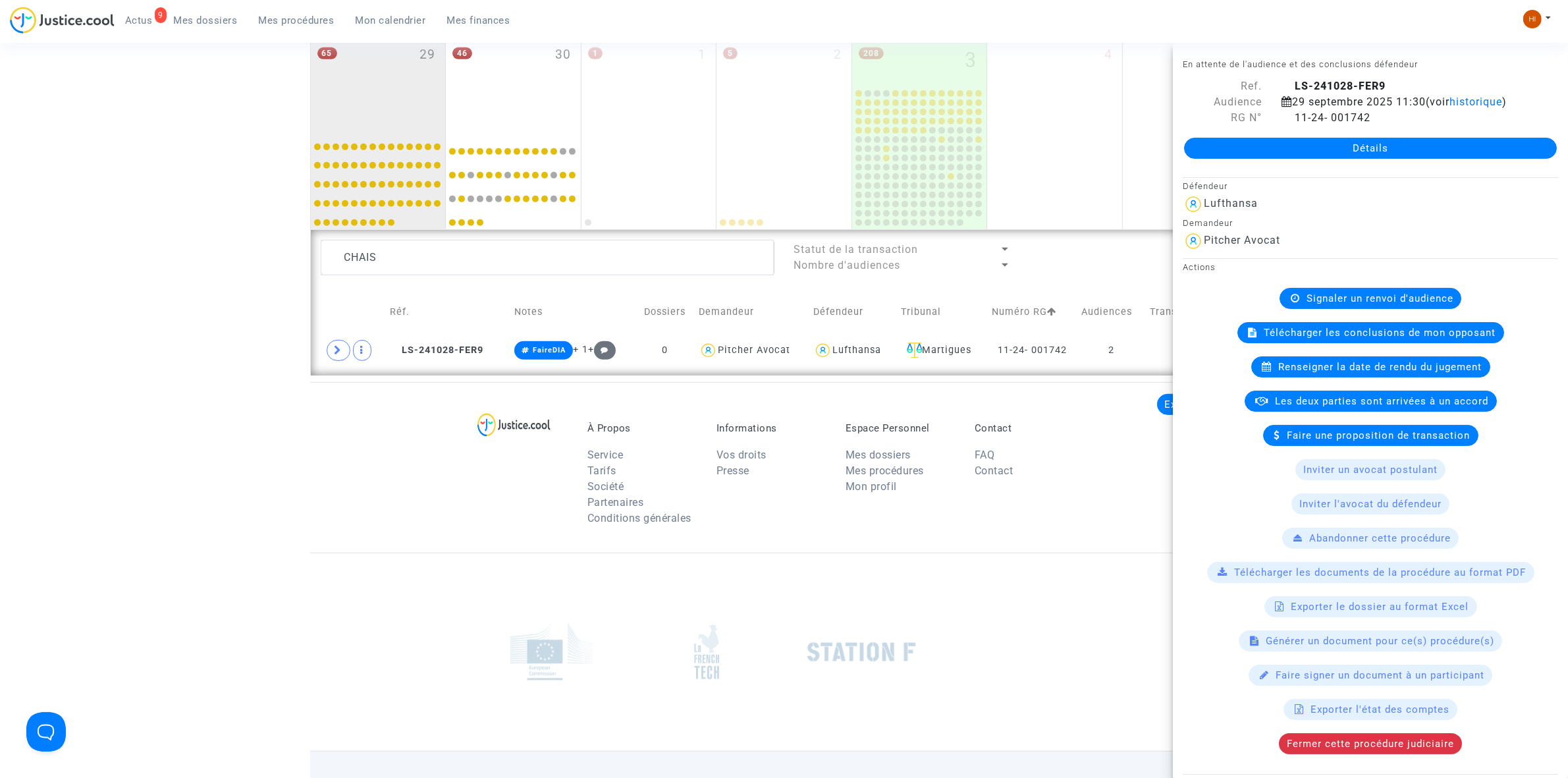
click at [1314, 372] on span "Renseigner la date de rendu du jugement" at bounding box center [1381, 366] width 204 height 12
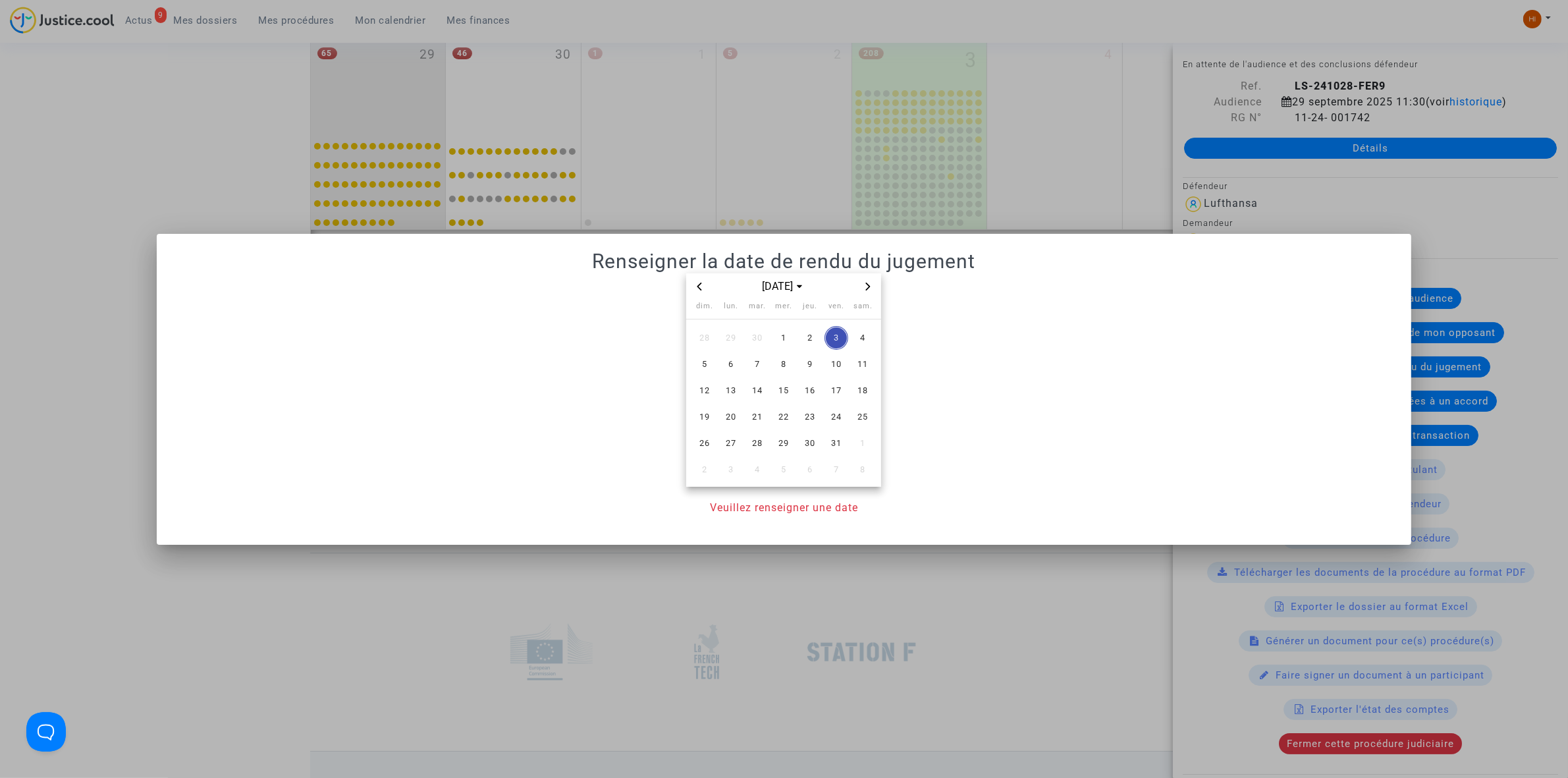
click at [695, 285] on span "Previous month" at bounding box center [699, 286] width 16 height 16
click at [731, 431] on span "29" at bounding box center [731, 443] width 24 height 24
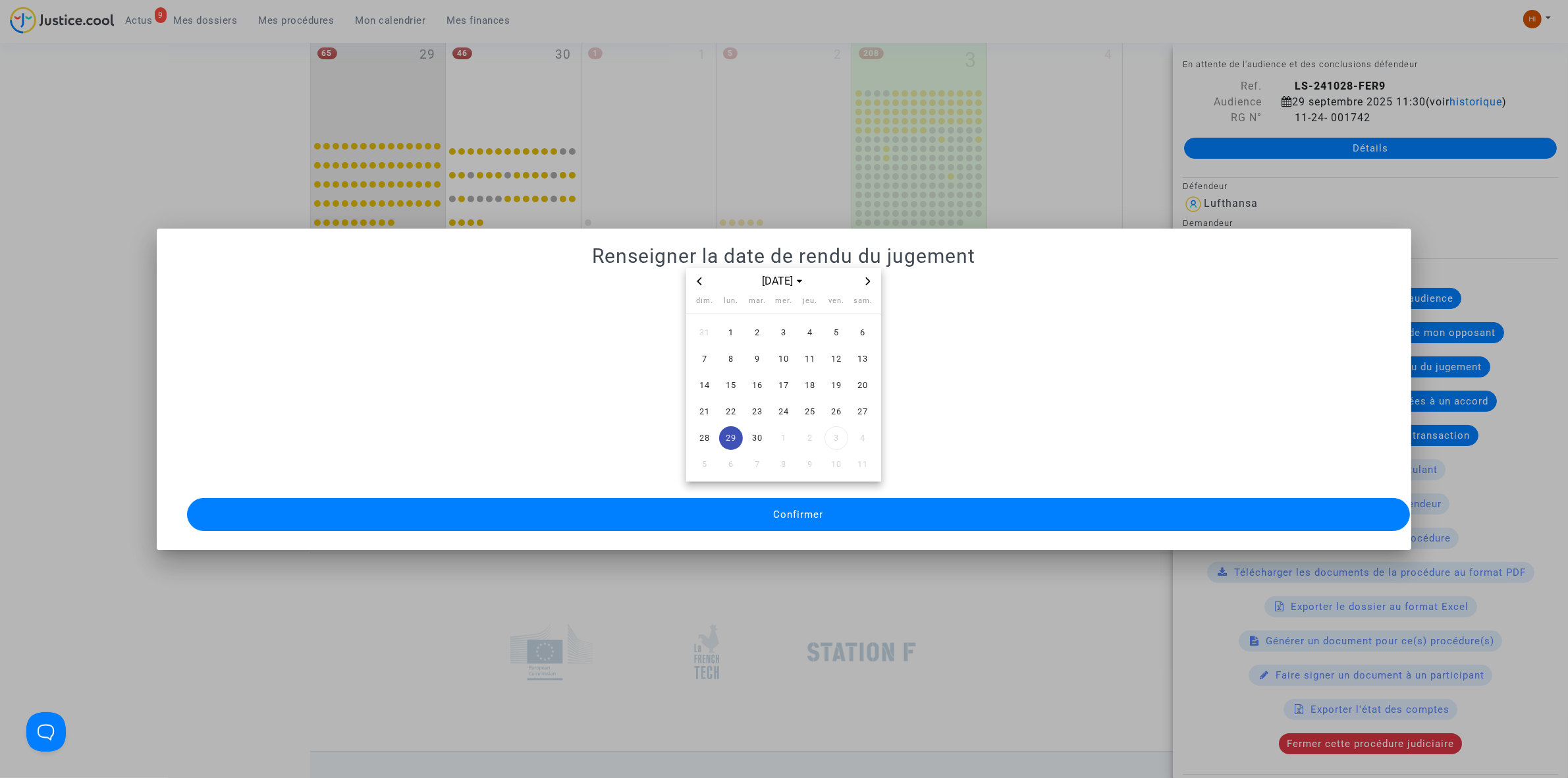
click at [714, 517] on button "Confirmer" at bounding box center [798, 514] width 1223 height 33
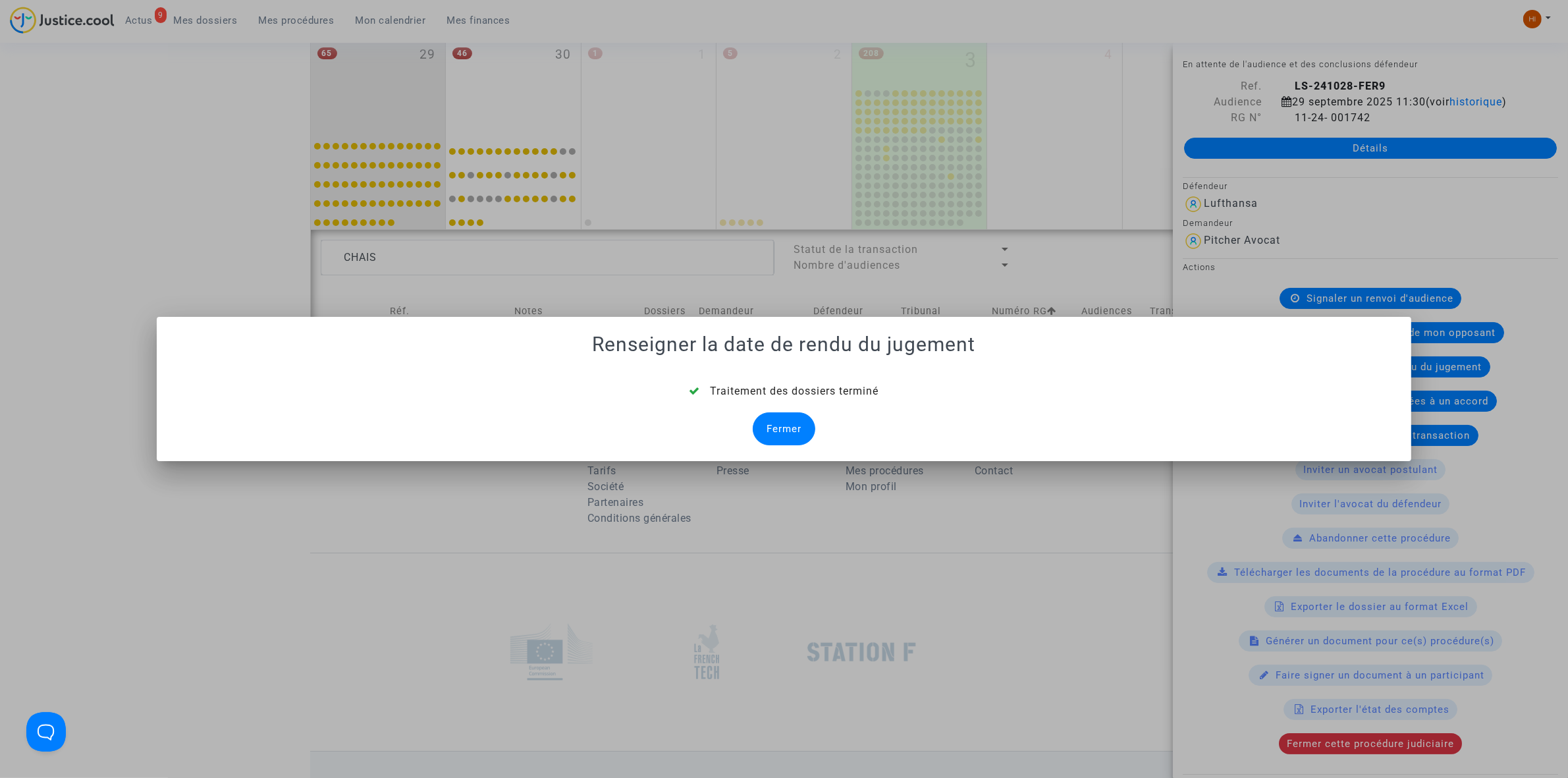
drag, startPoint x: 754, startPoint y: 419, endPoint x: 761, endPoint y: 422, distance: 7.6
click at [760, 422] on div "Fermer" at bounding box center [783, 429] width 62 height 33
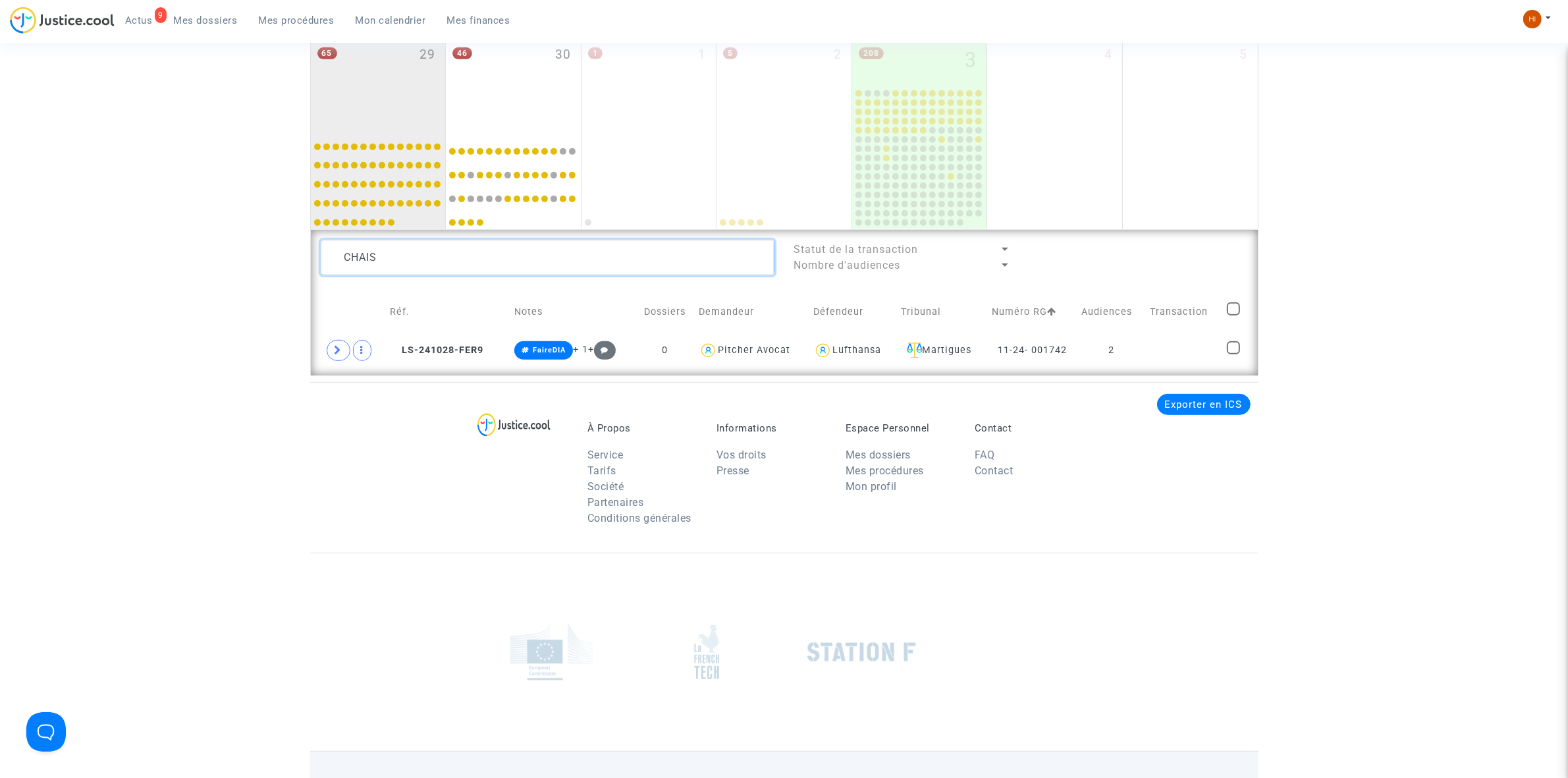
drag, startPoint x: 103, startPoint y: 199, endPoint x: 95, endPoint y: 195, distance: 8.9
type textarea "LE VAN"
click at [1130, 347] on td "2" at bounding box center [1118, 350] width 65 height 31
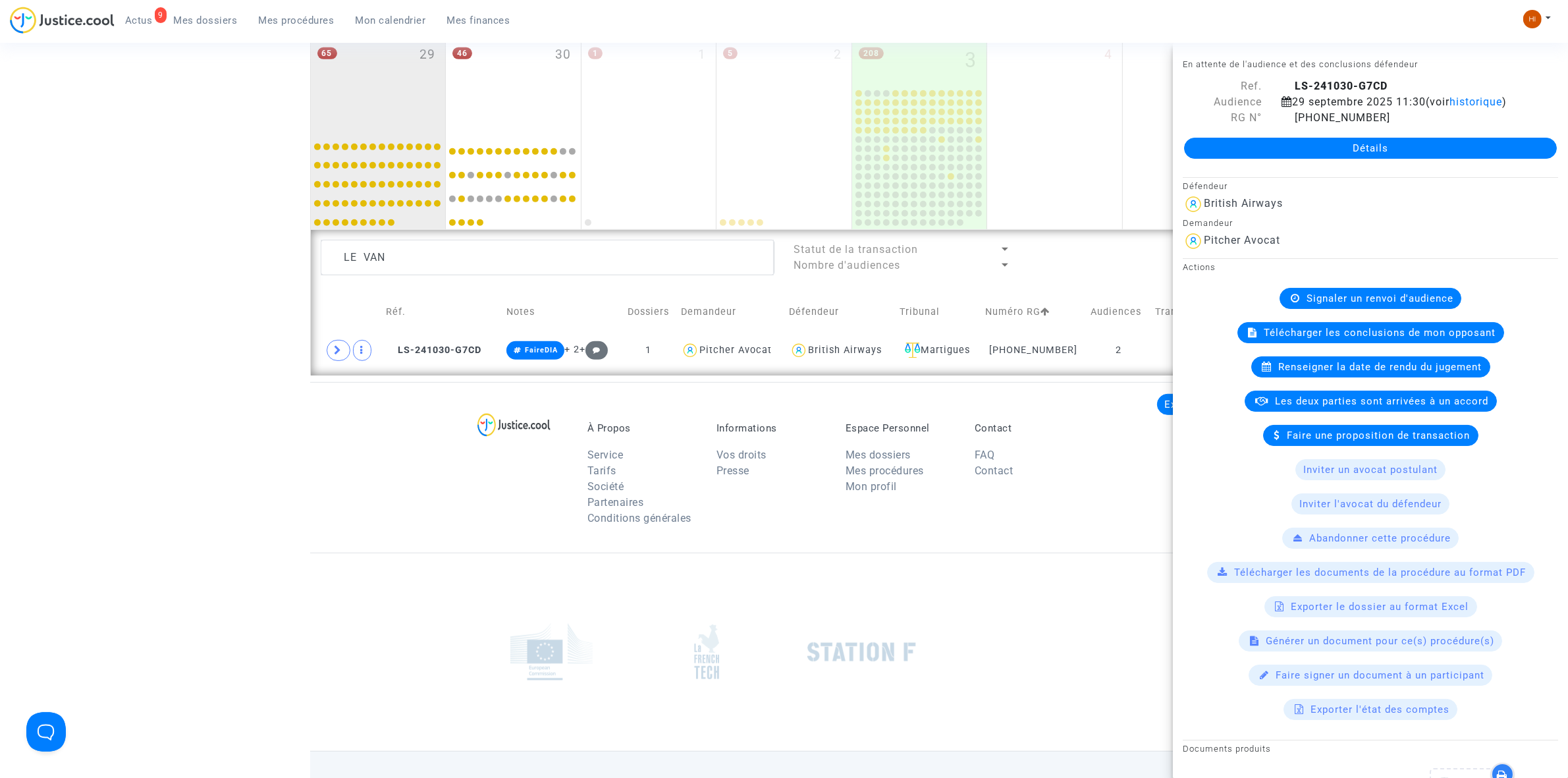
click at [1290, 303] on icon at bounding box center [1294, 298] width 9 height 10
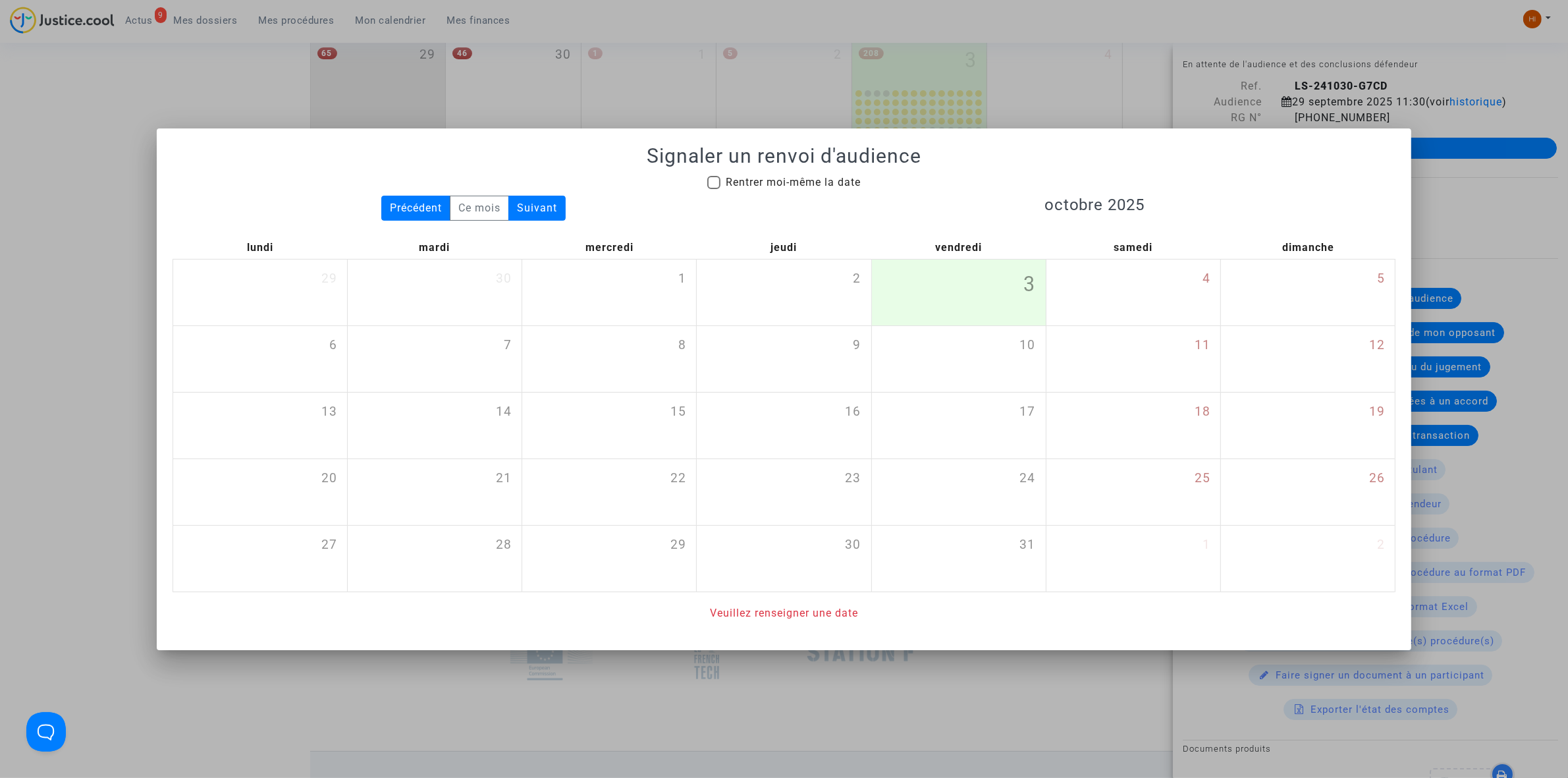
click at [804, 183] on span "Rentrer moi-même la date" at bounding box center [793, 182] width 135 height 13
click at [714, 189] on input "Rentrer moi-même la date" at bounding box center [713, 189] width 1 height 1
checkbox input "true"
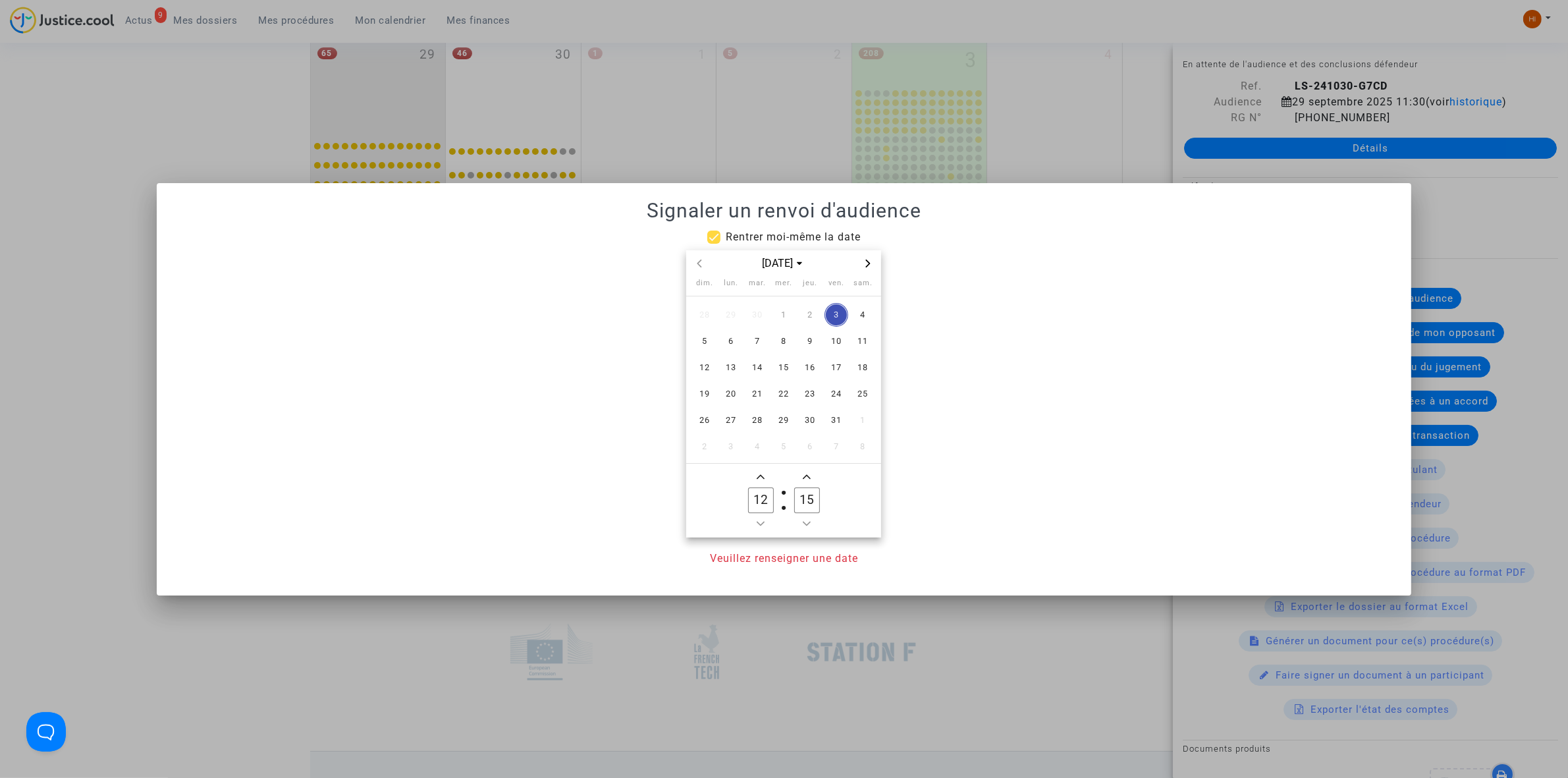
click at [873, 257] on span "Next month" at bounding box center [868, 263] width 16 height 16
click at [870, 260] on icon "Next month" at bounding box center [868, 262] width 8 height 8
click at [735, 372] on span "12" at bounding box center [731, 367] width 24 height 24
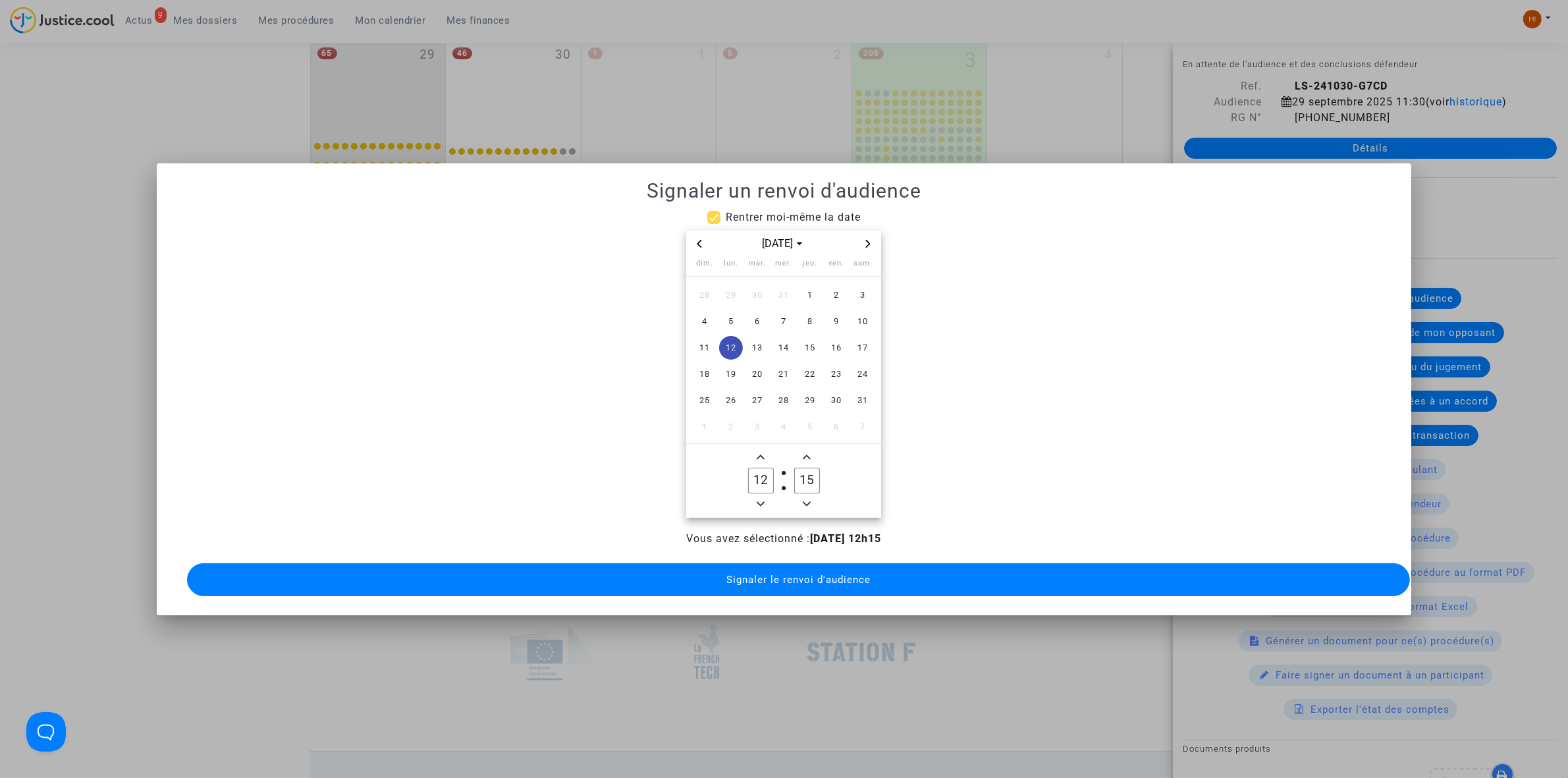
click at [769, 453] on owl-date-time-timer-box "12 Hour" at bounding box center [760, 481] width 46 height 63
drag, startPoint x: 764, startPoint y: 443, endPoint x: 763, endPoint y: 451, distance: 8.1
click at [764, 449] on button "Add a hour" at bounding box center [760, 457] width 16 height 16
type input "13"
drag, startPoint x: 807, startPoint y: 468, endPoint x: 786, endPoint y: 469, distance: 21.0
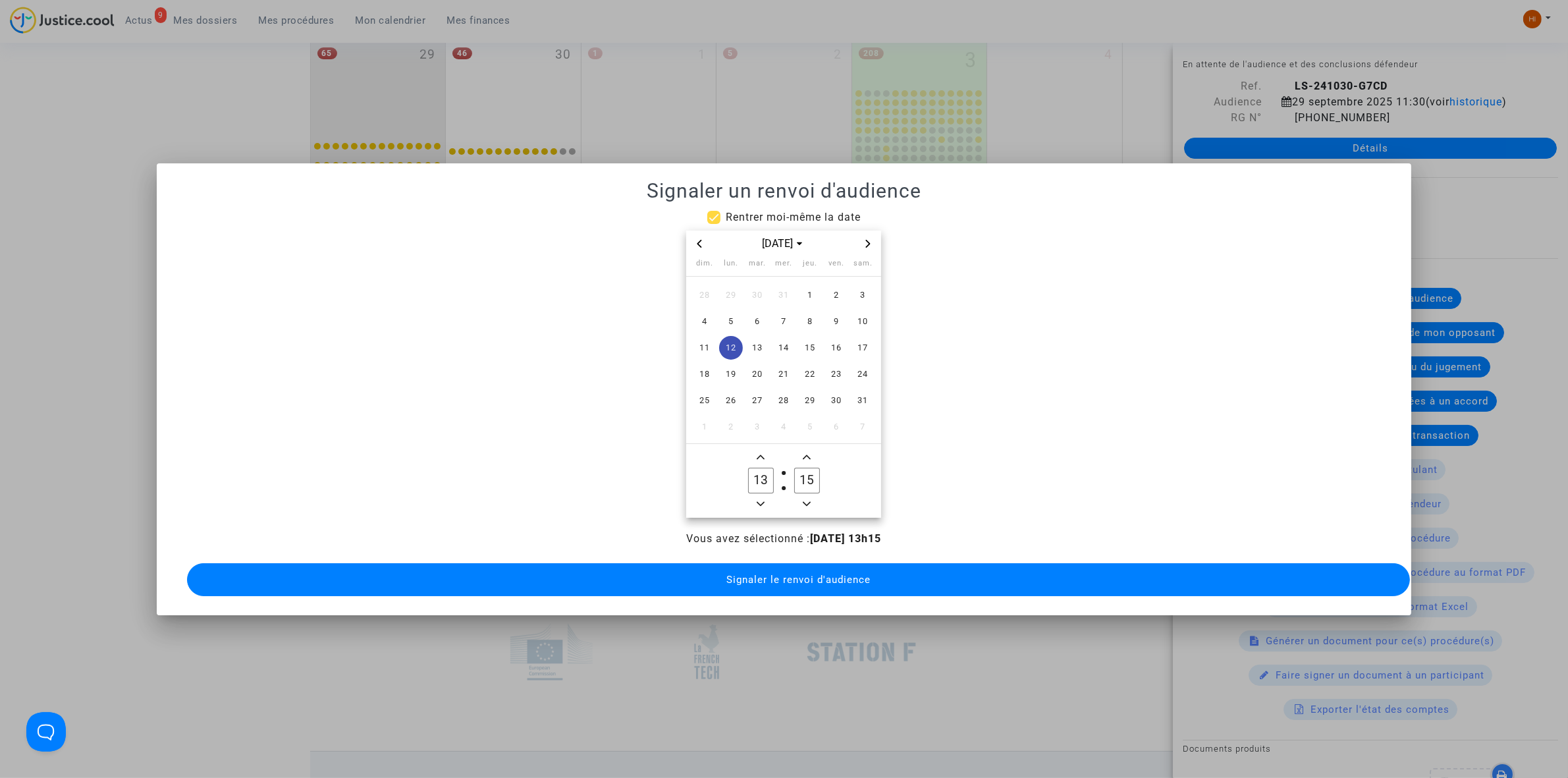
click at [786, 469] on owl-date-time-timer-box "15 Minute" at bounding box center [806, 481] width 46 height 63
click at [812, 496] on span "Minus a minute" at bounding box center [806, 504] width 16 height 16
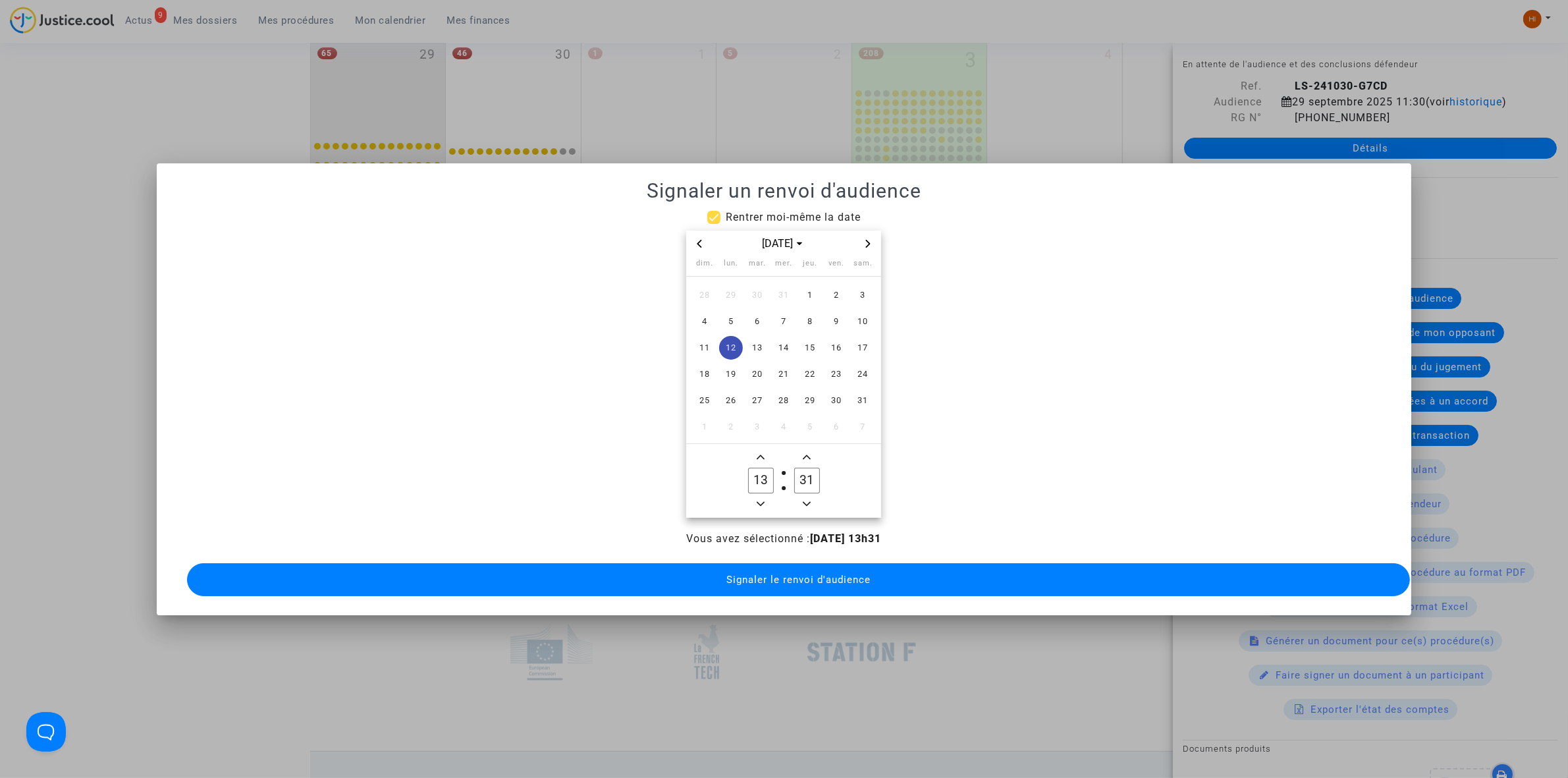
click at [812, 496] on span "Minus a minute" at bounding box center [806, 504] width 16 height 16
type input "30"
click at [795, 563] on button "Signaler le renvoi d'audience" at bounding box center [798, 579] width 1223 height 33
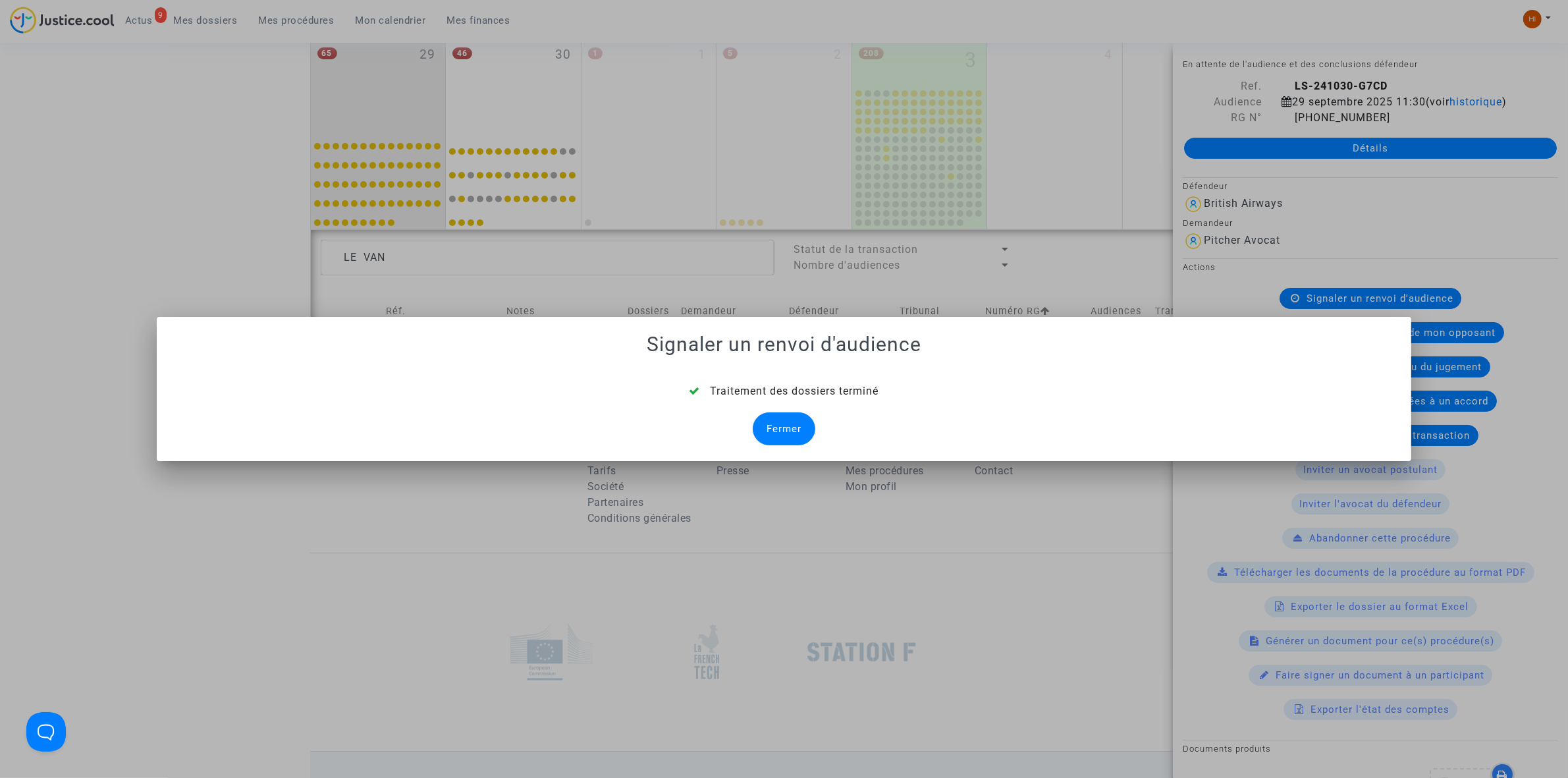
click at [801, 428] on div "Fermer" at bounding box center [783, 429] width 62 height 33
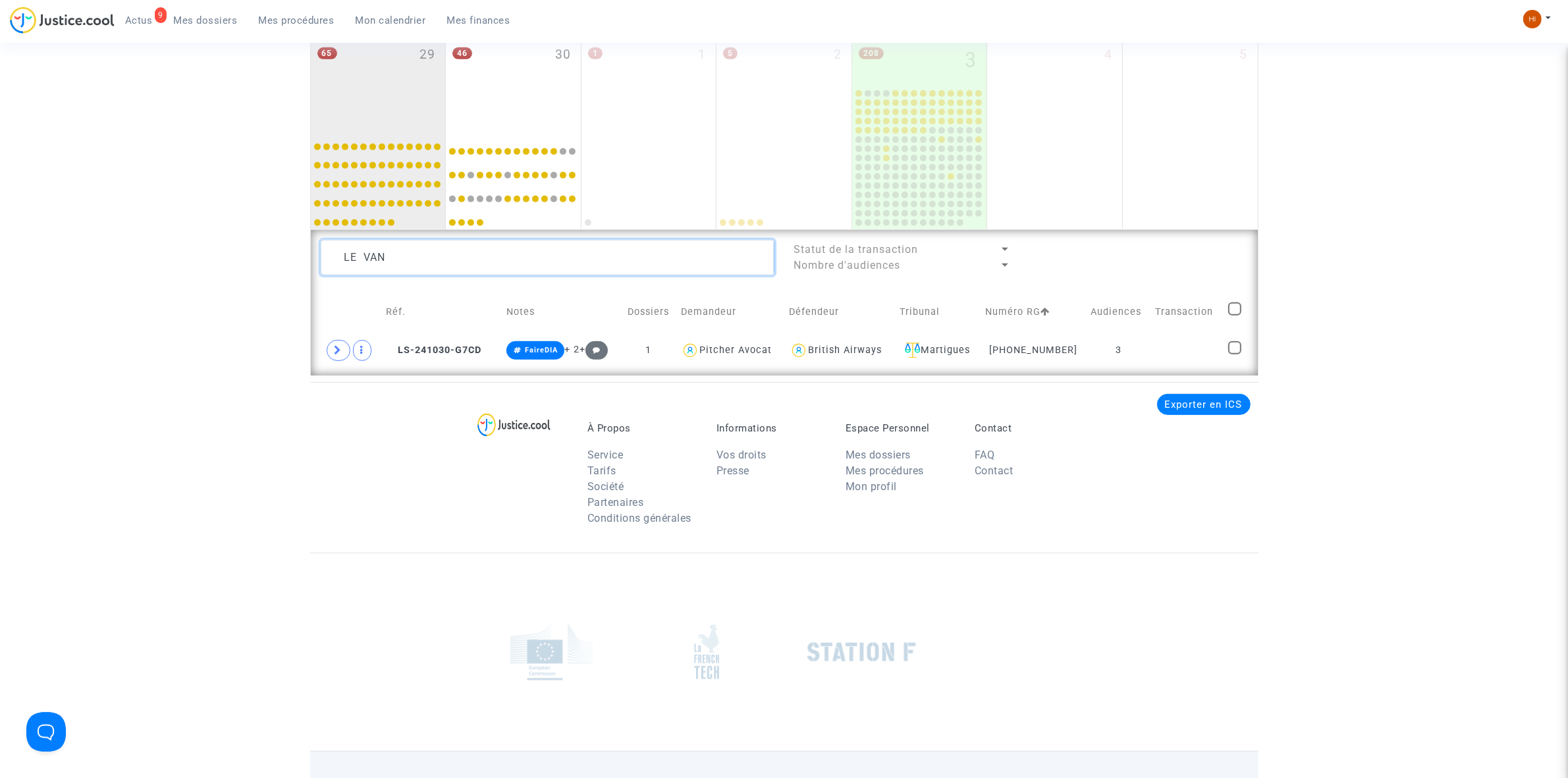
click at [660, 265] on textarea at bounding box center [547, 257] width 453 height 36
type textarea "LEJEU"
click at [1182, 329] on td "Transaction" at bounding box center [1186, 311] width 72 height 47
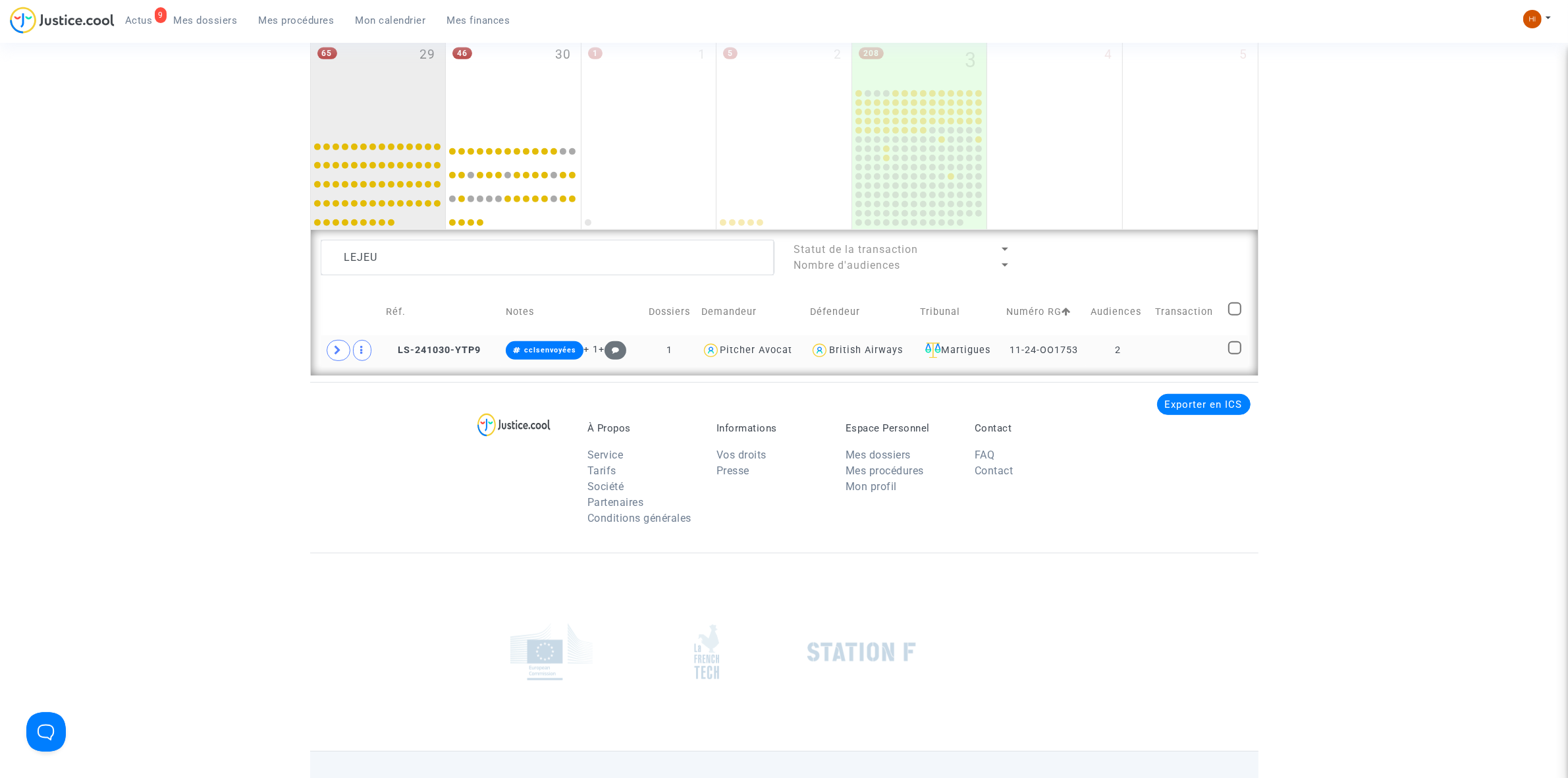
click at [1189, 354] on td at bounding box center [1186, 350] width 72 height 31
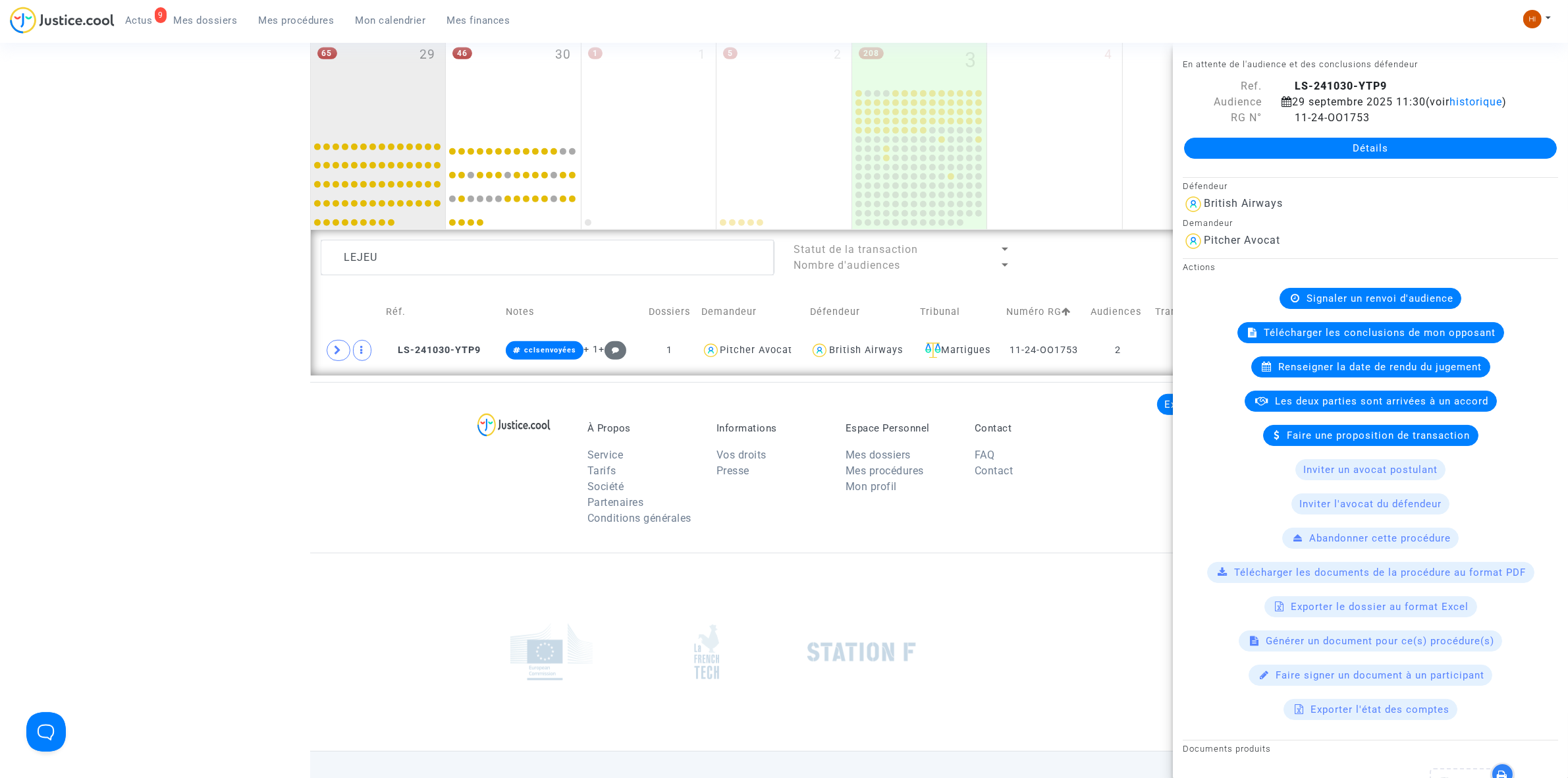
click at [1325, 304] on span "Signaler un renvoi d'audience" at bounding box center [1380, 298] width 147 height 12
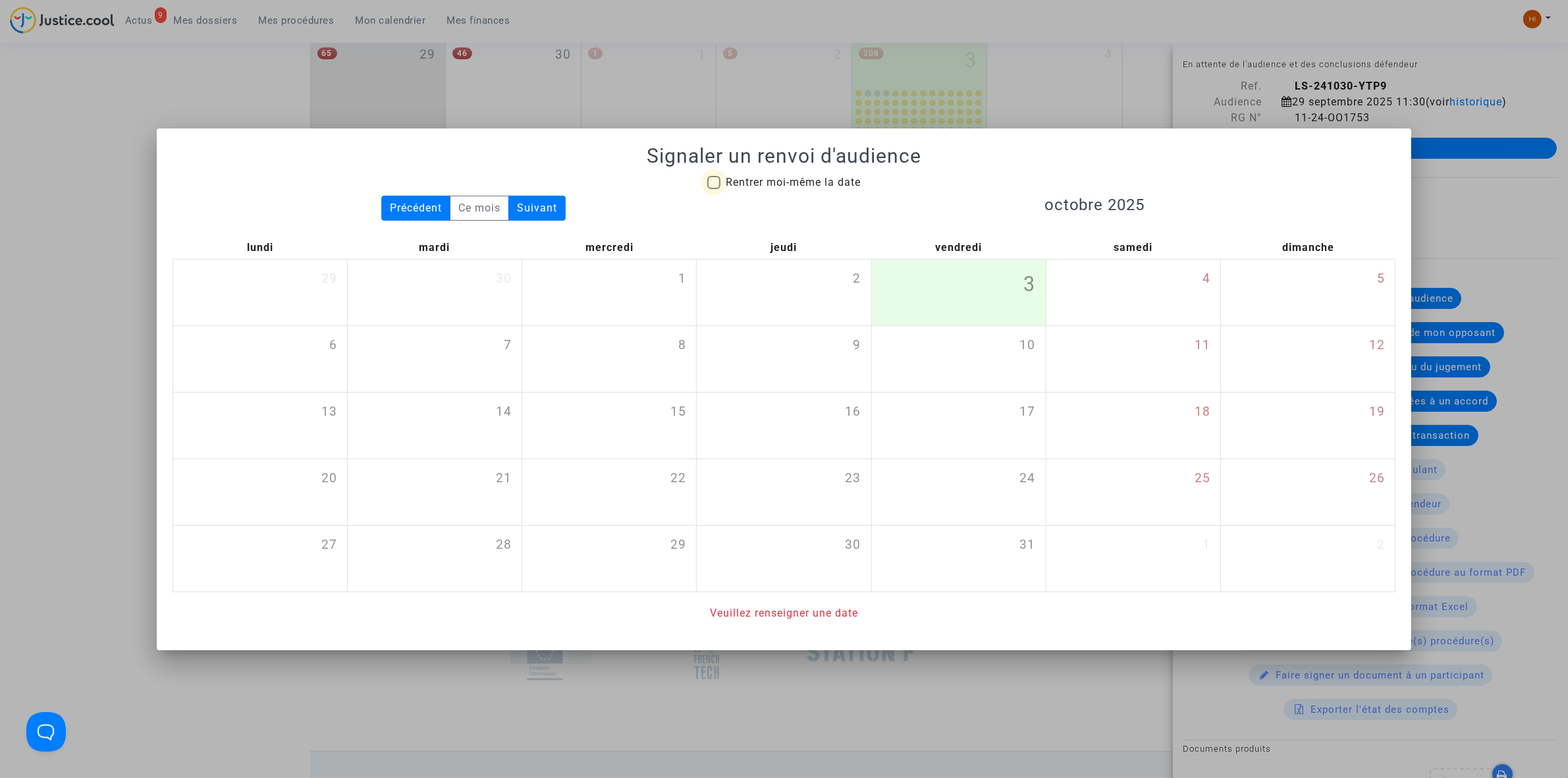
click at [840, 183] on span "Rentrer moi-même la date" at bounding box center [793, 182] width 135 height 13
click at [714, 189] on input "Rentrer moi-même la date" at bounding box center [713, 189] width 1 height 1
checkbox input "true"
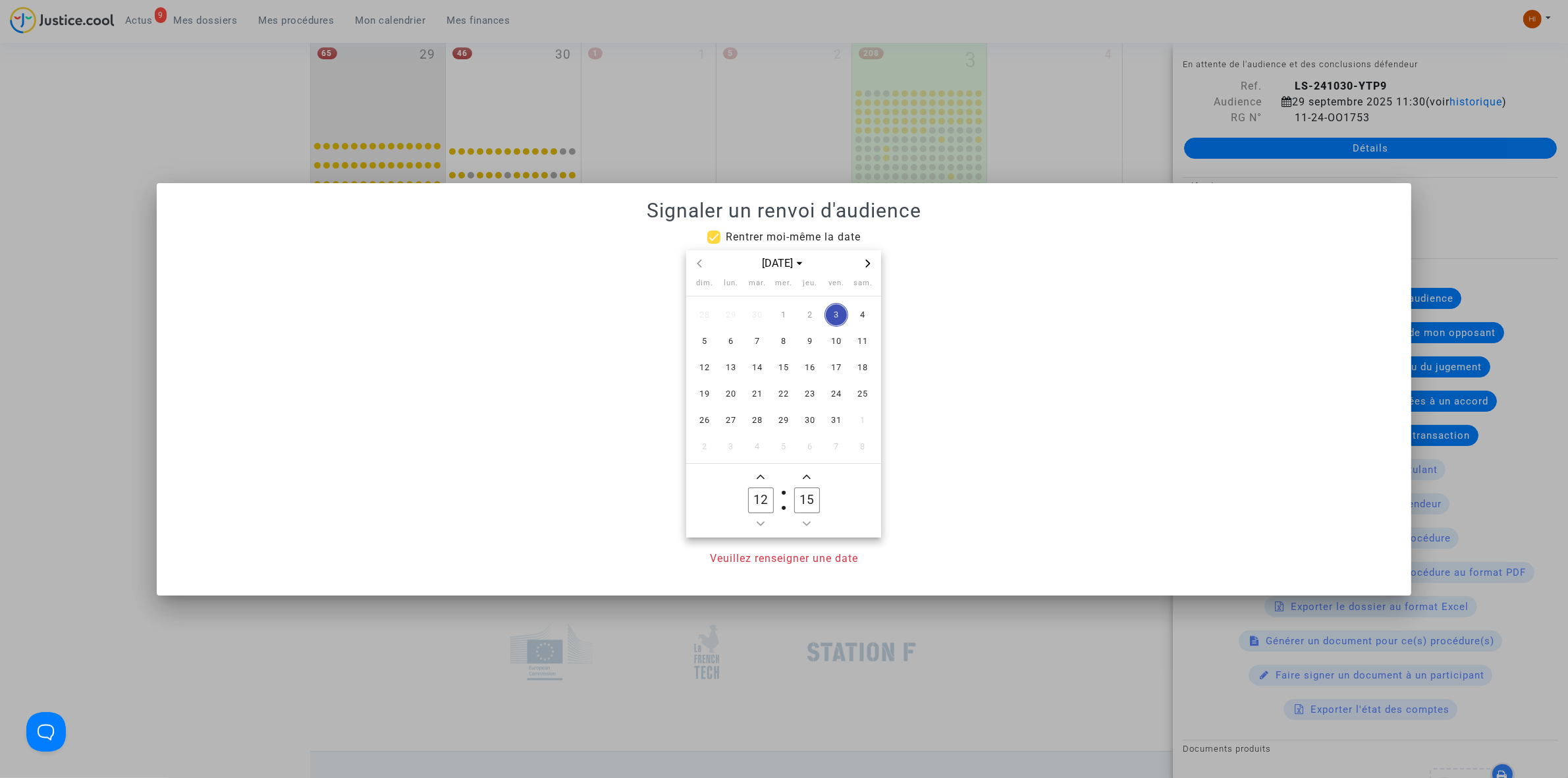
click at [868, 262] on icon "Next month" at bounding box center [868, 262] width 8 height 8
drag, startPoint x: 699, startPoint y: 267, endPoint x: 709, endPoint y: 293, distance: 27.9
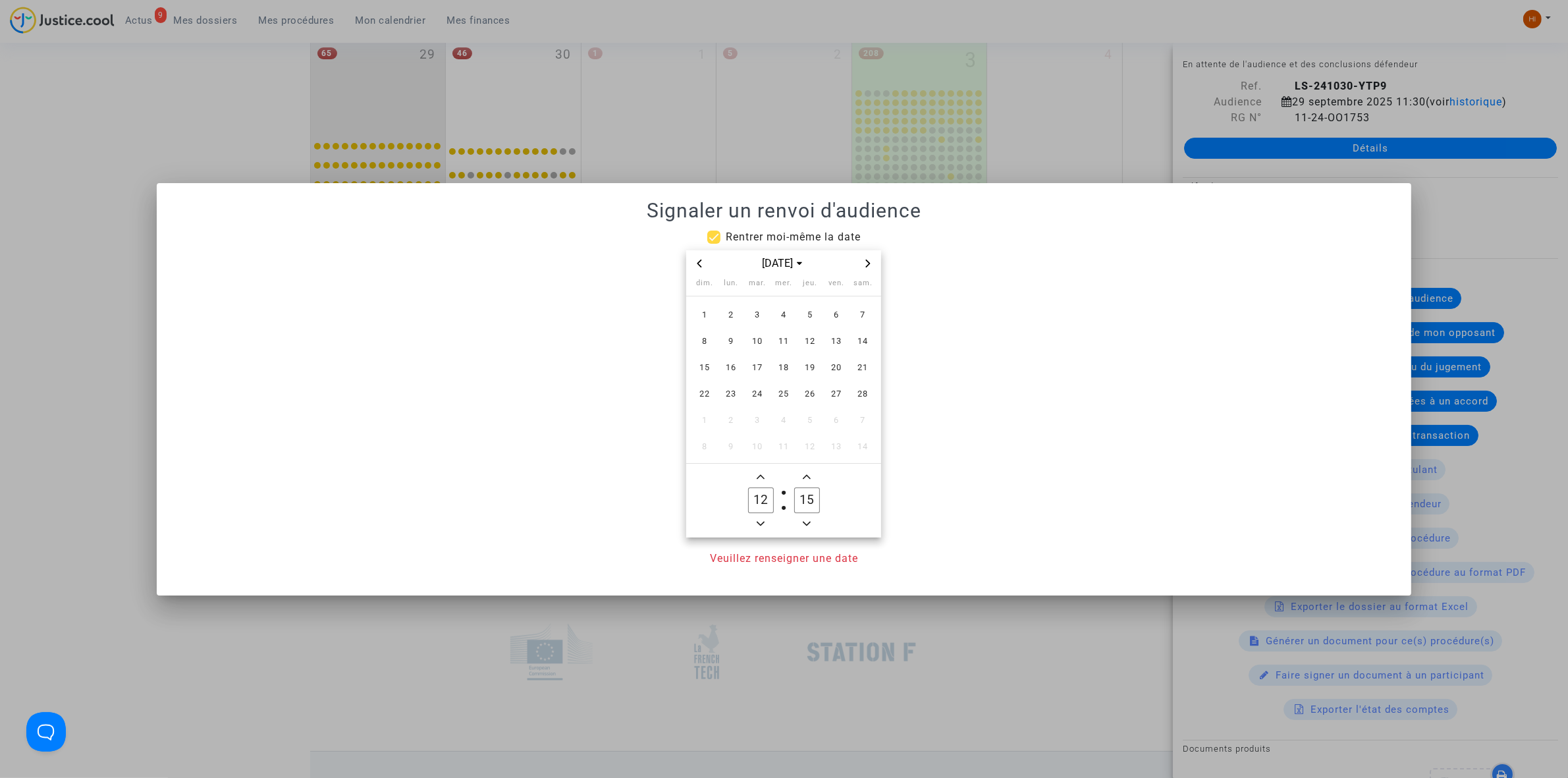
click at [698, 268] on span "Previous month" at bounding box center [699, 263] width 16 height 16
click at [737, 371] on span "12" at bounding box center [731, 367] width 24 height 24
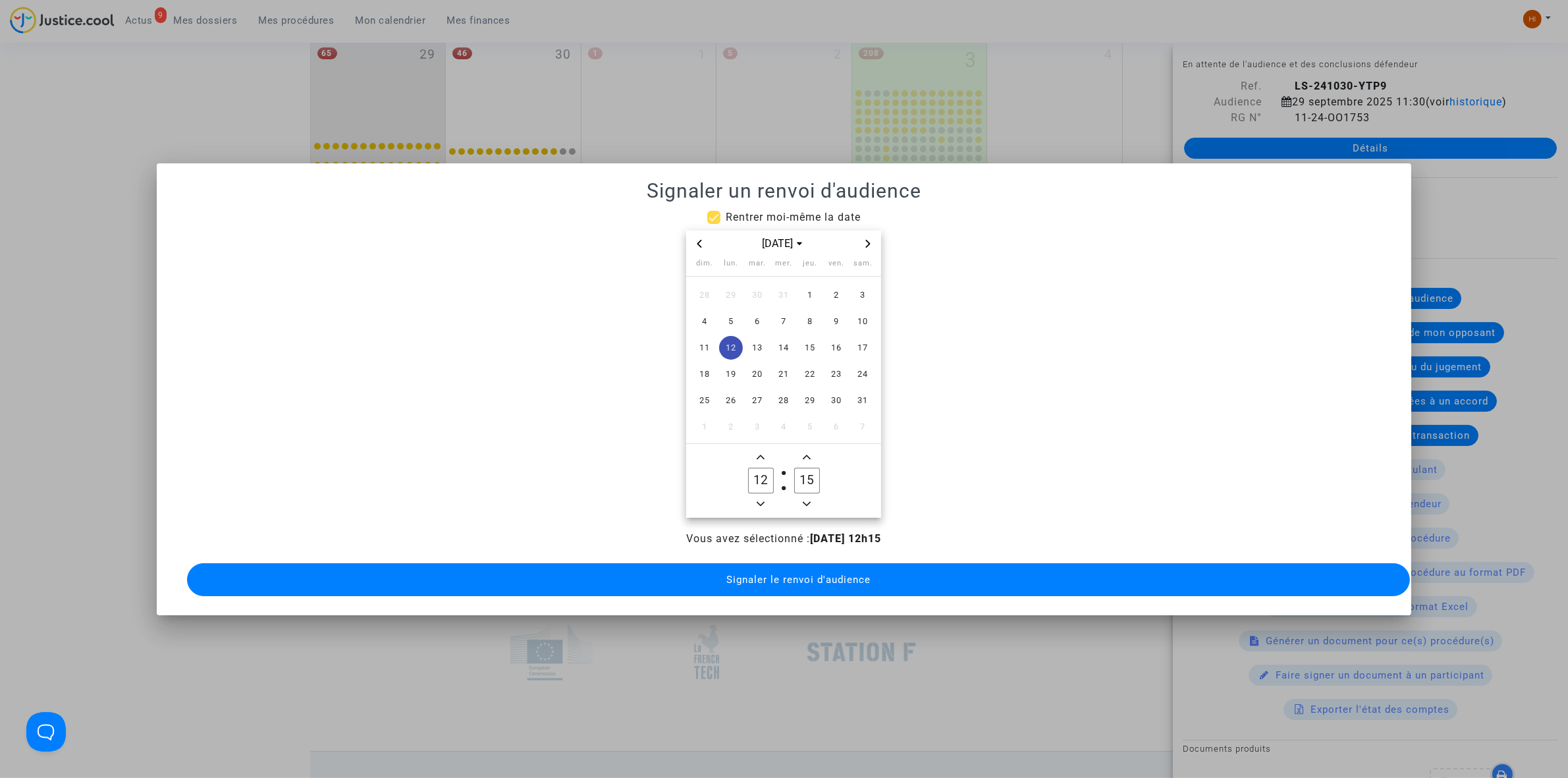
drag, startPoint x: 762, startPoint y: 445, endPoint x: 778, endPoint y: 462, distance: 23.3
click at [762, 449] on span "Add a hour" at bounding box center [760, 457] width 16 height 16
type input "13"
drag, startPoint x: 807, startPoint y: 465, endPoint x: 783, endPoint y: 468, distance: 24.2
click at [783, 465] on owl-date-time-timer-box "15 Minute" at bounding box center [806, 481] width 46 height 63
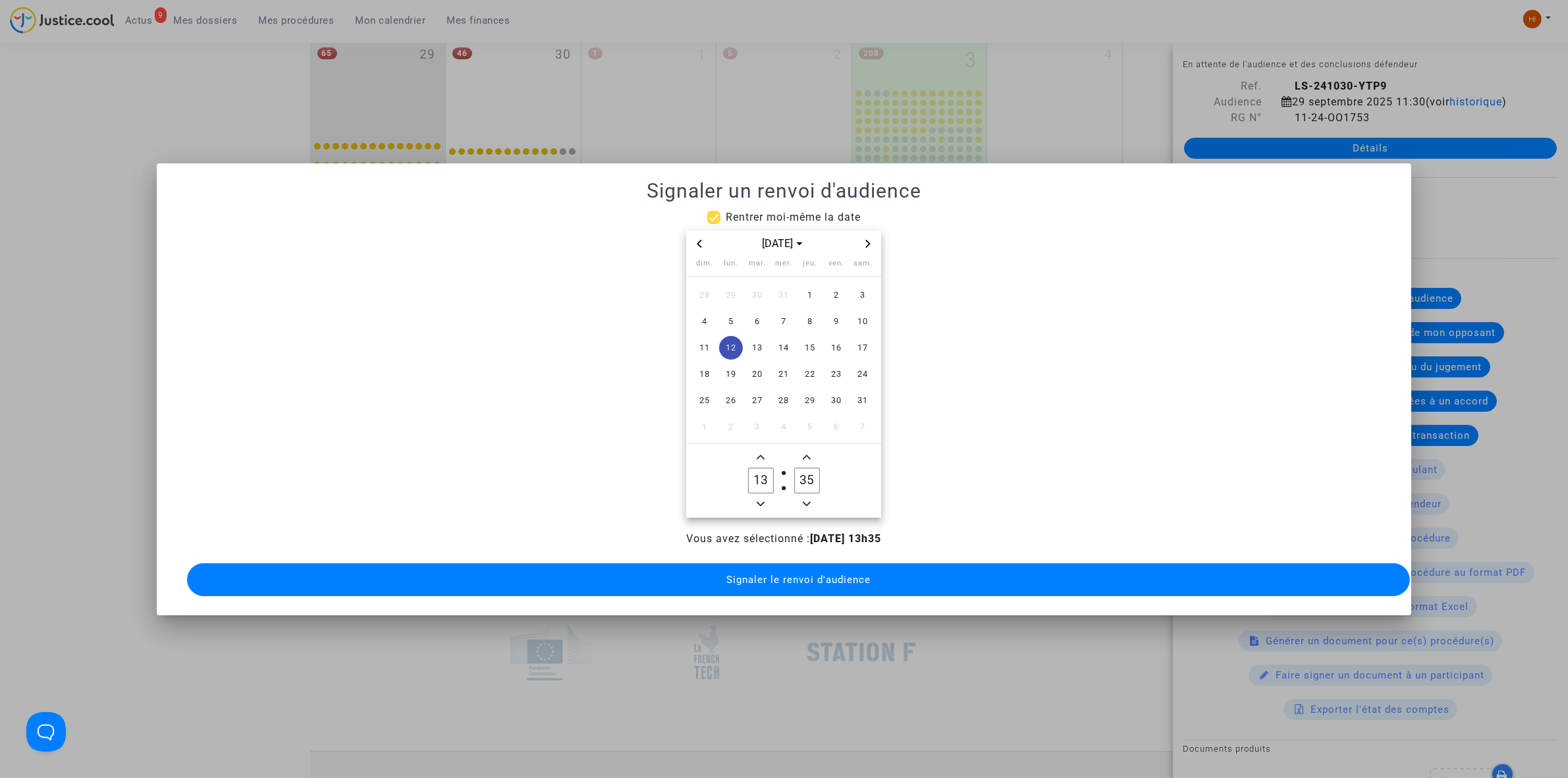
click at [804, 499] on icon "Minus a minute" at bounding box center [806, 503] width 8 height 8
click at [801, 496] on span "Minus a minute" at bounding box center [806, 504] width 16 height 16
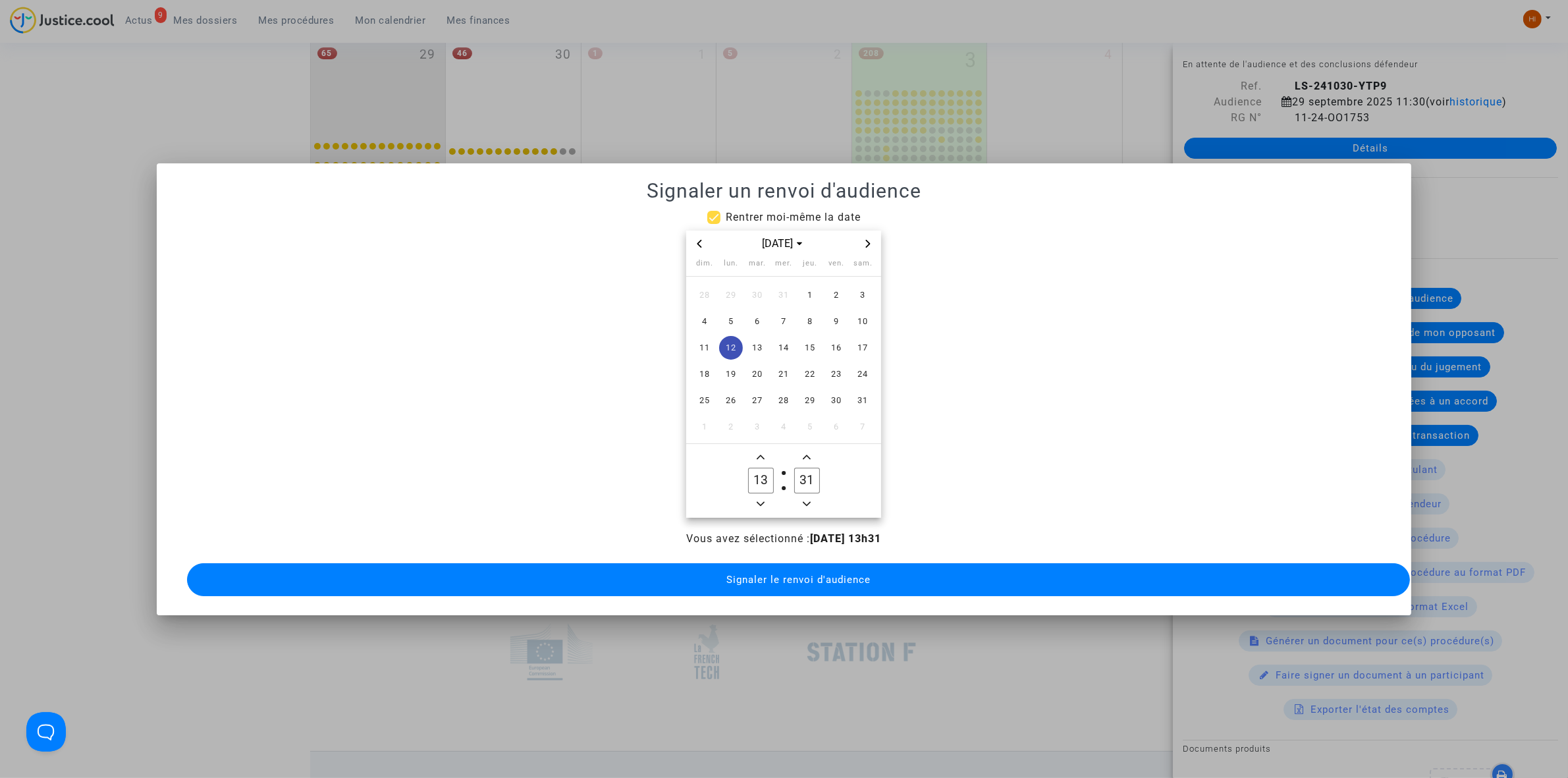
type input "30"
click at [786, 583] on button "Signaler le renvoi d'audience" at bounding box center [798, 579] width 1223 height 33
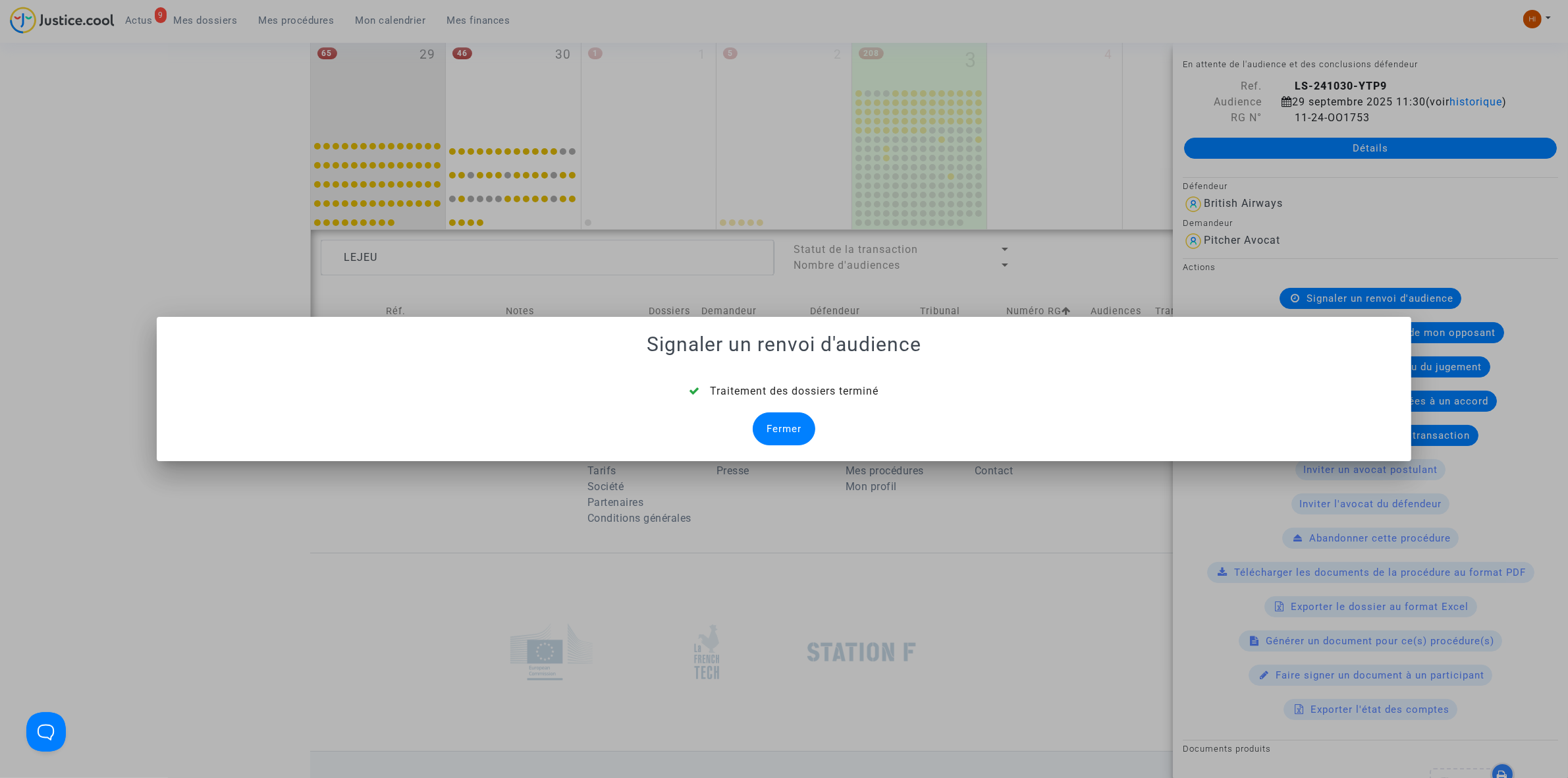
click at [801, 436] on div "Fermer" at bounding box center [783, 429] width 62 height 33
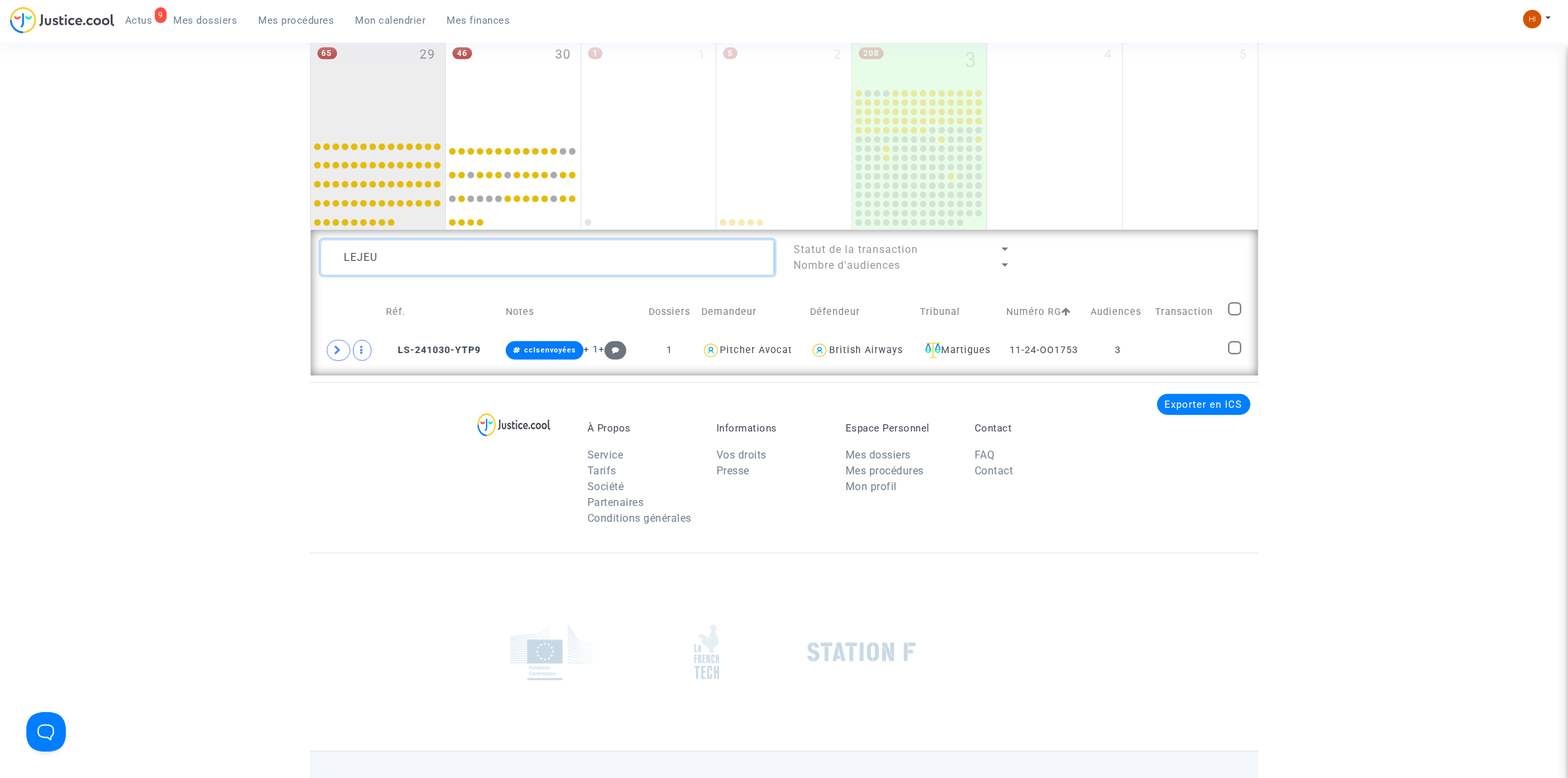
drag, startPoint x: 400, startPoint y: 245, endPoint x: 163, endPoint y: 282, distance: 239.9
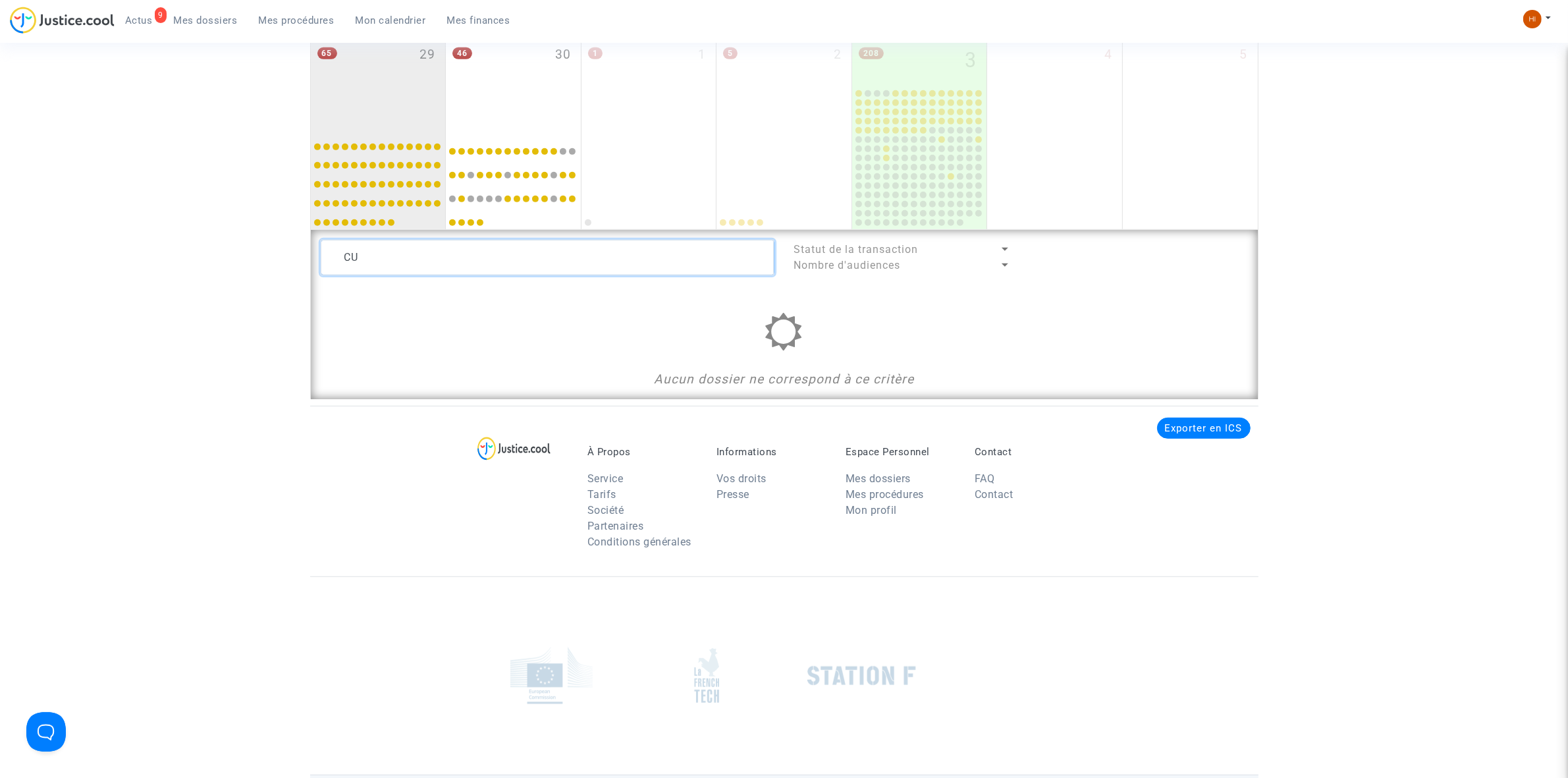
type textarea "C"
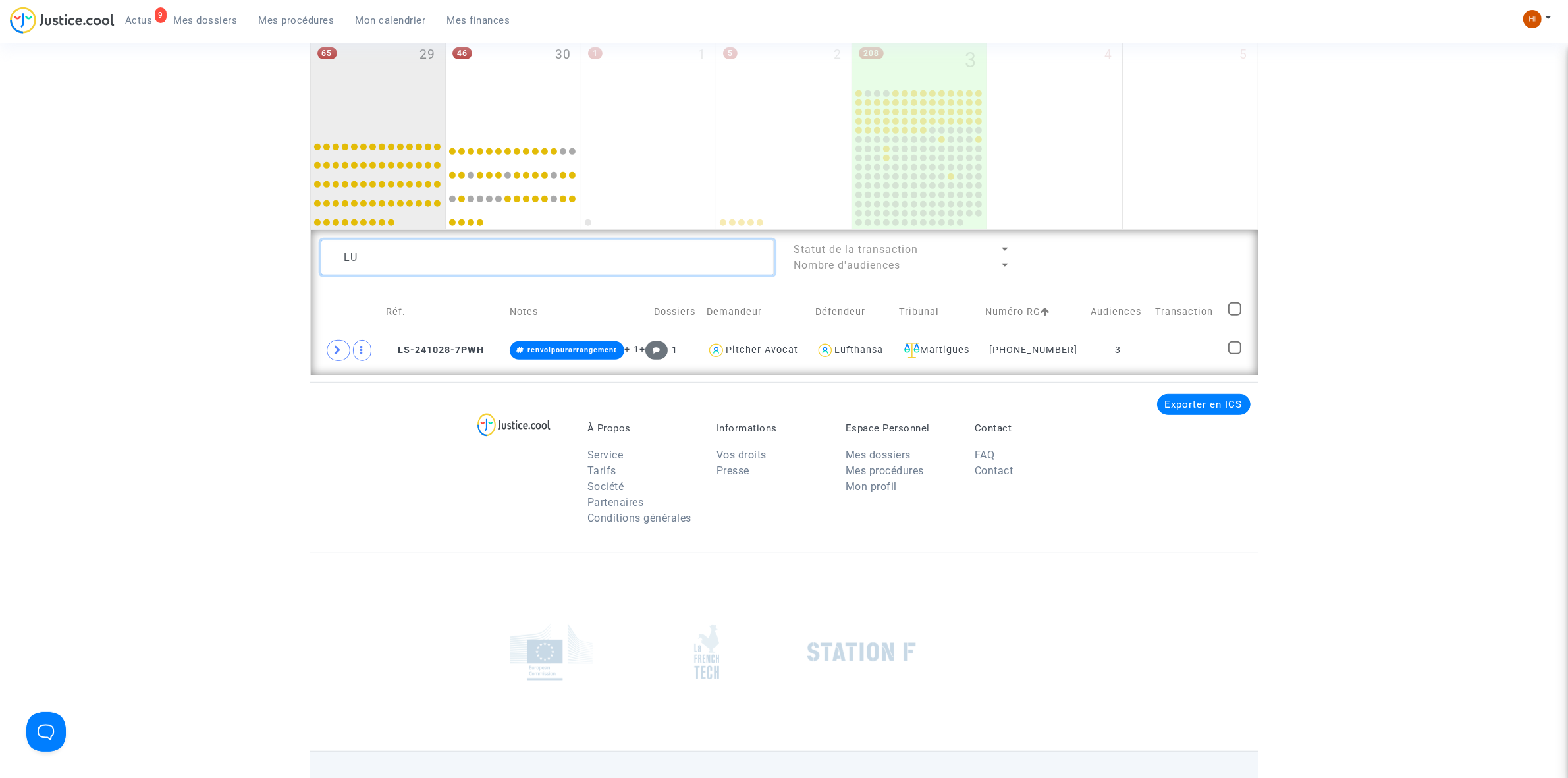
type textarea "L"
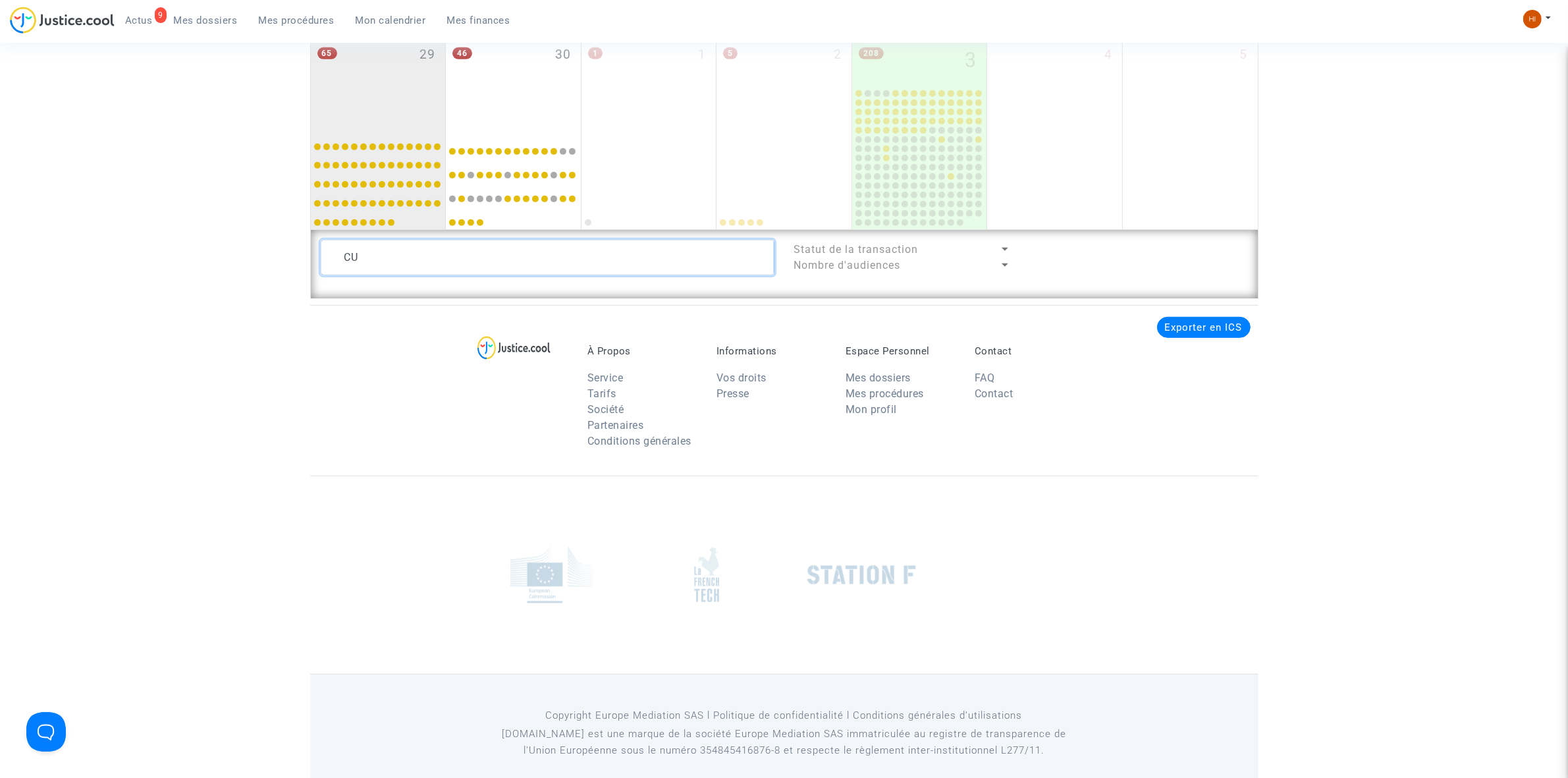
type textarea "C"
type textarea "A"
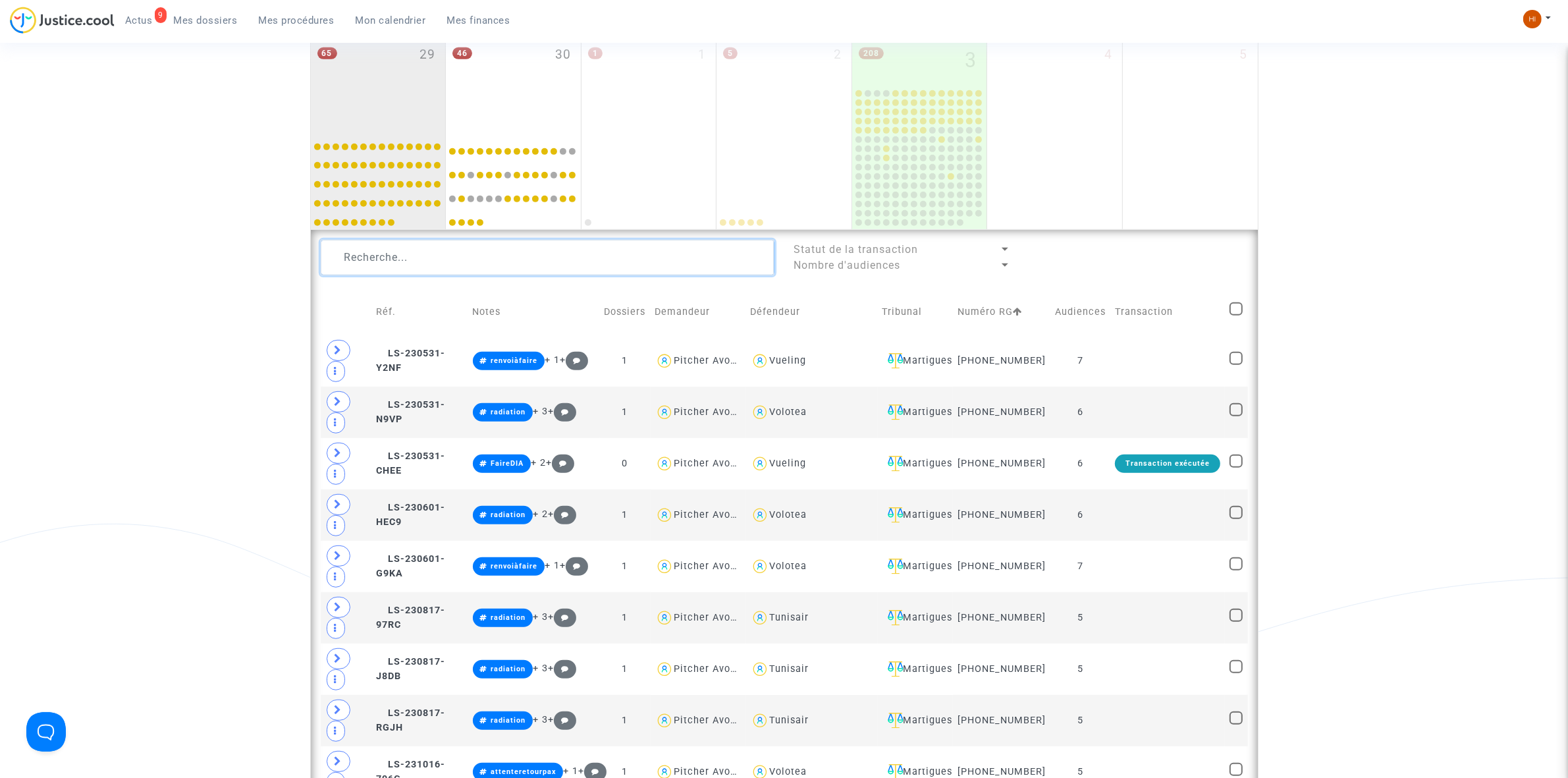
click at [404, 258] on textarea at bounding box center [547, 257] width 453 height 36
click at [937, 420] on div "Martigues" at bounding box center [915, 412] width 66 height 16
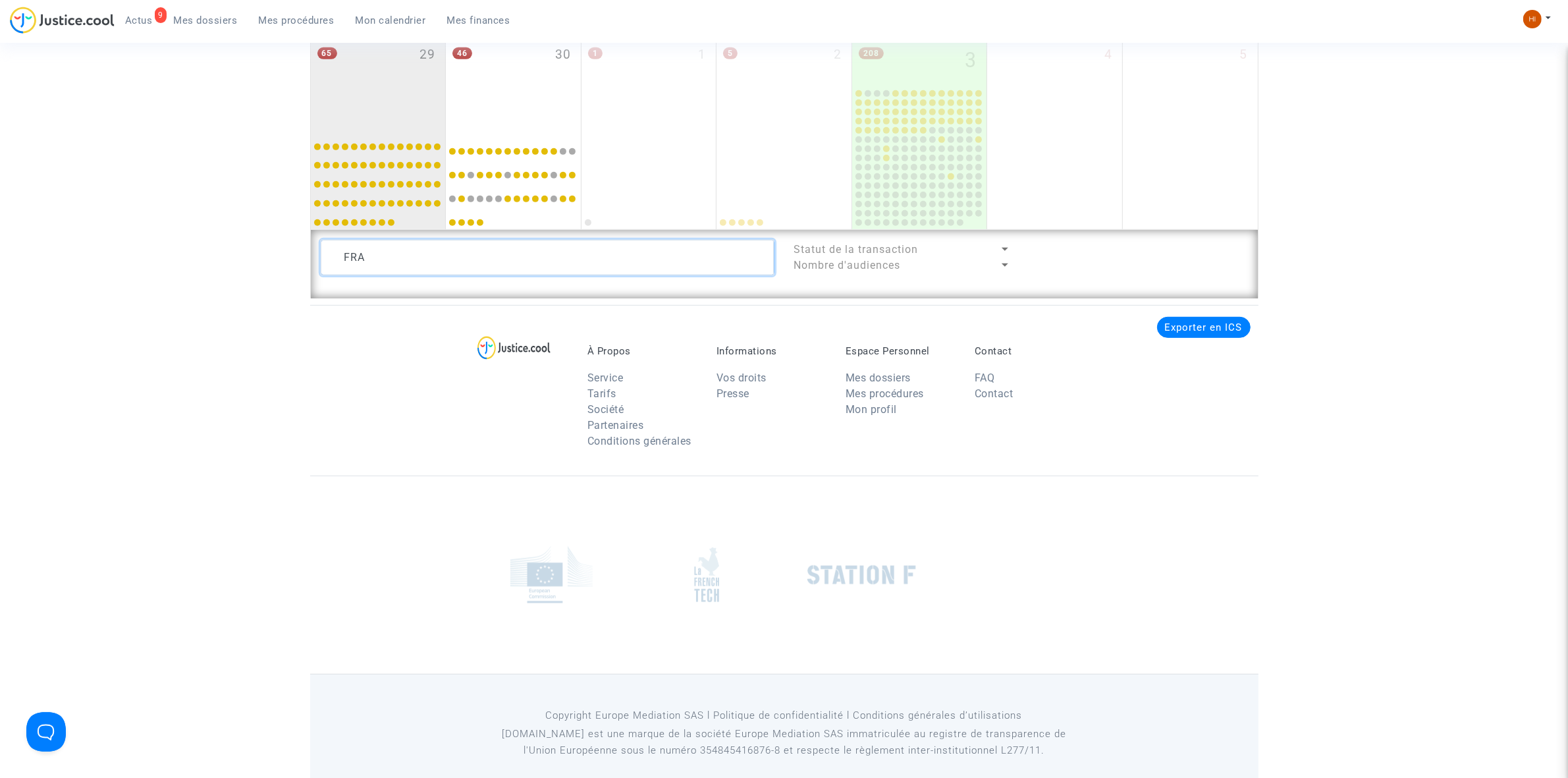
click at [412, 252] on textarea at bounding box center [547, 257] width 453 height 36
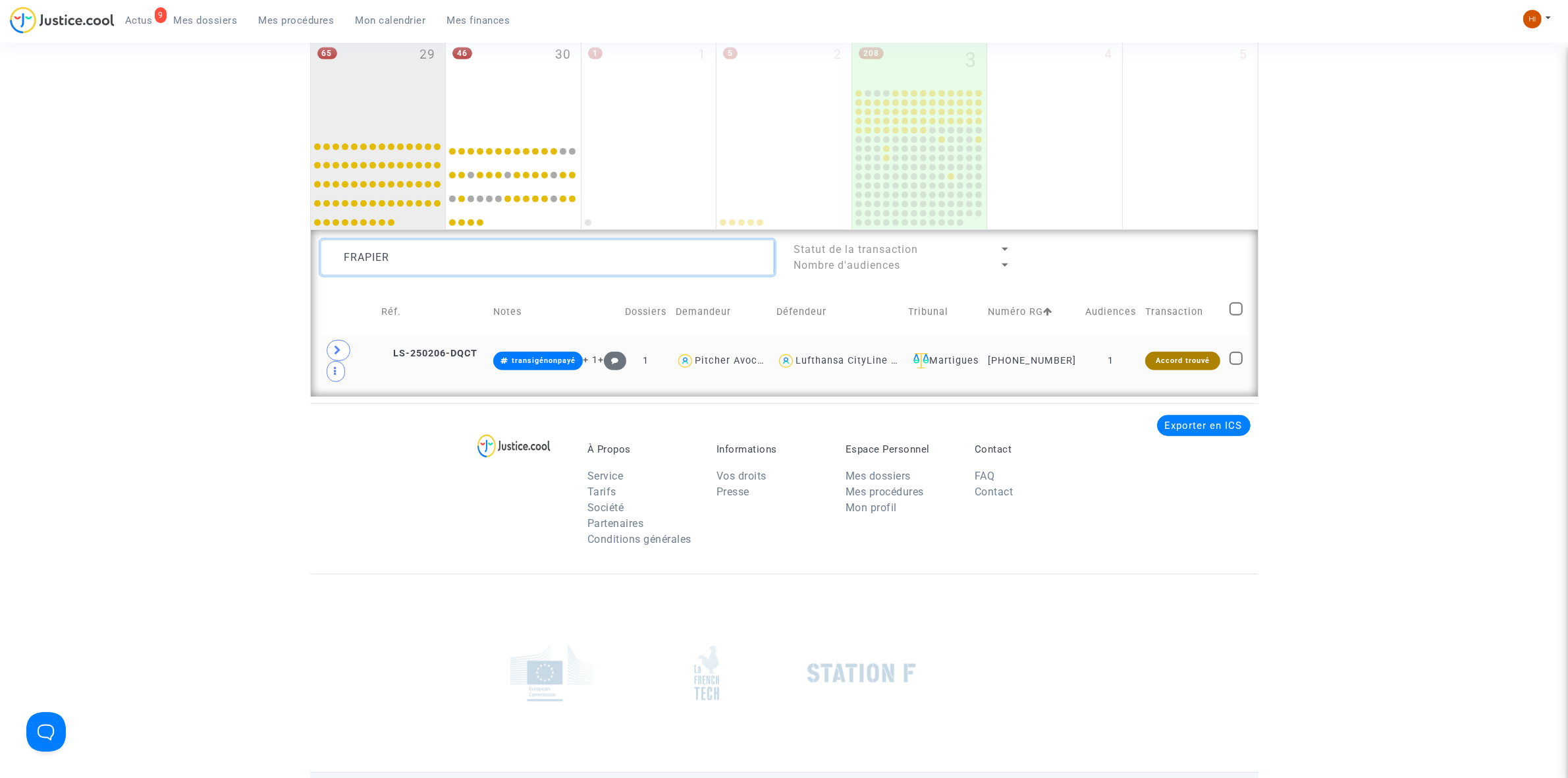
type textarea "FRAPIER"
click at [1120, 350] on td "1" at bounding box center [1110, 360] width 60 height 51
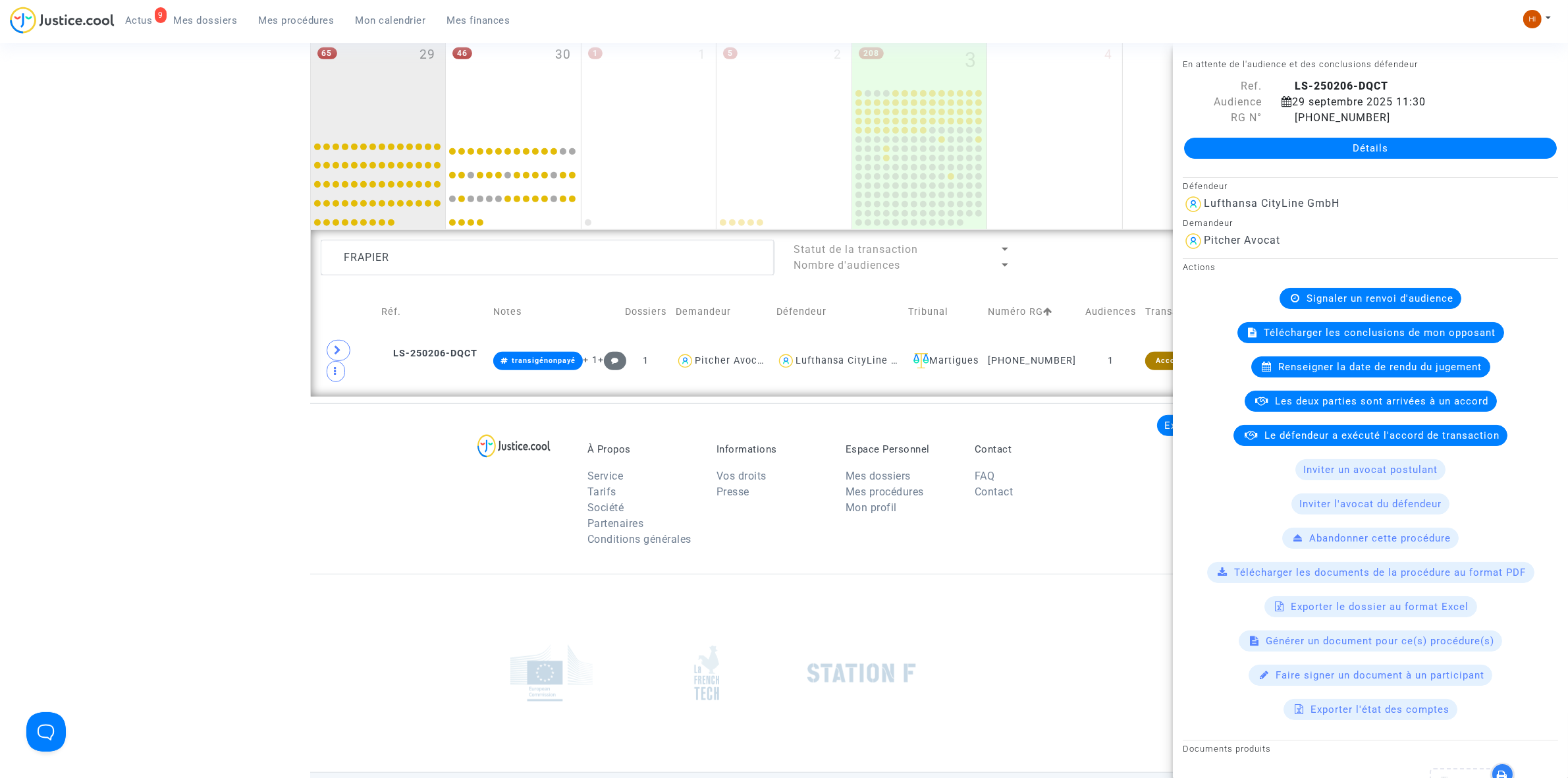
click at [1353, 283] on div "Actions Signaler un renvoi d'audience Télécharger les conclusions de mon opposa…" at bounding box center [1370, 489] width 395 height 462
click at [1353, 308] on div "Signaler un renvoi d'audience" at bounding box center [1369, 298] width 182 height 21
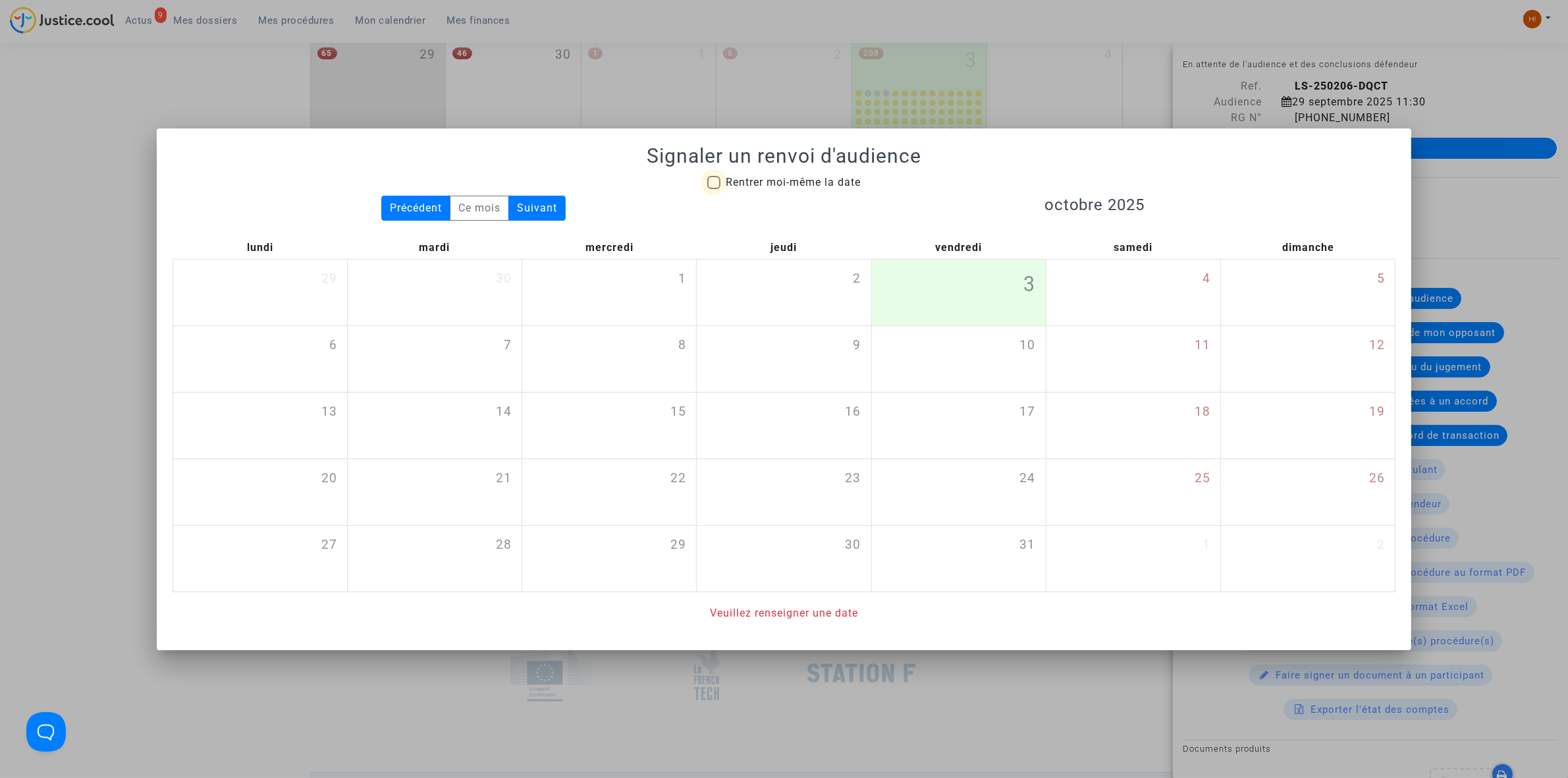
click at [800, 182] on span "Rentrer moi-même la date" at bounding box center [793, 182] width 135 height 13
click at [714, 189] on input "Rentrer moi-même la date" at bounding box center [713, 189] width 1 height 1
checkbox input "true"
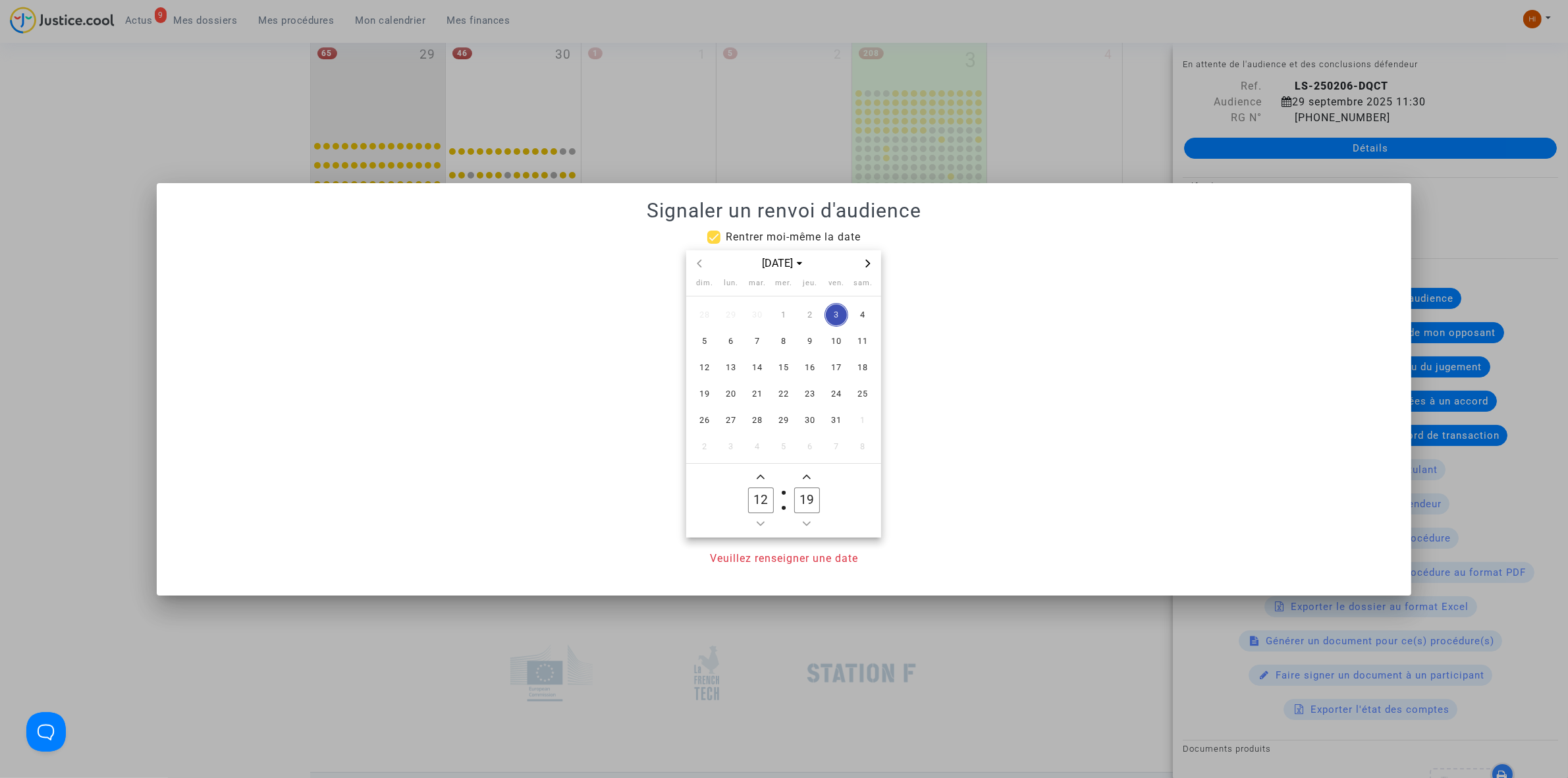
click at [860, 251] on div "[DATE]" at bounding box center [783, 264] width 195 height 27
click at [861, 262] on span "Next month" at bounding box center [868, 263] width 16 height 16
click at [728, 396] on span "19" at bounding box center [731, 394] width 24 height 24
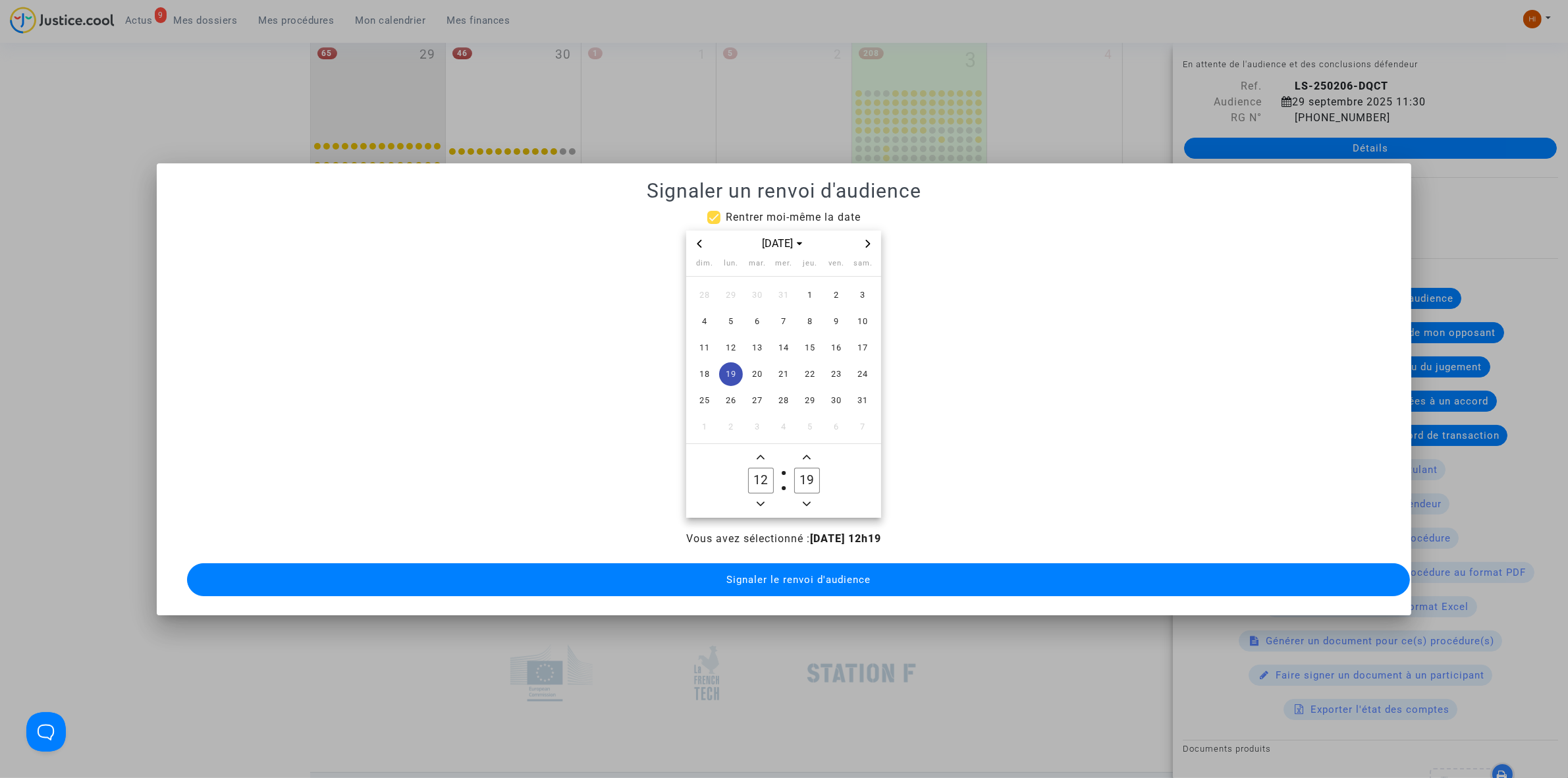
click at [758, 449] on span "Add a hour" at bounding box center [760, 457] width 16 height 16
type input "13"
click at [817, 444] on owl-date-time-timer "13 Hour 19 Minute" at bounding box center [783, 481] width 195 height 74
click at [809, 453] on icon "Add a minute" at bounding box center [806, 457] width 8 height 8
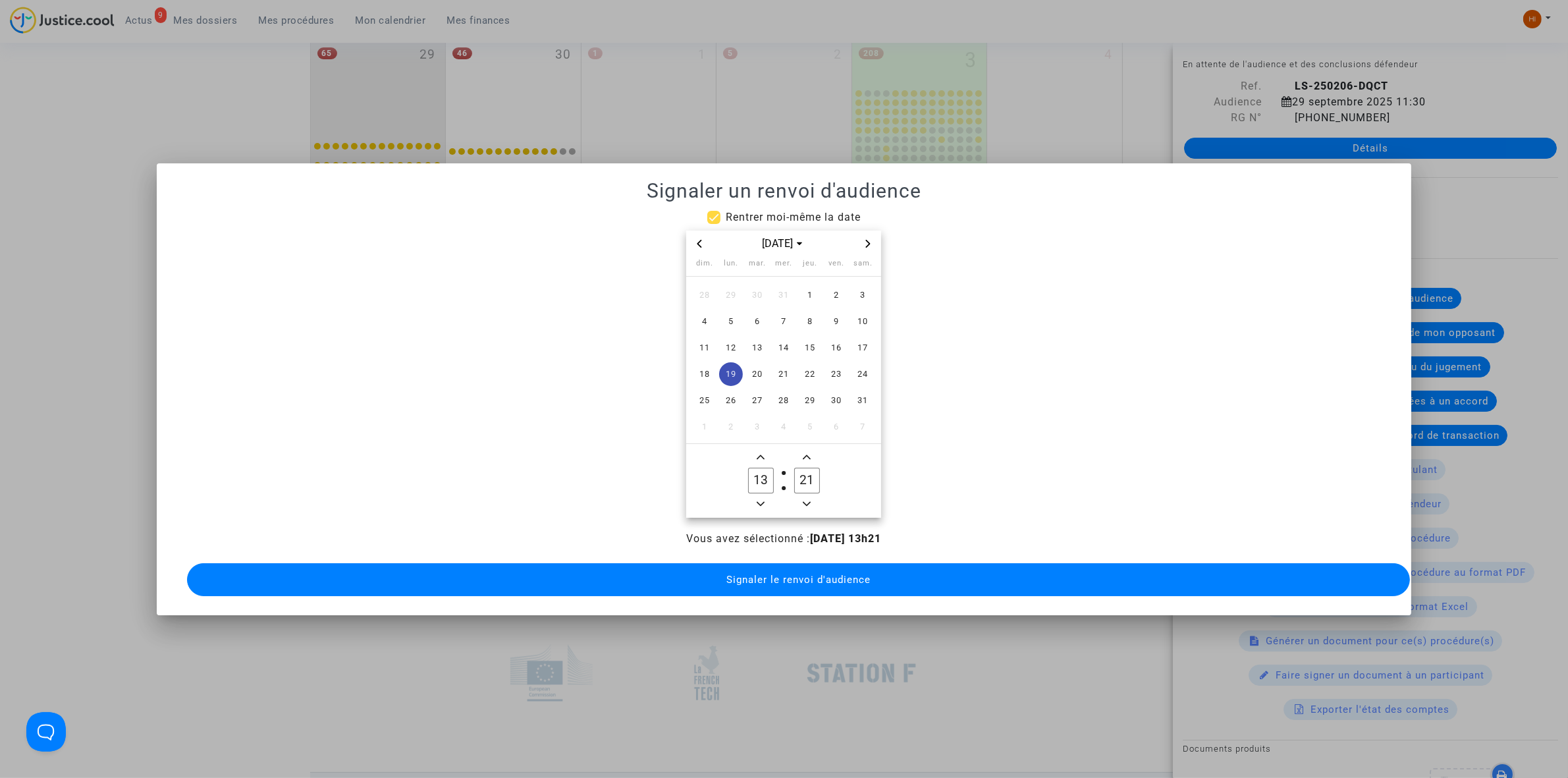
click at [809, 453] on icon "Add a minute" at bounding box center [806, 457] width 8 height 8
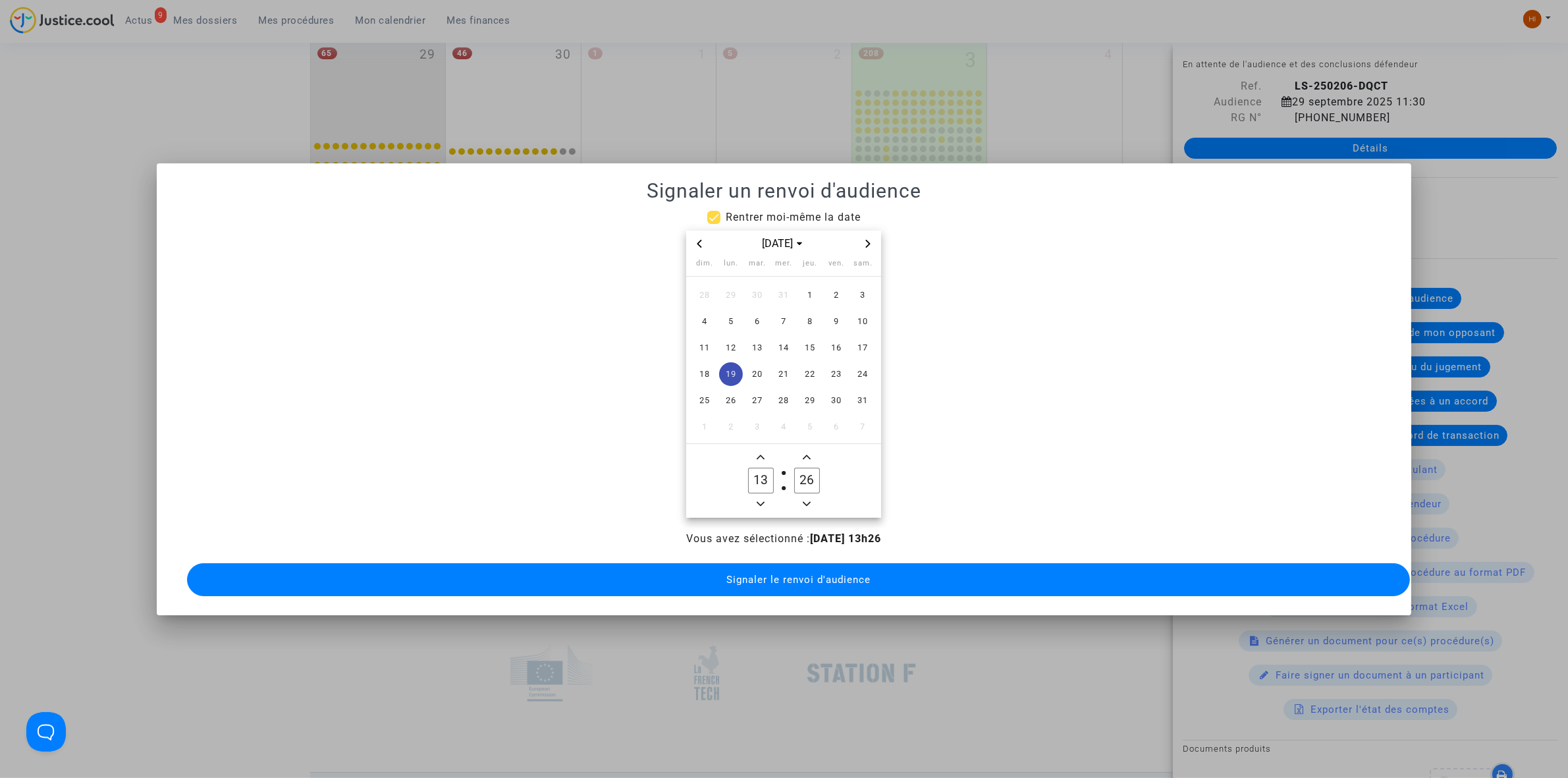
click at [809, 453] on icon "Add a minute" at bounding box center [806, 457] width 8 height 8
type input "30"
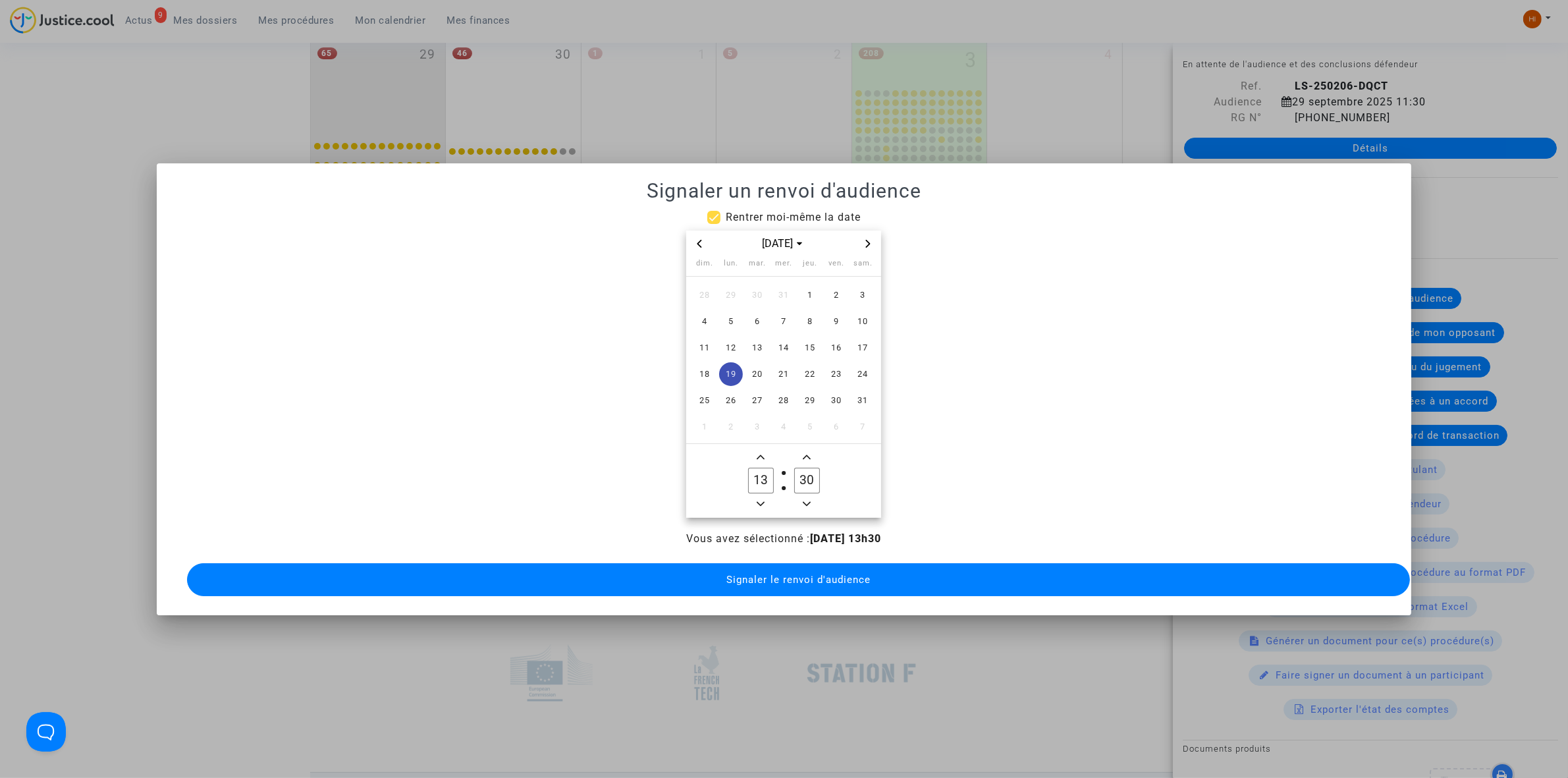
click at [777, 595] on mat-dialog-container "Signaler un renvoi d'audience Rentrer moi-même la date [DATE] dim. lun. mar. me…" at bounding box center [784, 389] width 1254 height 452
click at [784, 579] on button "Signaler le renvoi d'audience" at bounding box center [798, 579] width 1223 height 33
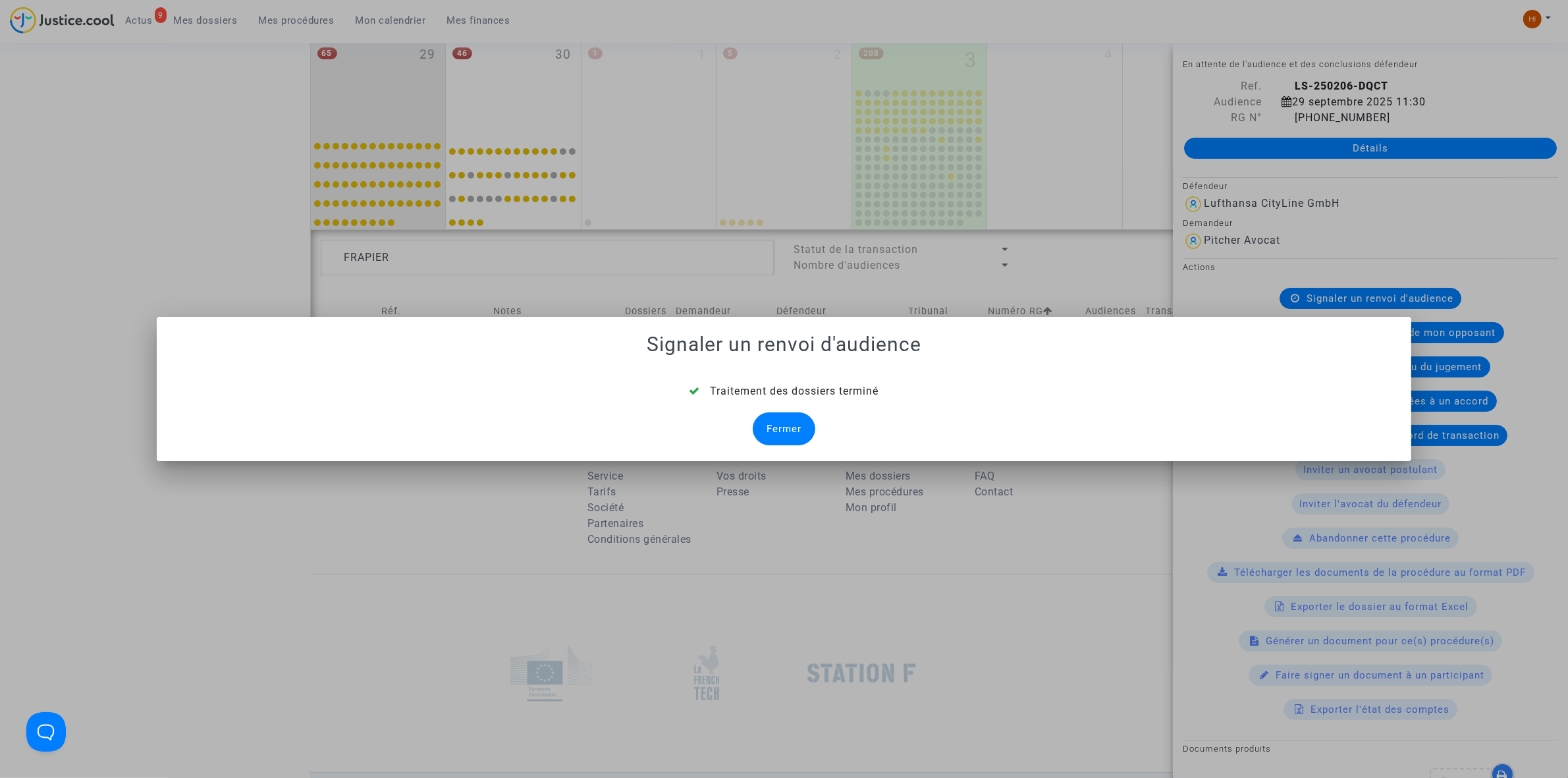
click at [784, 430] on div "Fermer" at bounding box center [783, 429] width 62 height 33
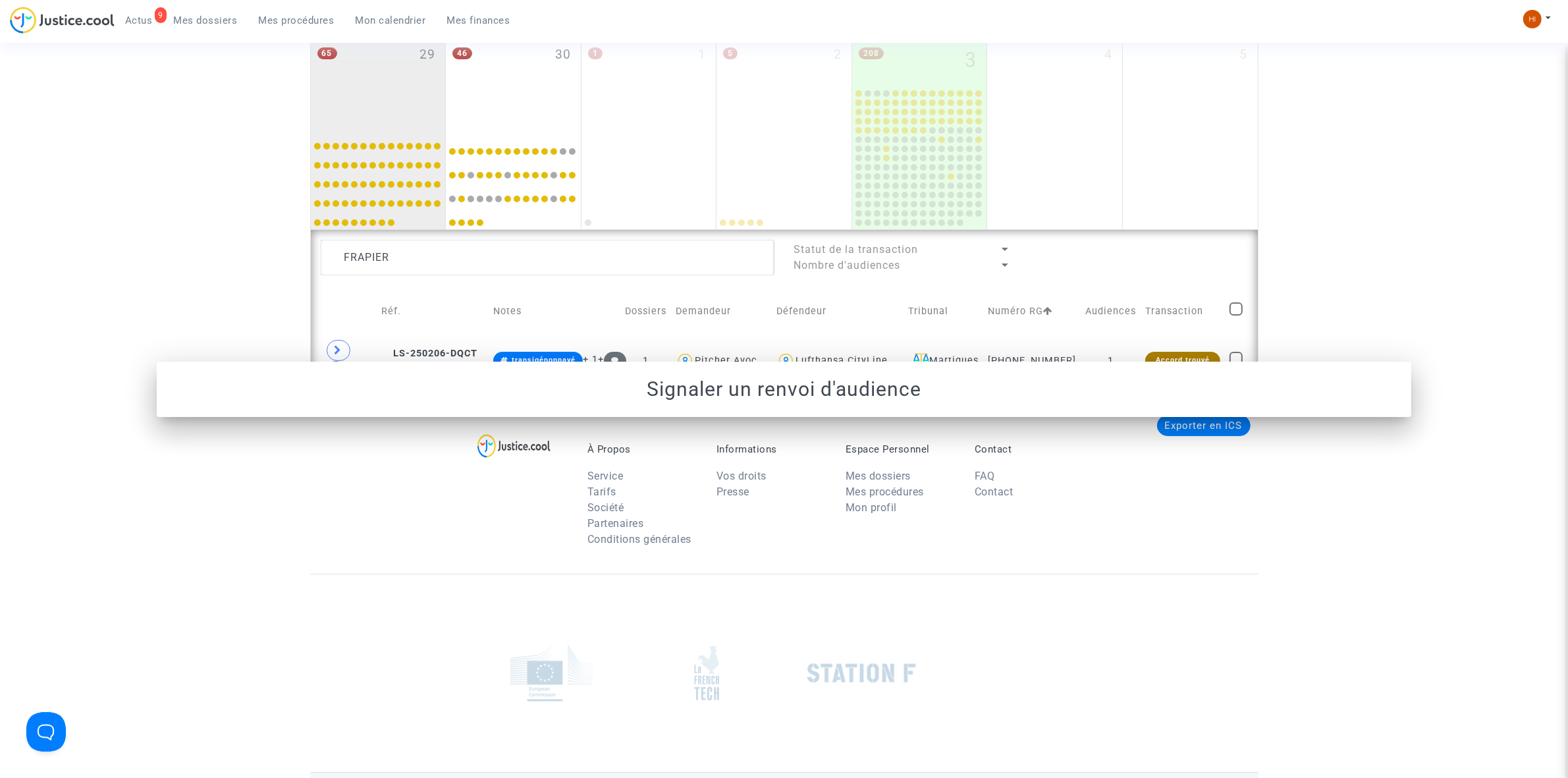
scroll to position [804, 0]
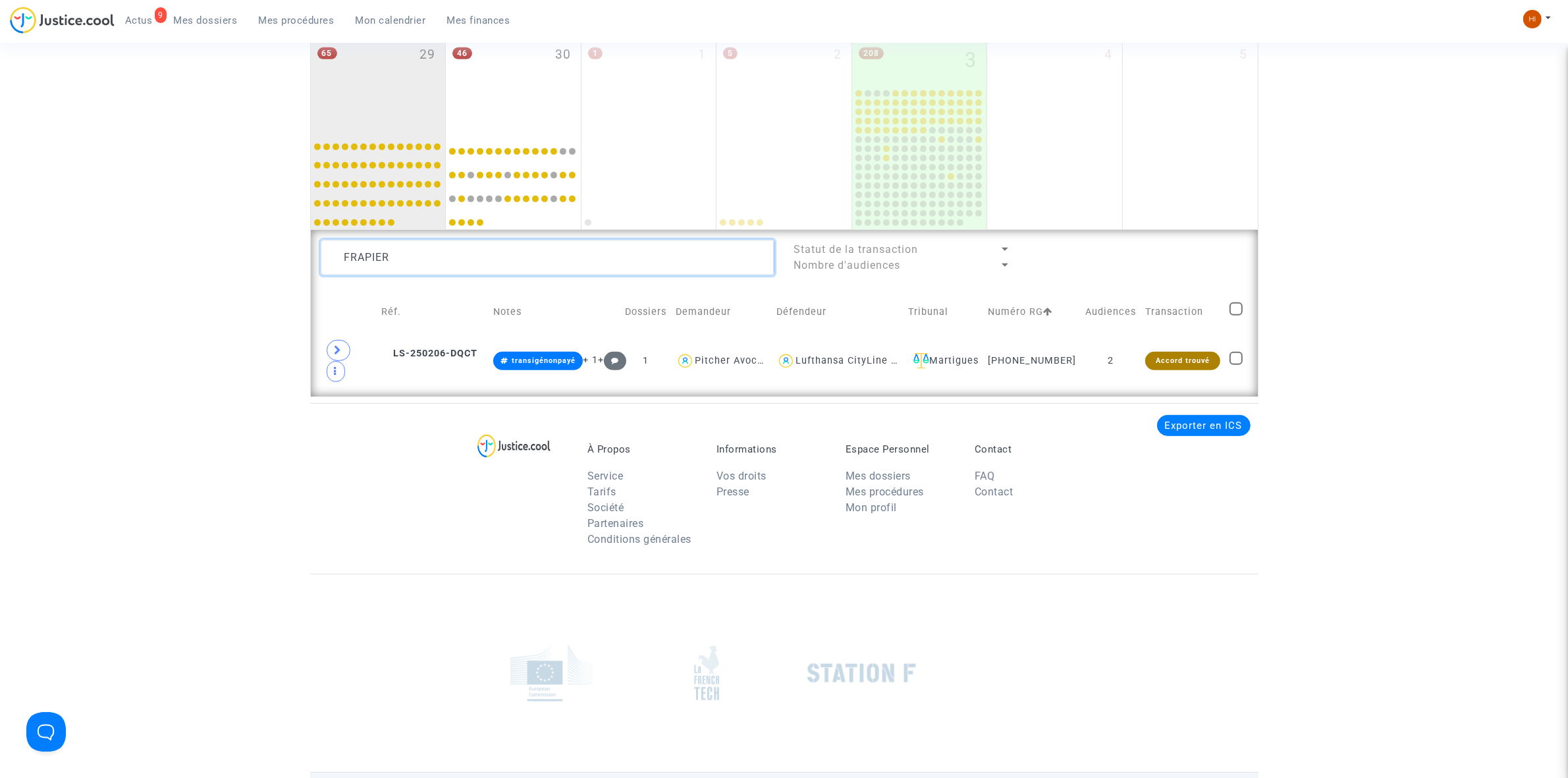
click at [548, 258] on textarea at bounding box center [547, 257] width 453 height 36
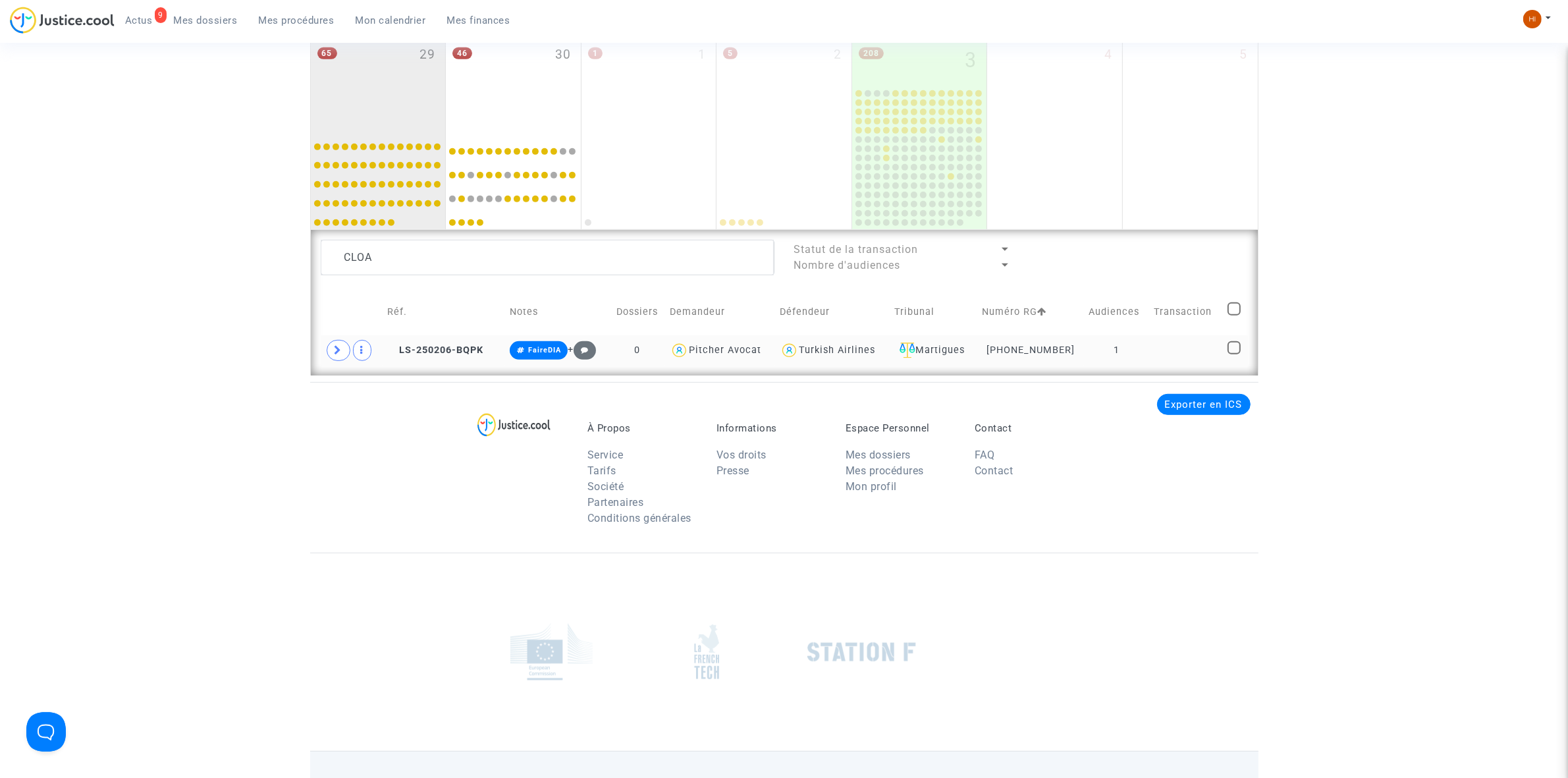
click at [1185, 354] on td at bounding box center [1186, 350] width 74 height 31
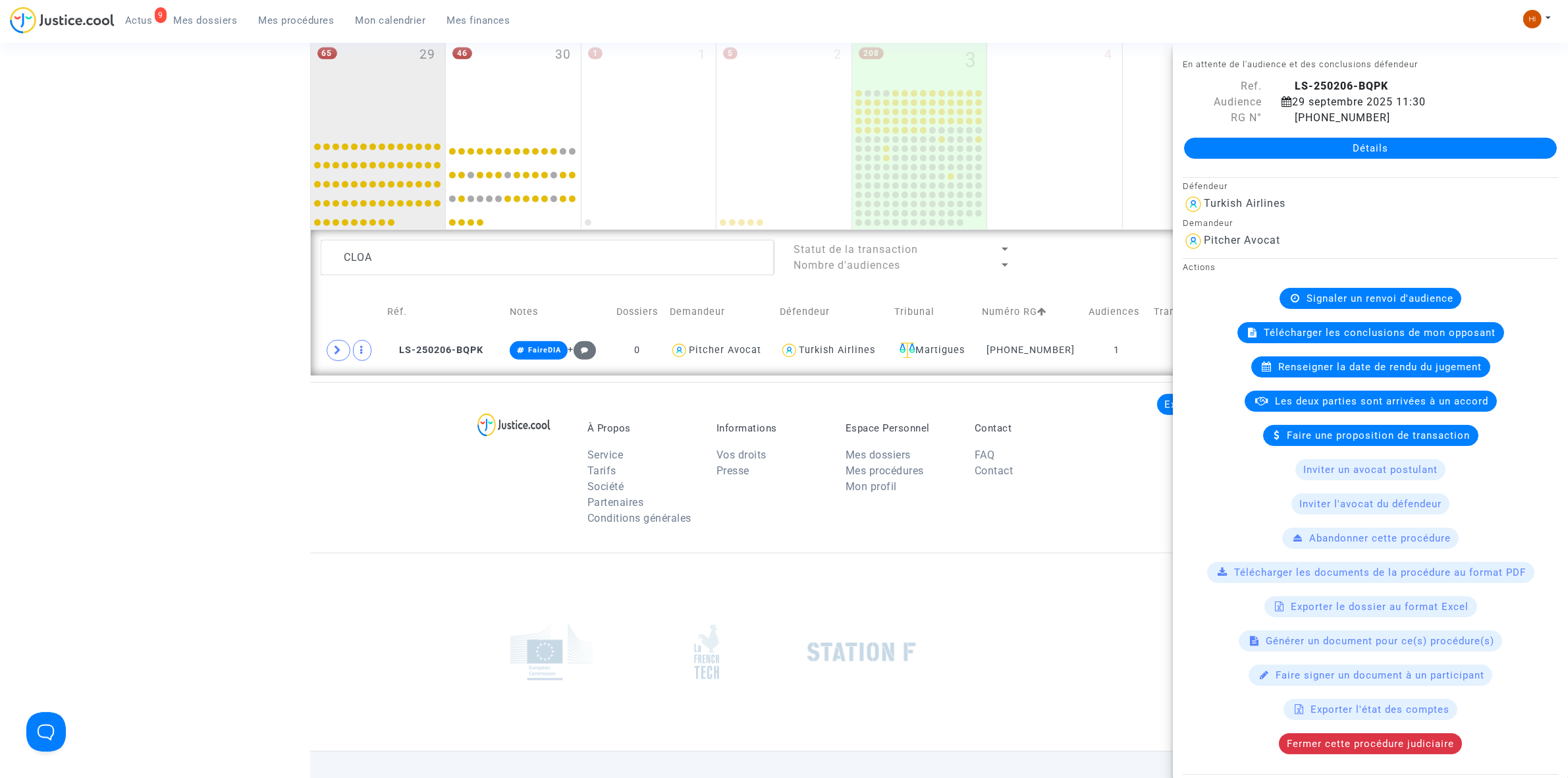
click at [1358, 369] on span "Renseigner la date de rendu du jugement" at bounding box center [1381, 366] width 204 height 12
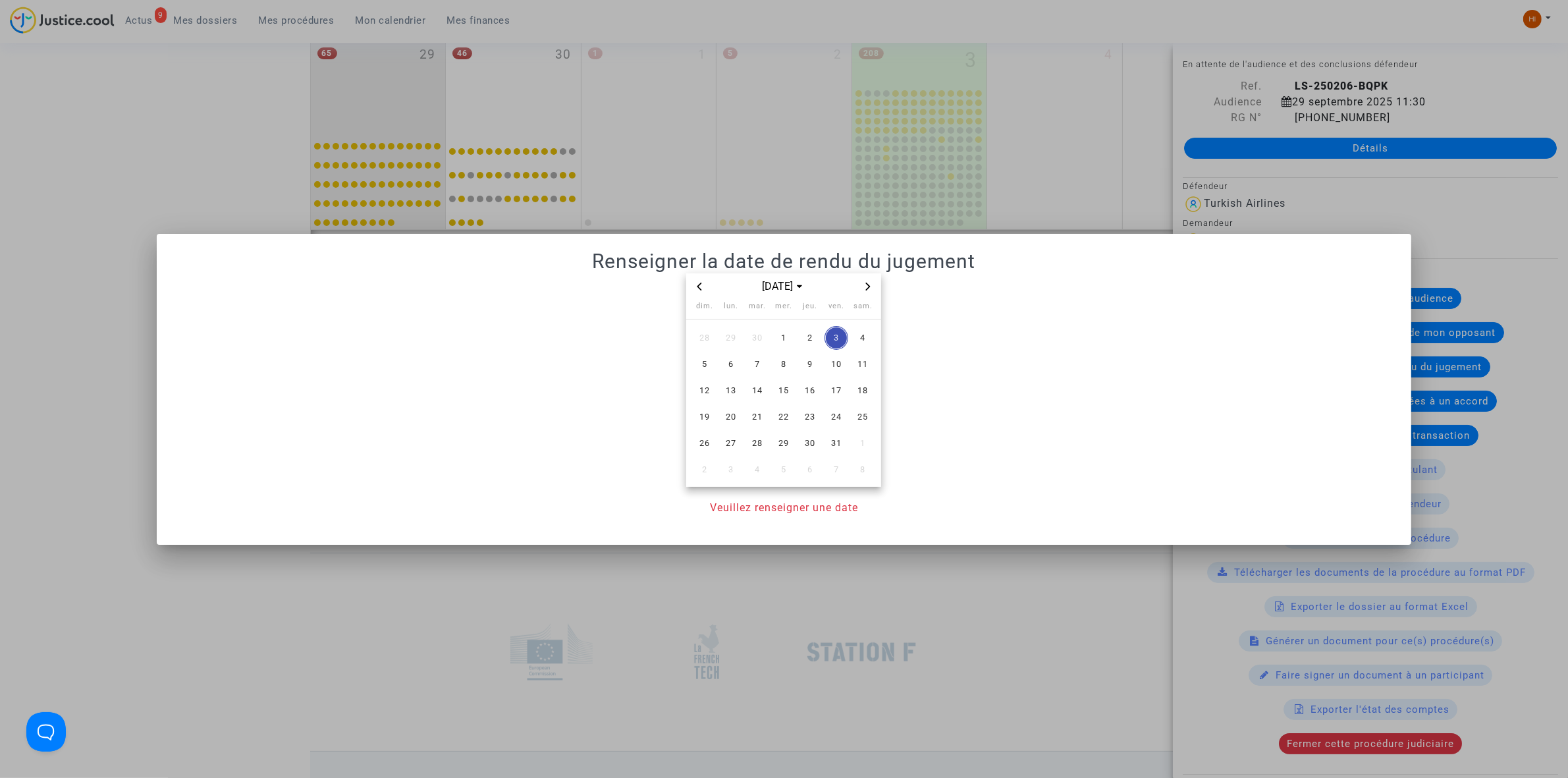
click at [702, 285] on icon "Previous month" at bounding box center [699, 285] width 8 height 8
click at [723, 443] on span "29" at bounding box center [731, 443] width 24 height 24
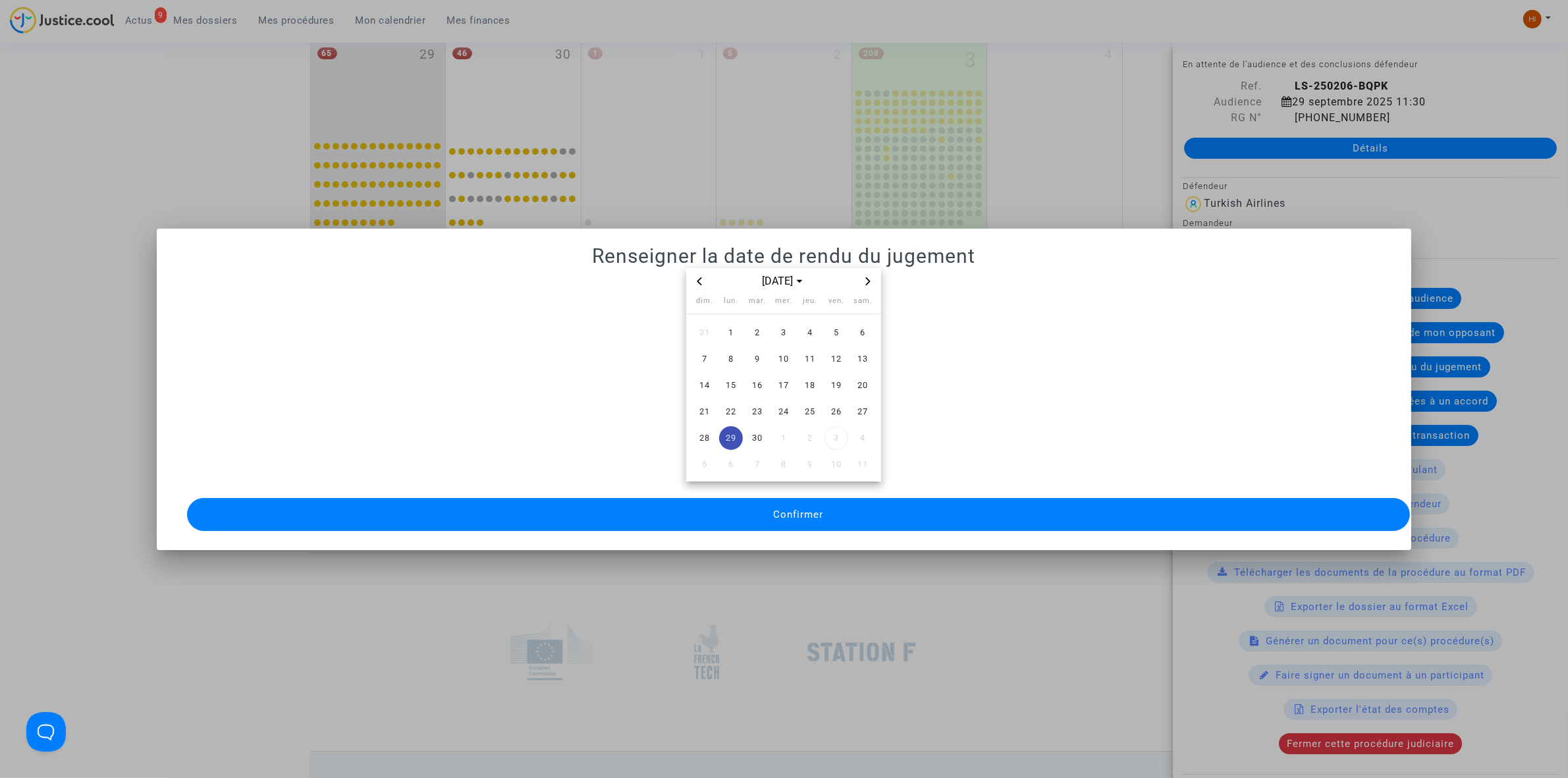
drag, startPoint x: 733, startPoint y: 496, endPoint x: 537, endPoint y: 530, distance: 198.9
click at [733, 498] on button "Confirmer" at bounding box center [798, 514] width 1223 height 33
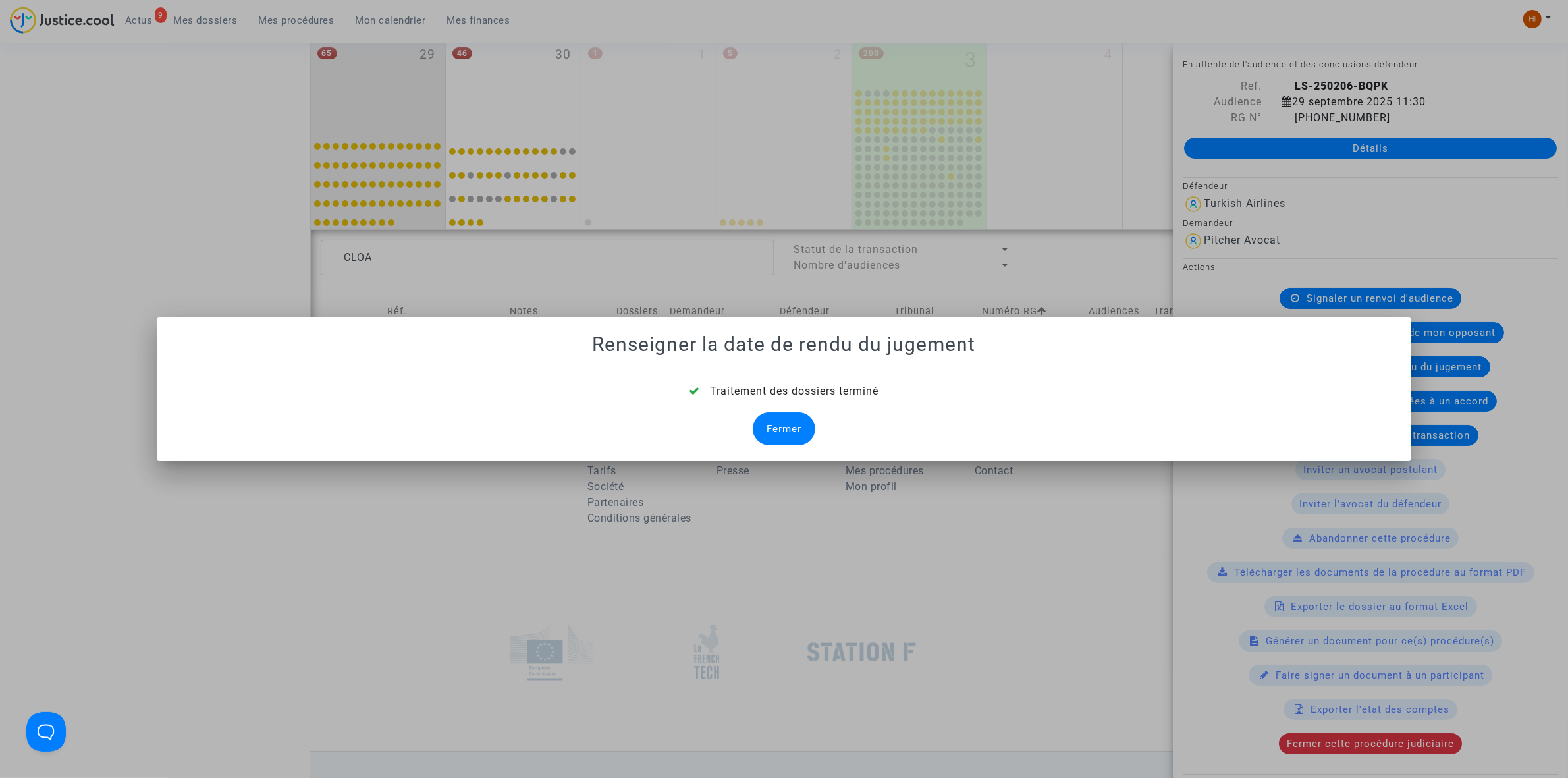
drag, startPoint x: 787, startPoint y: 432, endPoint x: 758, endPoint y: 423, distance: 30.4
click at [787, 430] on div "Fermer" at bounding box center [783, 429] width 62 height 33
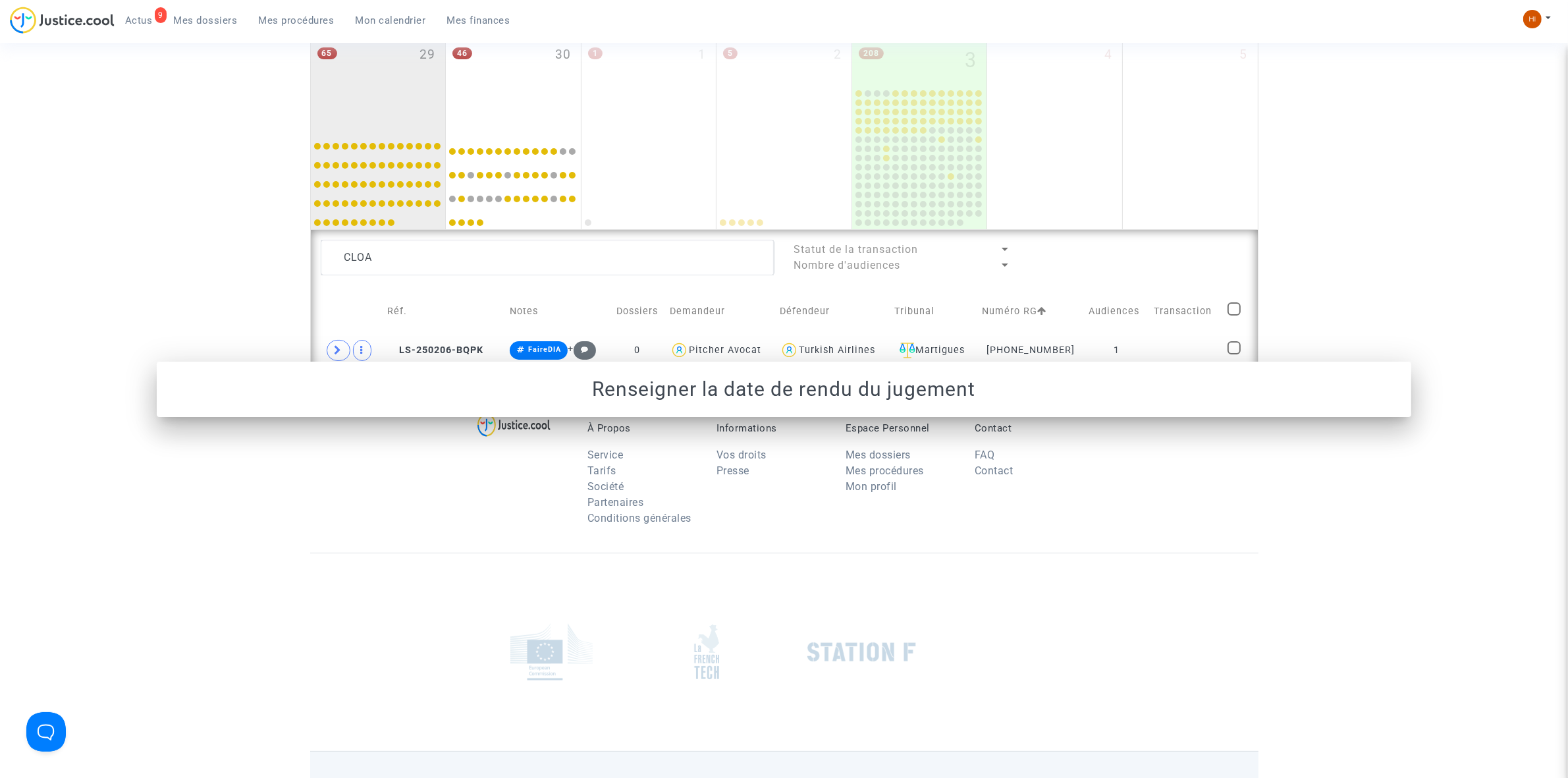
scroll to position [804, 0]
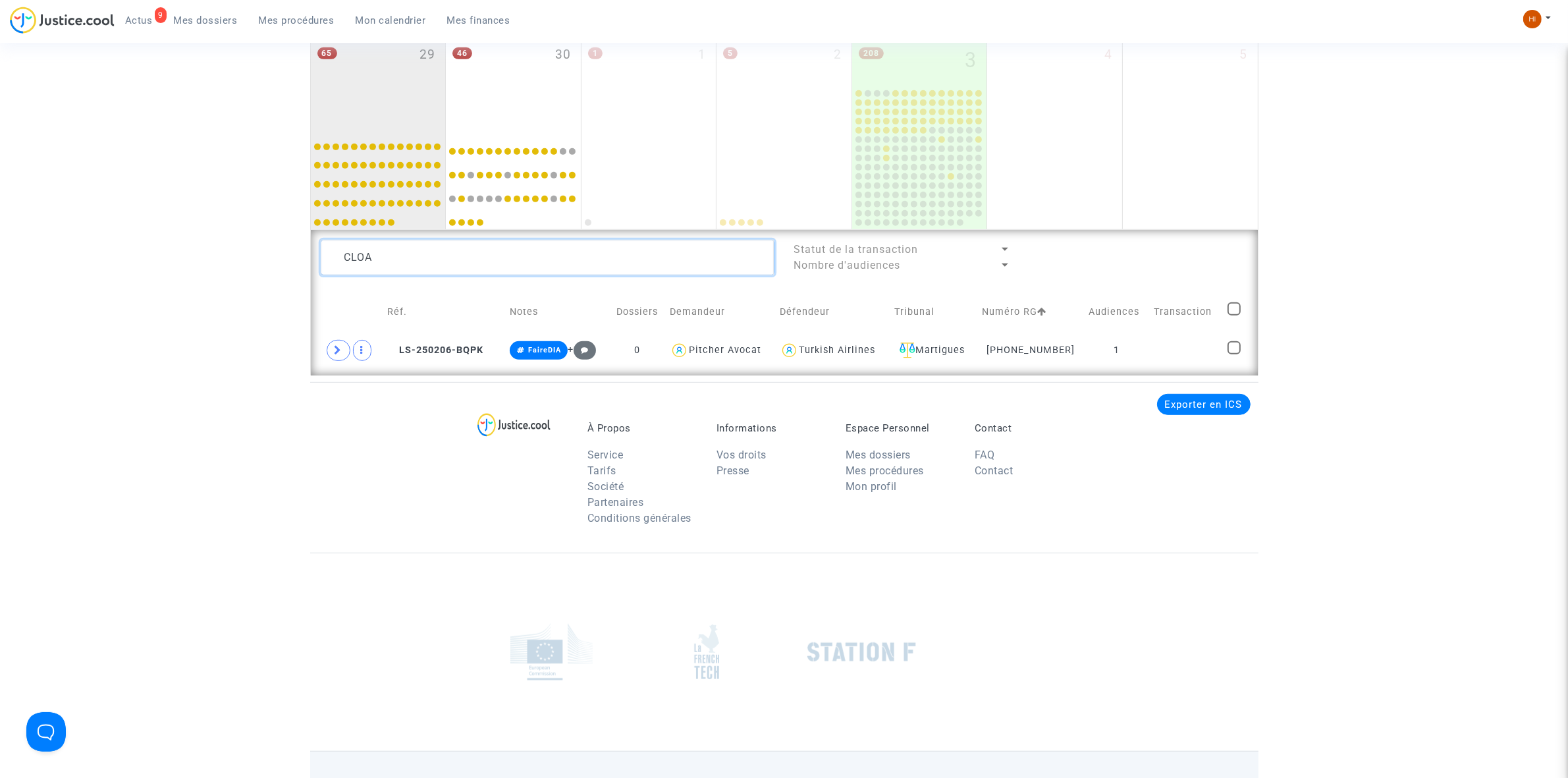
drag, startPoint x: 372, startPoint y: 252, endPoint x: 194, endPoint y: 228, distance: 179.6
type textarea "DUMONTEIL"
click at [1117, 343] on td "1" at bounding box center [1112, 350] width 68 height 31
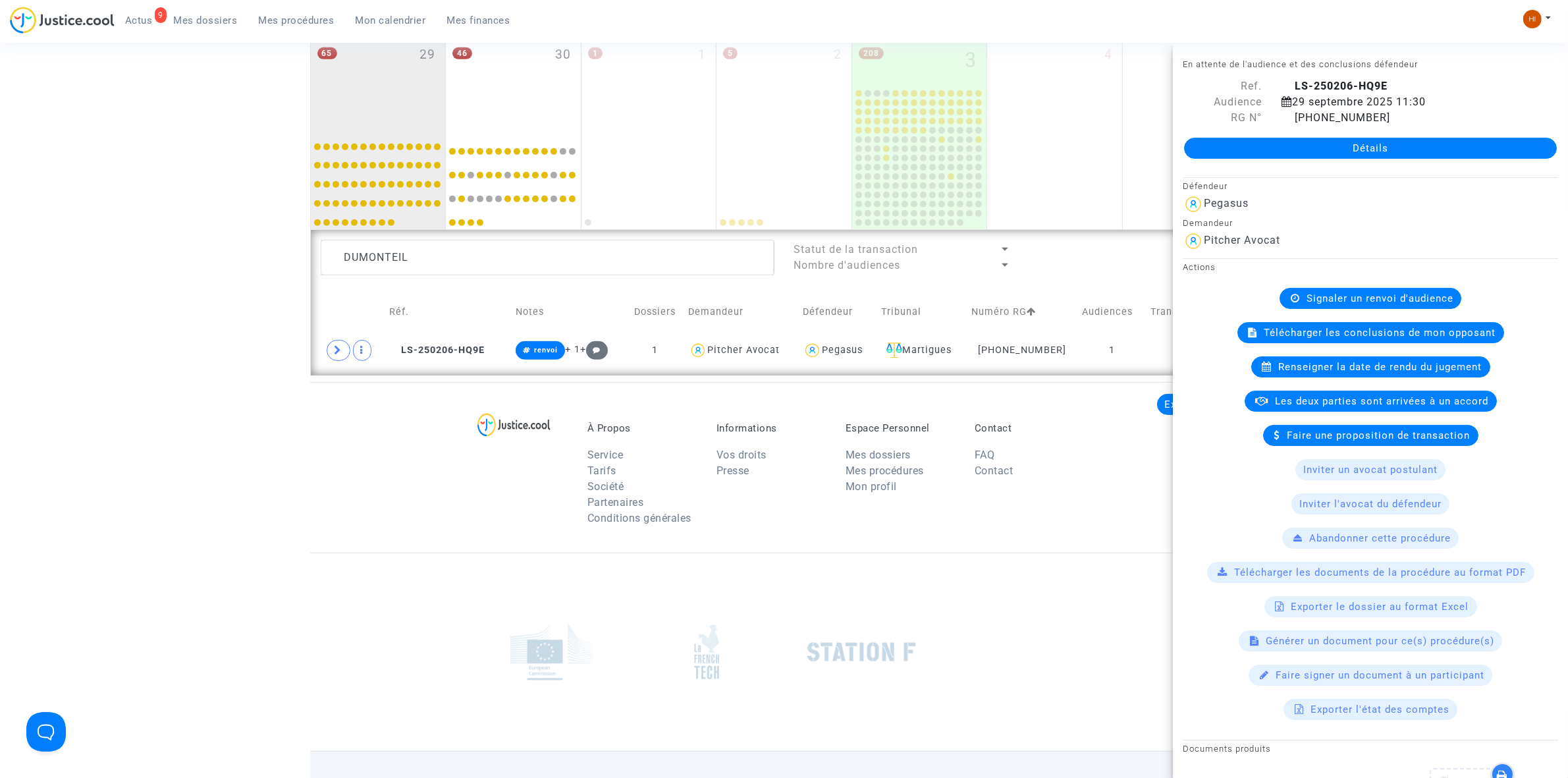
click at [1346, 297] on span "Signaler un renvoi d'audience" at bounding box center [1380, 298] width 147 height 12
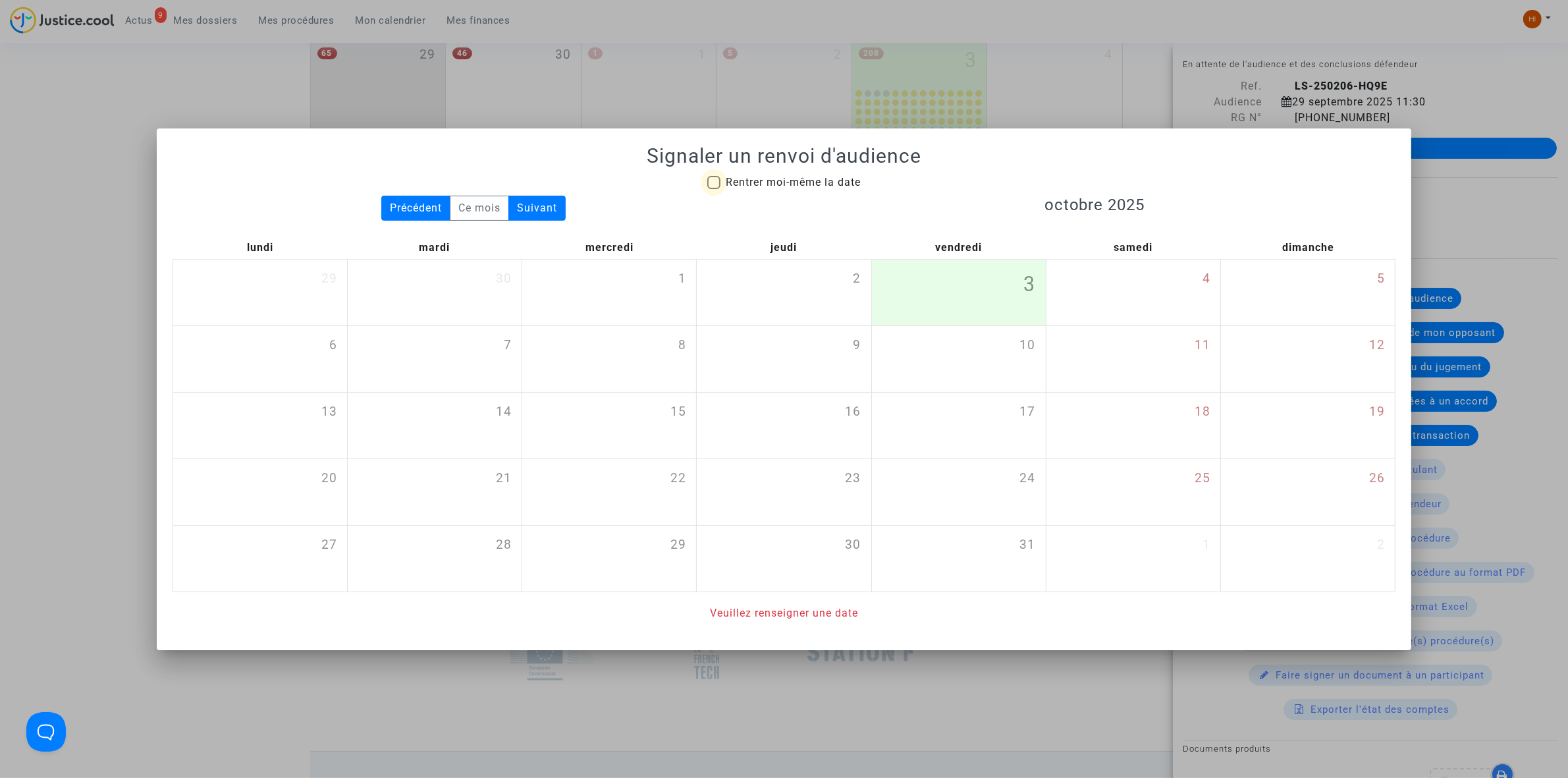
click at [850, 187] on span "Rentrer moi-même la date" at bounding box center [793, 182] width 135 height 16
click at [714, 189] on input "Rentrer moi-même la date" at bounding box center [713, 189] width 1 height 1
checkbox input "true"
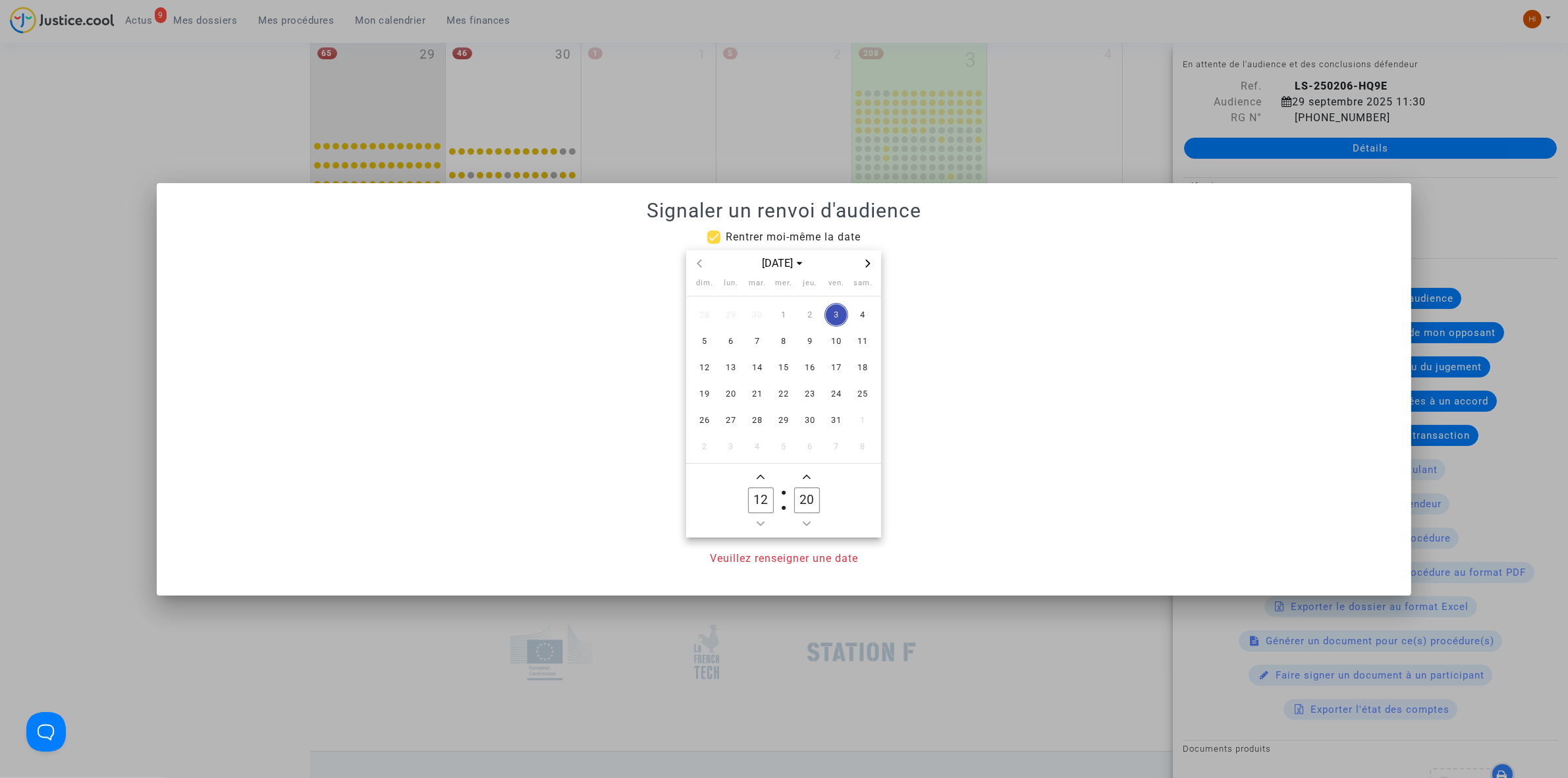
click at [871, 262] on icon "Next month" at bounding box center [868, 262] width 8 height 8
click at [696, 271] on div "[DATE]" at bounding box center [783, 264] width 195 height 27
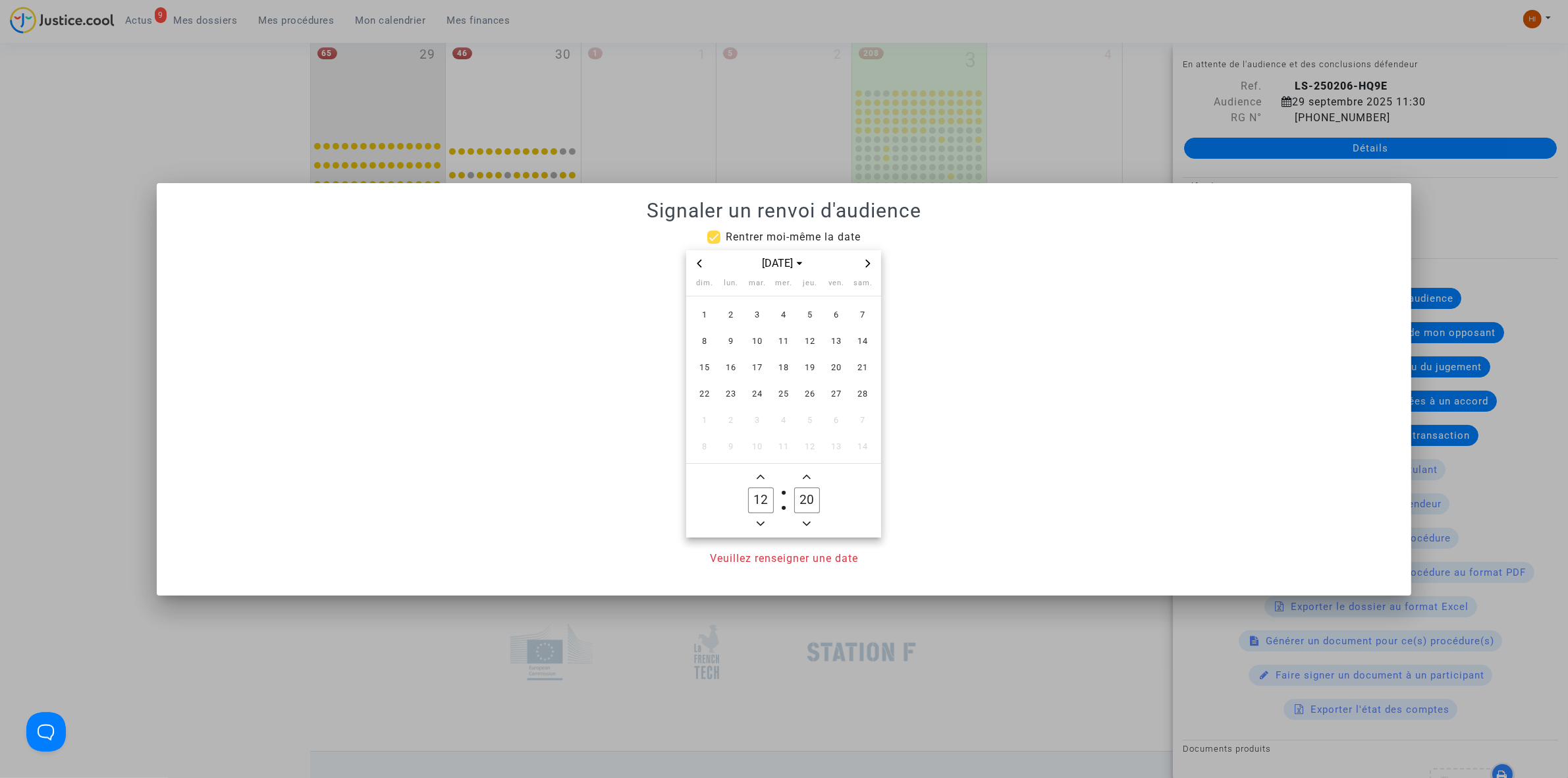
click at [690, 254] on div "[DATE]" at bounding box center [783, 264] width 195 height 27
click at [694, 265] on span "Previous month" at bounding box center [699, 263] width 16 height 16
click at [735, 398] on span "19" at bounding box center [731, 394] width 24 height 24
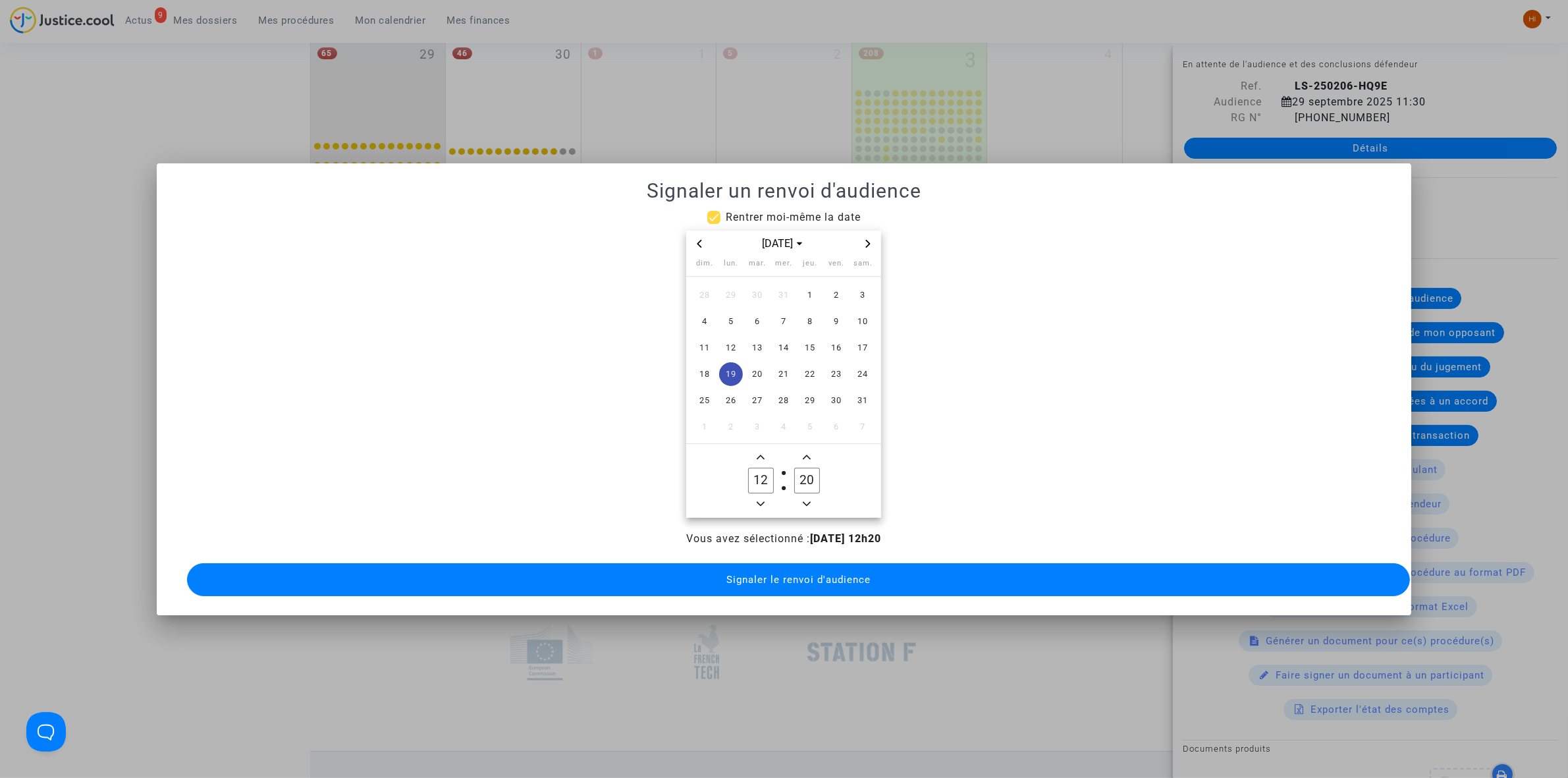
click at [754, 449] on span "Add a hour" at bounding box center [760, 457] width 16 height 16
type input "13"
click at [805, 474] on input "20" at bounding box center [806, 480] width 25 height 25
type input "30"
click at [787, 564] on button "Signaler le renvoi d'audience" at bounding box center [798, 579] width 1223 height 33
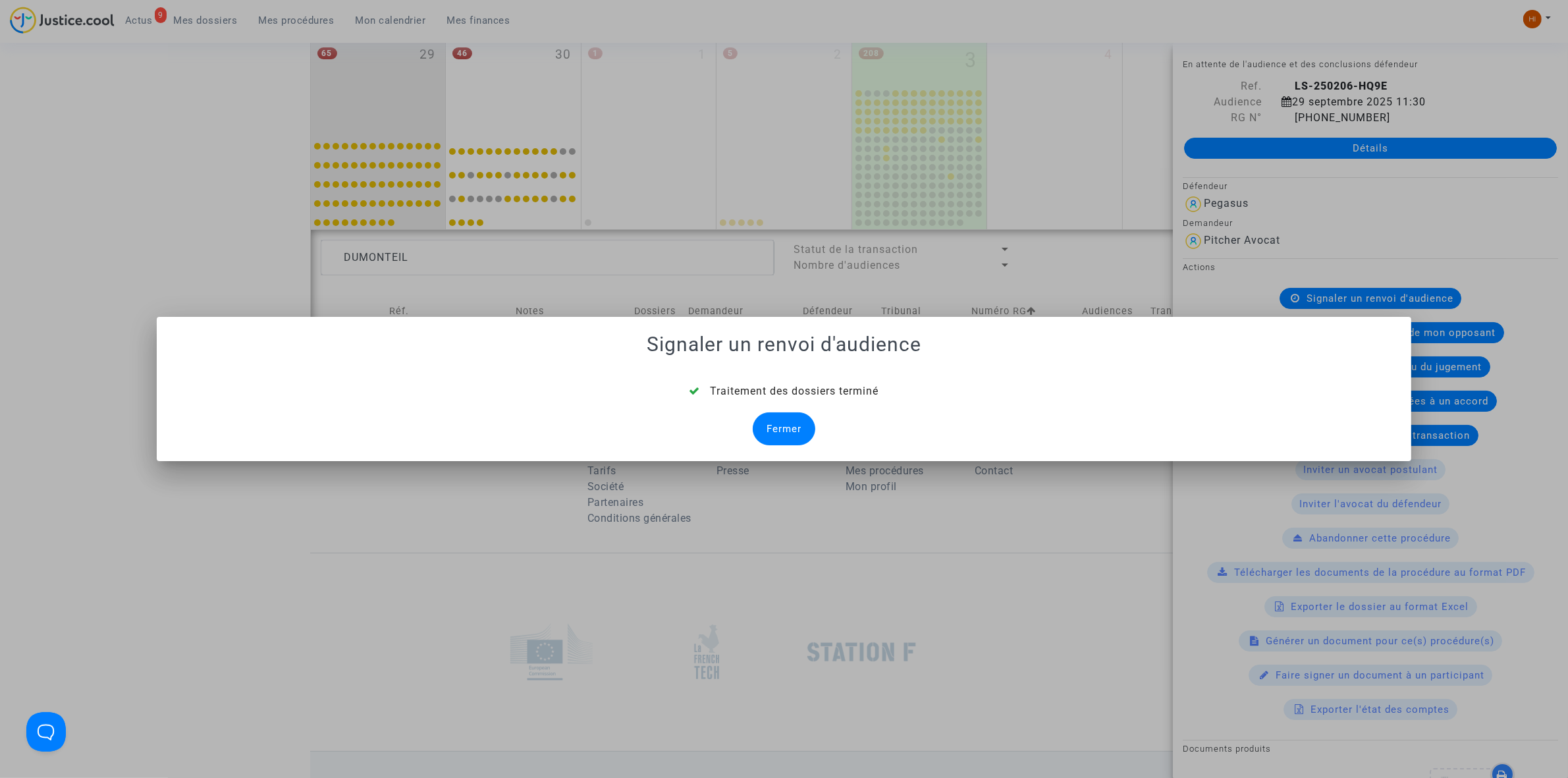
click at [775, 432] on div "Fermer" at bounding box center [783, 429] width 62 height 33
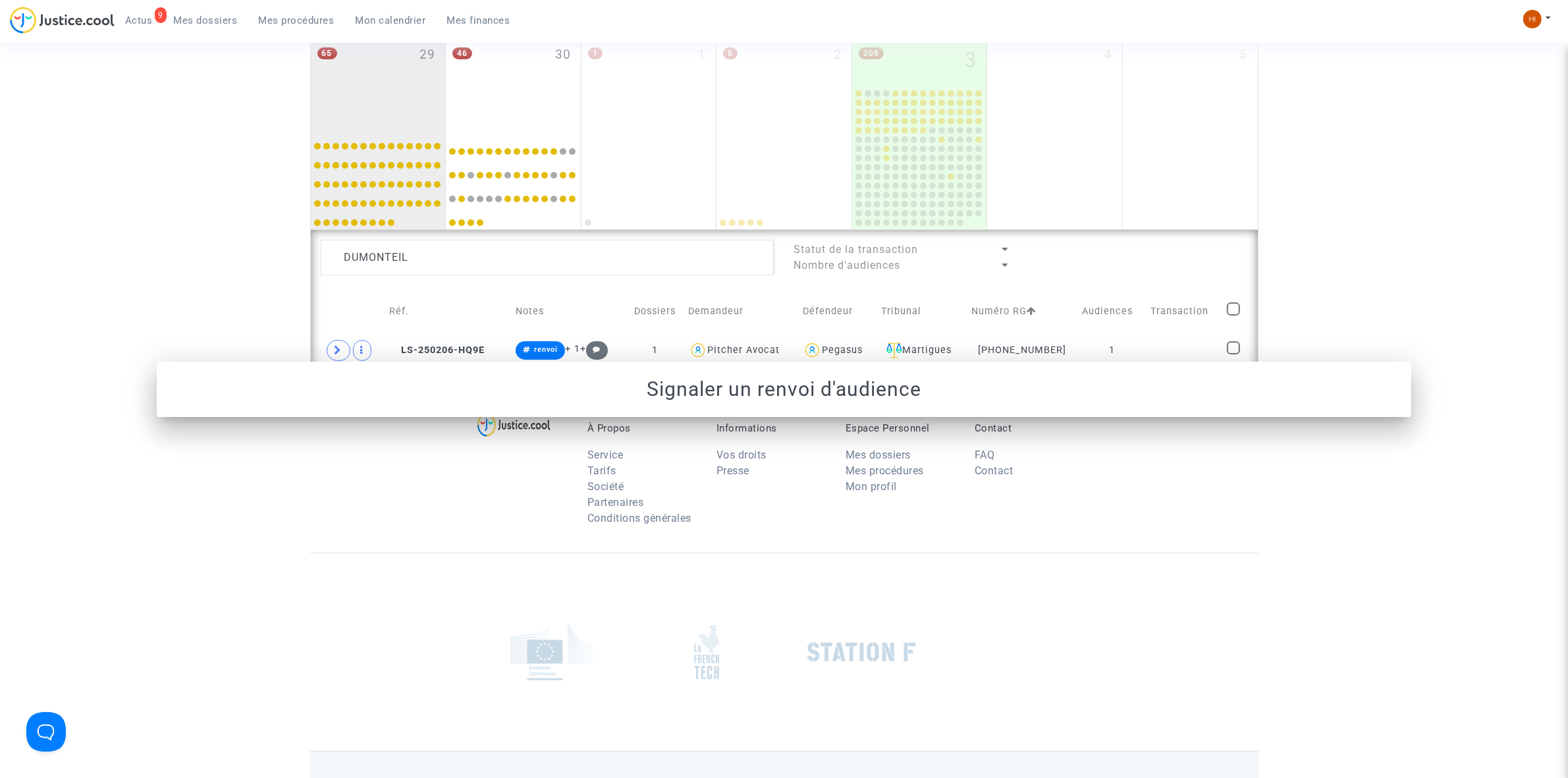
scroll to position [804, 0]
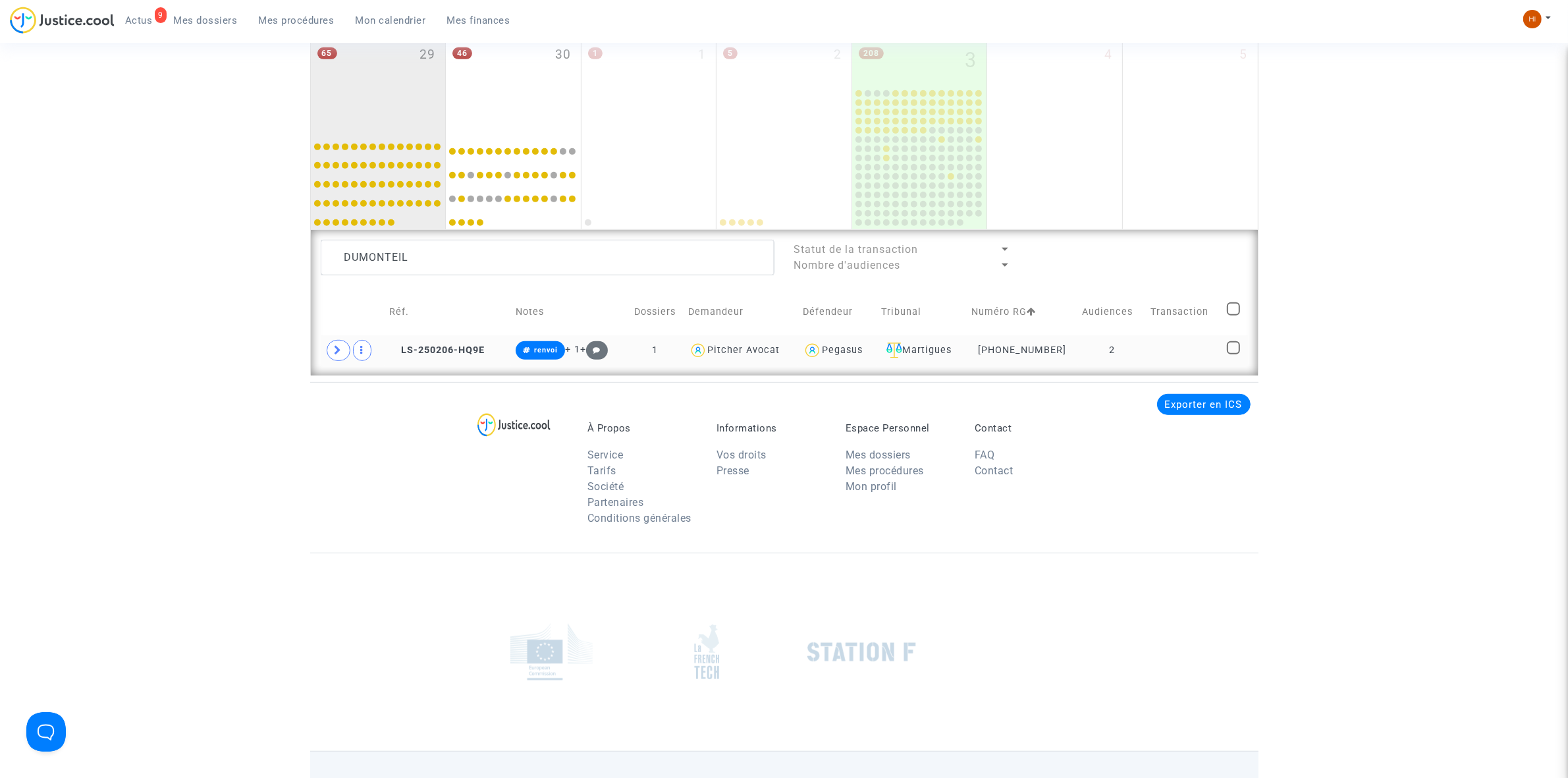
click at [1172, 360] on td at bounding box center [1184, 350] width 77 height 31
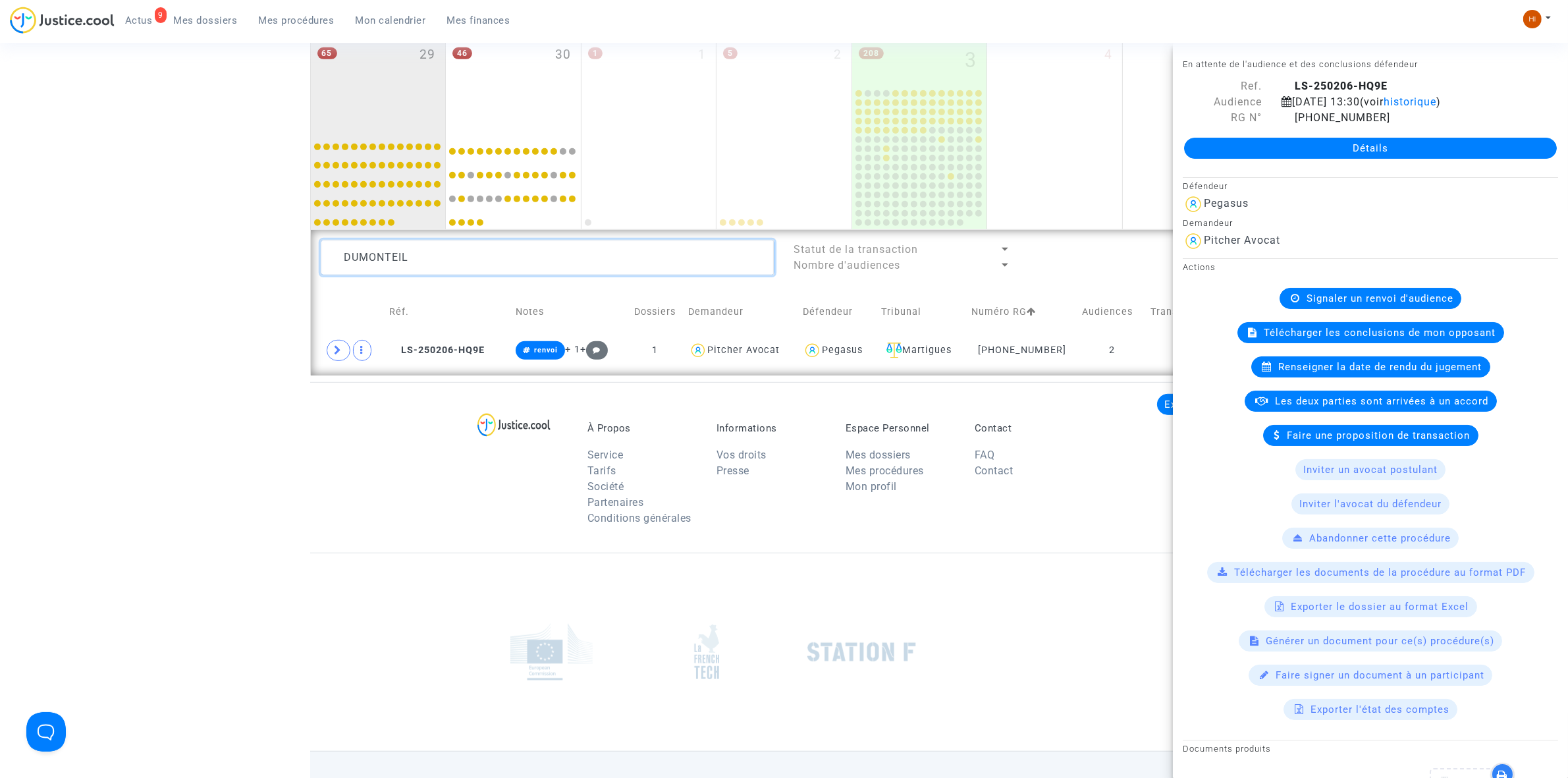
drag, startPoint x: 541, startPoint y: 248, endPoint x: 95, endPoint y: 271, distance: 446.6
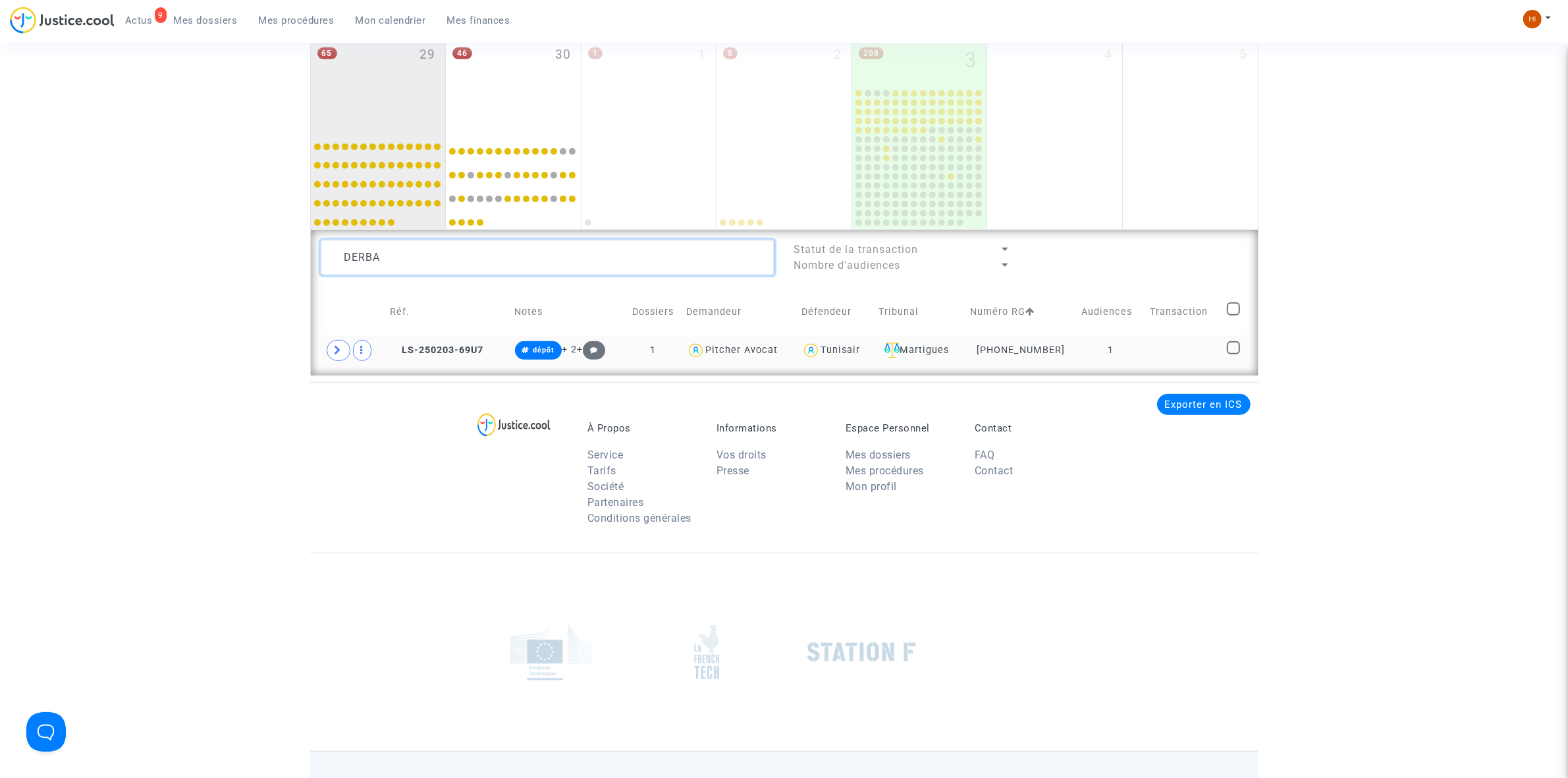
type textarea "DERBA"
click at [1144, 343] on td "1" at bounding box center [1110, 350] width 68 height 31
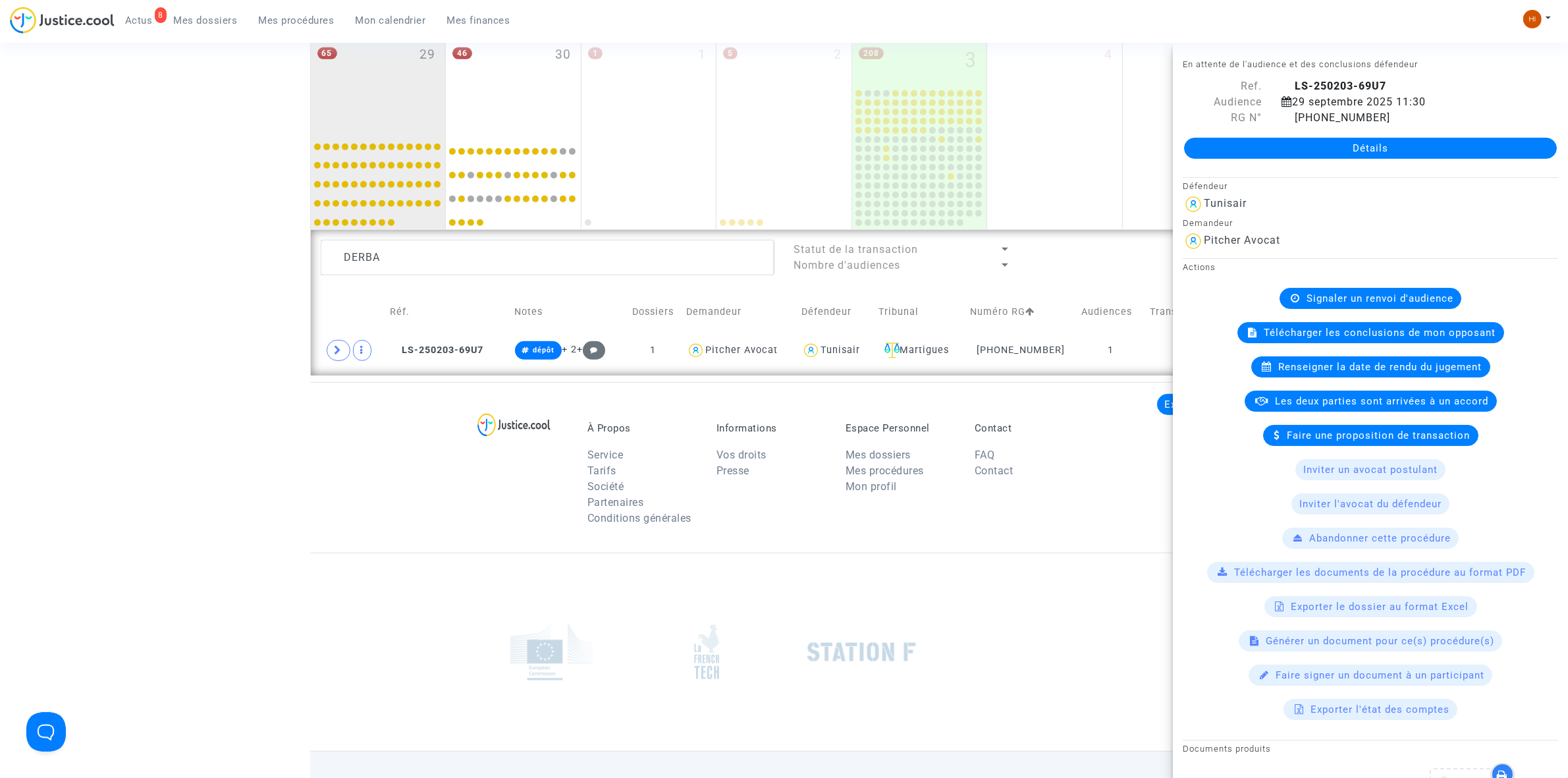
click at [1381, 288] on div "Signaler un renvoi d'audience" at bounding box center [1369, 298] width 182 height 21
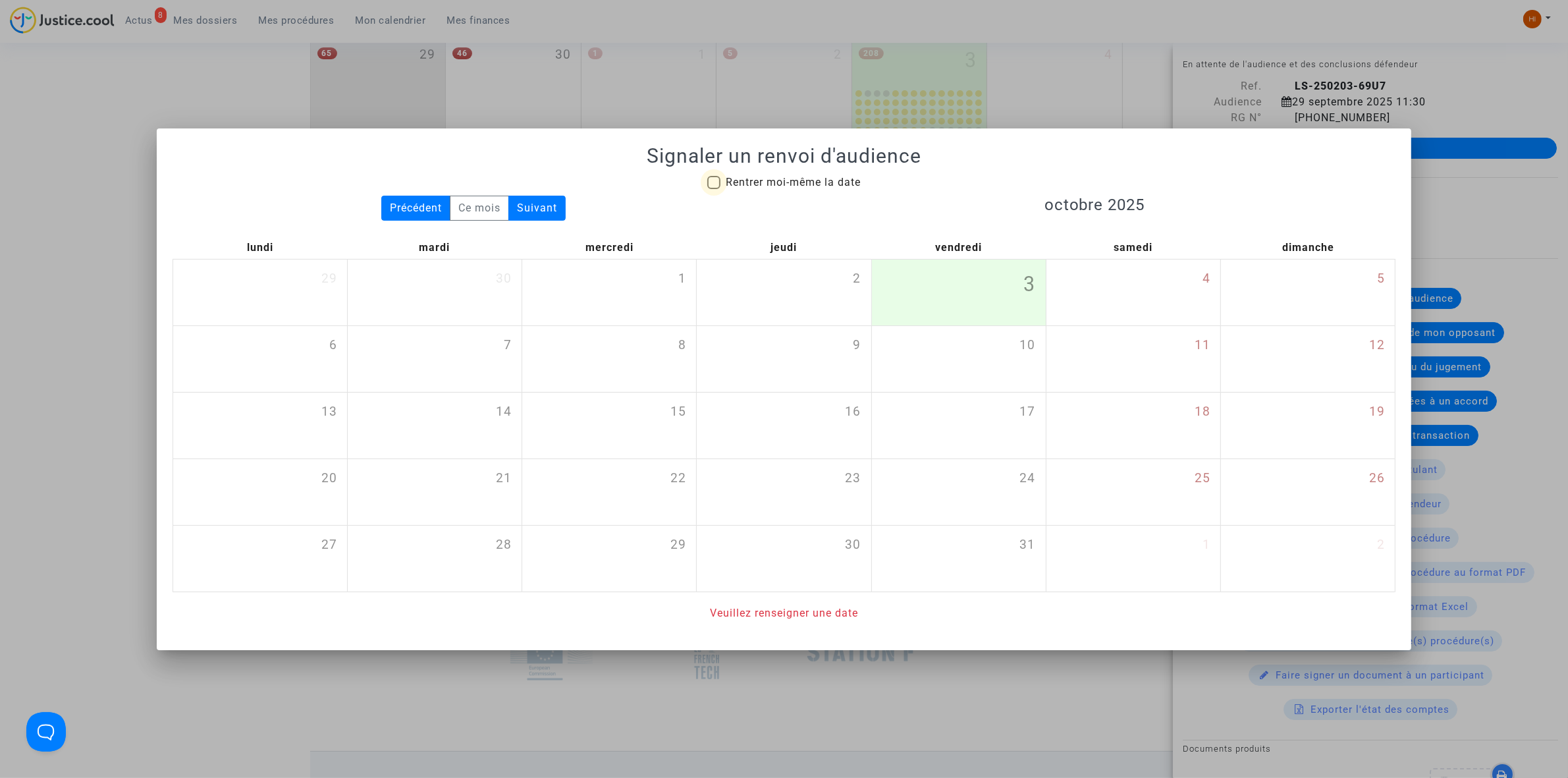
click at [792, 179] on span "Rentrer moi-même la date" at bounding box center [793, 182] width 135 height 13
click at [714, 189] on input "Rentrer moi-même la date" at bounding box center [713, 189] width 1 height 1
checkbox input "true"
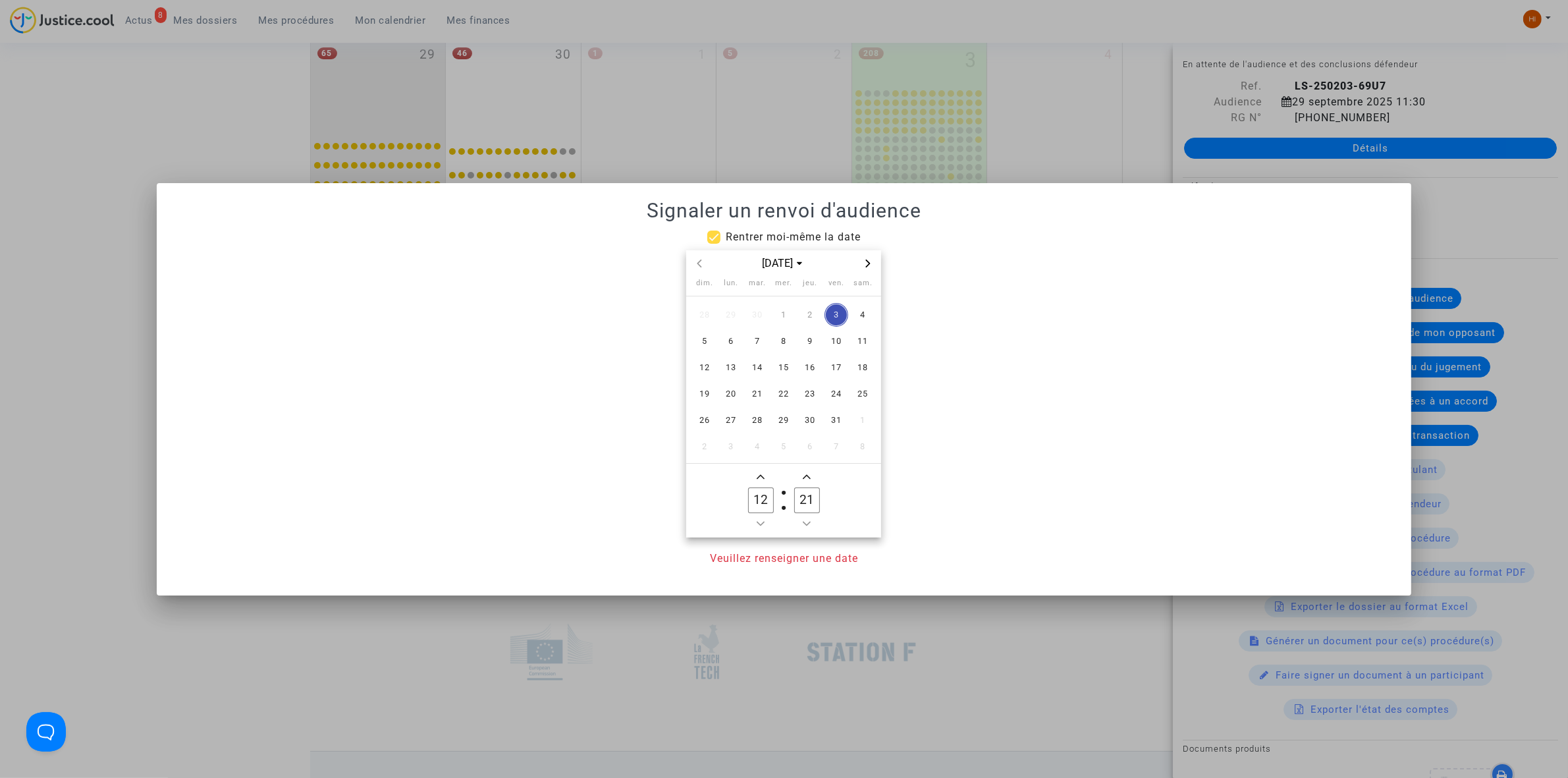
click at [870, 260] on icon "Next month" at bounding box center [868, 262] width 8 height 8
click at [870, 257] on span "Next month" at bounding box center [868, 263] width 16 height 16
click at [733, 401] on span "19" at bounding box center [731, 394] width 24 height 24
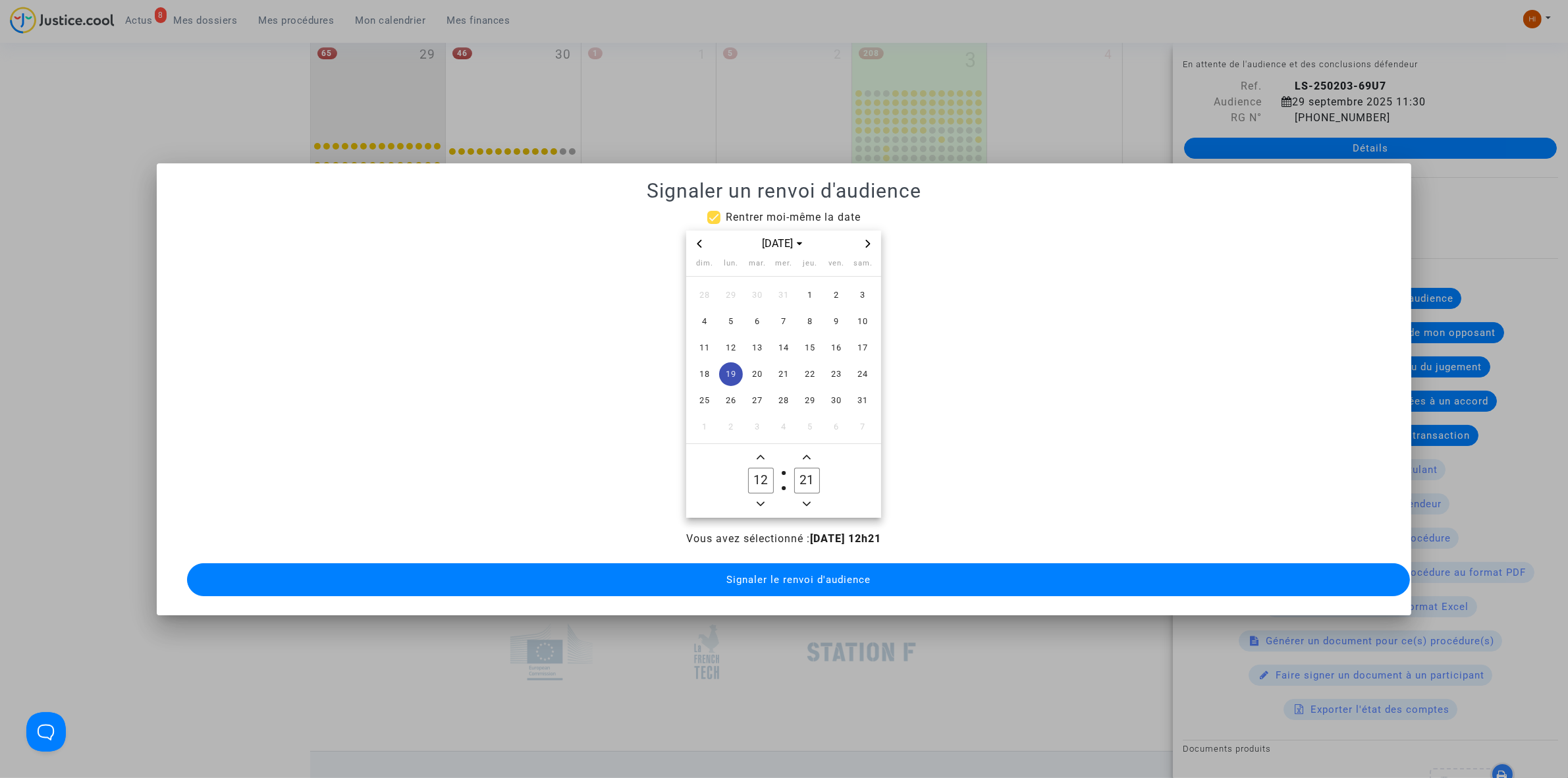
click at [761, 453] on icon "Add a hour" at bounding box center [760, 457] width 8 height 8
type input "13"
click at [810, 478] on input "21" at bounding box center [806, 480] width 25 height 25
click at [804, 499] on icon "Minus a minute" at bounding box center [806, 503] width 8 height 8
type input "30"
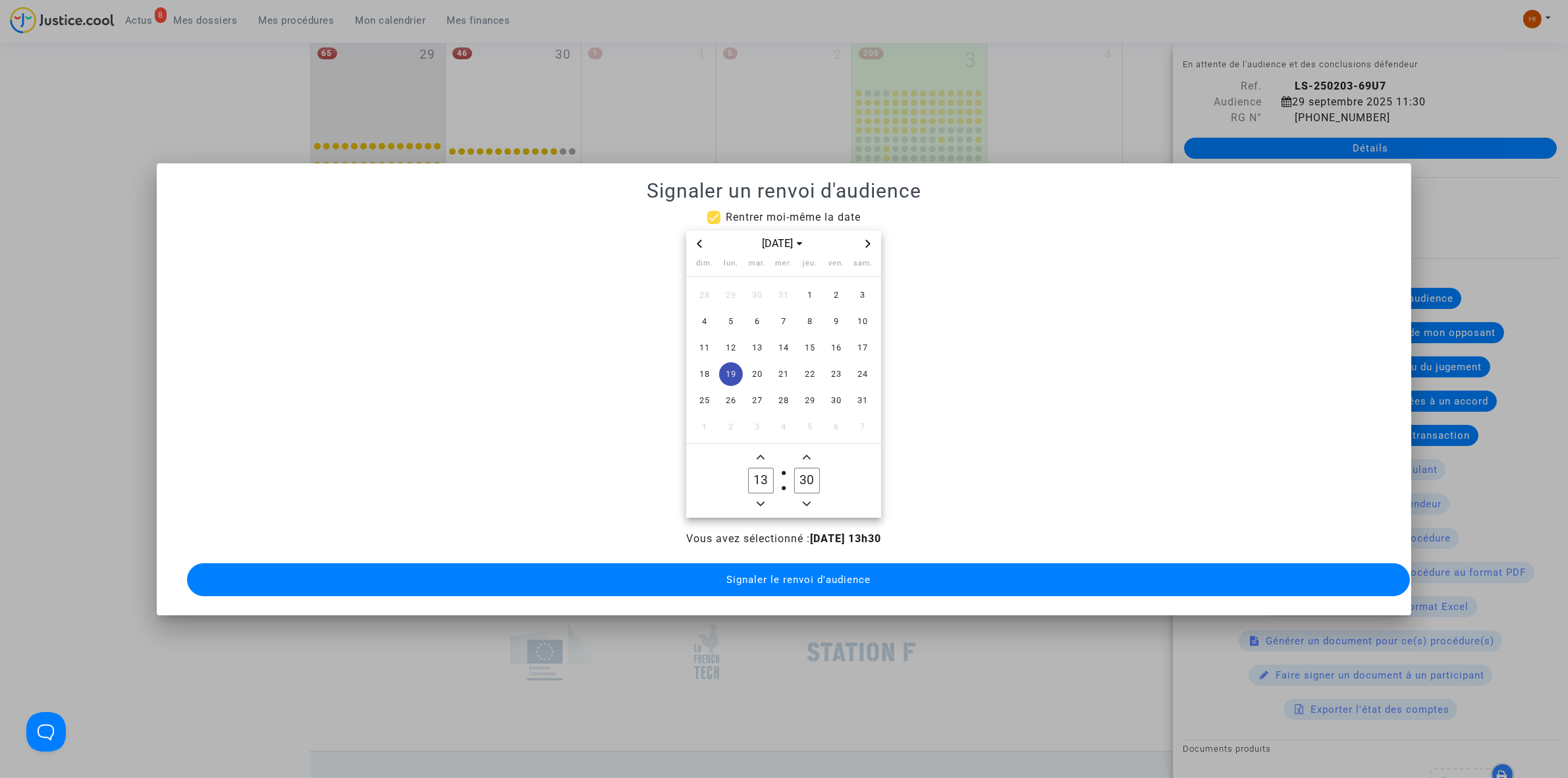
click at [786, 588] on button "Signaler le renvoi d'audience" at bounding box center [798, 579] width 1223 height 33
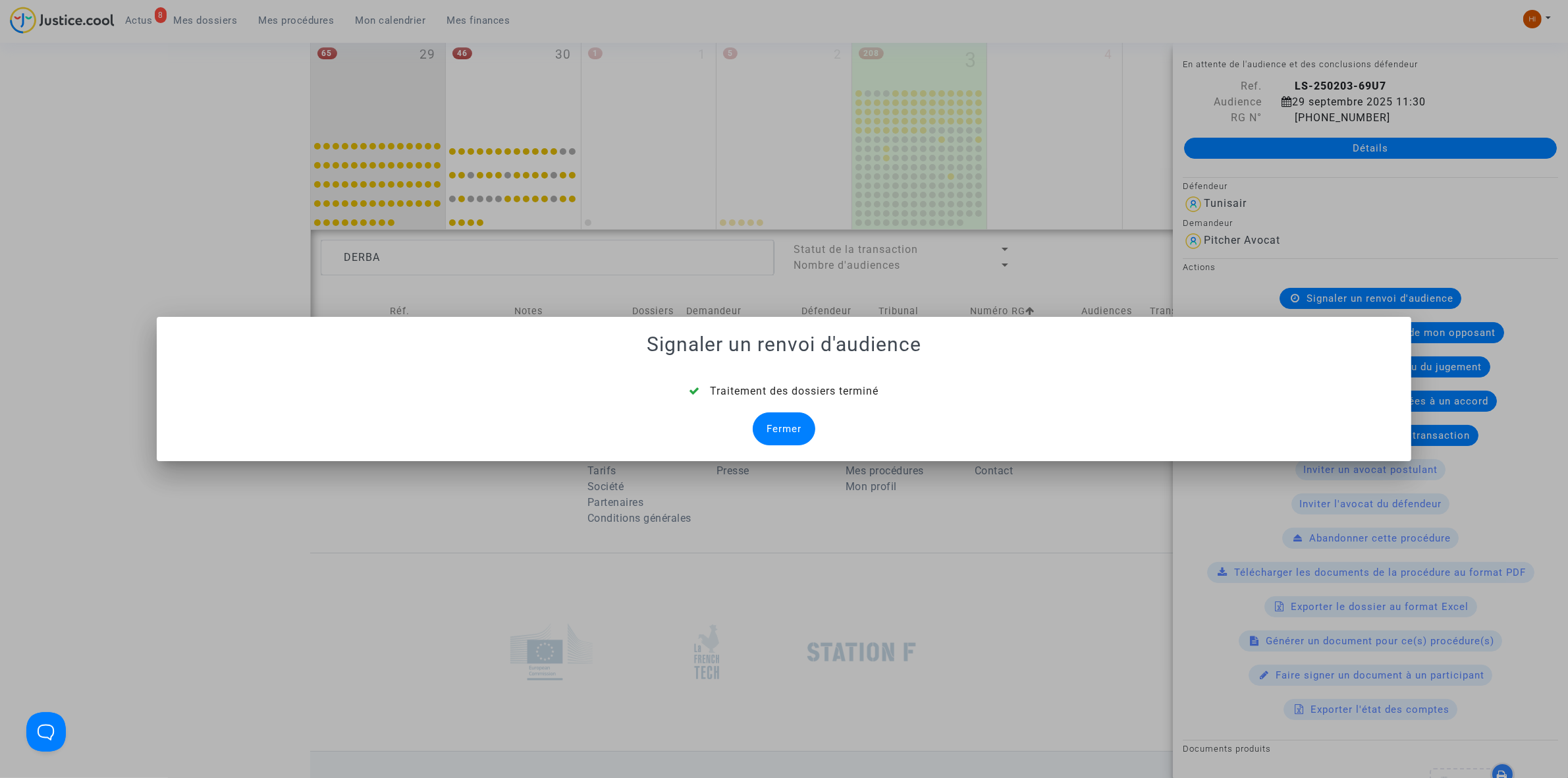
click at [778, 428] on div "Fermer" at bounding box center [783, 429] width 62 height 33
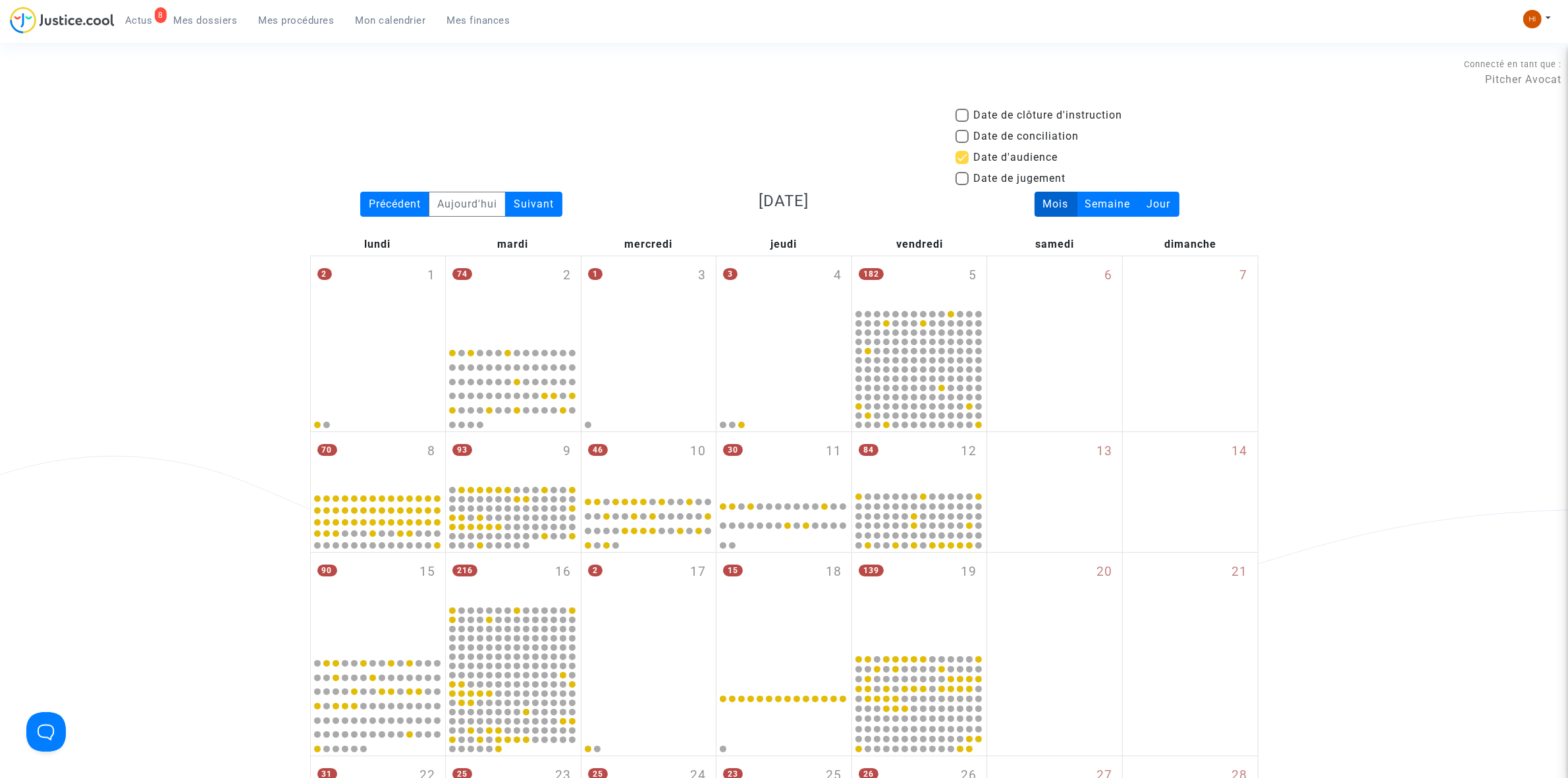
scroll to position [804, 0]
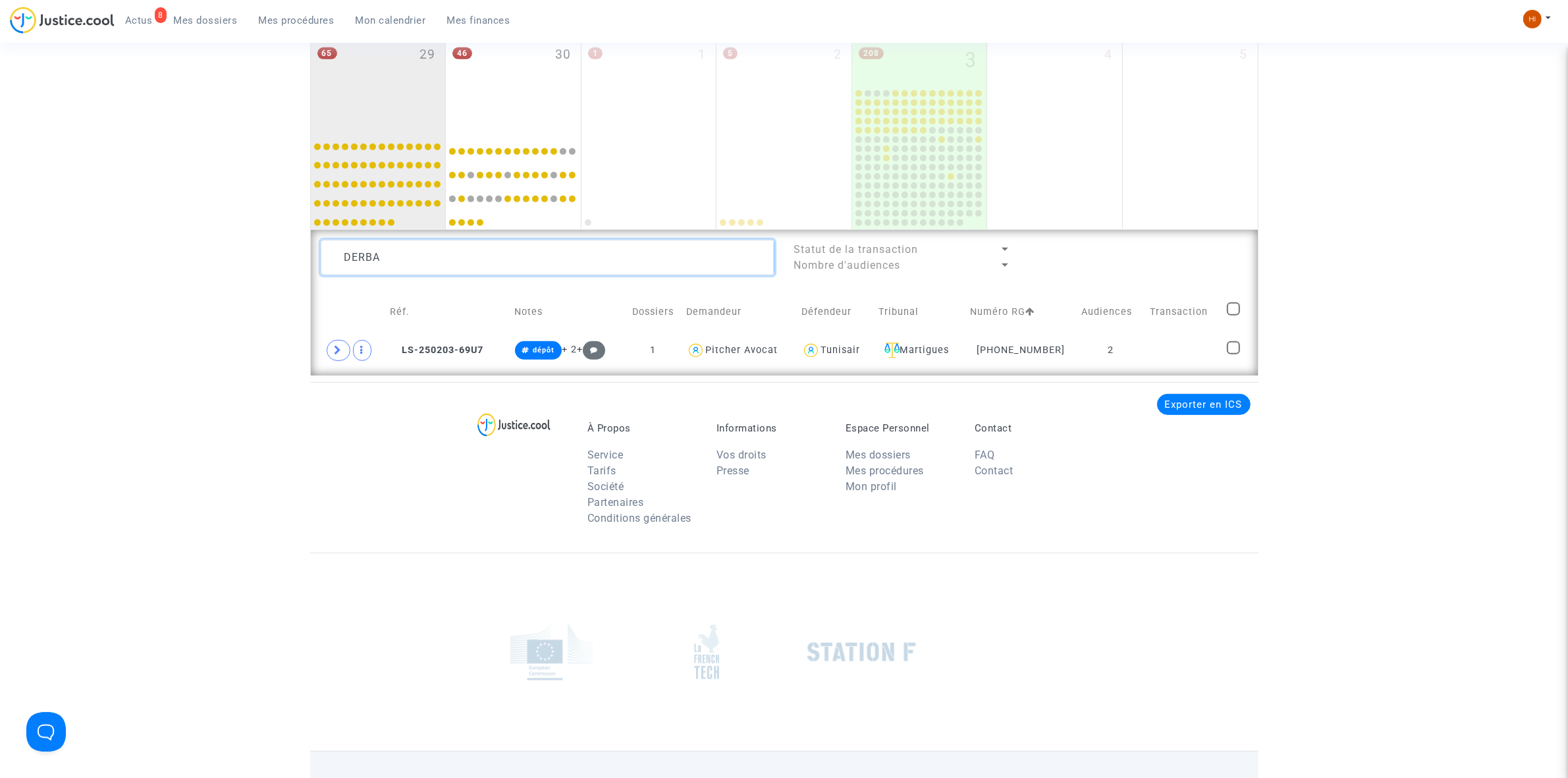
click at [643, 256] on textarea at bounding box center [547, 257] width 453 height 36
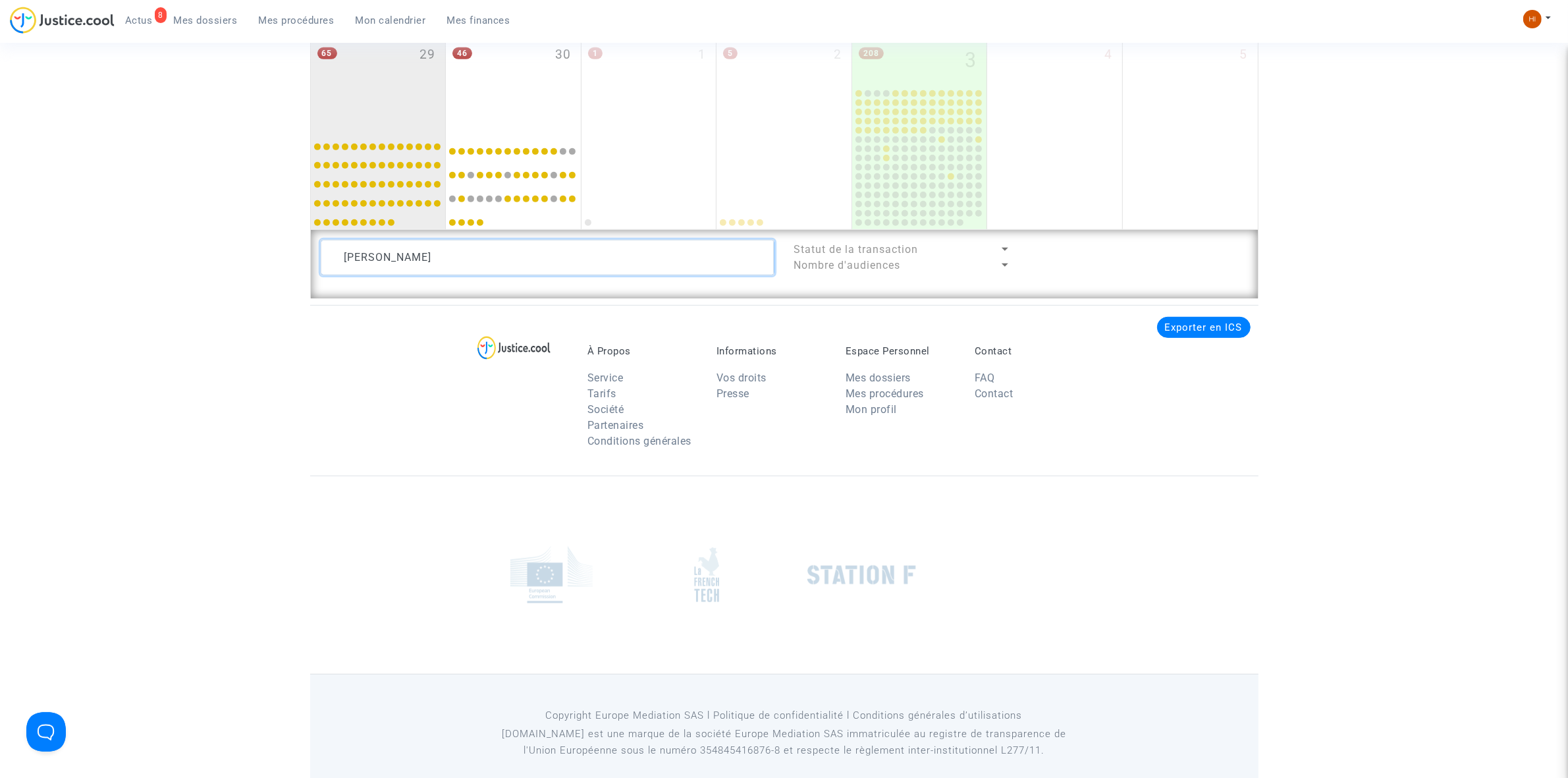
type textarea "J"
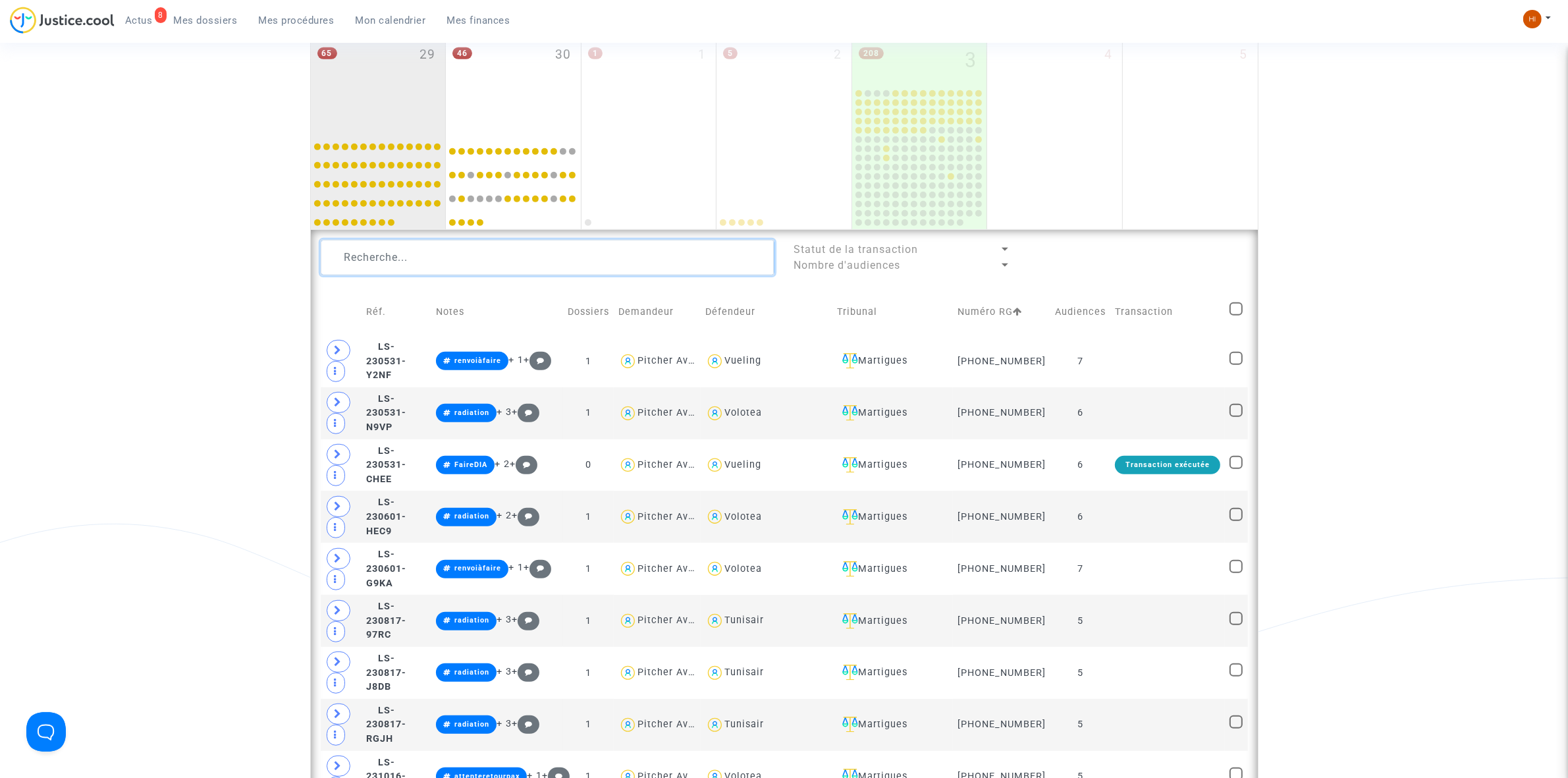
type textarea "D"
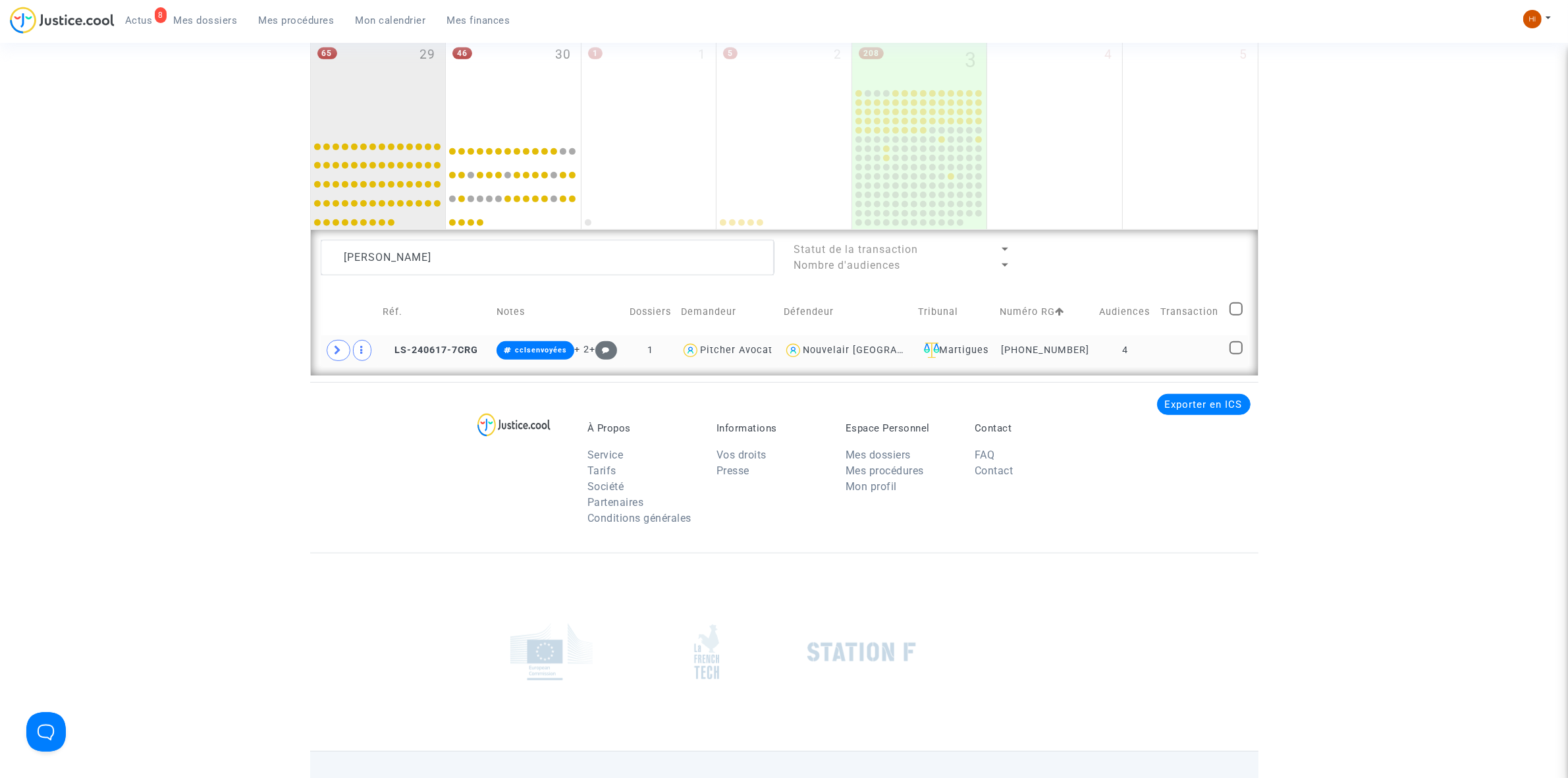
click at [1167, 349] on td at bounding box center [1190, 350] width 68 height 31
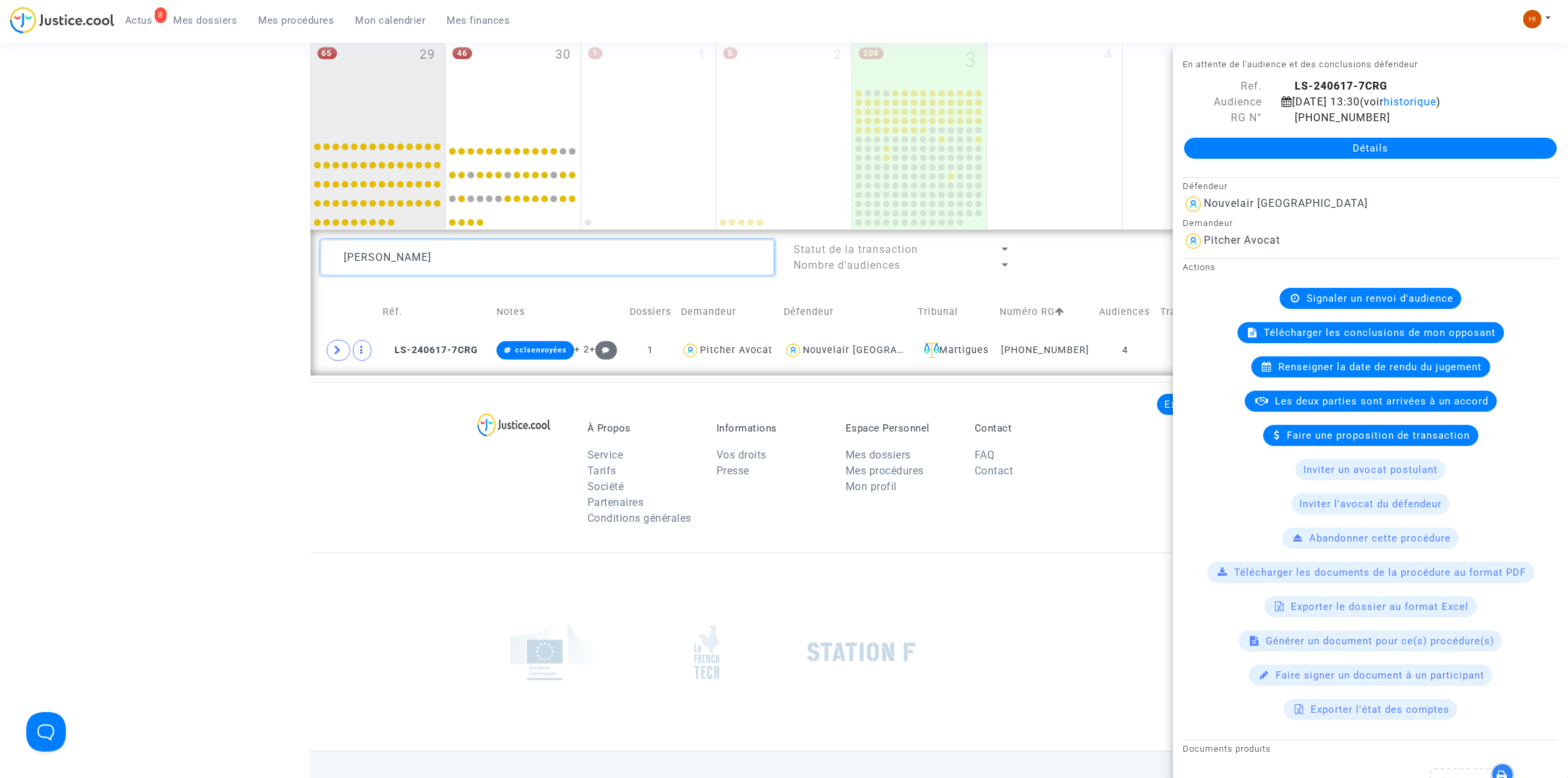
drag, startPoint x: 500, startPoint y: 254, endPoint x: 222, endPoint y: 259, distance: 278.0
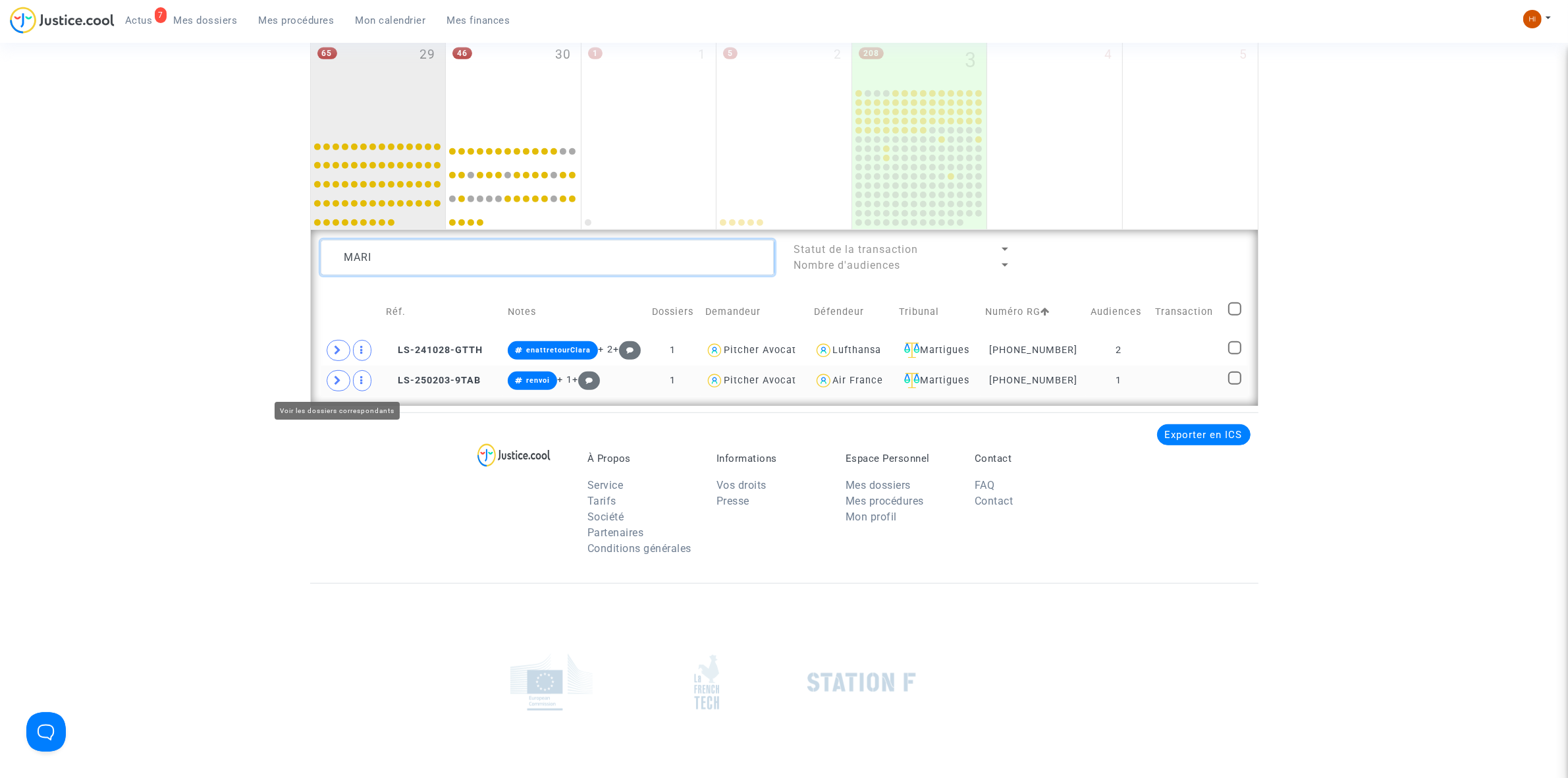
type textarea "MARI"
click at [336, 381] on icon at bounding box center [338, 380] width 8 height 10
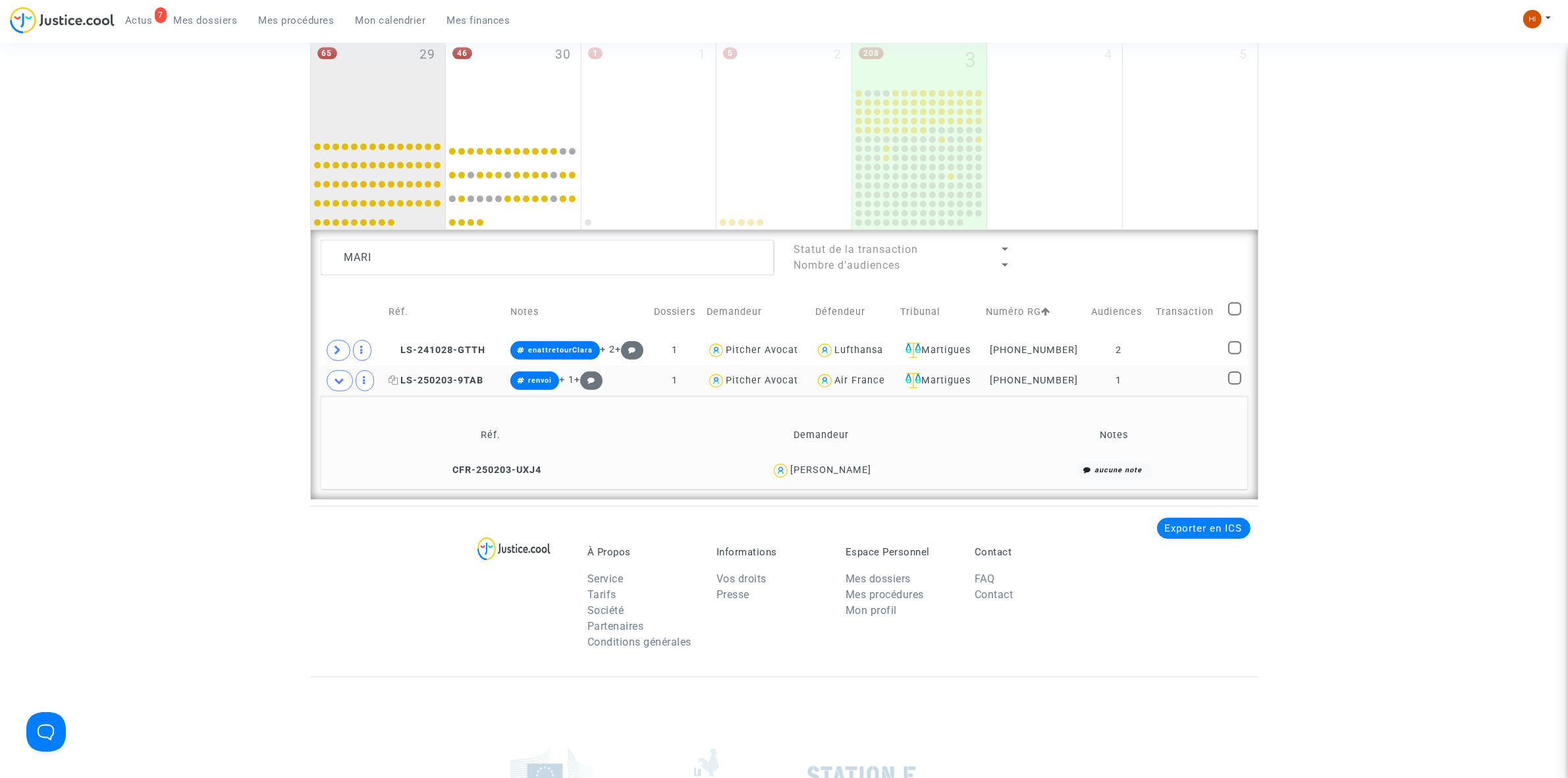
click at [462, 385] on span "LS-250203-9TAB" at bounding box center [435, 380] width 95 height 11
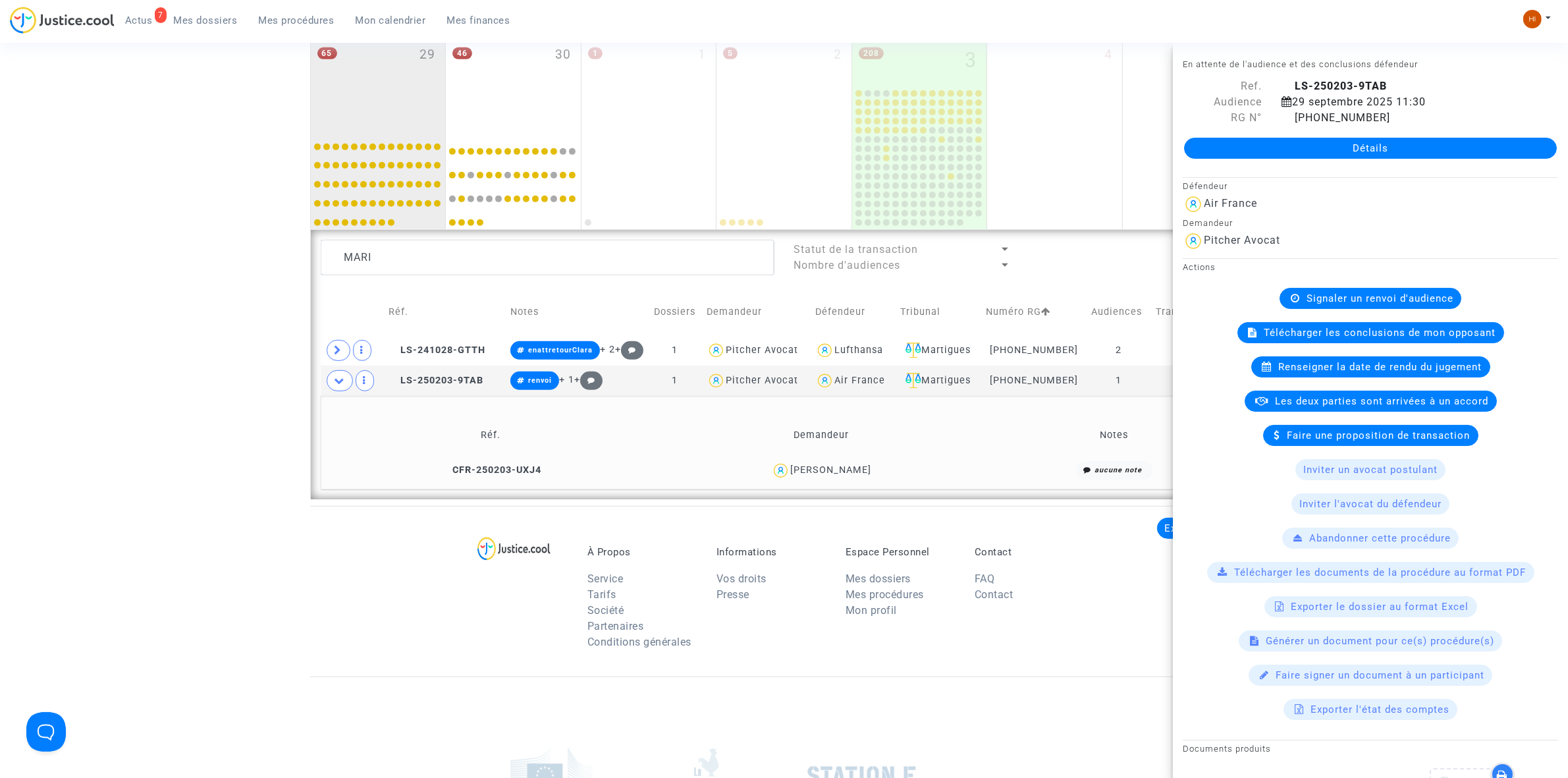
click at [1381, 302] on span "Signaler un renvoi d'audience" at bounding box center [1380, 298] width 147 height 12
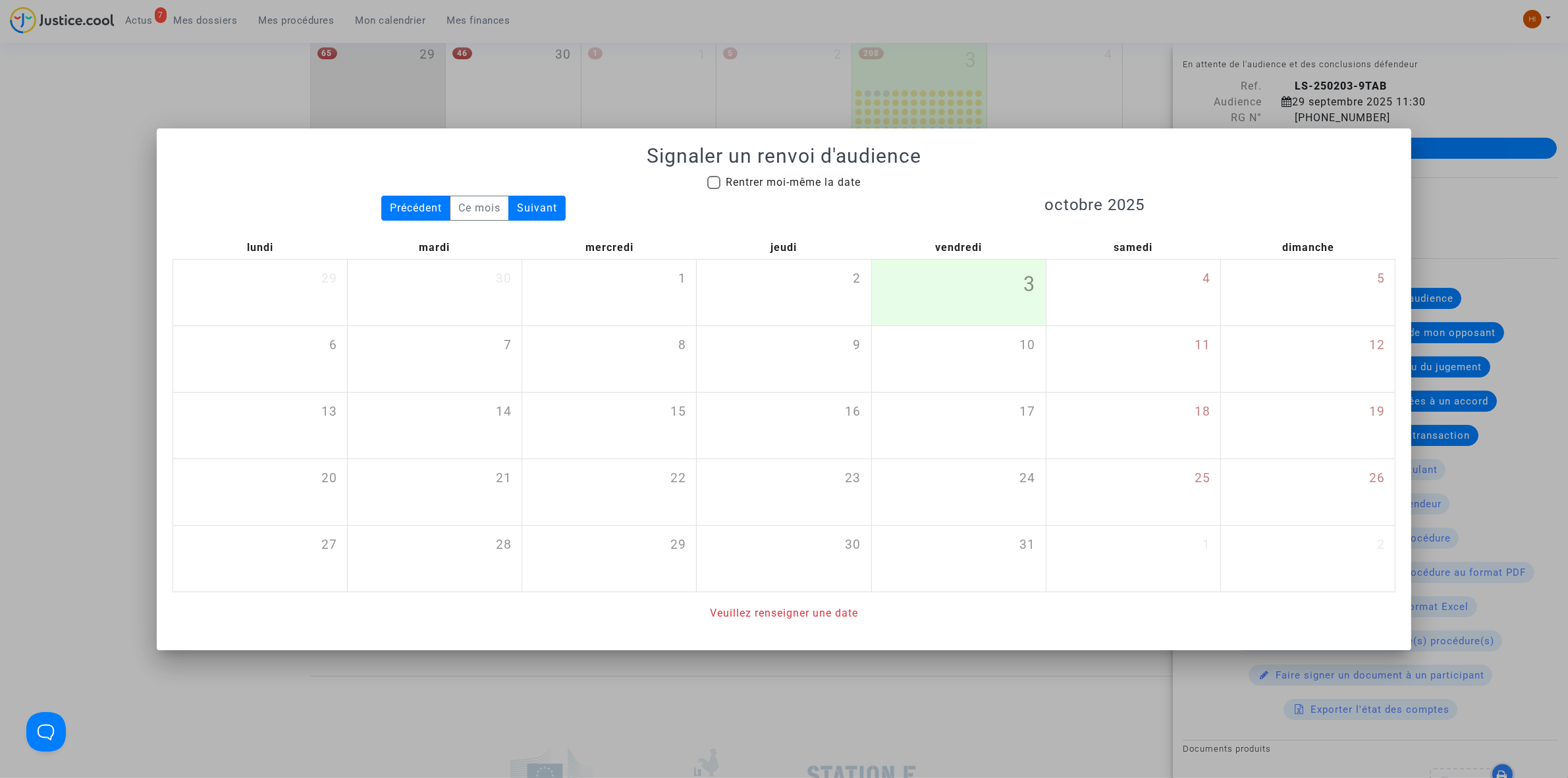
click at [821, 176] on span "Rentrer moi-même la date" at bounding box center [793, 182] width 135 height 13
click at [714, 189] on input "Rentrer moi-même la date" at bounding box center [713, 189] width 1 height 1
checkbox input "true"
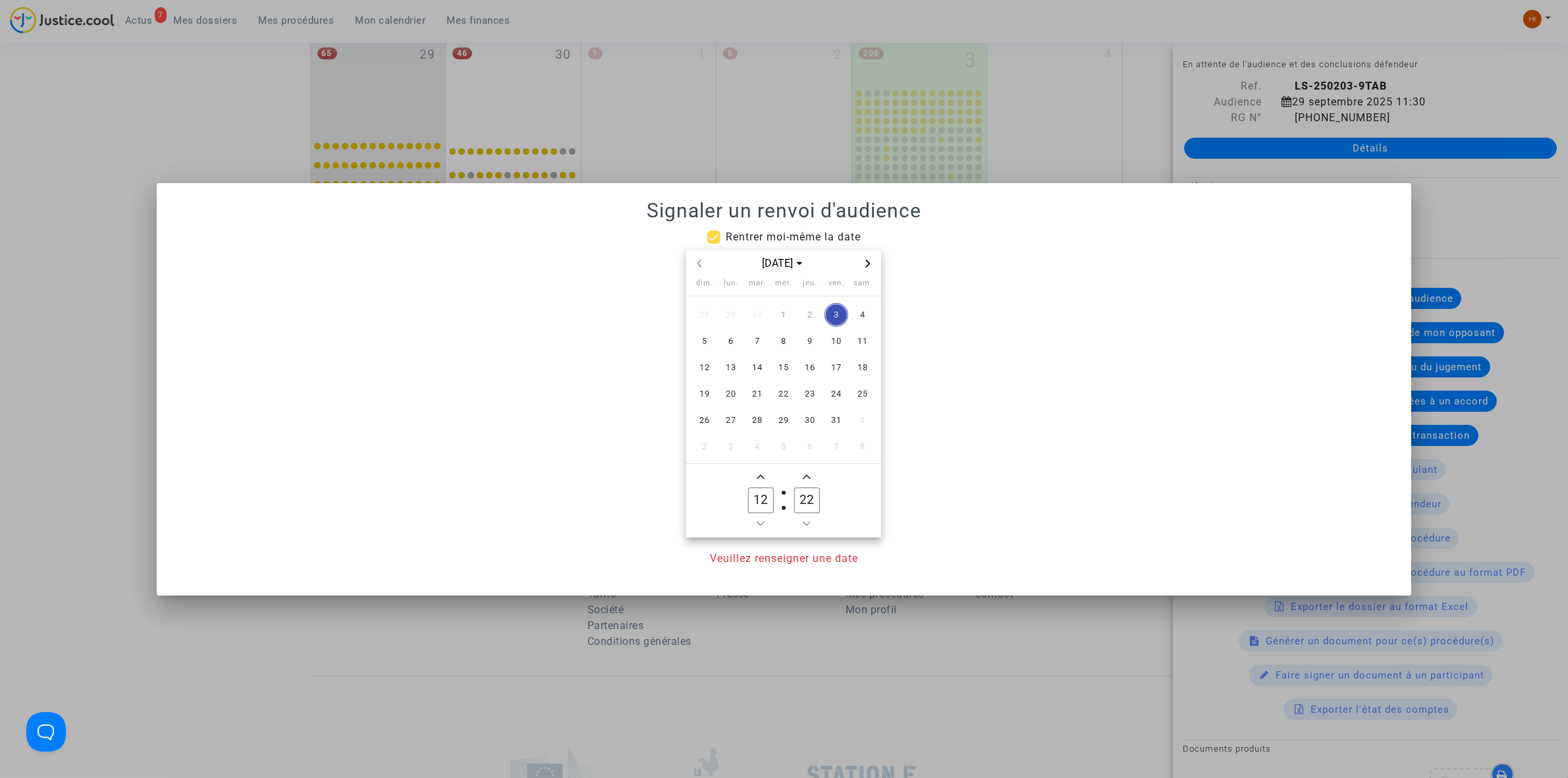
click at [871, 267] on icon "Next month" at bounding box center [868, 262] width 8 height 8
click at [731, 394] on span "19" at bounding box center [731, 394] width 24 height 24
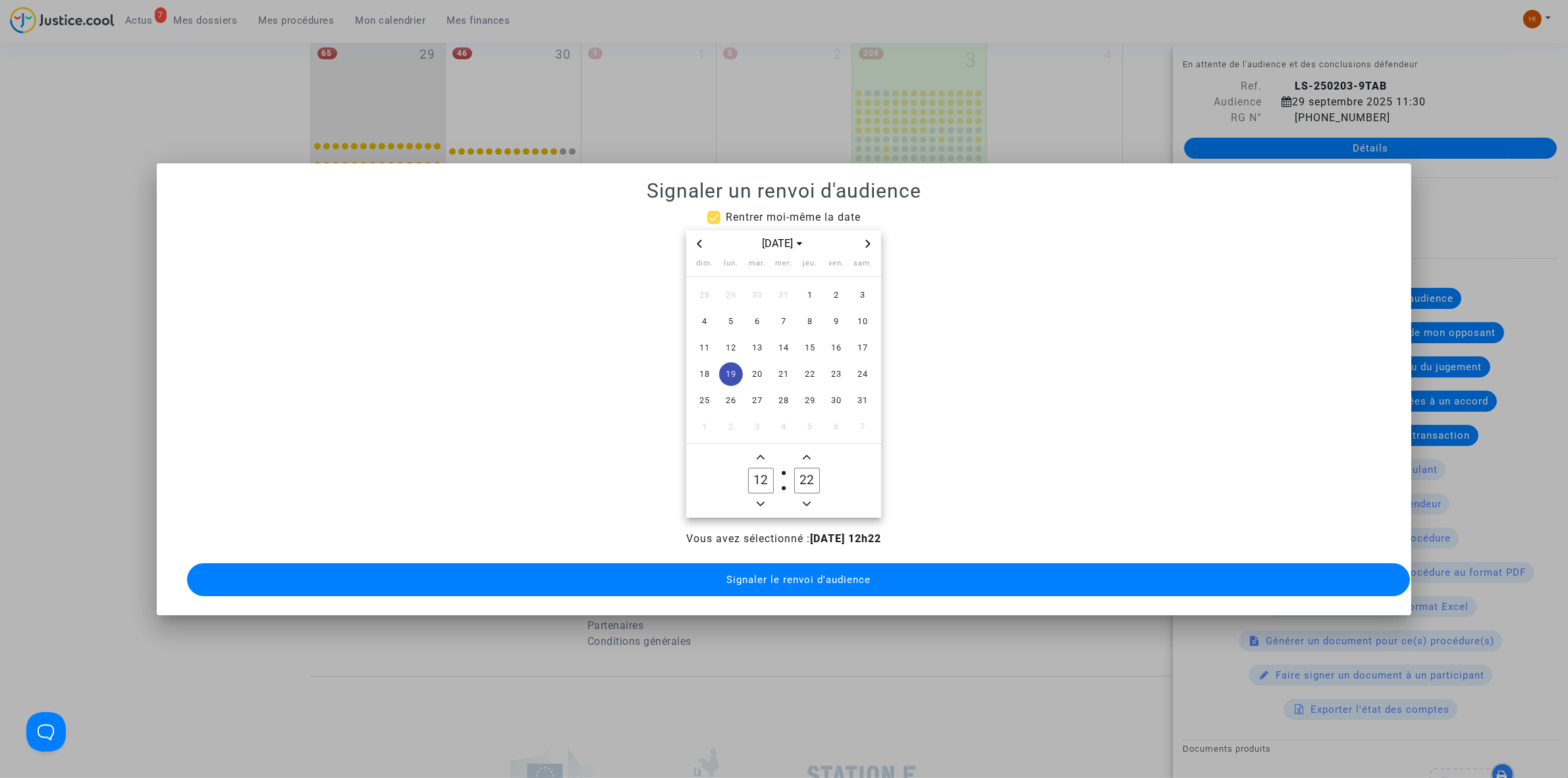
drag, startPoint x: 760, startPoint y: 440, endPoint x: 764, endPoint y: 451, distance: 11.7
click at [760, 446] on owl-date-time-timer "12 Hour 22 Minute" at bounding box center [783, 481] width 195 height 74
click at [764, 453] on icon "Add a hour" at bounding box center [760, 457] width 8 height 8
type input "13"
click at [804, 479] on input "22" at bounding box center [806, 480] width 25 height 25
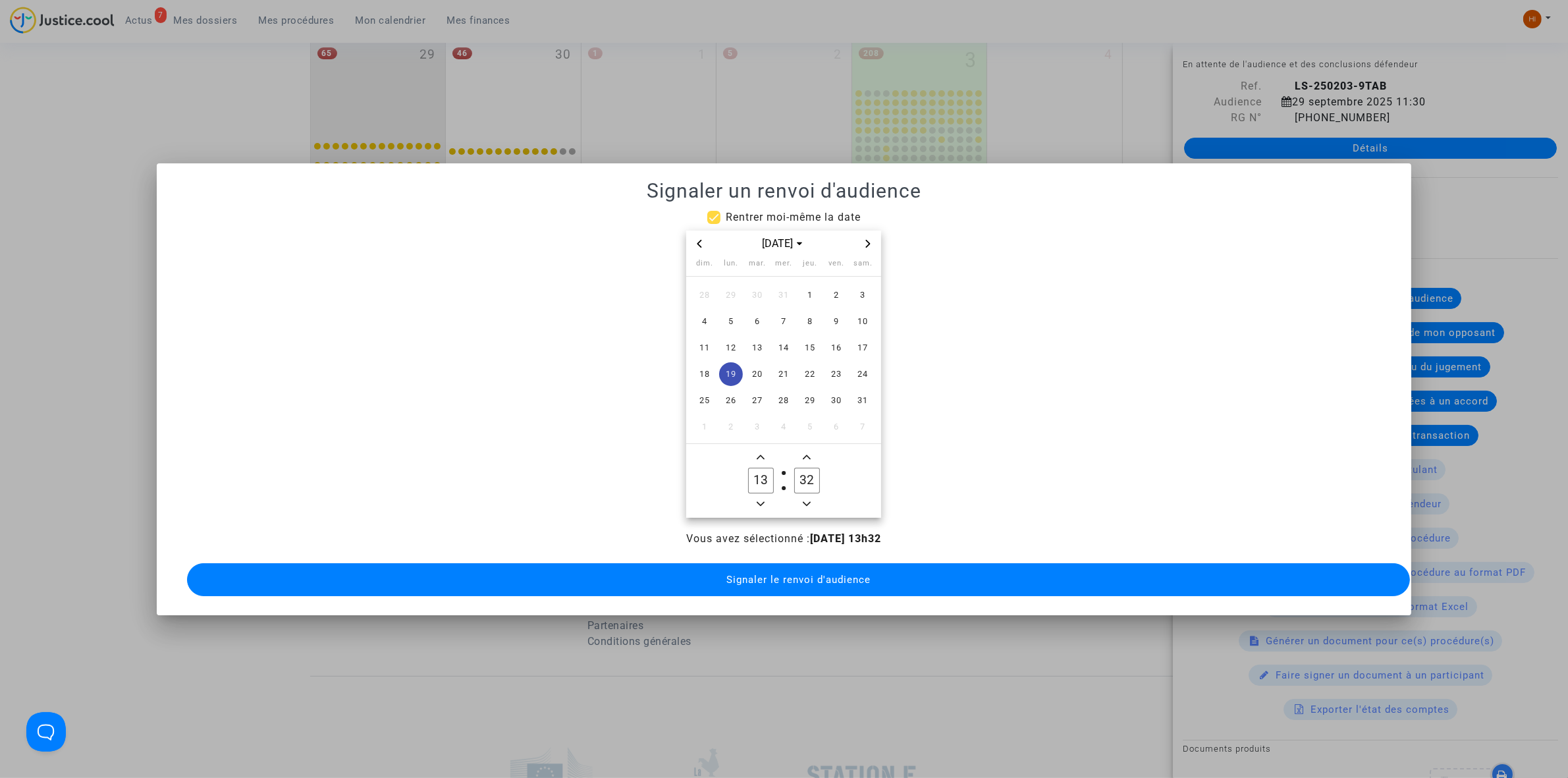
click at [808, 502] on span "Minus a minute" at bounding box center [806, 504] width 16 height 16
click at [804, 453] on icon "Add a minute" at bounding box center [806, 457] width 8 height 8
type input "30"
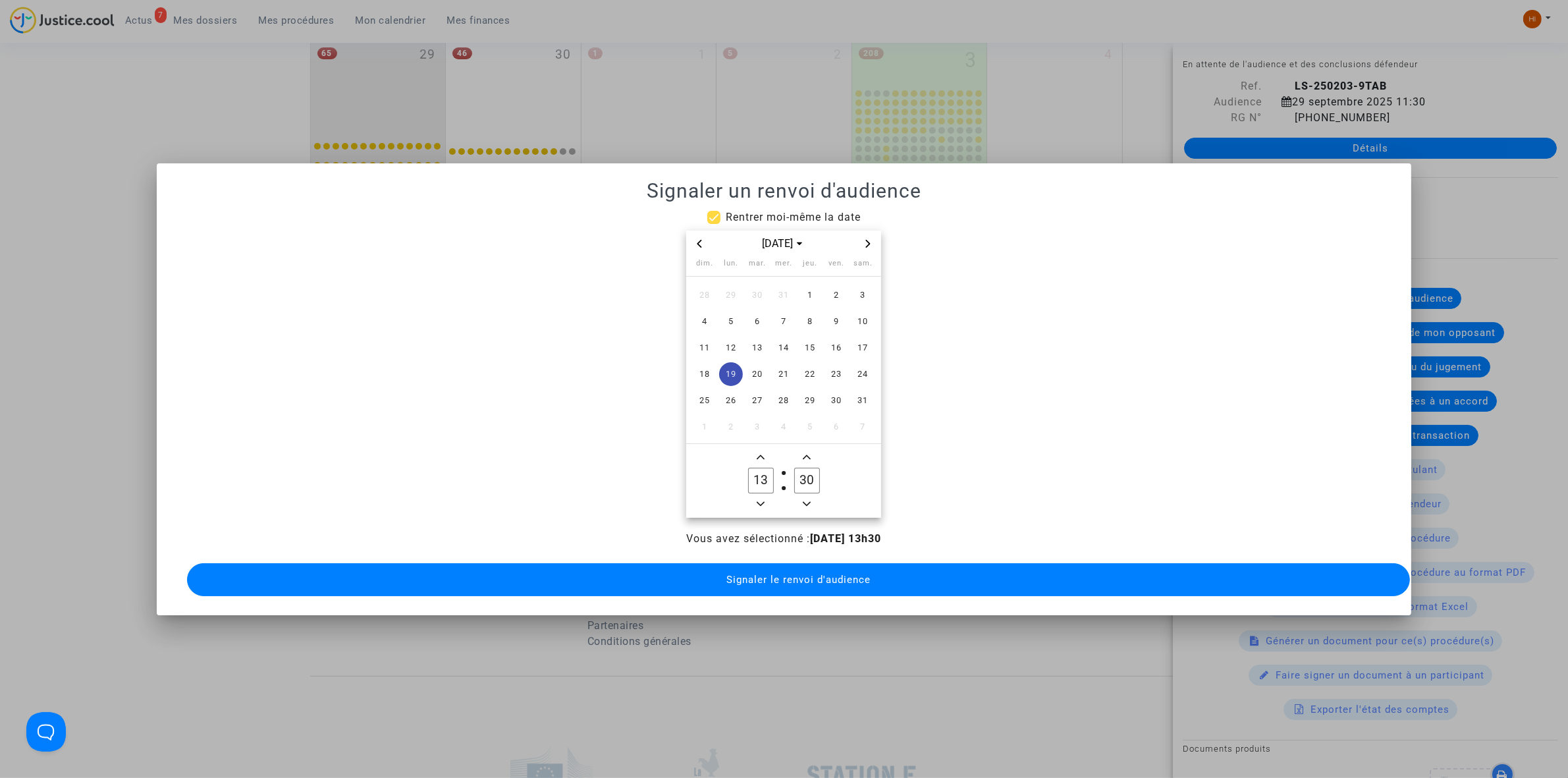
click at [785, 578] on span "Signaler le renvoi d'audience" at bounding box center [798, 579] width 144 height 12
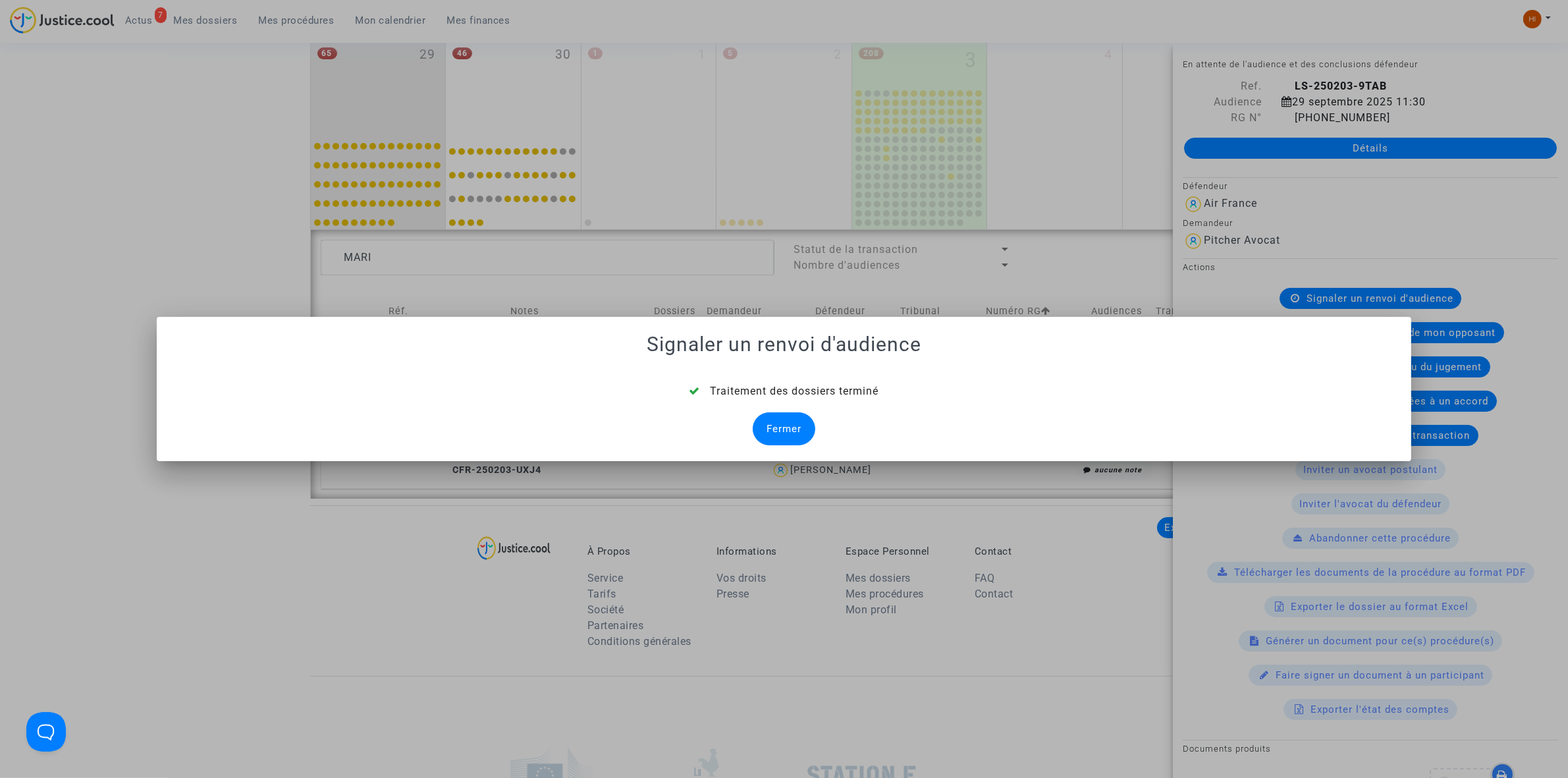
click at [768, 429] on div "Fermer" at bounding box center [783, 429] width 62 height 33
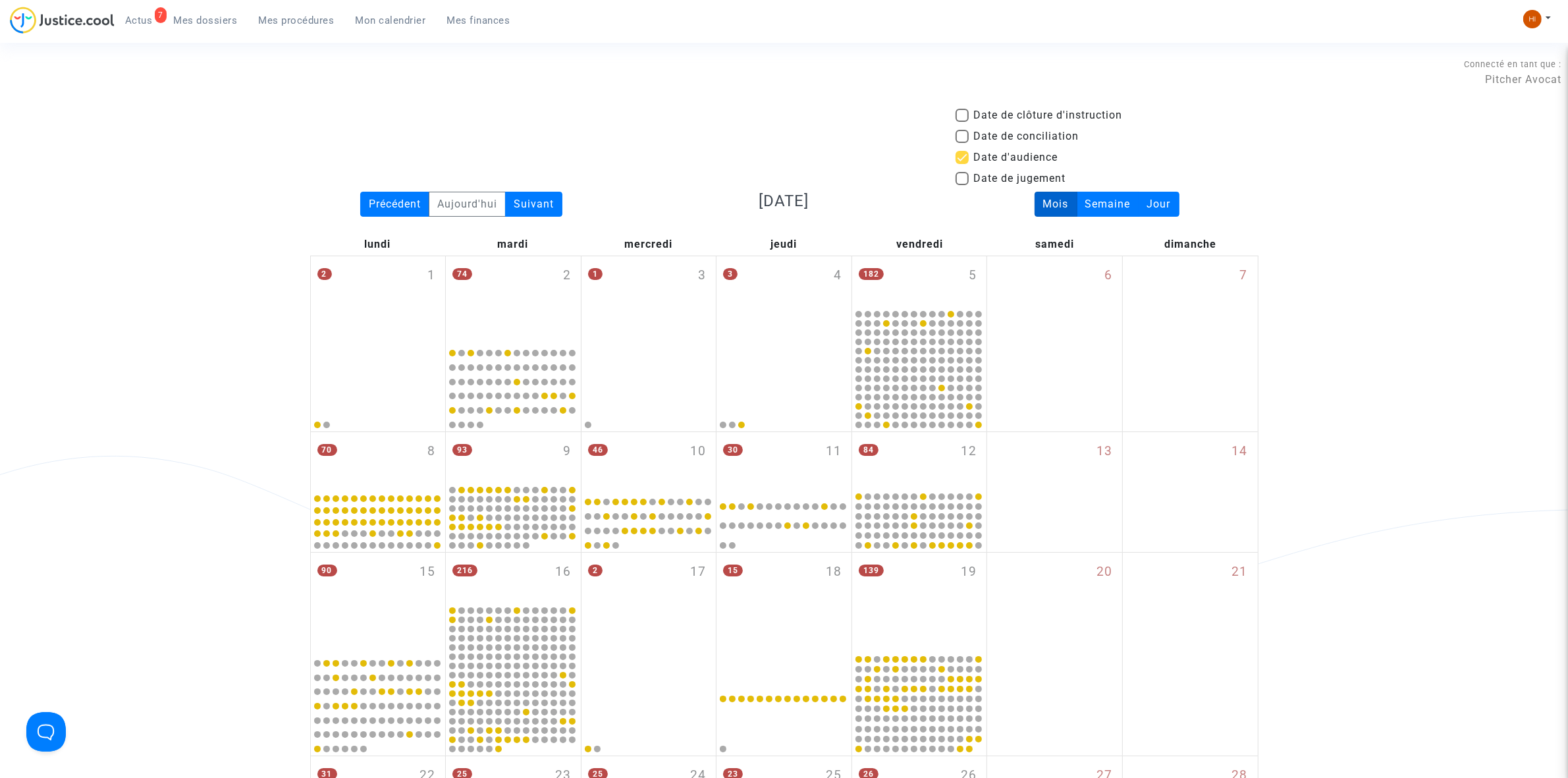
scroll to position [804, 0]
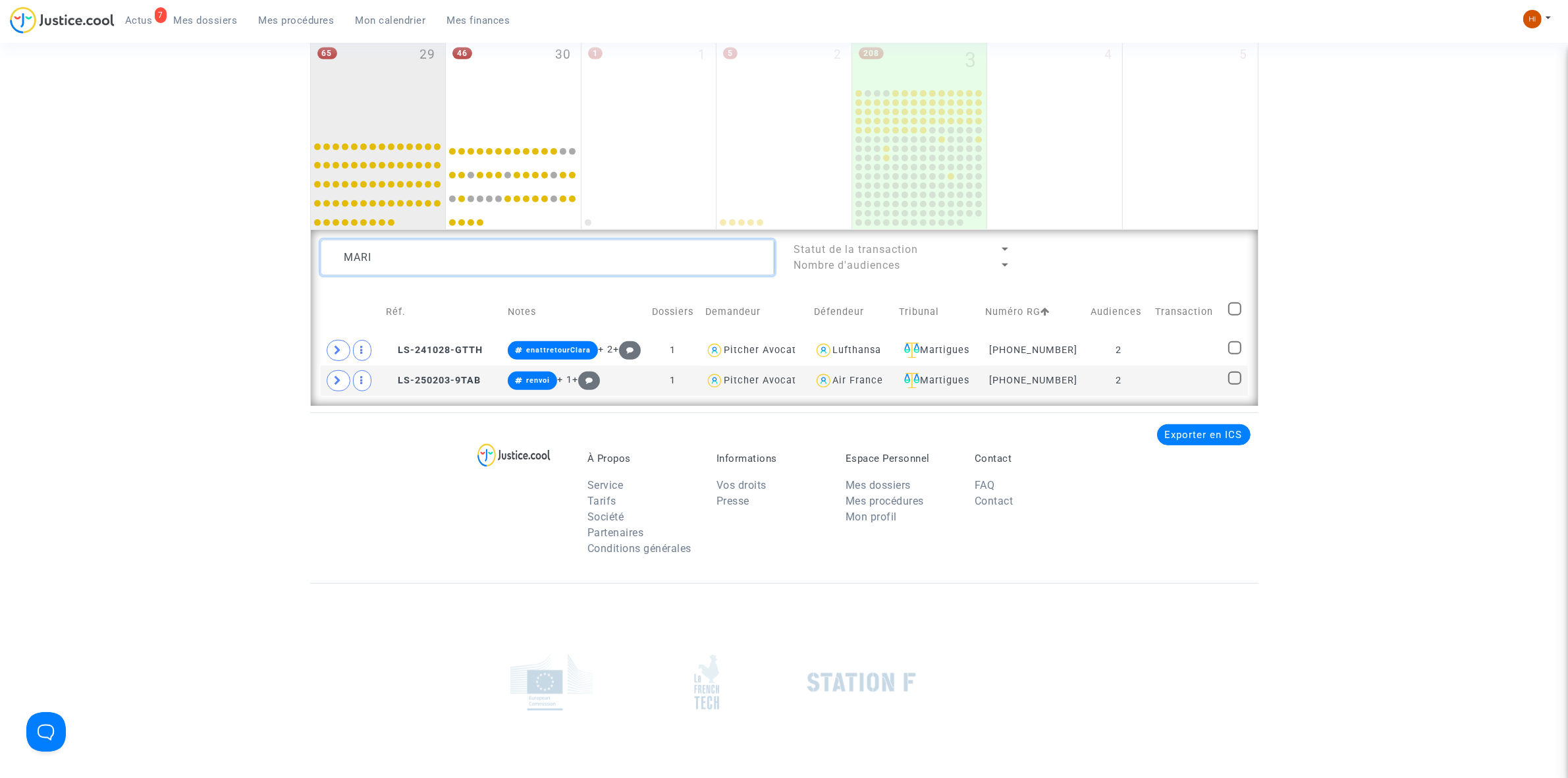
drag, startPoint x: 311, startPoint y: 260, endPoint x: 304, endPoint y: 252, distance: 10.6
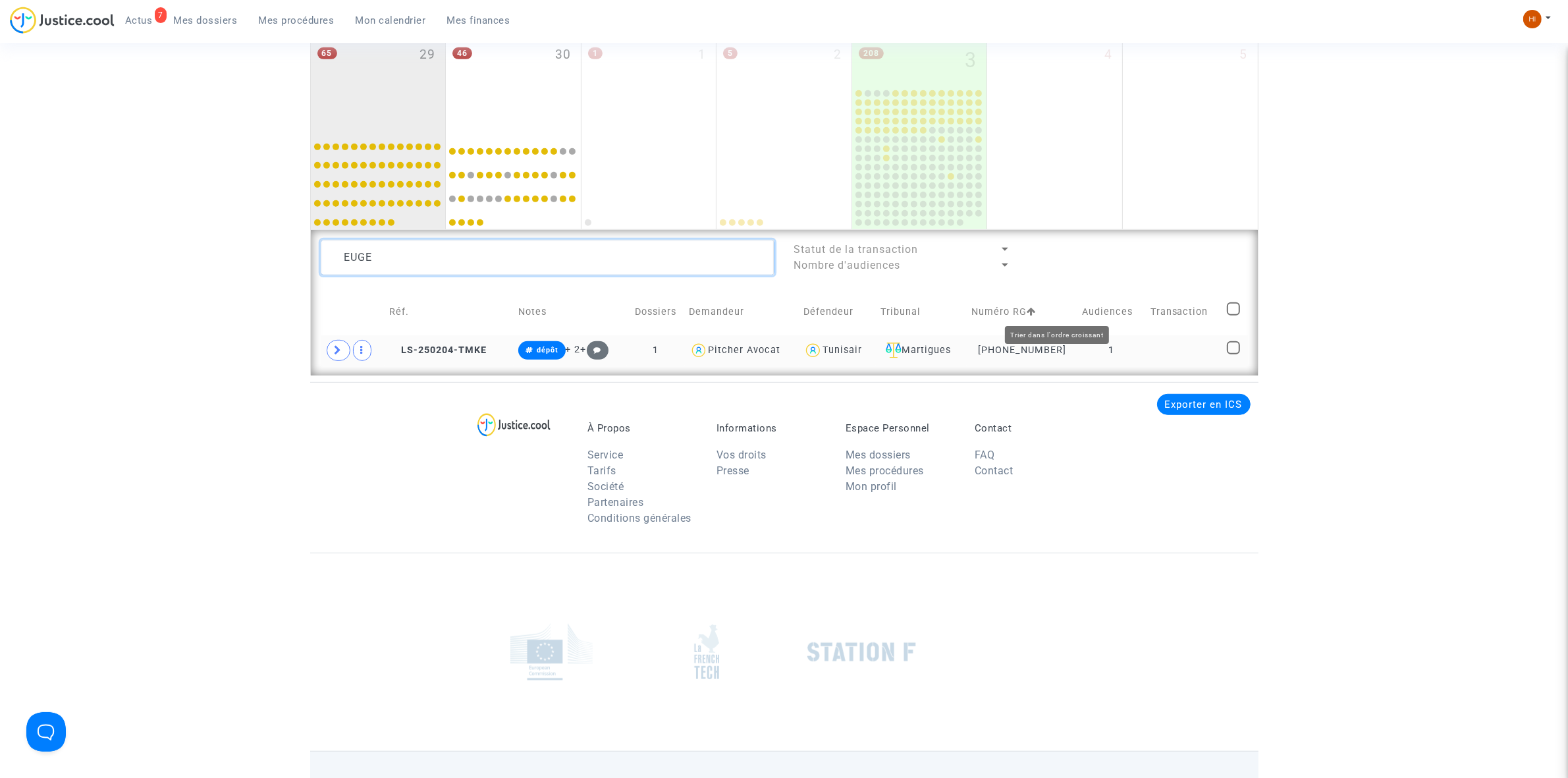
type textarea "EUGE"
click at [1111, 353] on td "1" at bounding box center [1111, 350] width 68 height 31
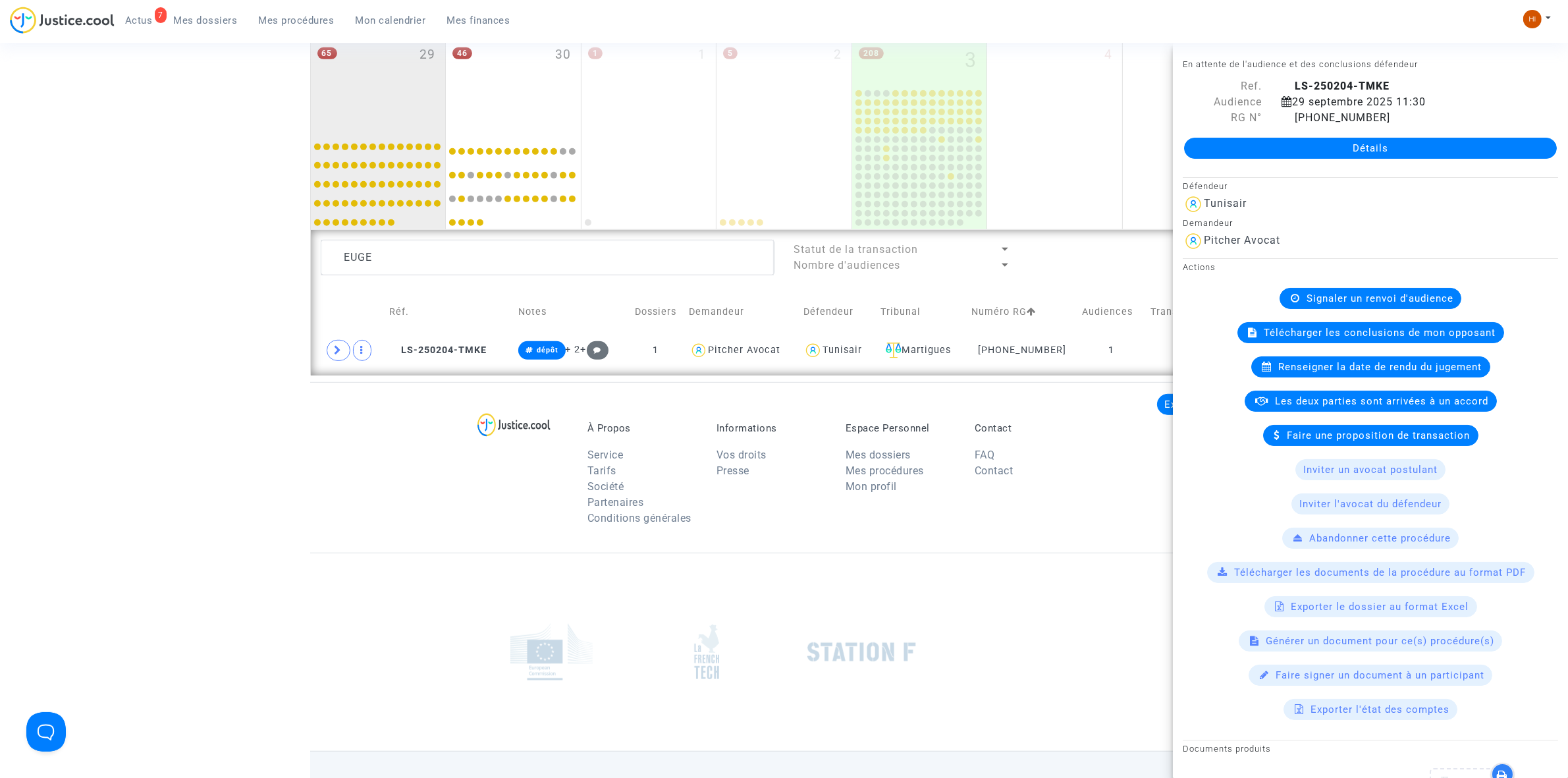
click at [1406, 302] on span "Signaler un renvoi d'audience" at bounding box center [1380, 298] width 147 height 12
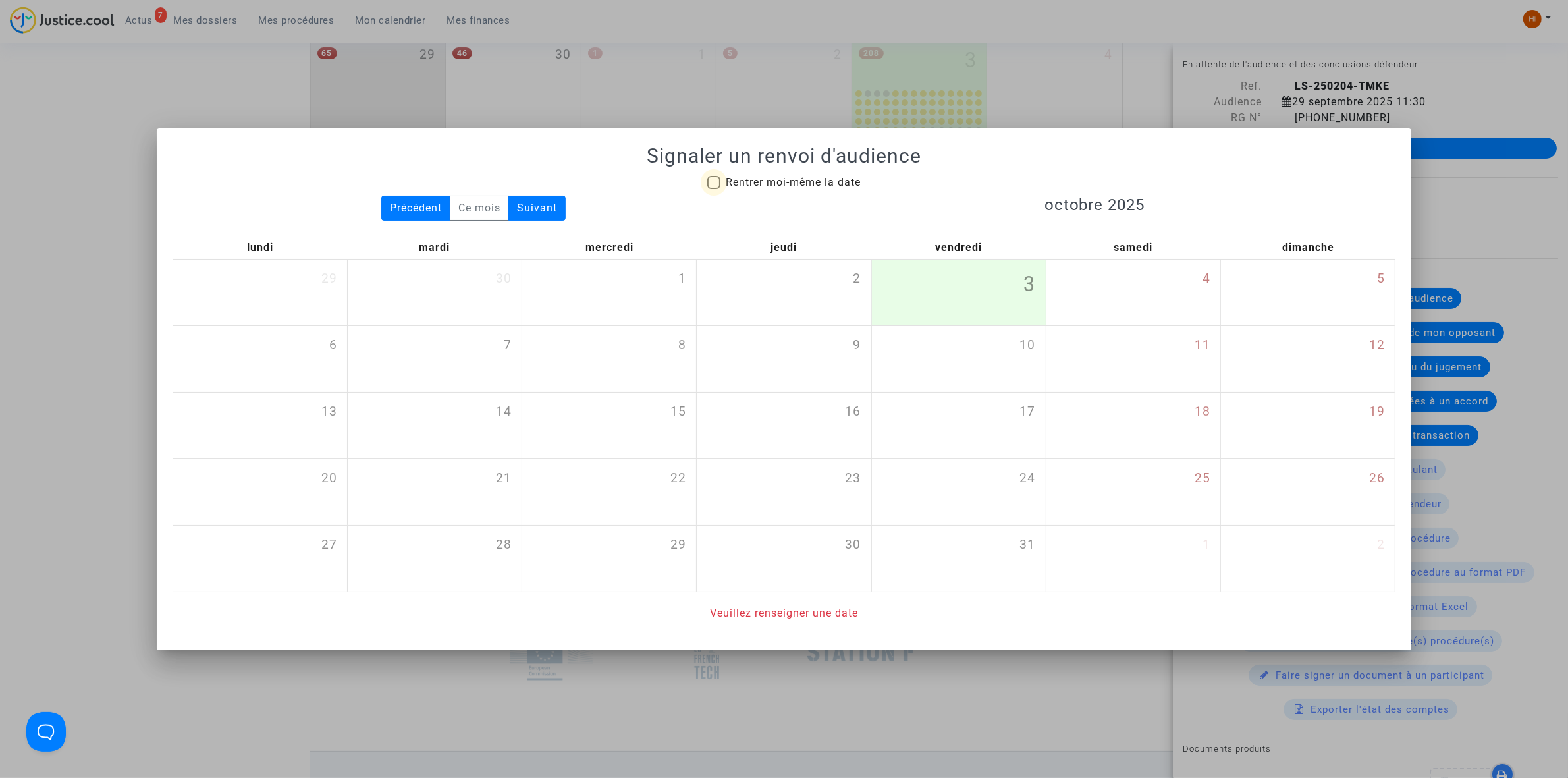
click at [818, 186] on span "Rentrer moi-même la date" at bounding box center [793, 182] width 135 height 13
click at [714, 189] on input "Rentrer moi-même la date" at bounding box center [713, 189] width 1 height 1
checkbox input "true"
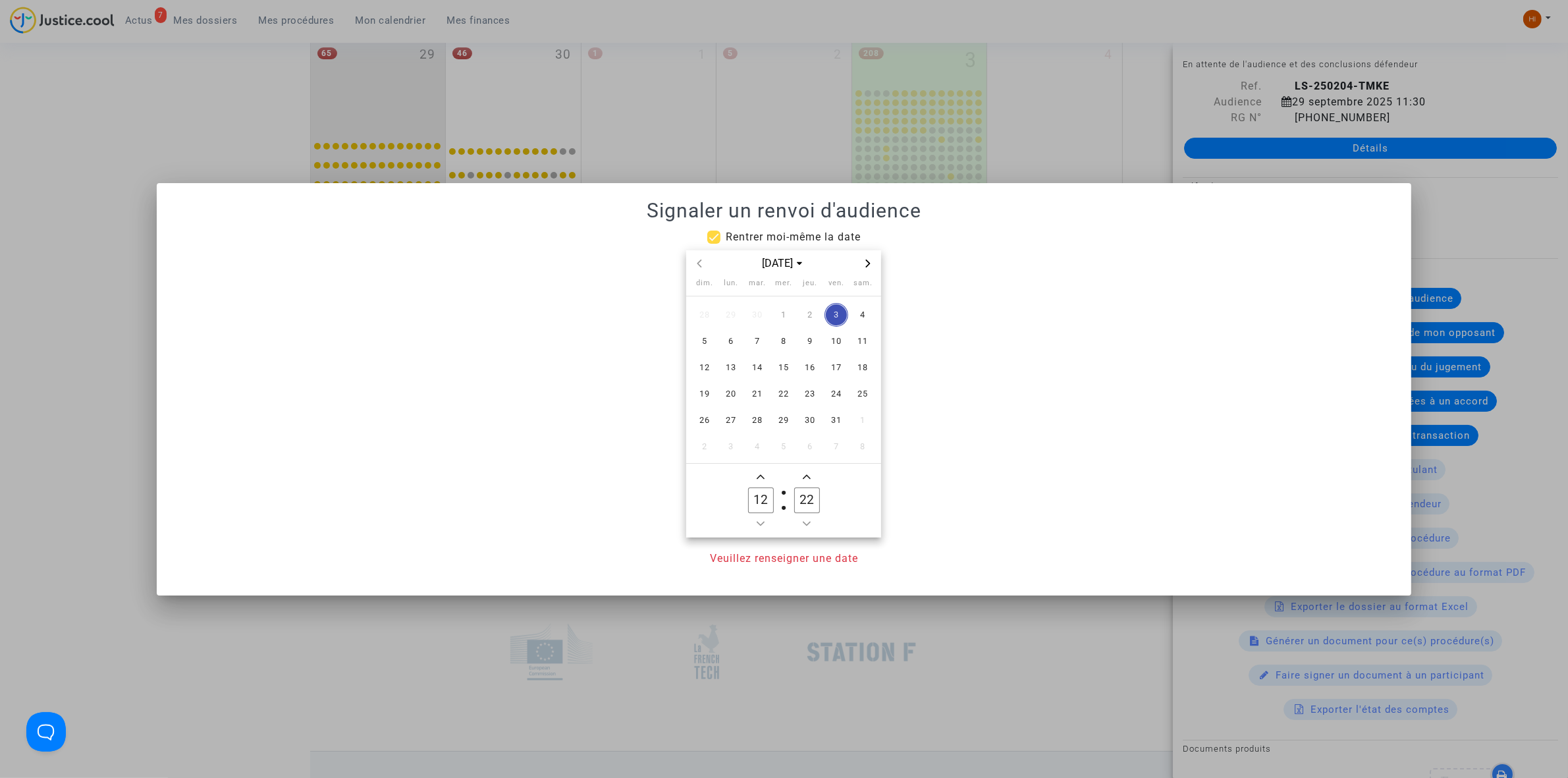
click at [865, 259] on icon "Next month" at bounding box center [868, 262] width 8 height 8
click at [746, 393] on span "20" at bounding box center [758, 394] width 24 height 24
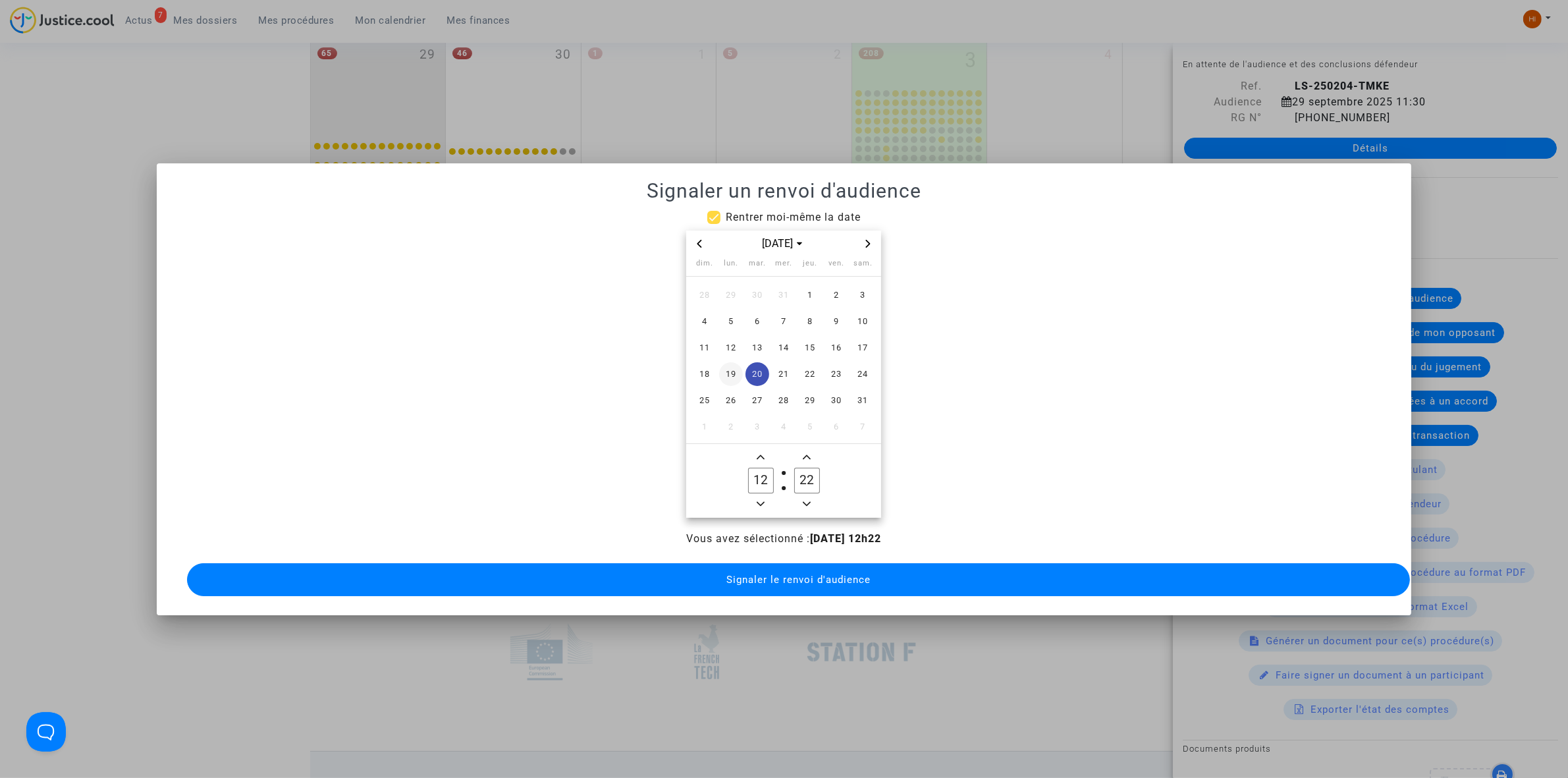
click at [731, 372] on span "19" at bounding box center [731, 374] width 24 height 24
click at [760, 438] on div "dim. lun. mar. mer. jeu. ven. sam. 28 29 30 31 1 2 3 4 5 6 7 8 9 10 11 12 13 14…" at bounding box center [783, 351] width 195 height 188
click at [762, 453] on icon "Add a hour" at bounding box center [760, 457] width 8 height 8
type input "13"
click at [804, 479] on input "22" at bounding box center [806, 480] width 25 height 25
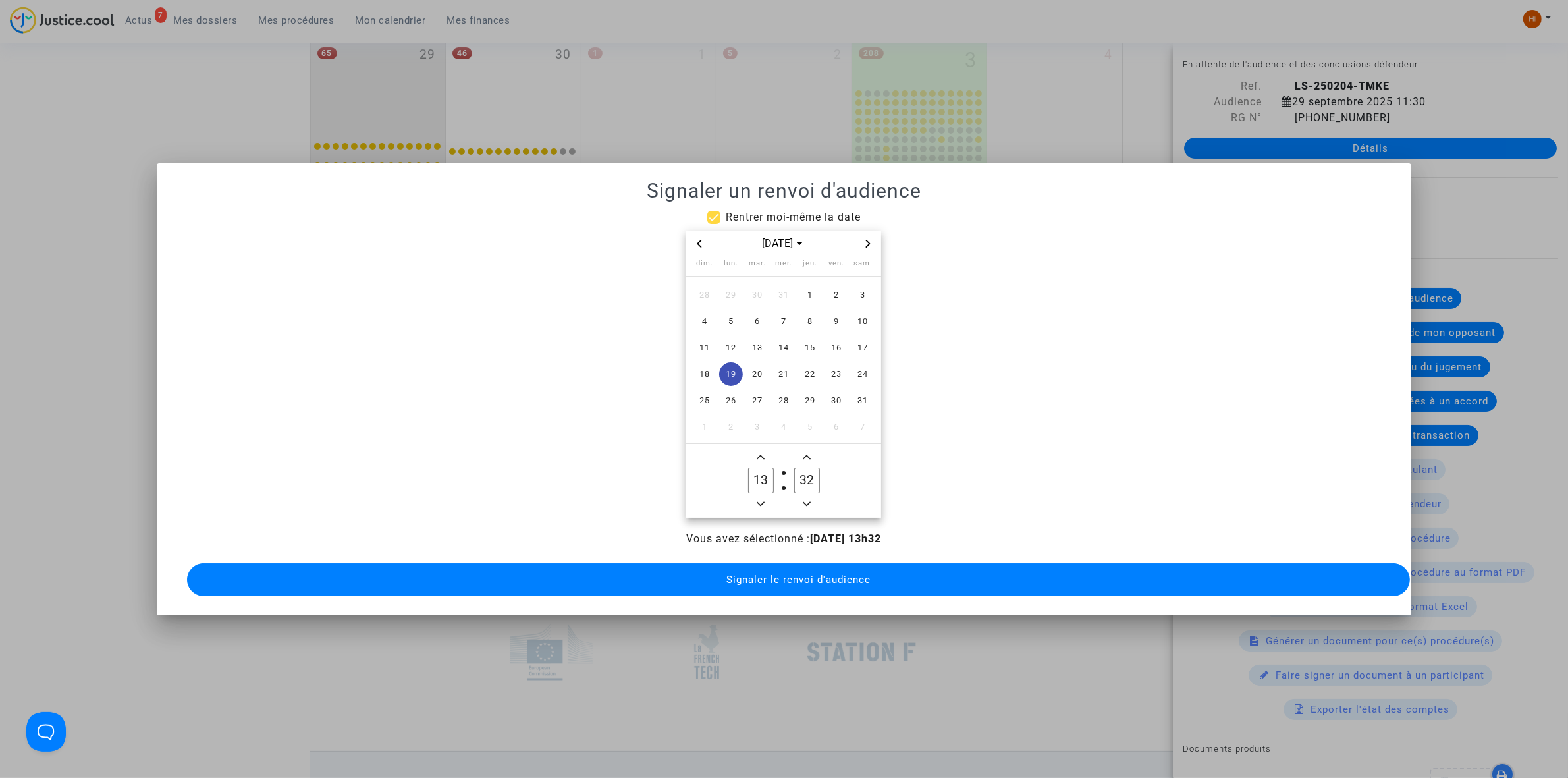
click at [809, 503] on span "Minus a minute" at bounding box center [806, 504] width 16 height 16
click at [808, 503] on span "Minus a minute" at bounding box center [806, 504] width 16 height 16
click at [811, 449] on span "Add a minute" at bounding box center [806, 457] width 16 height 16
type input "30"
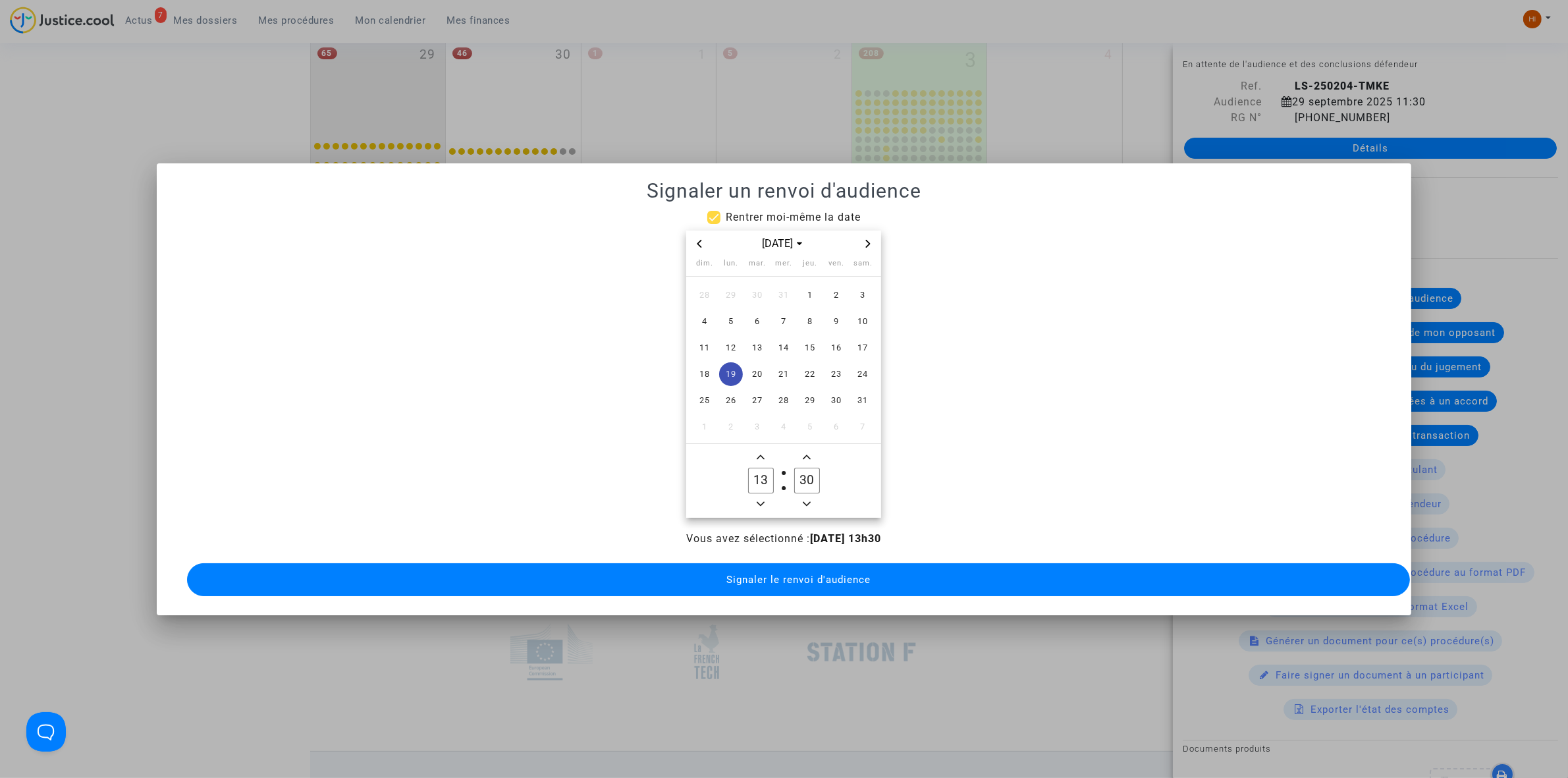
click at [798, 591] on div "Vous avez sélectionné : [DATE] 13h30 Signaler le renvoi d'audience" at bounding box center [783, 565] width 1223 height 68
click at [795, 576] on span "Signaler le renvoi d'audience" at bounding box center [798, 579] width 144 height 12
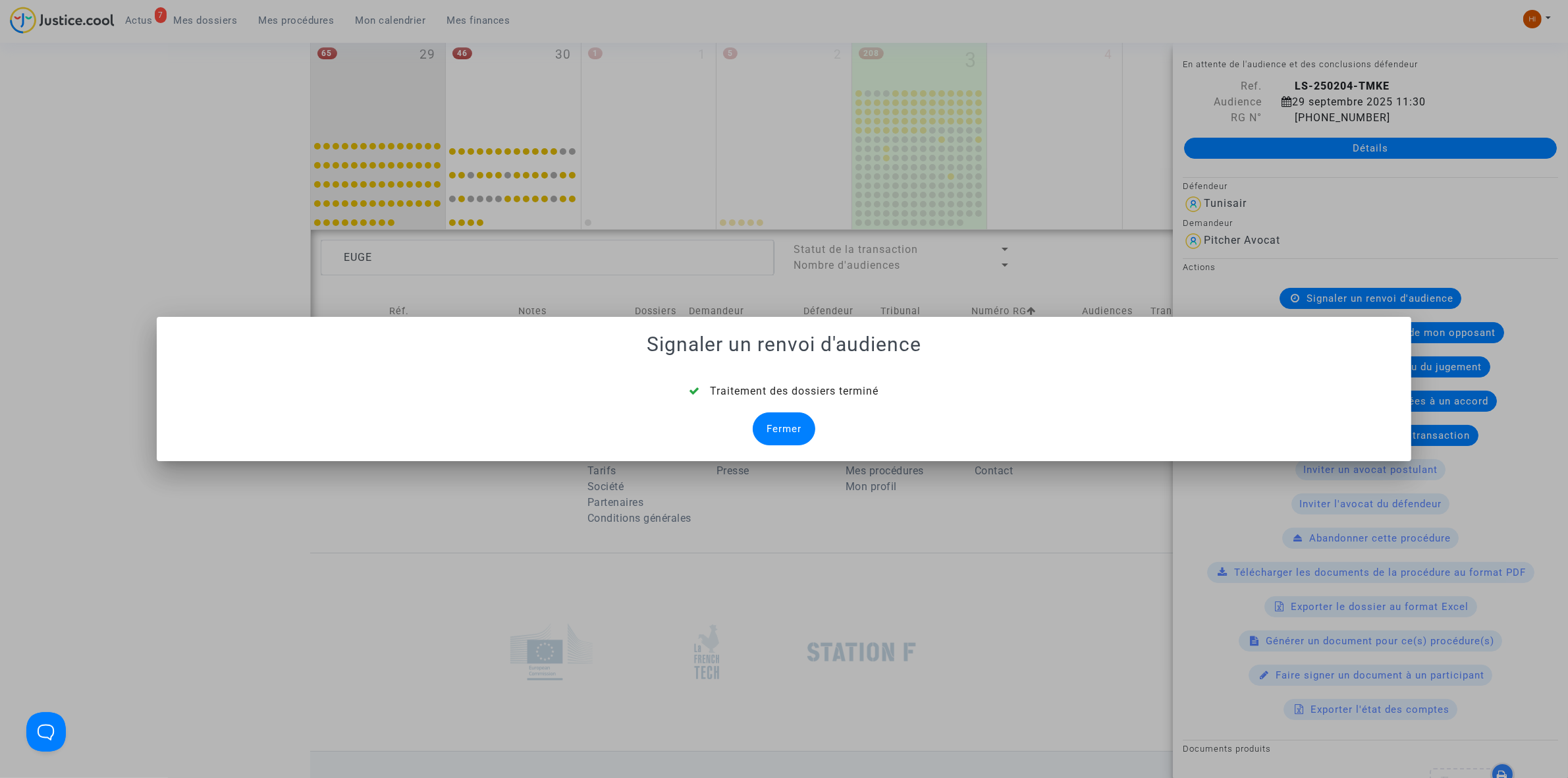
drag, startPoint x: 775, startPoint y: 422, endPoint x: 689, endPoint y: 381, distance: 95.3
click at [775, 422] on div "Fermer" at bounding box center [783, 429] width 62 height 33
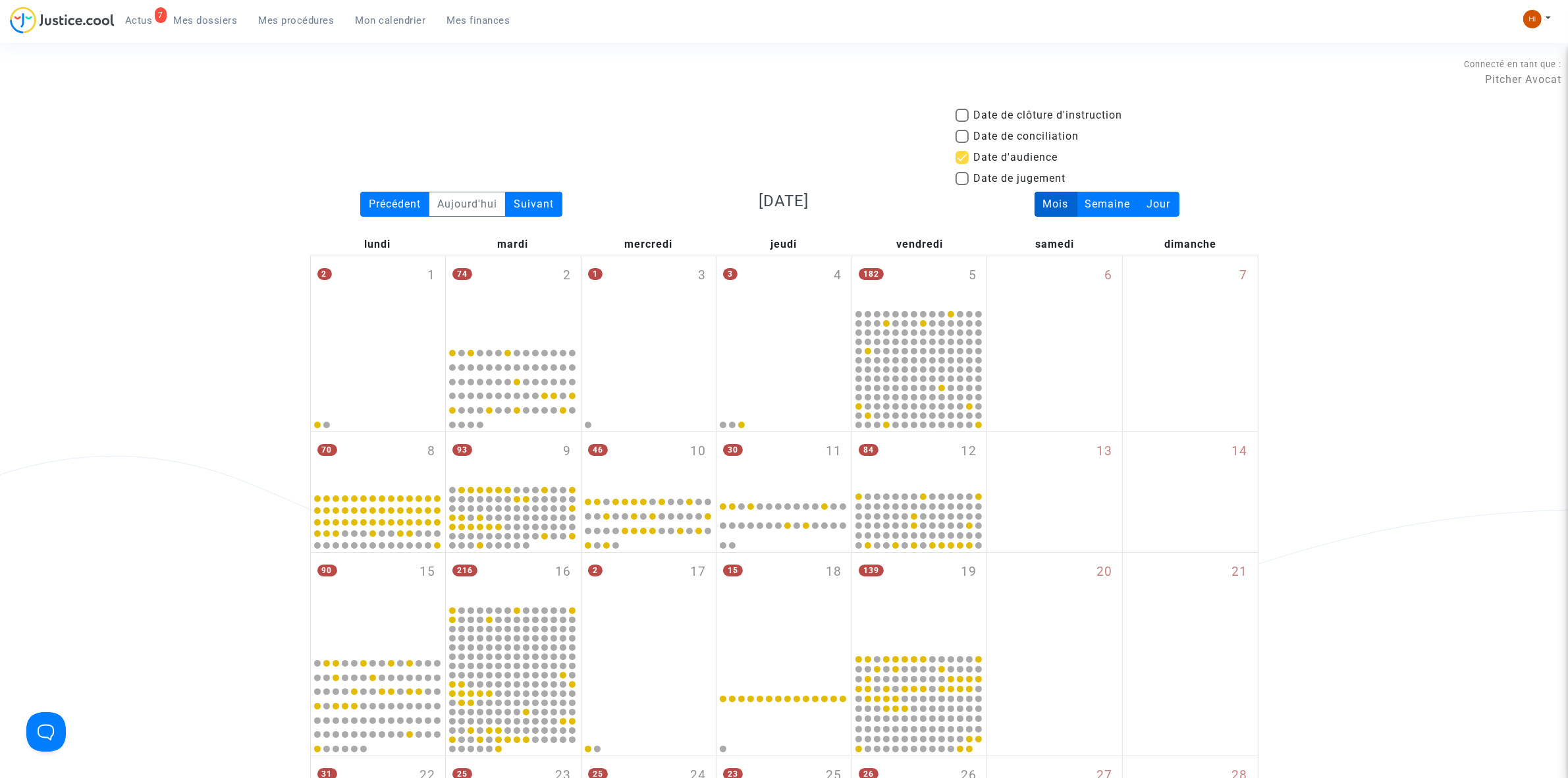
scroll to position [804, 0]
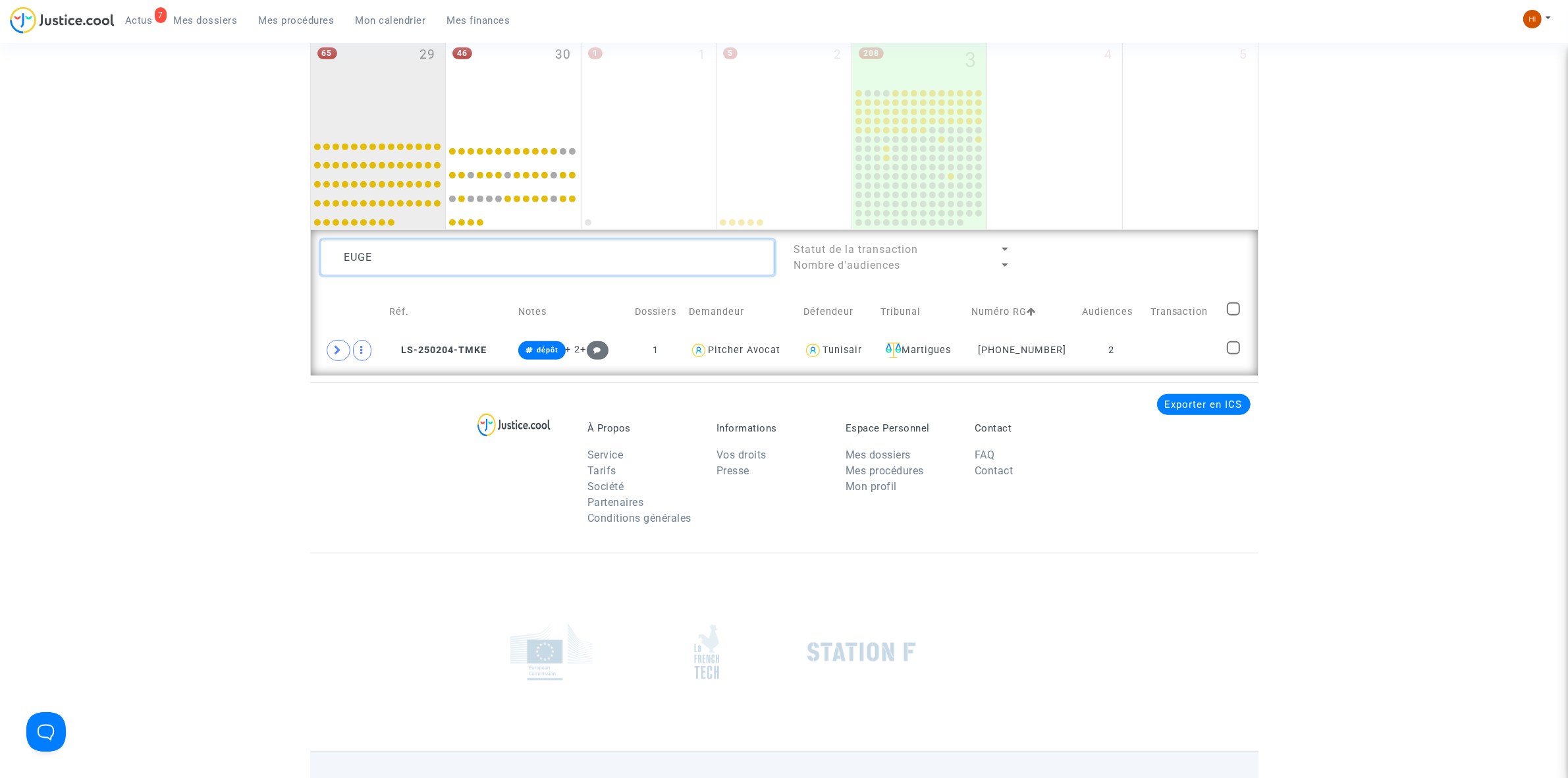
drag, startPoint x: 413, startPoint y: 255, endPoint x: 153, endPoint y: 256, distance: 260.0
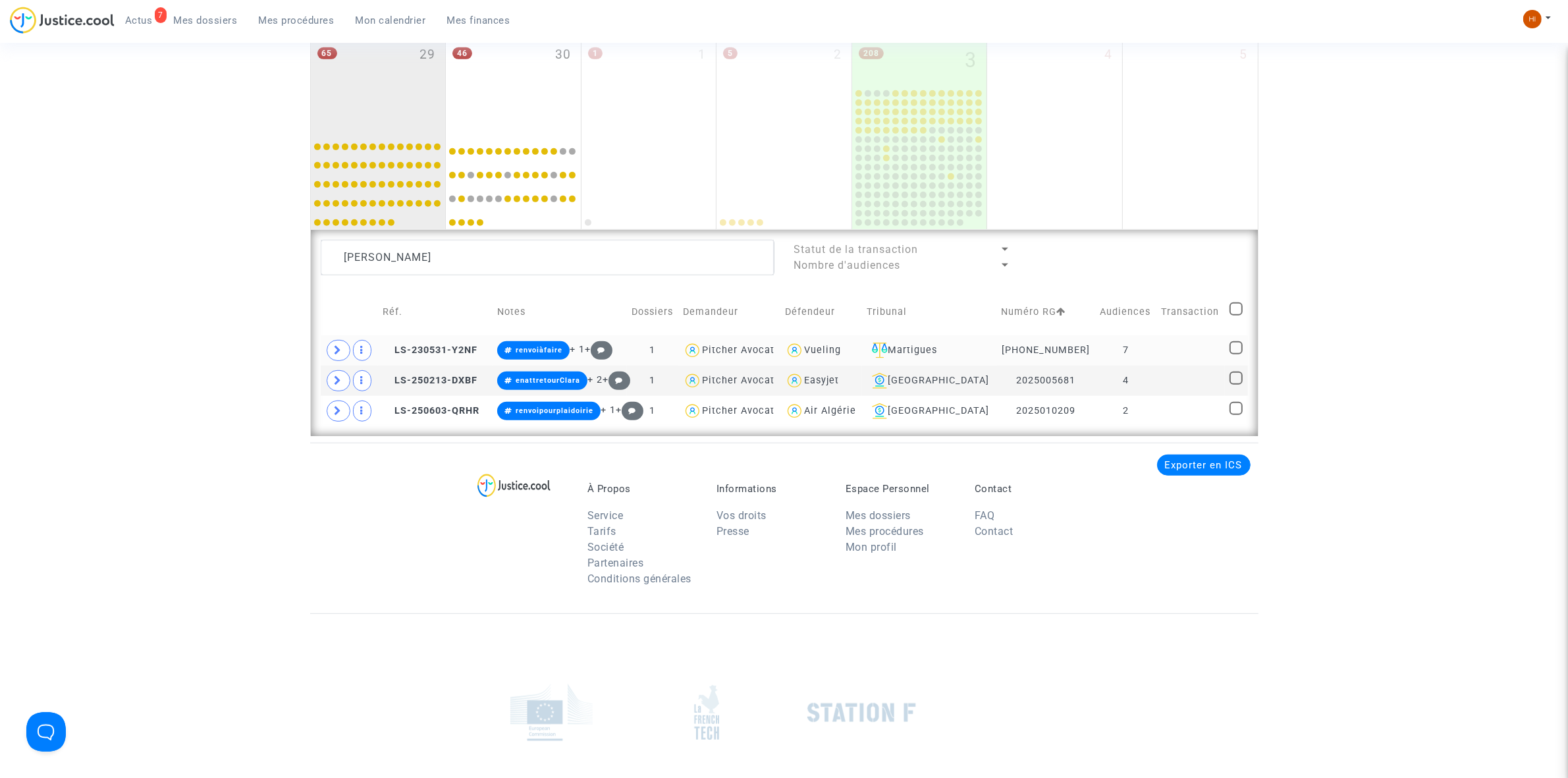
click at [1148, 349] on td "7" at bounding box center [1126, 350] width 61 height 31
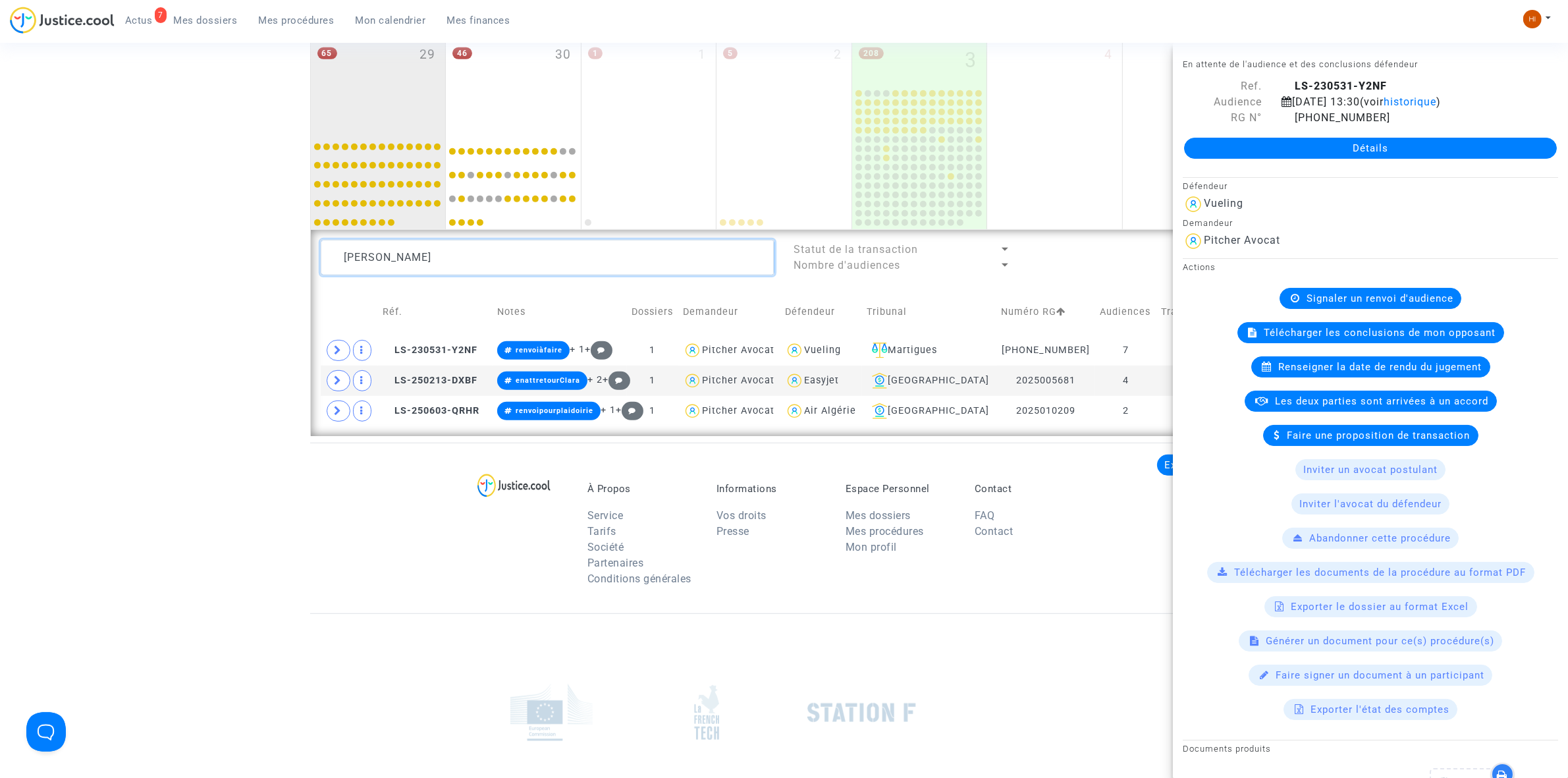
drag, startPoint x: 455, startPoint y: 264, endPoint x: 143, endPoint y: 245, distance: 312.6
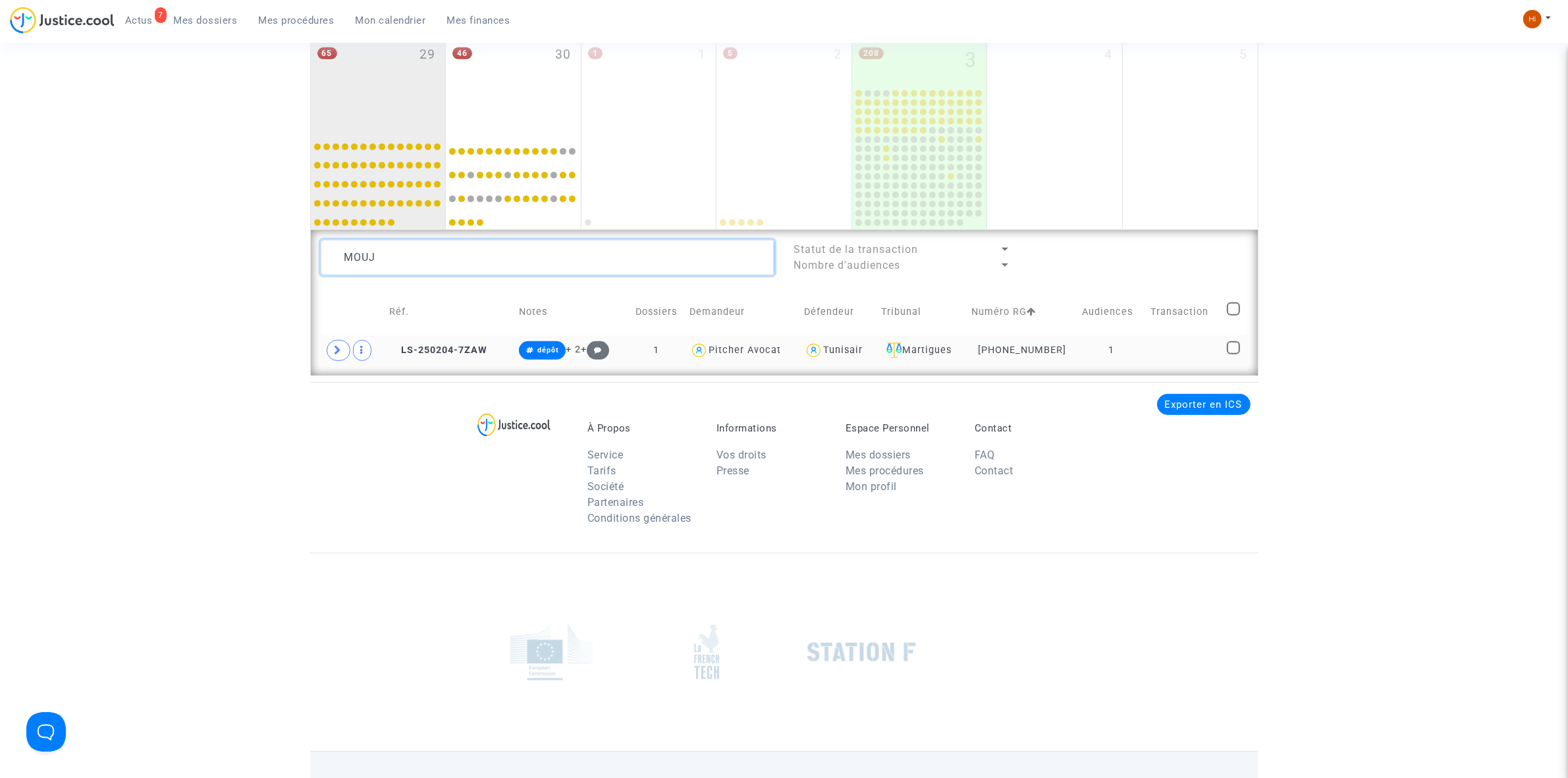
type textarea "MOUJ"
click at [1156, 354] on td at bounding box center [1184, 350] width 77 height 31
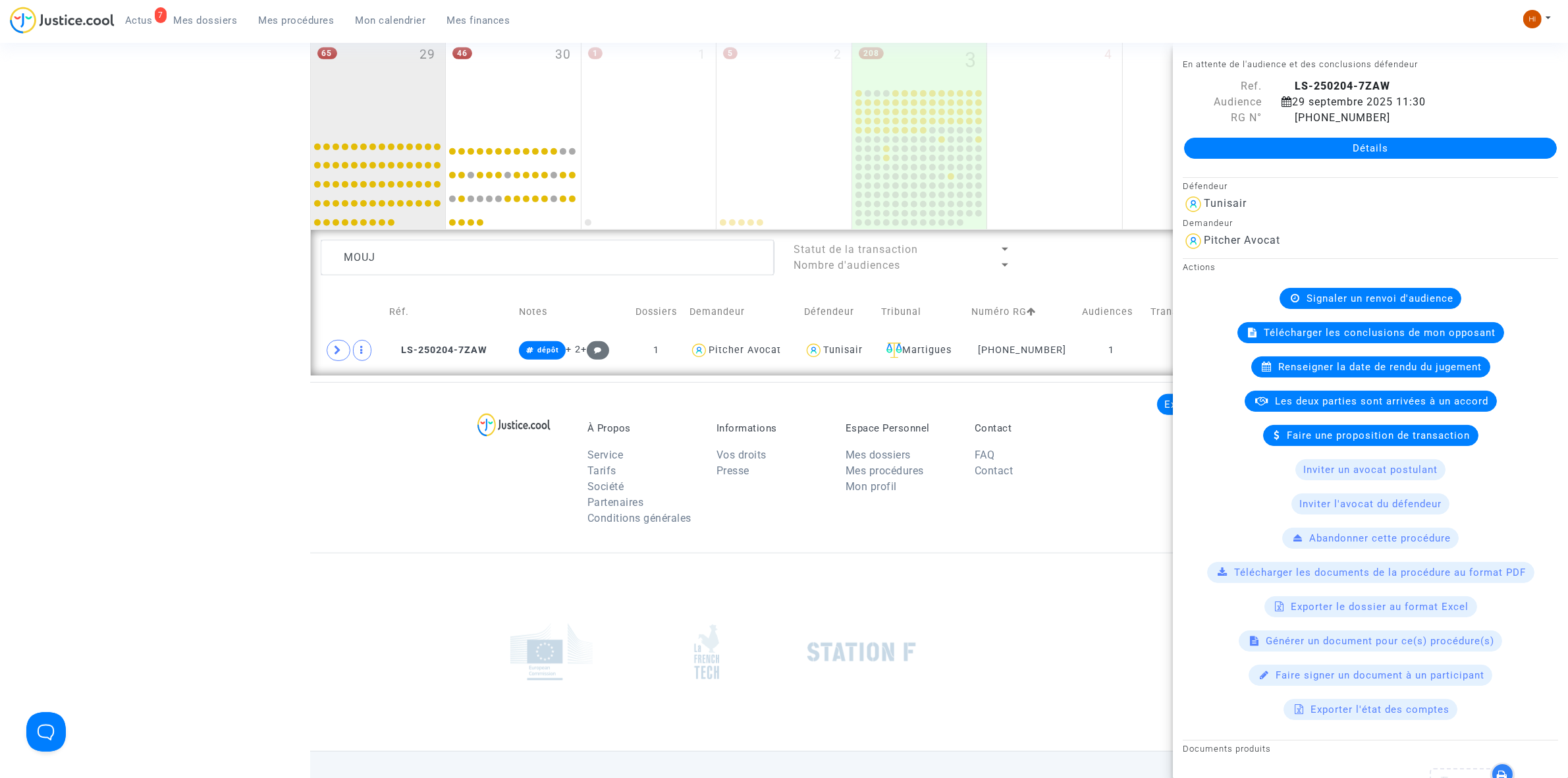
click at [1408, 297] on span "Signaler un renvoi d'audience" at bounding box center [1380, 298] width 147 height 12
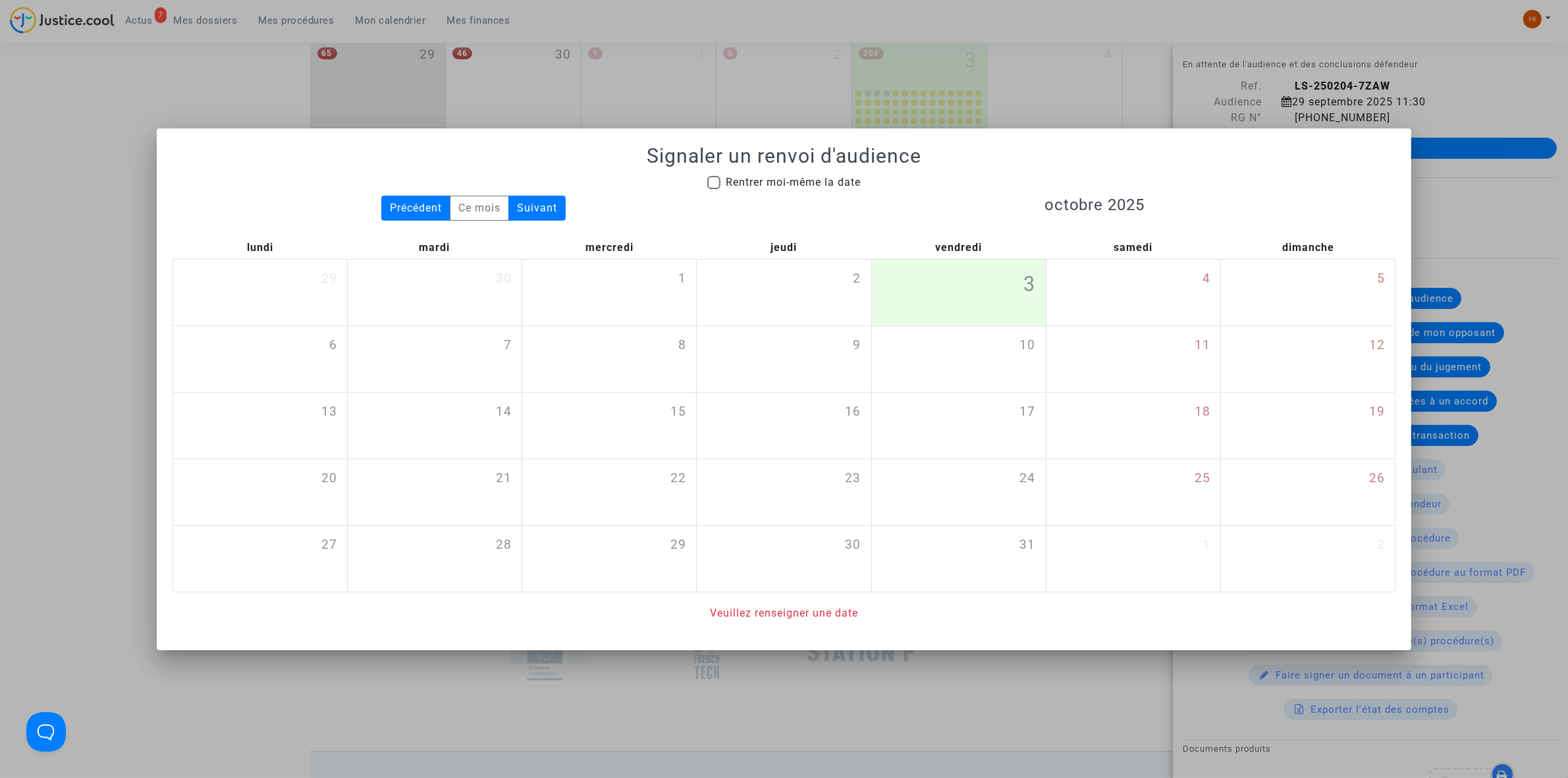
click at [811, 183] on span "Rentrer moi-même la date" at bounding box center [793, 182] width 135 height 13
click at [714, 189] on input "Rentrer moi-même la date" at bounding box center [713, 189] width 1 height 1
checkbox input "true"
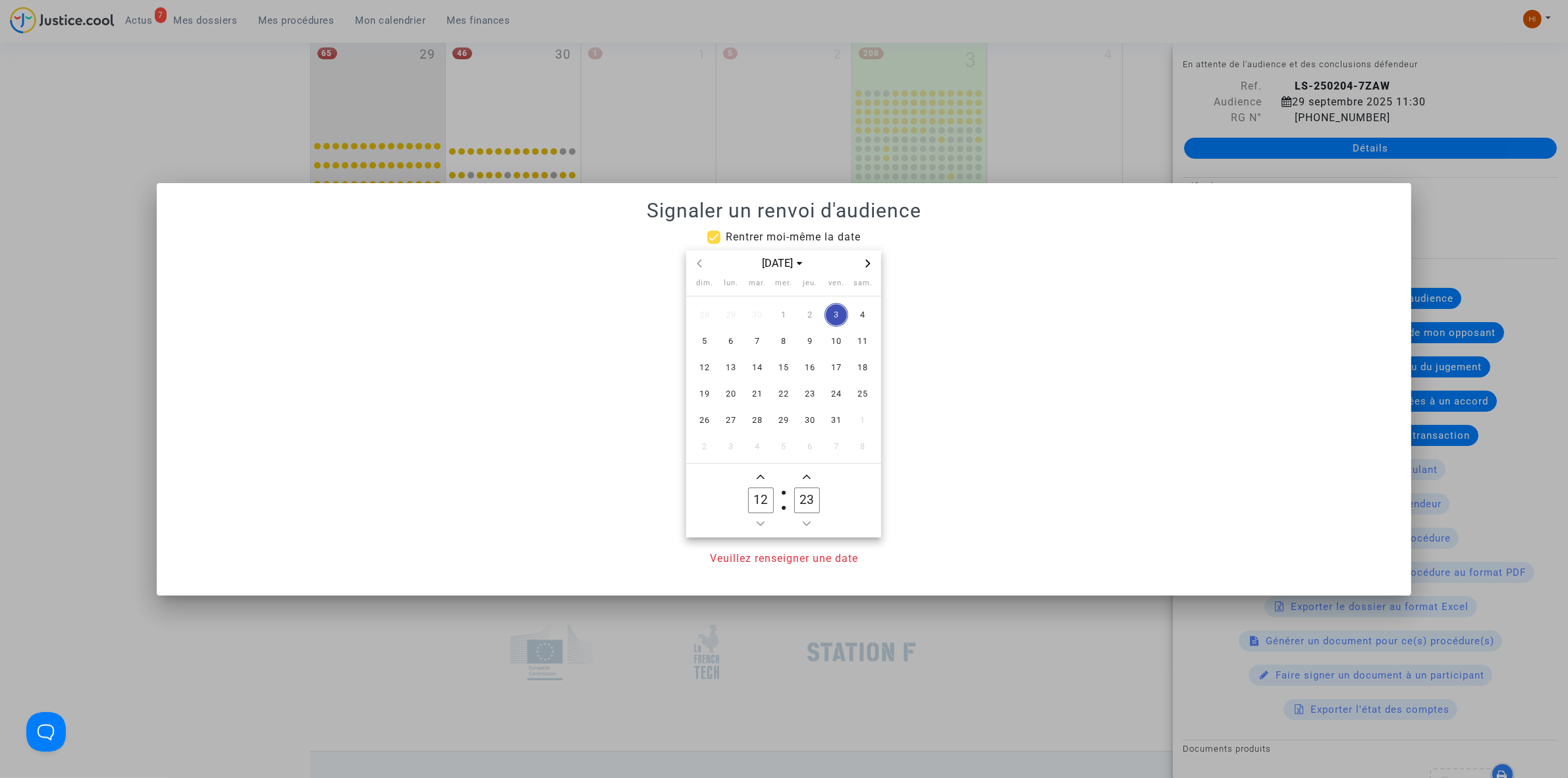
click at [873, 262] on span "Next month" at bounding box center [868, 263] width 16 height 16
click at [741, 398] on span "19" at bounding box center [731, 394] width 24 height 24
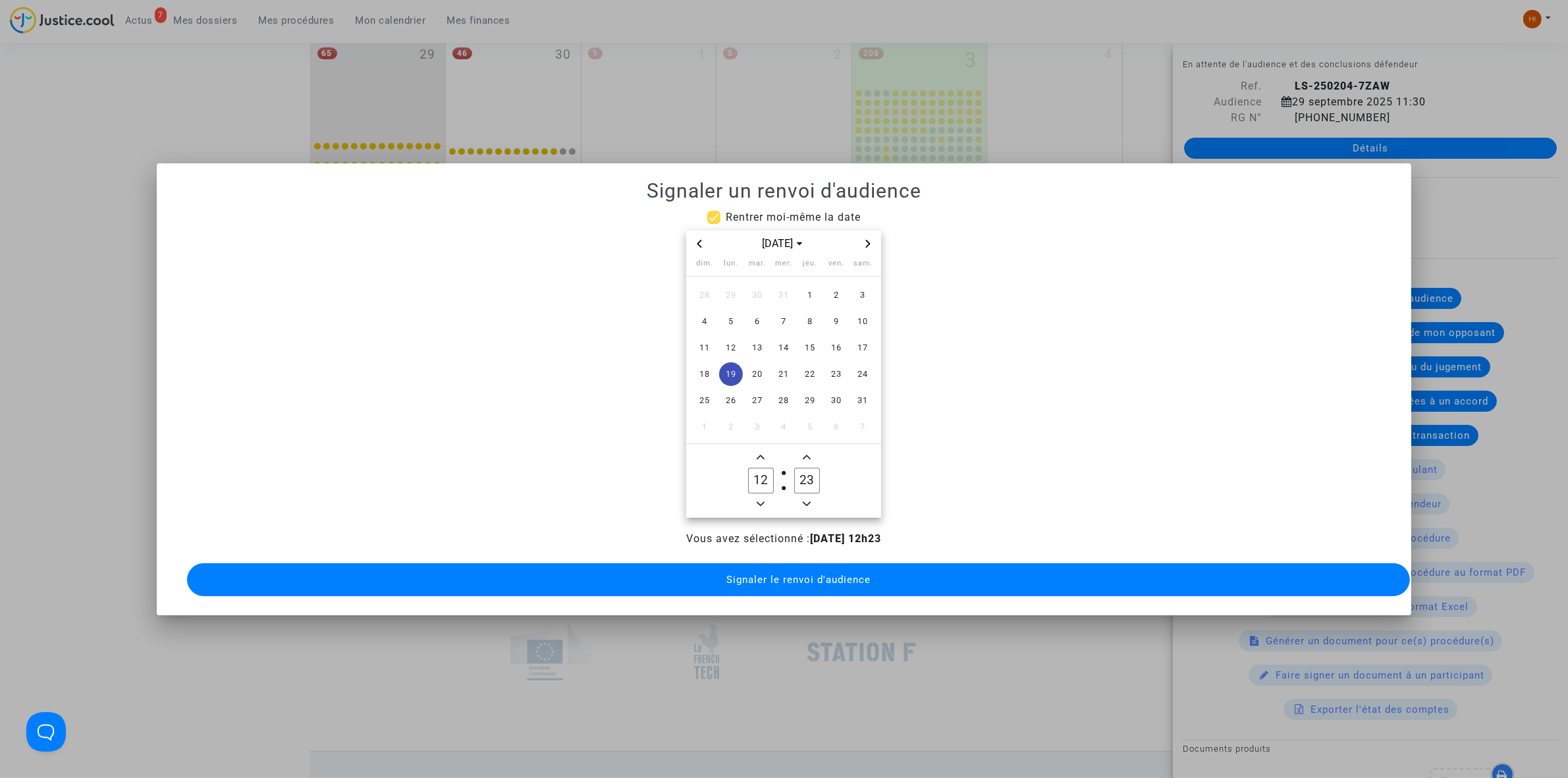
click at [763, 449] on span "Add a hour" at bounding box center [760, 457] width 16 height 16
click at [758, 499] on icon "Minus a hour" at bounding box center [760, 503] width 8 height 8
type input "13"
drag, startPoint x: 804, startPoint y: 472, endPoint x: 790, endPoint y: 472, distance: 14.0
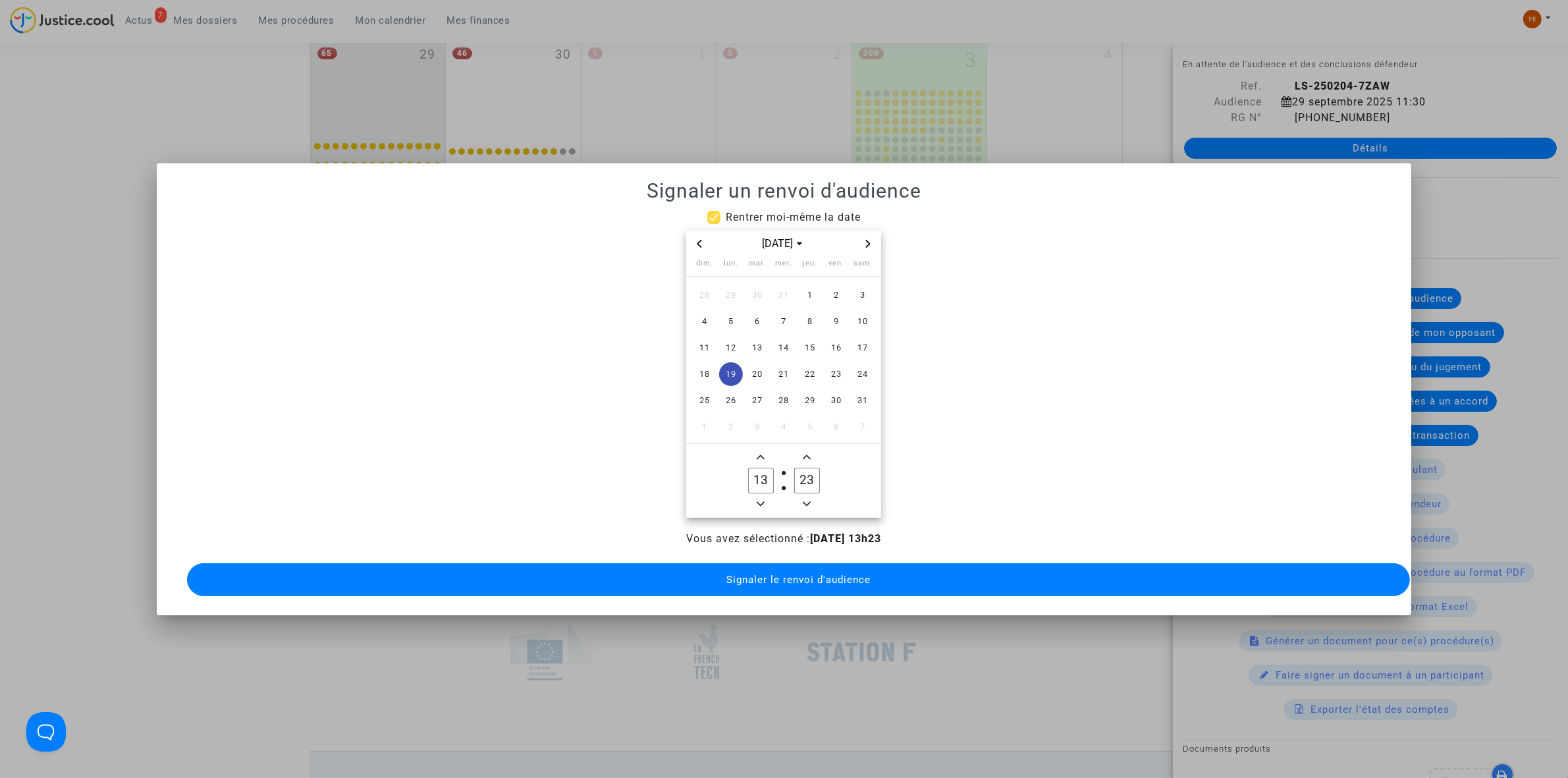
click at [790, 472] on label "23 Minute" at bounding box center [806, 481] width 46 height 26
click at [808, 501] on icon "Minus a minute" at bounding box center [806, 503] width 8 height 4
click at [809, 499] on icon "Minus a minute" at bounding box center [806, 503] width 8 height 8
type input "30"
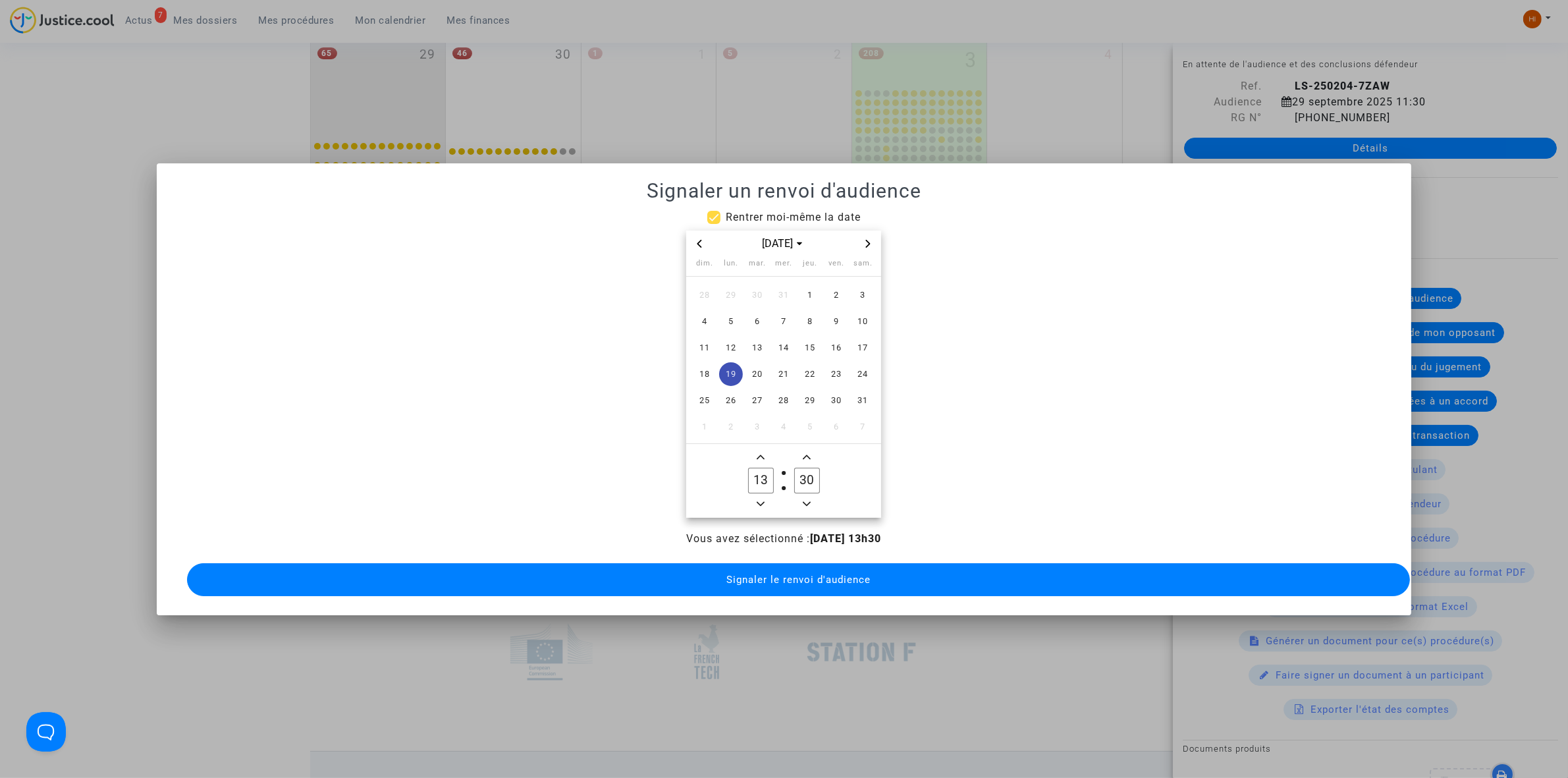
click at [804, 576] on span "Signaler le renvoi d'audience" at bounding box center [798, 579] width 144 height 12
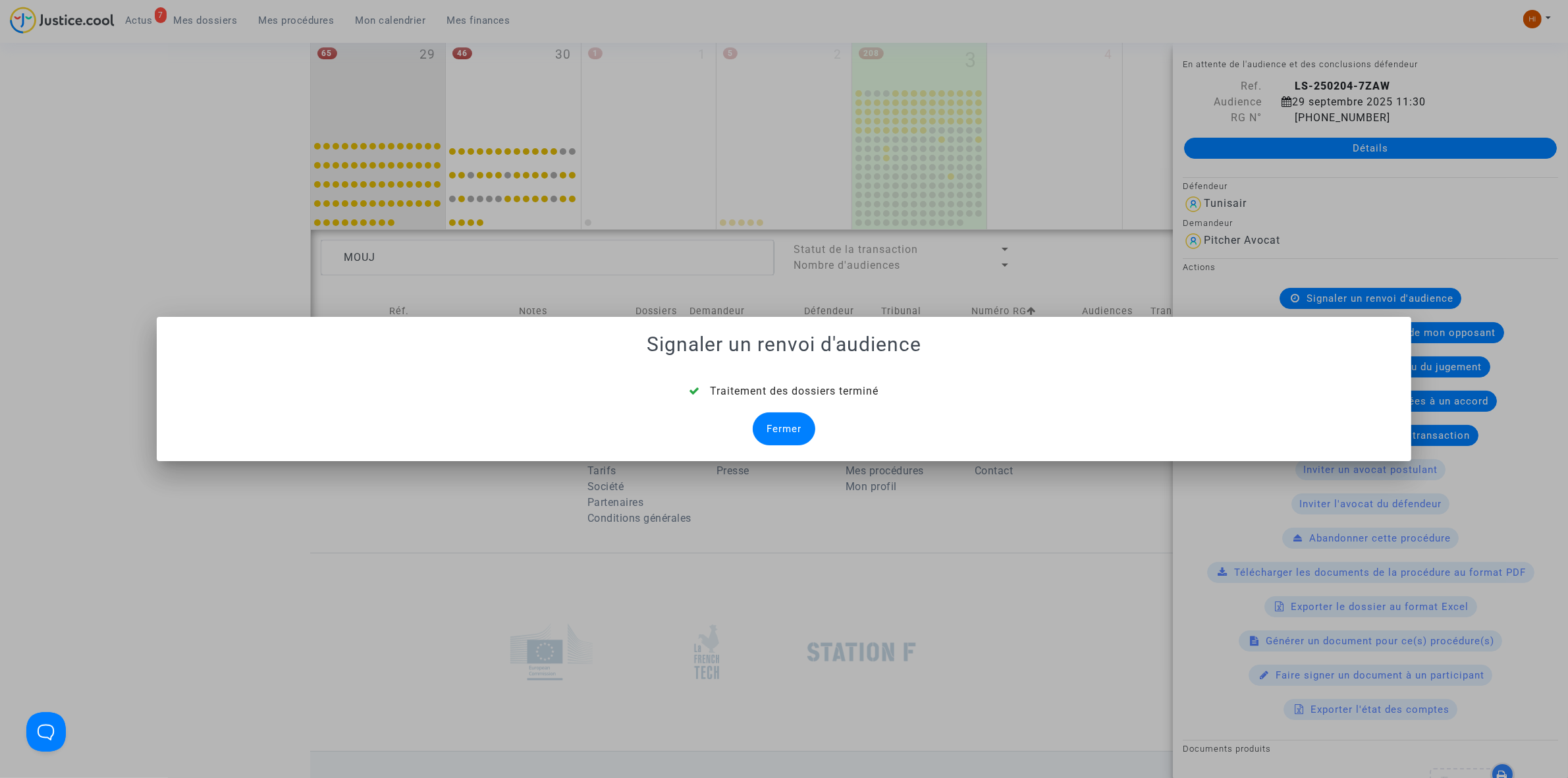
drag, startPoint x: 791, startPoint y: 435, endPoint x: 850, endPoint y: 507, distance: 93.1
click at [787, 435] on div "Fermer" at bounding box center [783, 429] width 62 height 33
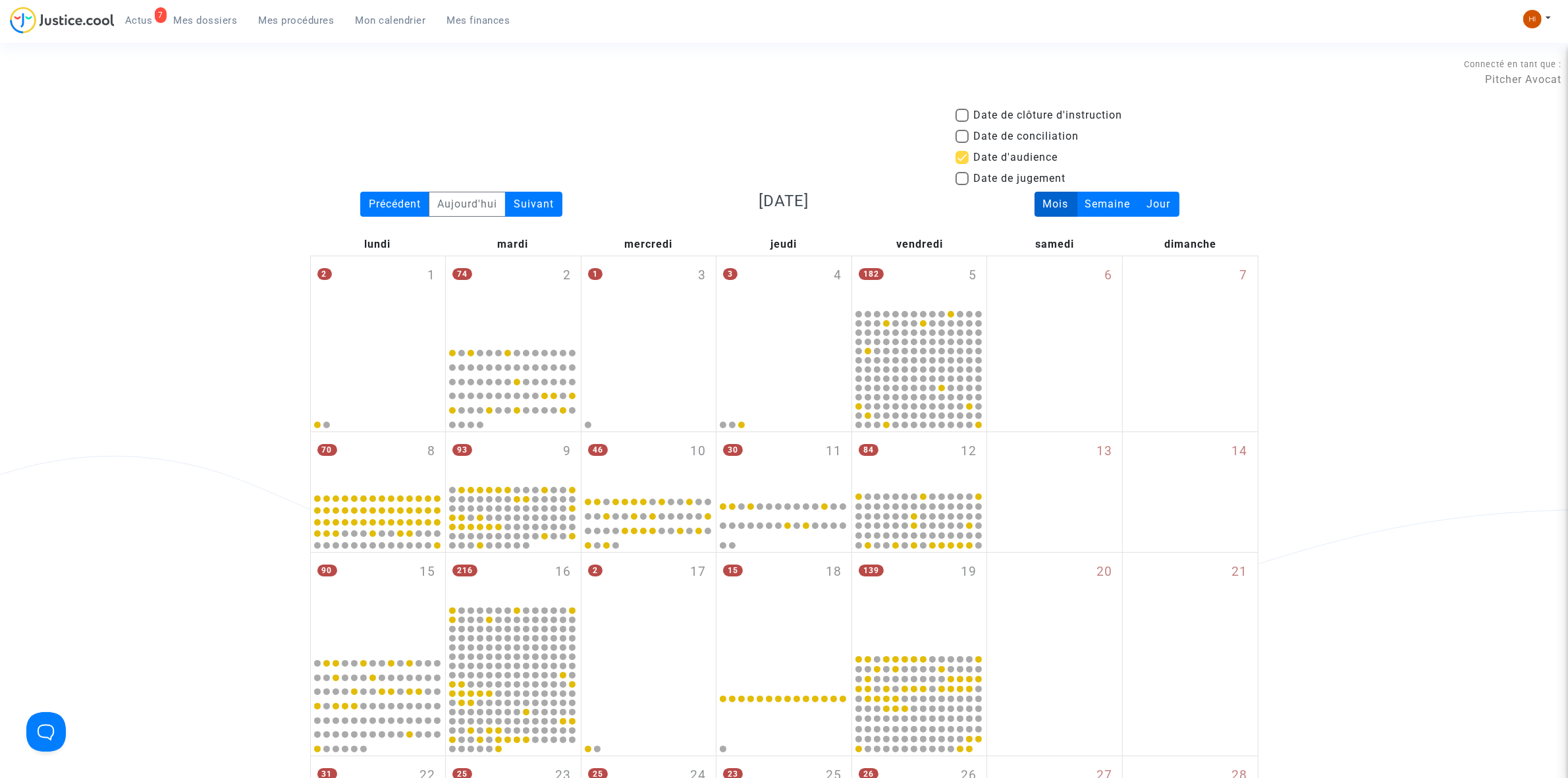
scroll to position [804, 0]
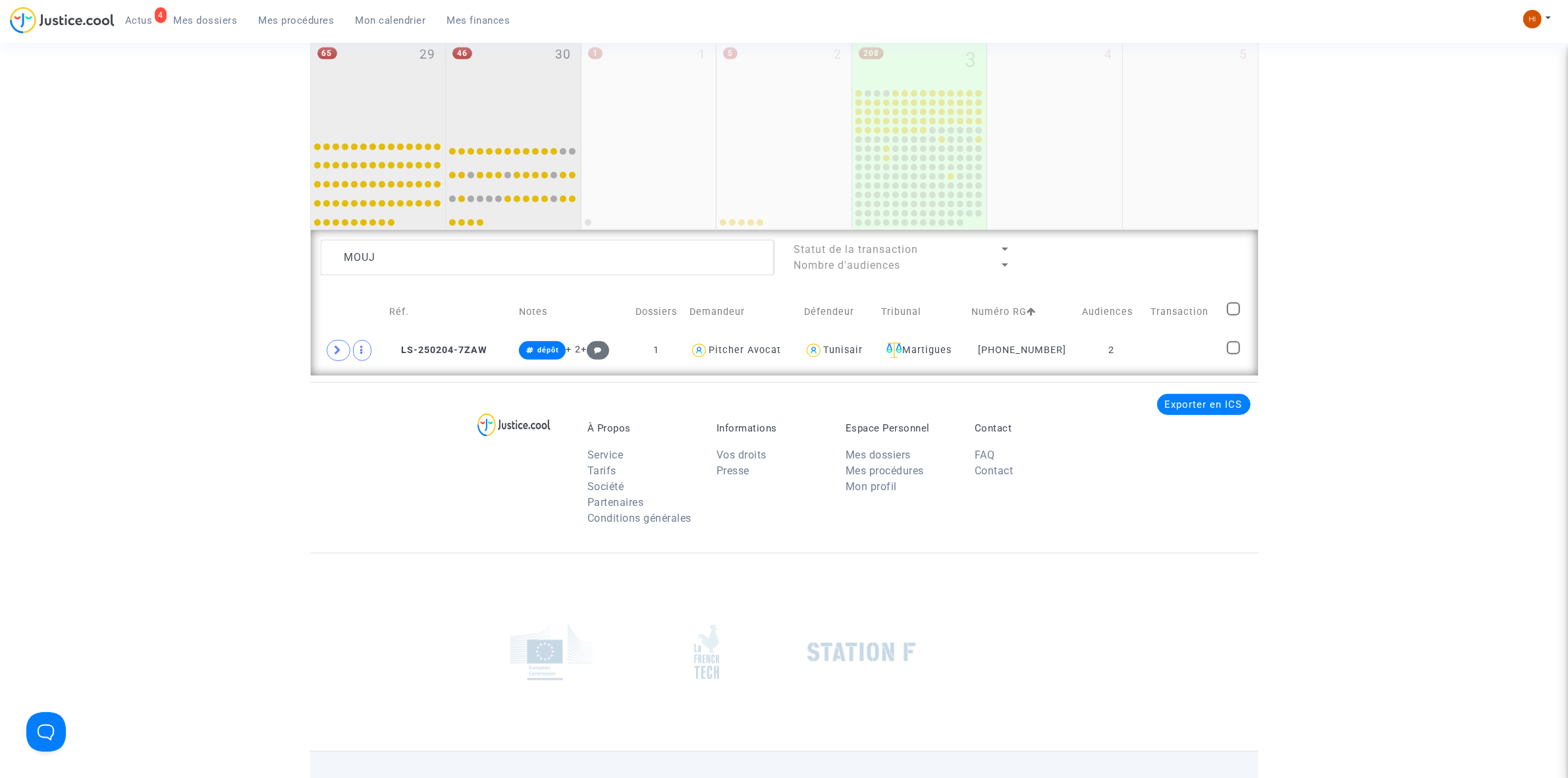
click at [544, 86] on div "46 30" at bounding box center [513, 83] width 135 height 95
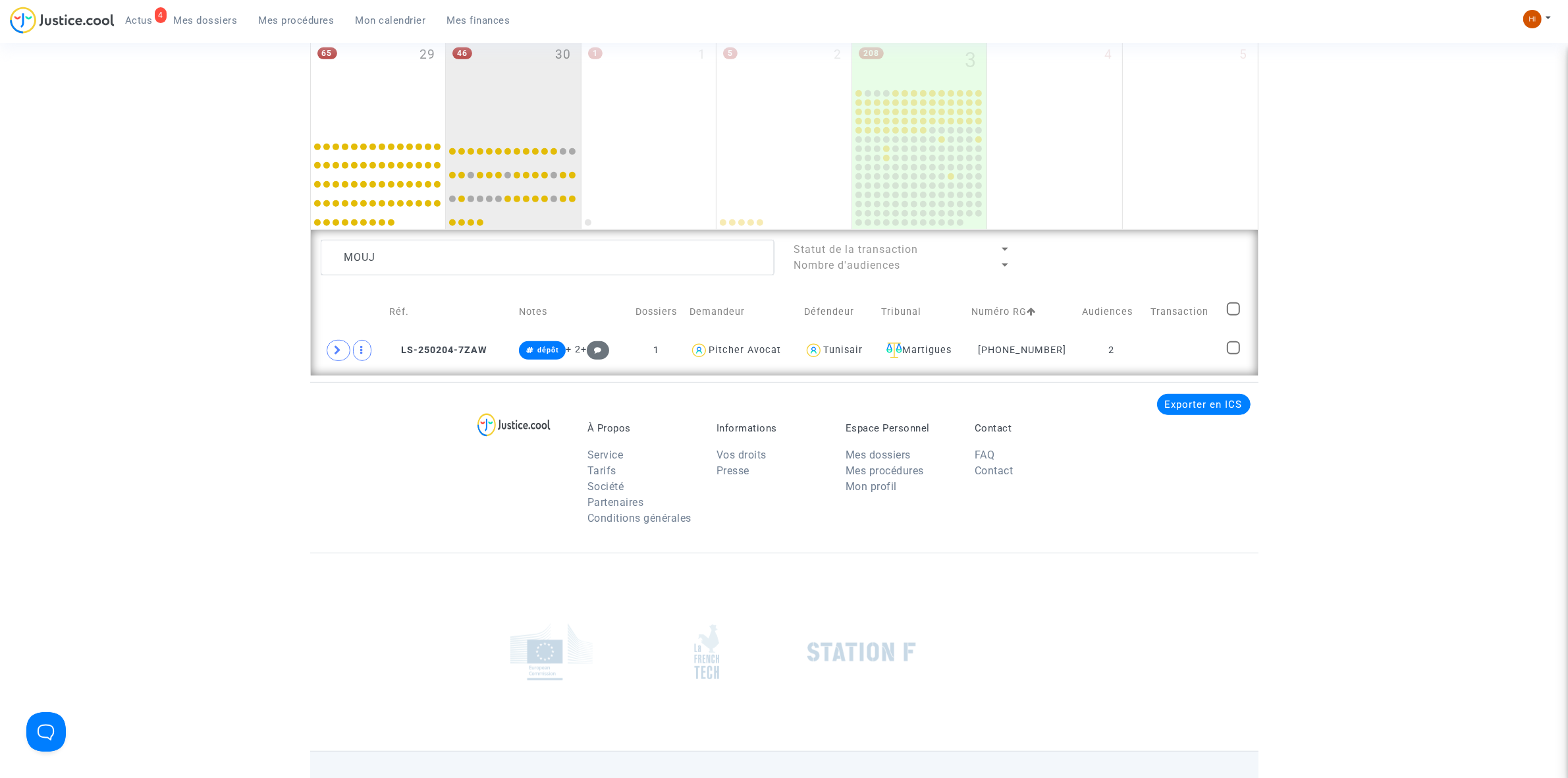
type textarea "MOUJ"
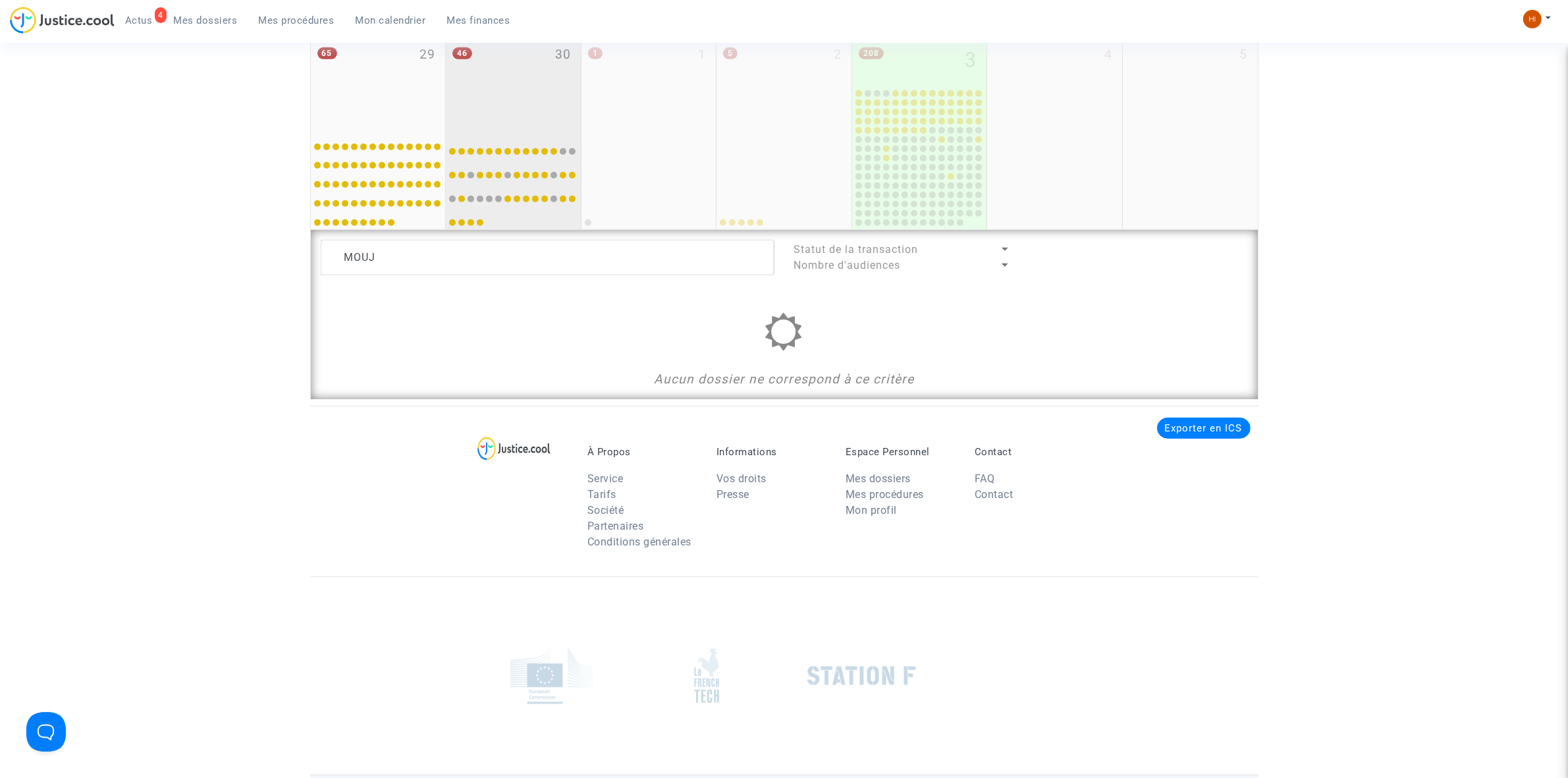
click at [543, 93] on div "46 30" at bounding box center [513, 83] width 135 height 95
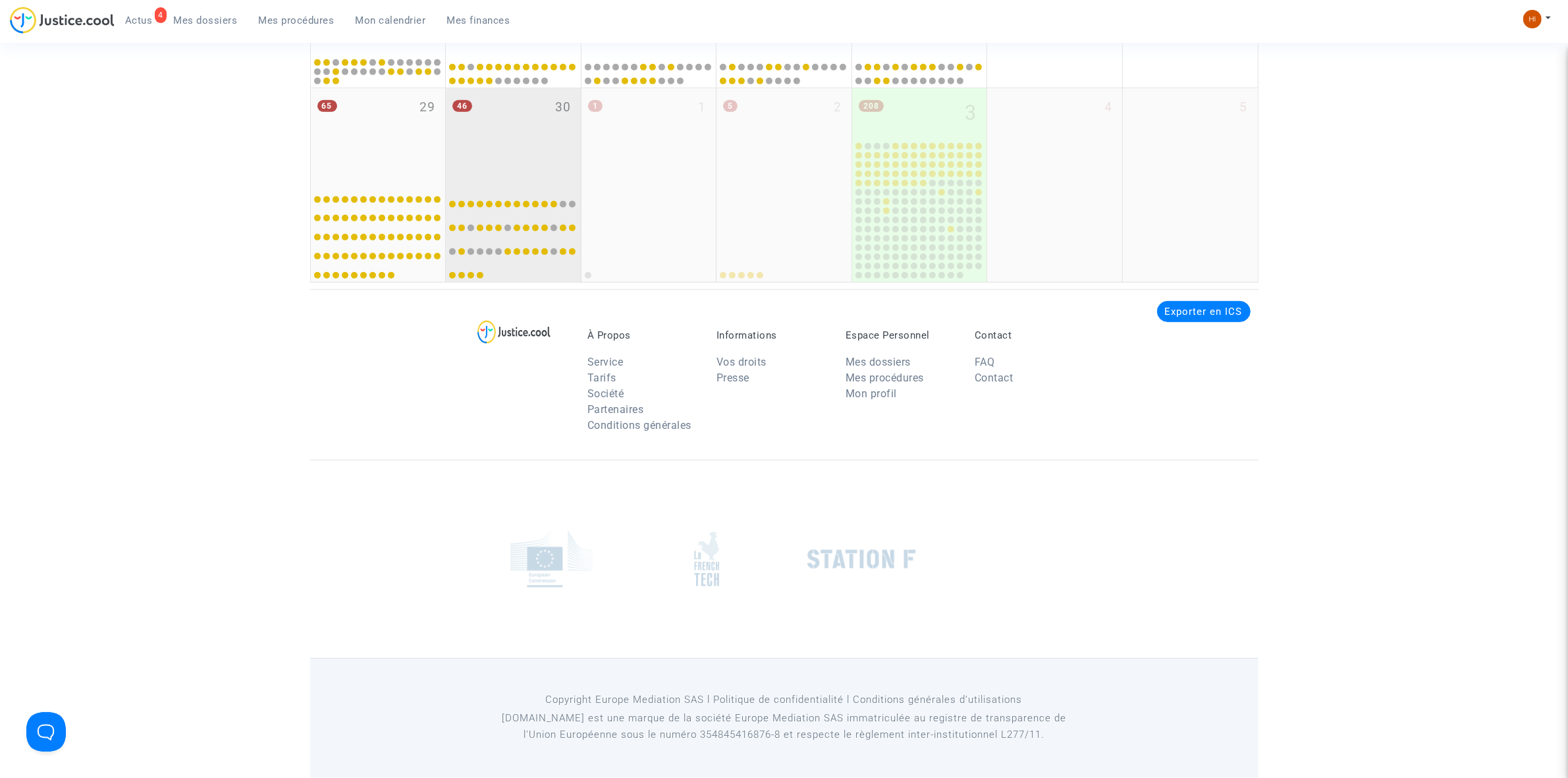
click at [541, 93] on div "46 30" at bounding box center [513, 135] width 135 height 95
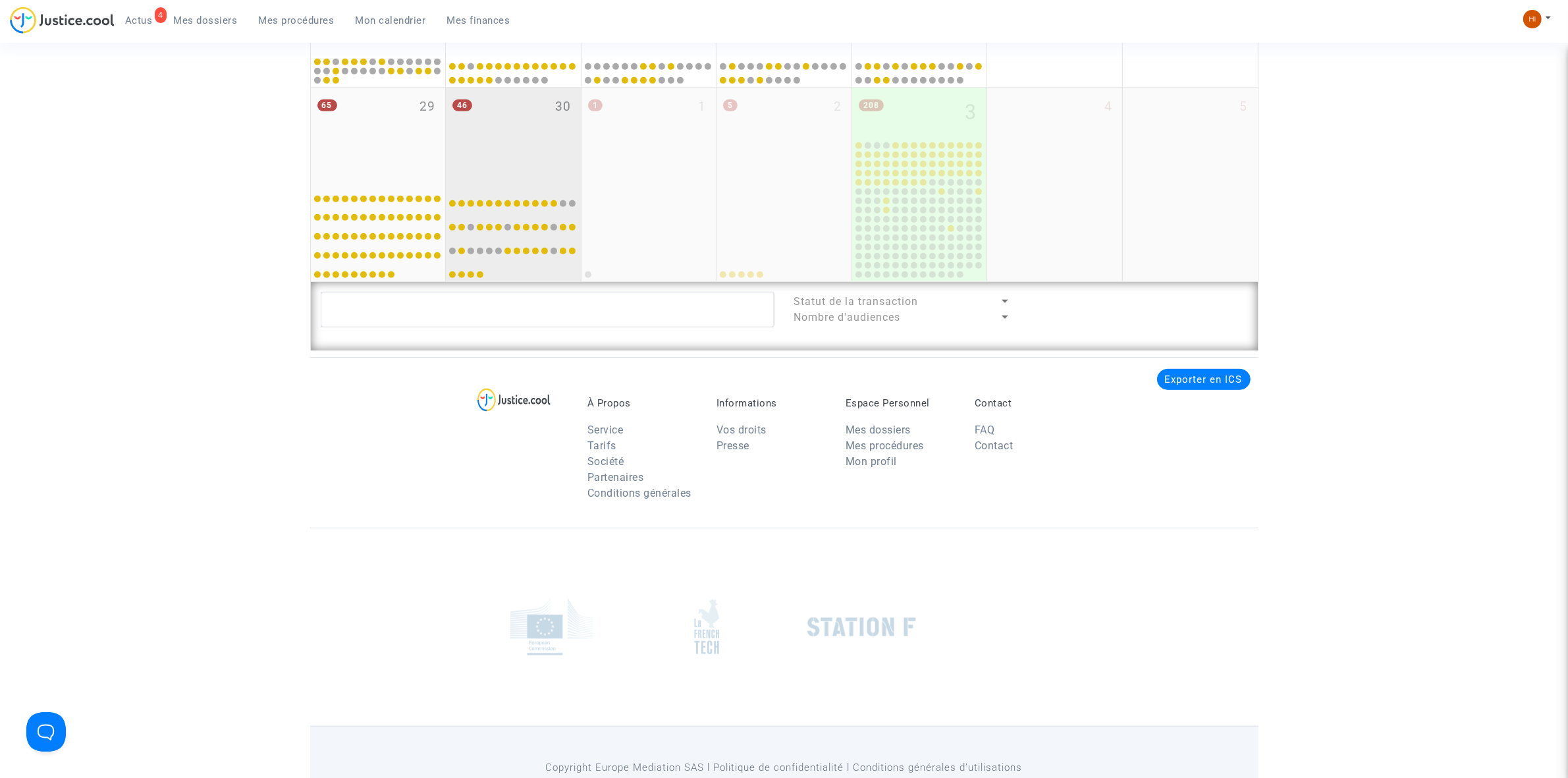
scroll to position [804, 0]
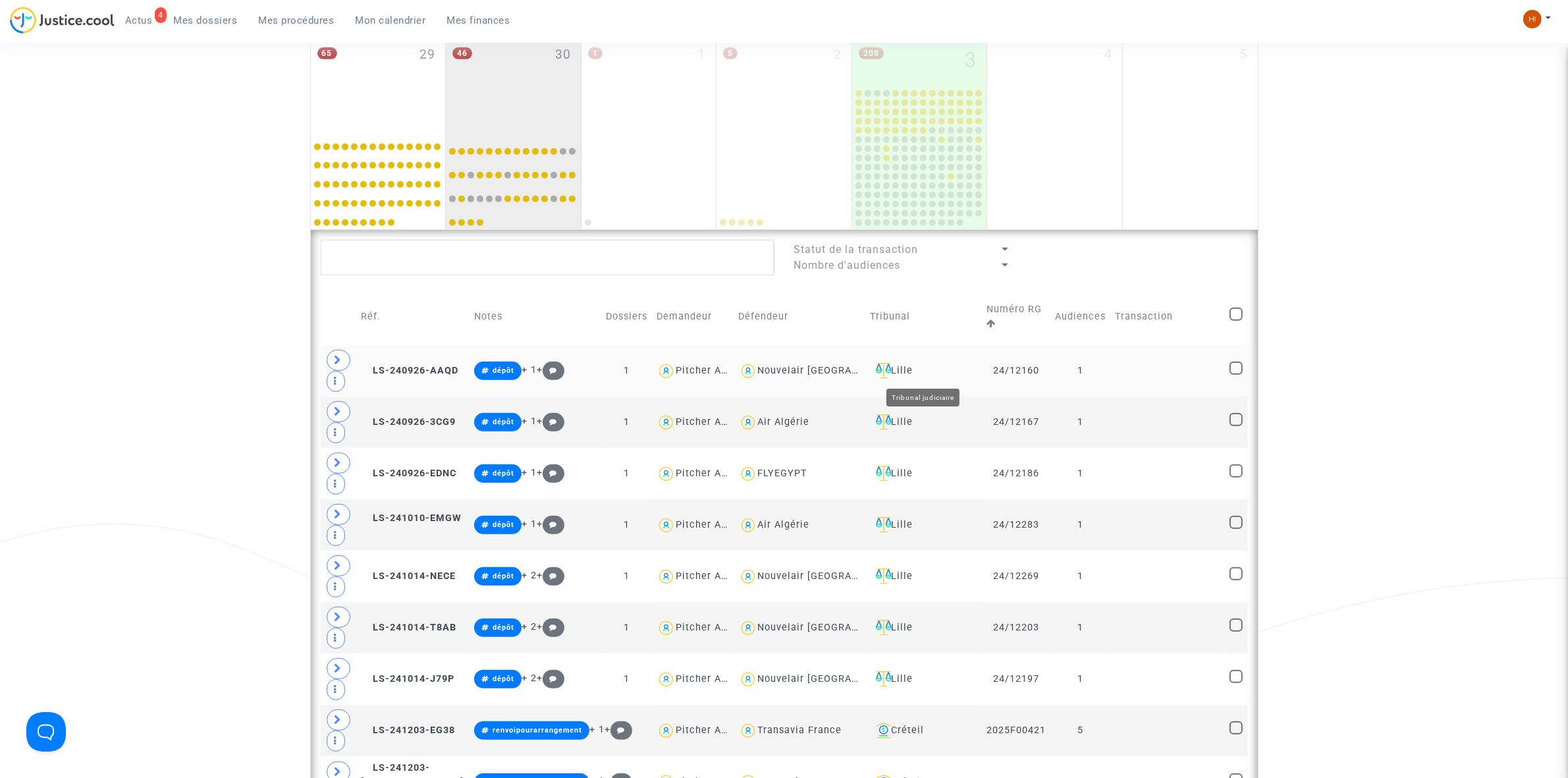
click at [923, 369] on div "Lille" at bounding box center [923, 371] width 107 height 16
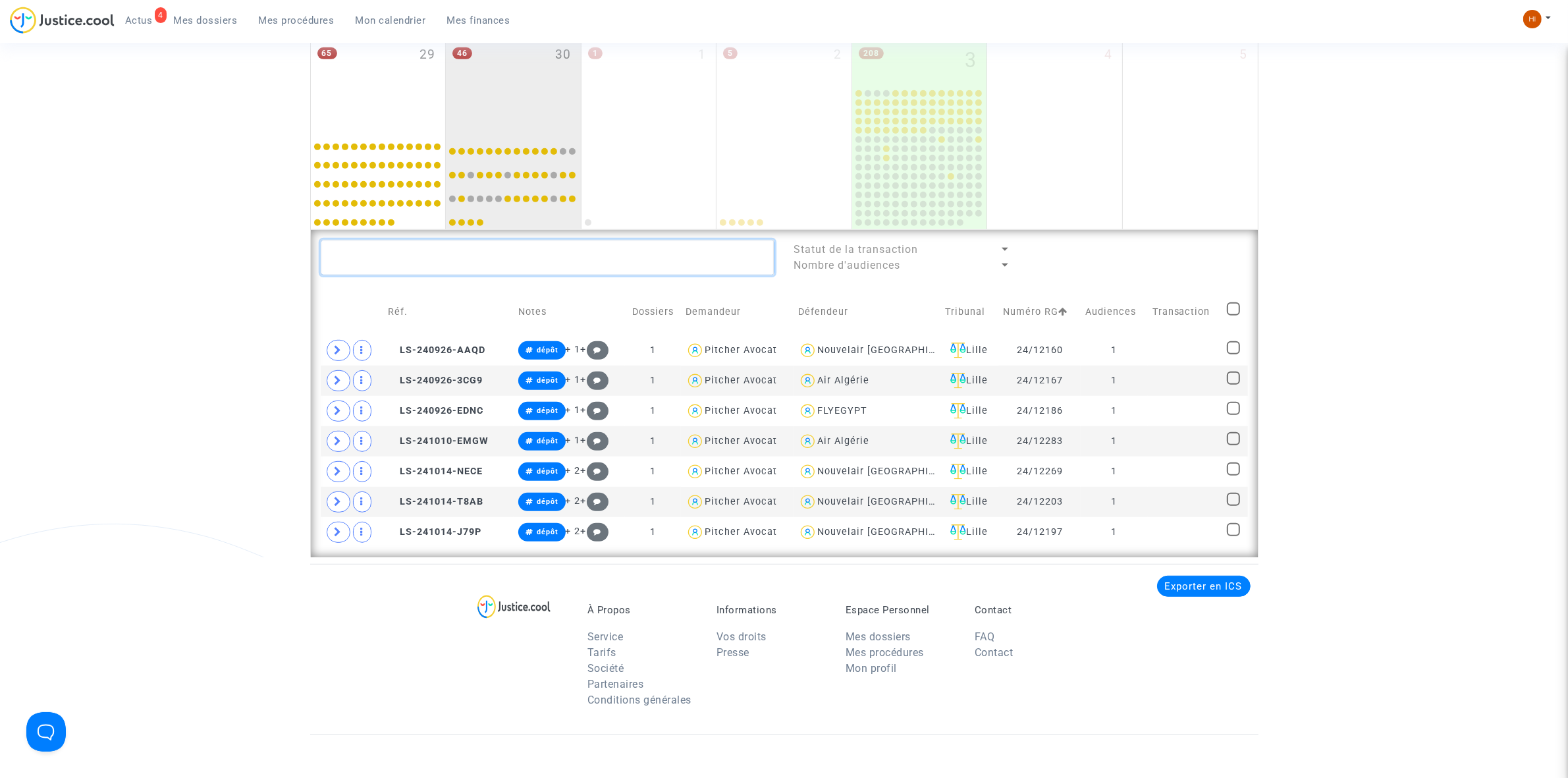
click at [525, 256] on textarea at bounding box center [547, 257] width 453 height 36
paste textarea "[PERSON_NAME]"
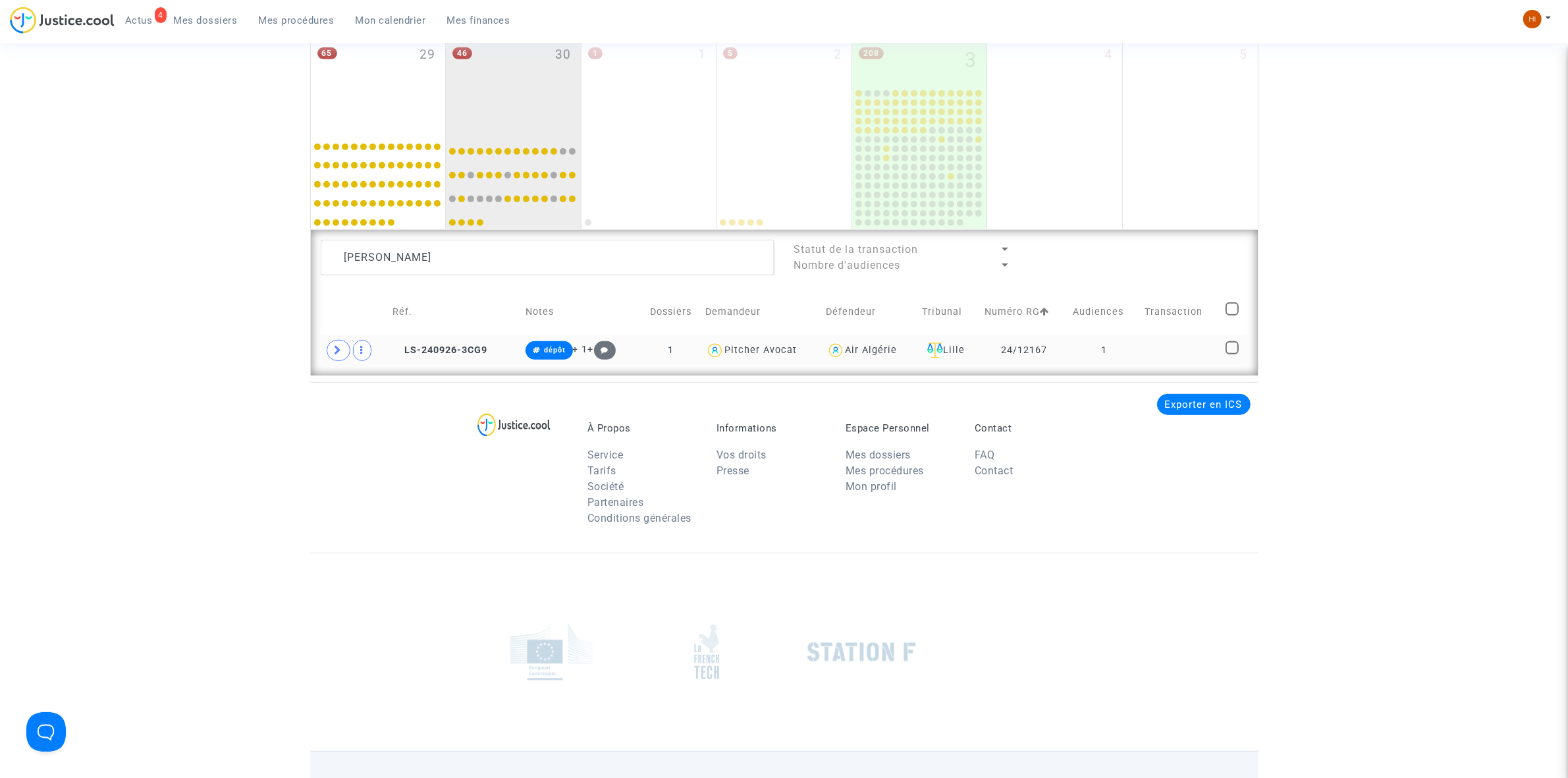
click at [1180, 360] on td at bounding box center [1180, 350] width 80 height 31
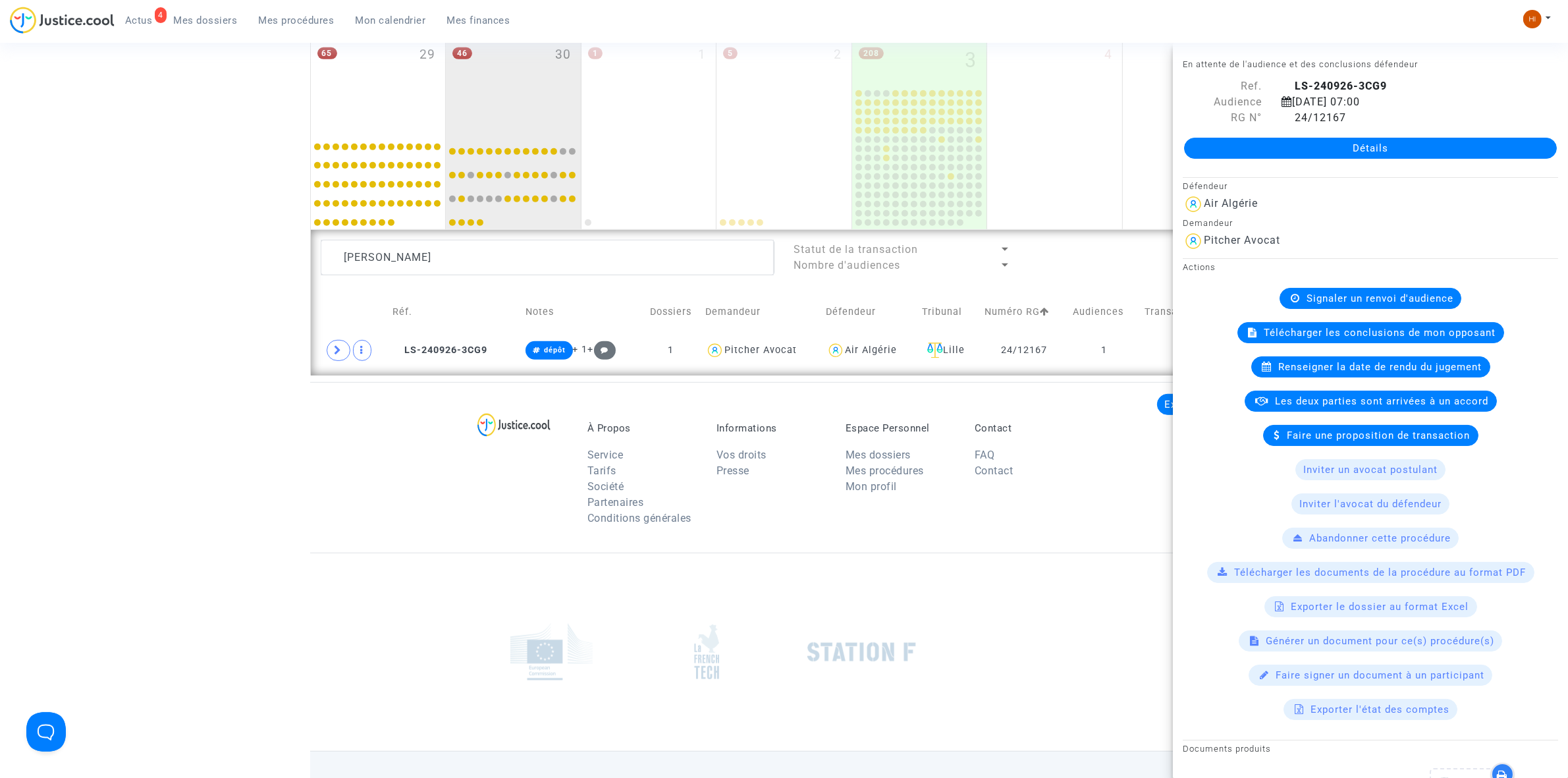
click at [1289, 372] on span "Renseigner la date de rendu du jugement" at bounding box center [1381, 366] width 204 height 12
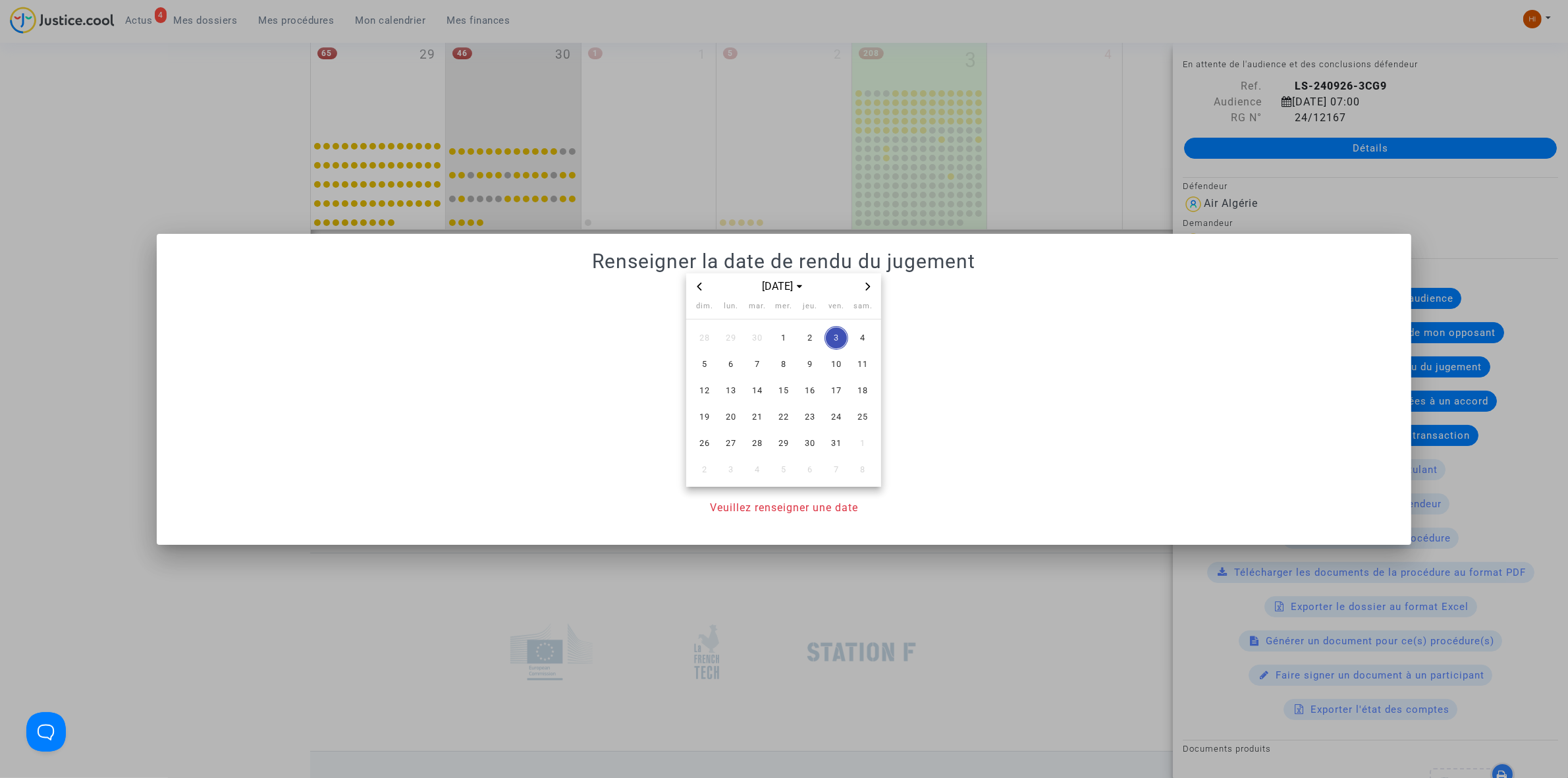
click at [870, 288] on icon "Next month" at bounding box center [868, 285] width 8 height 8
click at [752, 364] on span "6" at bounding box center [758, 364] width 24 height 24
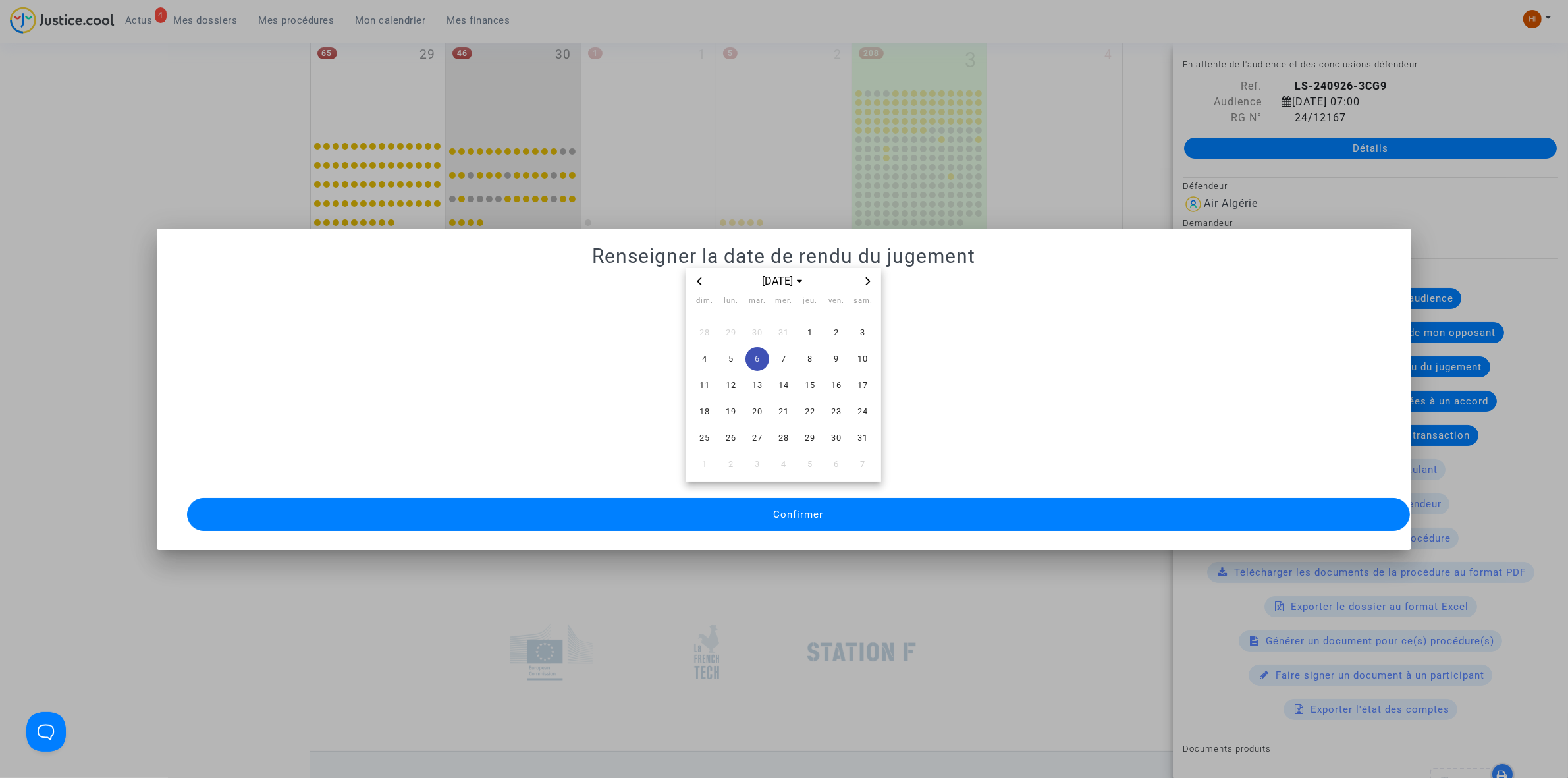
click at [784, 509] on span "Confirmer" at bounding box center [798, 515] width 50 height 12
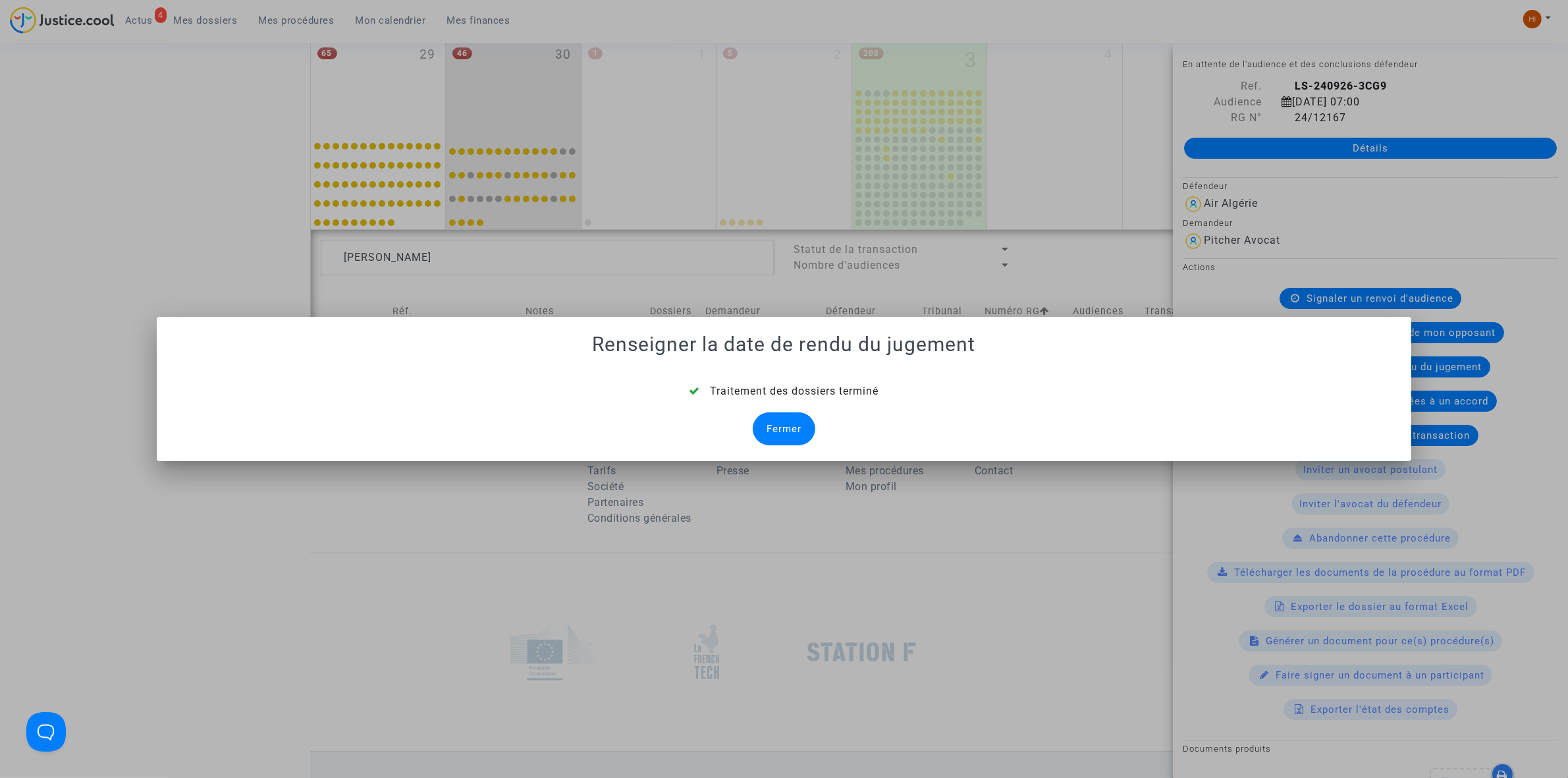
drag, startPoint x: 801, startPoint y: 422, endPoint x: 778, endPoint y: 413, distance: 24.7
click at [794, 422] on div "Fermer" at bounding box center [783, 429] width 62 height 33
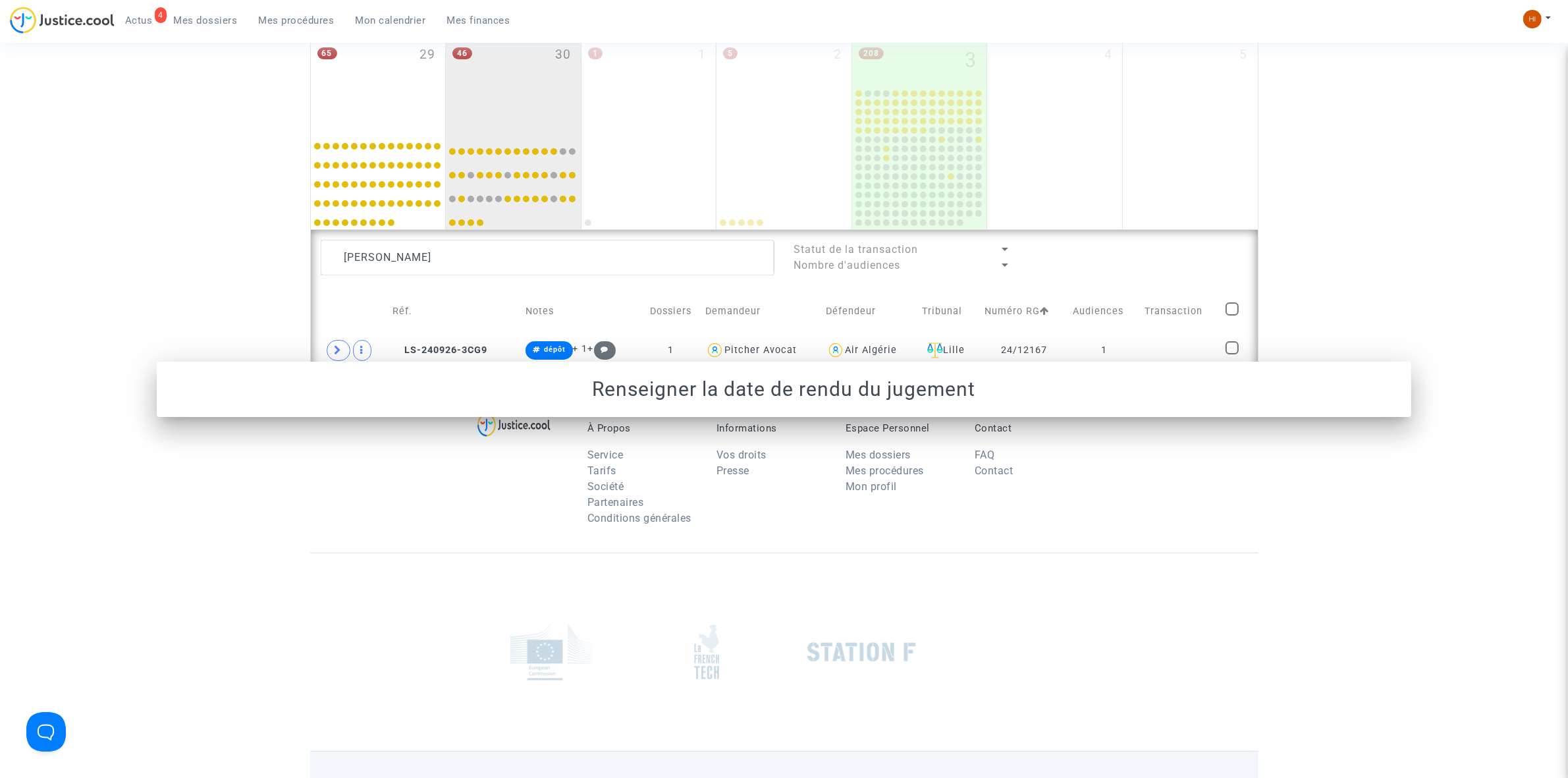
scroll to position [804, 0]
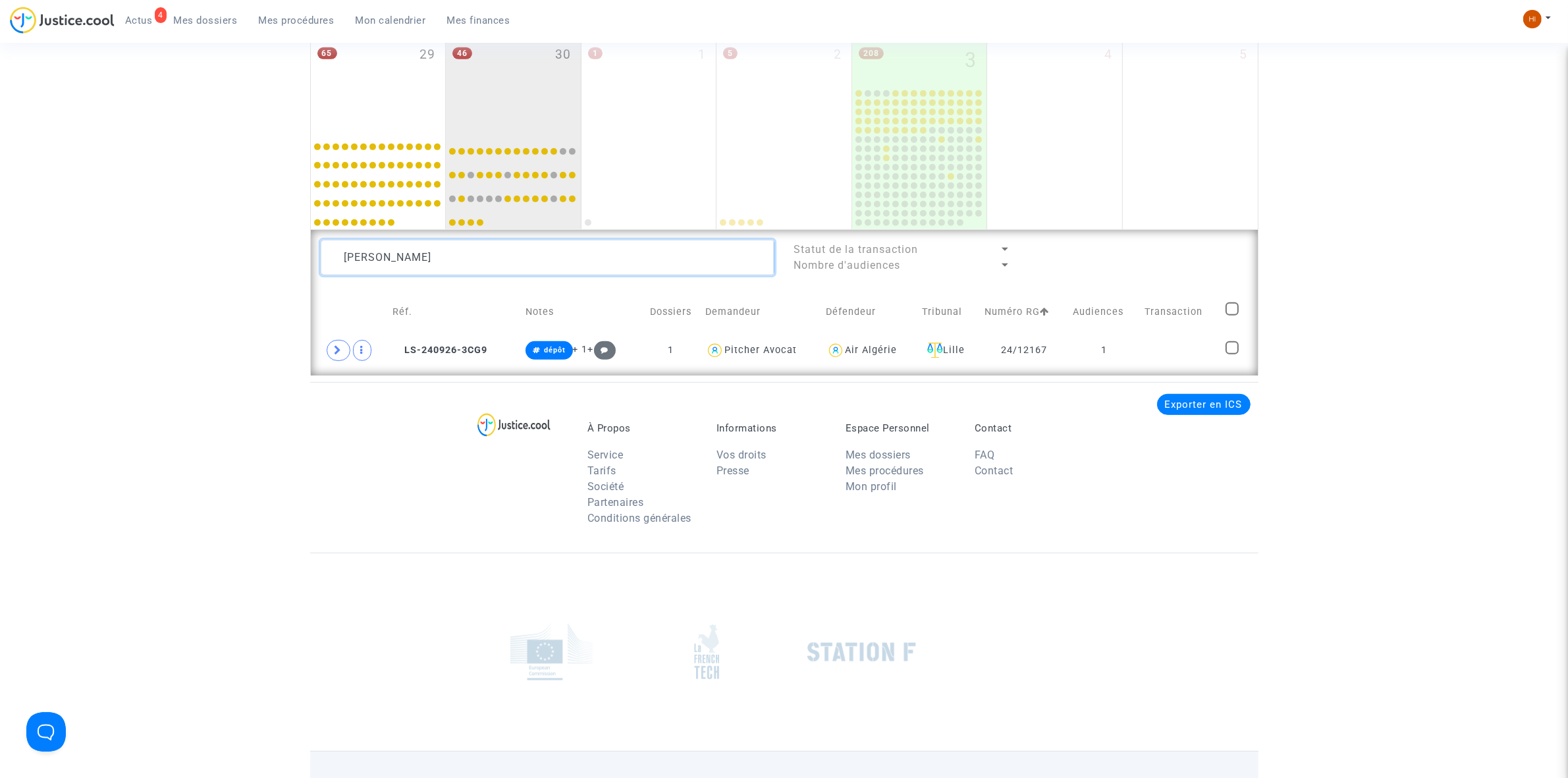
drag, startPoint x: 679, startPoint y: 255, endPoint x: -8, endPoint y: 251, distance: 687.0
click at [0, 251] on html "4 Actus Mes dossiers Mes procédures Mon calendrier Mes finances Mon profil Chan…" at bounding box center [784, 33] width 1568 height 1674
paste textarea "[PERSON_NAME]"
click at [1140, 357] on td "1" at bounding box center [1113, 350] width 67 height 31
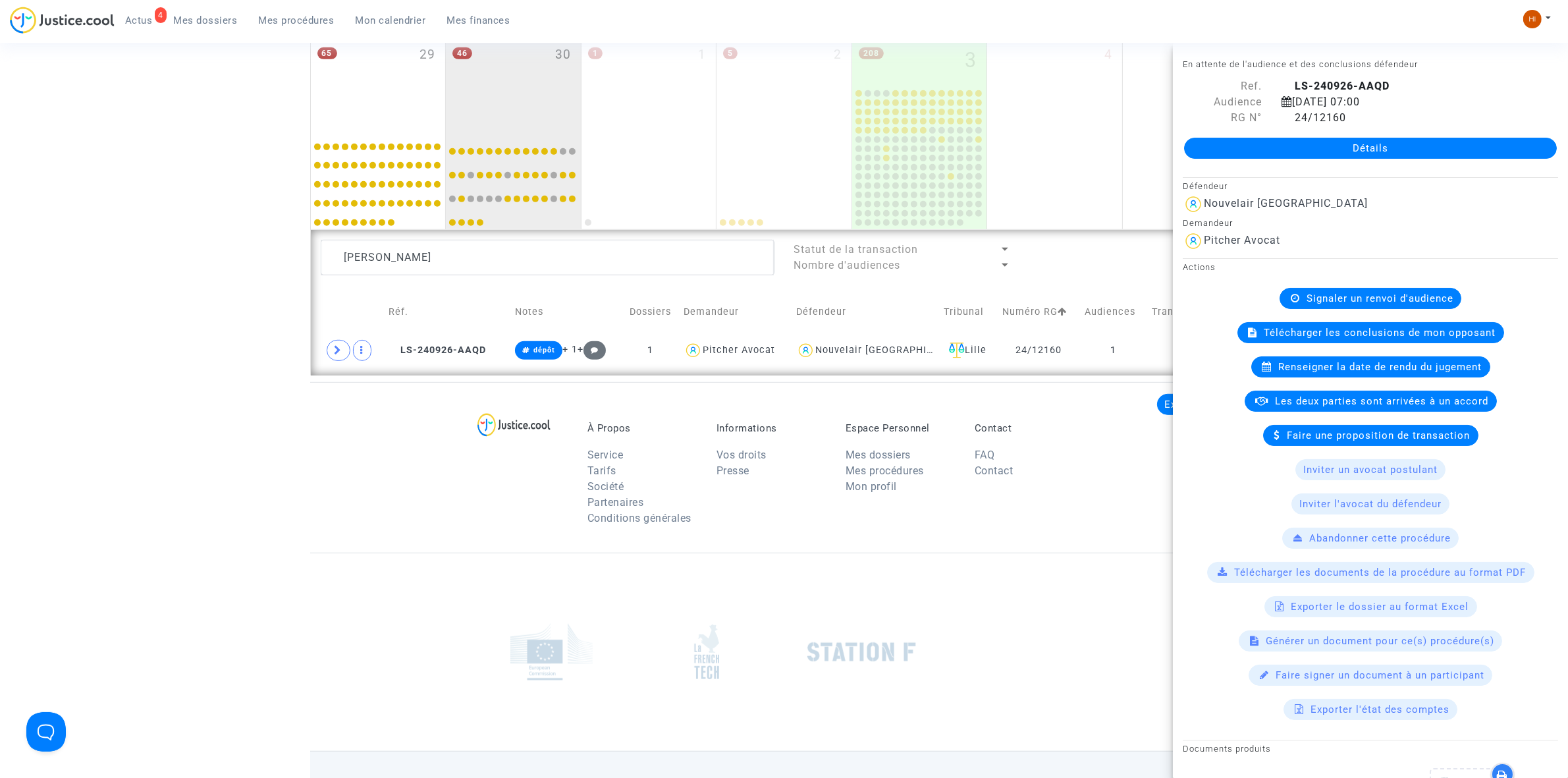
click at [1436, 381] on available-action-list "Signaler un renvoi d'audience Télécharger les conclusions de mon opposant Rense…" at bounding box center [1370, 504] width 375 height 432
click at [1444, 374] on div "Renseigner la date de rendu du jugement" at bounding box center [1370, 366] width 239 height 21
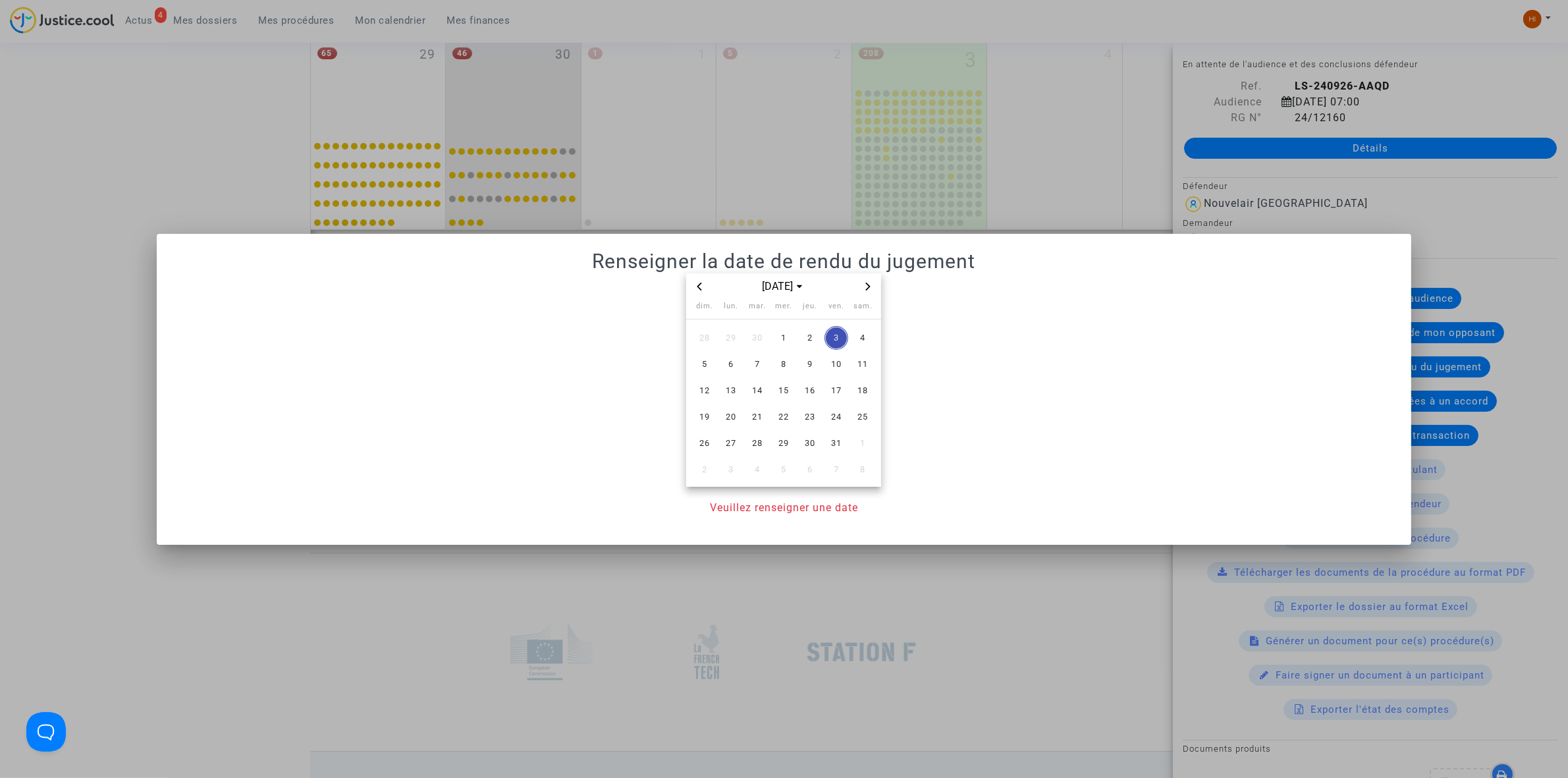
click at [870, 291] on span "Next month" at bounding box center [868, 286] width 16 height 16
click at [764, 366] on span "6" at bounding box center [758, 364] width 24 height 24
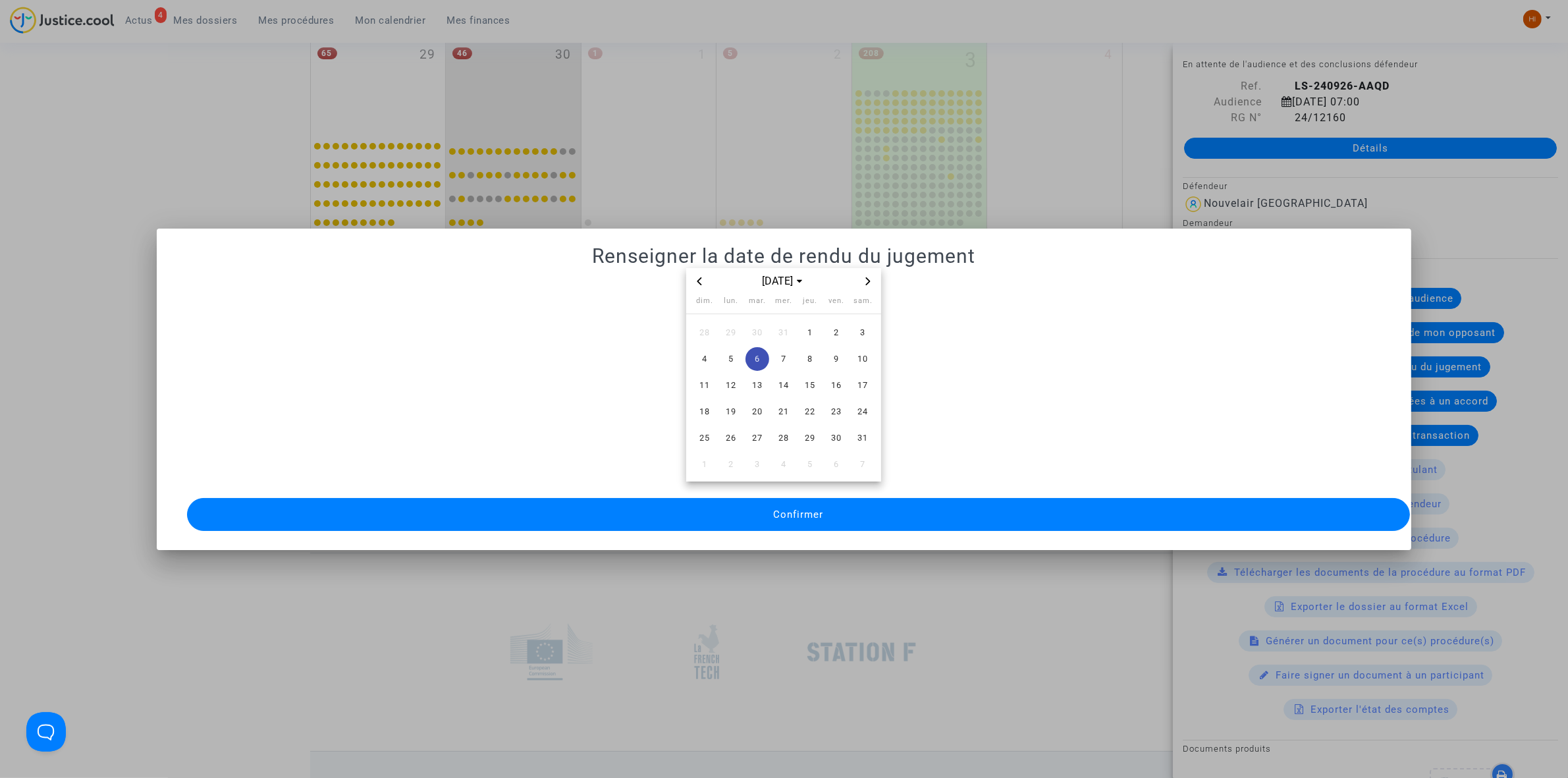
click at [810, 509] on span "Confirmer" at bounding box center [798, 515] width 50 height 12
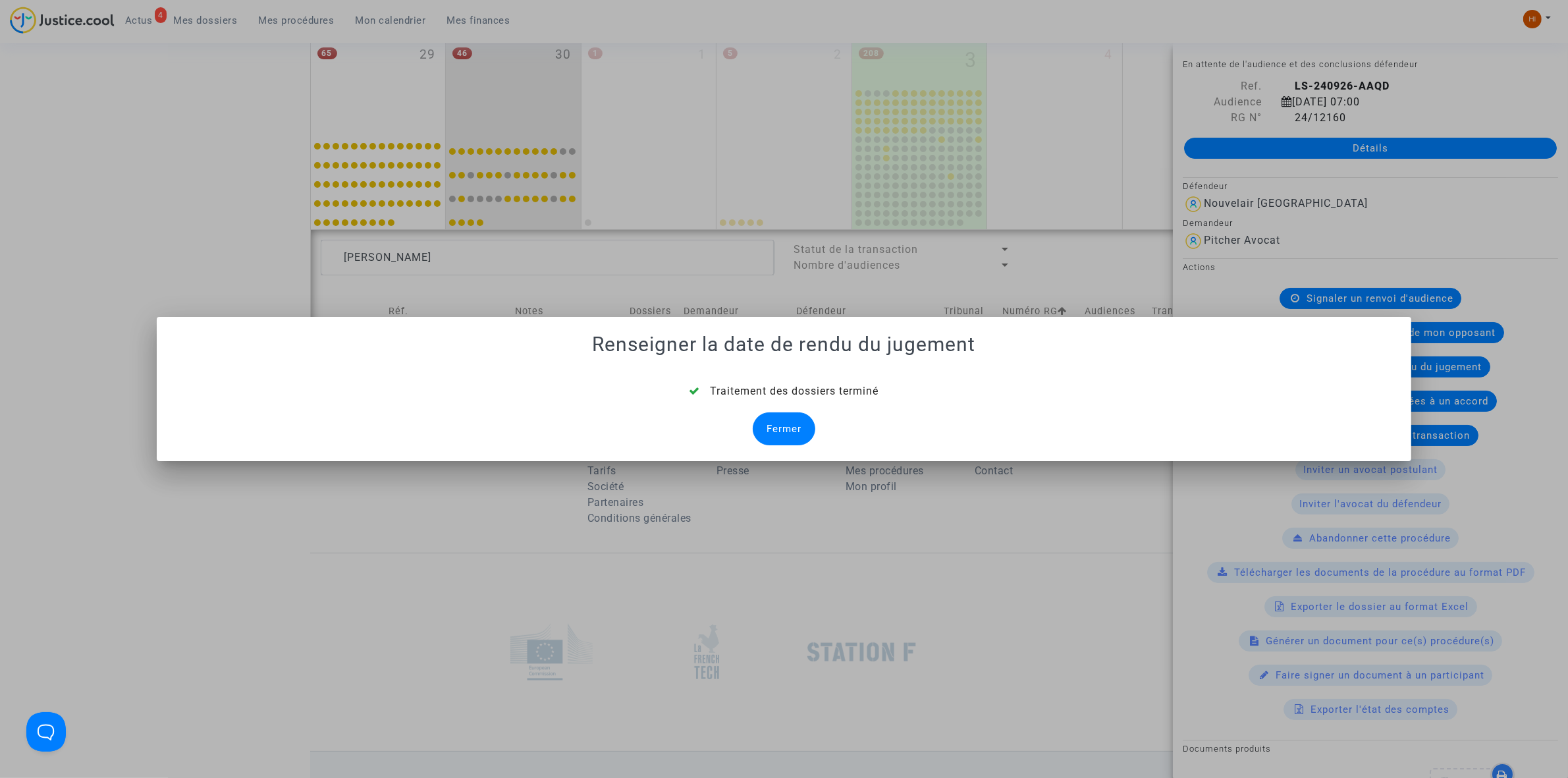
click at [783, 429] on div "Fermer" at bounding box center [783, 429] width 62 height 33
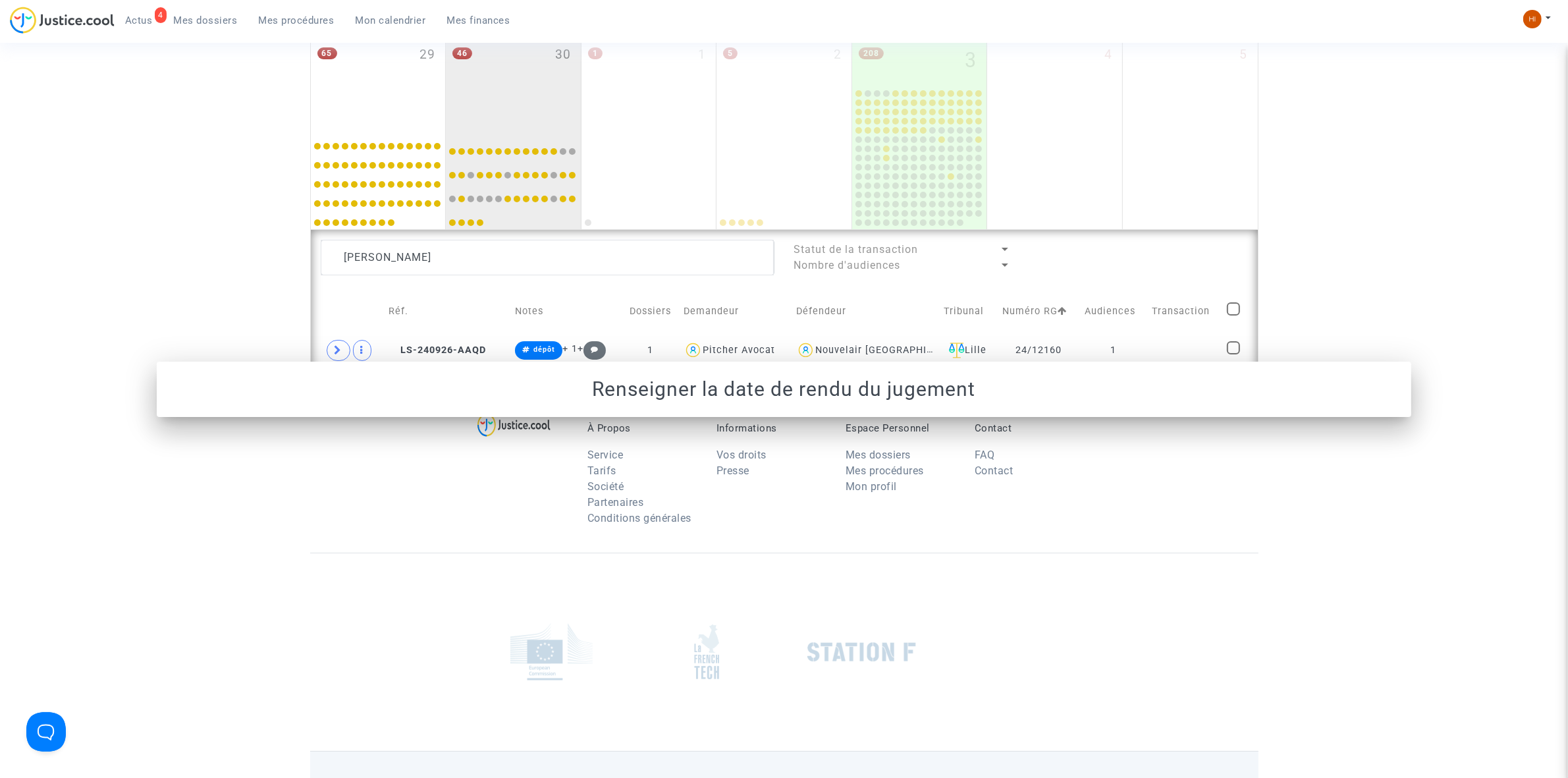
scroll to position [804, 0]
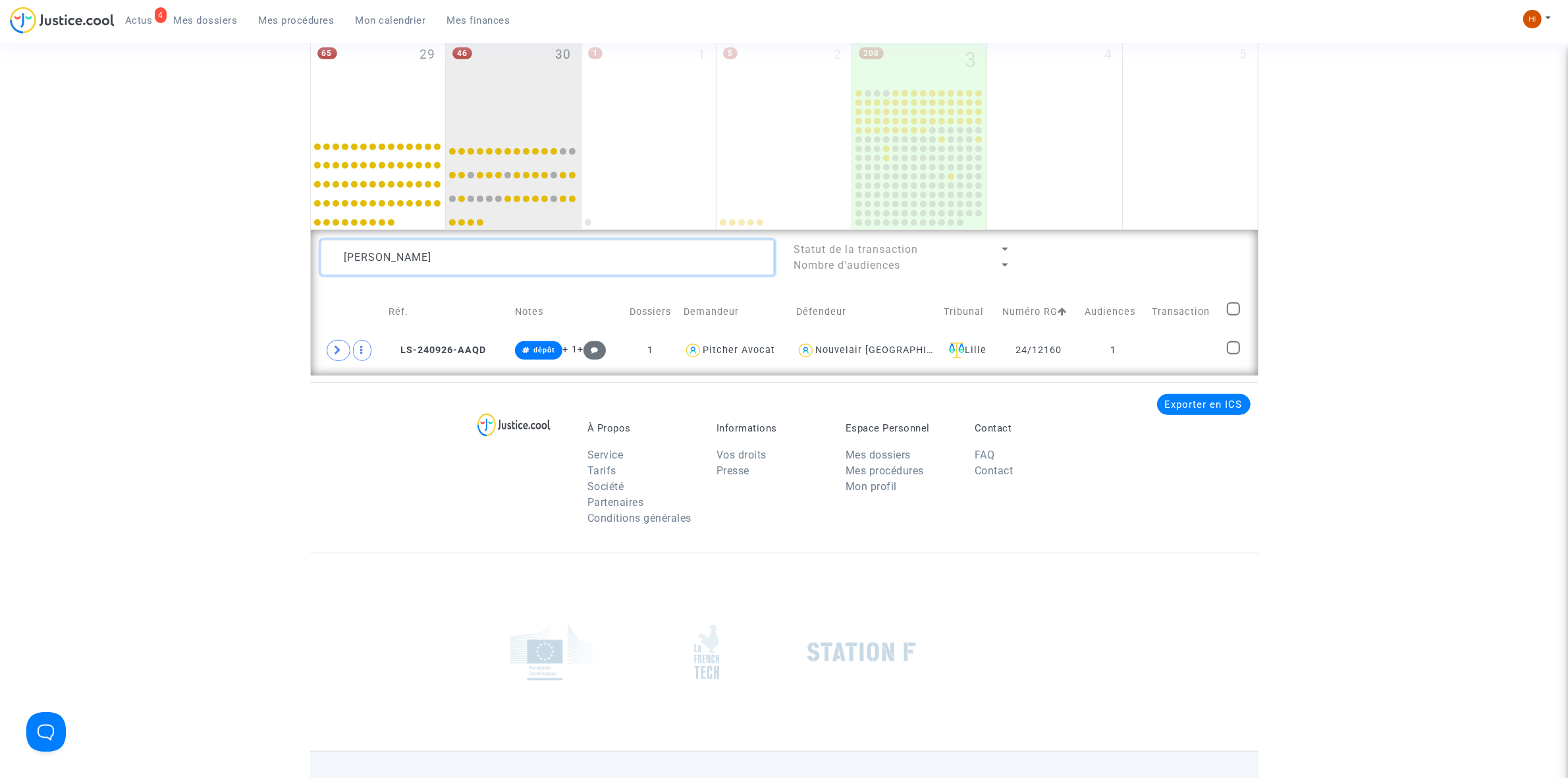
drag, startPoint x: 551, startPoint y: 262, endPoint x: 196, endPoint y: 274, distance: 355.2
paste textarea "[PERSON_NAME]"
type textarea "[PERSON_NAME]"
click at [1192, 340] on td at bounding box center [1180, 350] width 80 height 31
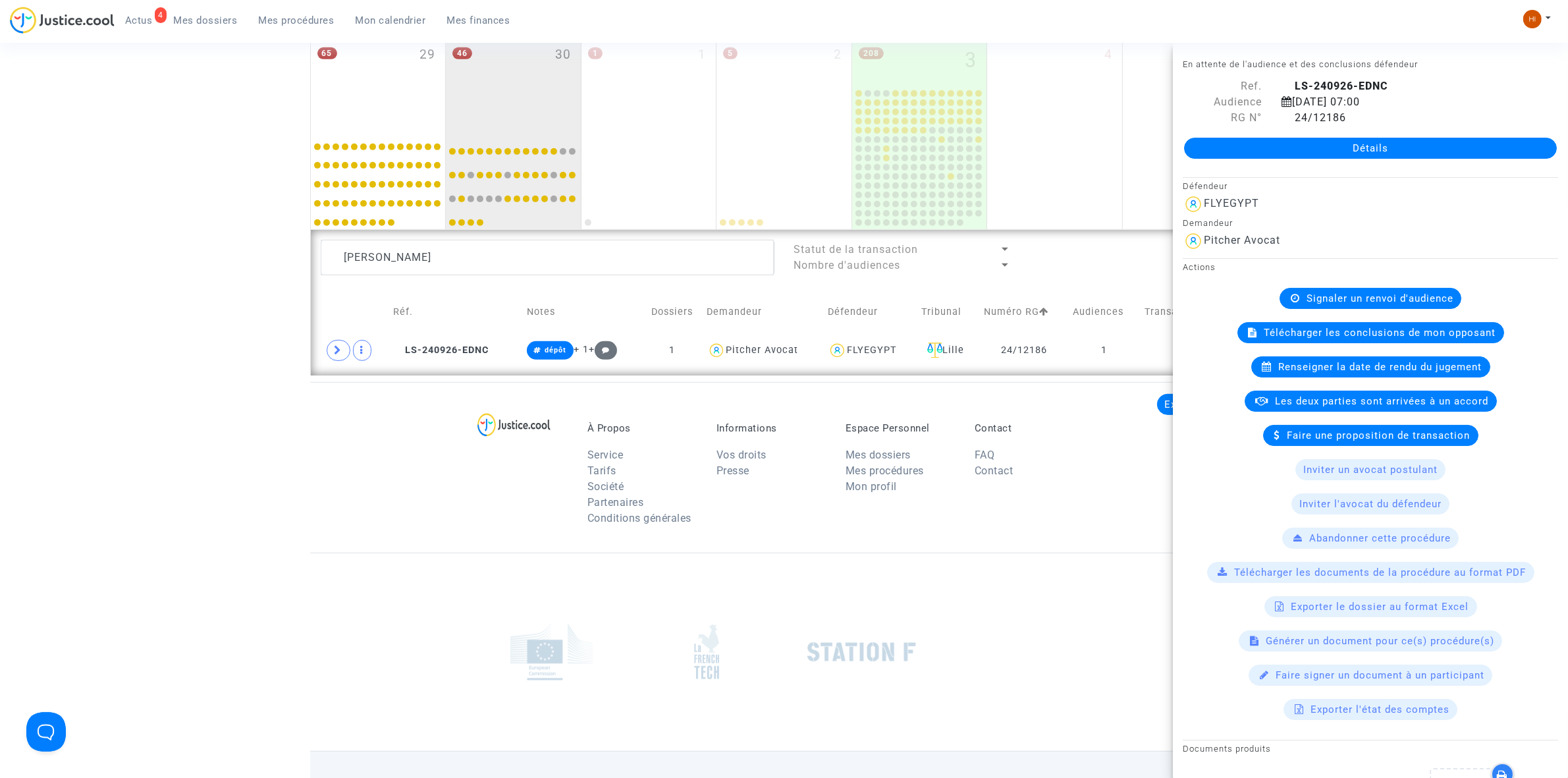
click at [1317, 291] on div "Signaler un renvoi d'audience" at bounding box center [1369, 298] width 182 height 21
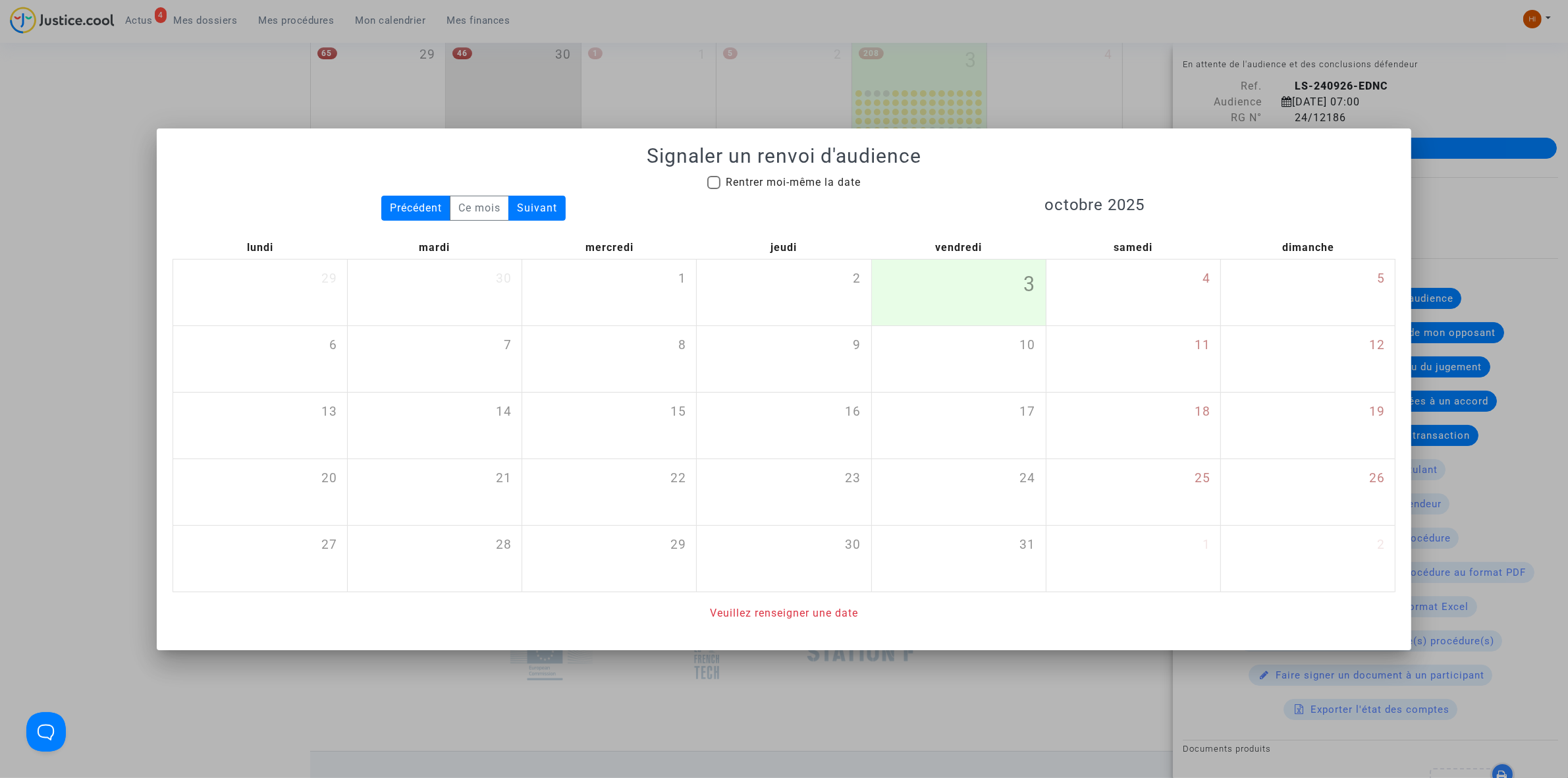
click at [837, 176] on span "Rentrer moi-même la date" at bounding box center [793, 182] width 135 height 13
click at [714, 189] on input "Rentrer moi-même la date" at bounding box center [713, 189] width 1 height 1
checkbox input "true"
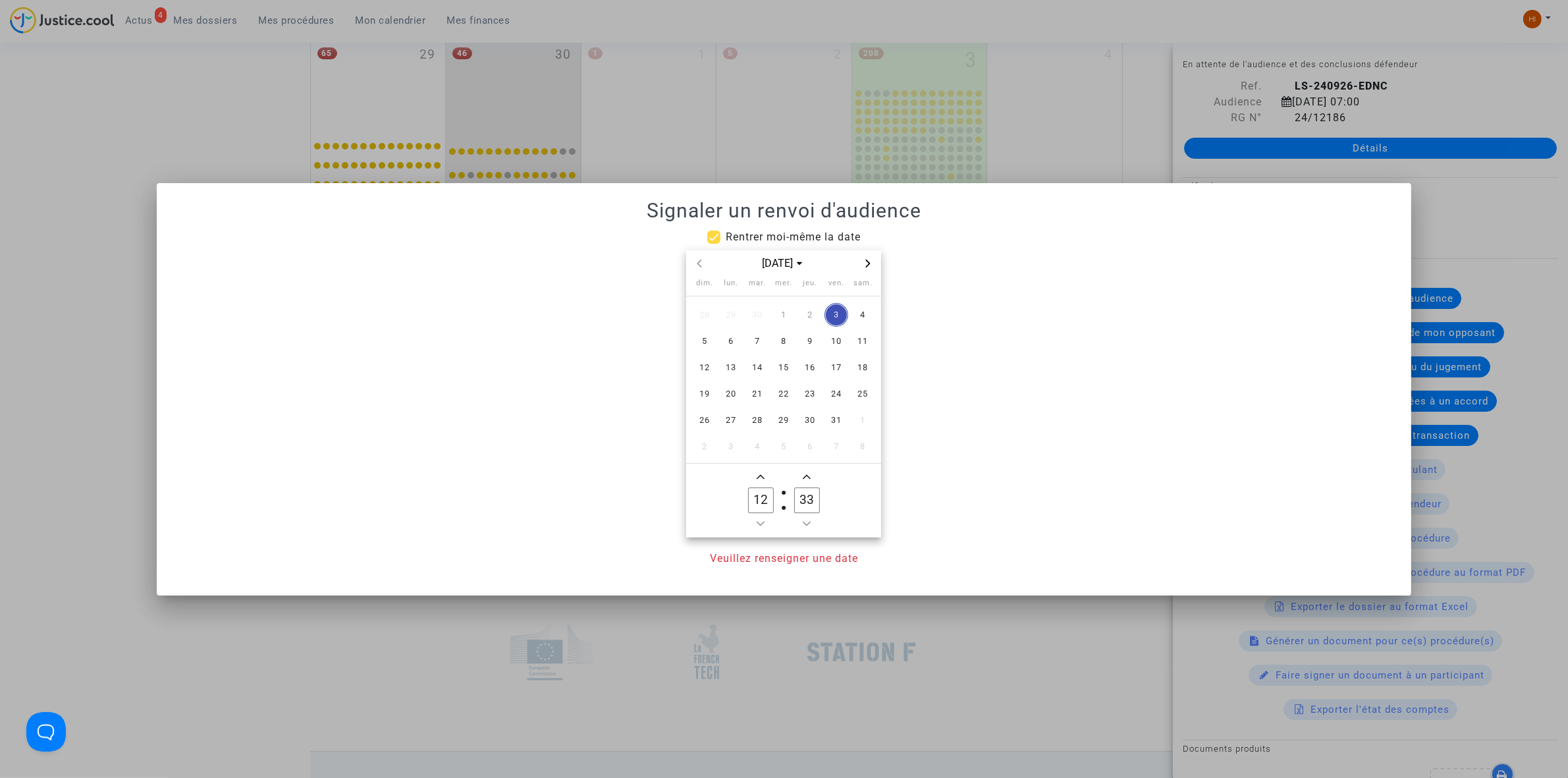
click at [871, 268] on span "Next month" at bounding box center [868, 263] width 16 height 16
click at [706, 265] on span "Previous month" at bounding box center [699, 263] width 16 height 16
click at [751, 340] on span "4" at bounding box center [758, 341] width 24 height 24
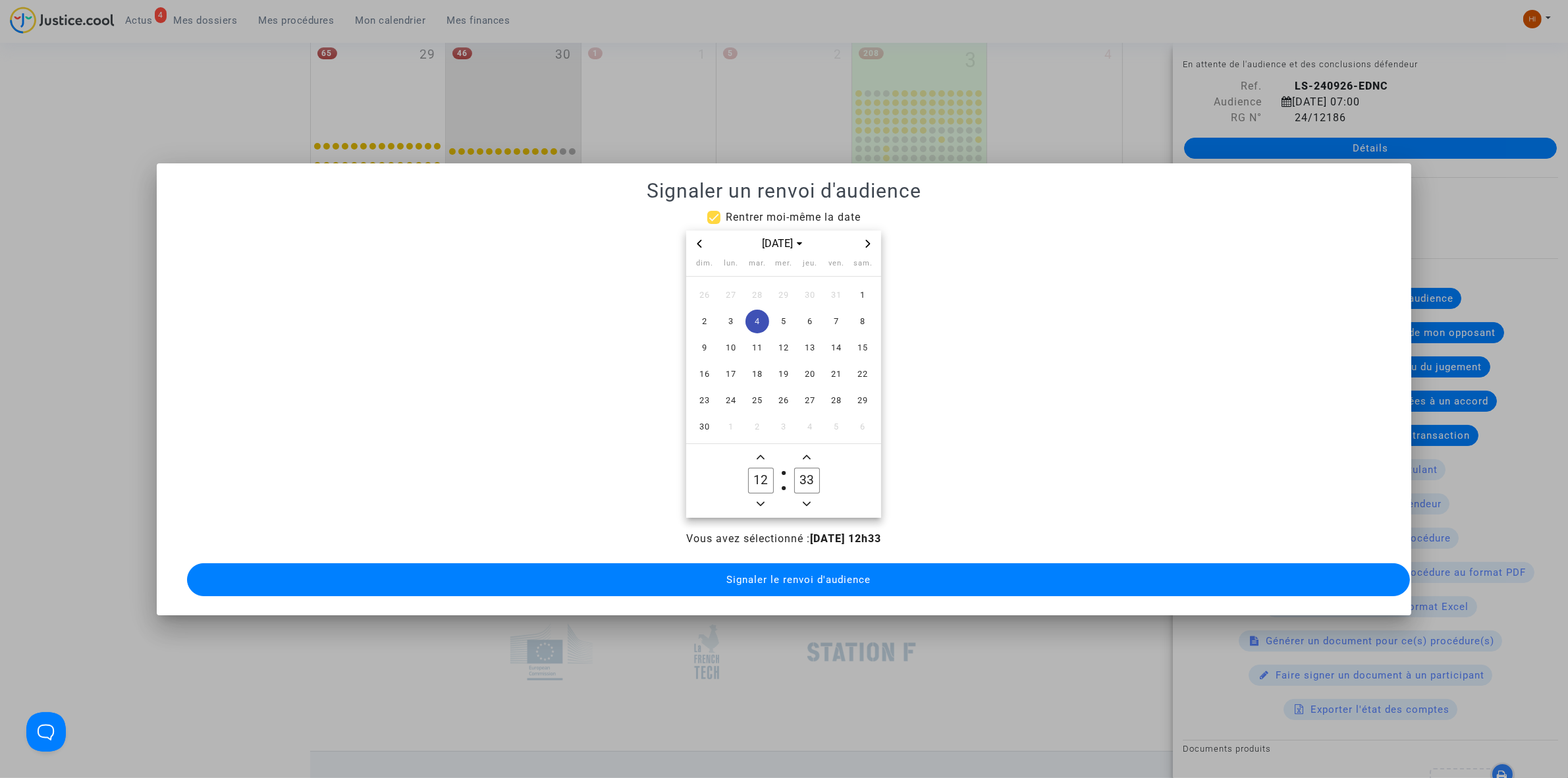
click at [1536, 551] on div at bounding box center [784, 389] width 1568 height 778
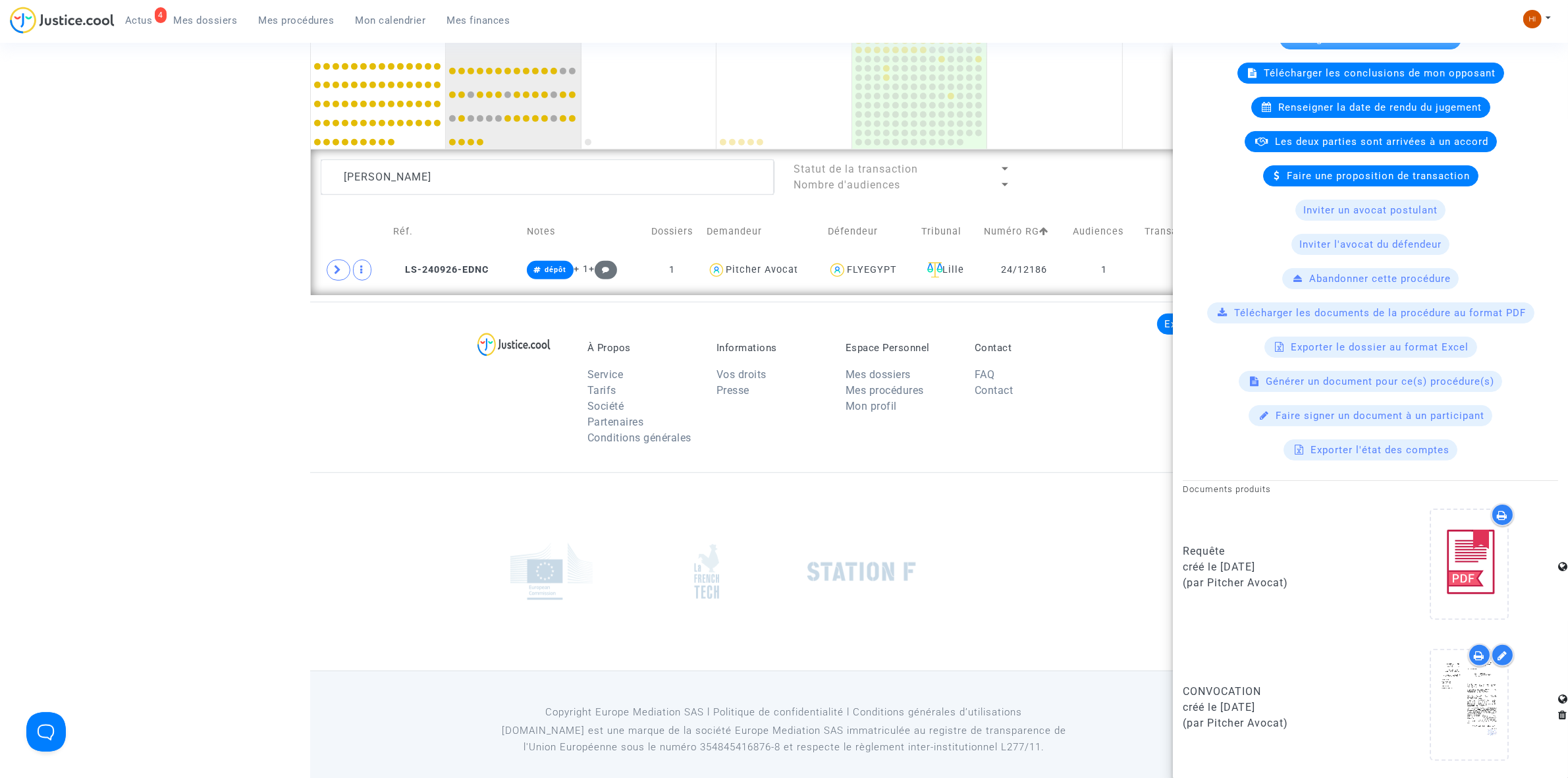
scroll to position [897, 0]
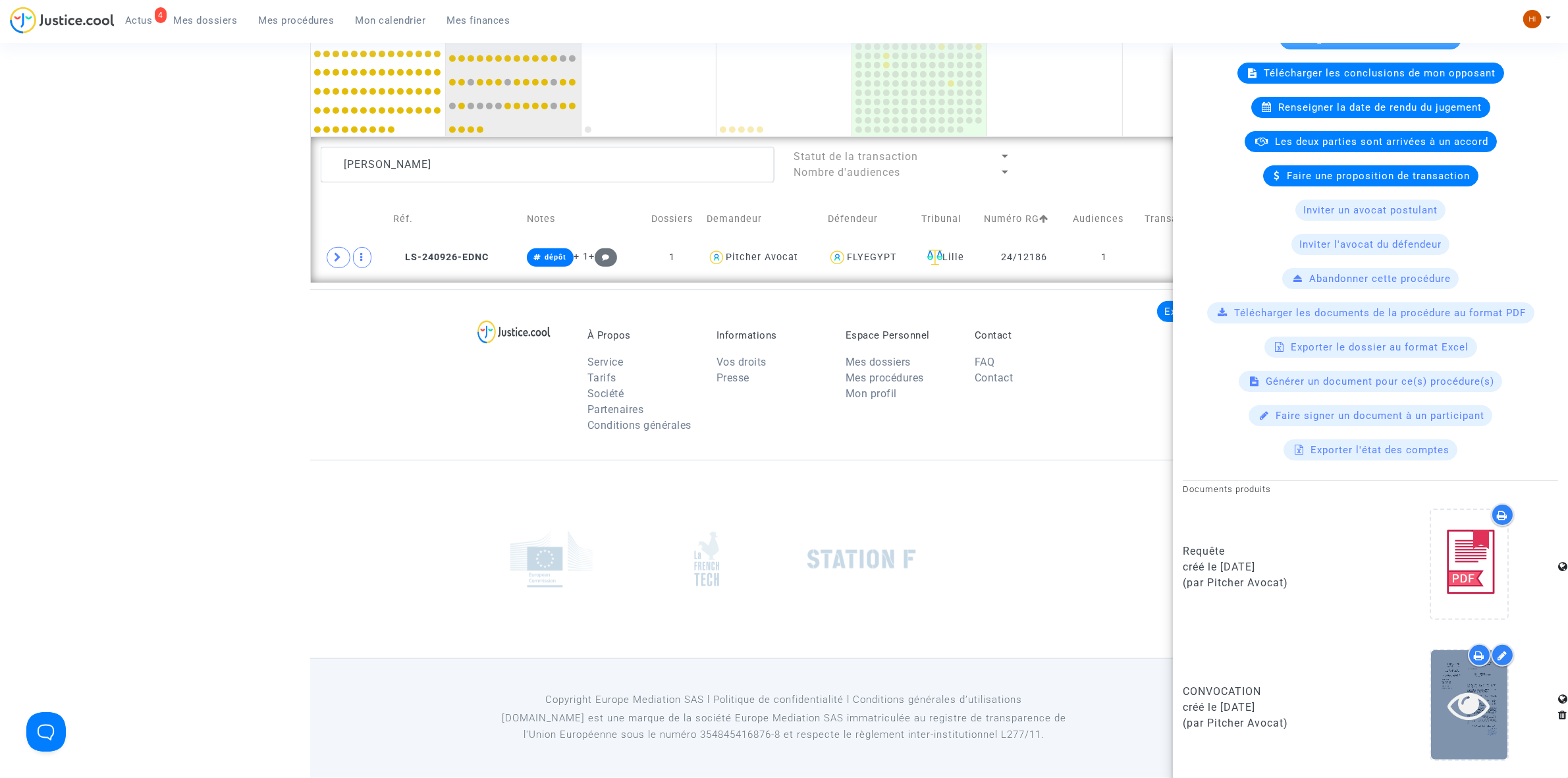
click at [1458, 702] on icon at bounding box center [1469, 704] width 43 height 42
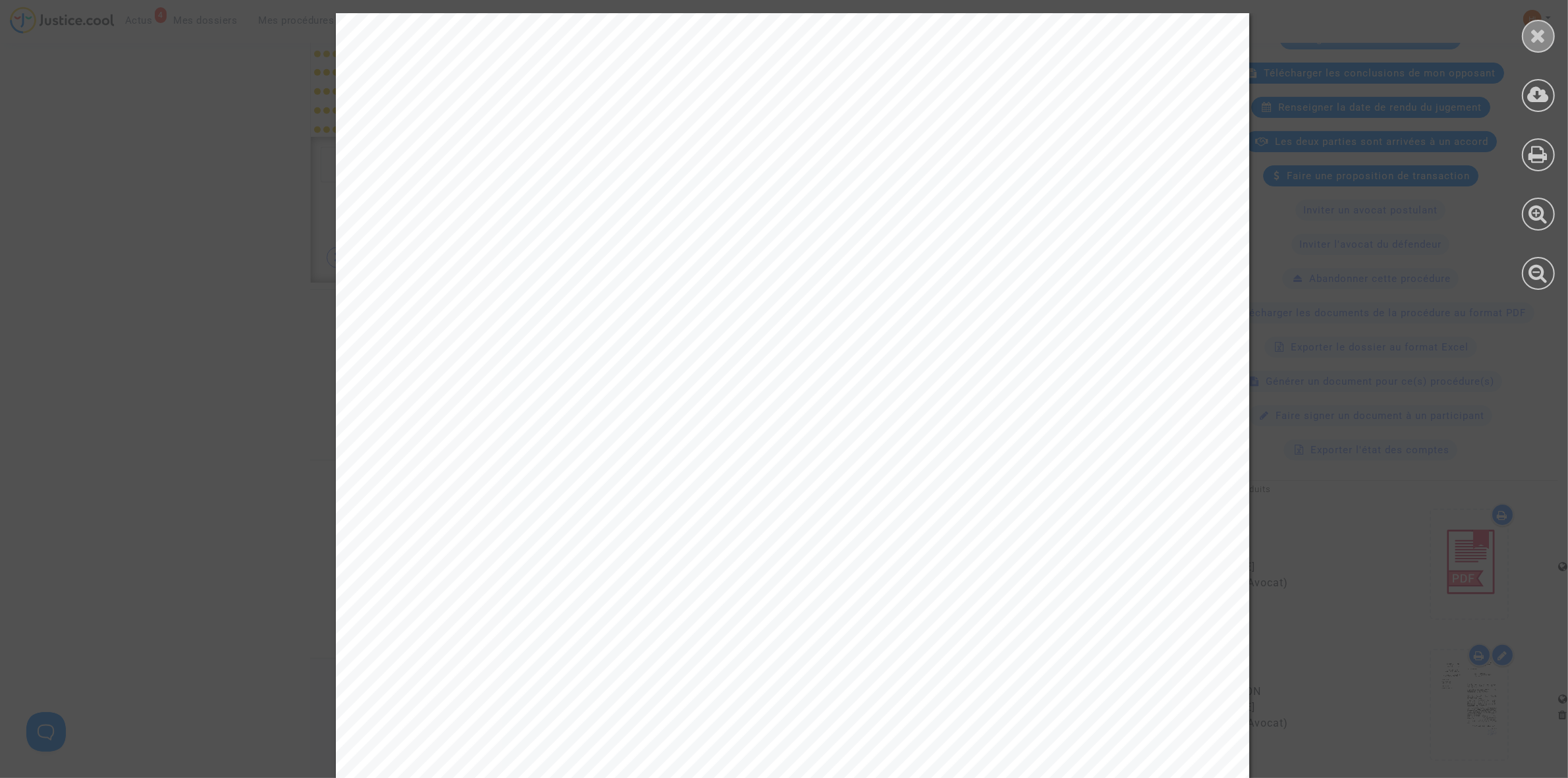
click at [1548, 31] on div at bounding box center [1538, 36] width 33 height 33
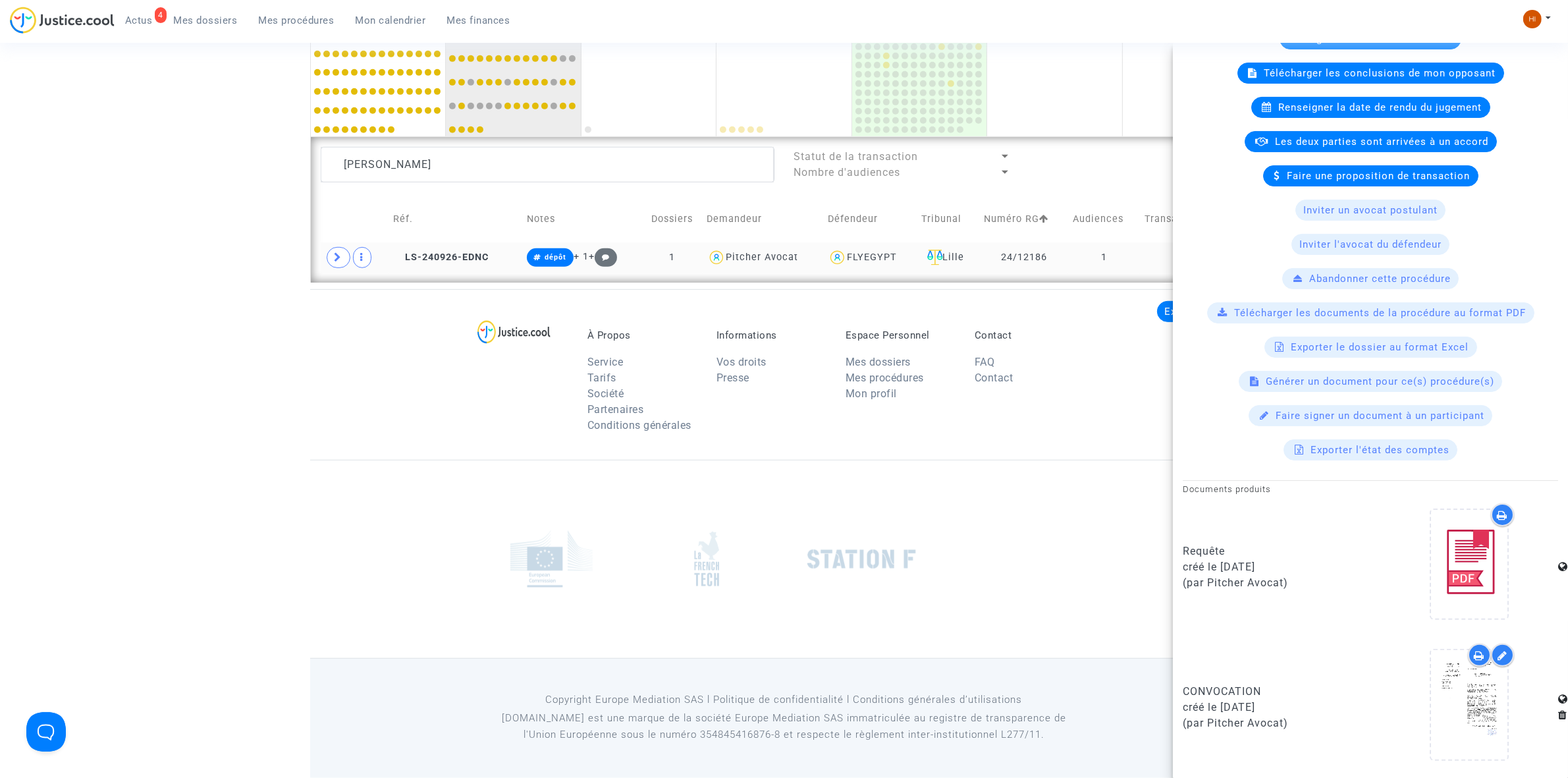
click at [465, 242] on td "LS-240926-EDNC" at bounding box center [455, 257] width 134 height 31
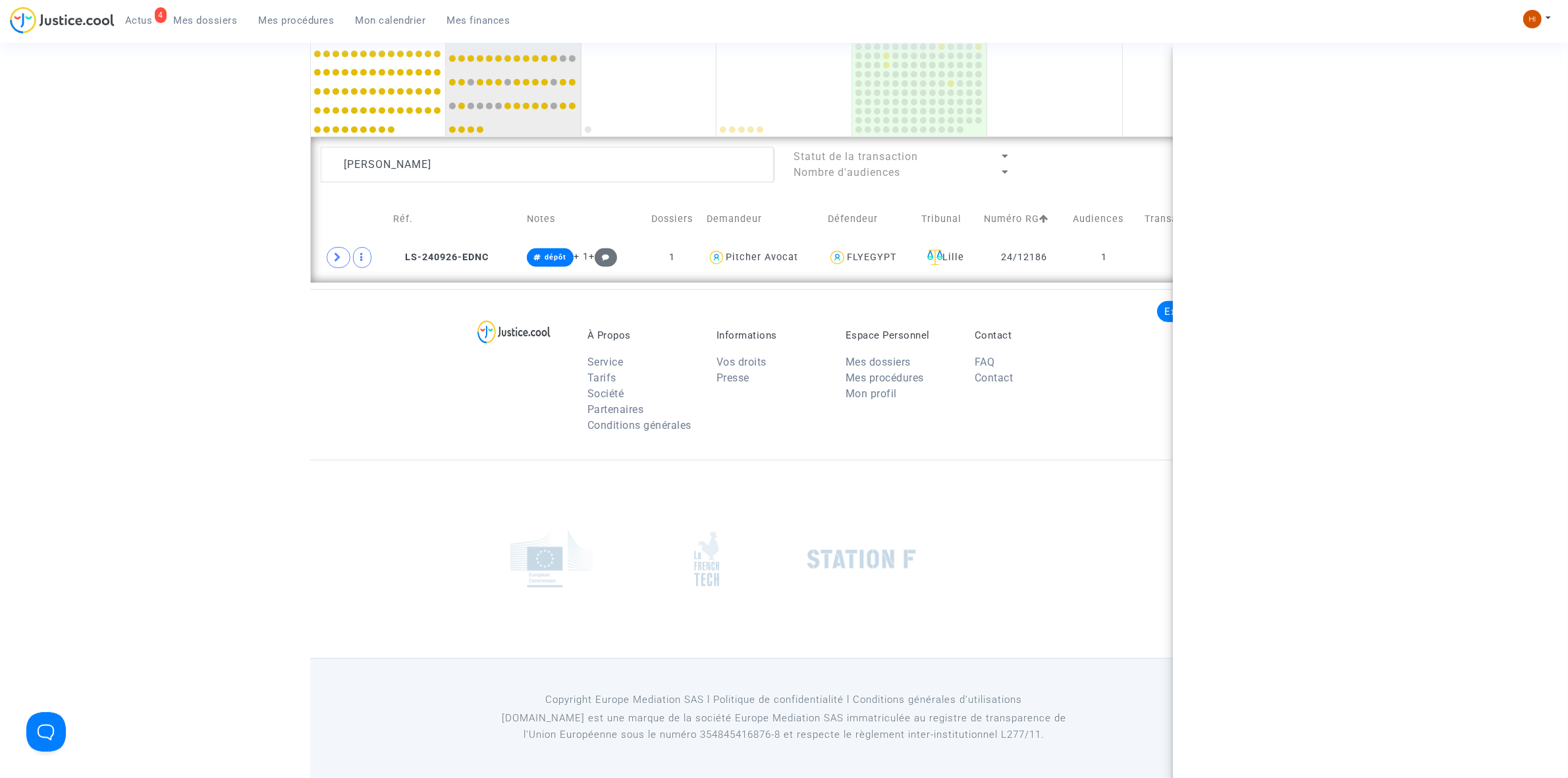
scroll to position [0, 0]
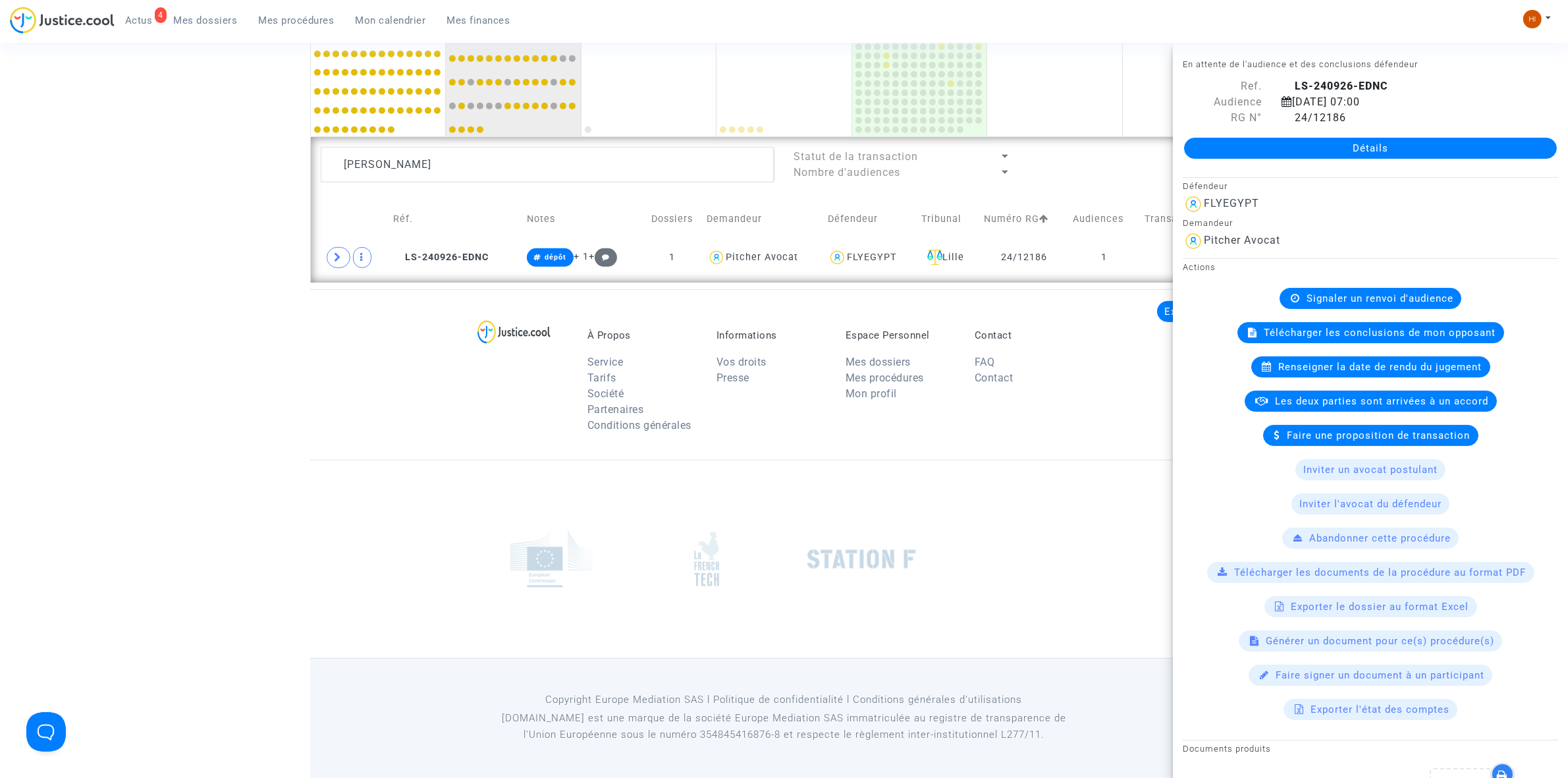
click at [1393, 293] on span "Signaler un renvoi d'audience" at bounding box center [1380, 298] width 147 height 12
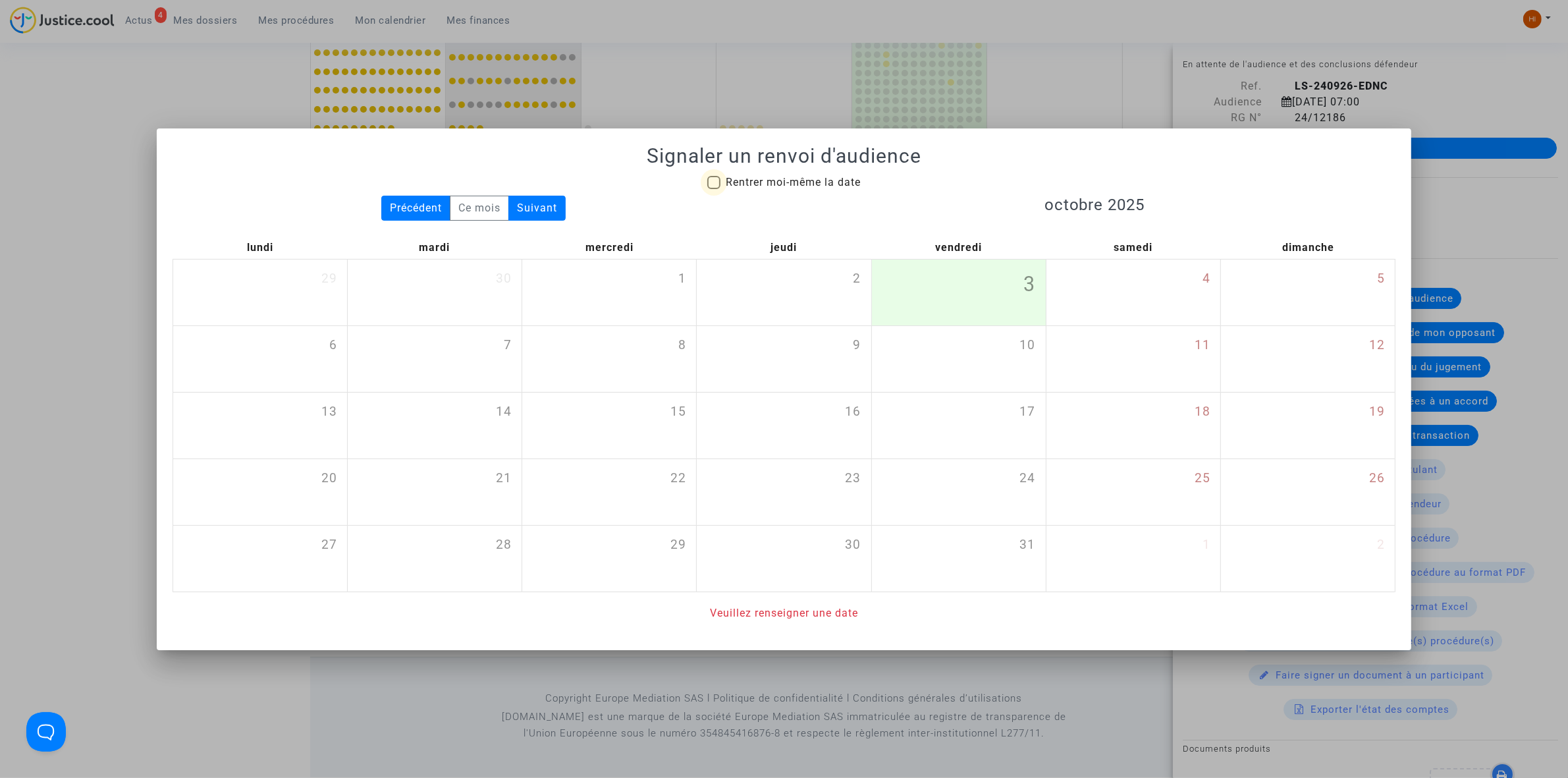
click at [718, 186] on span at bounding box center [713, 182] width 13 height 13
click at [714, 189] on input "Rentrer moi-même la date" at bounding box center [713, 189] width 1 height 1
checkbox input "true"
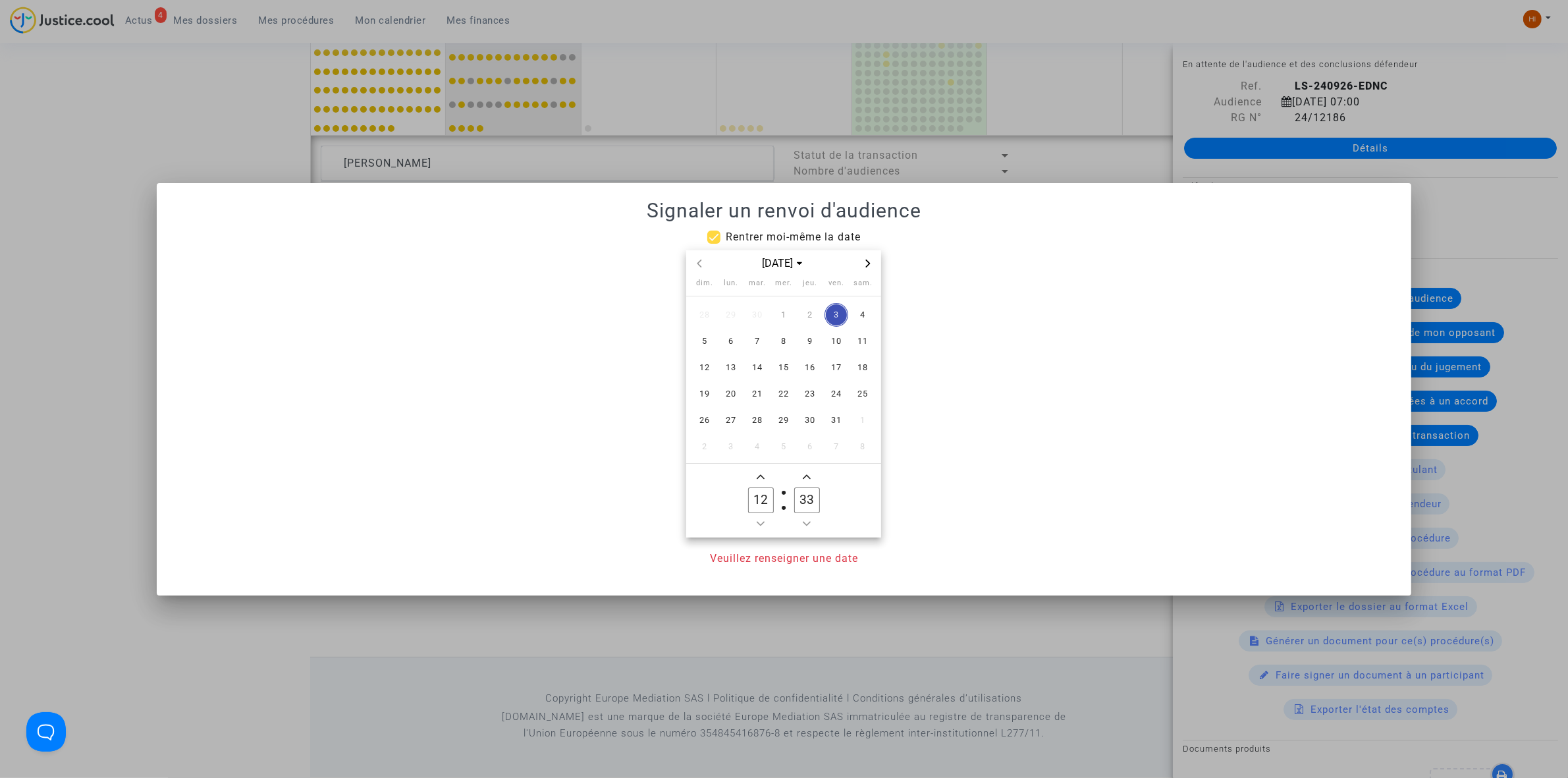
click at [876, 261] on div "[DATE]" at bounding box center [783, 264] width 195 height 27
click at [870, 261] on icon "Next month" at bounding box center [868, 262] width 8 height 8
click at [754, 337] on span "4" at bounding box center [758, 341] width 24 height 24
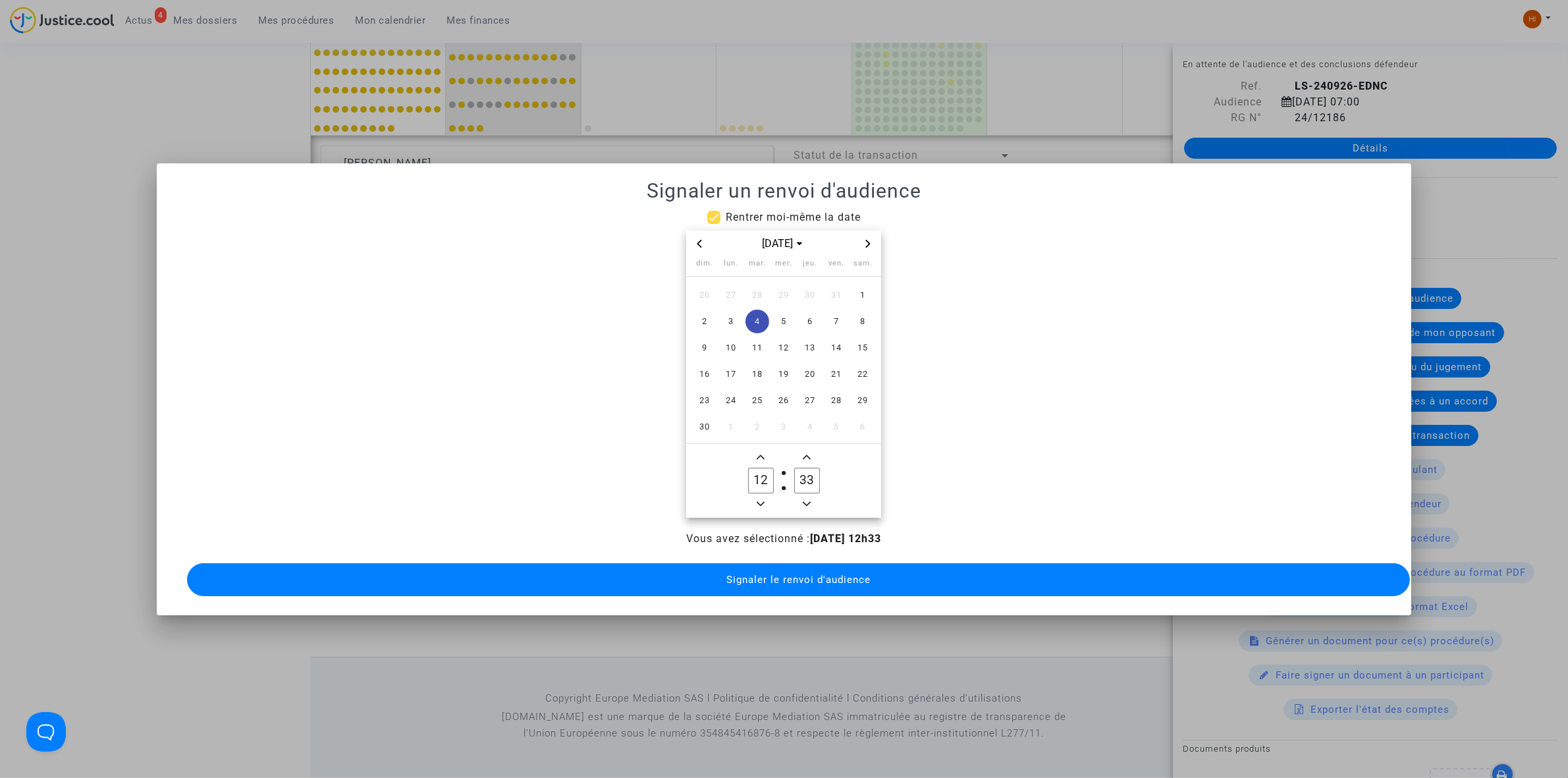
click at [769, 501] on button "Minus a hour" at bounding box center [760, 504] width 16 height 16
click at [767, 501] on span "Minus a hour" at bounding box center [760, 504] width 16 height 16
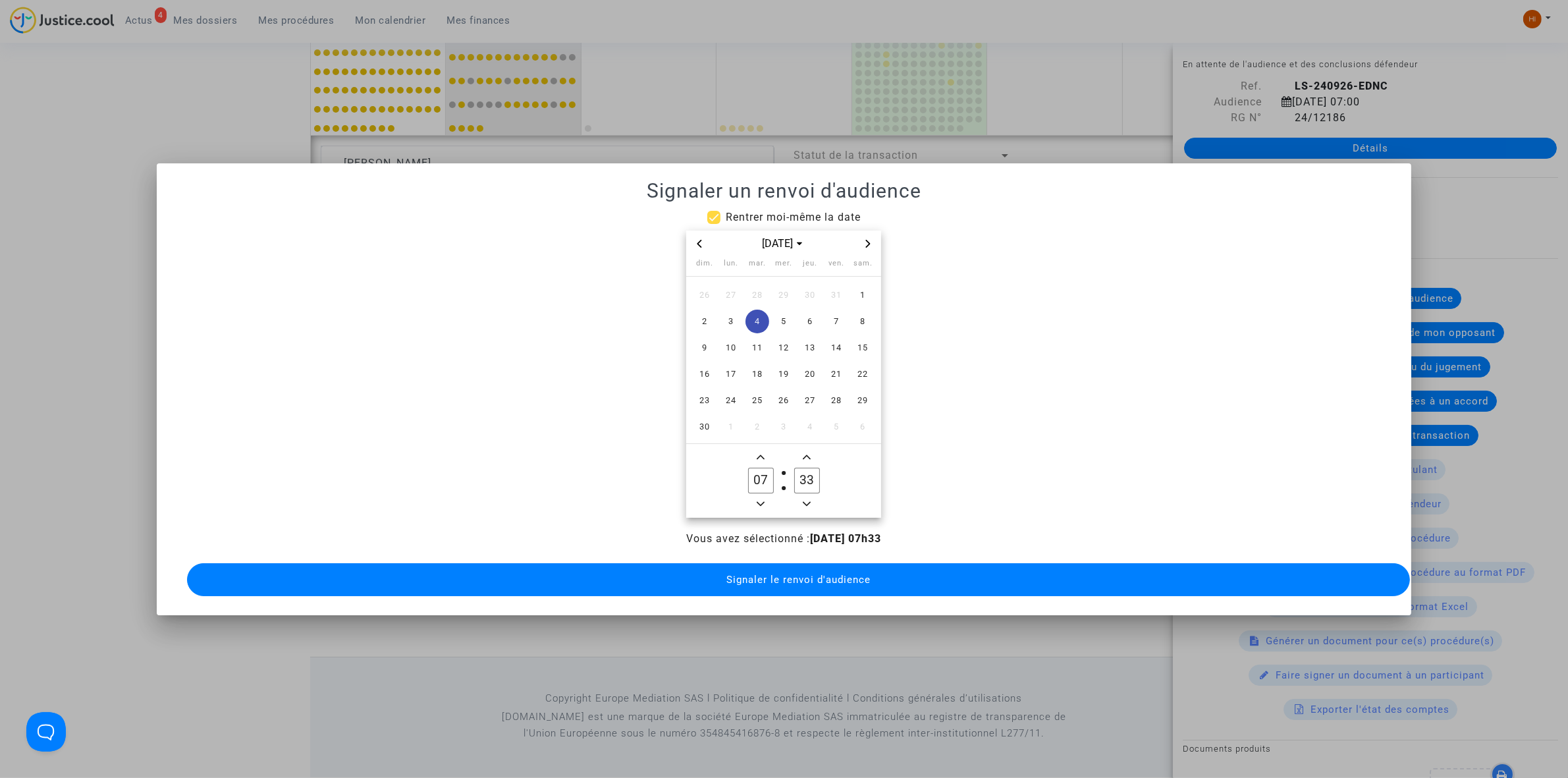
click at [759, 453] on icon "Add a hour" at bounding box center [760, 457] width 8 height 8
click at [759, 454] on span "Add a hour" at bounding box center [760, 457] width 16 height 16
type input "09"
click at [814, 479] on input "33" at bounding box center [806, 480] width 25 height 25
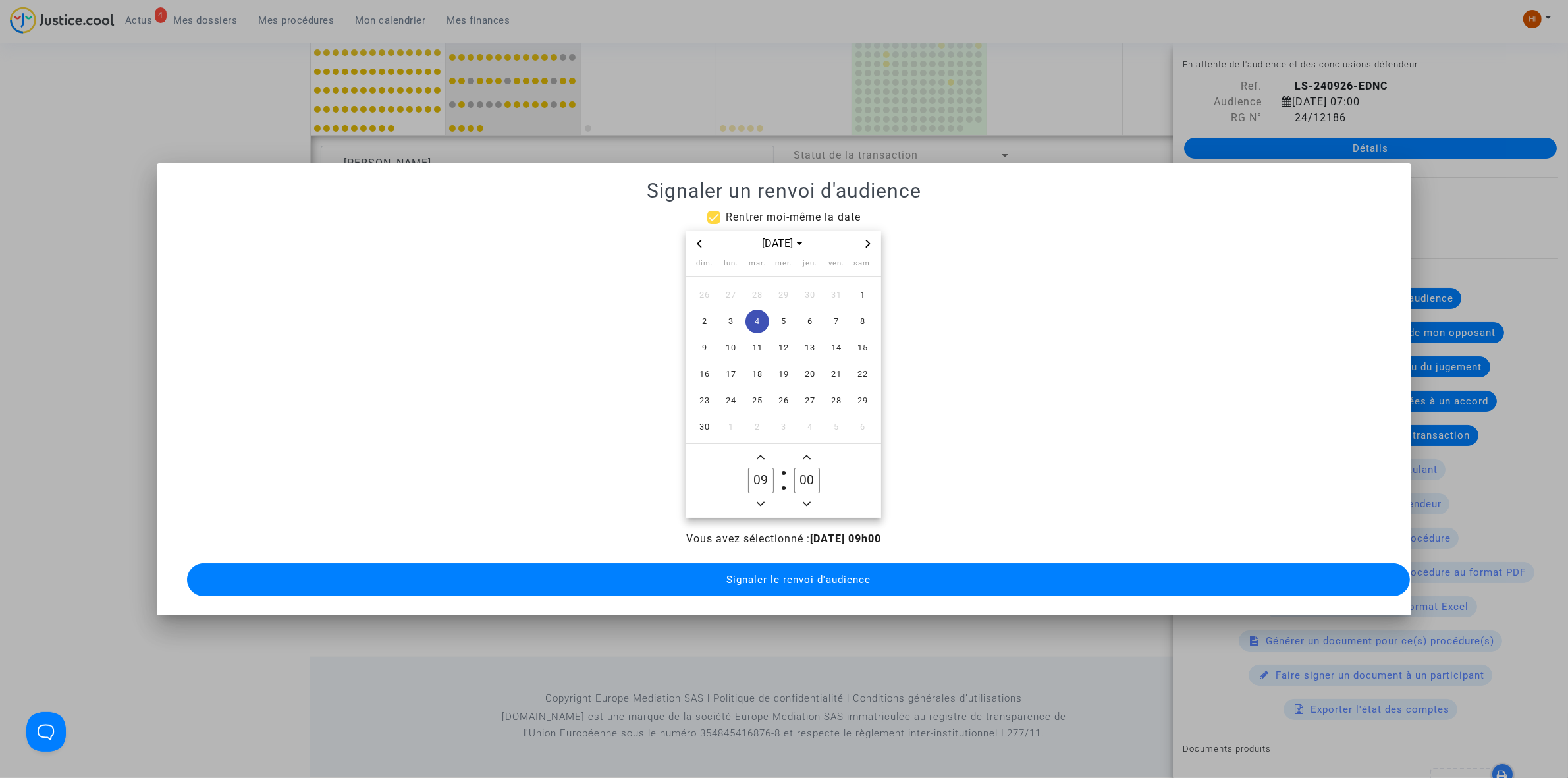
type input "00"
click at [793, 586] on button "Signaler le renvoi d'audience" at bounding box center [798, 579] width 1223 height 33
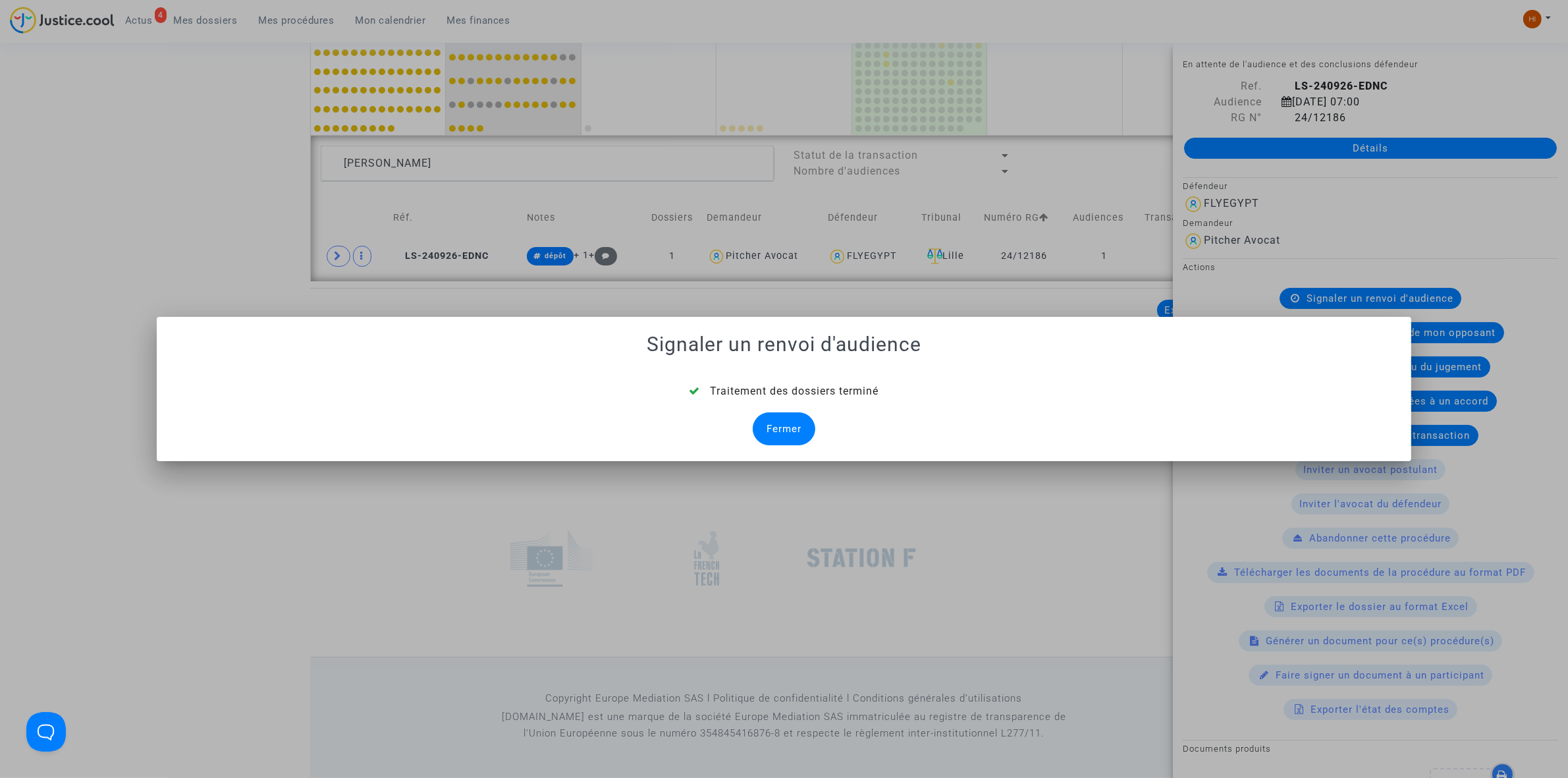
drag, startPoint x: 795, startPoint y: 438, endPoint x: 783, endPoint y: 412, distance: 28.6
click at [795, 438] on div "Fermer" at bounding box center [783, 429] width 62 height 33
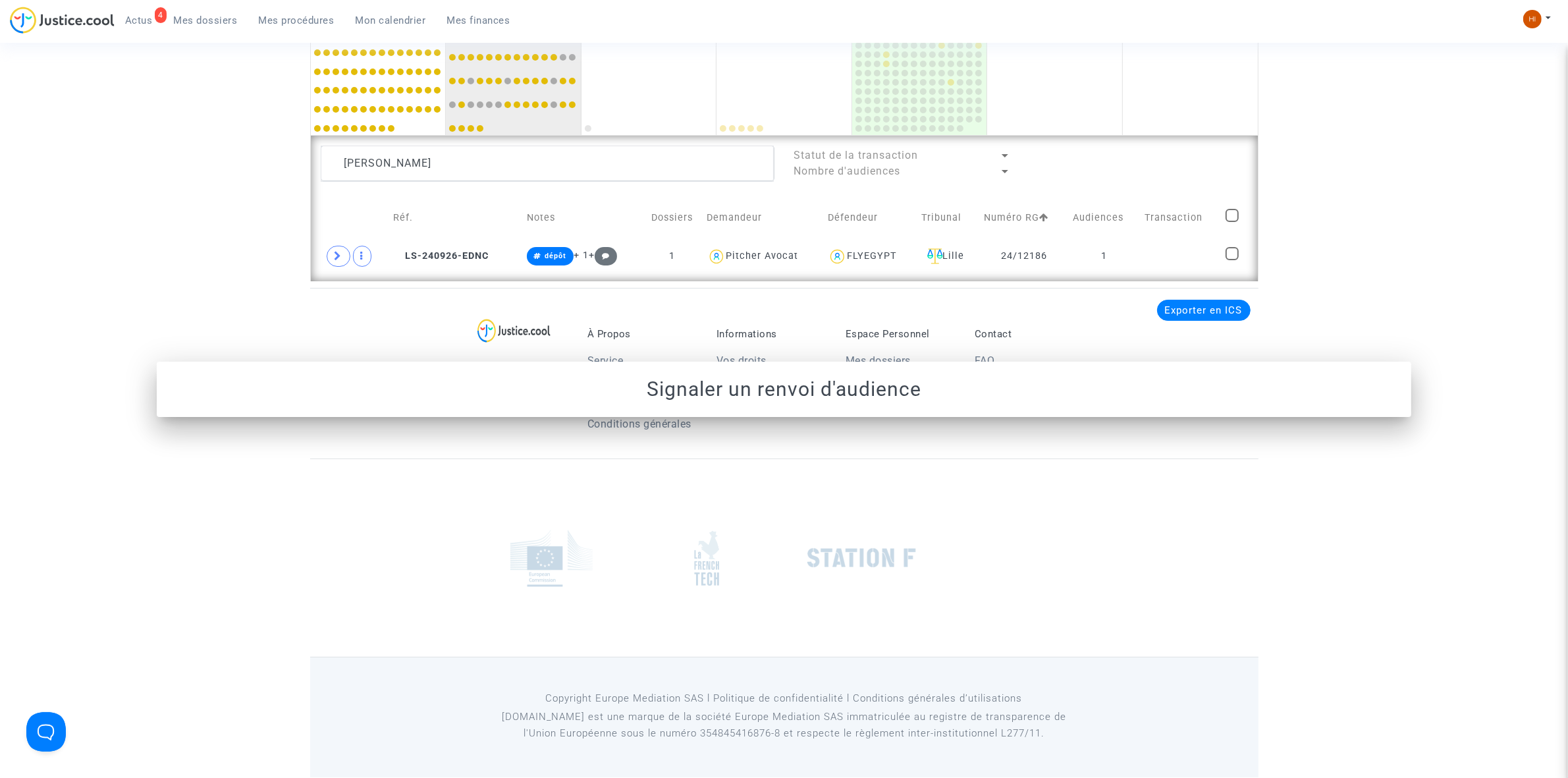
scroll to position [897, 0]
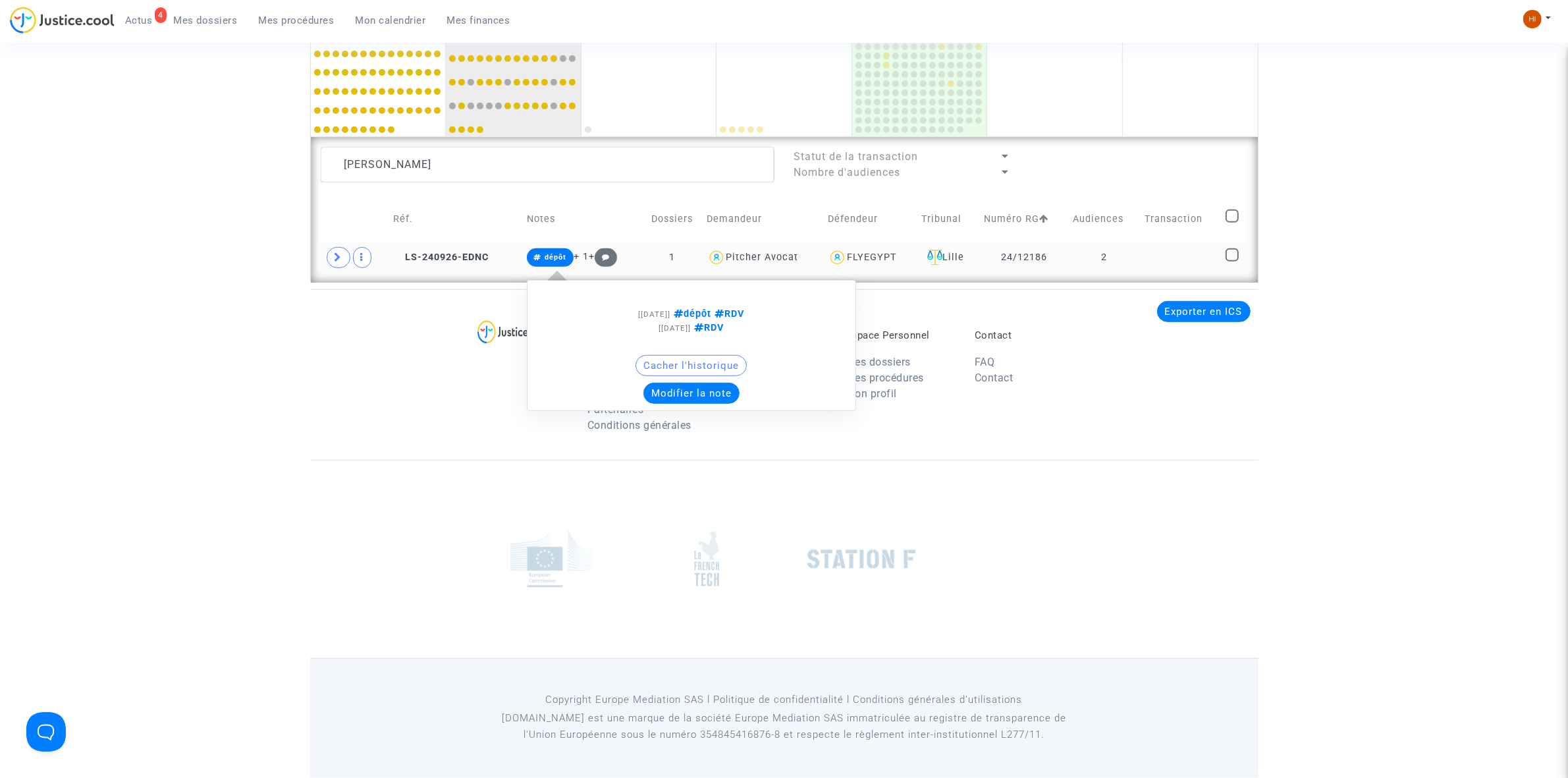
click at [560, 258] on span "dépôt" at bounding box center [555, 257] width 21 height 9
click at [689, 392] on button "Modifier la note" at bounding box center [691, 393] width 96 height 21
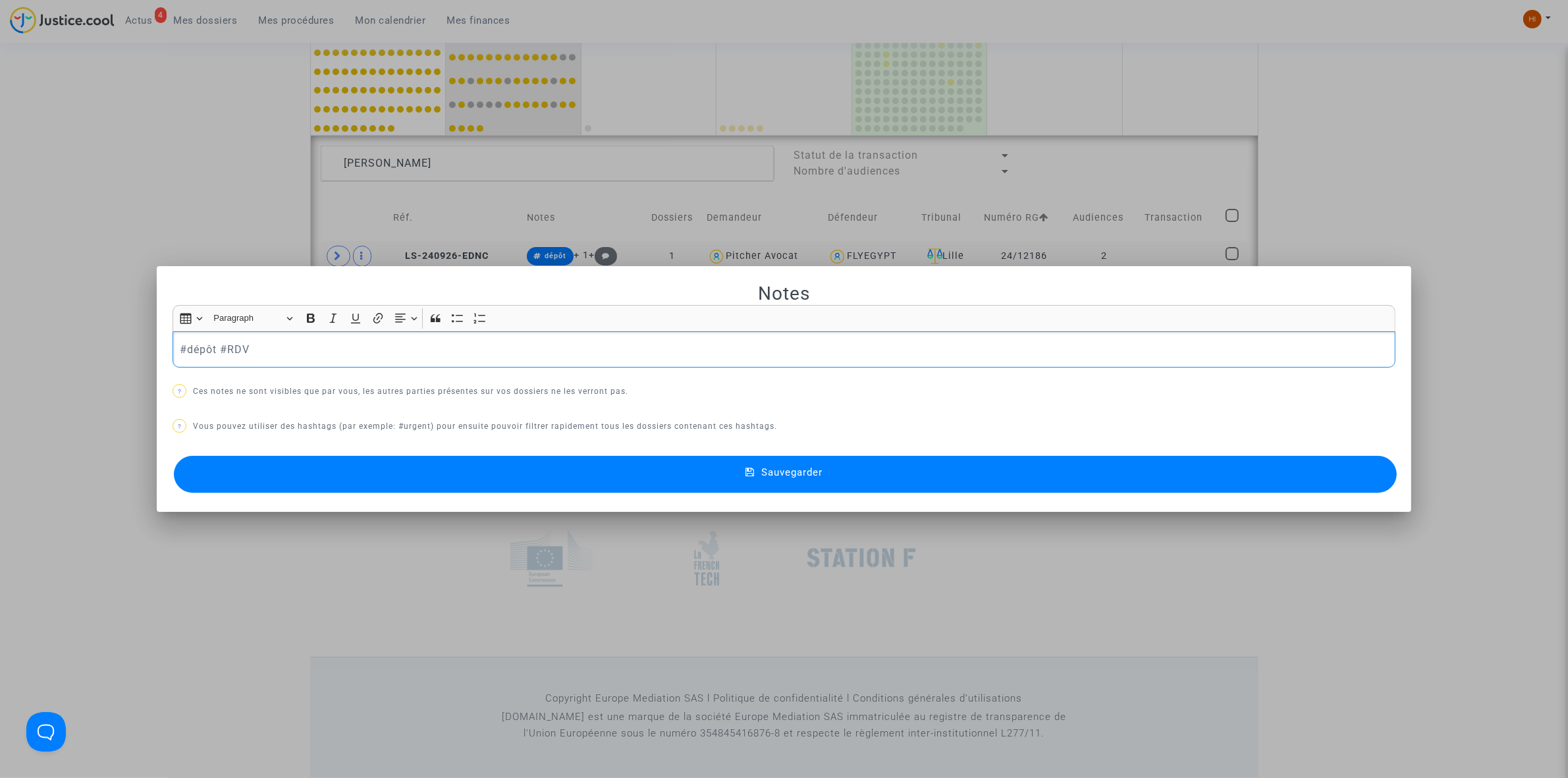
scroll to position [0, 0]
click at [295, 346] on p "#renvoipourfaireciter #dépôt #RDV" at bounding box center [784, 349] width 1209 height 16
click at [537, 482] on button "Sauvegarder" at bounding box center [785, 474] width 1223 height 37
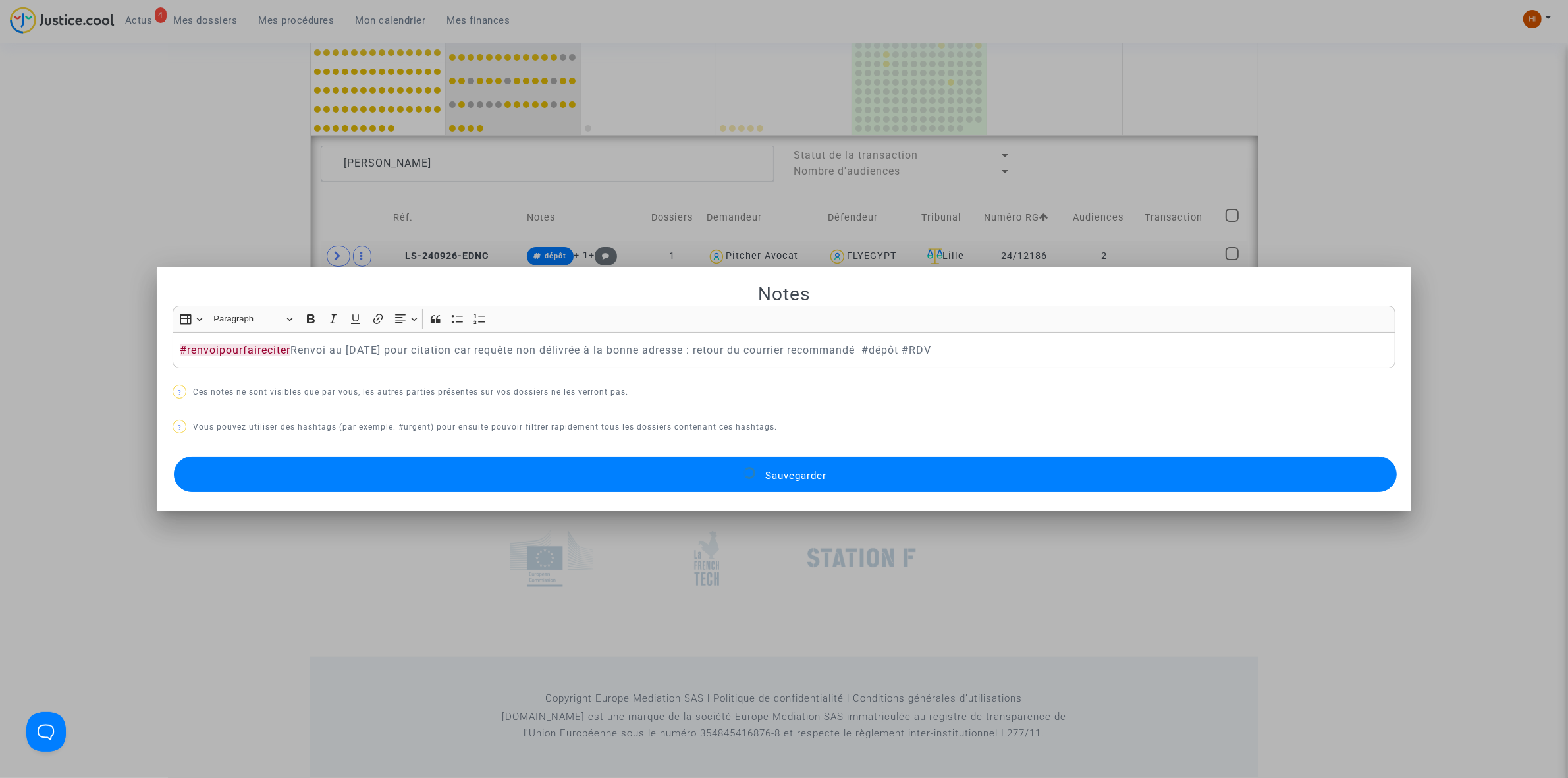
scroll to position [897, 0]
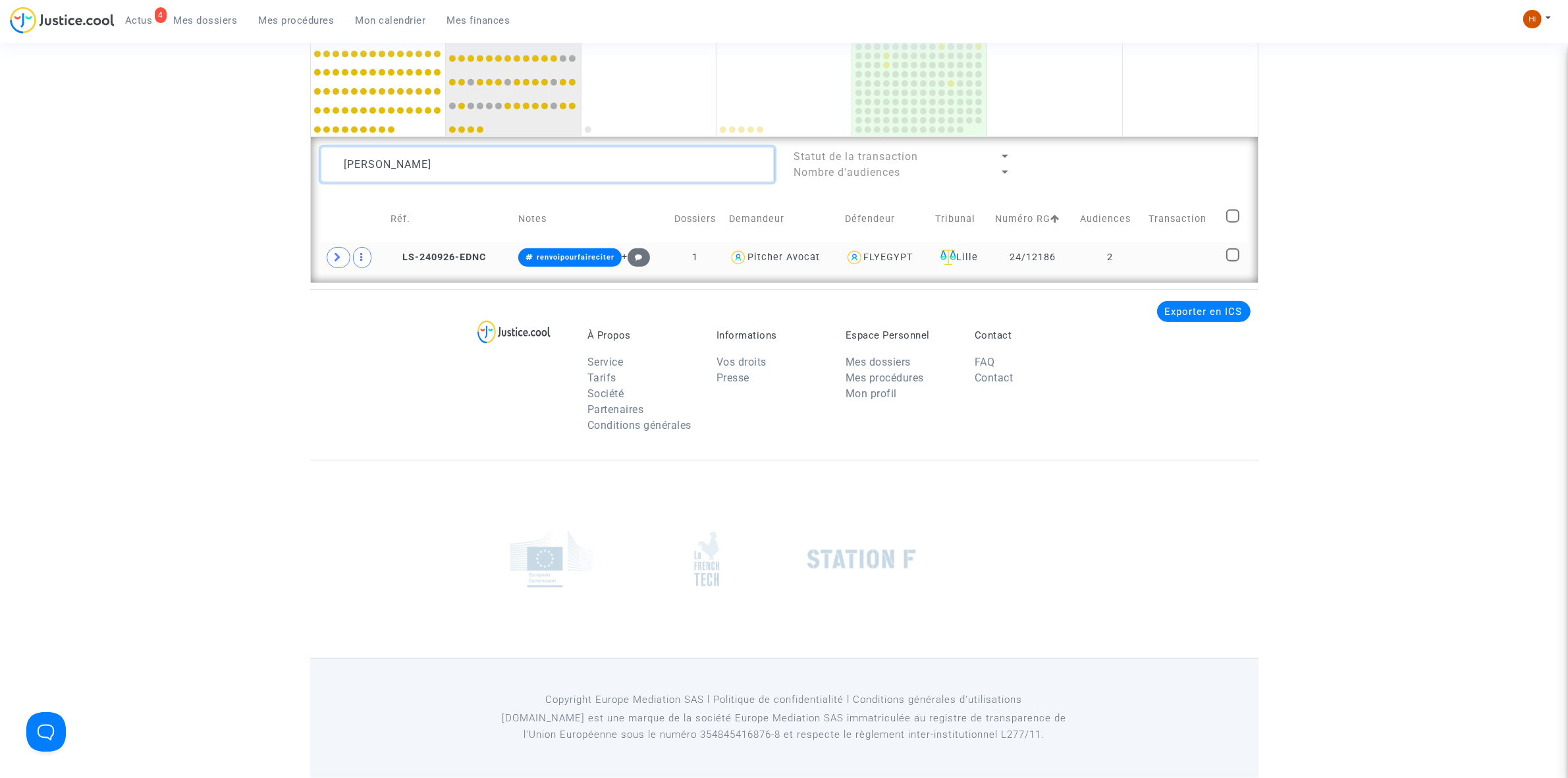
drag, startPoint x: 520, startPoint y: 166, endPoint x: 54, endPoint y: 181, distance: 466.2
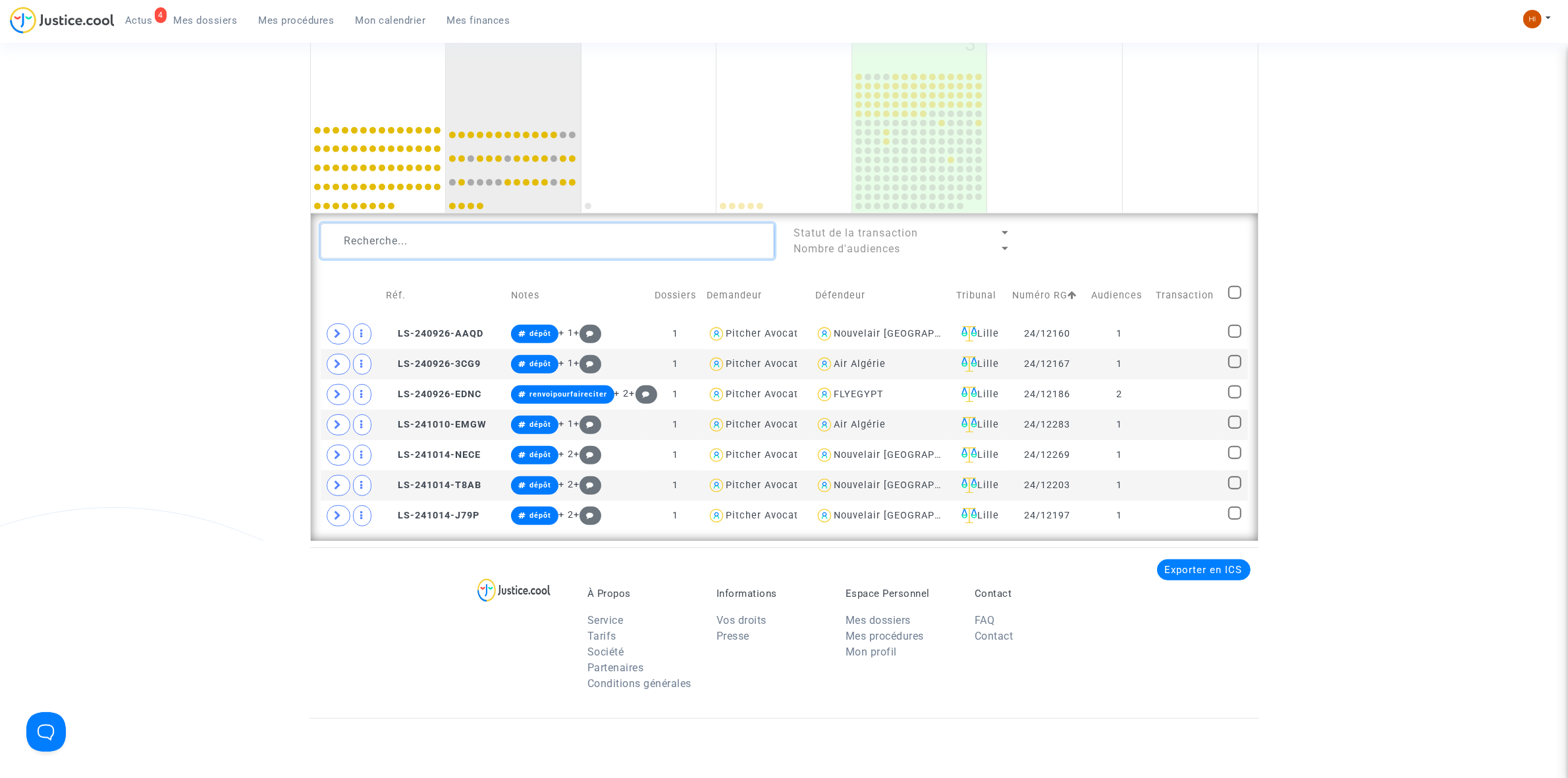
scroll to position [897, 0]
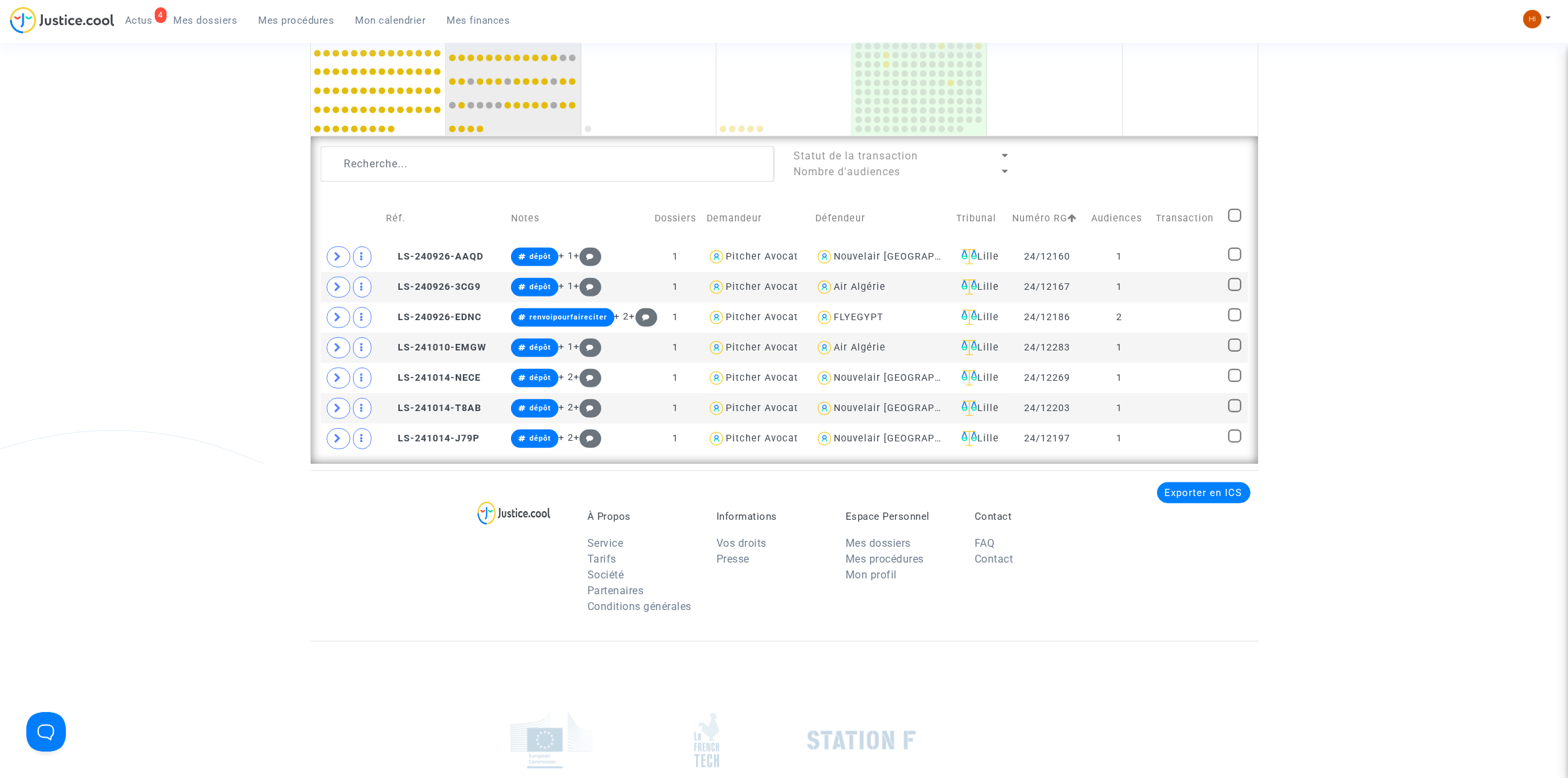
click at [1039, 215] on td "Numéro RG" at bounding box center [1046, 218] width 79 height 47
click at [1068, 222] on icon at bounding box center [1072, 217] width 9 height 9
click at [1237, 436] on span at bounding box center [1234, 435] width 13 height 13
click at [1235, 442] on input "checkbox" at bounding box center [1234, 442] width 1 height 1
checkbox input "true"
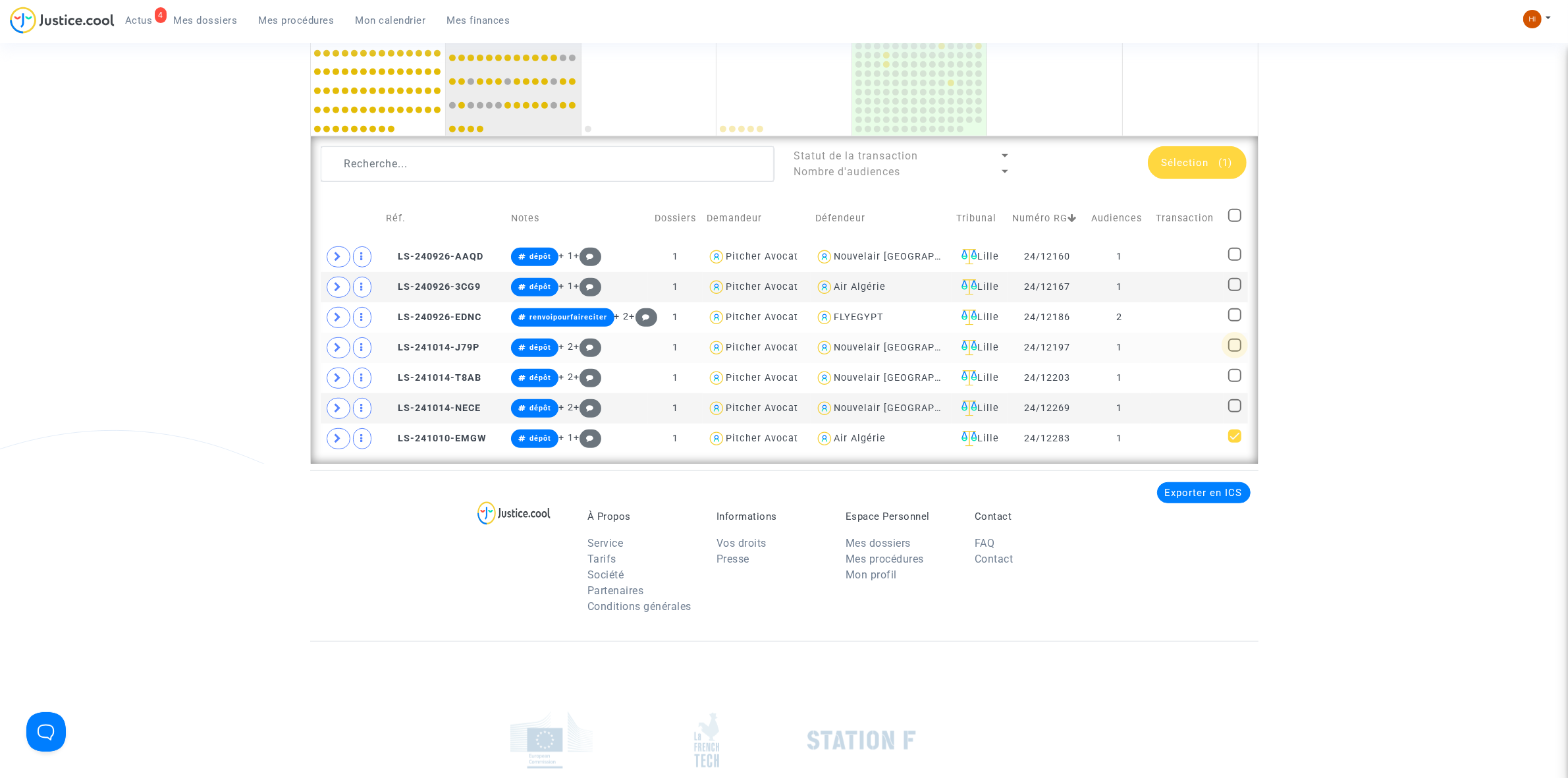
click at [1236, 349] on span at bounding box center [1234, 344] width 13 height 13
click at [1235, 352] on input "checkbox" at bounding box center [1234, 352] width 1 height 1
checkbox input "true"
click at [1236, 406] on span at bounding box center [1234, 405] width 13 height 13
click at [1235, 412] on input "checkbox" at bounding box center [1234, 412] width 1 height 1
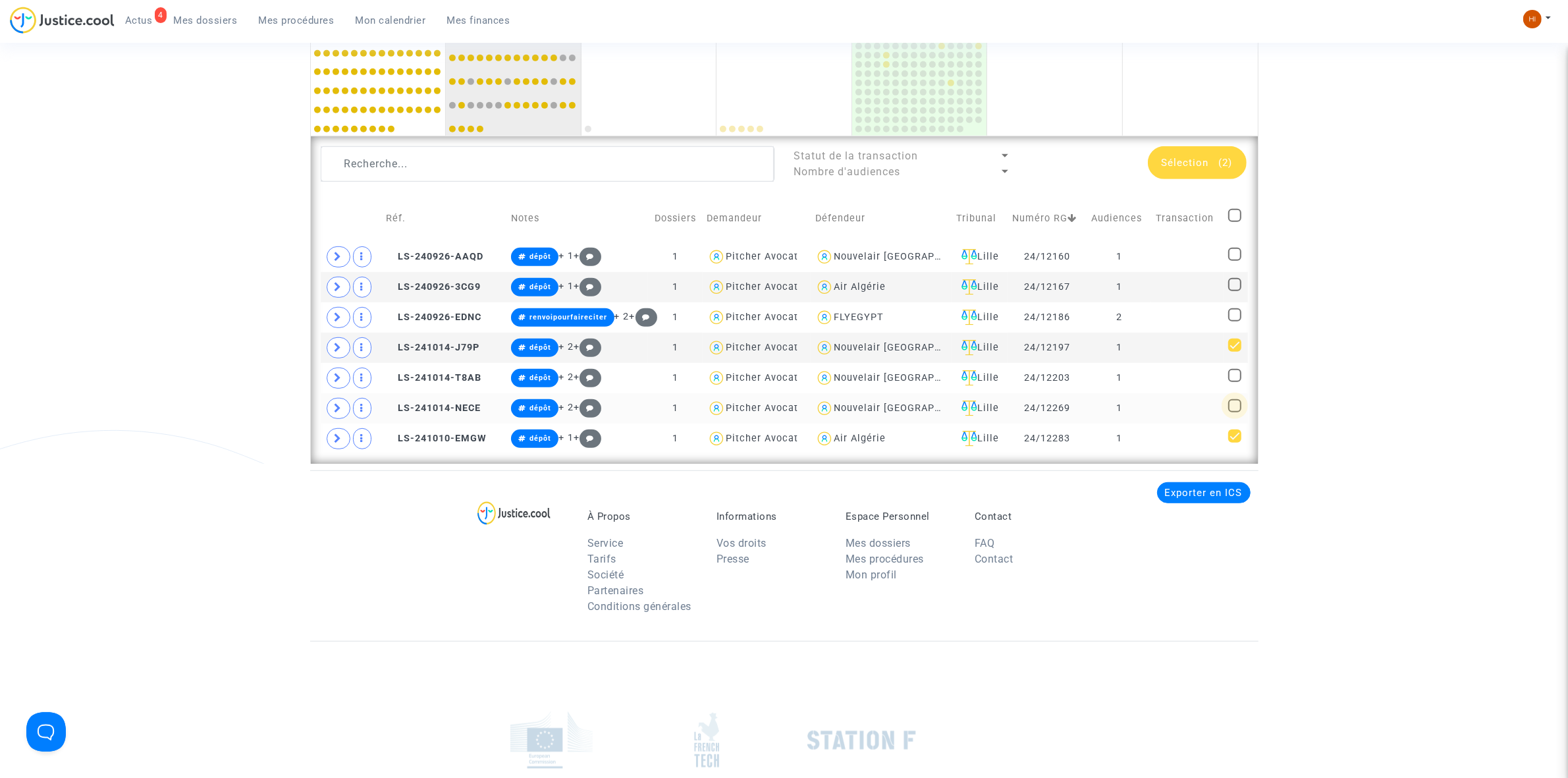
checkbox input "true"
click at [1235, 379] on span at bounding box center [1234, 375] width 13 height 13
click at [1235, 382] on input "checkbox" at bounding box center [1234, 382] width 1 height 1
checkbox input "true"
click at [1219, 165] on span "(4)" at bounding box center [1225, 163] width 14 height 12
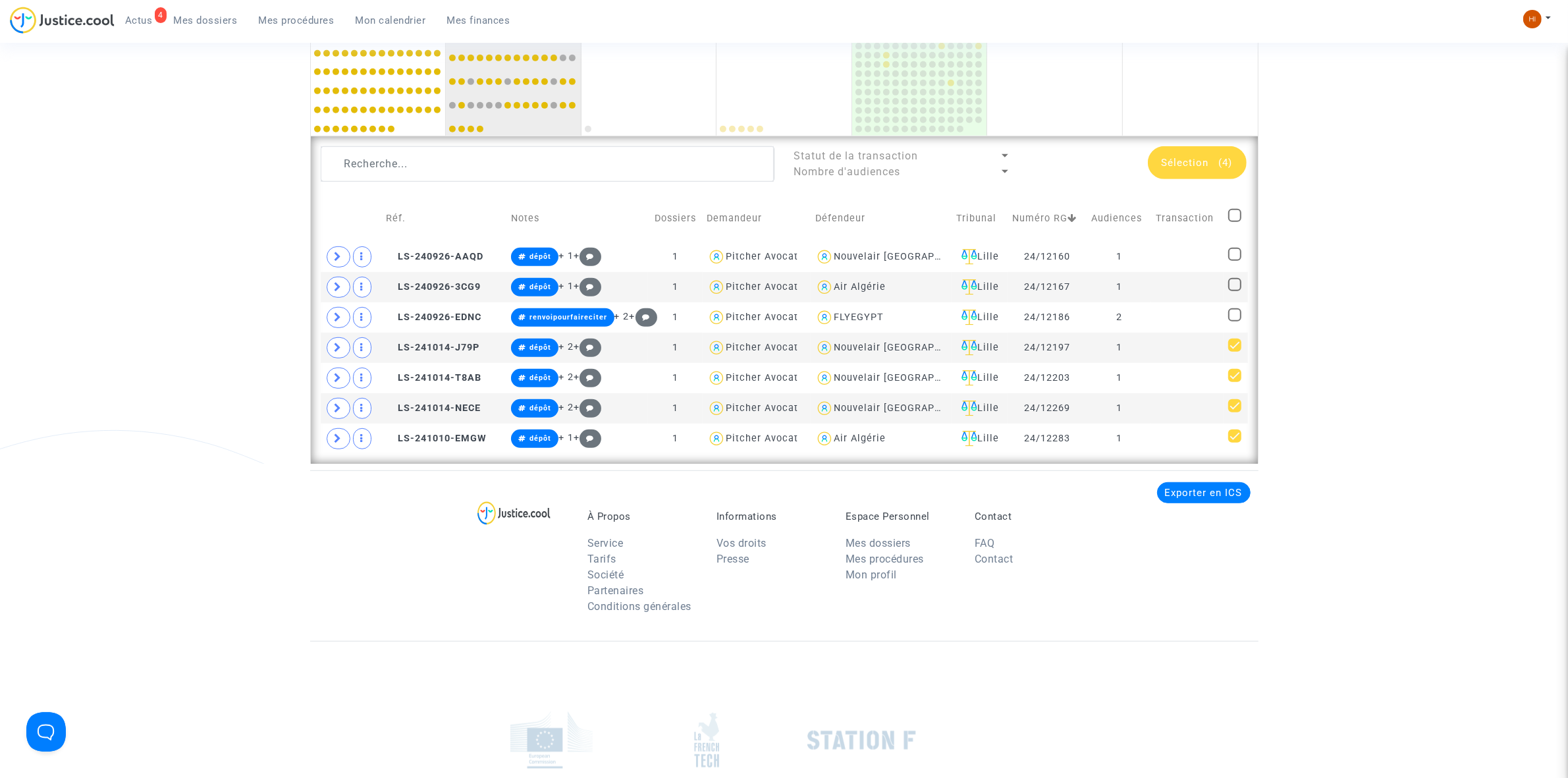
scroll to position [0, 0]
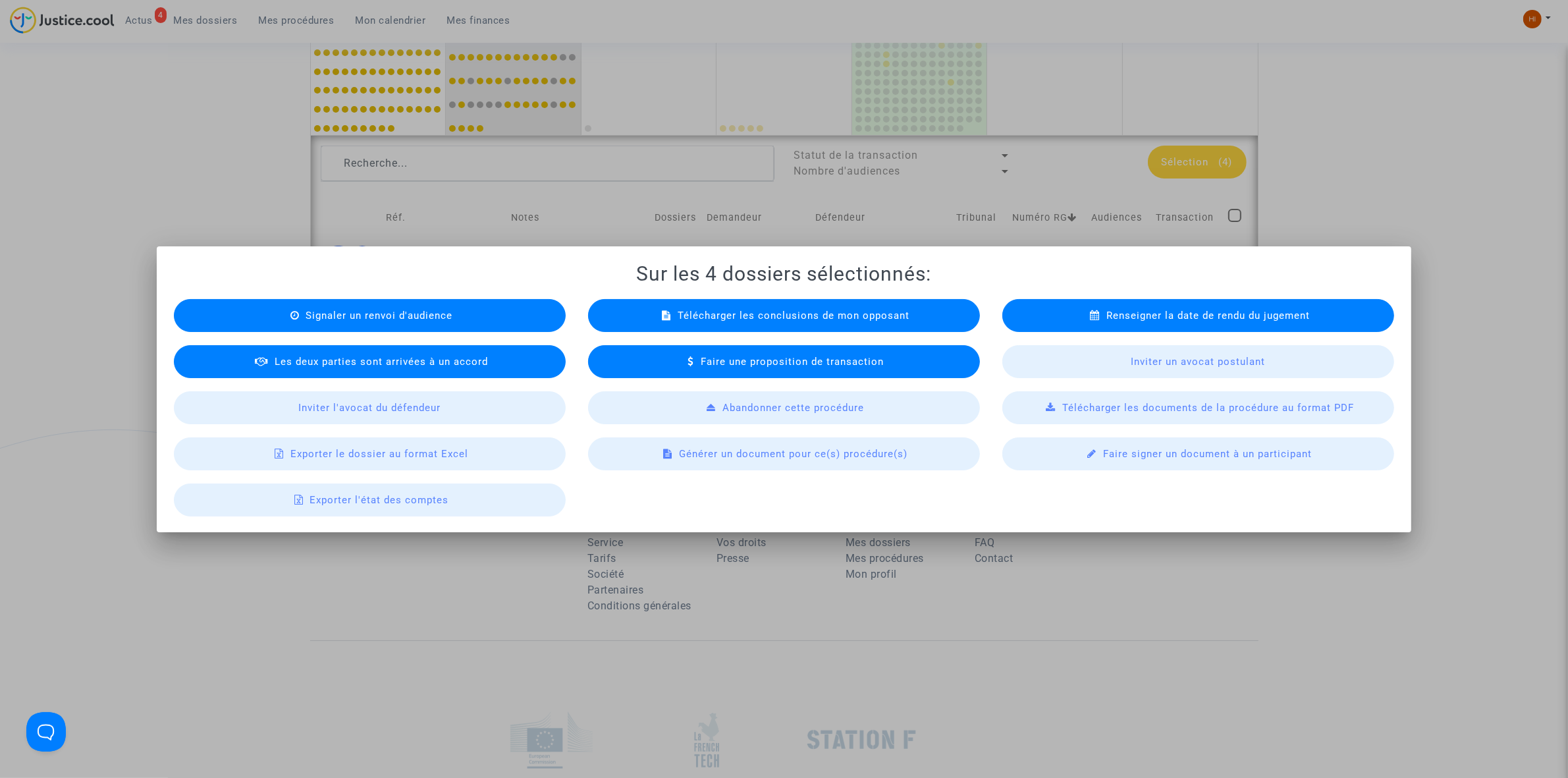
click at [1107, 321] on div "Renseigner la date de rendu du jugement" at bounding box center [1198, 315] width 392 height 33
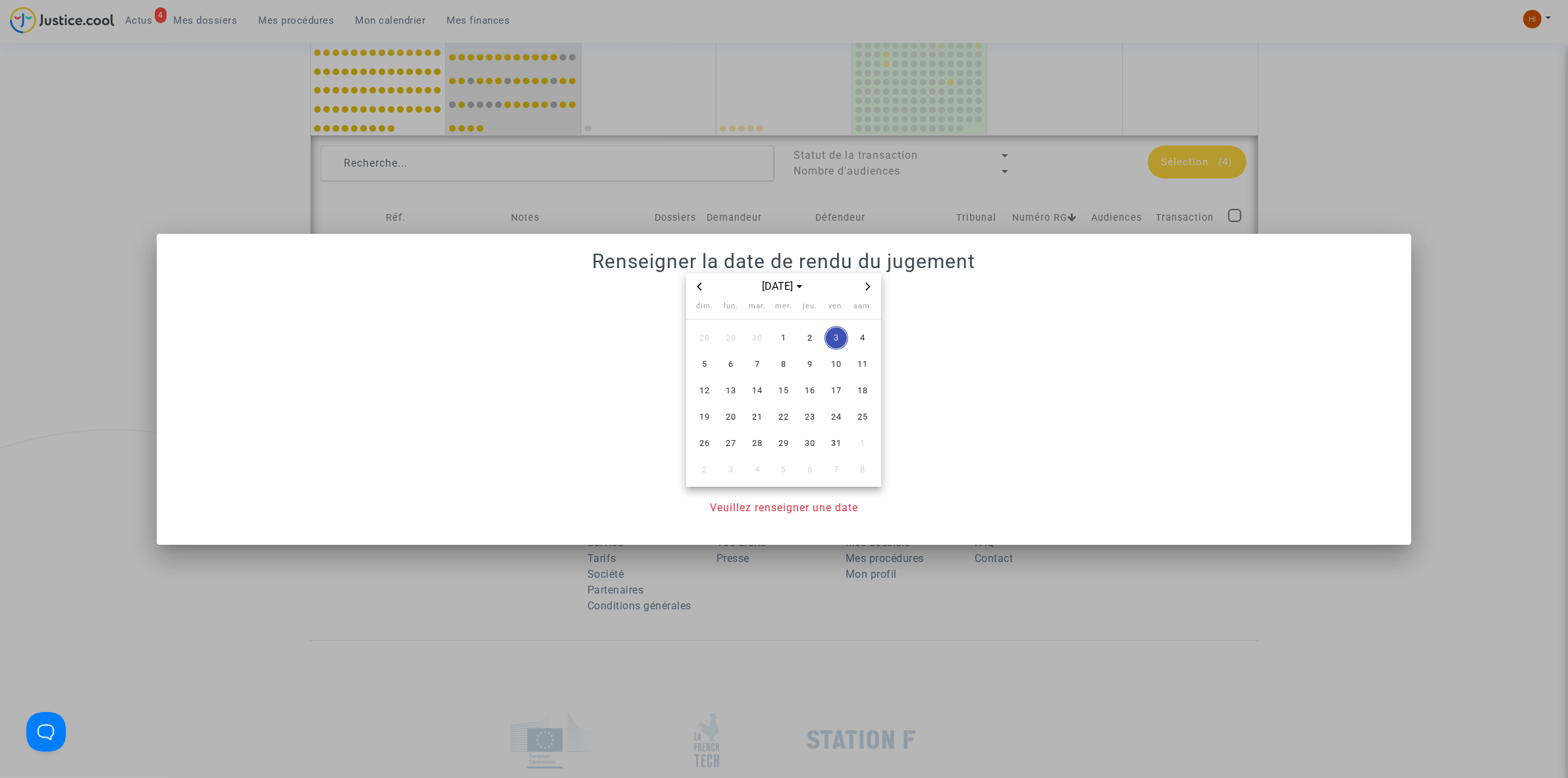
click at [868, 290] on icon "Next month" at bounding box center [868, 285] width 8 height 8
drag, startPoint x: 764, startPoint y: 355, endPoint x: 781, endPoint y: 450, distance: 96.5
click at [764, 355] on span "6" at bounding box center [758, 364] width 24 height 24
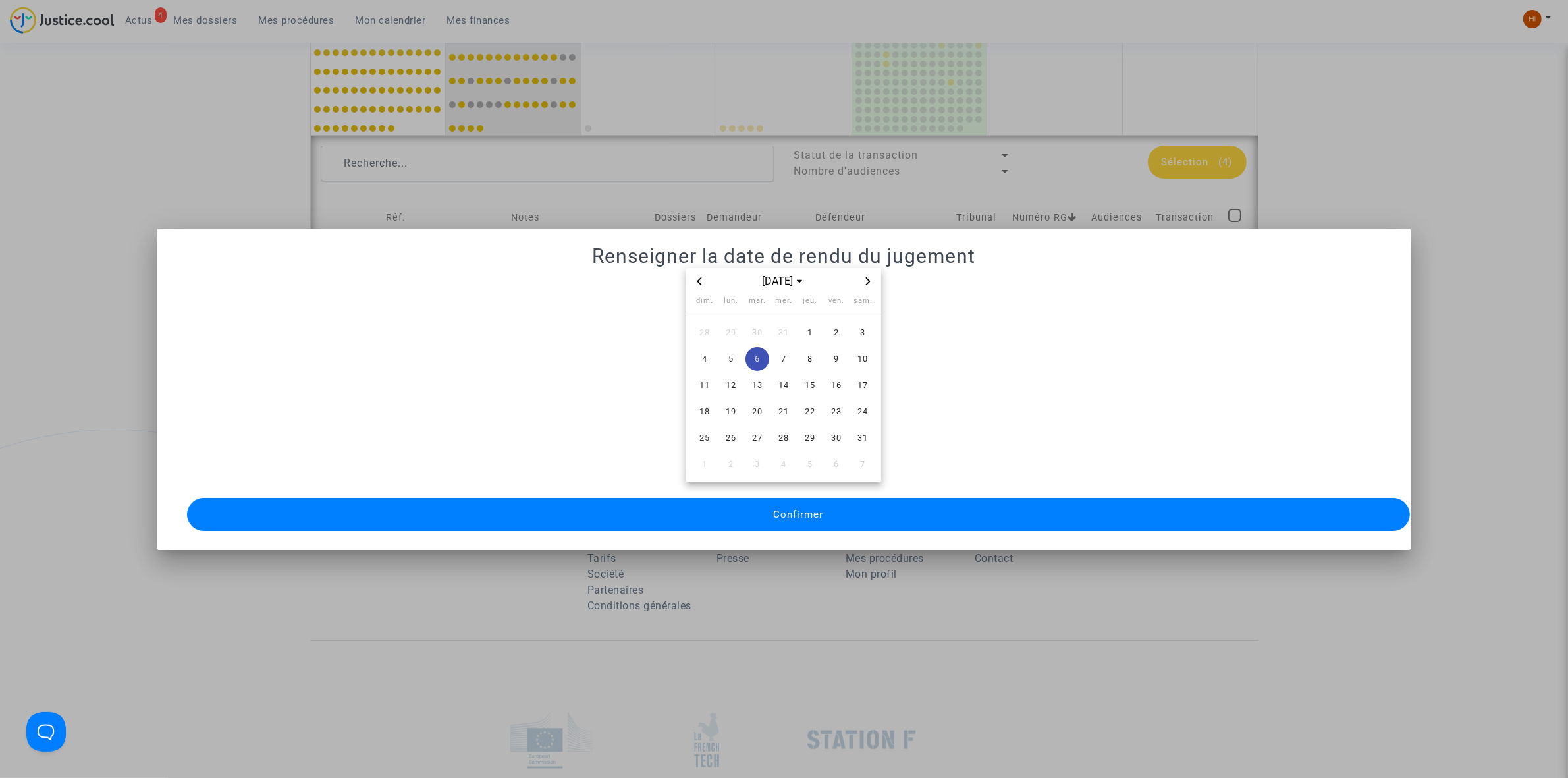
click at [794, 509] on span "Confirmer" at bounding box center [798, 515] width 50 height 12
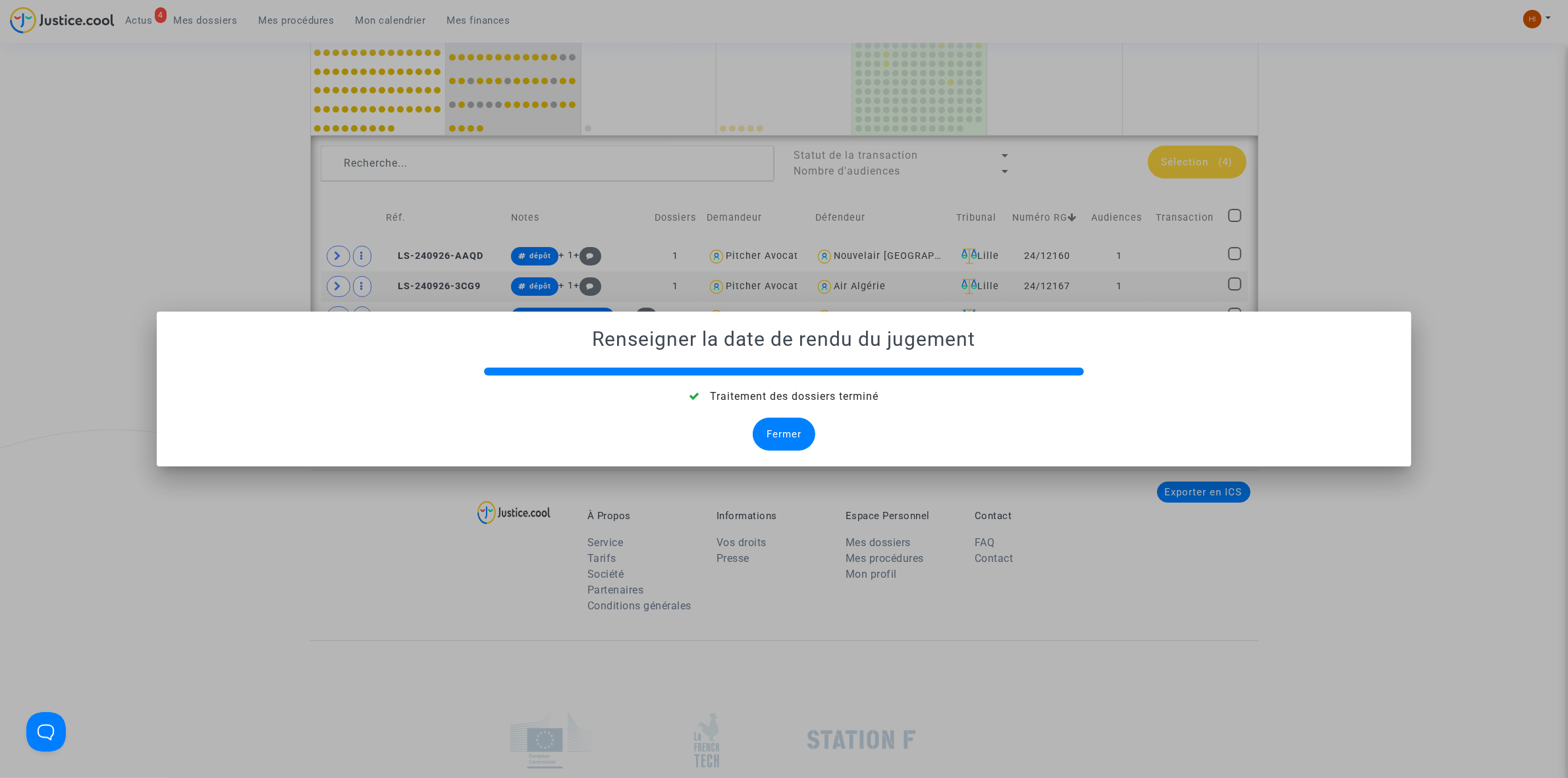
click at [794, 435] on div "Fermer" at bounding box center [783, 434] width 62 height 33
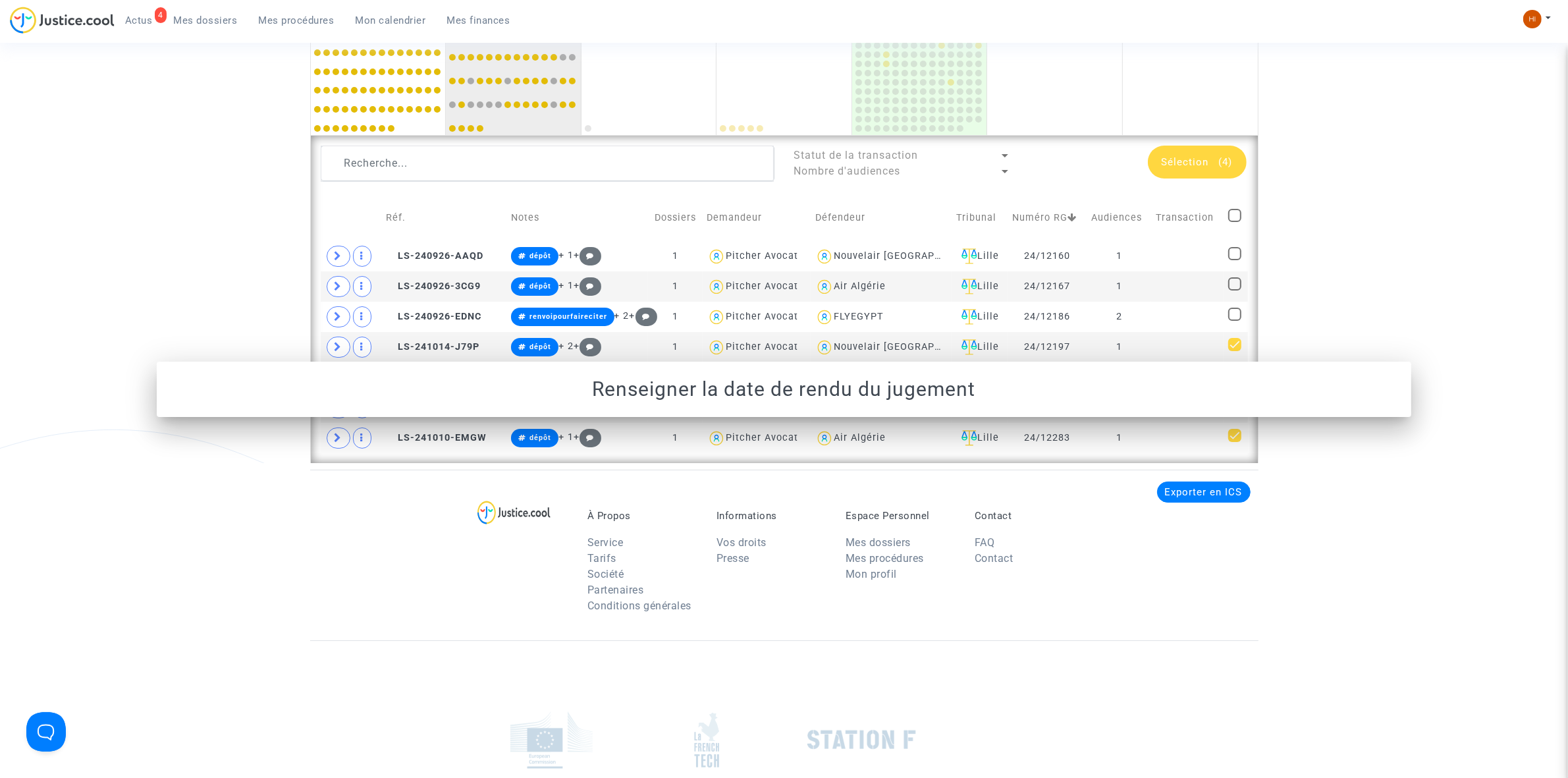
scroll to position [897, 0]
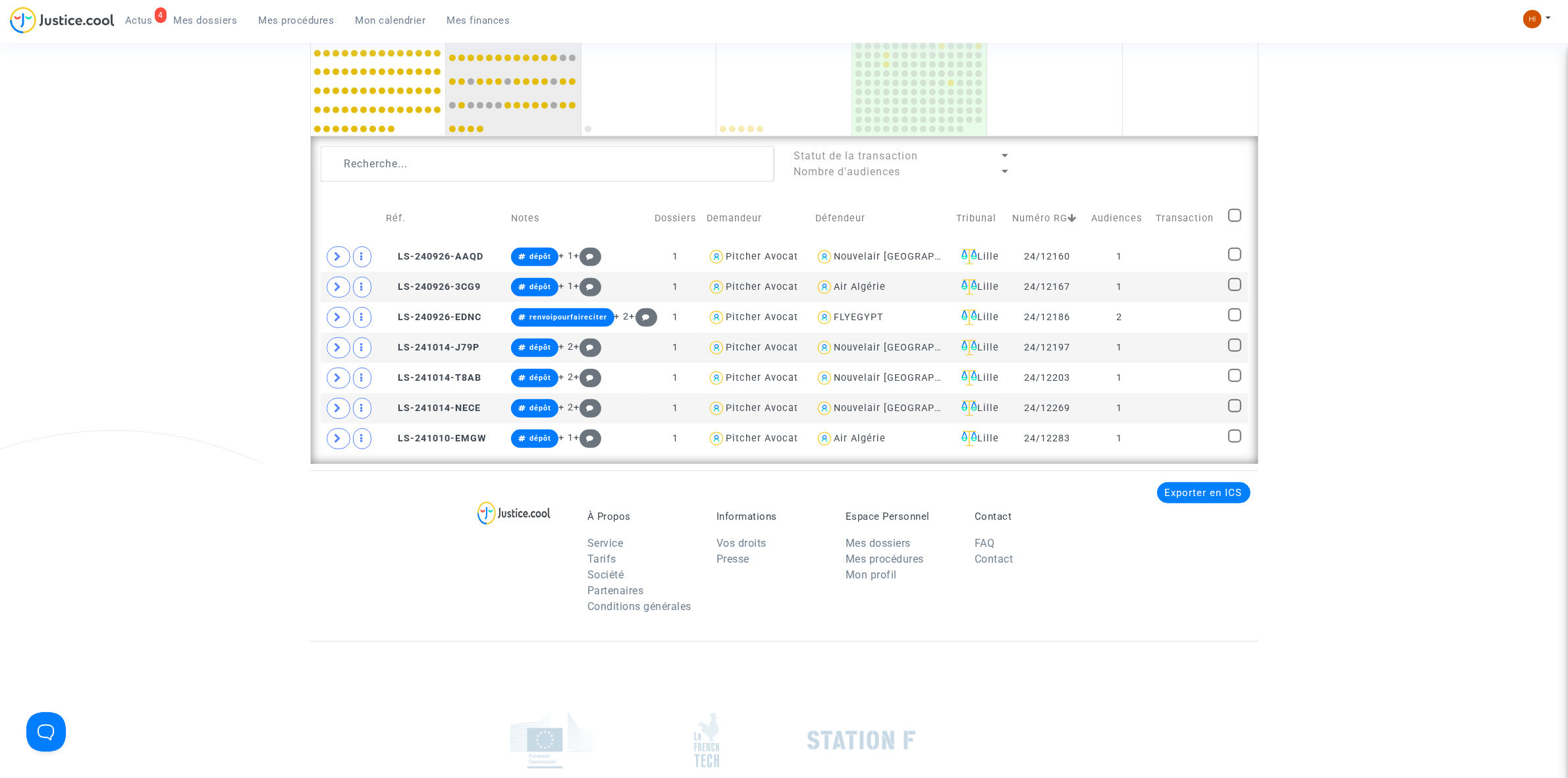
click at [311, 21] on span "Mes procédures" at bounding box center [297, 20] width 76 height 12
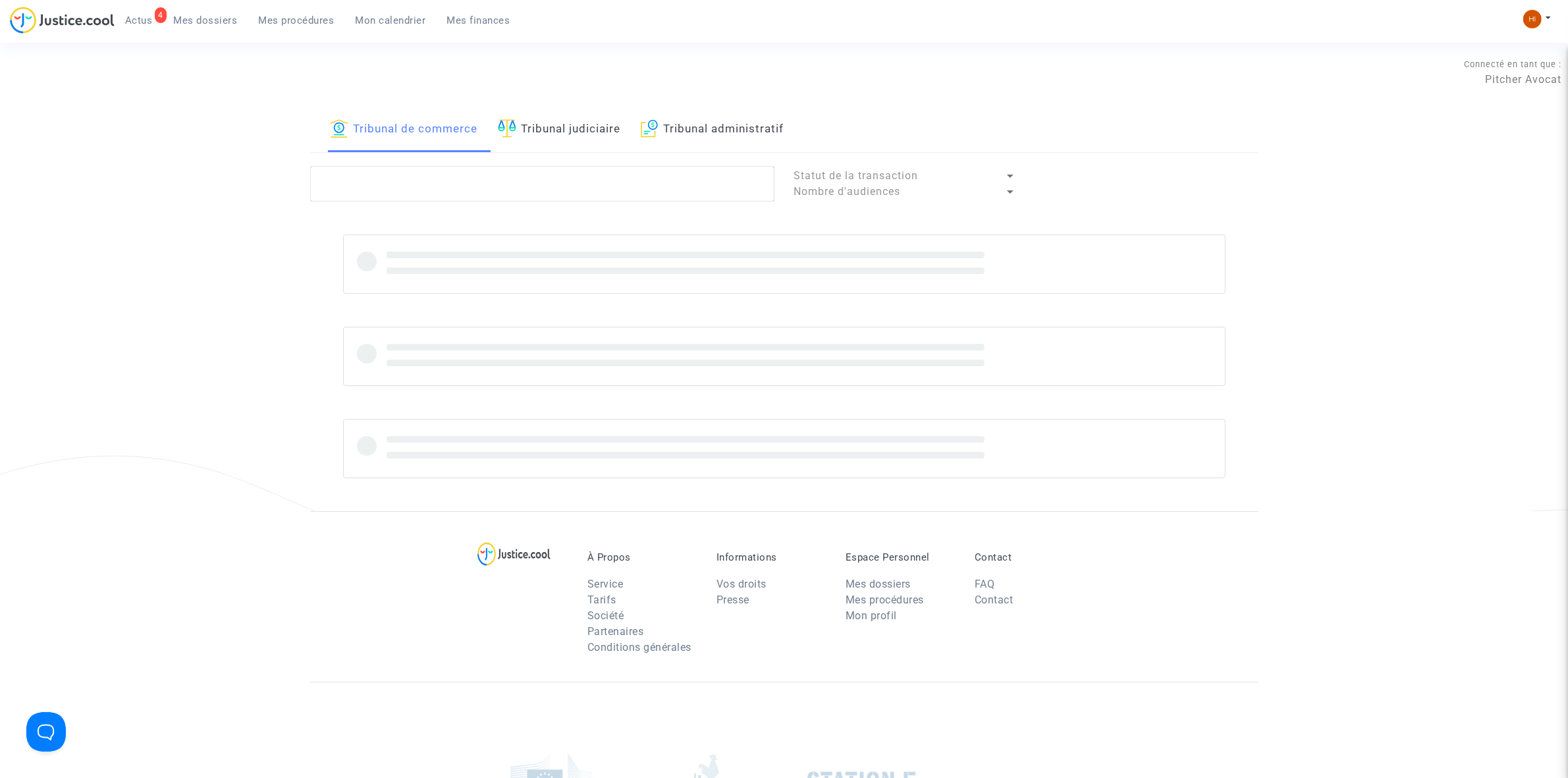
click at [549, 136] on link "Tribunal judiciaire" at bounding box center [559, 130] width 123 height 45
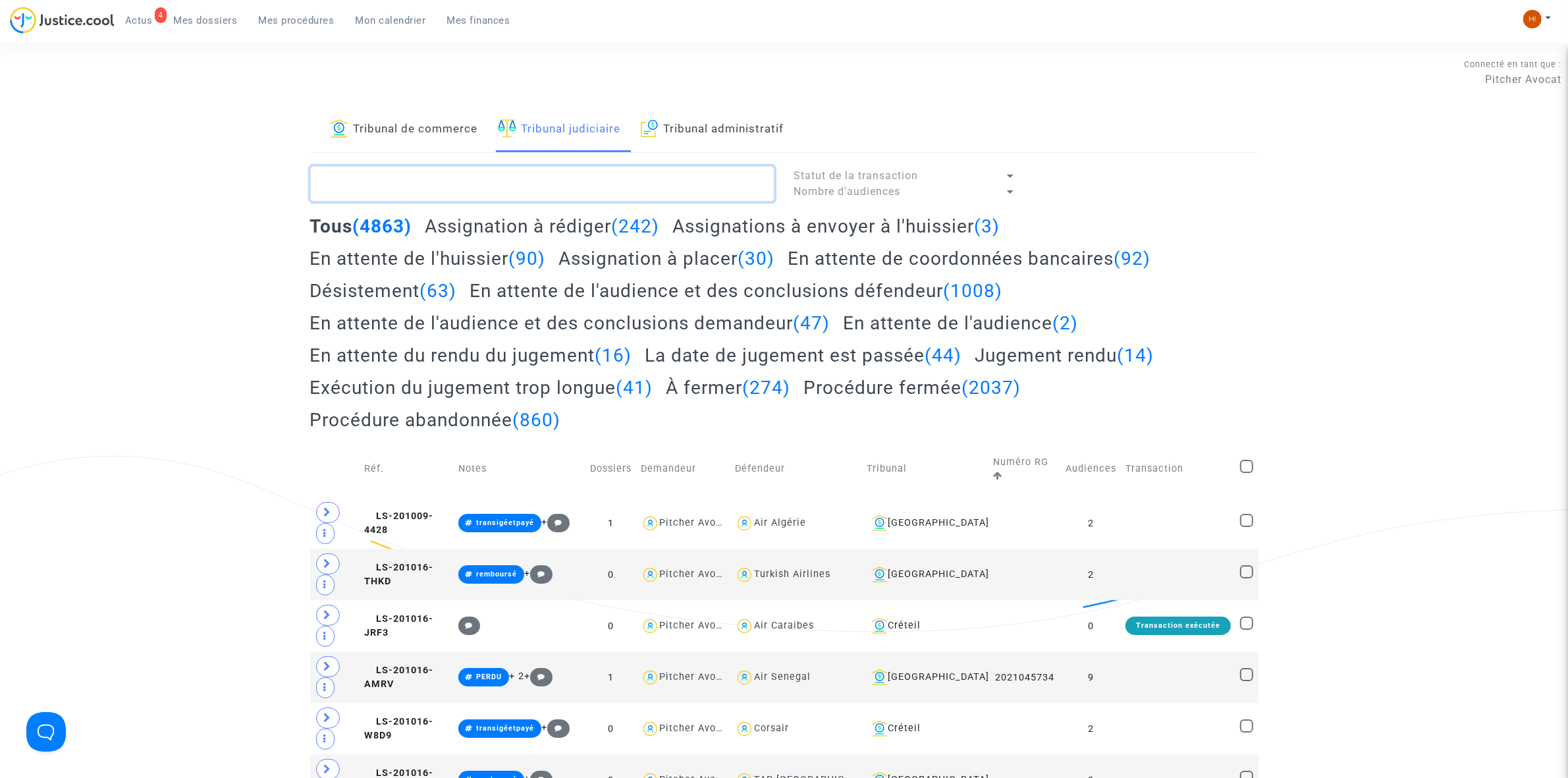
click at [537, 184] on textarea at bounding box center [542, 184] width 464 height 36
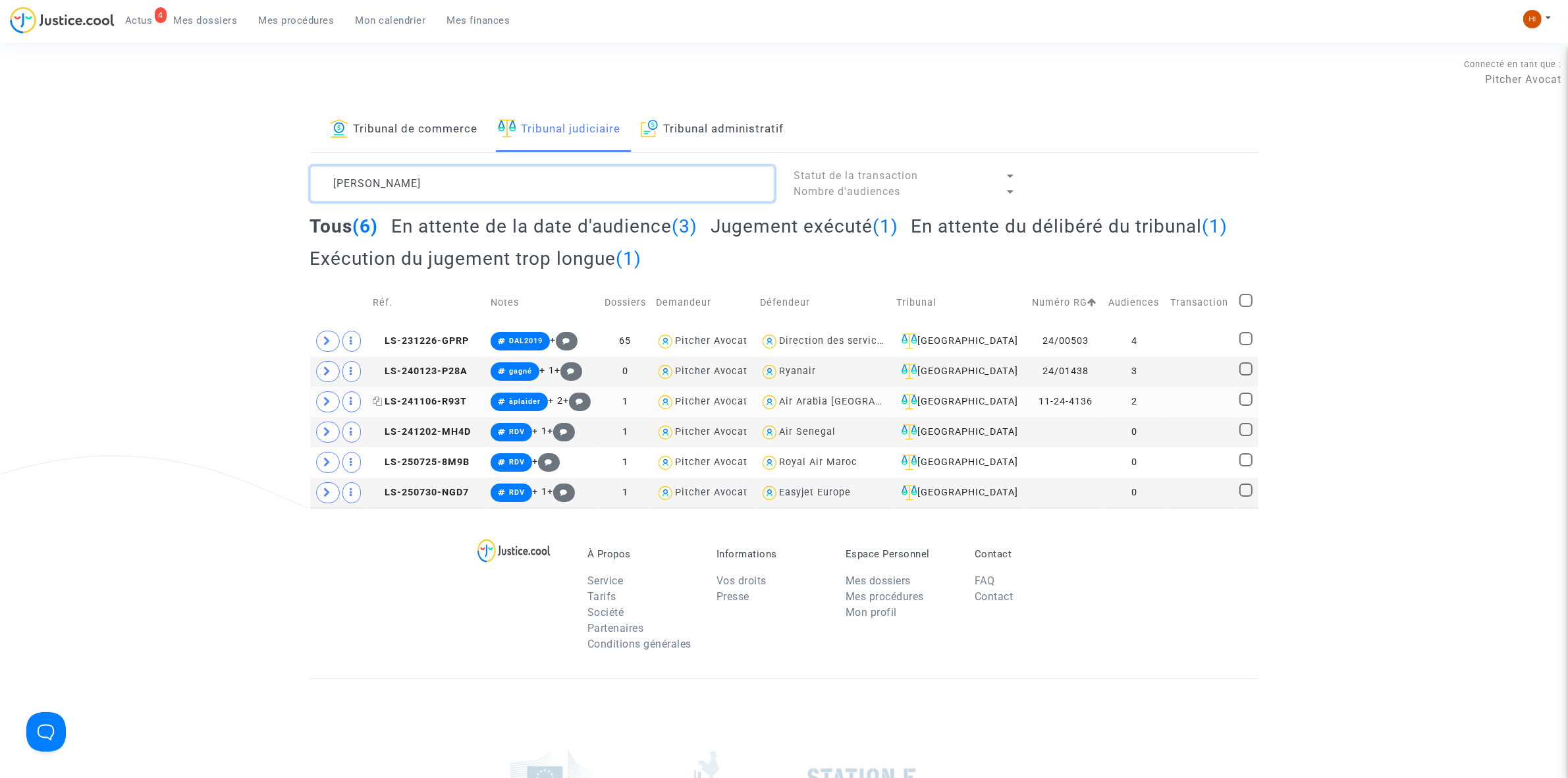
type textarea "[PERSON_NAME]"
click at [436, 406] on span "LS-241106-R93T" at bounding box center [419, 401] width 94 height 11
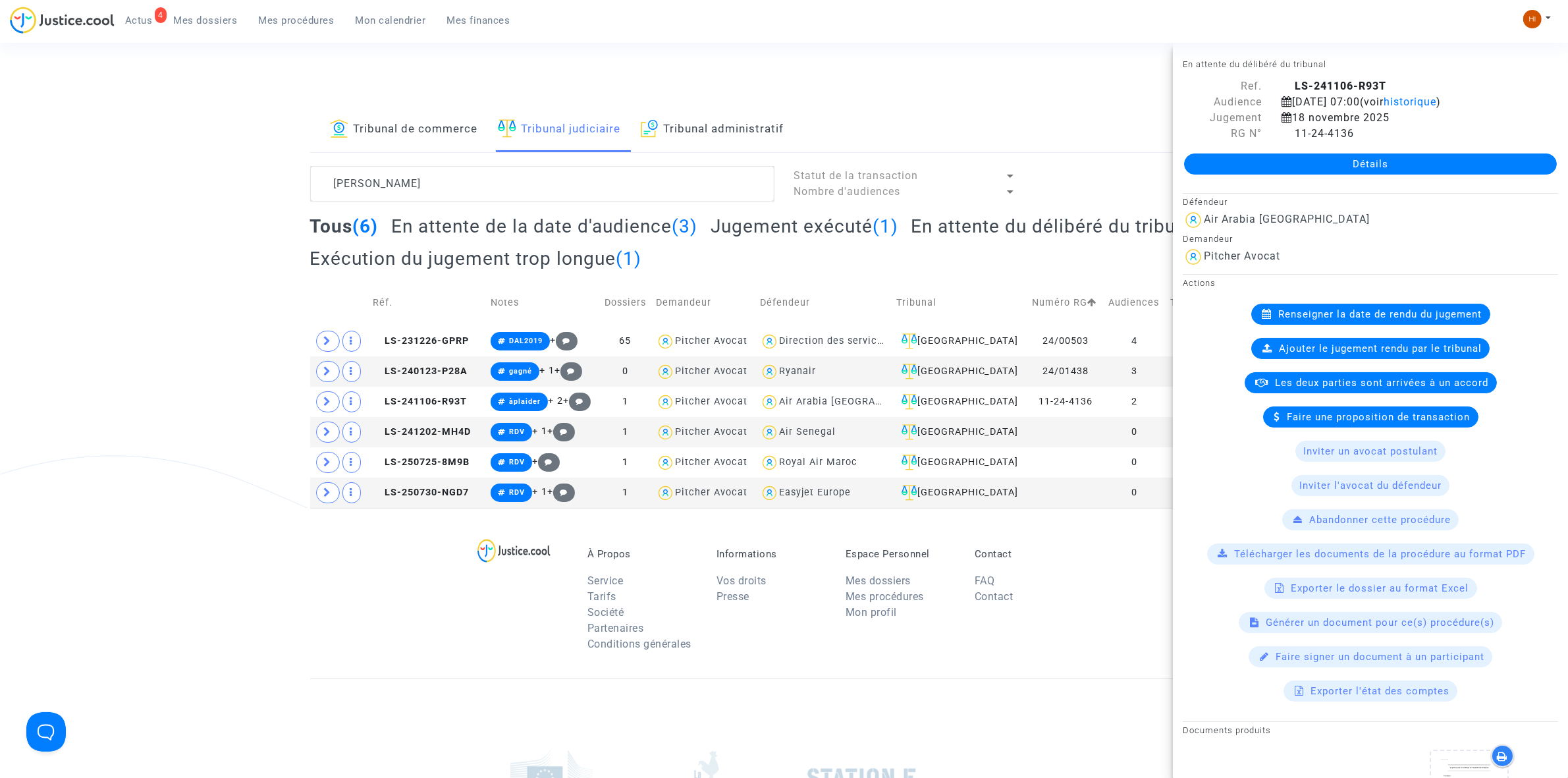
click at [1447, 175] on link "Détails" at bounding box center [1369, 164] width 372 height 21
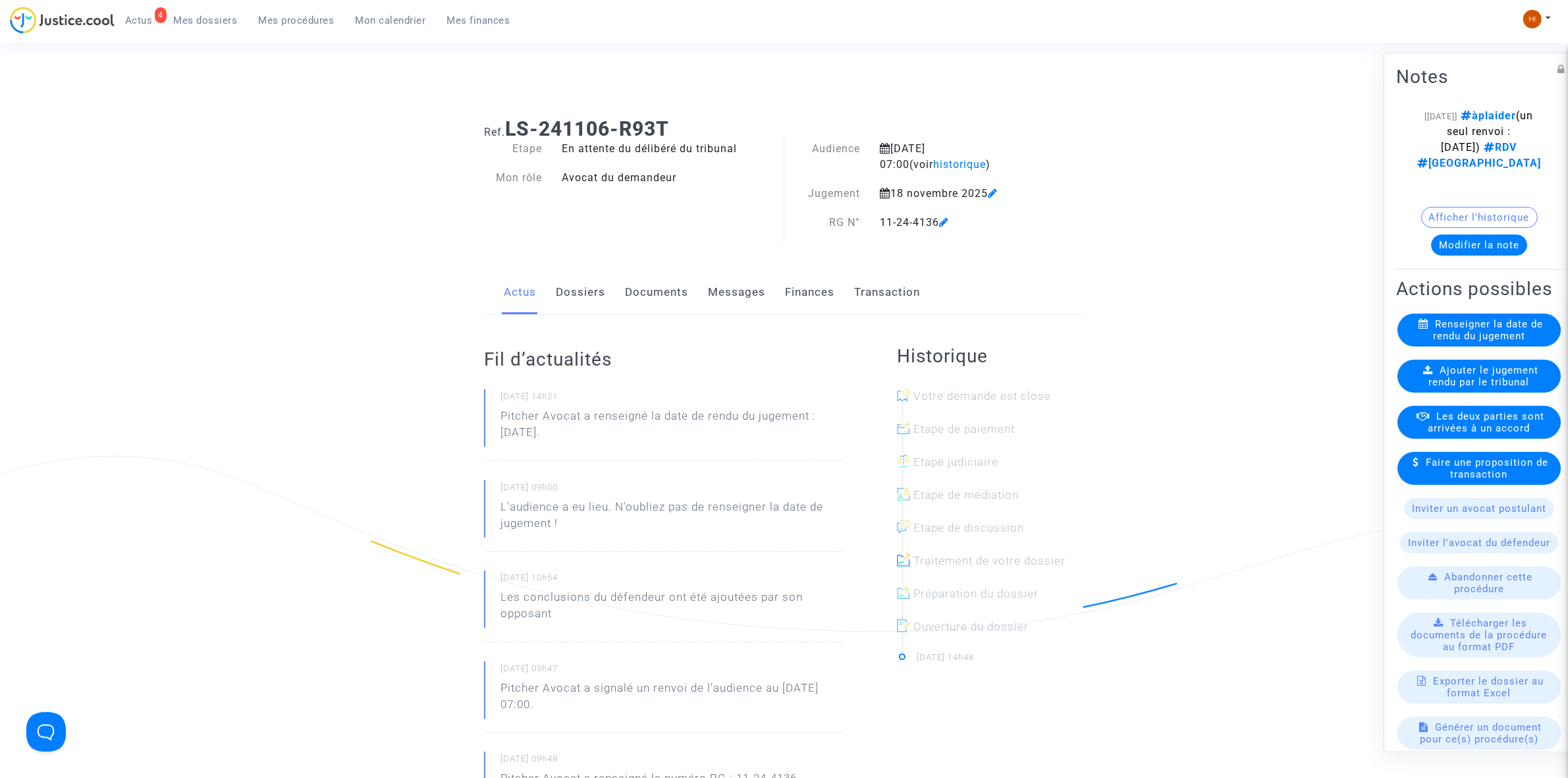
click at [653, 291] on link "Documents" at bounding box center [656, 292] width 63 height 43
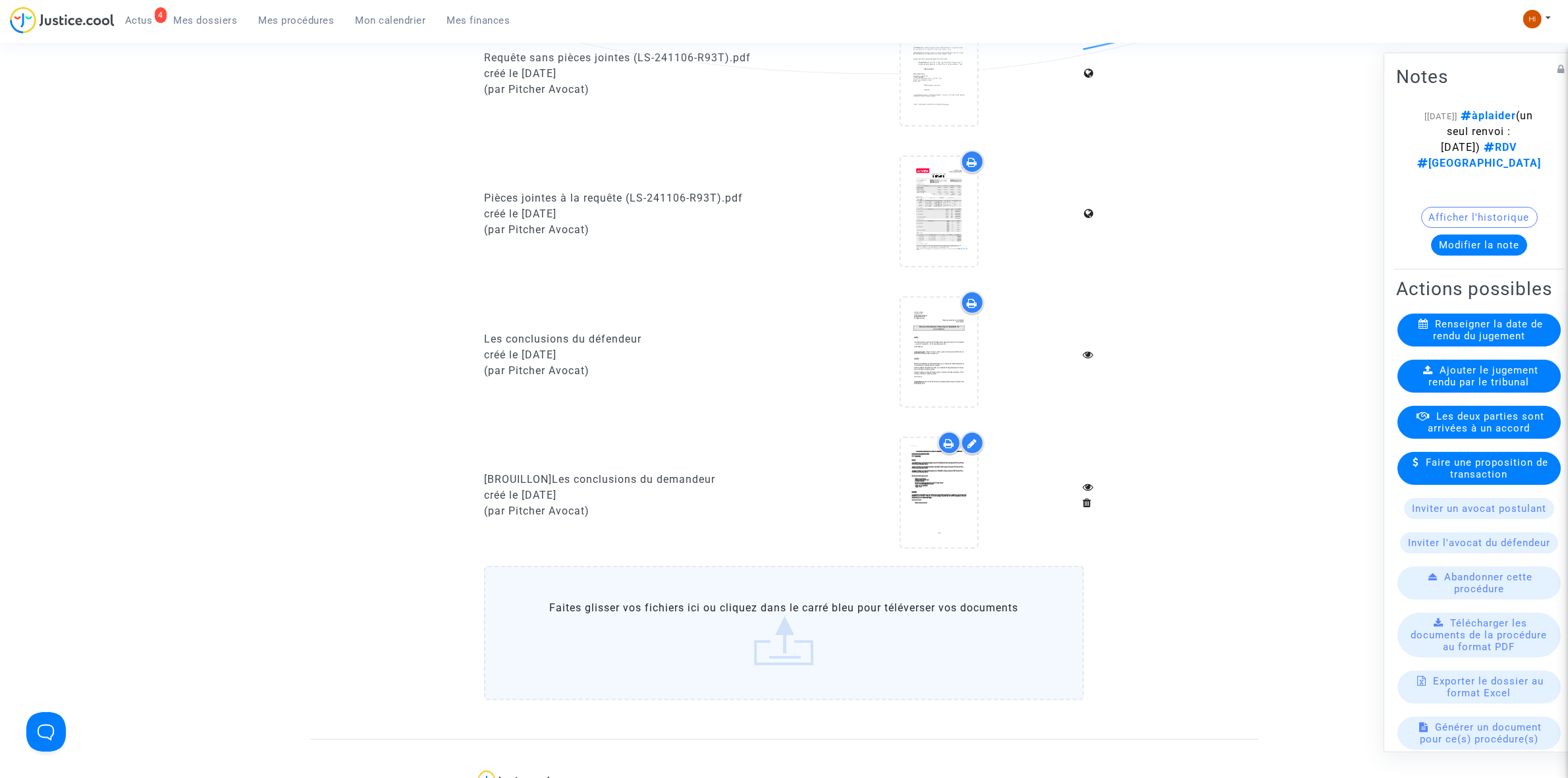
scroll to position [576, 0]
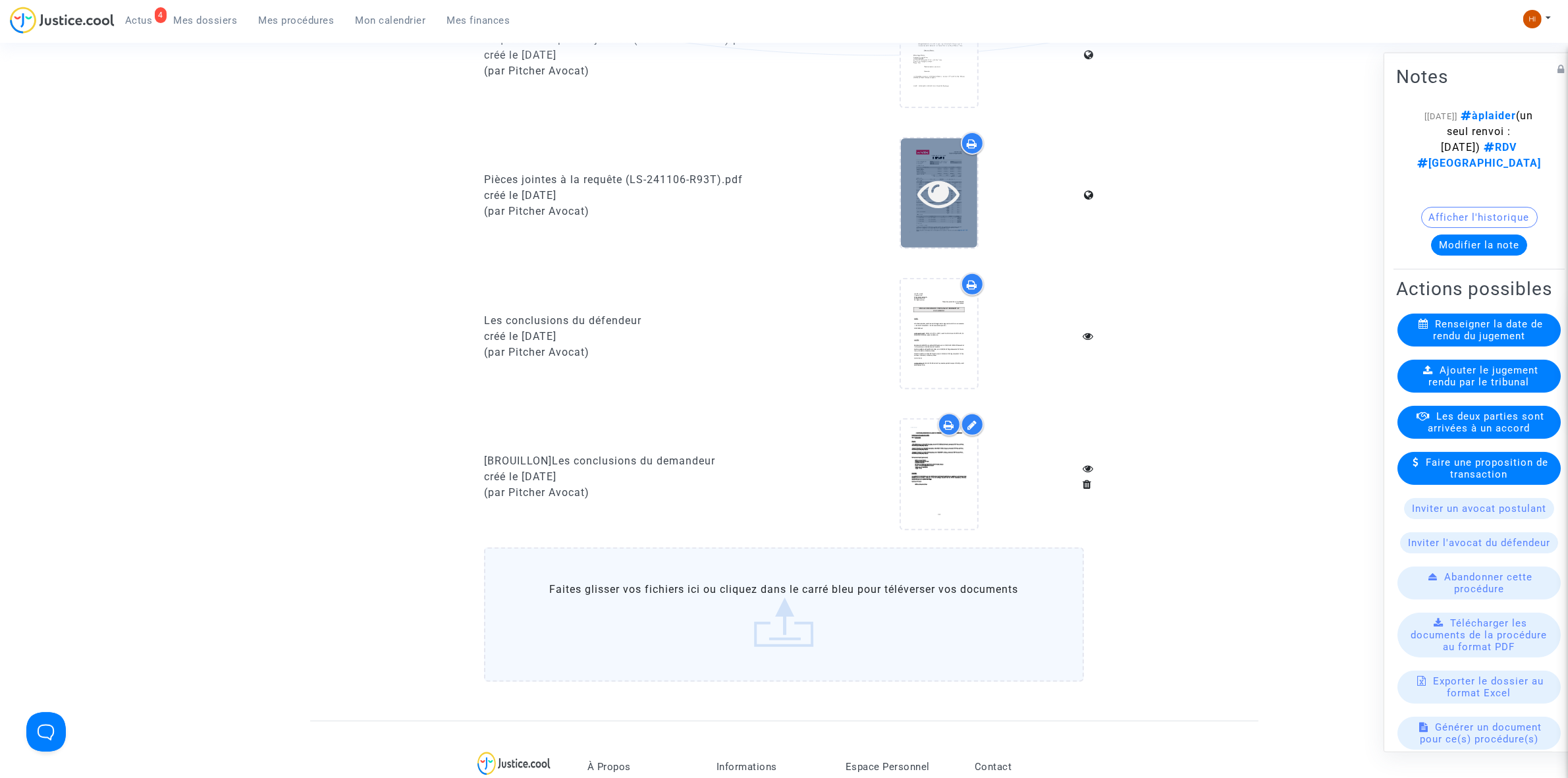
click at [930, 187] on icon at bounding box center [938, 193] width 43 height 42
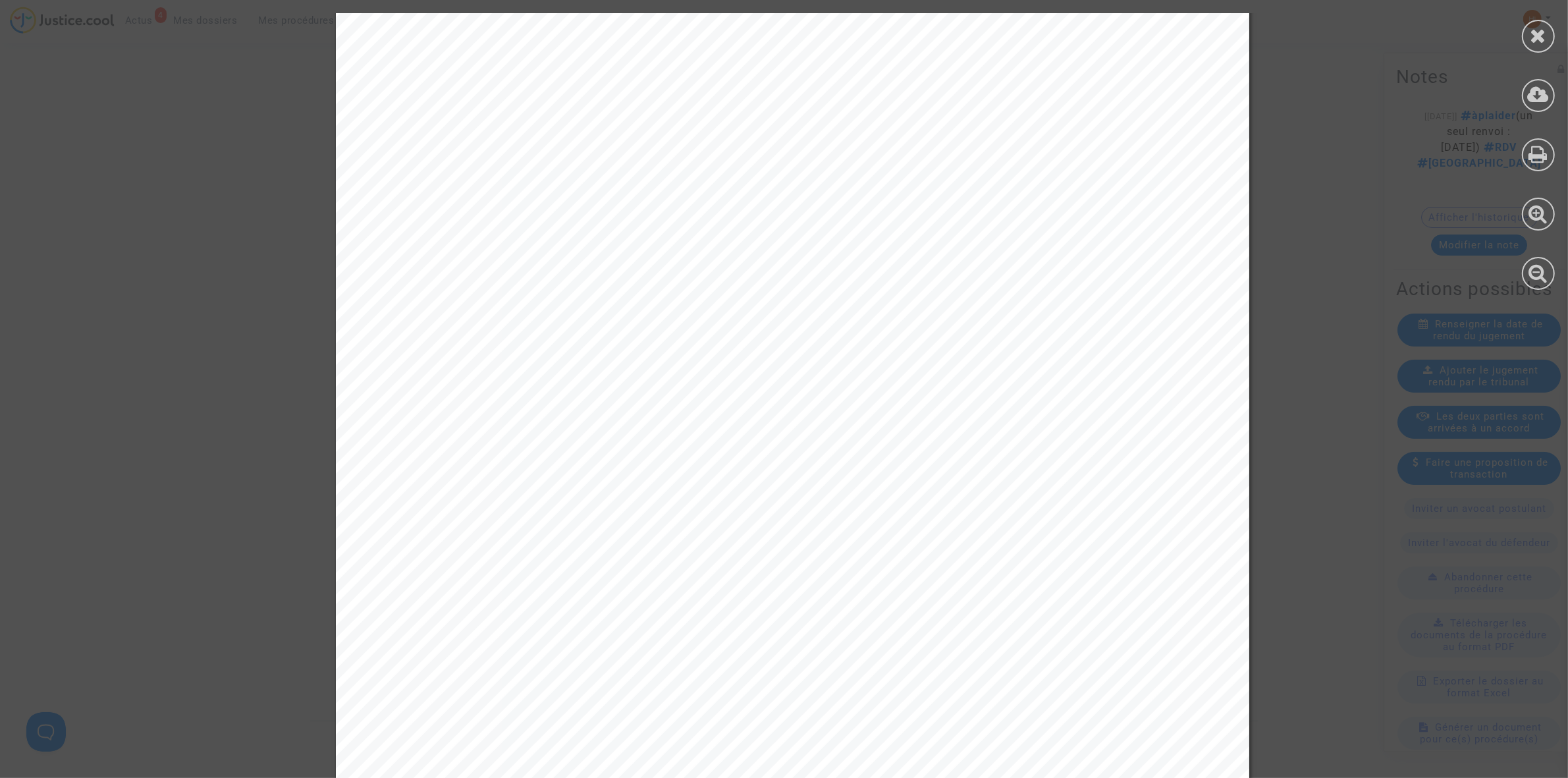
scroll to position [49267, 0]
drag, startPoint x: 1542, startPoint y: 26, endPoint x: 1515, endPoint y: 48, distance: 34.8
click at [1538, 27] on icon at bounding box center [1538, 35] width 16 height 20
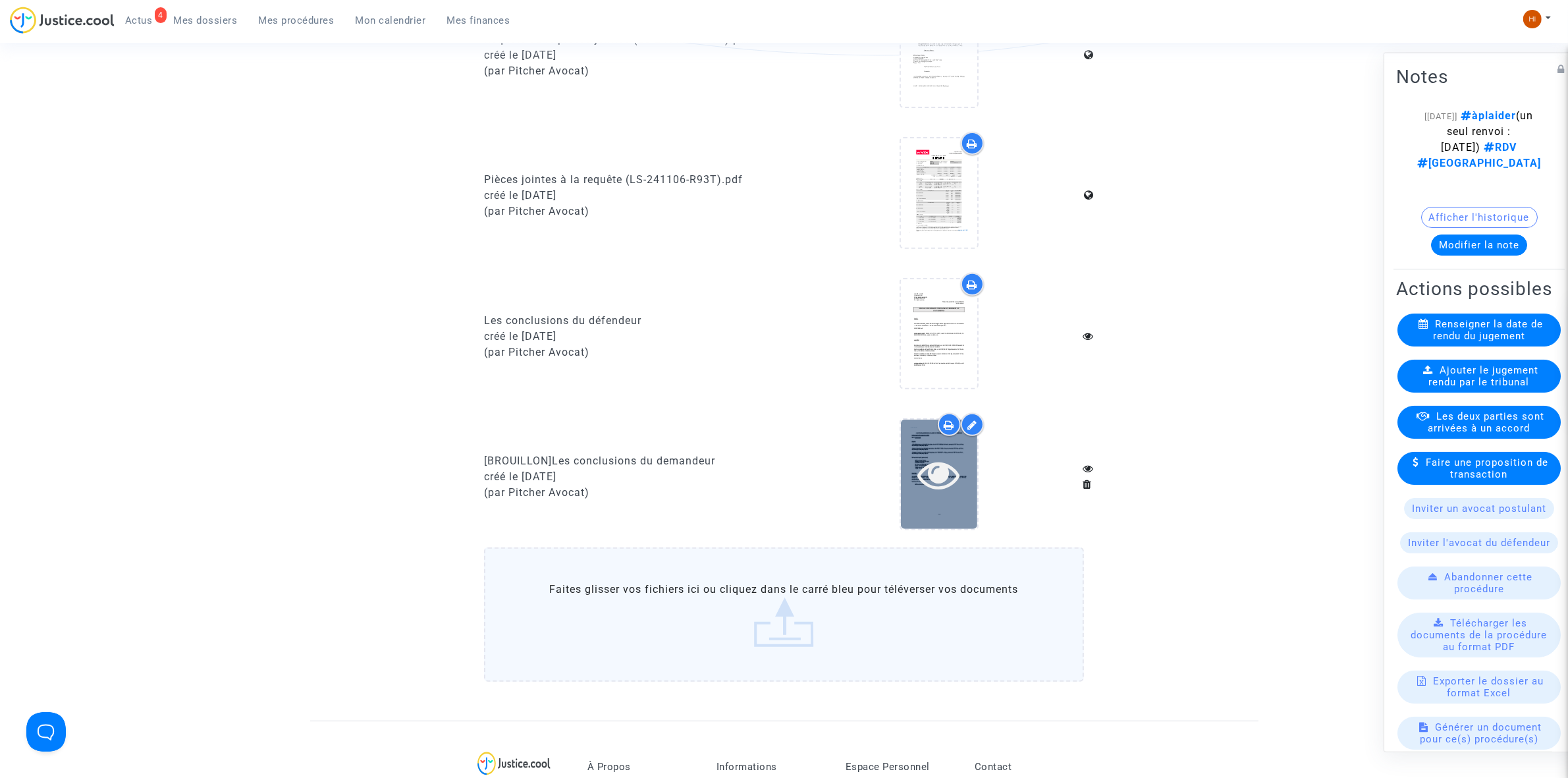
click at [953, 465] on icon at bounding box center [938, 474] width 43 height 42
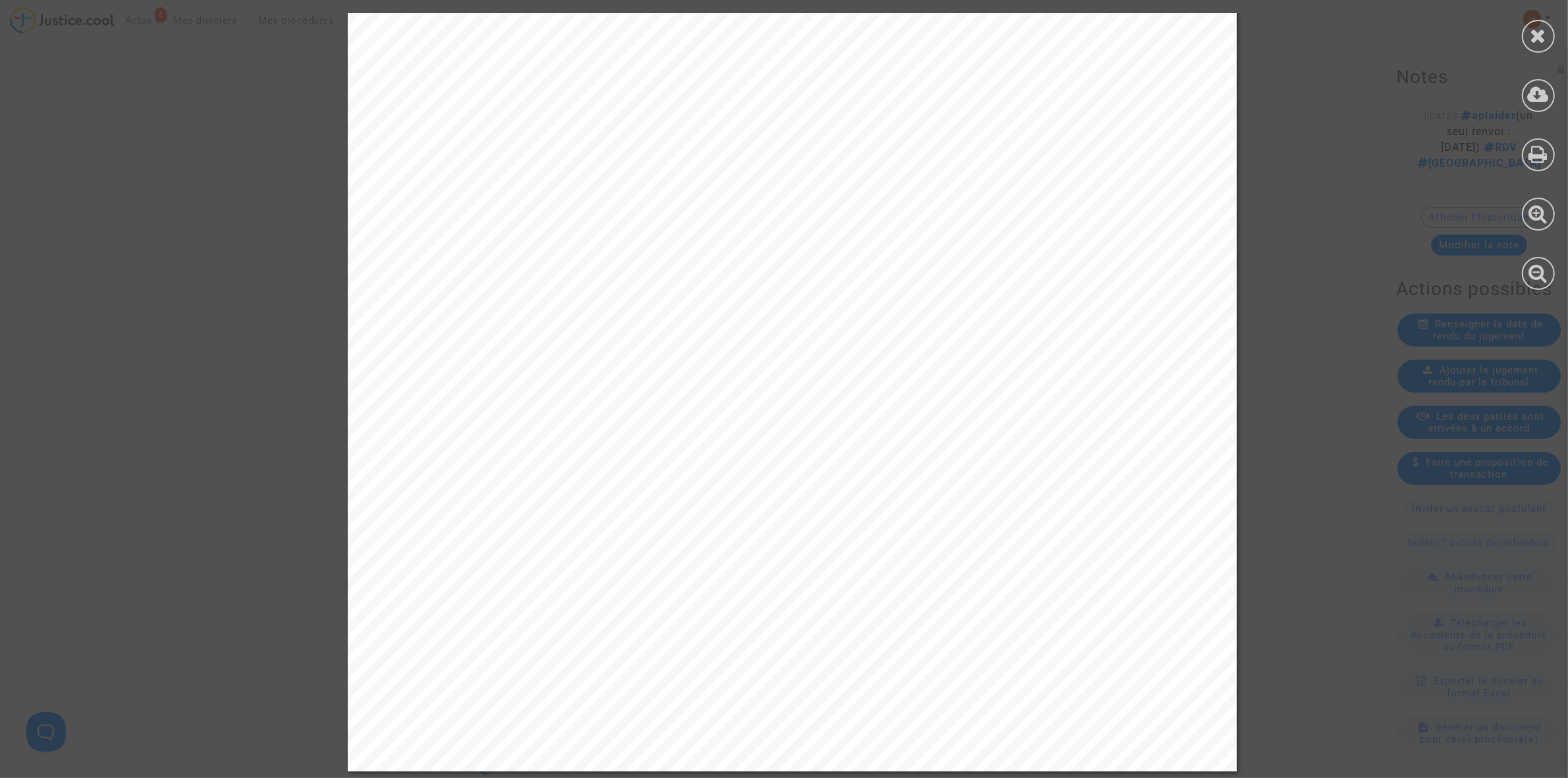
scroll to position [14402, 0]
click at [1548, 27] on div at bounding box center [1538, 36] width 33 height 33
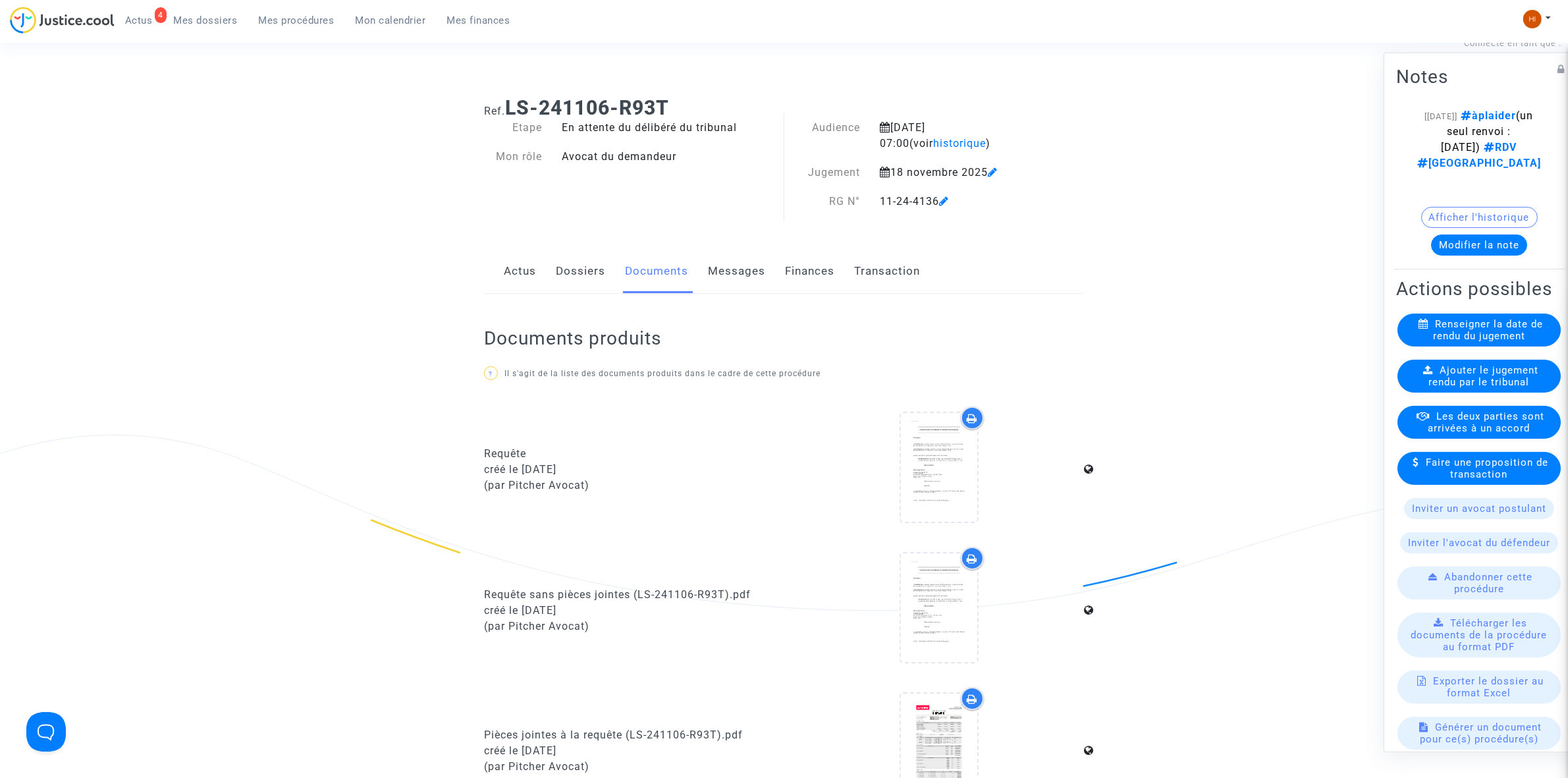
scroll to position [0, 0]
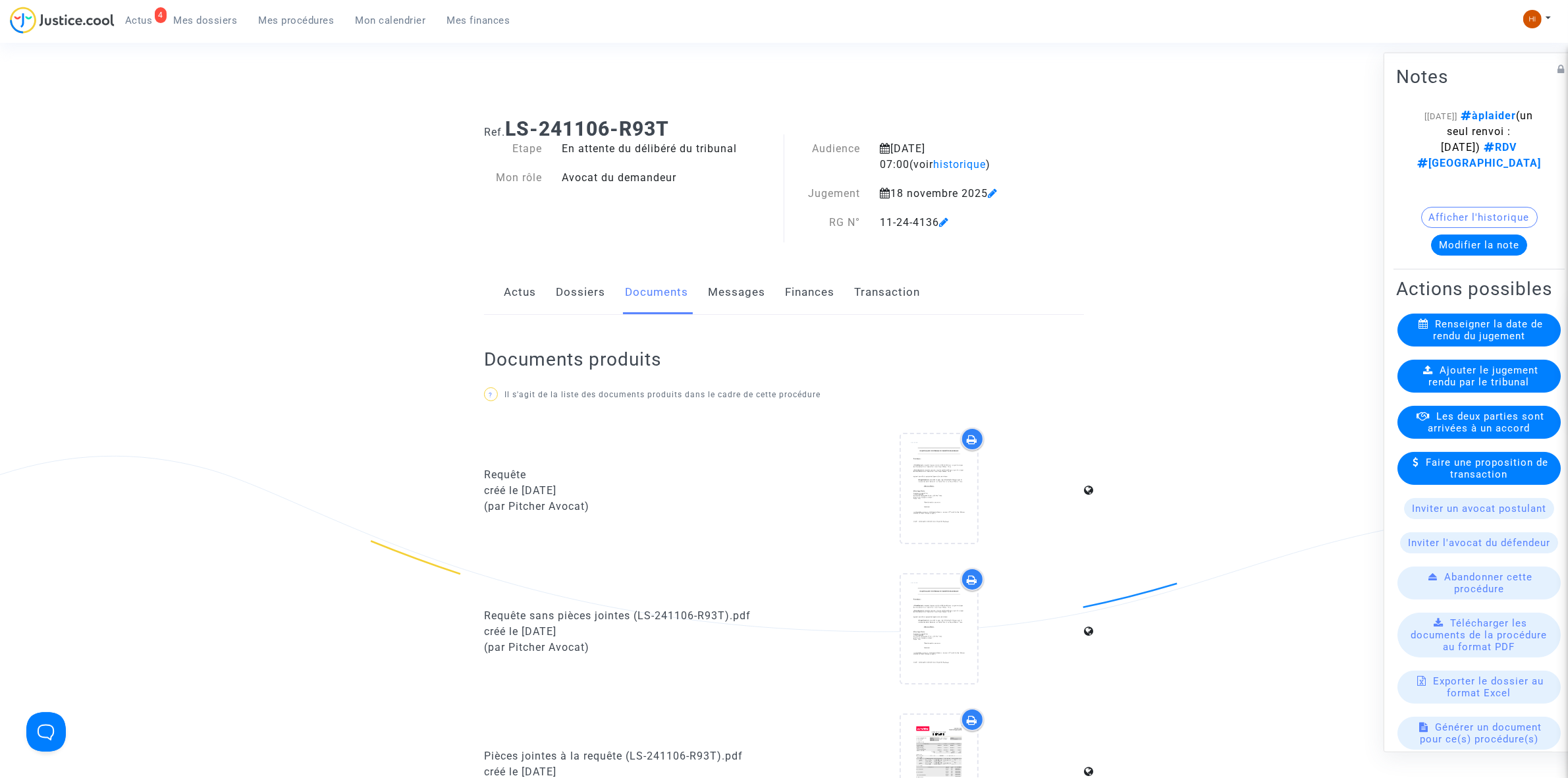
drag, startPoint x: 567, startPoint y: 294, endPoint x: 581, endPoint y: 301, distance: 15.7
click at [567, 294] on link "Dossiers" at bounding box center [580, 292] width 49 height 43
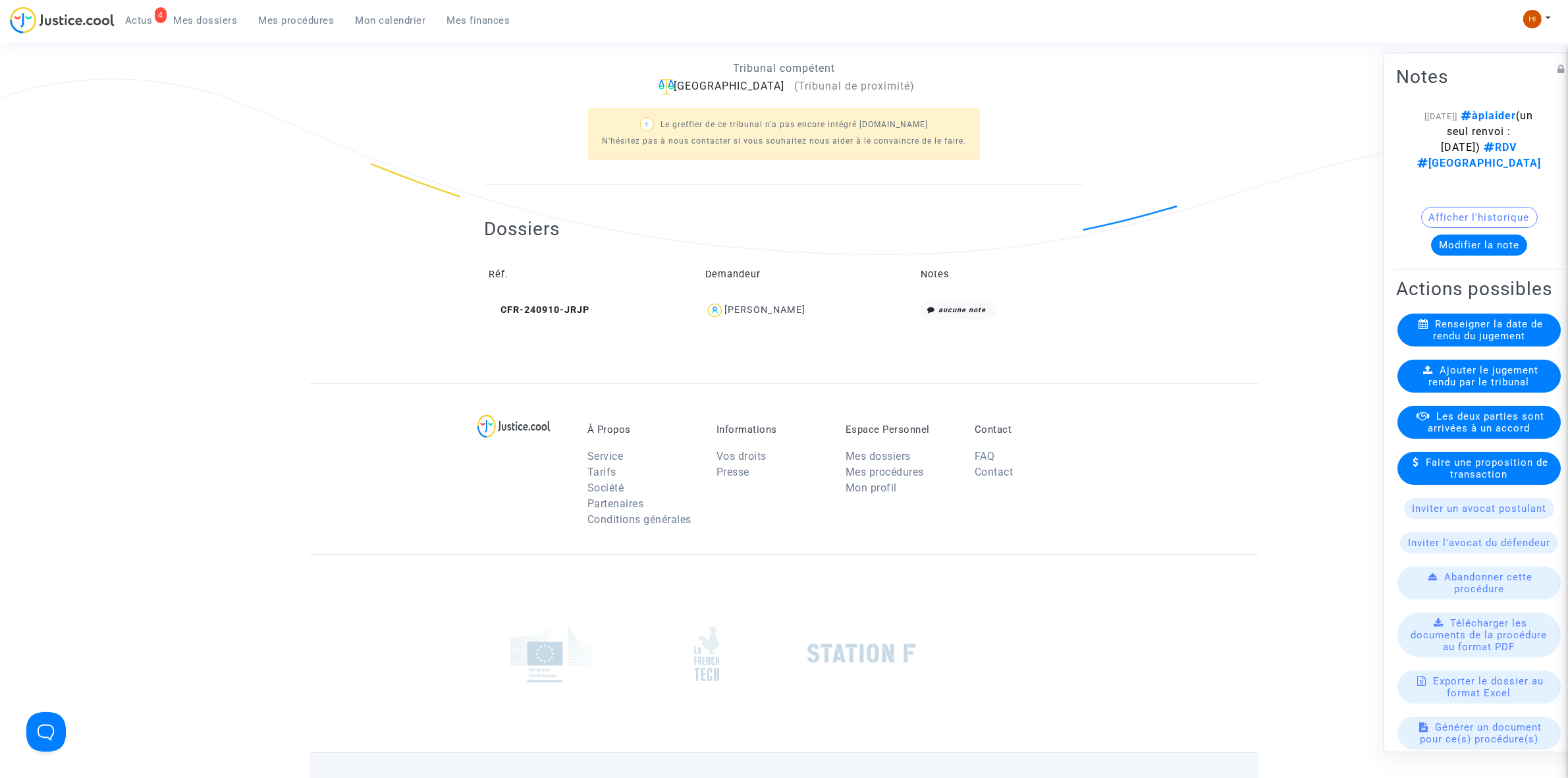
scroll to position [412, 0]
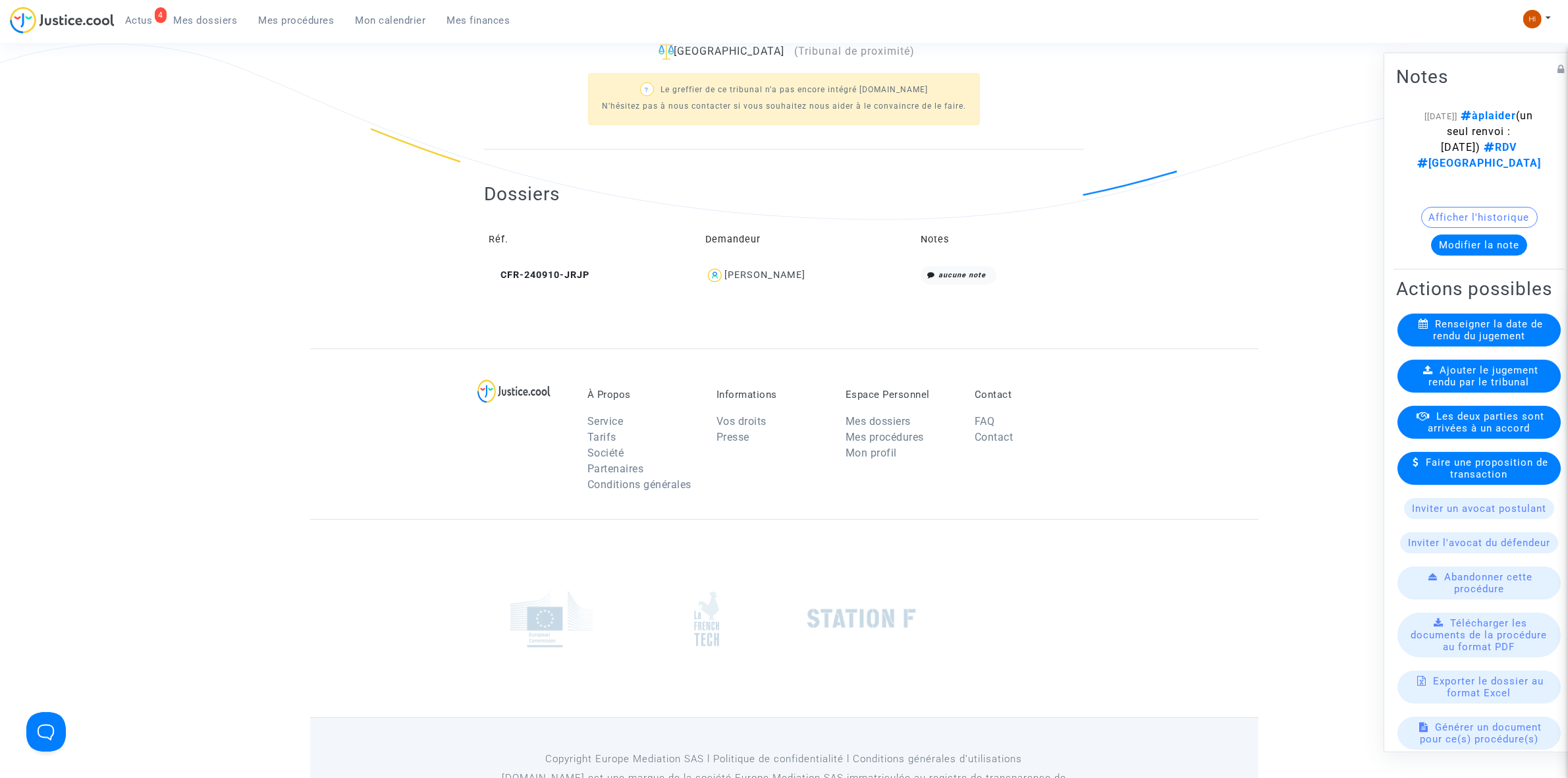
click at [557, 264] on td "CFR-240910-JRJP" at bounding box center [592, 275] width 216 height 28
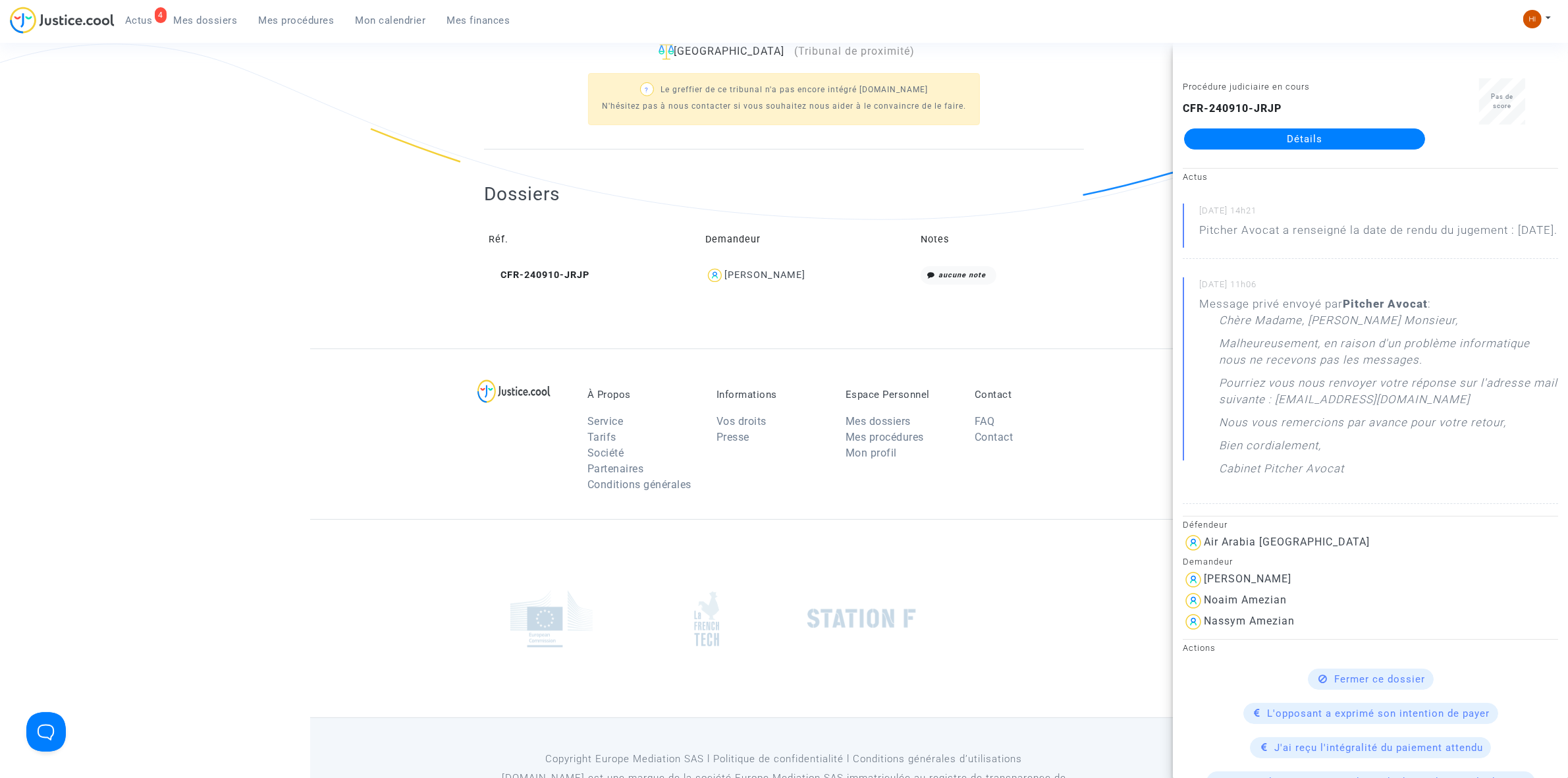
click at [1295, 141] on link "Détails" at bounding box center [1304, 139] width 241 height 21
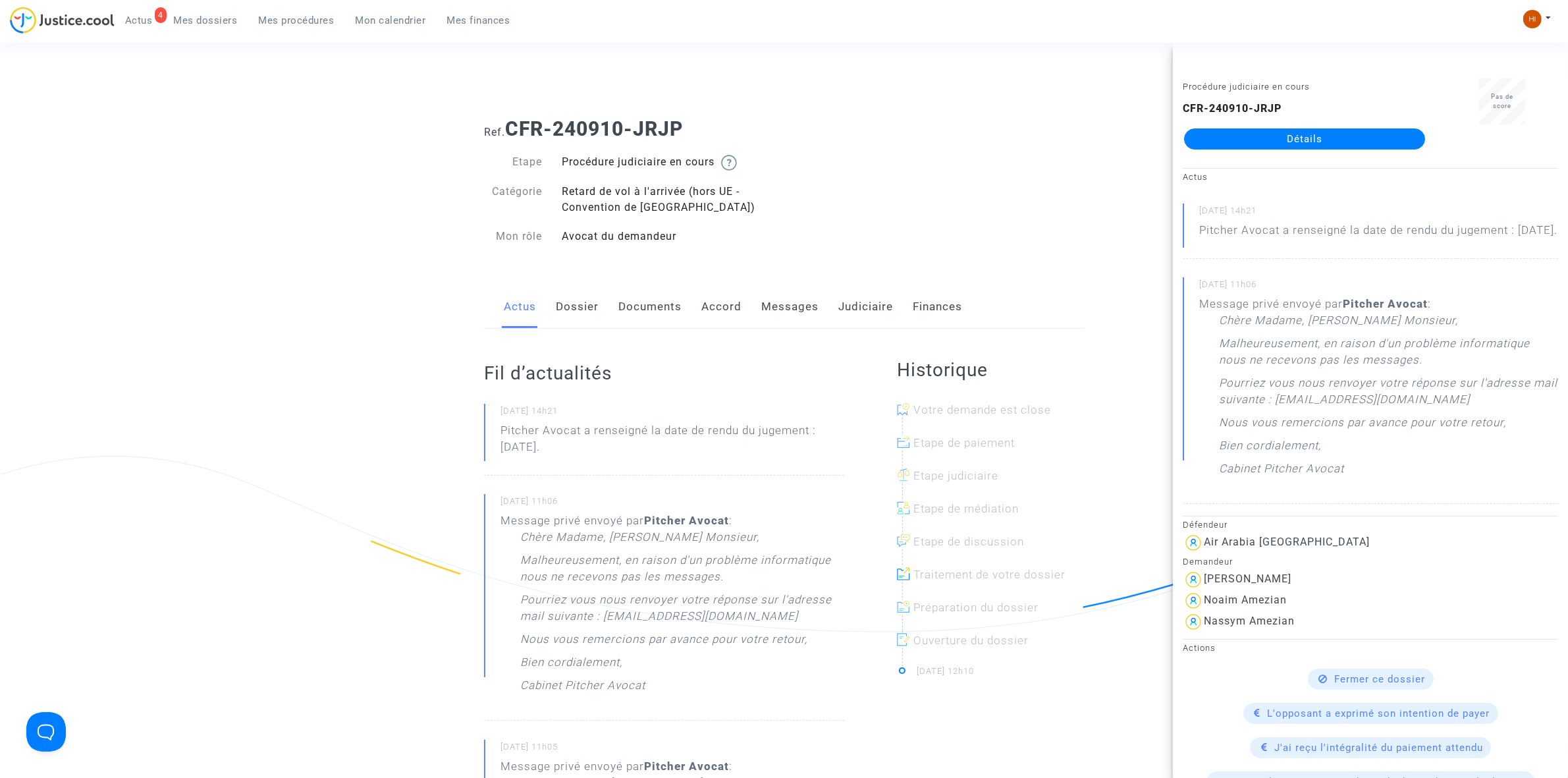
click at [655, 306] on link "Documents" at bounding box center [650, 307] width 63 height 43
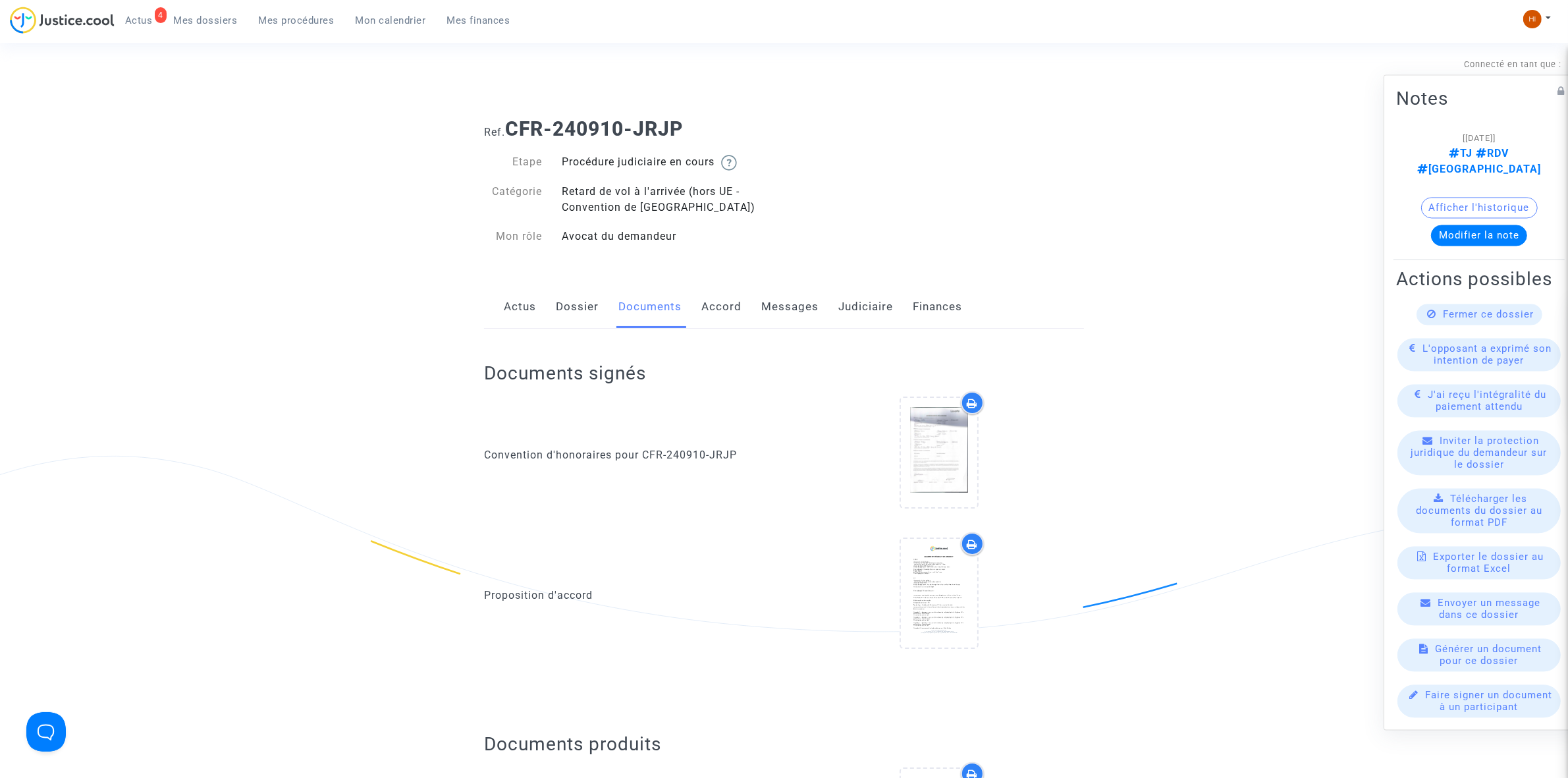
drag, startPoint x: 878, startPoint y: 313, endPoint x: 853, endPoint y: 326, distance: 28.2
click at [876, 311] on link "Judiciaire" at bounding box center [866, 307] width 55 height 43
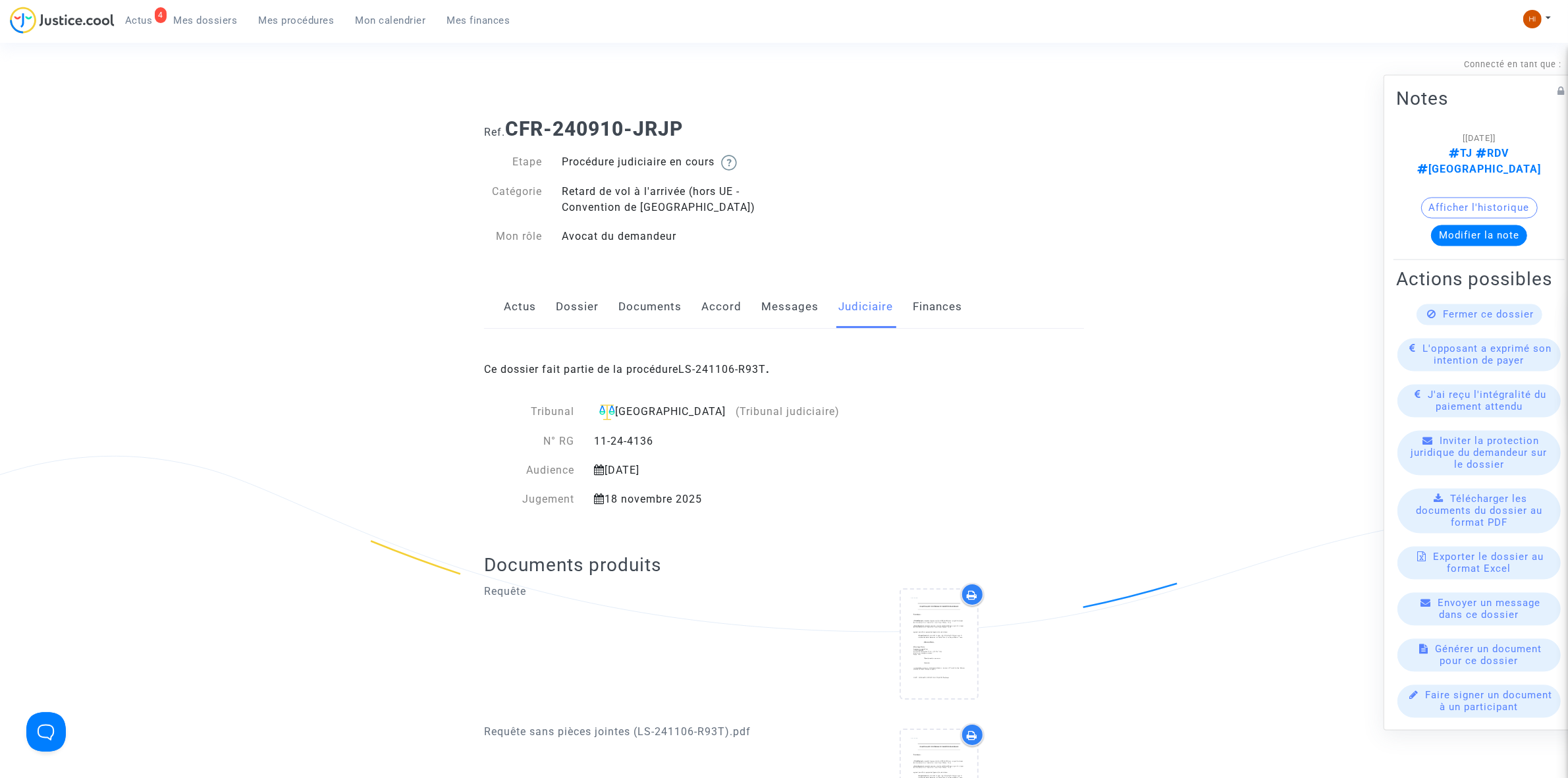
click at [728, 362] on div "Ce dossier fait partie de la procédure LS-241106-R93T ." at bounding box center [784, 360] width 600 height 62
click at [726, 366] on link "LS-241106-R93T" at bounding box center [722, 369] width 88 height 13
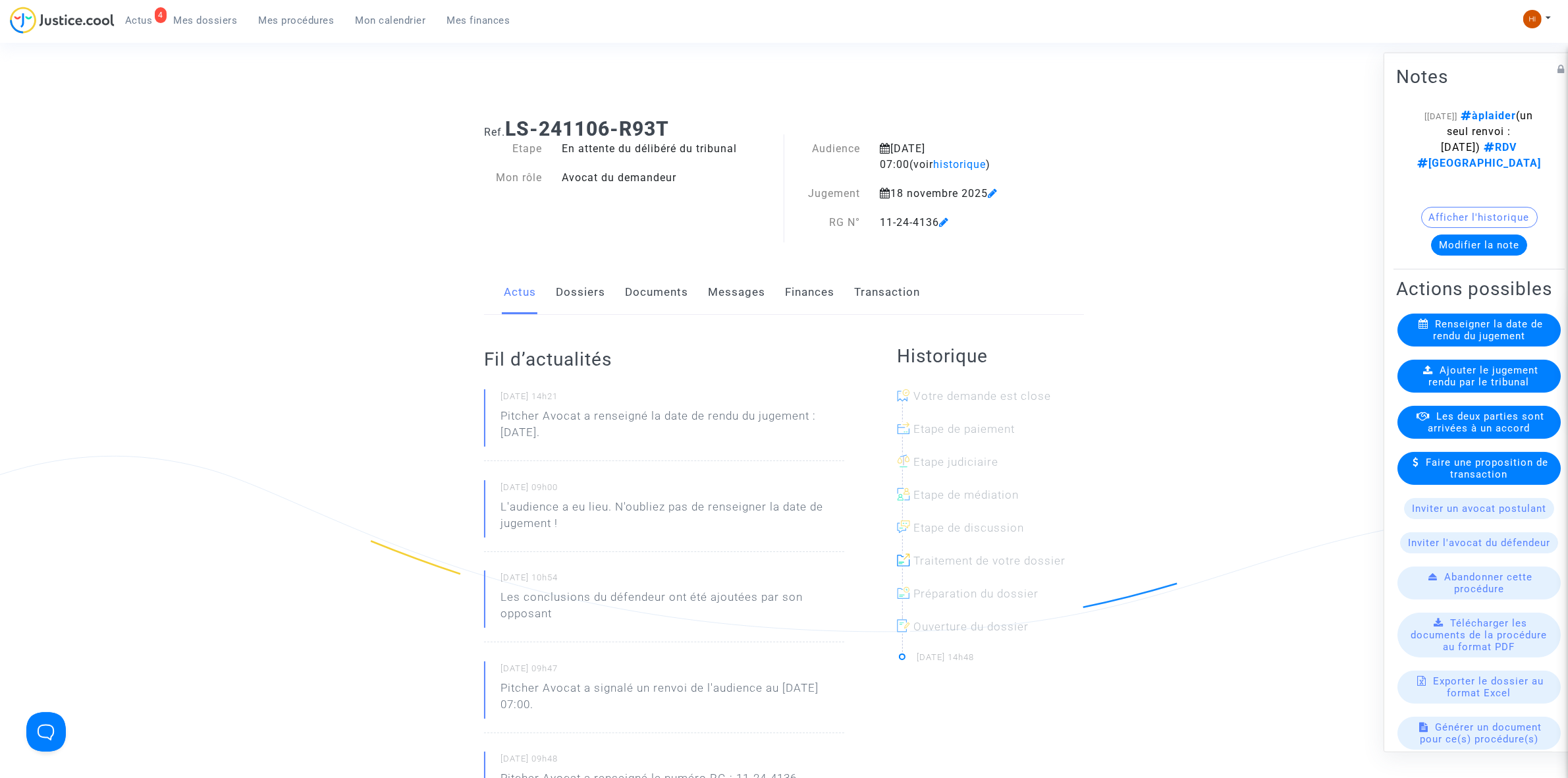
click at [667, 298] on link "Documents" at bounding box center [656, 292] width 63 height 43
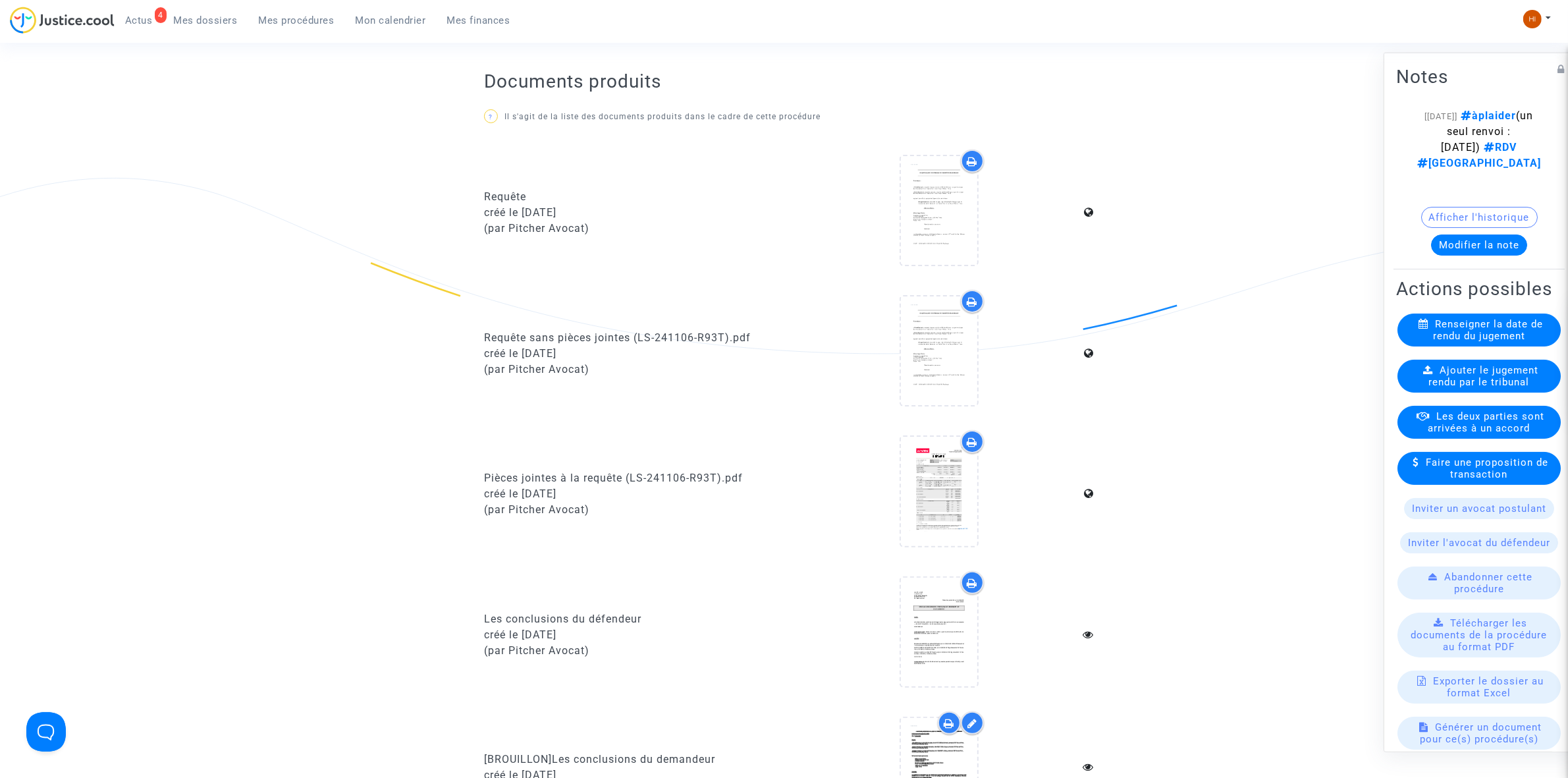
scroll to position [659, 0]
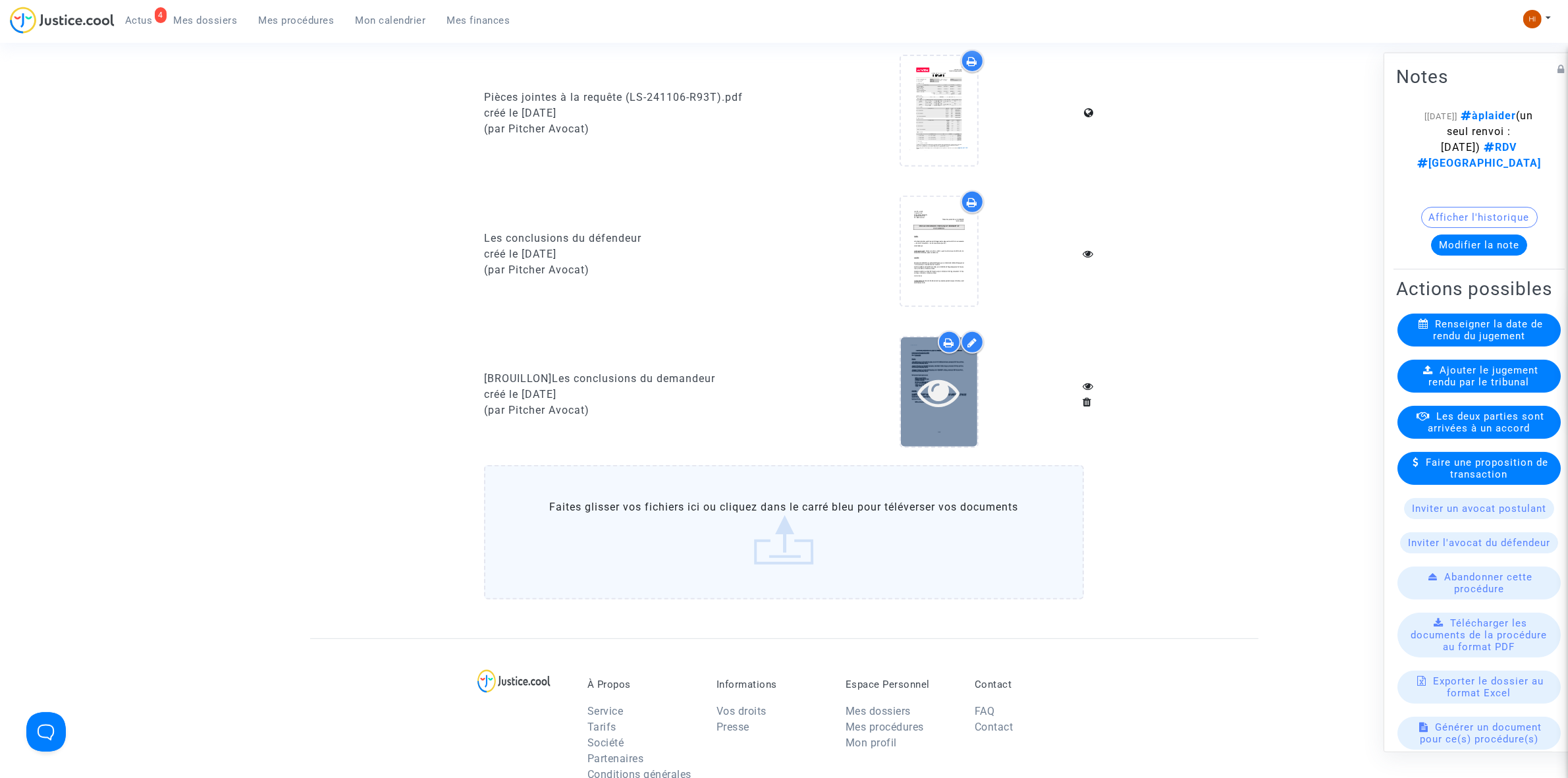
click at [957, 396] on icon at bounding box center [938, 391] width 43 height 42
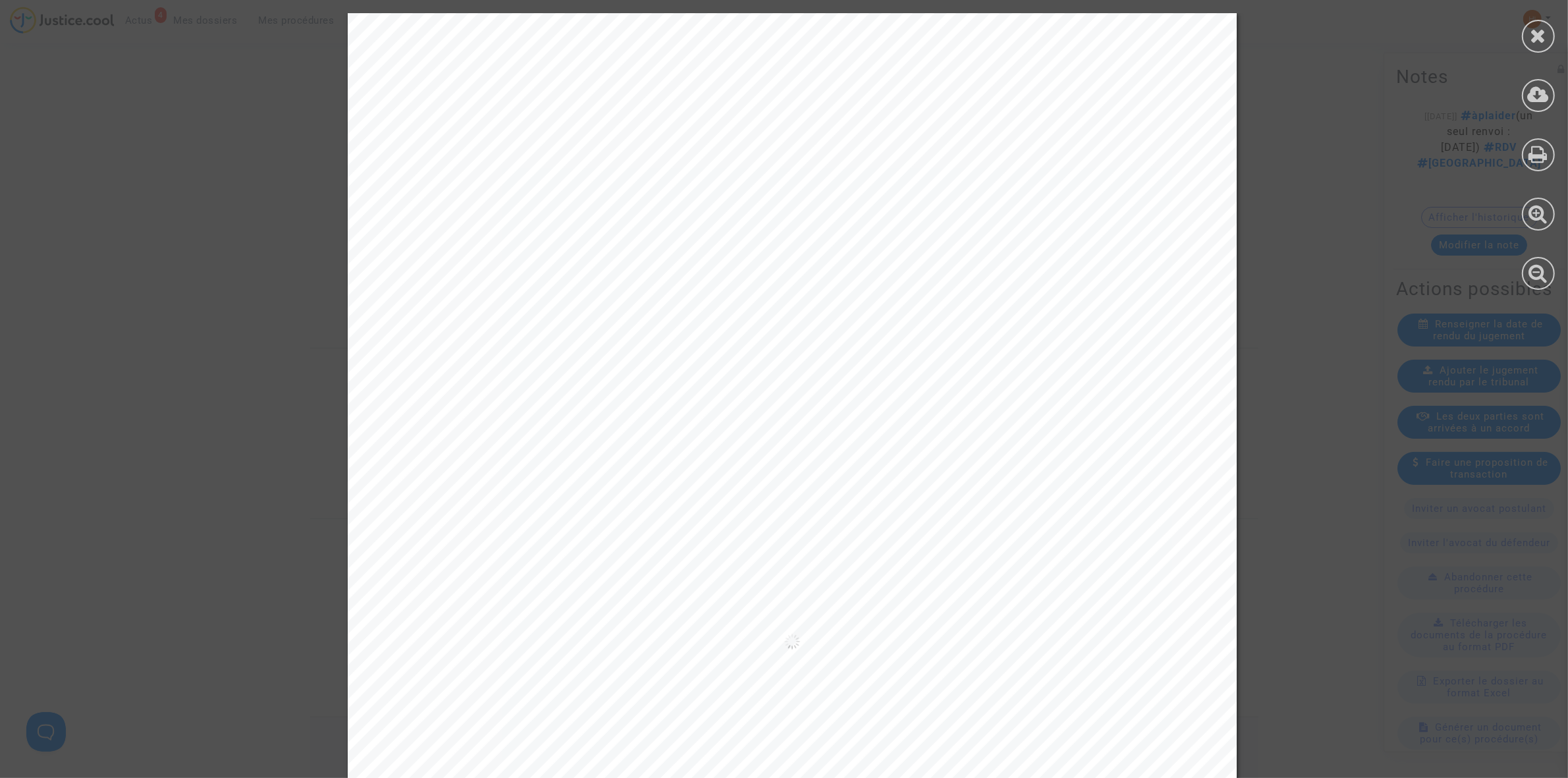
scroll to position [1001, 0]
click at [880, 390] on div "A MADAME, MONSIEUR LE JUGE DU TRIBUNAL DE PROXIMITÉ DE [GEOGRAPHIC_DATA] Audien…" at bounding box center [792, 641] width 889 height 1256
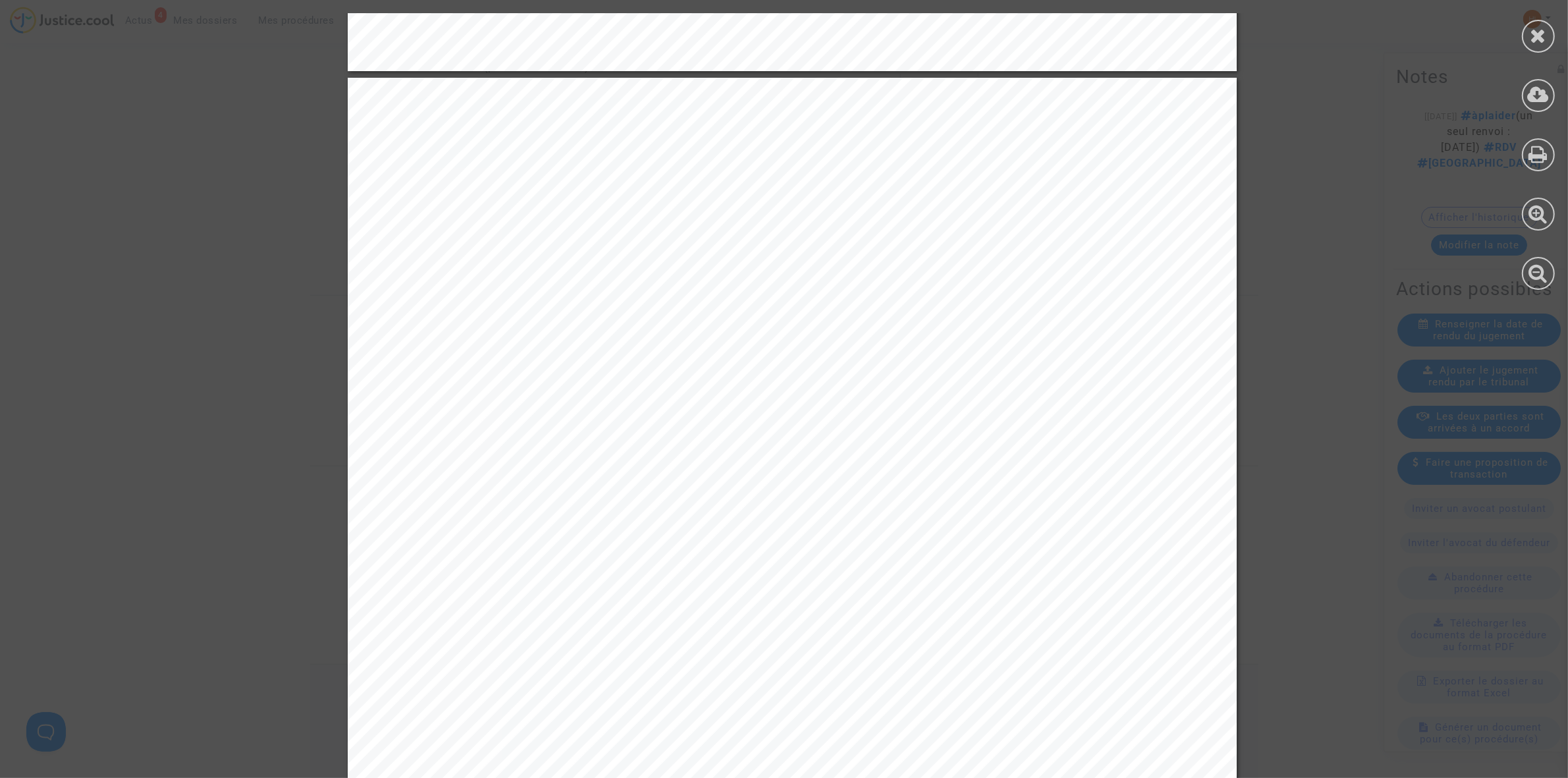
scroll to position [14402, 0]
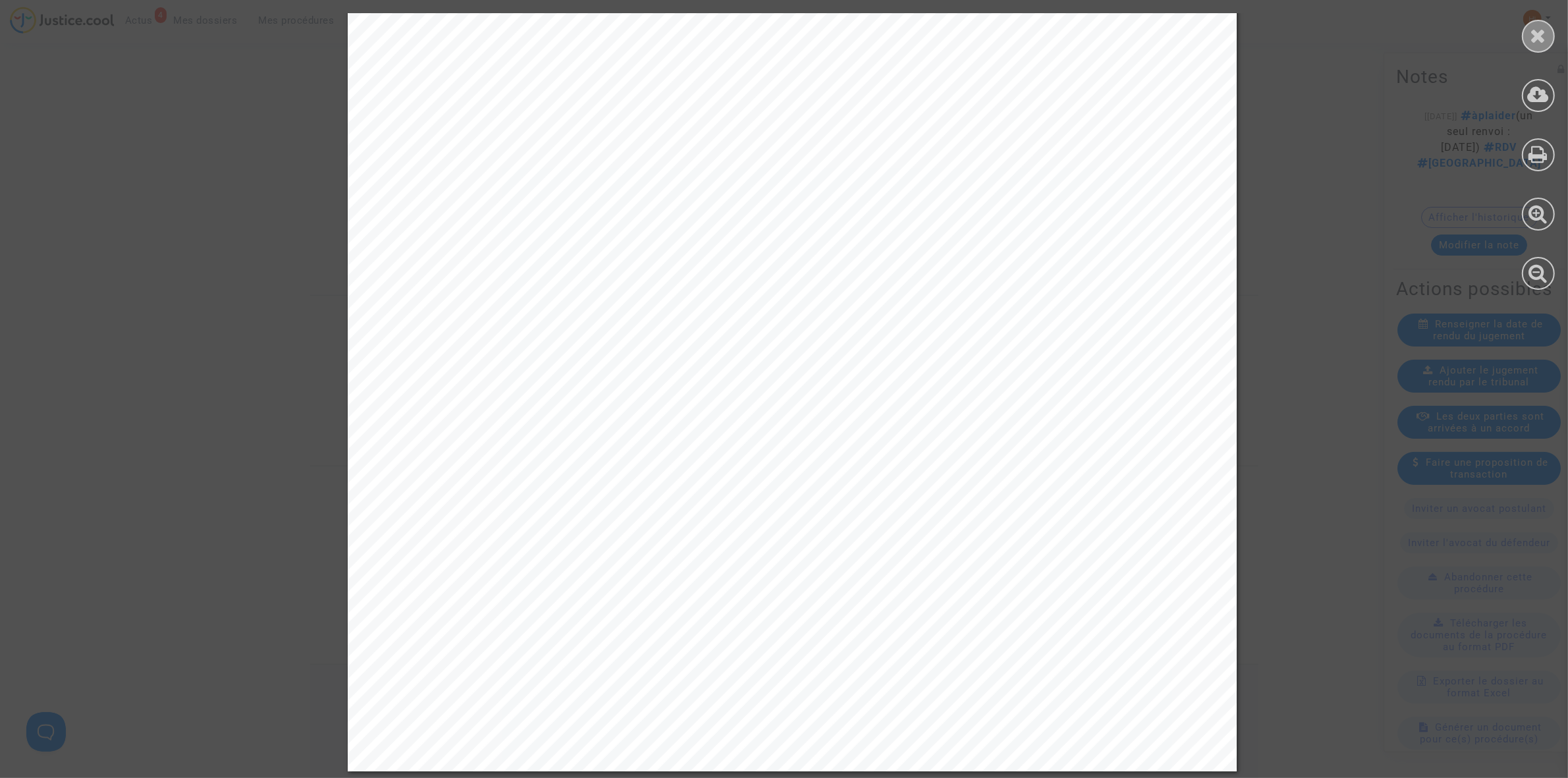
click at [1526, 44] on div at bounding box center [1538, 36] width 33 height 33
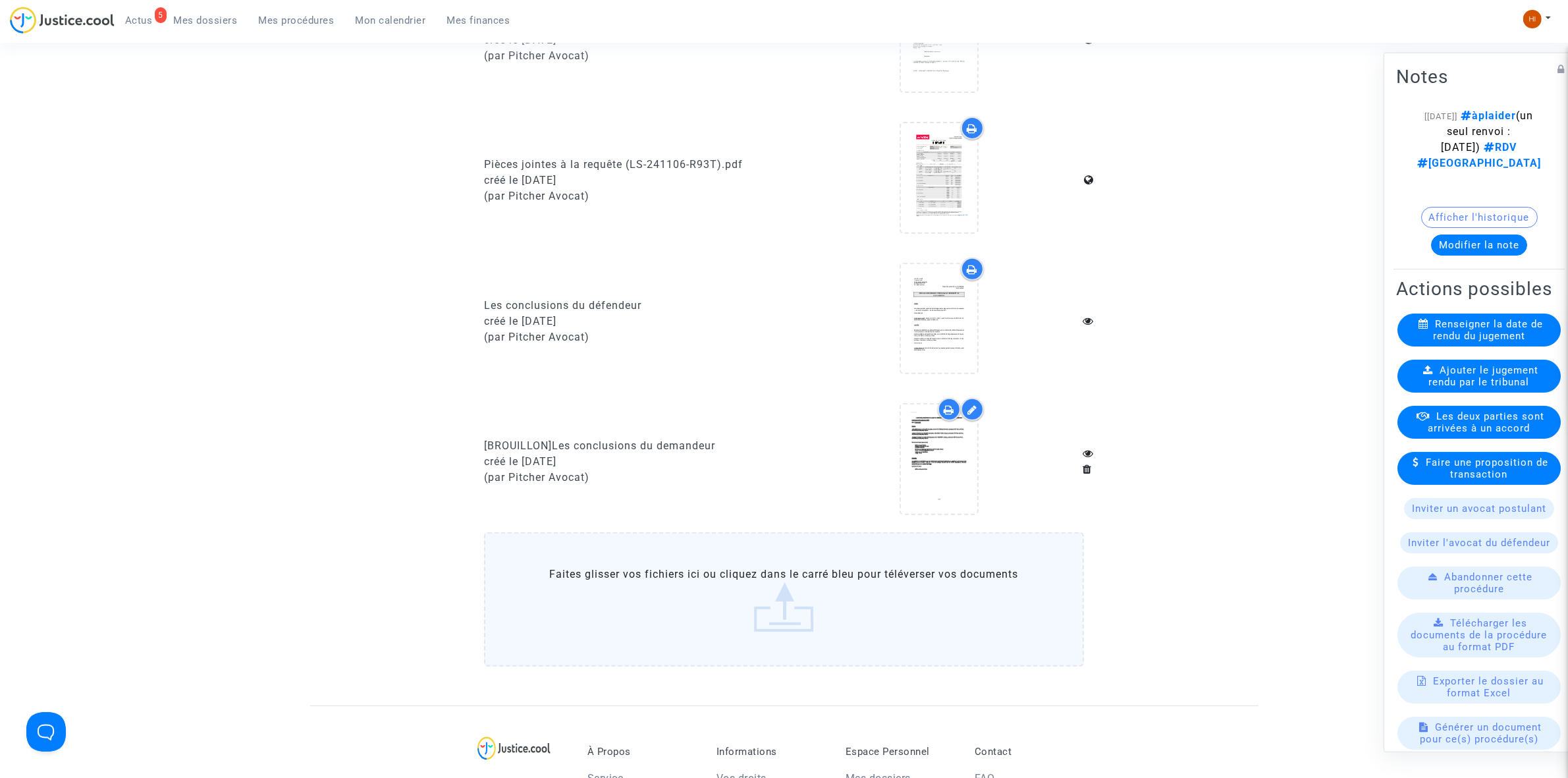
scroll to position [590, 0]
click at [963, 458] on div at bounding box center [939, 459] width 77 height 42
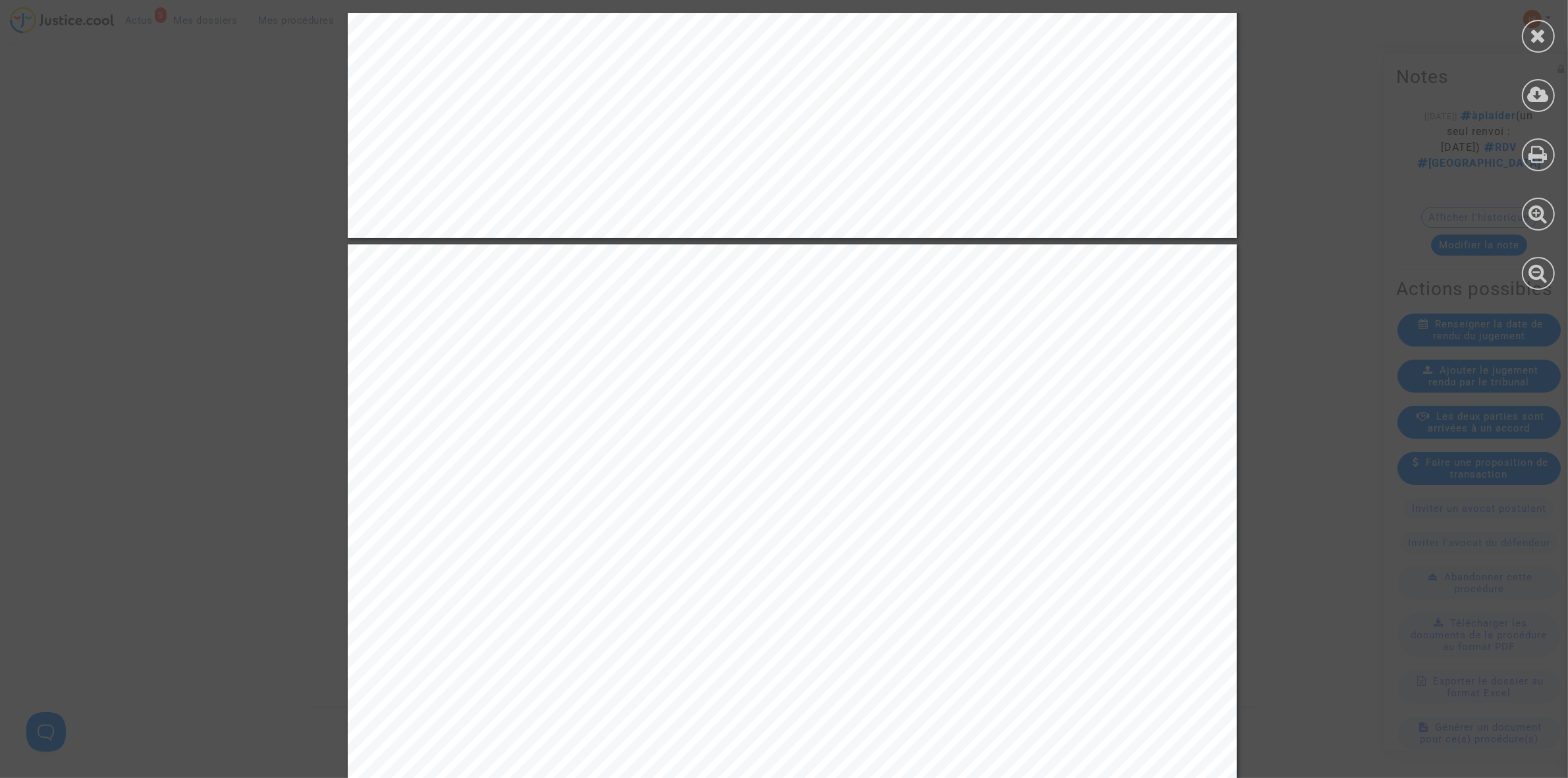
scroll to position [13991, 0]
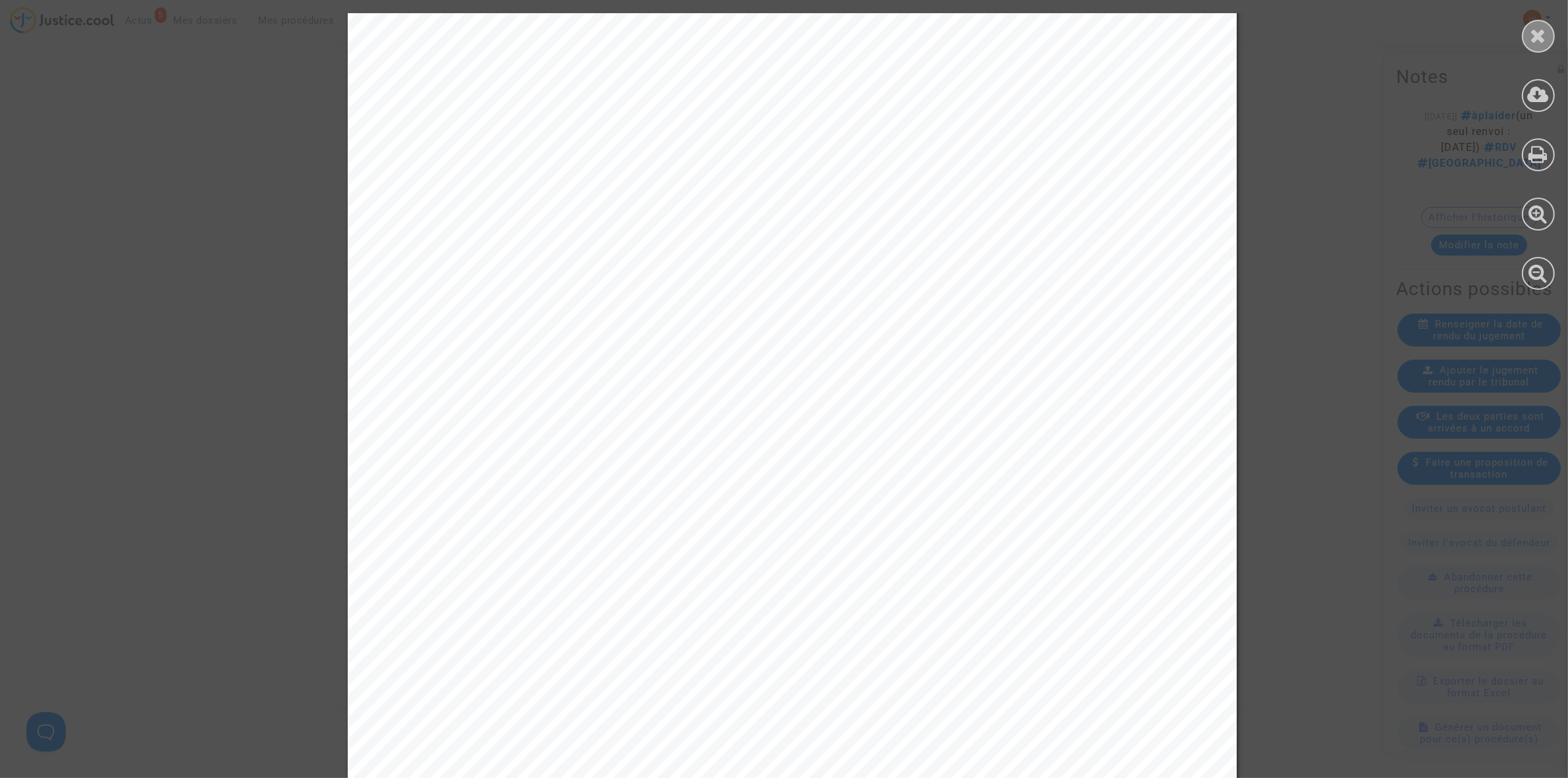
click at [1528, 40] on div at bounding box center [1538, 36] width 33 height 33
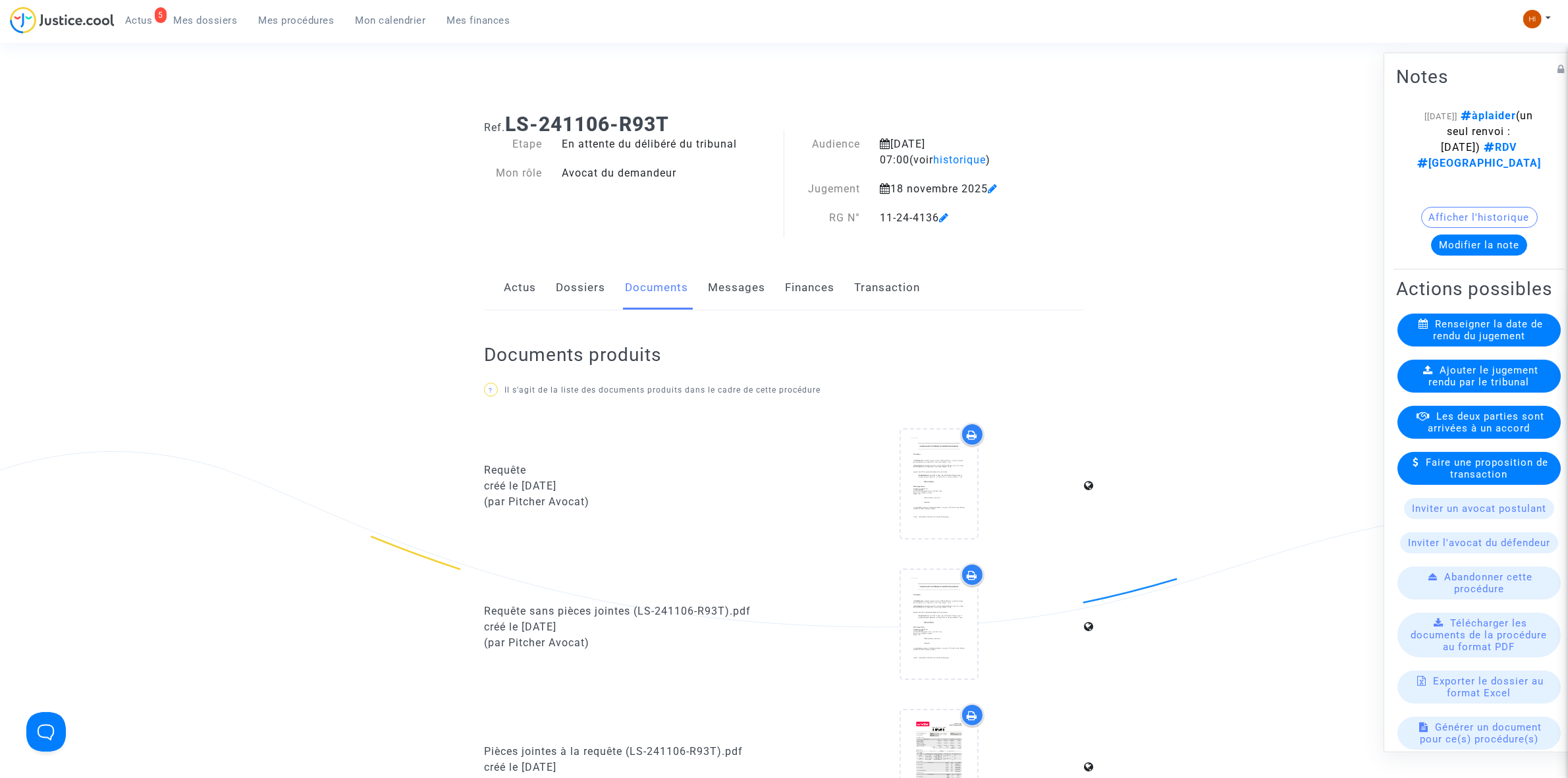
scroll to position [0, 0]
click at [581, 297] on link "Dossiers" at bounding box center [580, 292] width 49 height 43
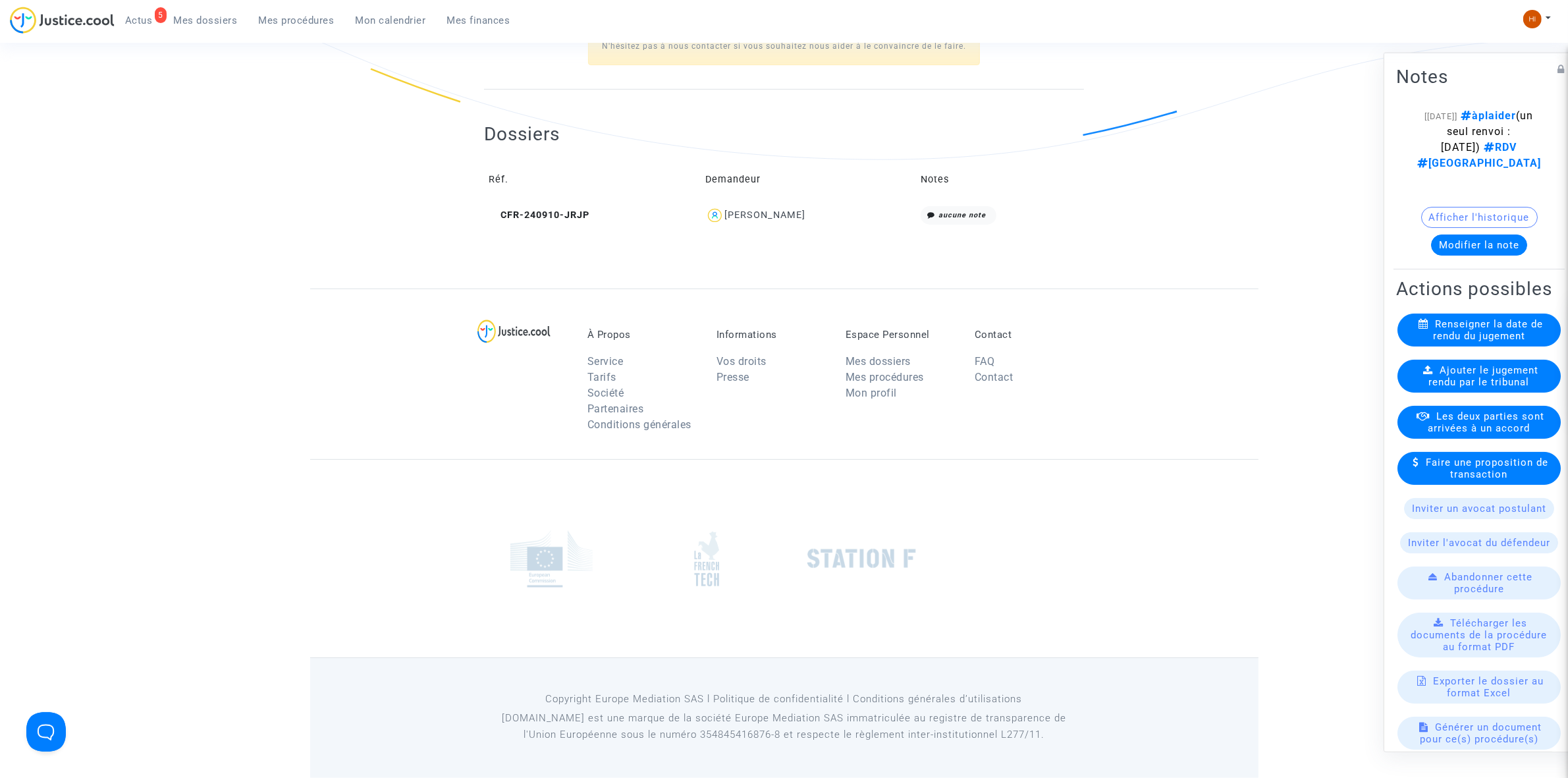
scroll to position [472, 0]
click at [578, 212] on span "CFR-240910-JRJP" at bounding box center [539, 215] width 101 height 11
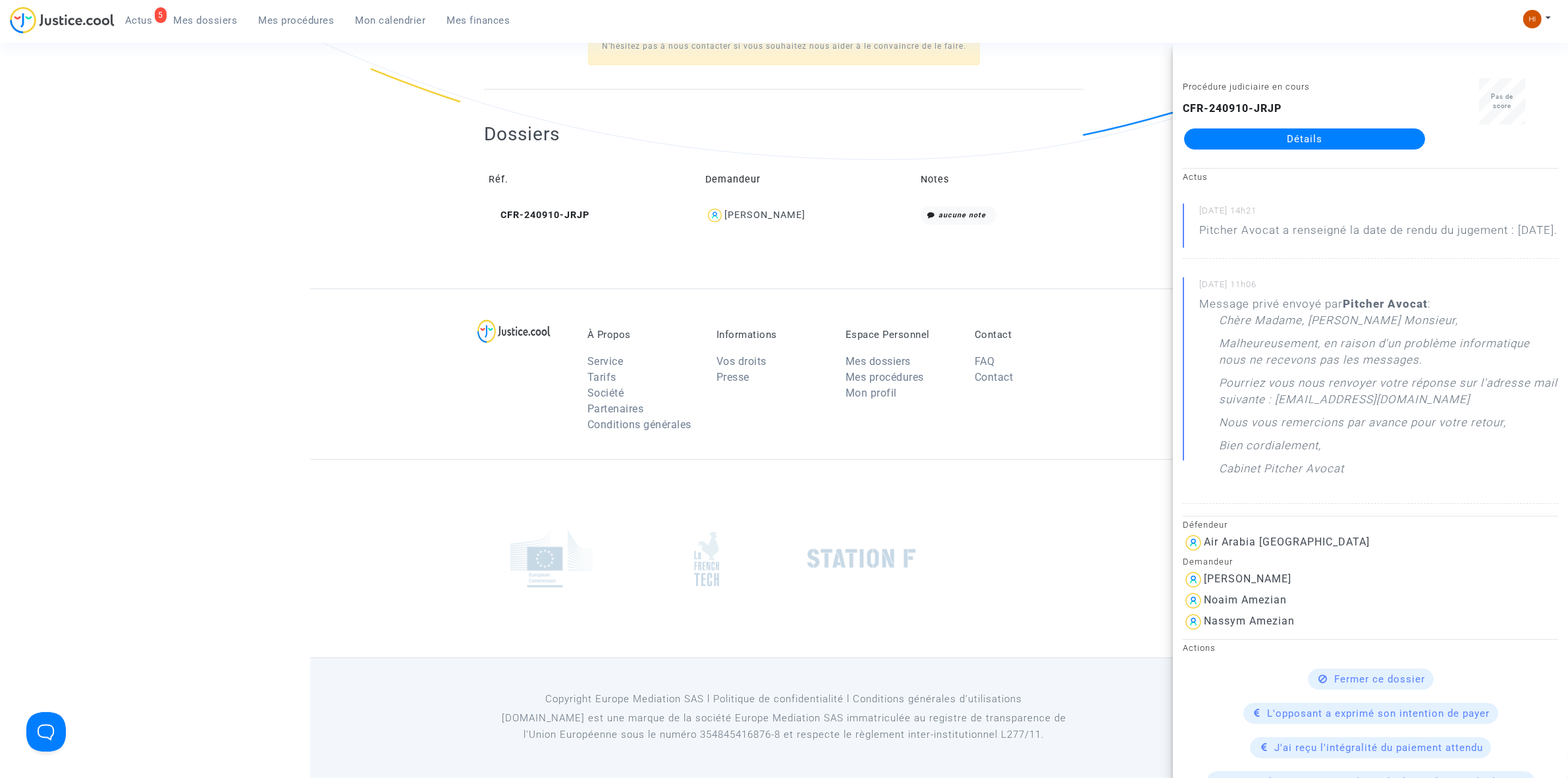
click at [1362, 133] on link "Détails" at bounding box center [1304, 139] width 241 height 21
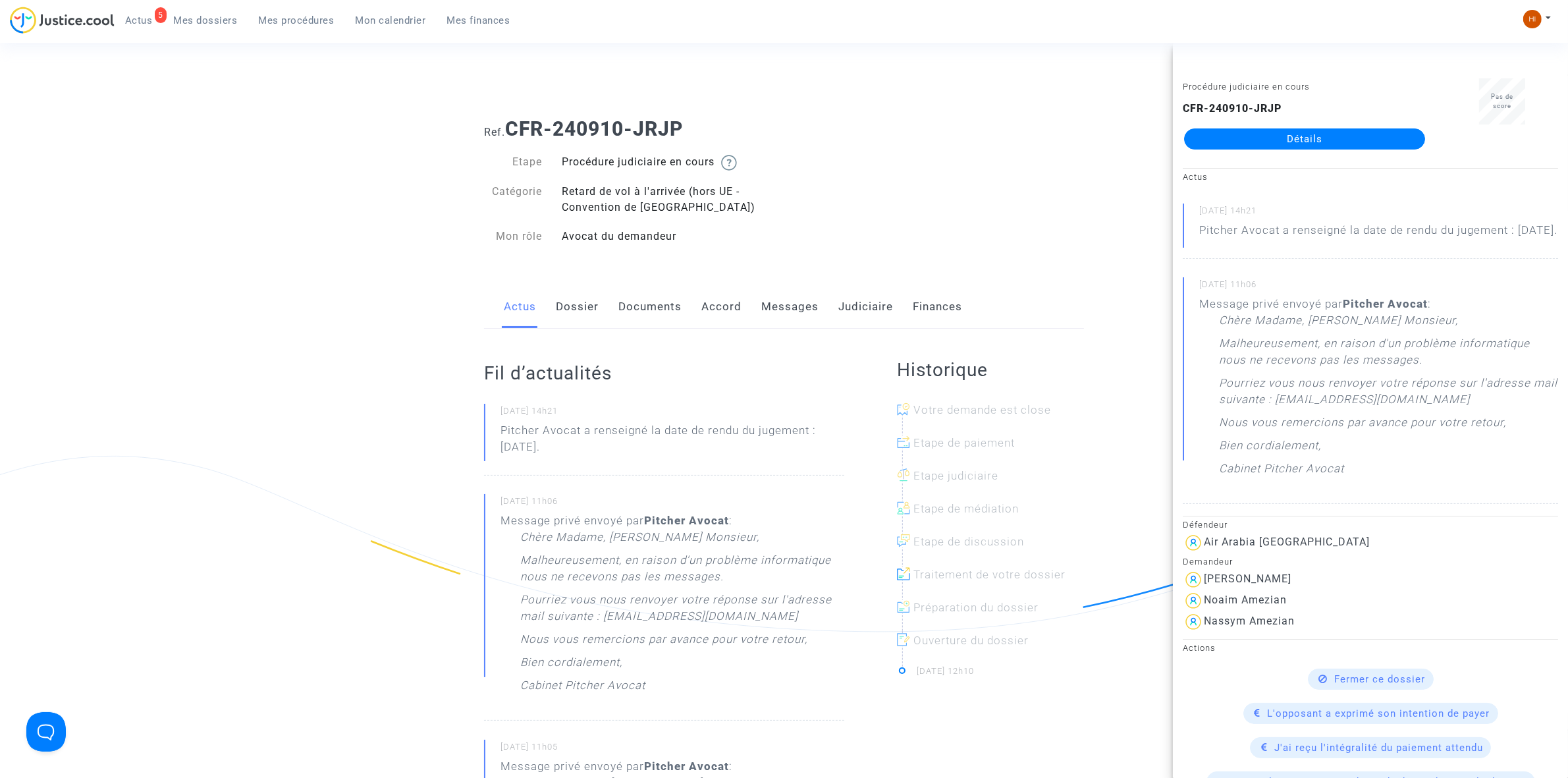
click at [660, 309] on link "Documents" at bounding box center [650, 307] width 63 height 43
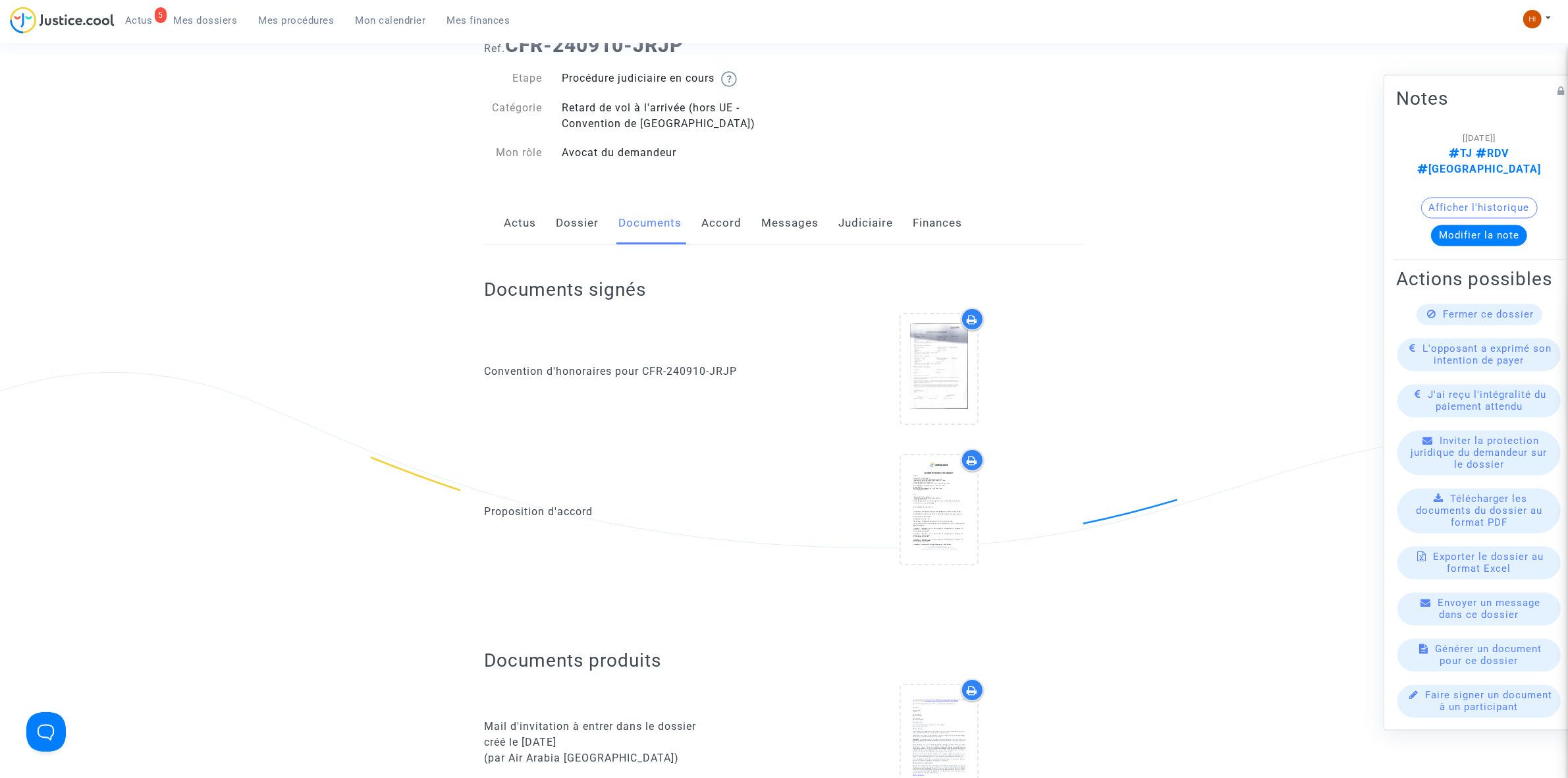
scroll to position [83, 0]
drag, startPoint x: 783, startPoint y: 222, endPoint x: 784, endPoint y: 230, distance: 8.1
click at [783, 222] on link "Messages" at bounding box center [789, 224] width 57 height 43
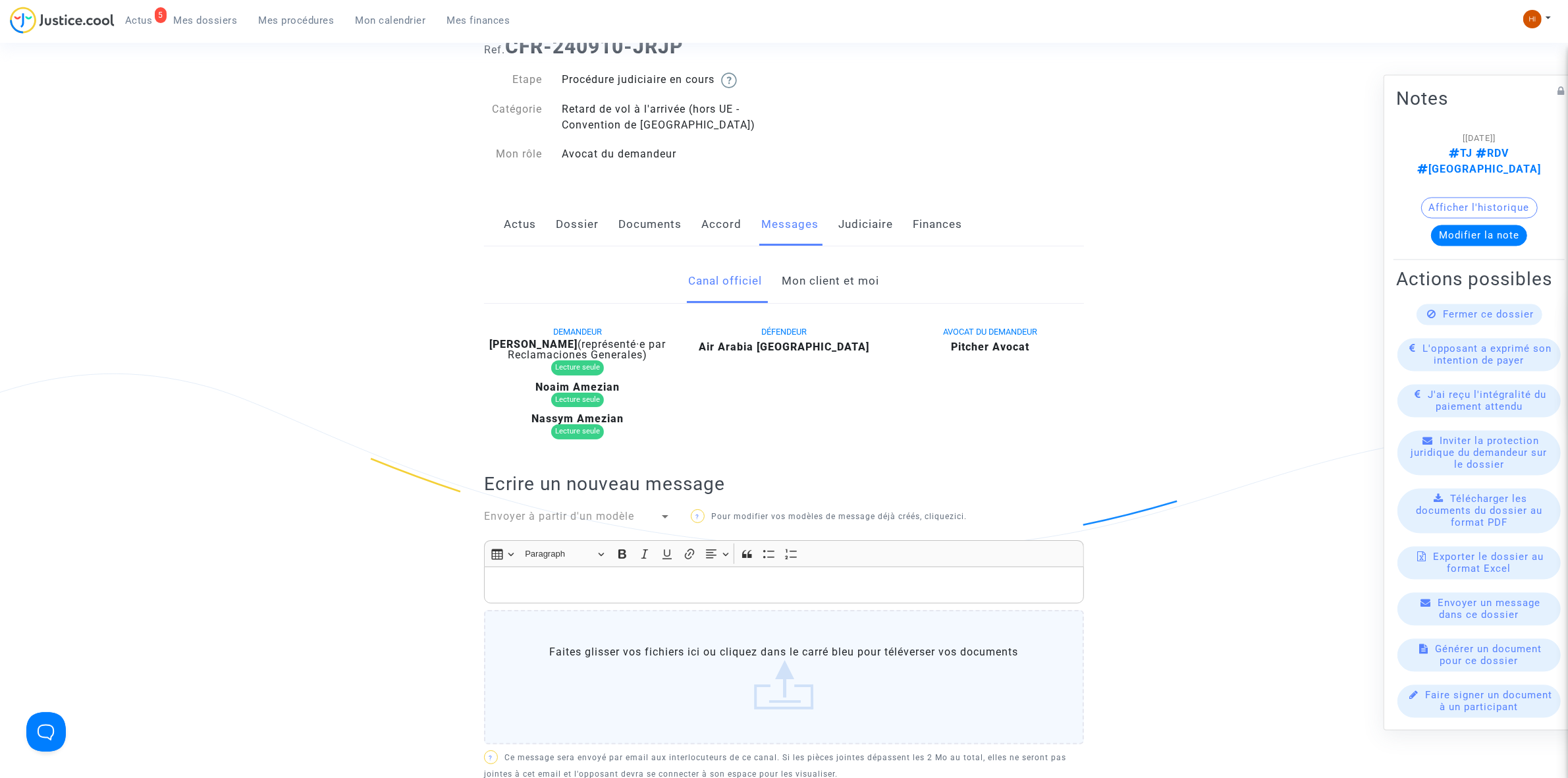
click at [844, 294] on link "Mon client et moi" at bounding box center [831, 280] width 97 height 43
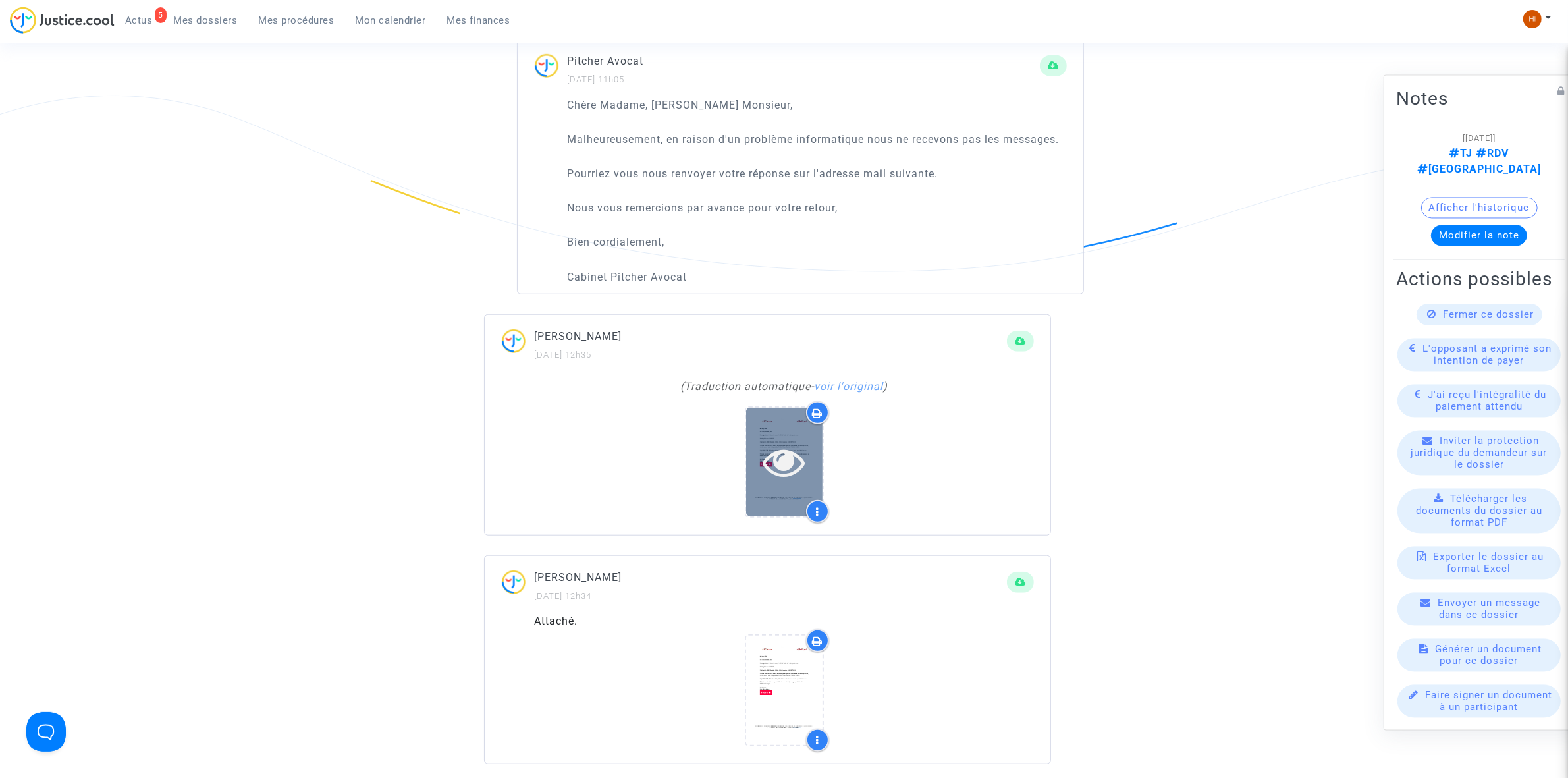
scroll to position [1235, 0]
click at [785, 455] on icon at bounding box center [784, 458] width 43 height 42
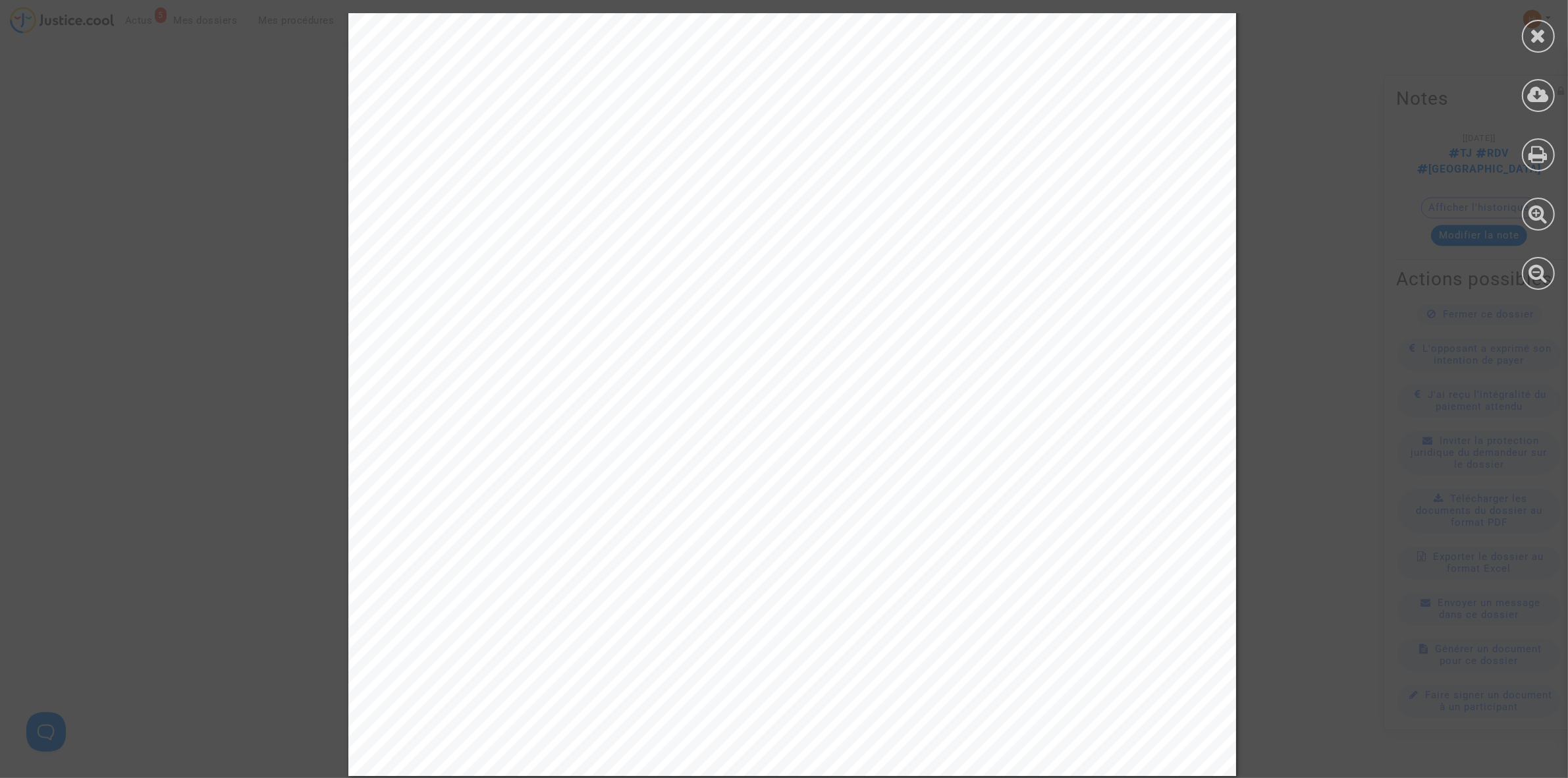
scroll to position [510, 0]
click at [1548, 43] on div at bounding box center [1538, 36] width 33 height 33
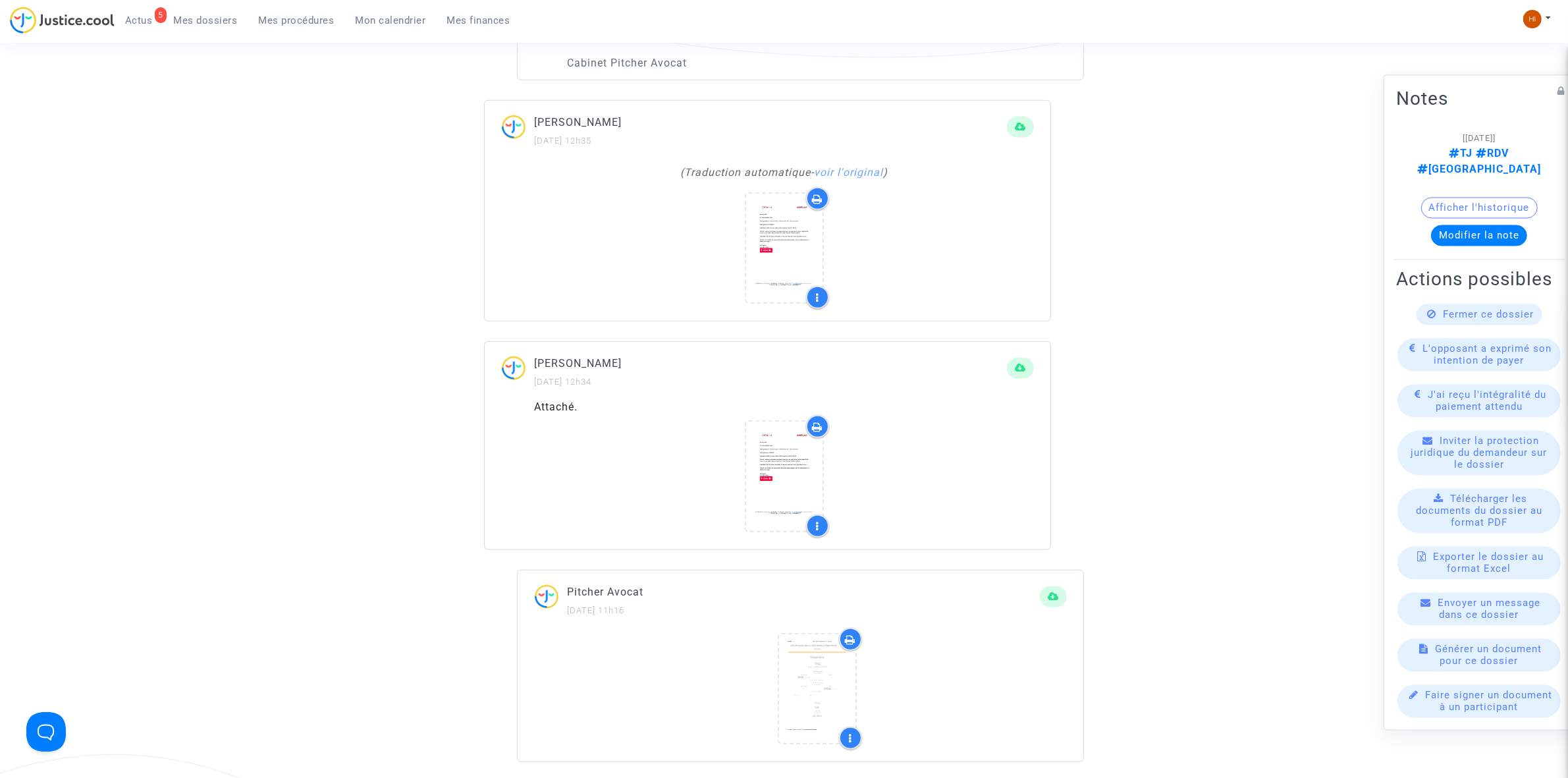
scroll to position [1482, 0]
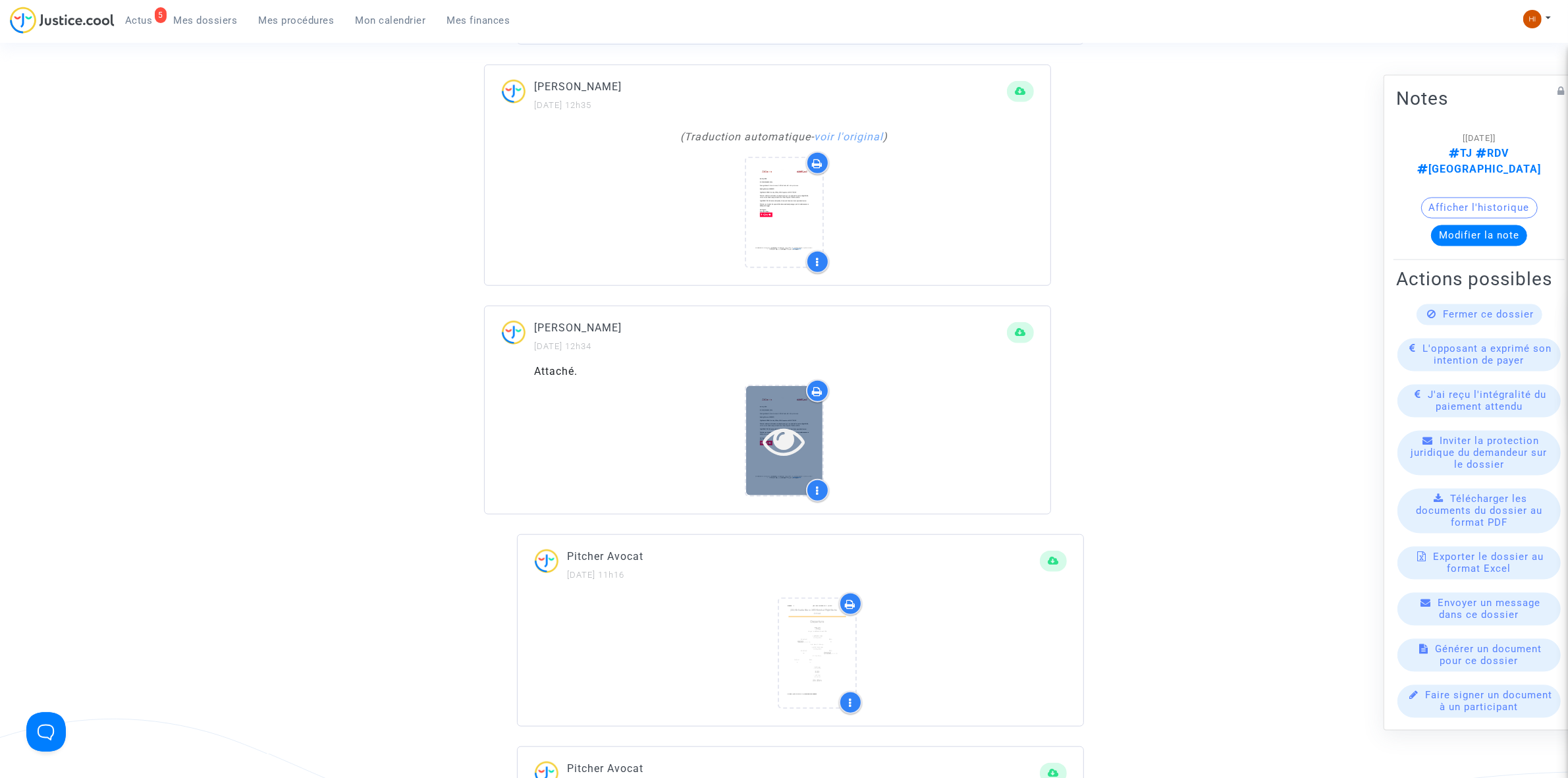
click at [816, 446] on div at bounding box center [784, 440] width 77 height 42
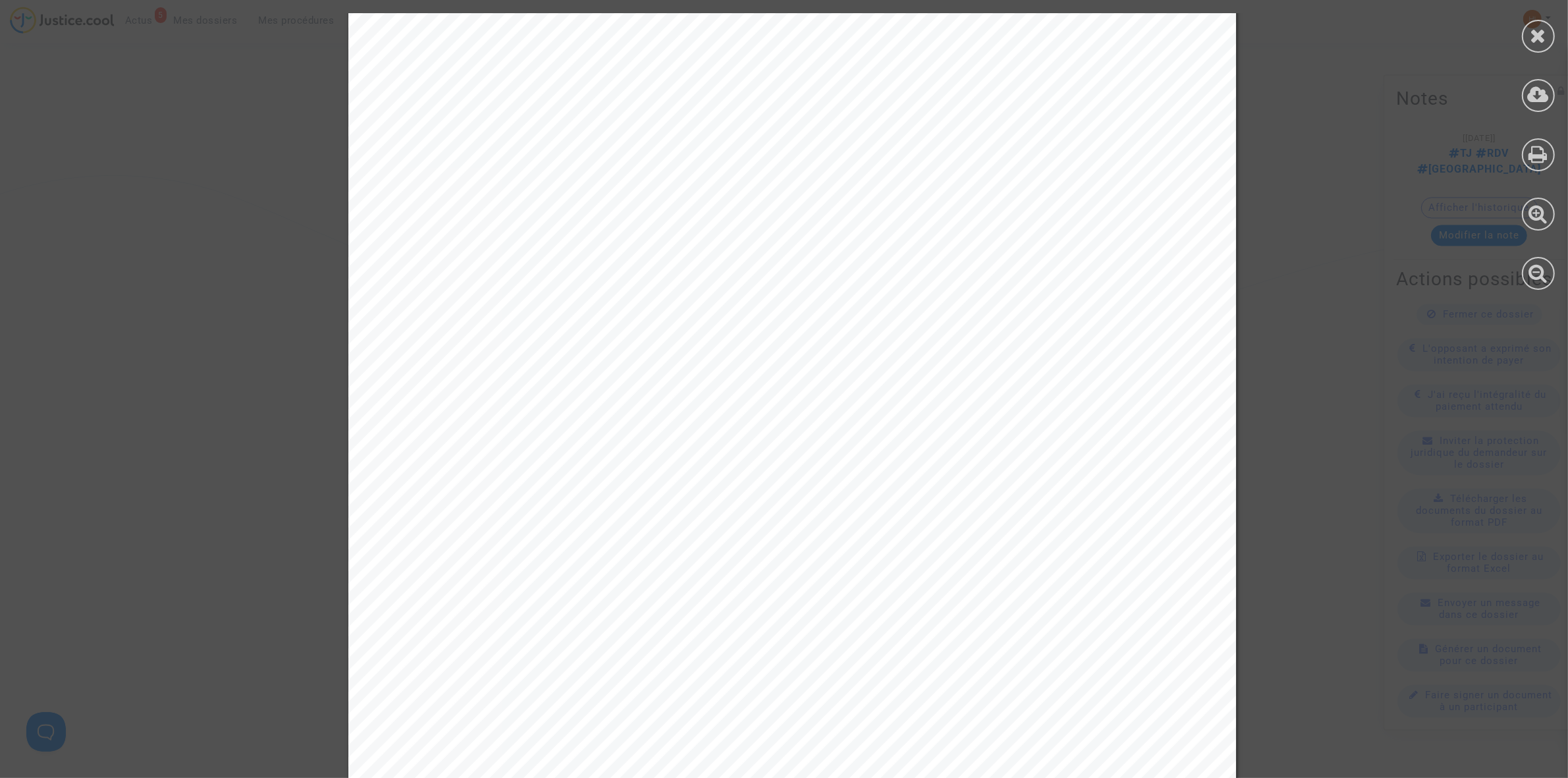
scroll to position [99, 0]
click at [1542, 37] on icon at bounding box center [1538, 35] width 16 height 20
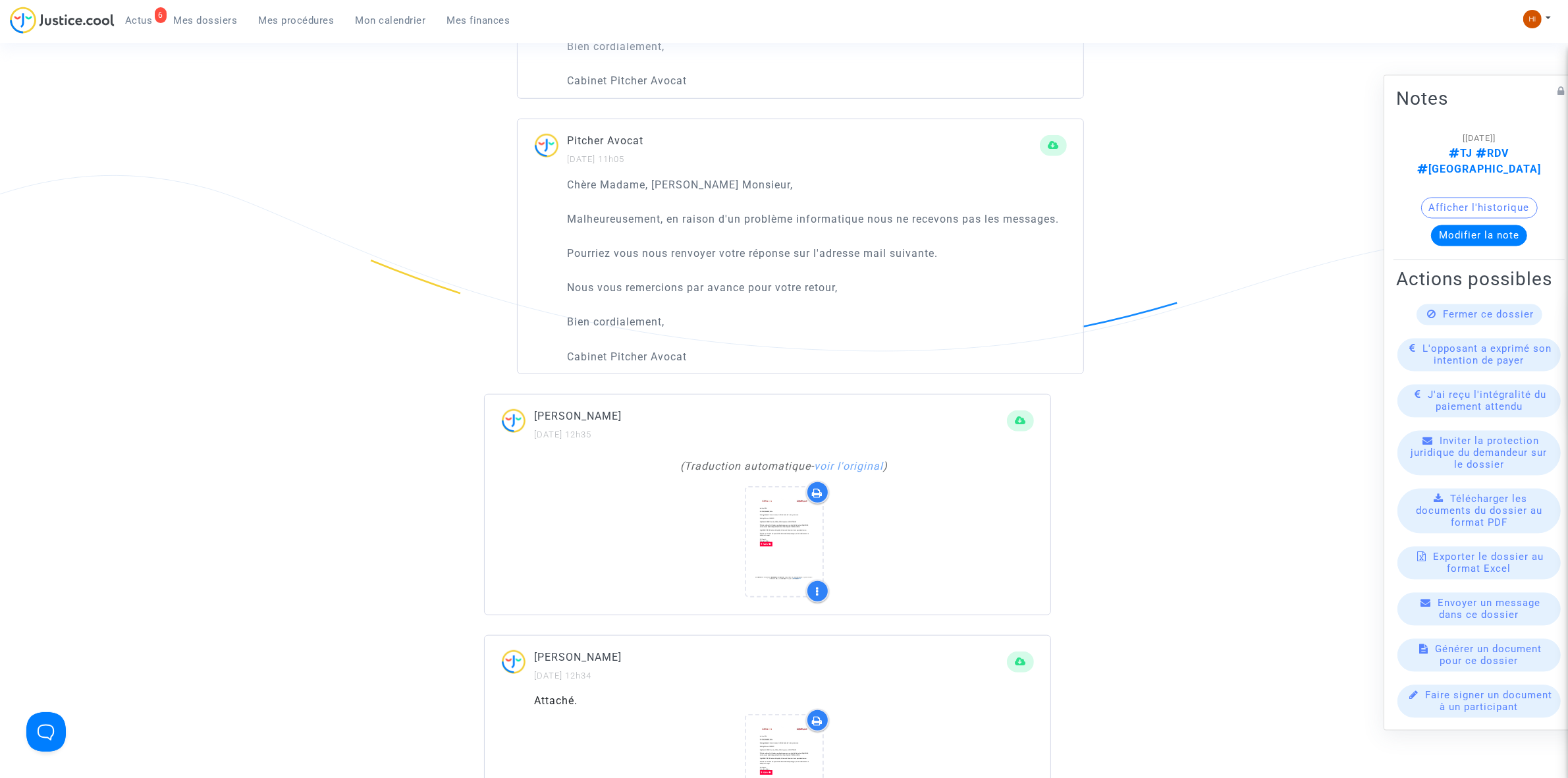
drag, startPoint x: 398, startPoint y: 164, endPoint x: 328, endPoint y: 165, distance: 70.0
click at [395, 164] on ng-component "Ref. CFR-240910-JRJP Etape Procédure judiciaire en cours Catégorie Retard de vo…" at bounding box center [784, 157] width 948 height 2403
click at [288, 12] on link "Mes procédures" at bounding box center [297, 20] width 97 height 20
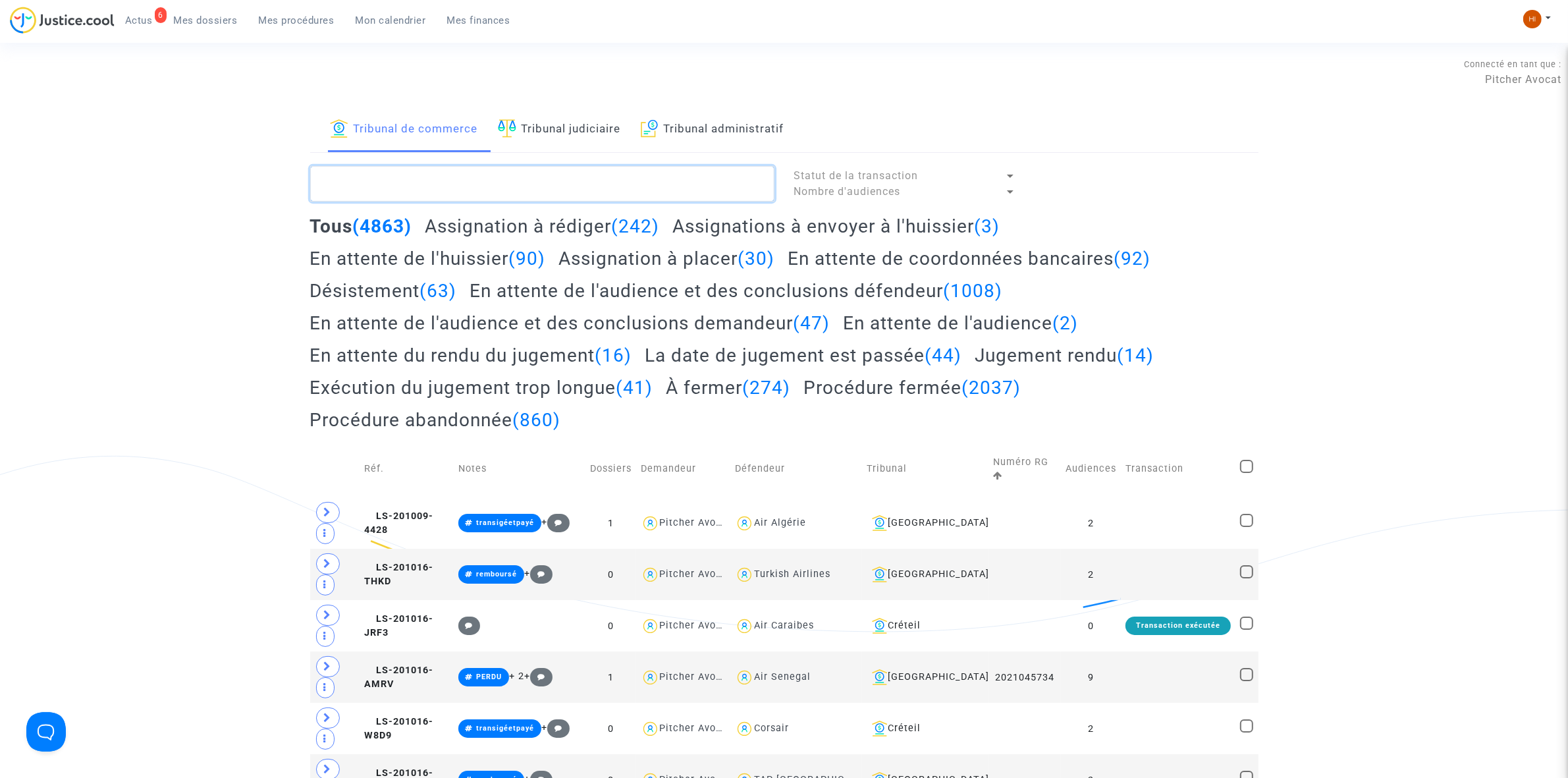
drag, startPoint x: 468, startPoint y: 168, endPoint x: 466, endPoint y: 182, distance: 14.1
click at [468, 176] on textarea at bounding box center [542, 184] width 464 height 36
paste textarea "2025J00750"
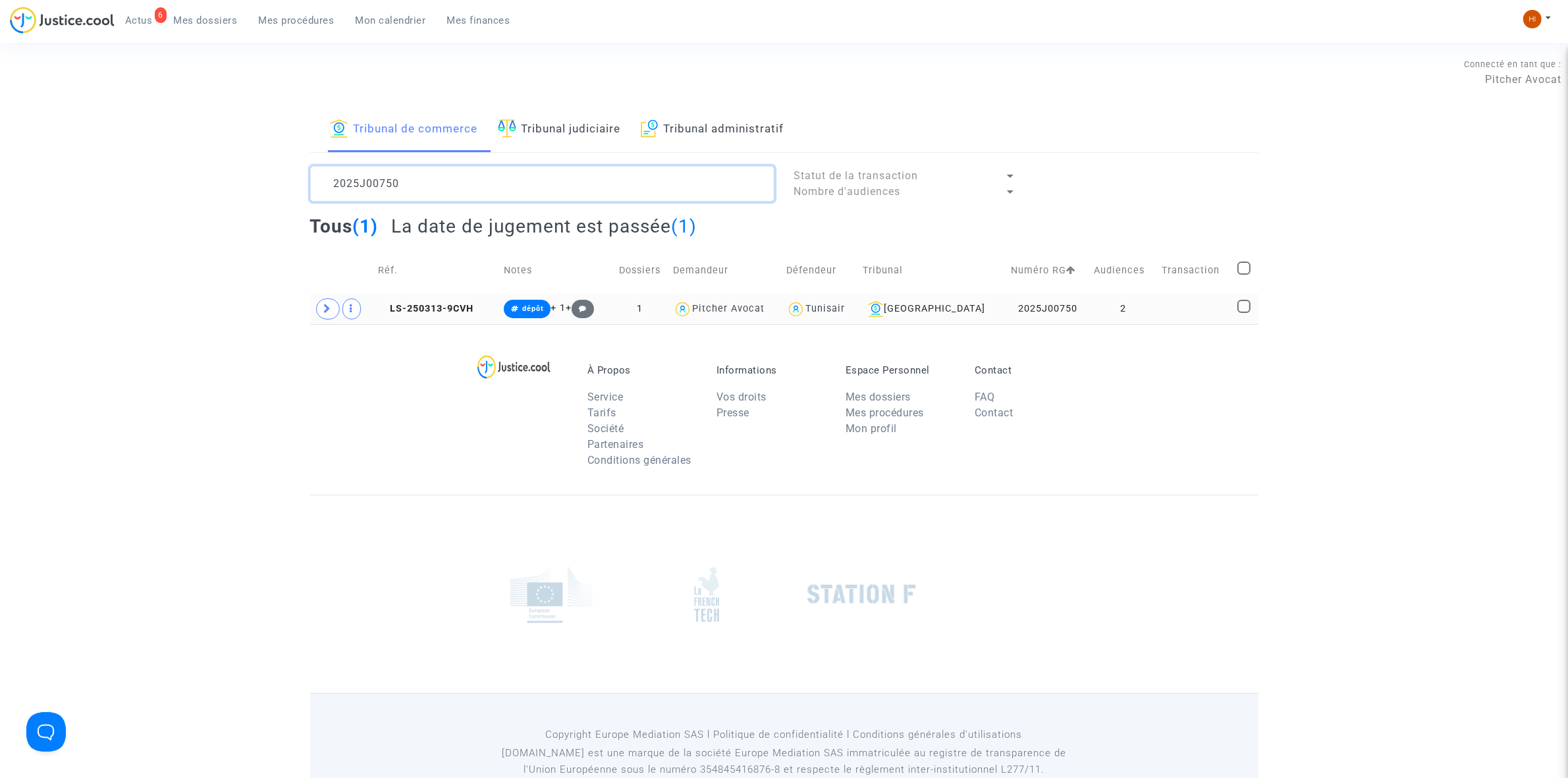
type textarea "2025J00750"
click at [1186, 316] on td at bounding box center [1195, 309] width 76 height 31
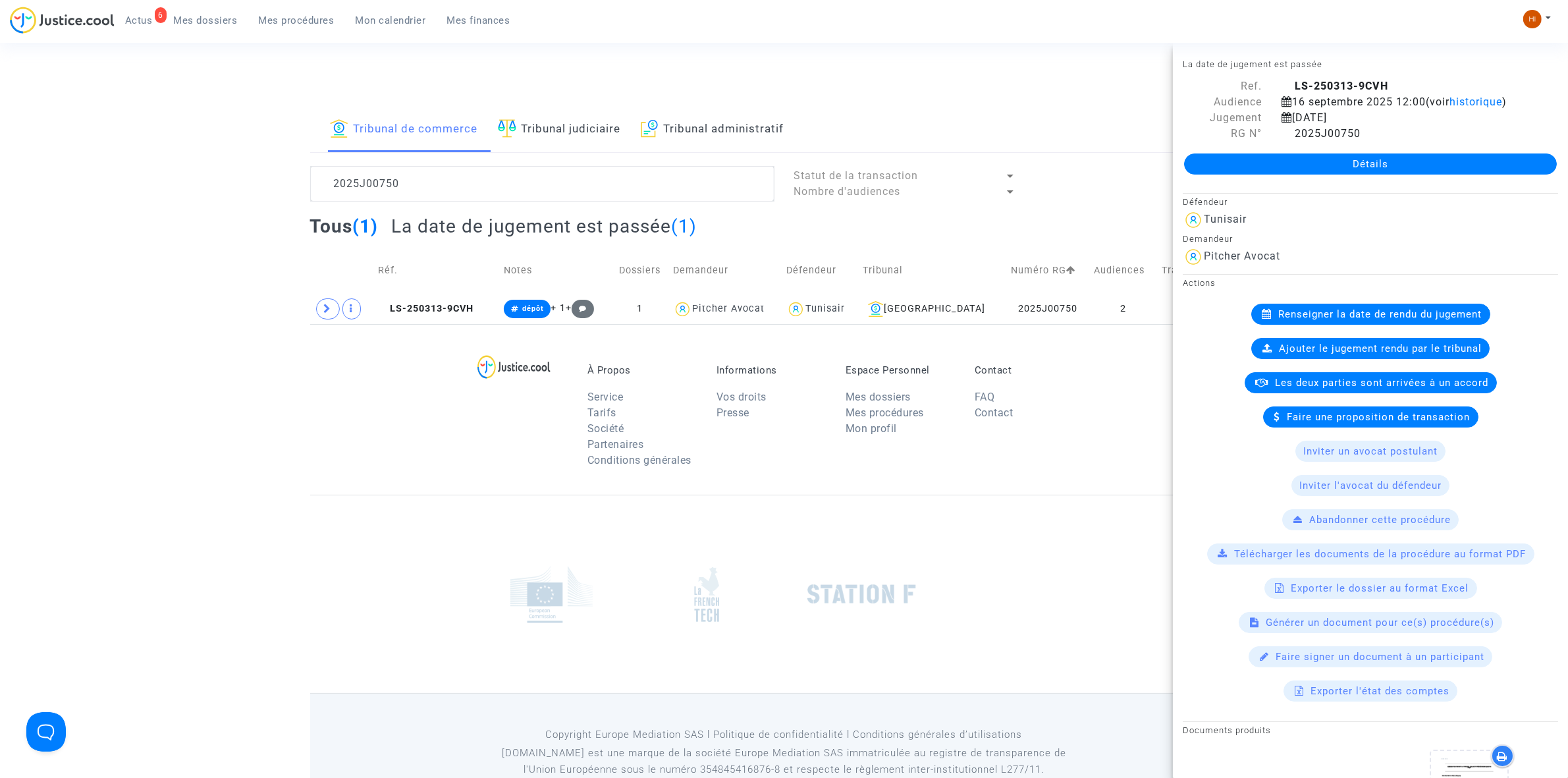
click at [1208, 175] on link "Détails" at bounding box center [1369, 164] width 372 height 21
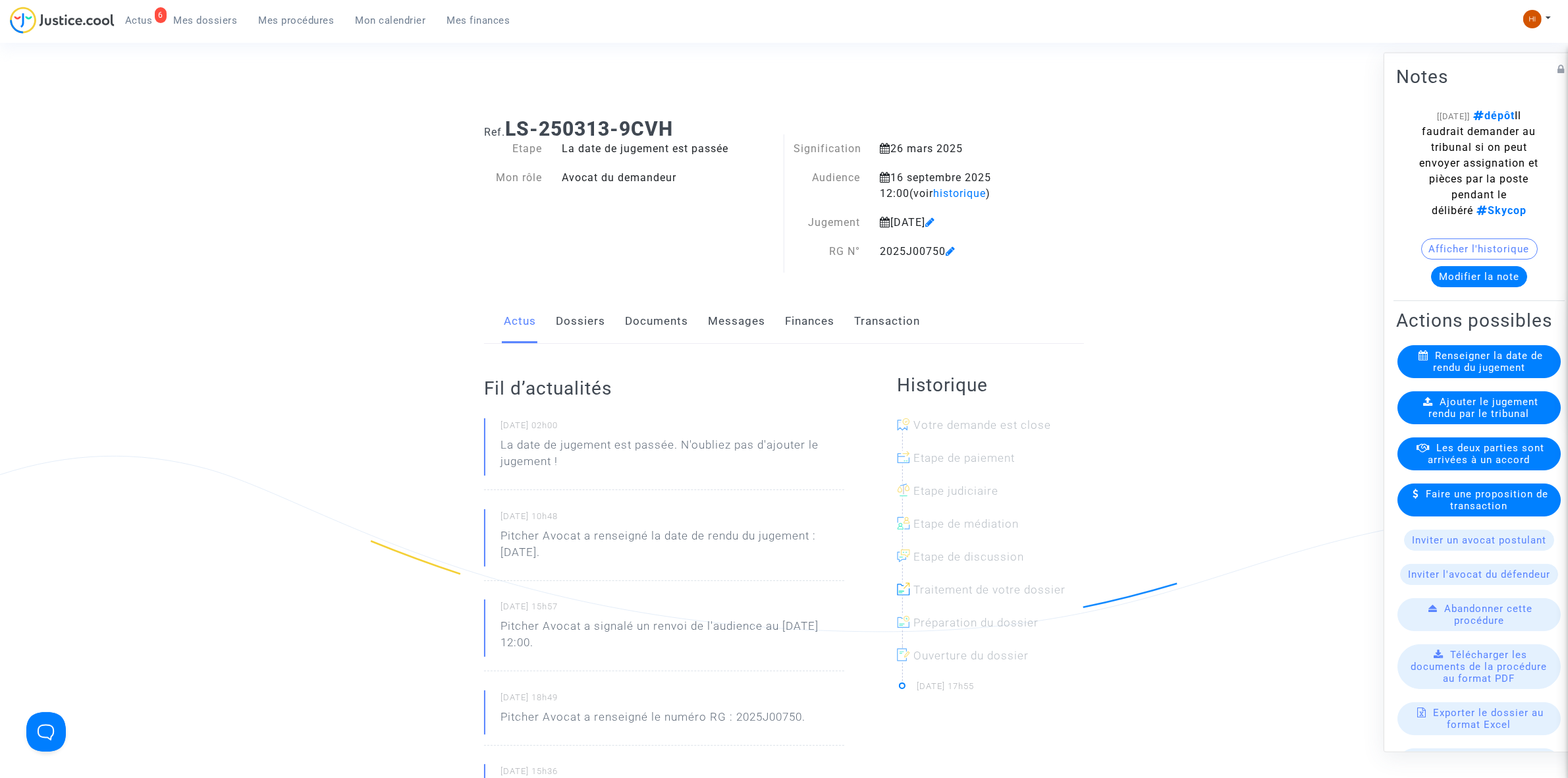
click at [649, 326] on link "Documents" at bounding box center [656, 321] width 63 height 43
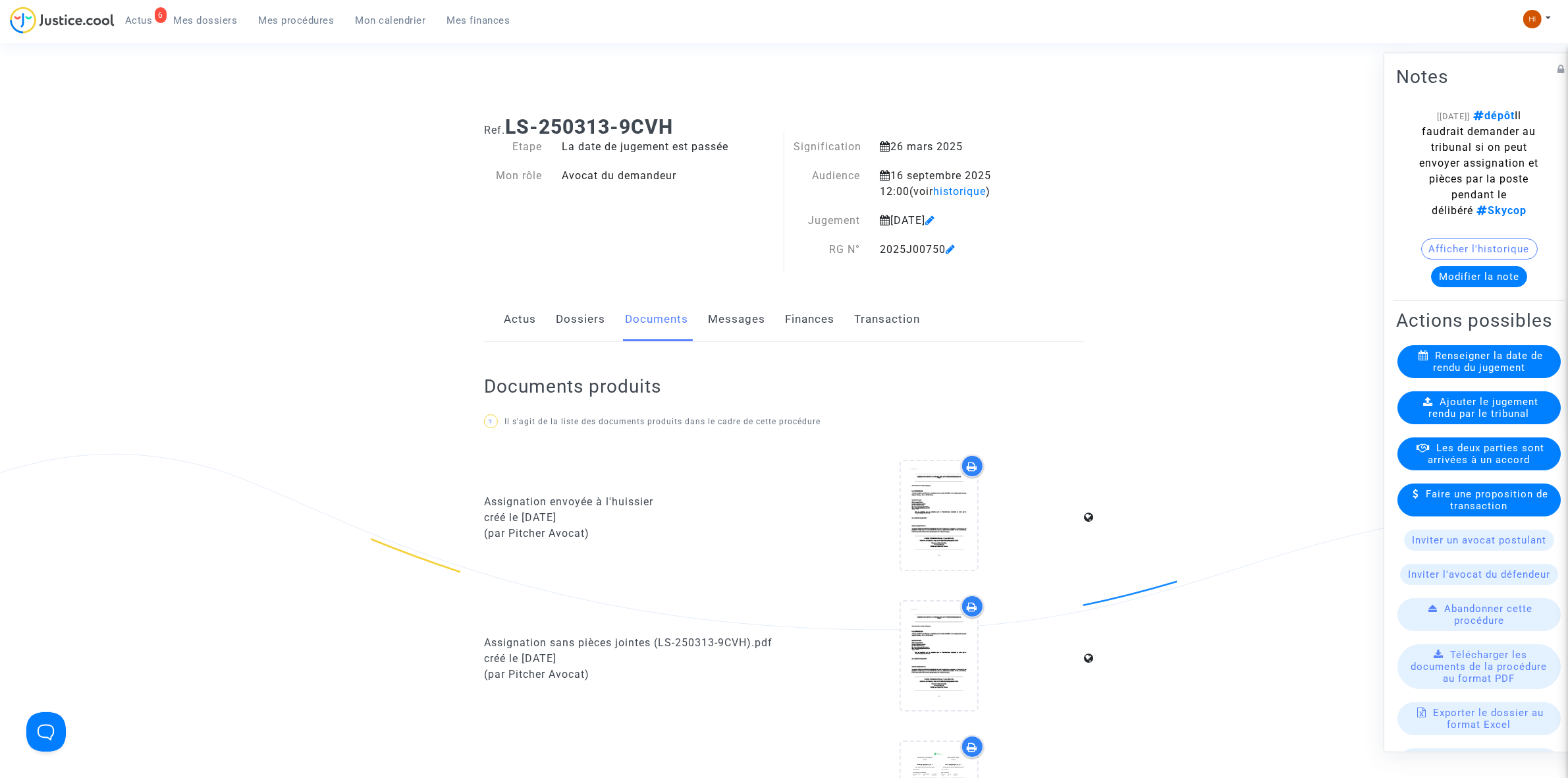
scroll to position [412, 0]
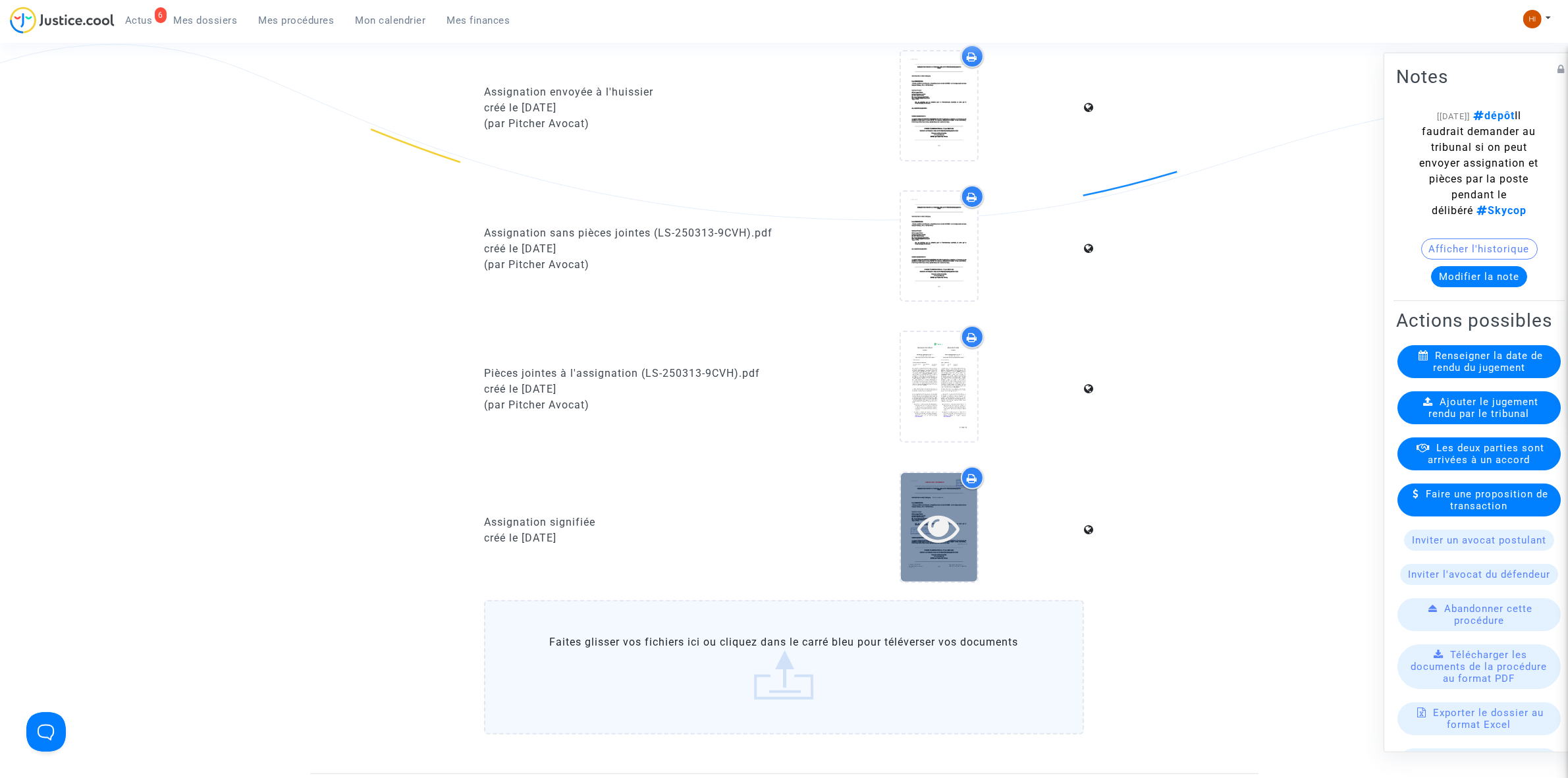
click at [938, 522] on icon at bounding box center [938, 527] width 43 height 42
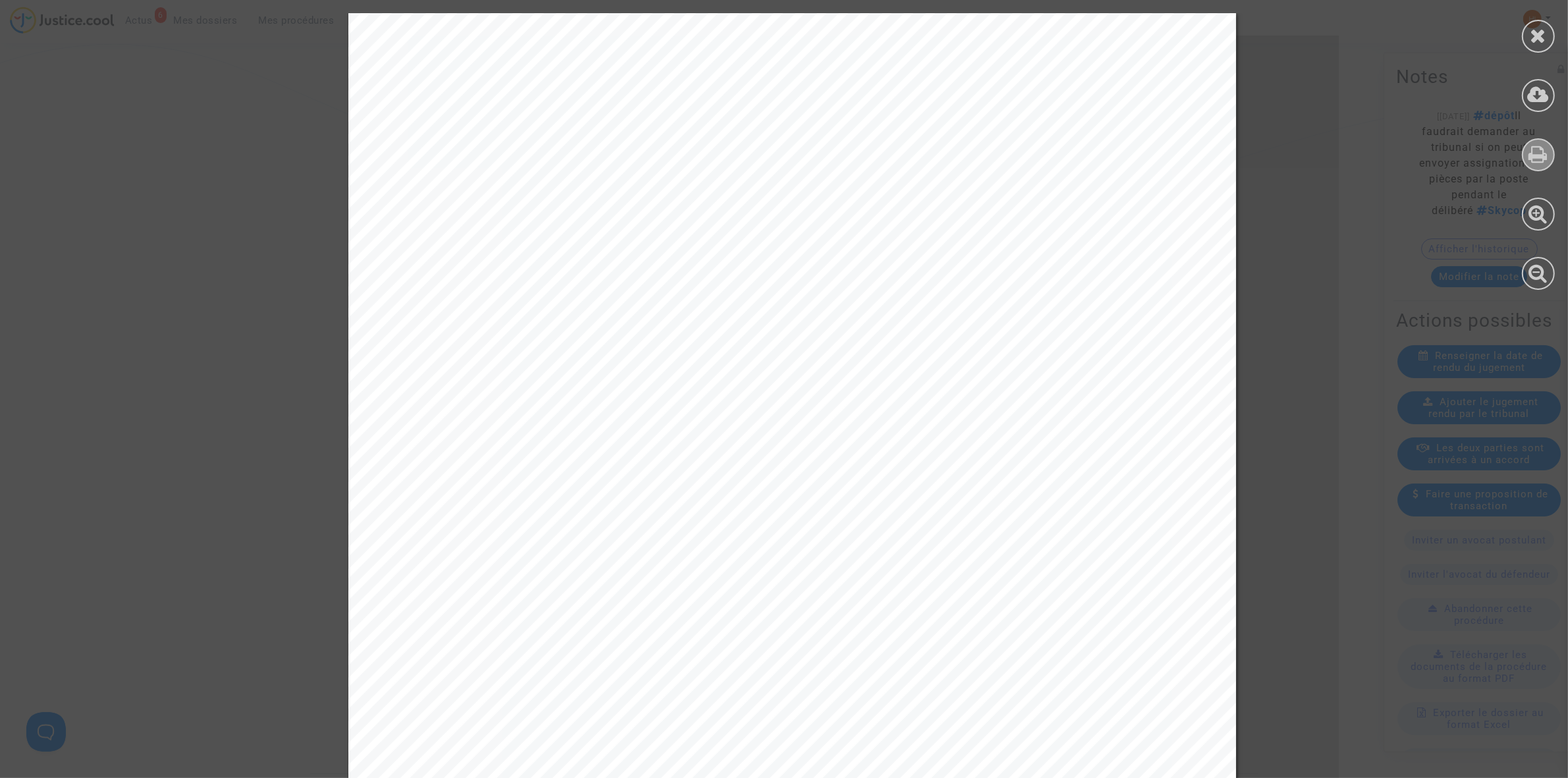
click at [1529, 149] on icon at bounding box center [1538, 153] width 19 height 20
click at [1537, 32] on icon at bounding box center [1538, 35] width 16 height 20
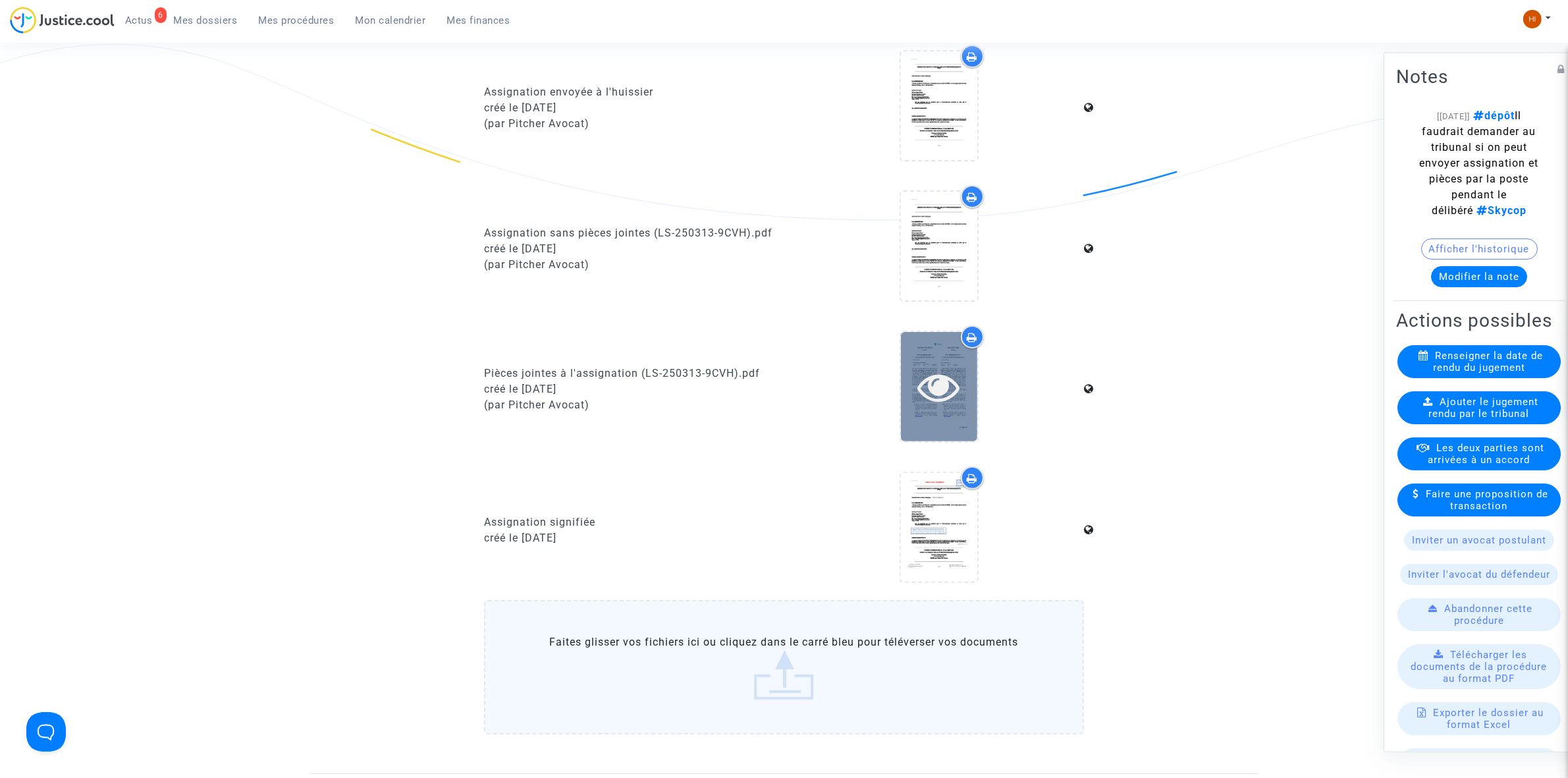
click at [945, 387] on icon at bounding box center [938, 386] width 43 height 42
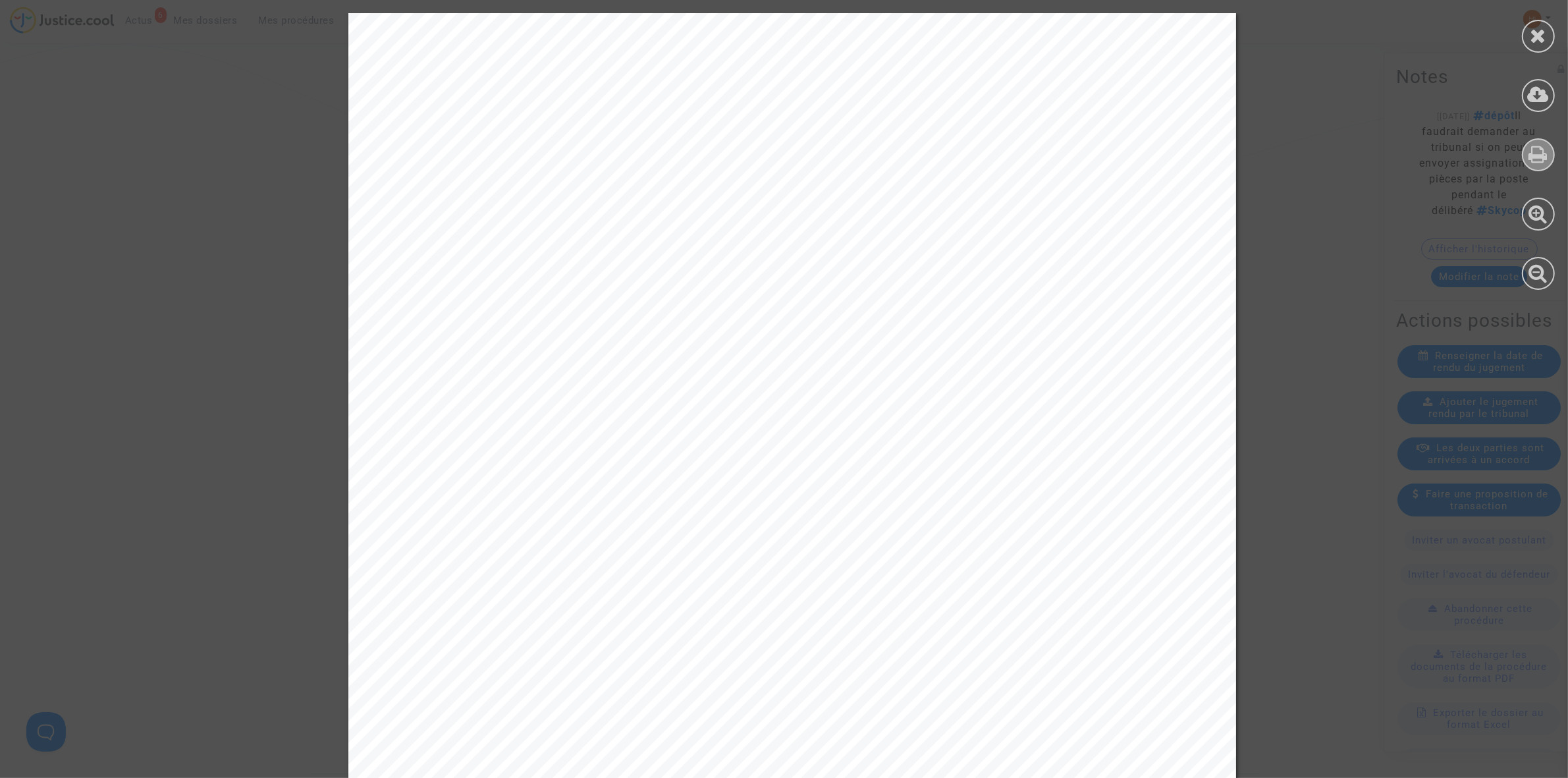
click at [1541, 157] on icon at bounding box center [1538, 153] width 19 height 20
click at [1551, 152] on div at bounding box center [1538, 154] width 33 height 33
click at [1558, 43] on div at bounding box center [1538, 151] width 60 height 303
click at [1538, 50] on div at bounding box center [1538, 36] width 33 height 33
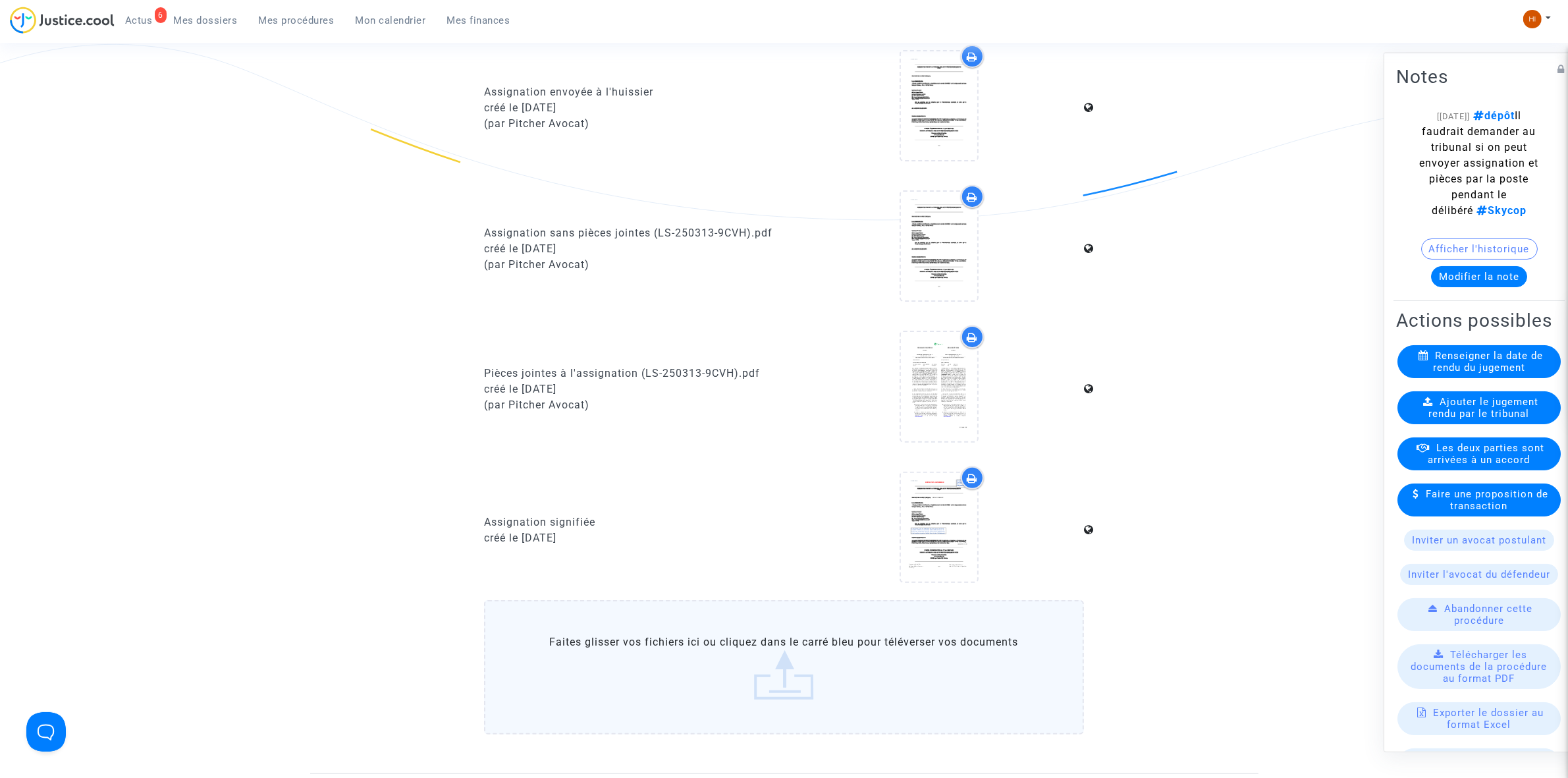
click at [1479, 277] on button "Modifier la note" at bounding box center [1479, 275] width 96 height 21
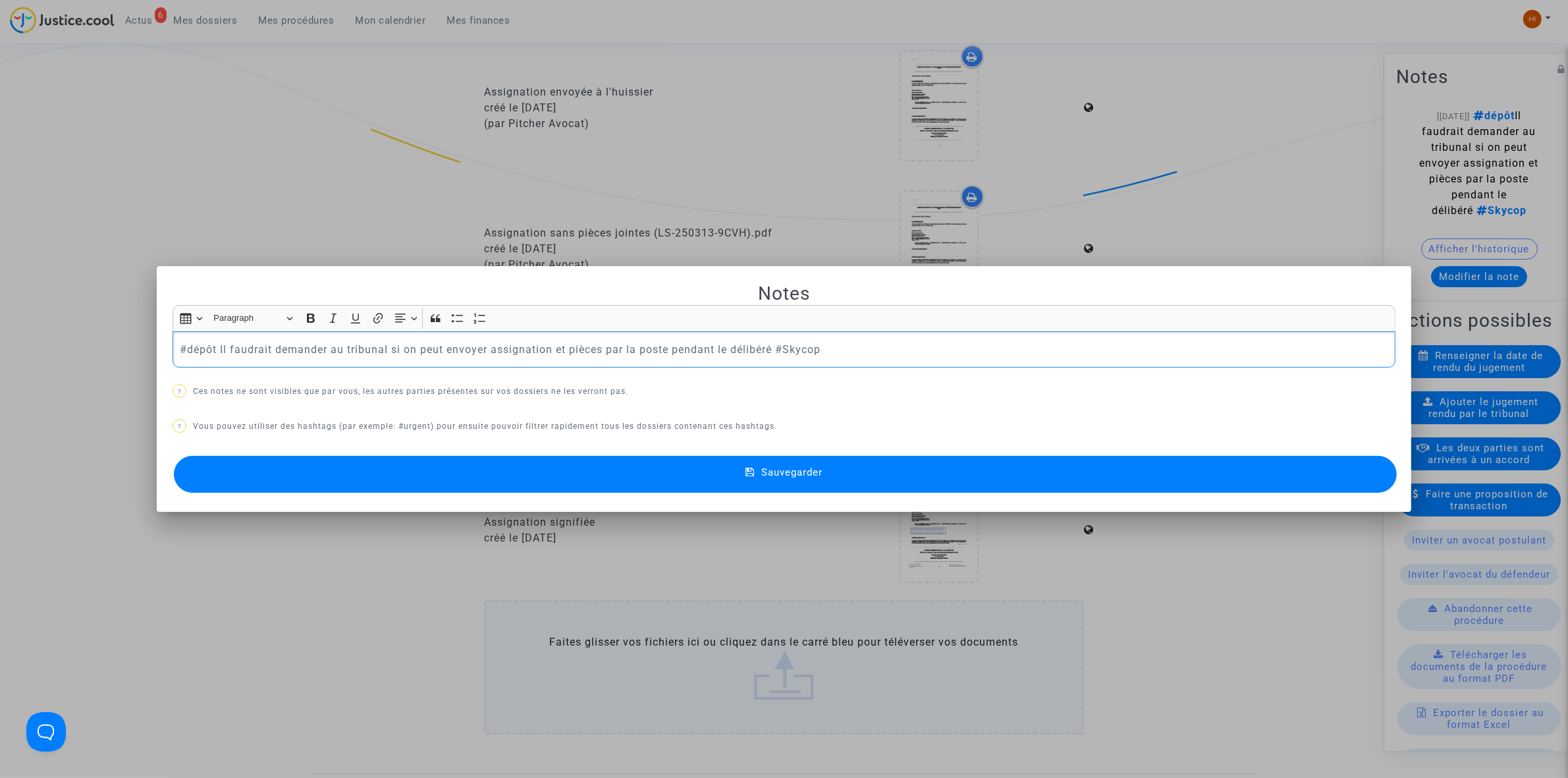
scroll to position [0, 0]
click at [392, 473] on button "Sauvegarder" at bounding box center [785, 474] width 1223 height 37
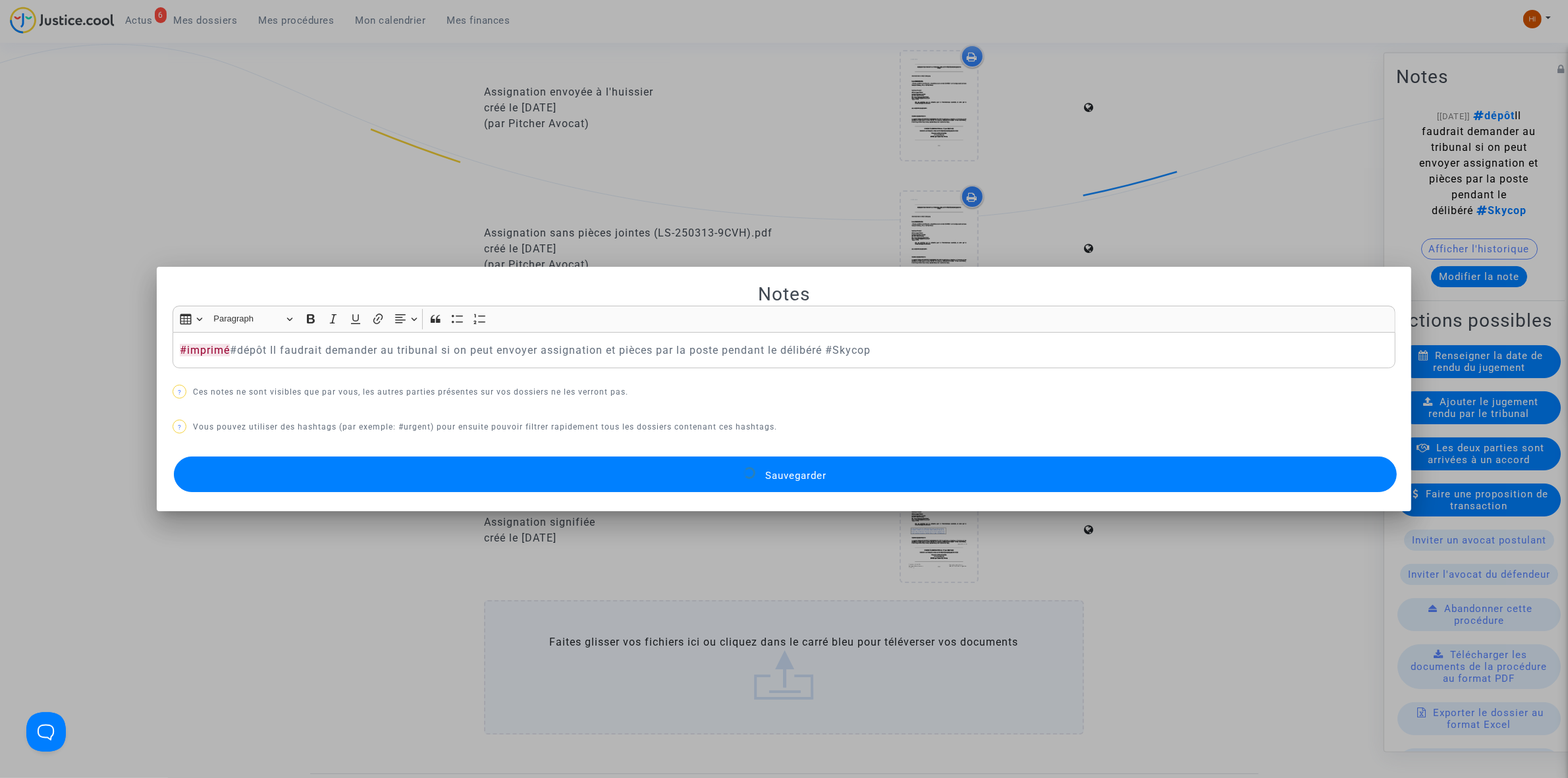
scroll to position [412, 0]
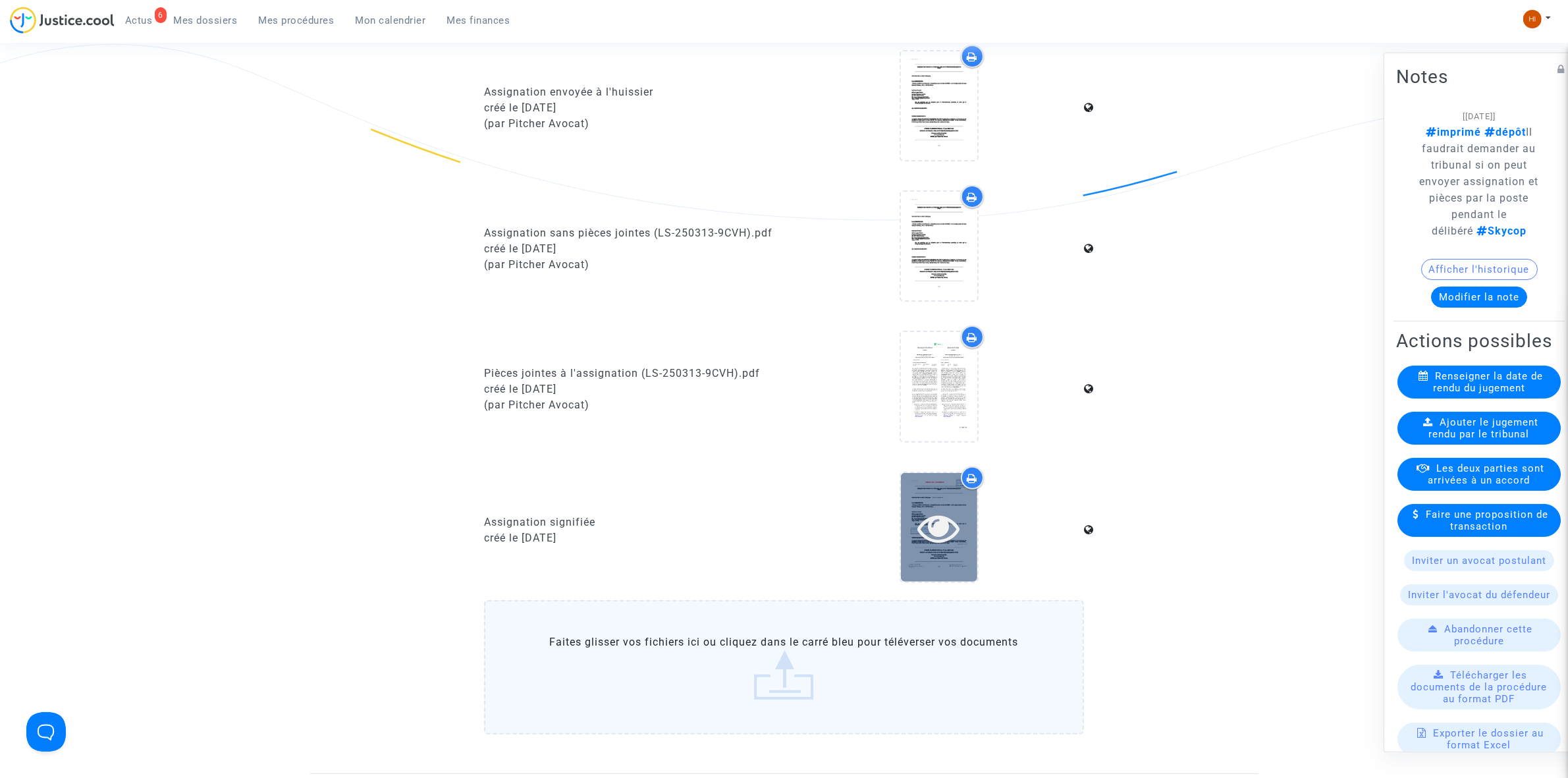
click at [952, 542] on icon at bounding box center [938, 527] width 43 height 42
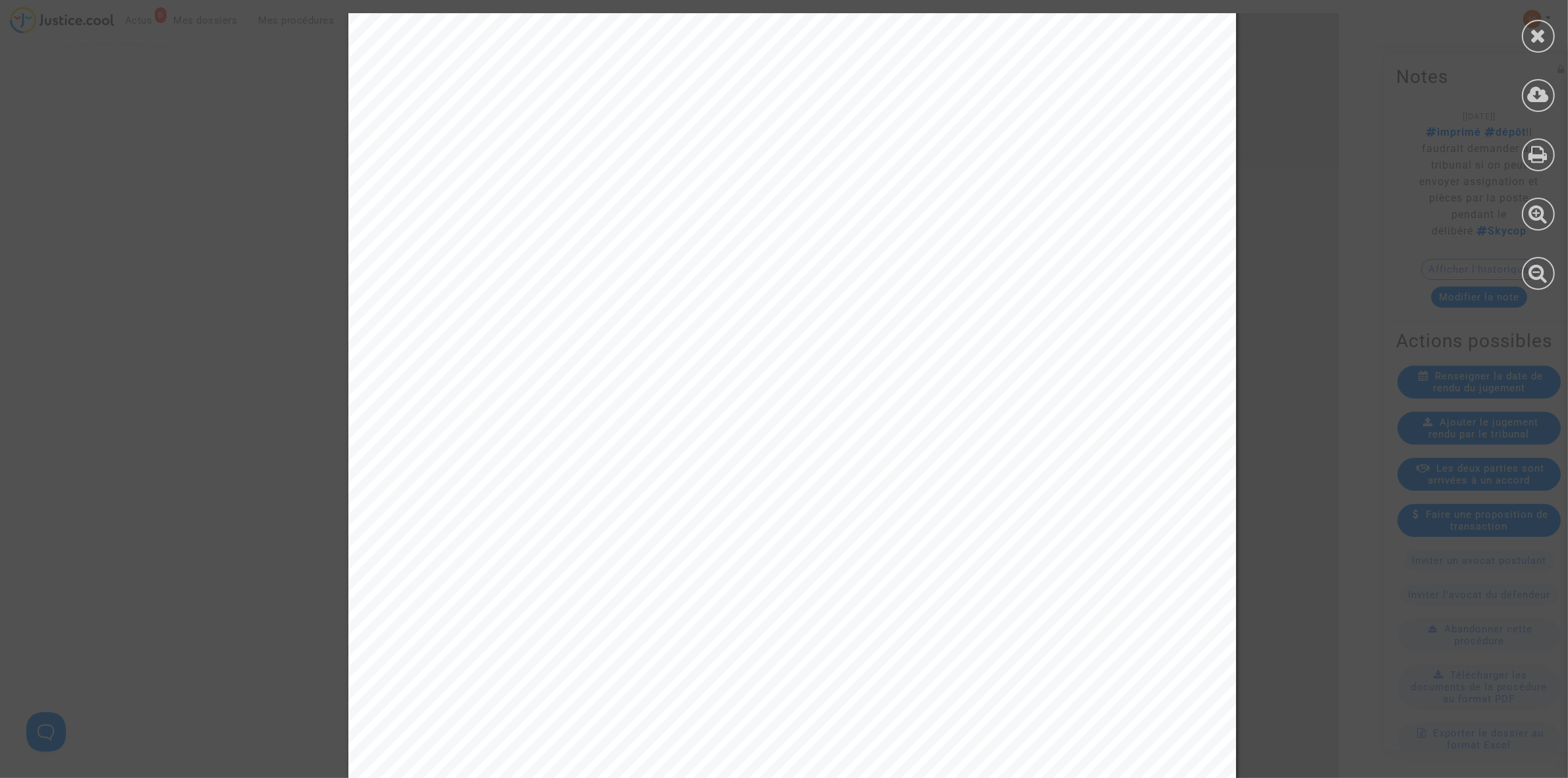
scroll to position [576, 0]
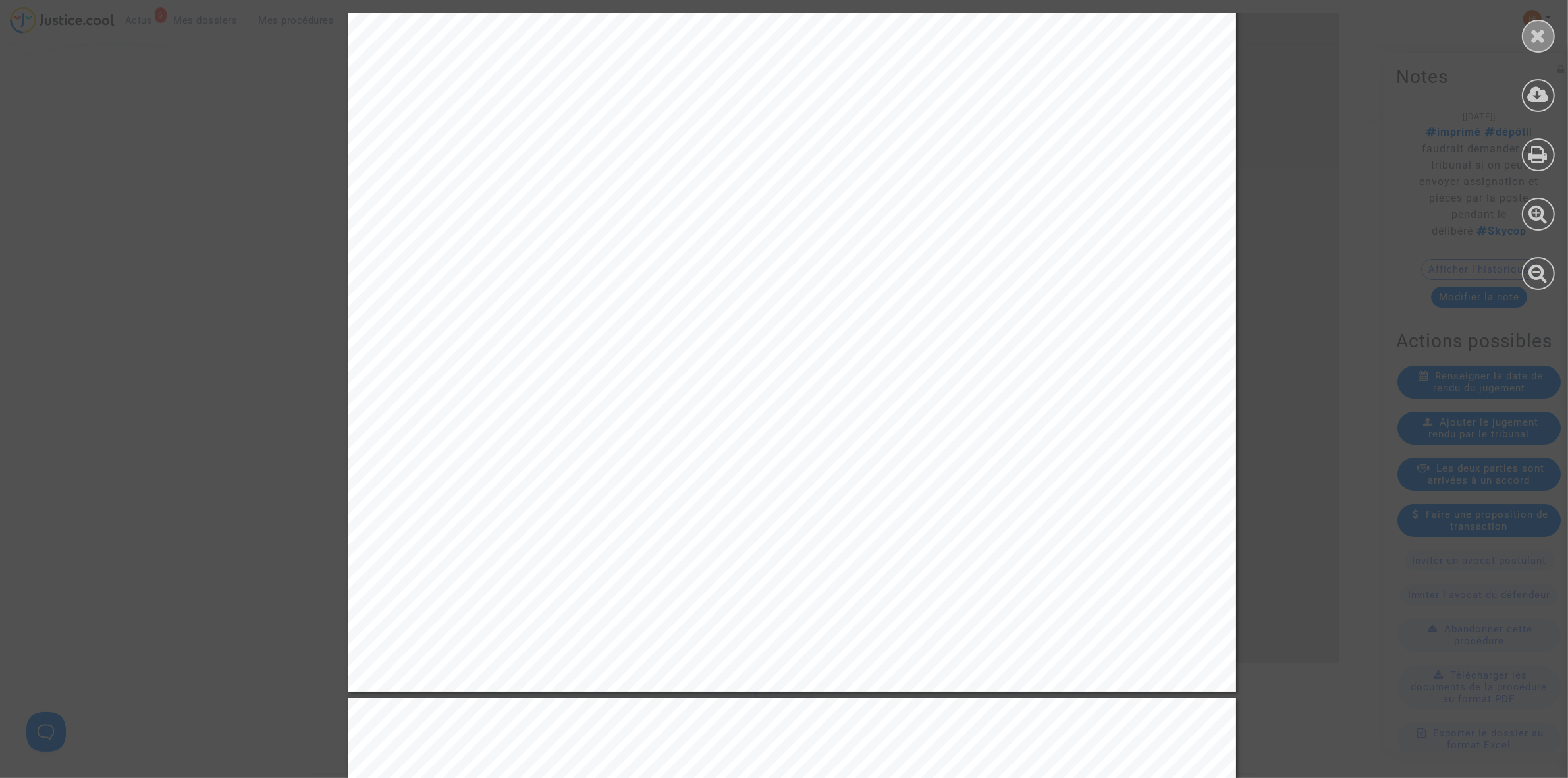
click at [1528, 36] on div at bounding box center [1538, 36] width 33 height 33
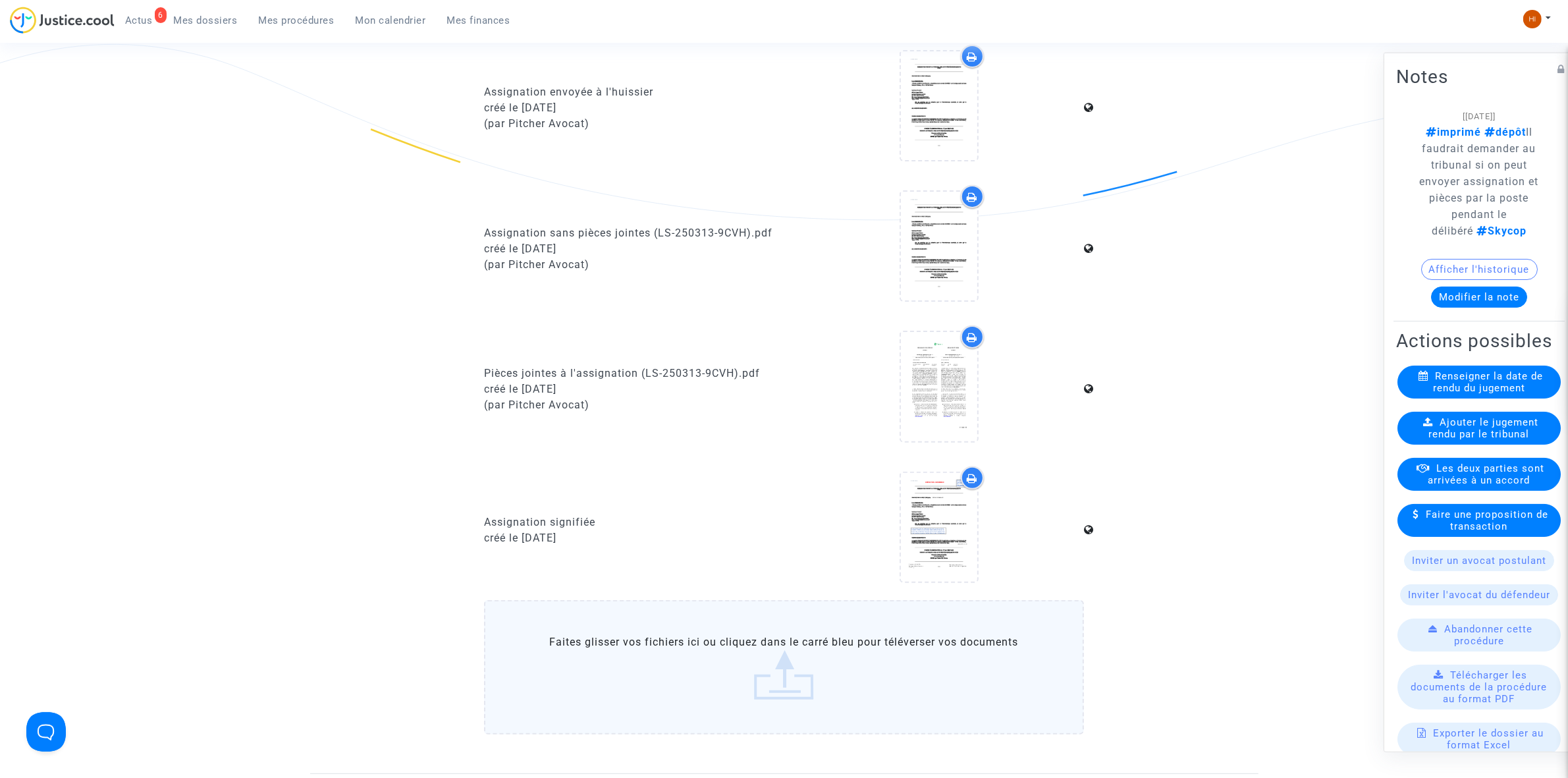
scroll to position [0, 0]
